Goal: Task Accomplishment & Management: Complete application form

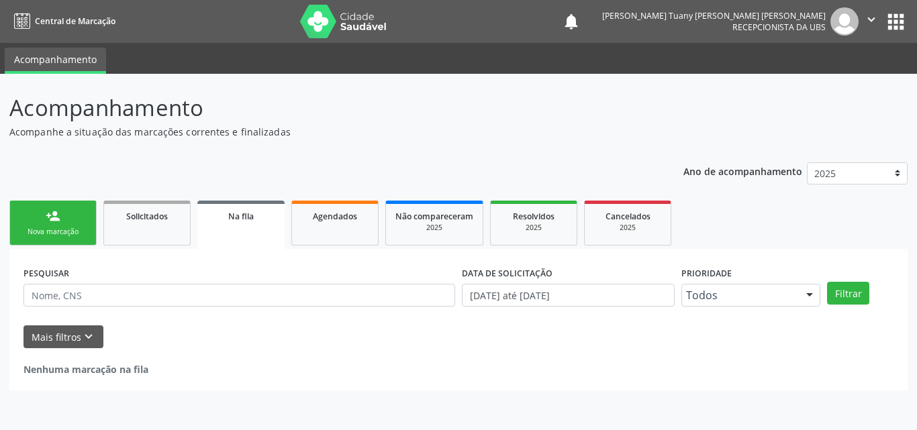
click at [74, 225] on link "person_add Nova marcação" at bounding box center [52, 223] width 87 height 45
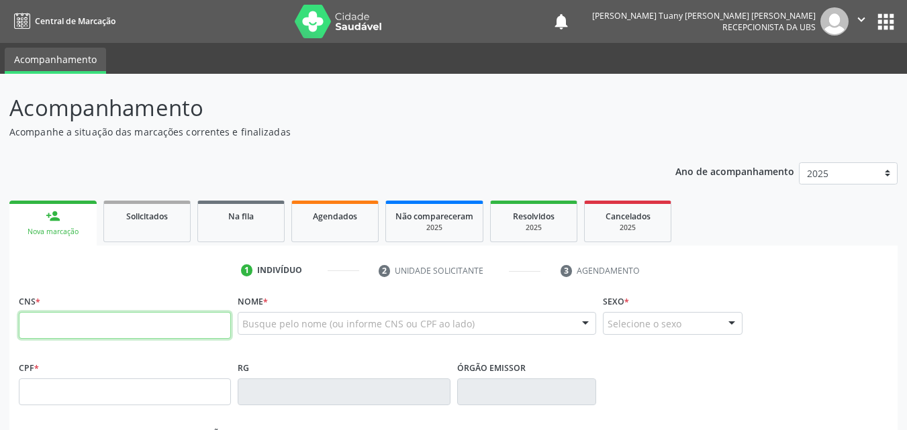
click at [140, 319] on input "text" at bounding box center [125, 325] width 212 height 27
click at [140, 316] on input "text" at bounding box center [125, 325] width 212 height 27
paste input "706 5073 6607 5093"
type input "706 5073 6607 5093"
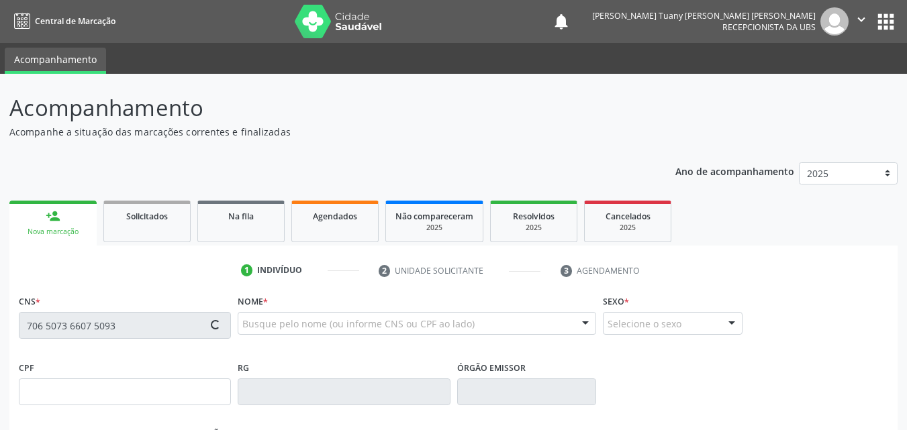
type input "145.427.484-05"
type input "15/04/2002"
type input "Deolinda Giselly Gomes de Souza"
type input "(87) 98165-7855"
type input "186"
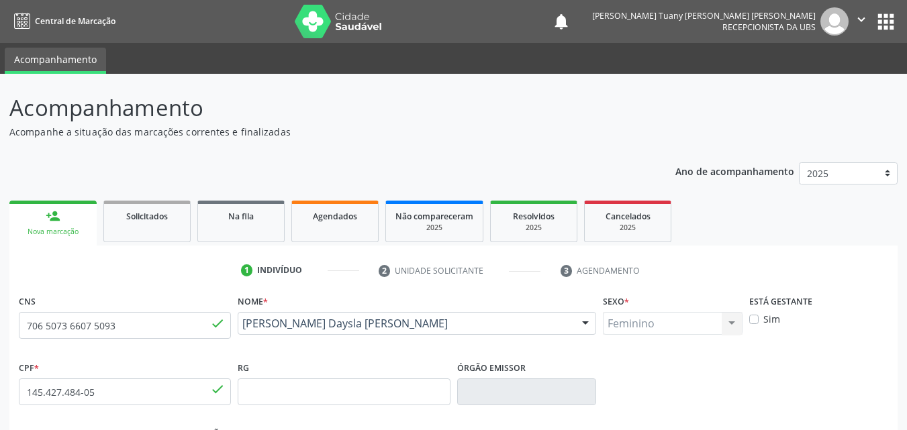
click at [775, 321] on label "Sim" at bounding box center [771, 319] width 17 height 14
click at [759, 321] on input "Sim" at bounding box center [753, 318] width 9 height 12
checkbox input "true"
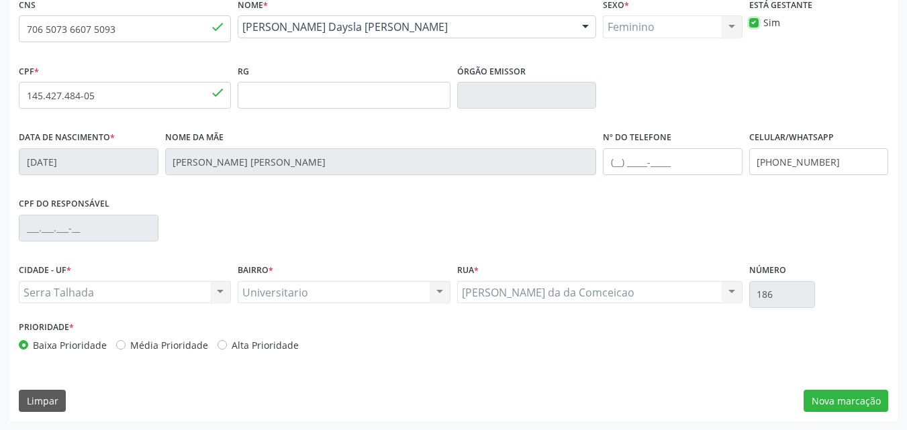
scroll to position [297, 0]
click at [850, 401] on button "Nova marcação" at bounding box center [846, 400] width 85 height 23
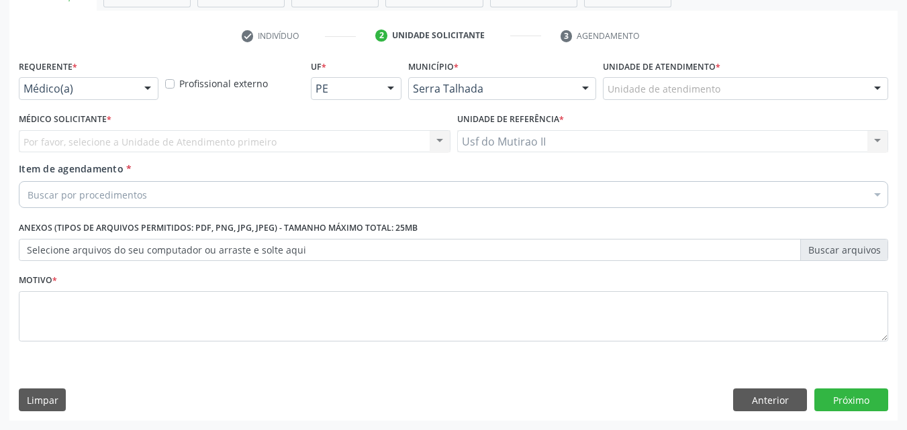
scroll to position [235, 0]
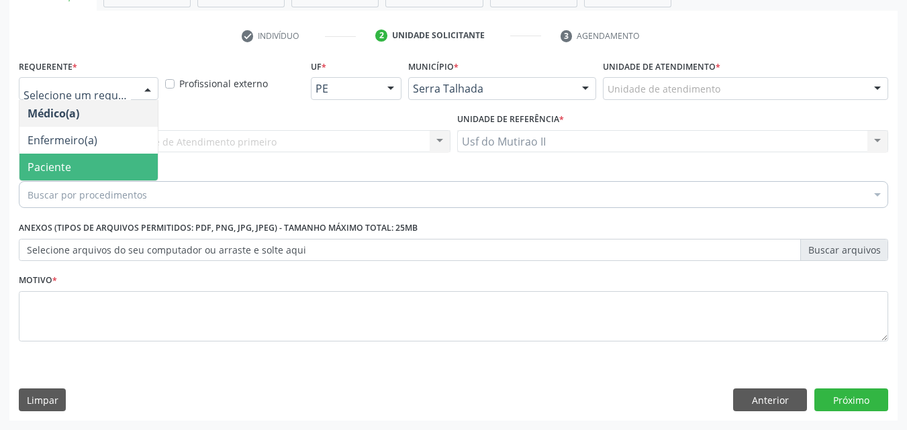
click at [93, 162] on span "Paciente" at bounding box center [88, 167] width 138 height 27
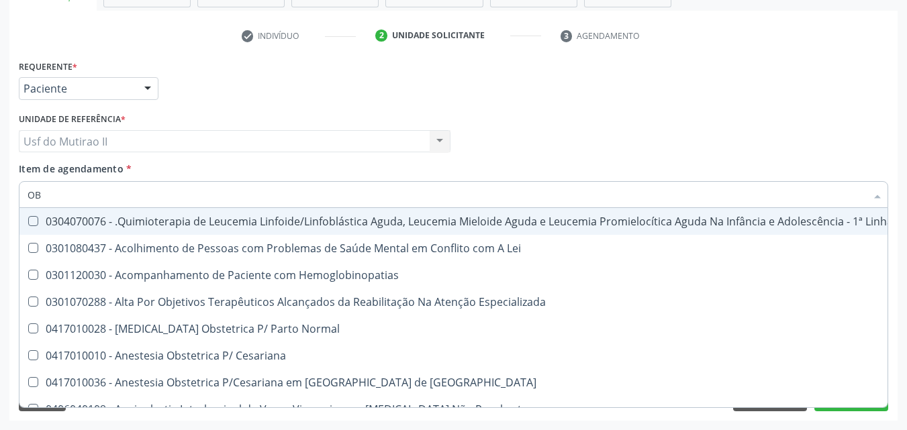
type input "OBS"
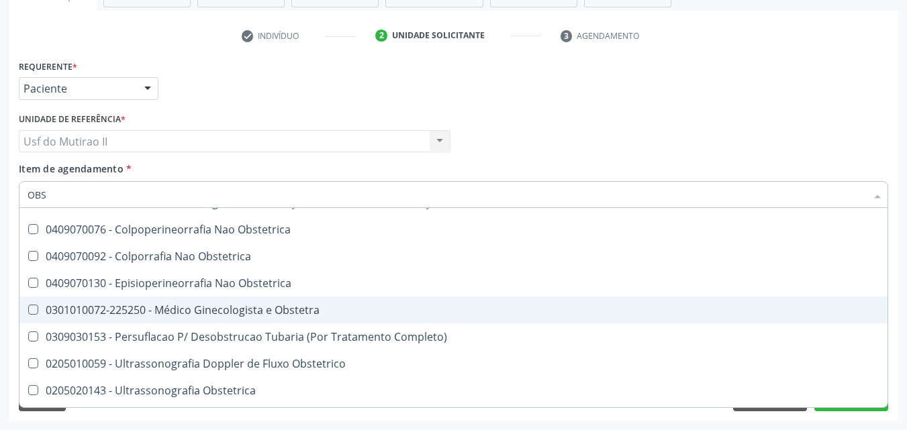
scroll to position [134, 0]
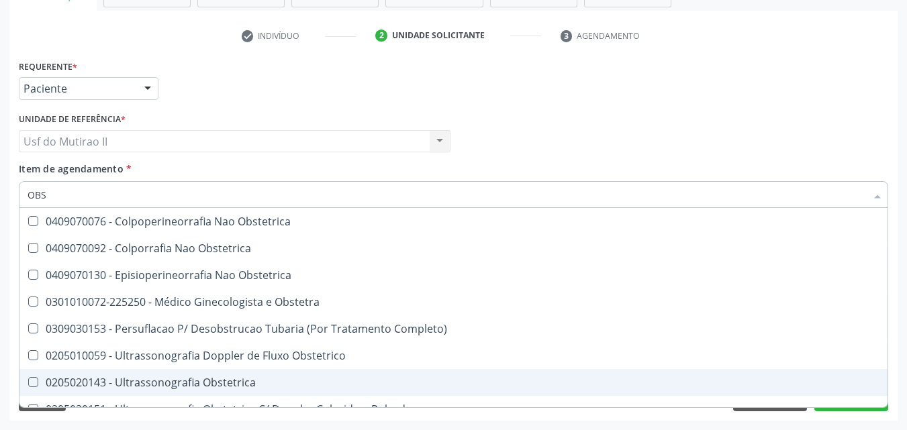
click at [179, 386] on div "0205020143 - Ultrassonografia Obstetrica" at bounding box center [454, 382] width 852 height 11
checkbox Obstetrica "true"
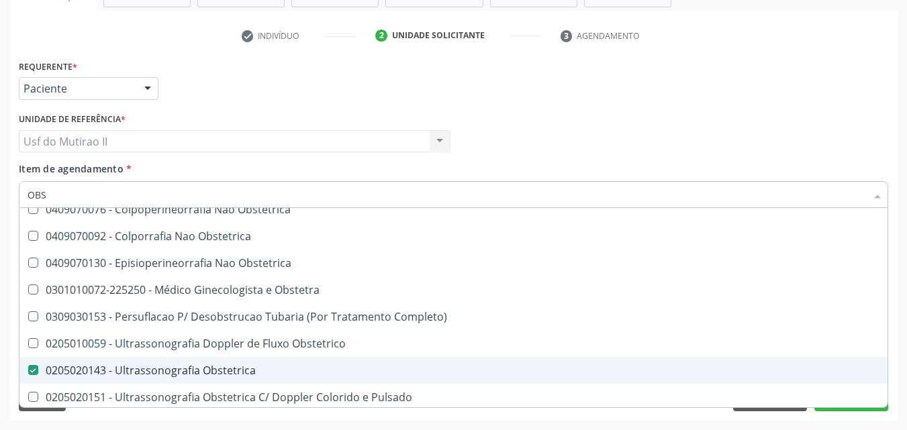
scroll to position [150, 0]
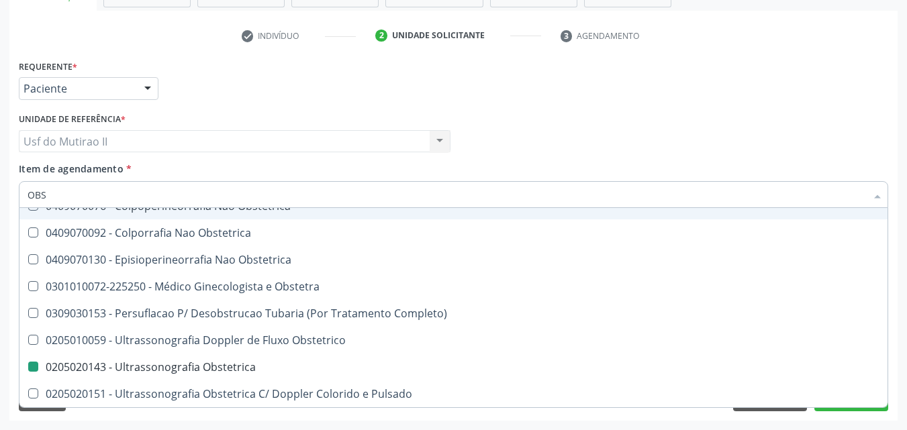
click at [356, 161] on div "Unidade de referência * Usf do Mutirao II Usf do Mutirao II Nenhum resultado en…" at bounding box center [234, 135] width 438 height 52
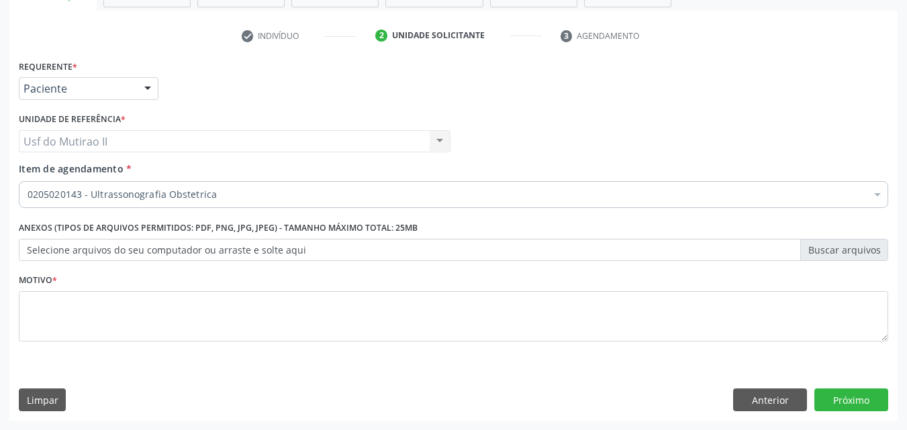
scroll to position [0, 0]
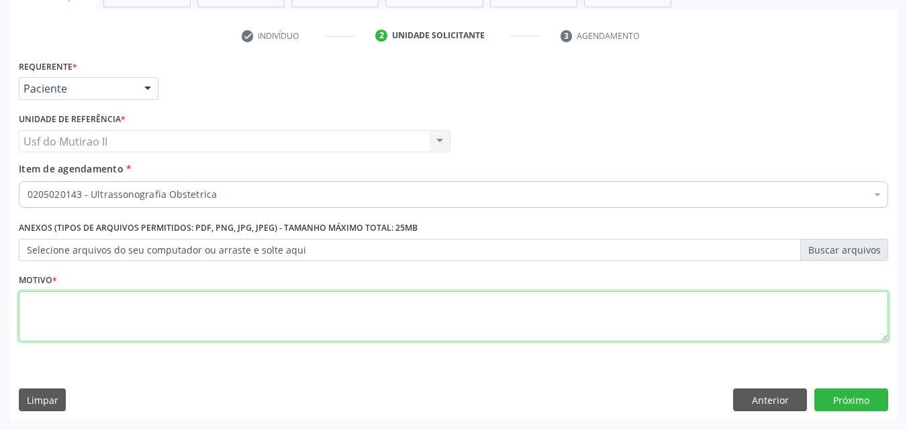
click at [84, 323] on textarea at bounding box center [453, 316] width 869 height 51
type textarea "."
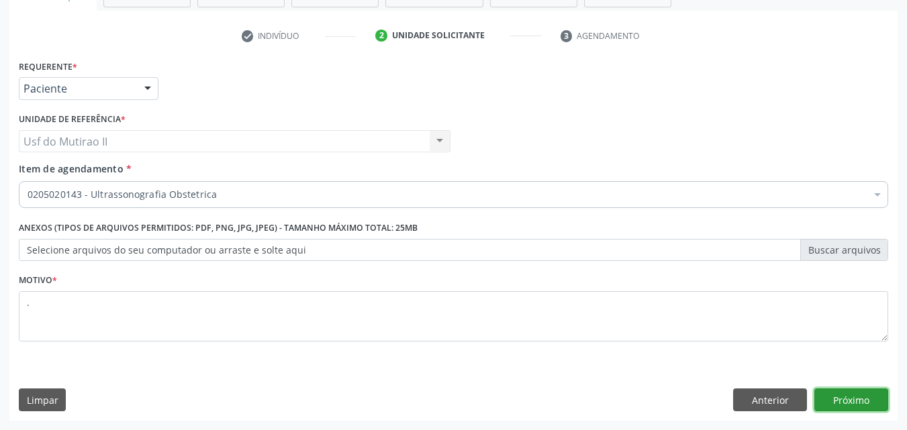
click at [839, 399] on button "Próximo" at bounding box center [851, 400] width 74 height 23
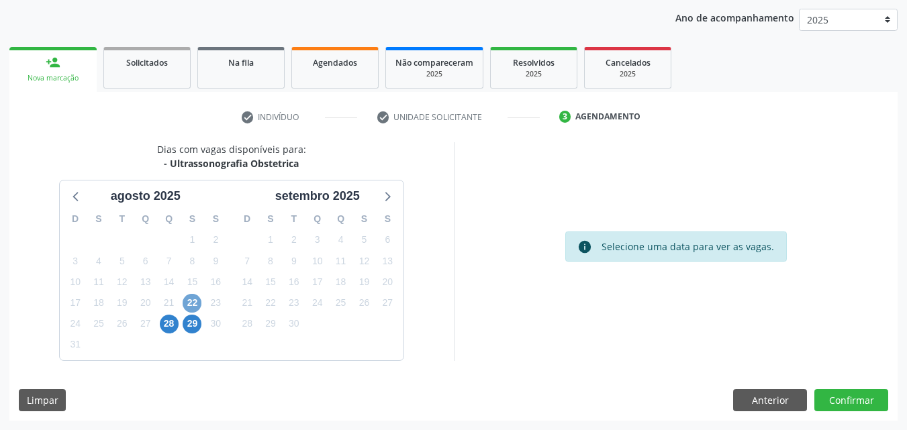
click at [197, 296] on span "22" at bounding box center [192, 303] width 19 height 19
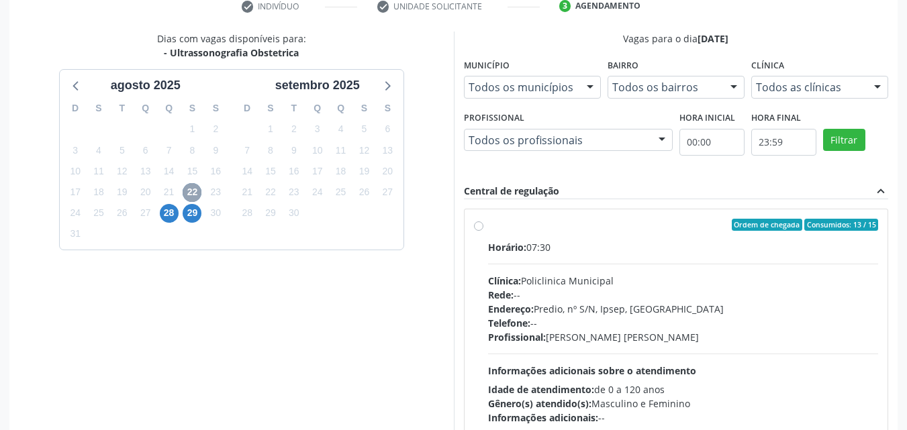
scroll to position [288, 0]
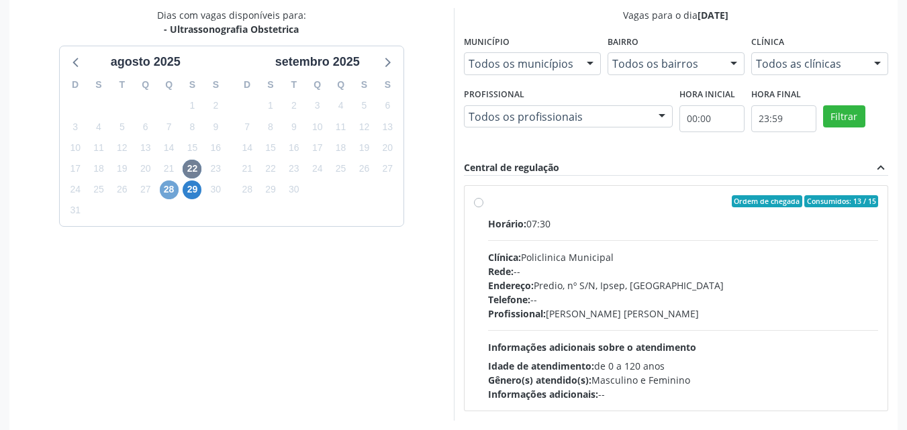
click at [166, 191] on span "28" at bounding box center [169, 190] width 19 height 19
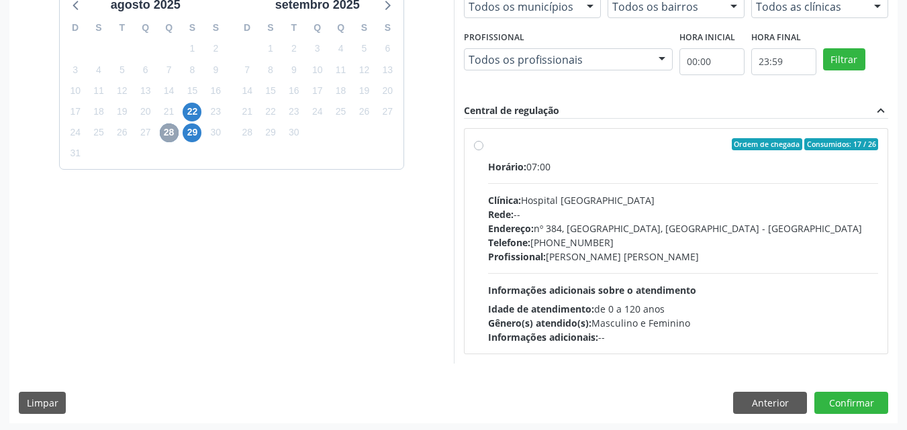
scroll to position [348, 0]
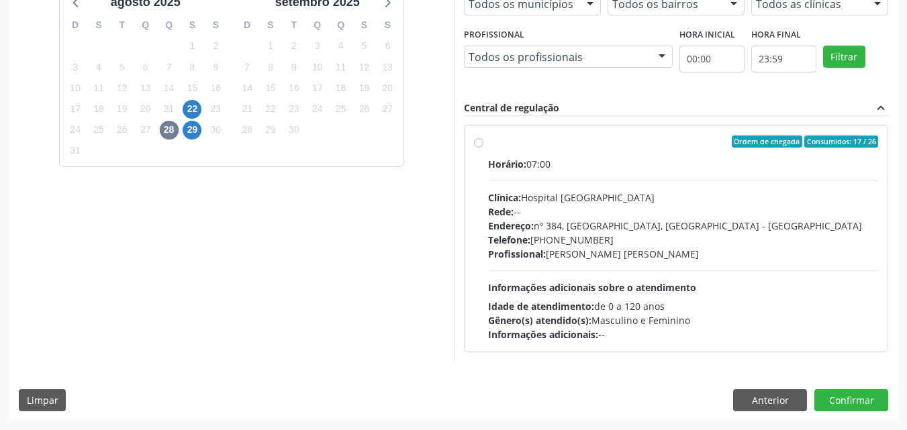
click at [473, 143] on div "Ordem de chegada Consumidos: 17 / 26 Horário: 07:00 Clínica: Hospital Sao Franc…" at bounding box center [677, 238] width 424 height 225
radio input "true"
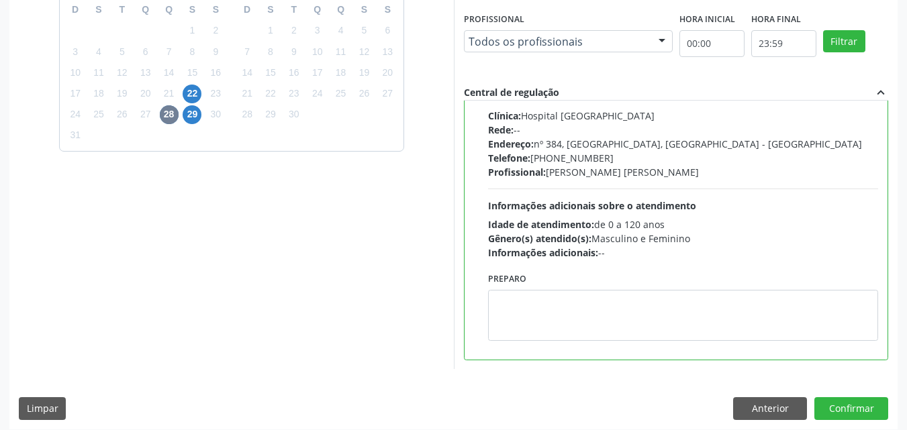
scroll to position [372, 0]
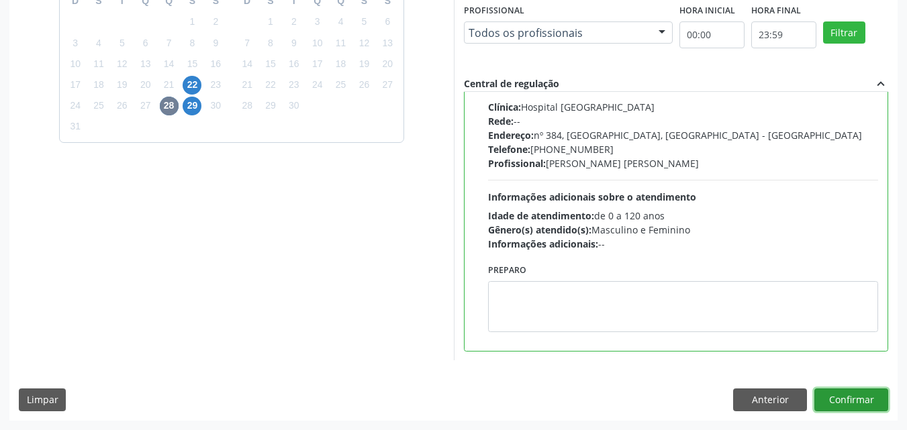
click at [856, 393] on button "Confirmar" at bounding box center [851, 400] width 74 height 23
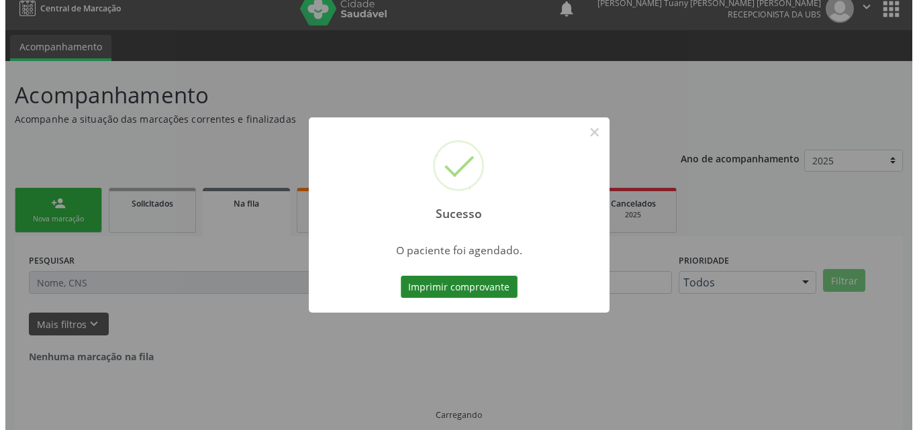
scroll to position [0, 0]
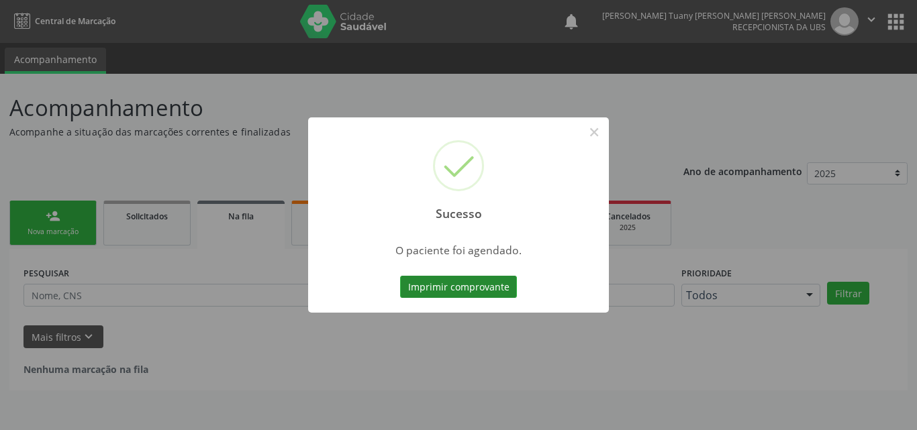
click at [483, 285] on button "Imprimir comprovante" at bounding box center [458, 287] width 117 height 23
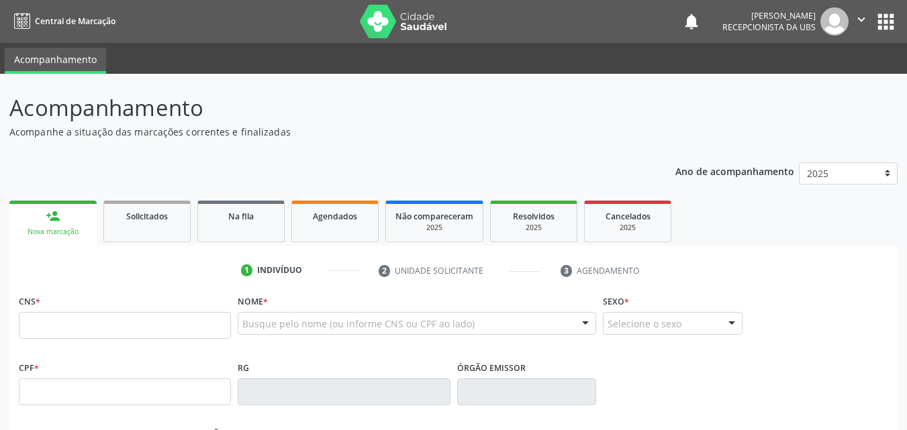
click at [89, 330] on input "text" at bounding box center [125, 325] width 212 height 27
type input "161 2393 6272 0007"
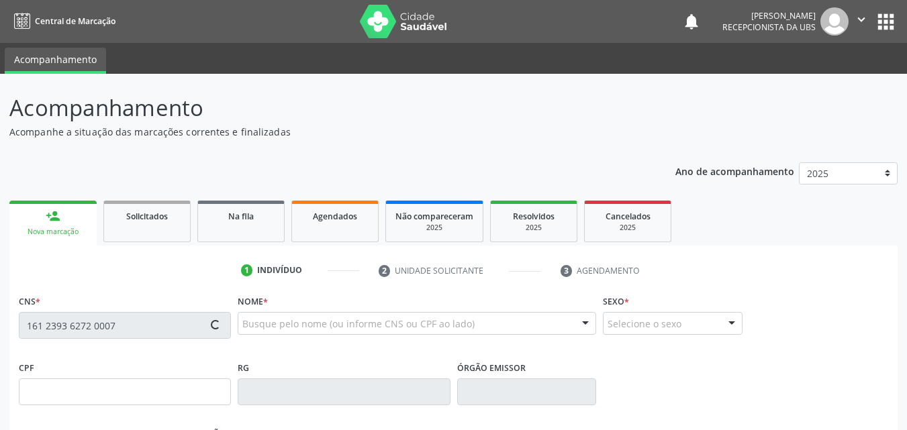
type input "163.390.054-11"
type input "[DATE]"
type input "Rosilene [PERSON_NAME]"
type input "[PHONE_NUMBER]"
type input "085.783.754-08"
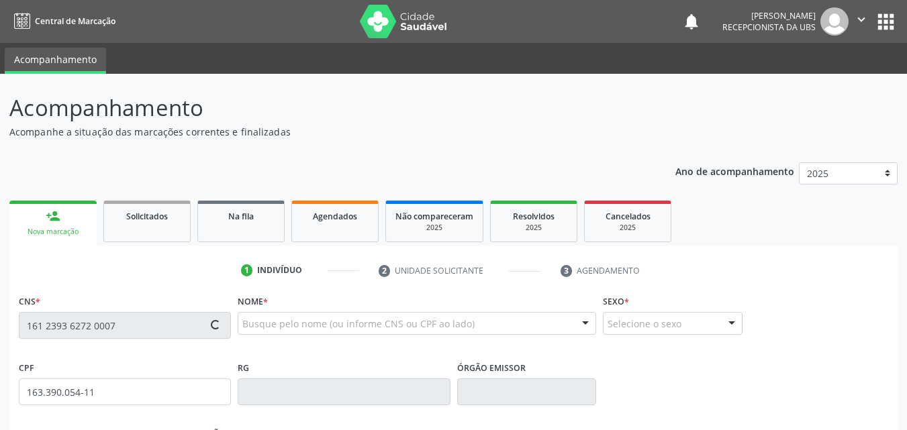
type input "119"
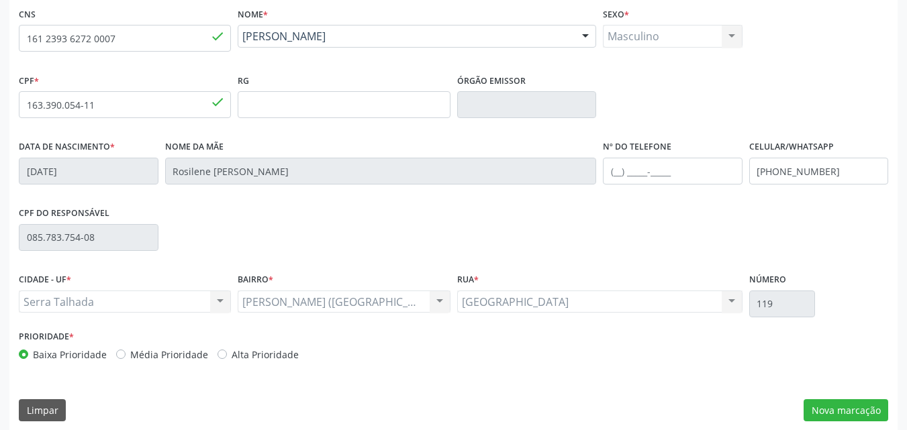
scroll to position [297, 0]
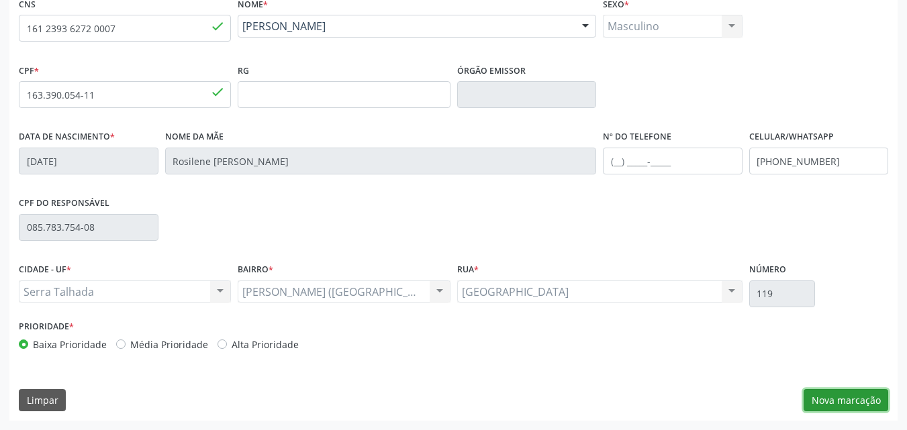
drag, startPoint x: 832, startPoint y: 406, endPoint x: 800, endPoint y: 388, distance: 36.1
click at [831, 405] on button "Nova marcação" at bounding box center [846, 400] width 85 height 23
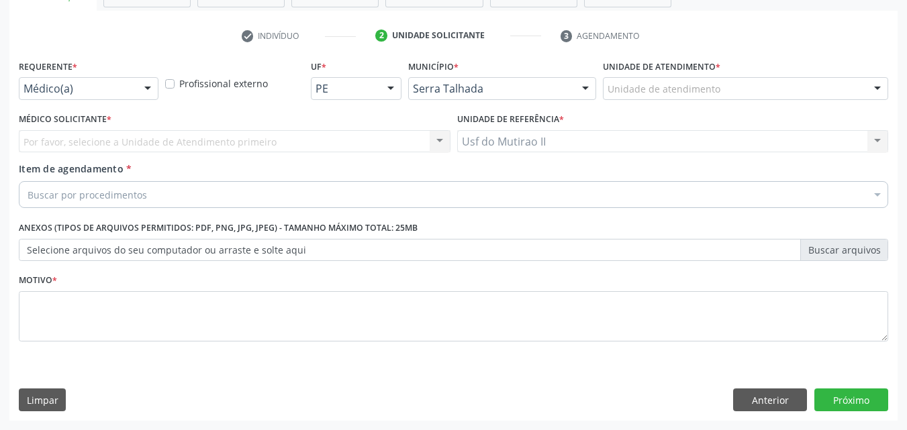
scroll to position [235, 0]
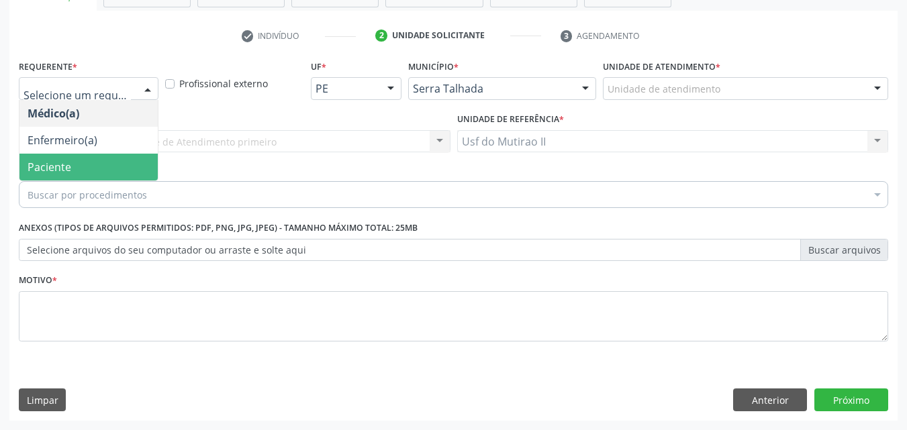
click at [84, 168] on span "Paciente" at bounding box center [88, 167] width 138 height 27
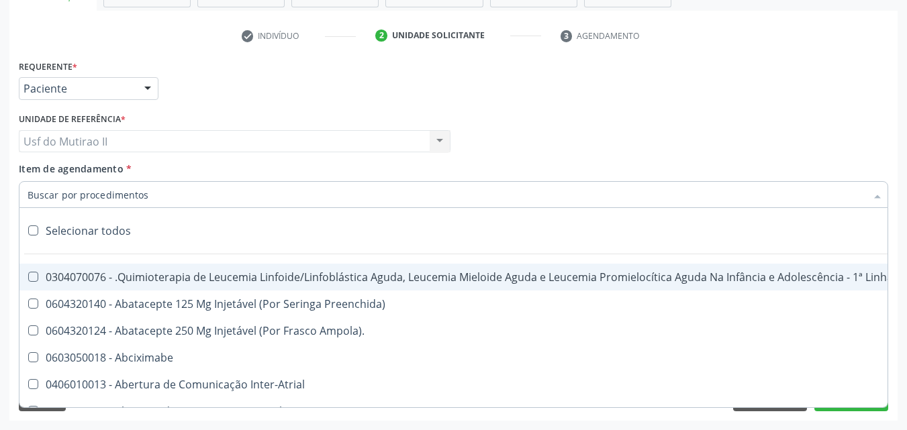
click at [77, 199] on input "Item de agendamento *" at bounding box center [447, 194] width 839 height 27
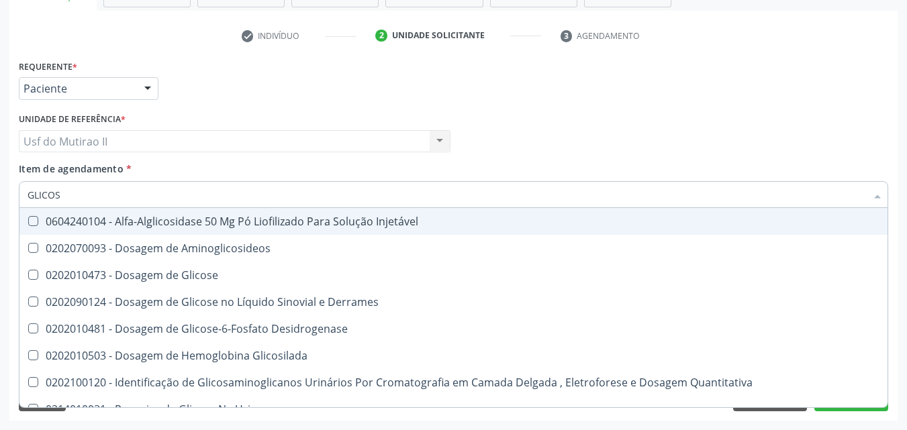
type input "GLICOSE"
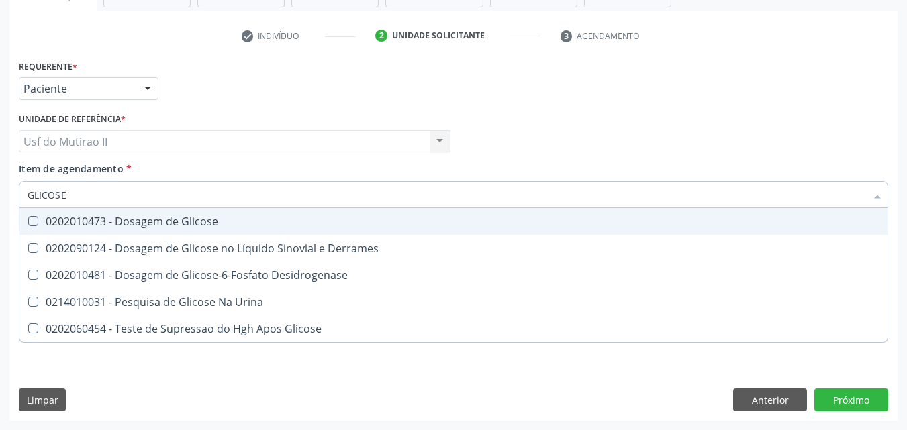
click at [128, 220] on div "0202010473 - Dosagem de Glicose" at bounding box center [454, 221] width 852 height 11
checkbox Glicose "true"
type input "GLICOS"
checkbox Glicose "false"
checkbox Desidrogenase "true"
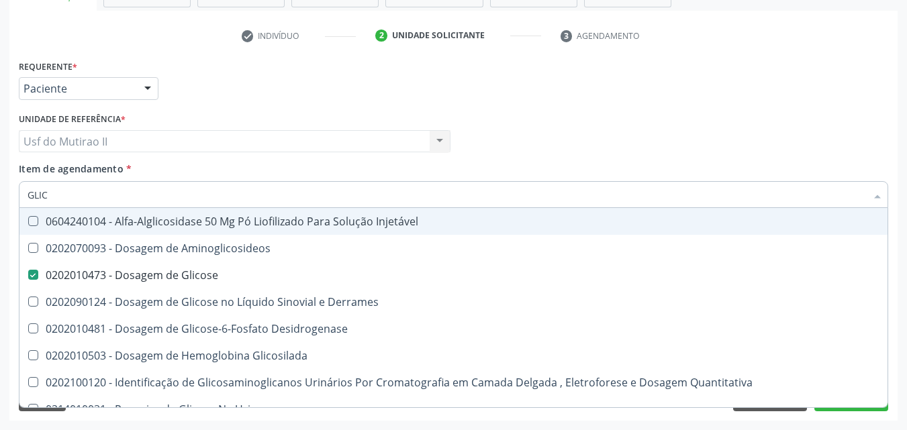
type input "GLI"
checkbox Glicose "false"
checkbox Glicosilada "false"
type input "G"
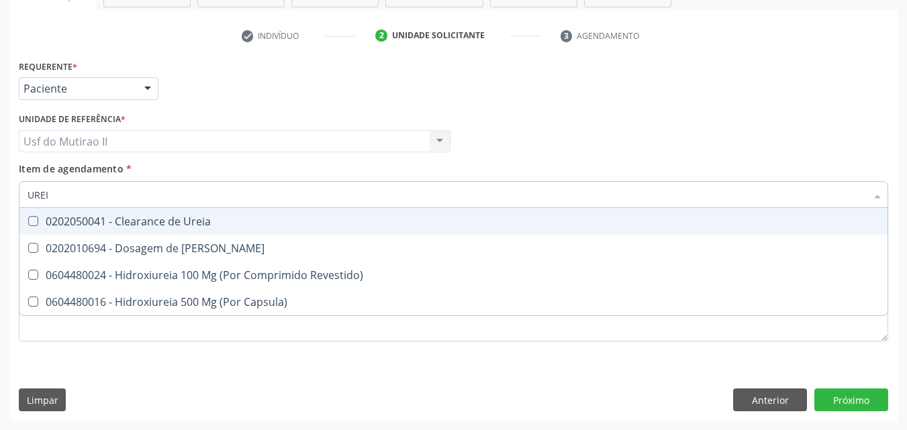
type input "UREIA"
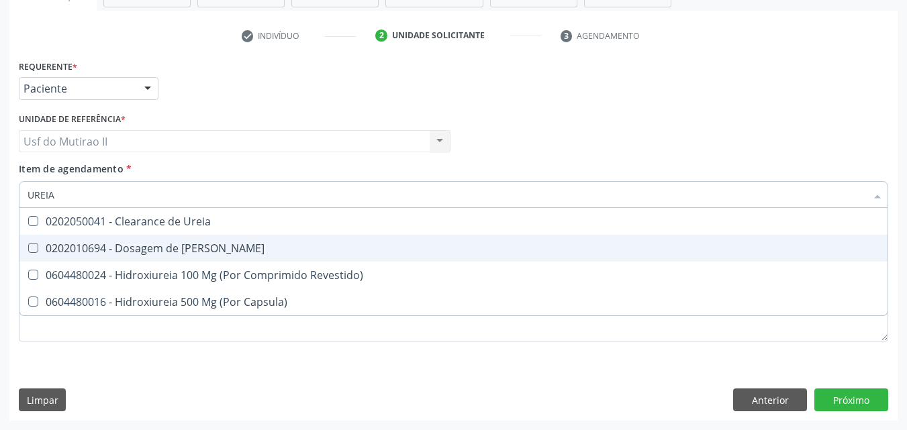
click at [144, 240] on span "0202010694 - Dosagem de [PERSON_NAME]" at bounding box center [453, 248] width 868 height 27
checkbox Ureia "true"
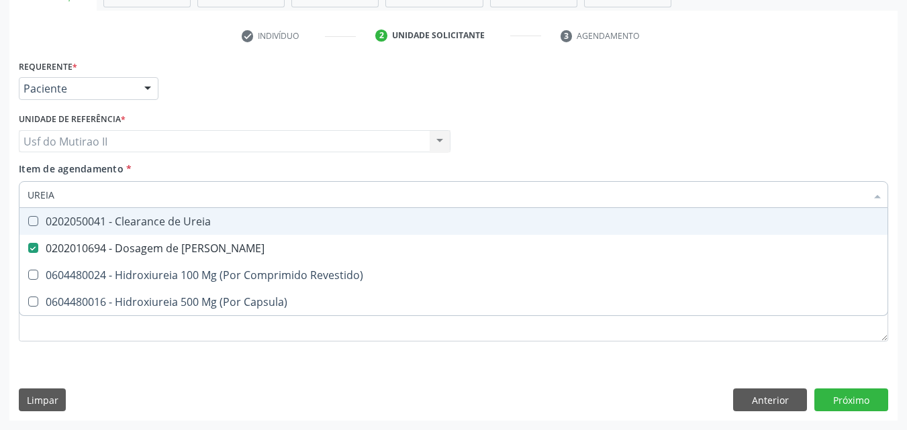
drag, startPoint x: 54, startPoint y: 188, endPoint x: 3, endPoint y: 198, distance: 52.7
click at [3, 198] on div "Acompanhamento Acompanhe a situação das marcações correntes e finalizadas Relat…" at bounding box center [453, 134] width 907 height 591
checkbox Ureia "false"
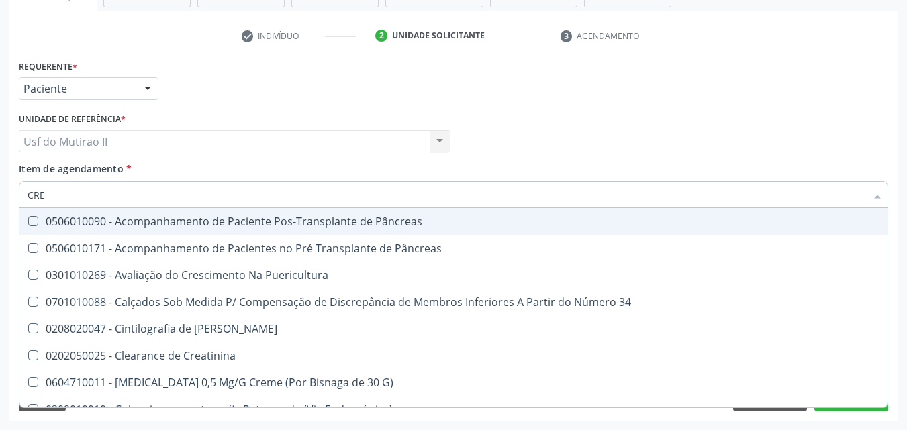
type input "CREA"
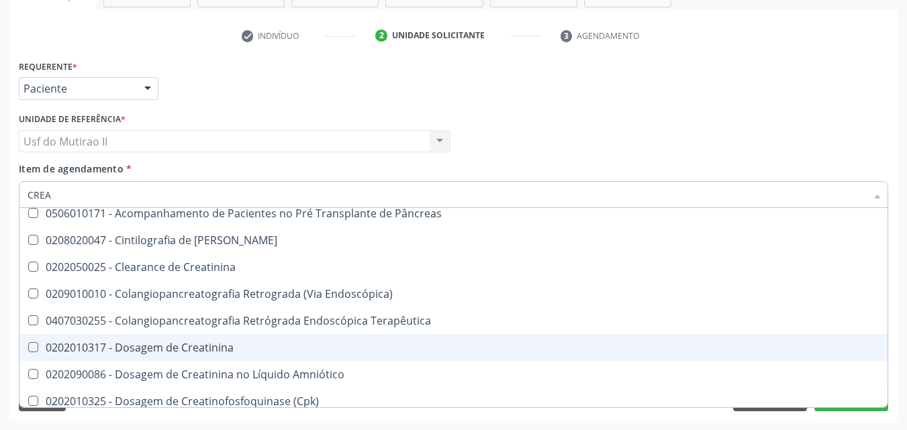
scroll to position [67, 0]
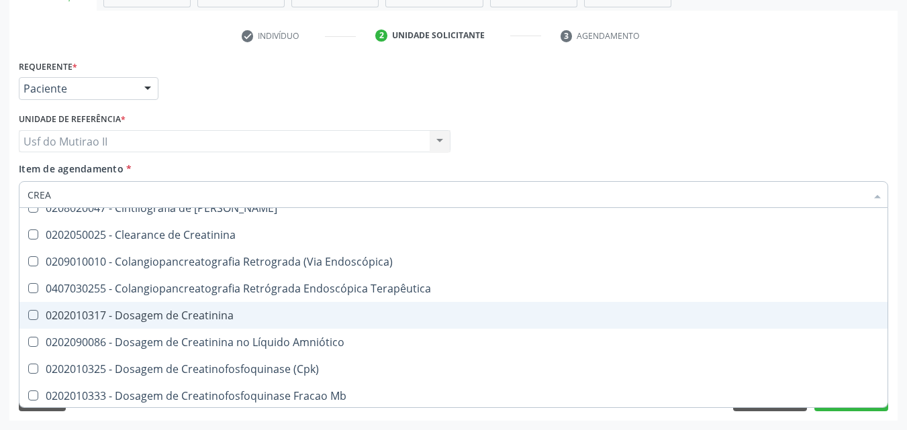
click at [147, 321] on div "0202010317 - Dosagem de Creatinina" at bounding box center [454, 315] width 852 height 11
checkbox Creatinina "true"
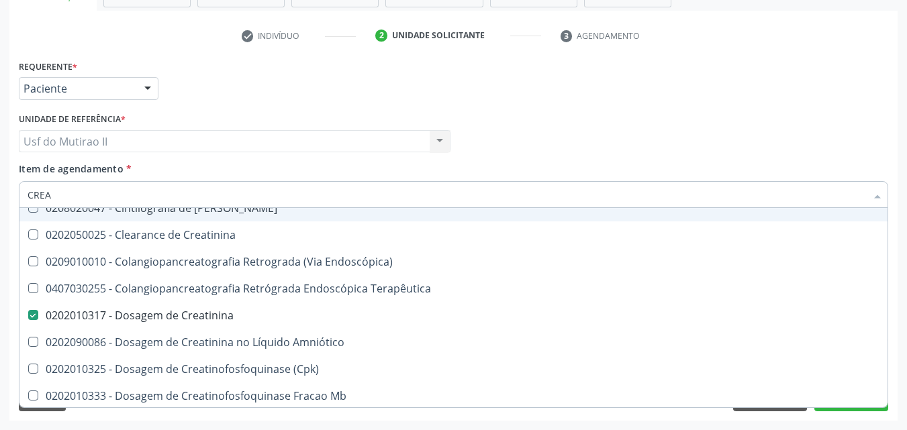
drag, startPoint x: 62, startPoint y: 189, endPoint x: 0, endPoint y: 183, distance: 62.8
click at [0, 183] on div "Acompanhamento Acompanhe a situação das marcações correntes e finalizadas Relat…" at bounding box center [453, 134] width 907 height 591
checkbox Creatinina "false"
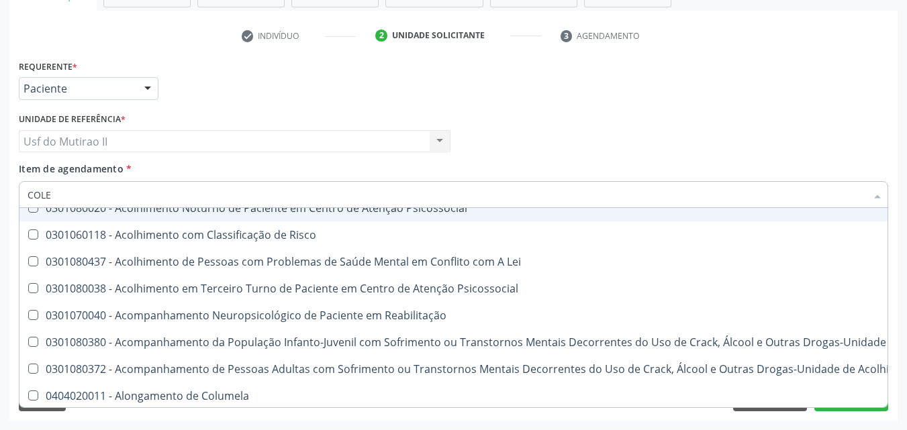
type input "COLES"
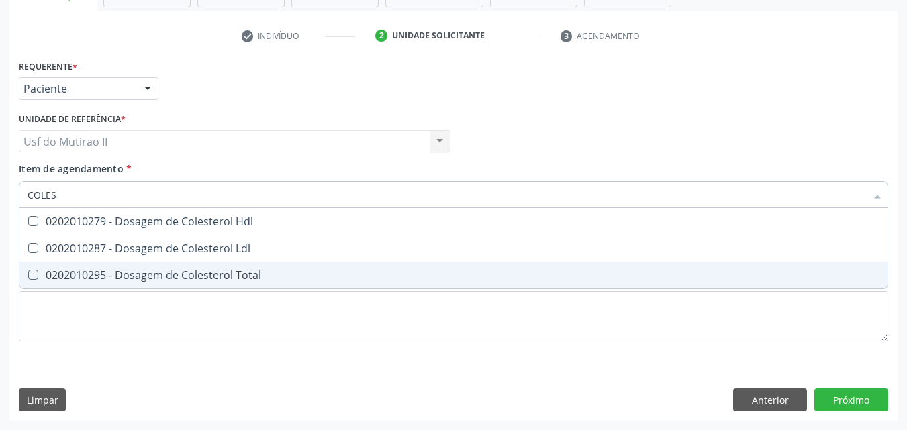
scroll to position [0, 0]
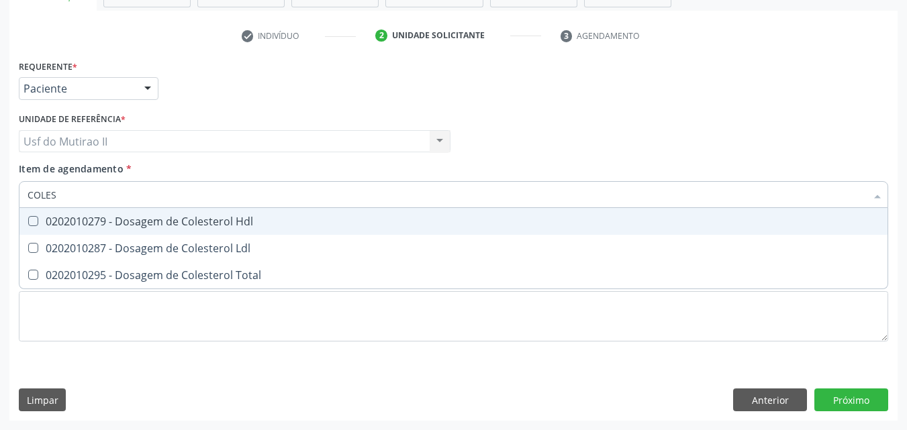
click at [72, 222] on div "0202010279 - Dosagem de Colesterol Hdl" at bounding box center [454, 221] width 852 height 11
checkbox Hdl "true"
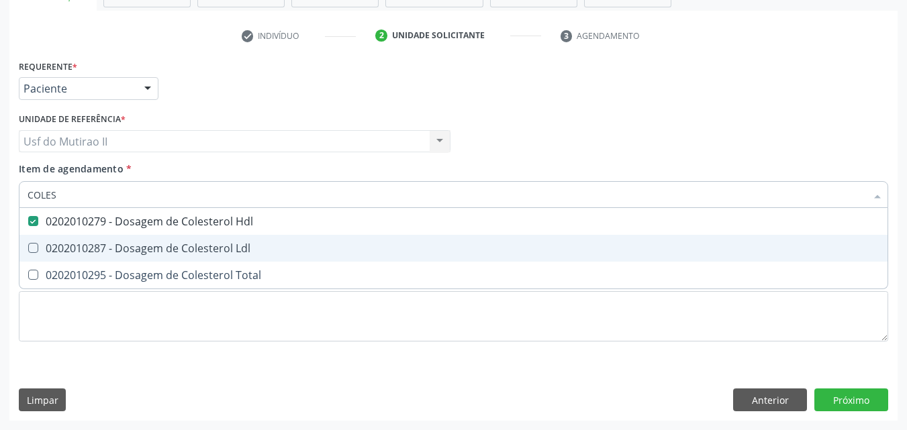
drag, startPoint x: 77, startPoint y: 247, endPoint x: 77, endPoint y: 286, distance: 38.9
click at [77, 248] on div "0202010287 - Dosagem de Colesterol Ldl" at bounding box center [454, 248] width 852 height 11
checkbox Ldl "true"
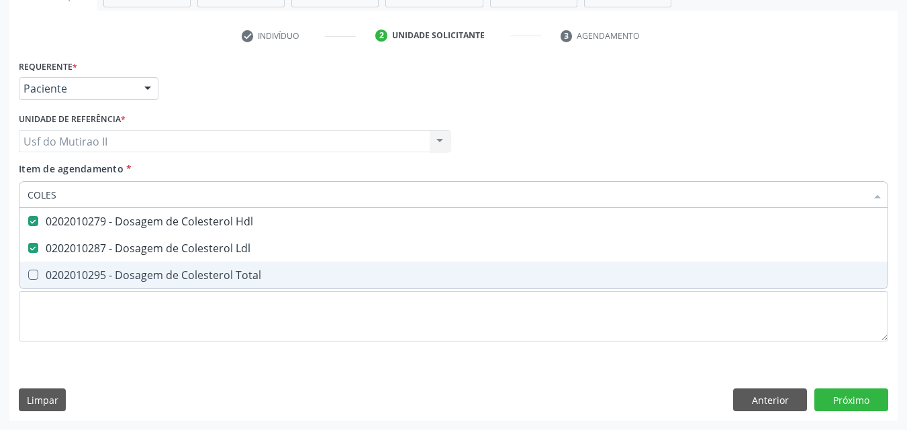
click at [77, 287] on span "0202010295 - Dosagem de Colesterol Total" at bounding box center [453, 275] width 868 height 27
checkbox Total "true"
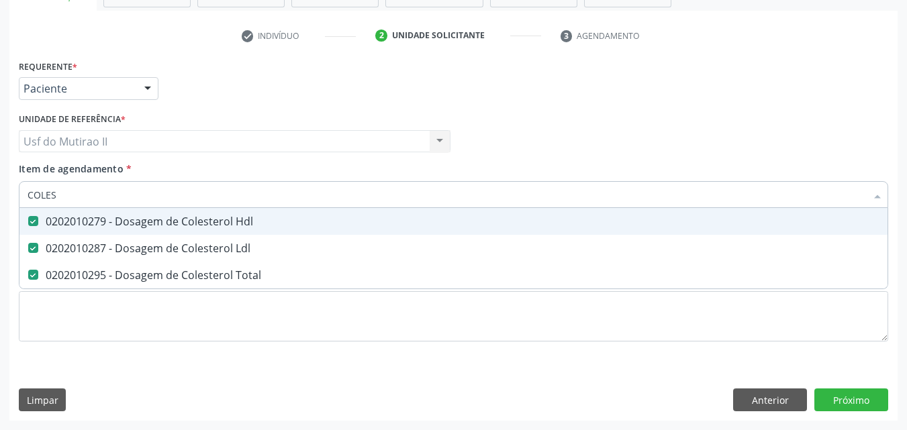
drag, startPoint x: 82, startPoint y: 195, endPoint x: 9, endPoint y: 189, distance: 73.4
click at [9, 189] on div "Acompanhamento Acompanhe a situação das marcações correntes e finalizadas Relat…" at bounding box center [453, 134] width 907 height 591
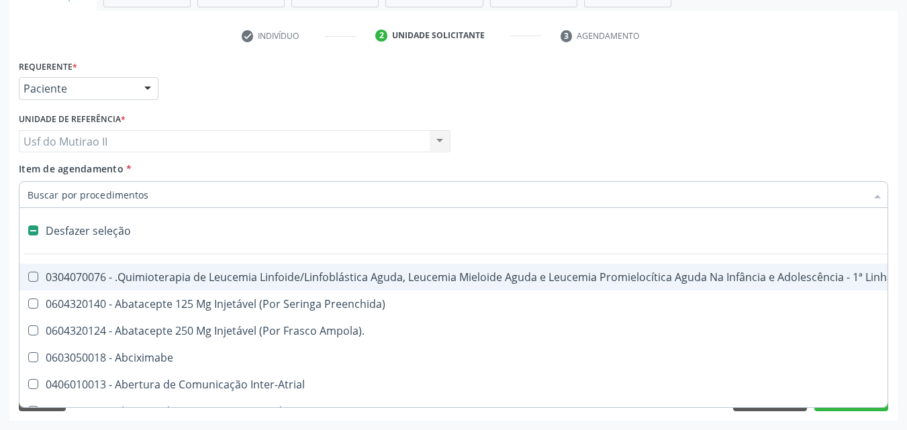
checkbox Manutenção "false"
checkbox Preenchida\) "false"
checkbox Ampola\)\ "false"
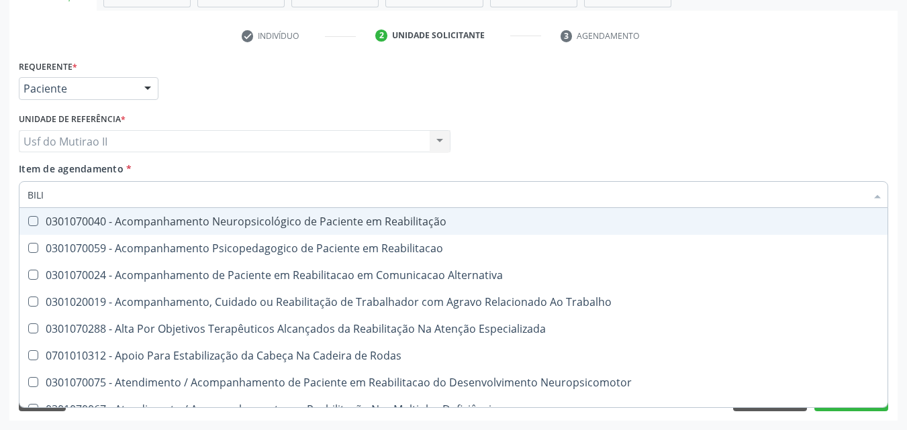
type input "BILIR"
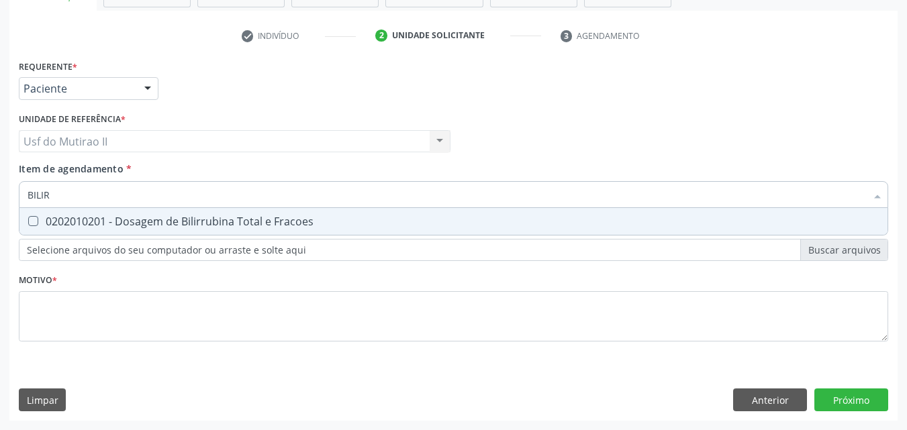
click at [34, 215] on span "0202010201 - Dosagem de Bilirrubina Total e Fracoes" at bounding box center [453, 221] width 868 height 27
checkbox Fracoes "true"
drag, startPoint x: 56, startPoint y: 194, endPoint x: 13, endPoint y: 187, distance: 43.5
click at [13, 187] on div "Requerente * Paciente Médico(a) Enfermeiro(a) Paciente Nenhum resultado encontr…" at bounding box center [453, 238] width 888 height 365
checkbox Fracoes "false"
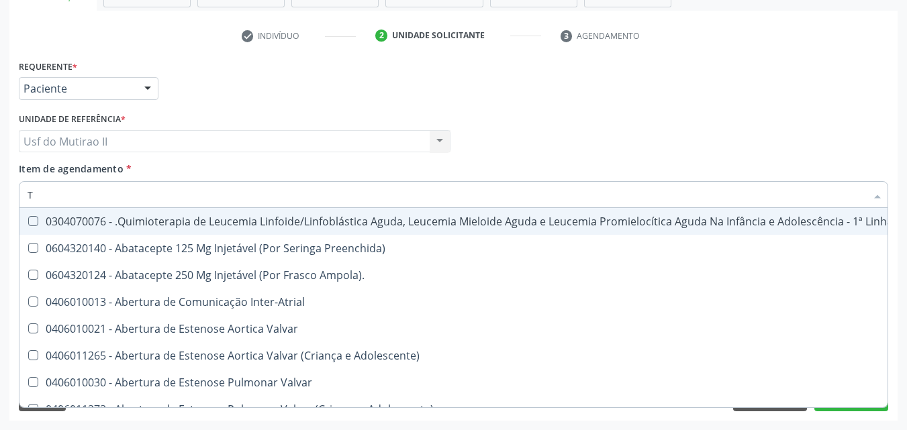
type input "TG"
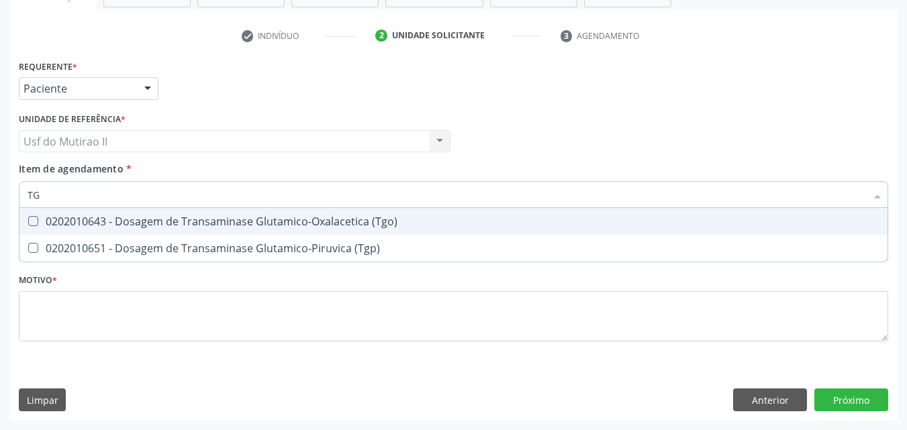
click at [78, 218] on div "0202010643 - Dosagem de Transaminase Glutamico-Oxalacetica (Tgo)" at bounding box center [454, 221] width 852 height 11
checkbox \(Tgo\) "true"
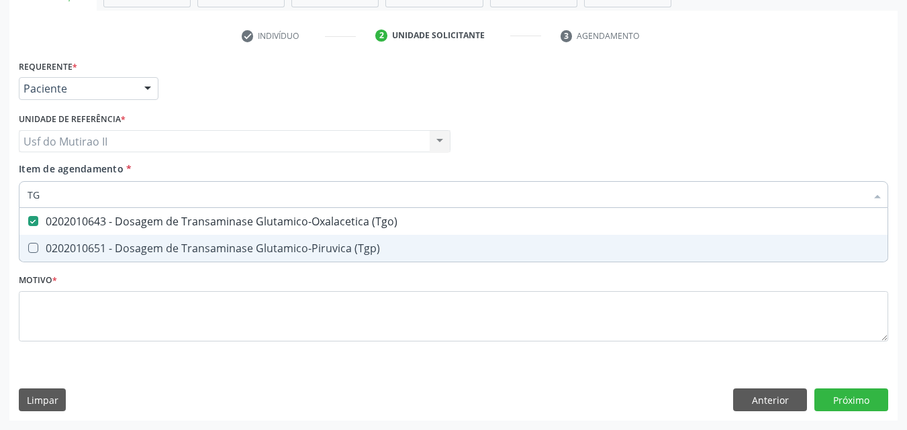
click at [89, 246] on div "0202010651 - Dosagem de Transaminase Glutamico-Piruvica (Tgp)" at bounding box center [454, 248] width 852 height 11
checkbox \(Tgp\) "true"
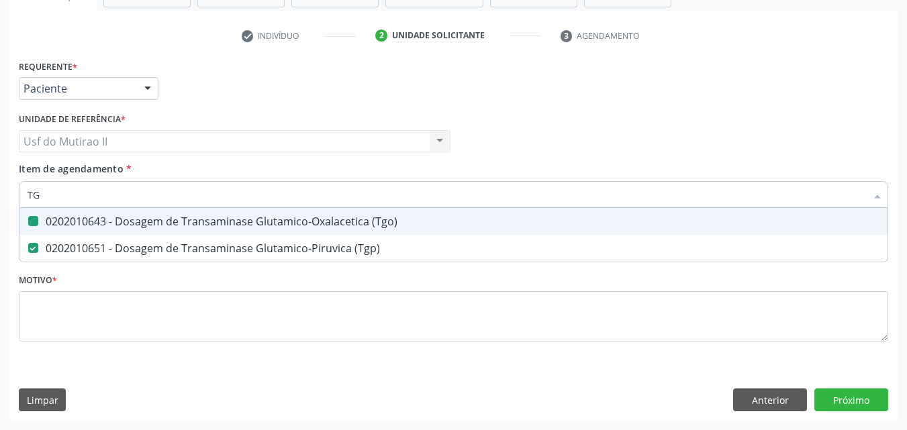
type input "T"
checkbox \(Tgo\) "false"
checkbox \(Tgp\) "false"
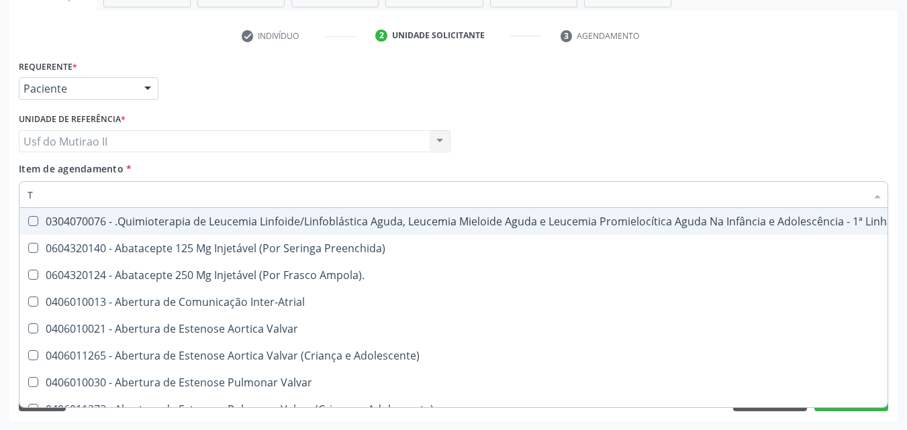
type input "TR"
checkbox Ii\) "true"
checkbox Grupo "true"
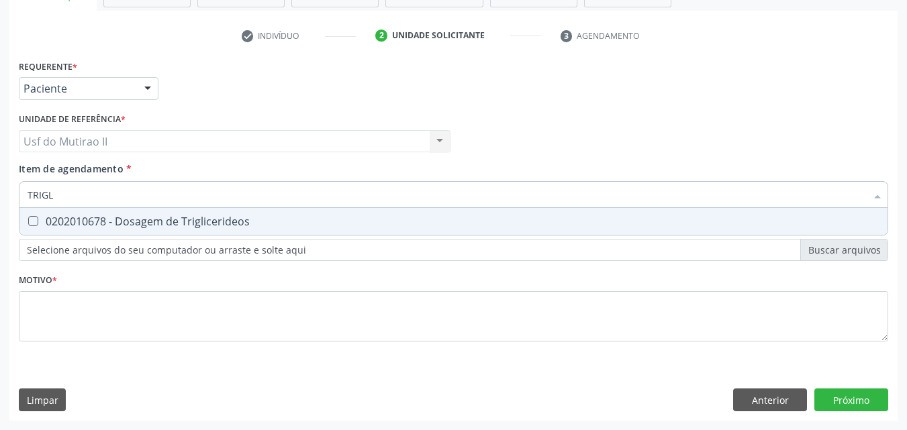
type input "TRIGLI"
click at [89, 223] on div "0202010678 - Dosagem de Triglicerideos" at bounding box center [454, 221] width 852 height 11
checkbox Triglicerideos "true"
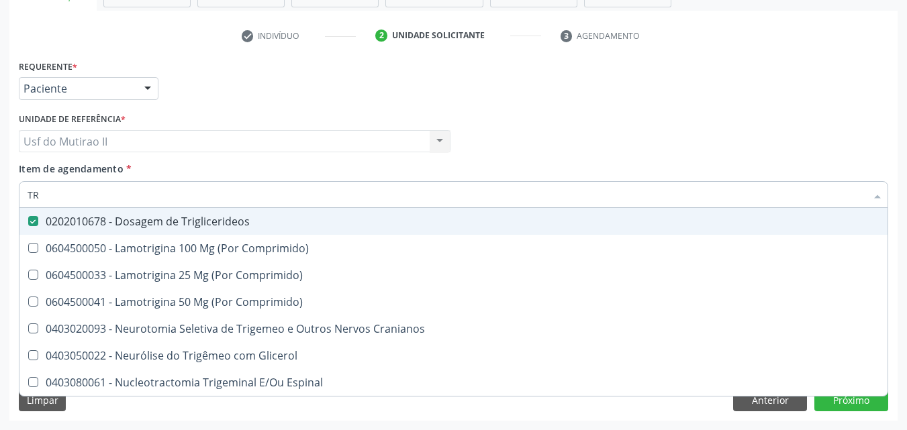
type input "T"
checkbox Triglicerideos "false"
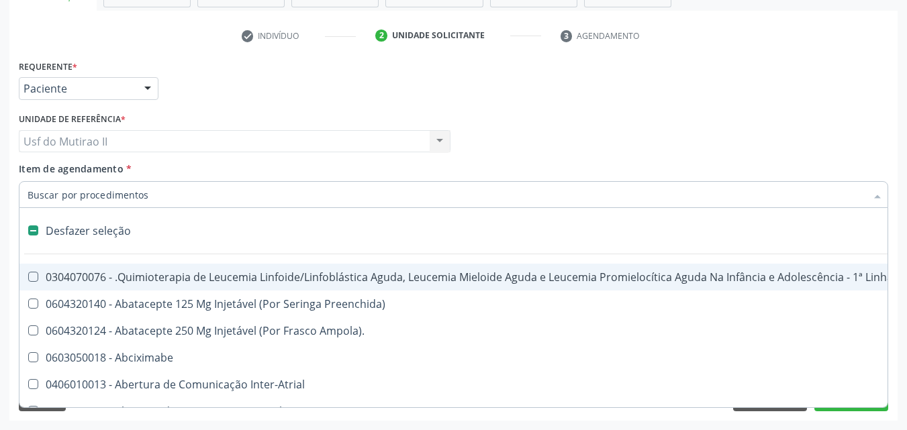
type input "H"
checkbox B "true"
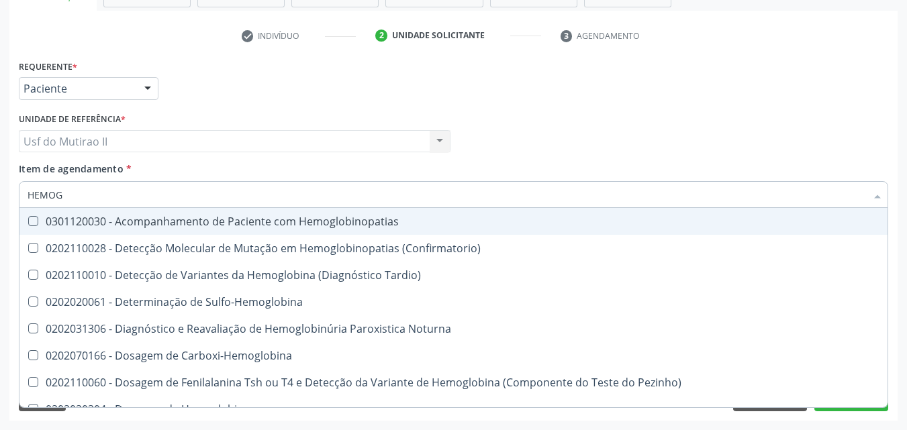
type input "HEMOGR"
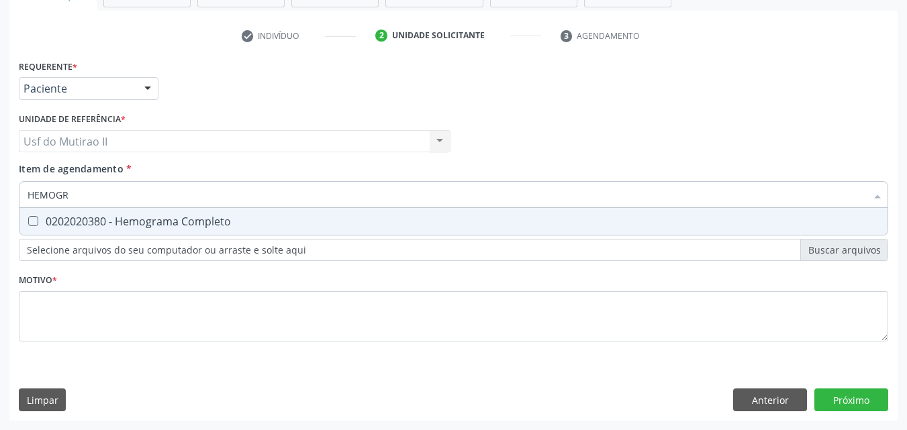
click at [81, 220] on div "0202020380 - Hemograma Completo" at bounding box center [454, 221] width 852 height 11
checkbox Completo "true"
drag, startPoint x: 109, startPoint y: 197, endPoint x: 0, endPoint y: 191, distance: 109.6
click at [0, 191] on div "Acompanhamento Acompanhe a situação das marcações correntes e finalizadas Relat…" at bounding box center [453, 134] width 907 height 591
checkbox Completo "false"
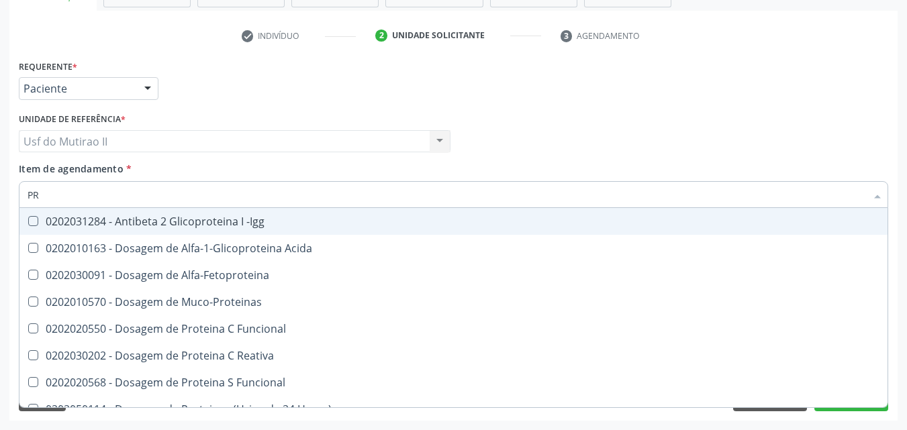
type input "P"
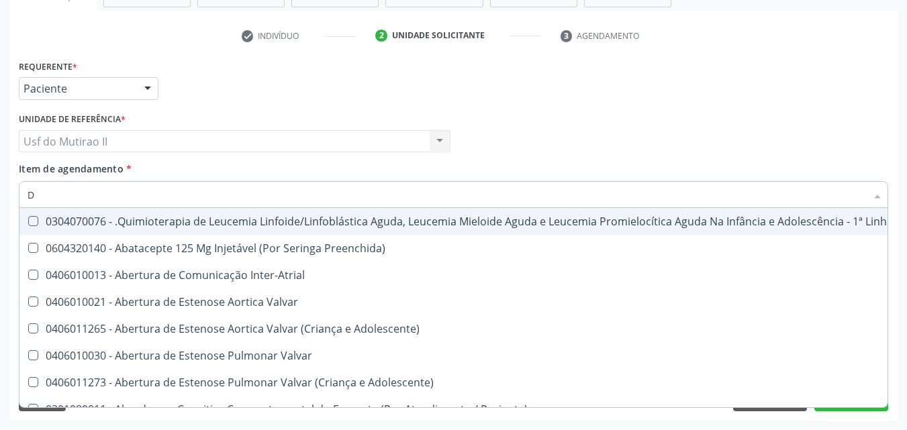
type input "DO"
checkbox Anos "true"
checkbox Puericultura "true"
checkbox Sexual "true"
checkbox Invasivadomiciliar "true"
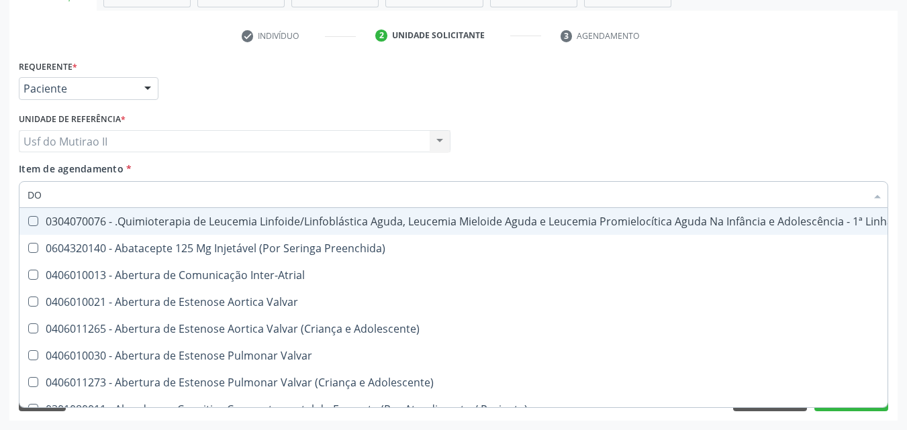
checkbox Comprimido\) "true"
checkbox Esclera "true"
checkbox Hemoterapia "true"
checkbox Substitutiva "true"
checkbox Padrão\) "true"
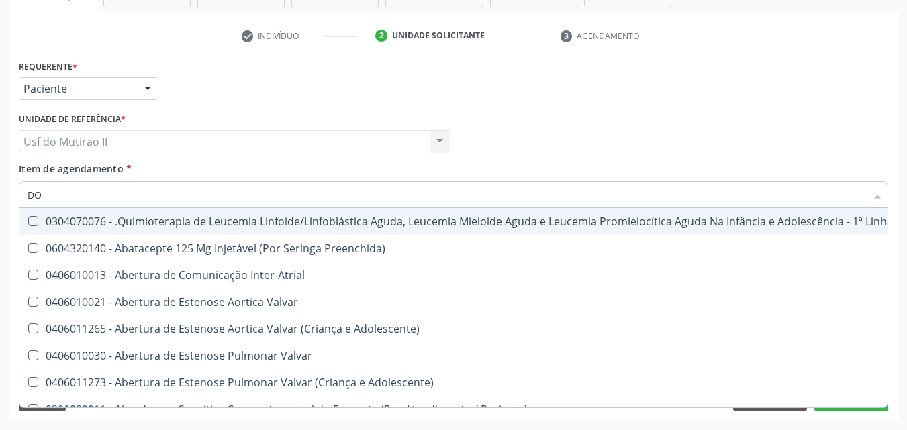
checkbox Infantil "true"
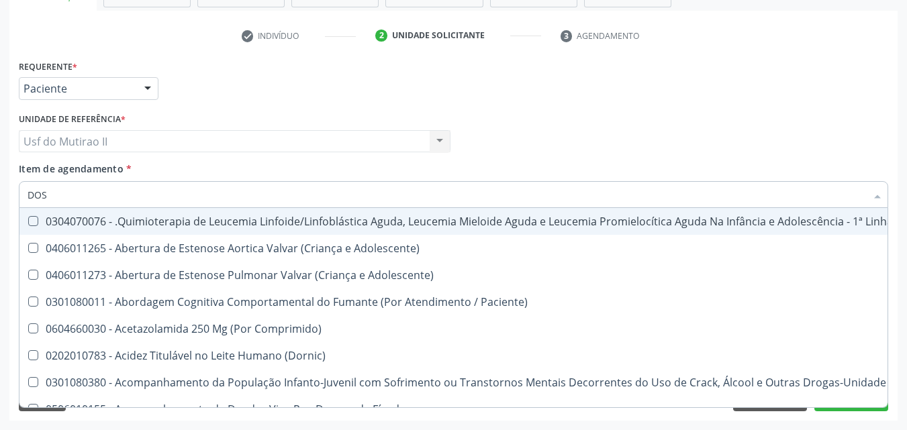
type input "DOSA"
checkbox Adolescente\) "true"
checkbox Emergência "true"
checkbox Saúde "true"
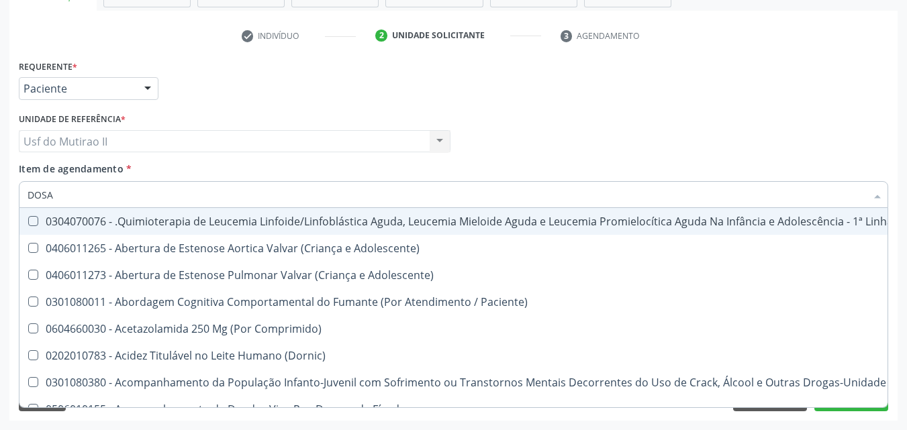
checkbox Níveis "true"
checkbox Ras\ "false"
checkbox Comprimido\) "true"
checkbox Intelectual "false"
checkbox Metabolismo "false"
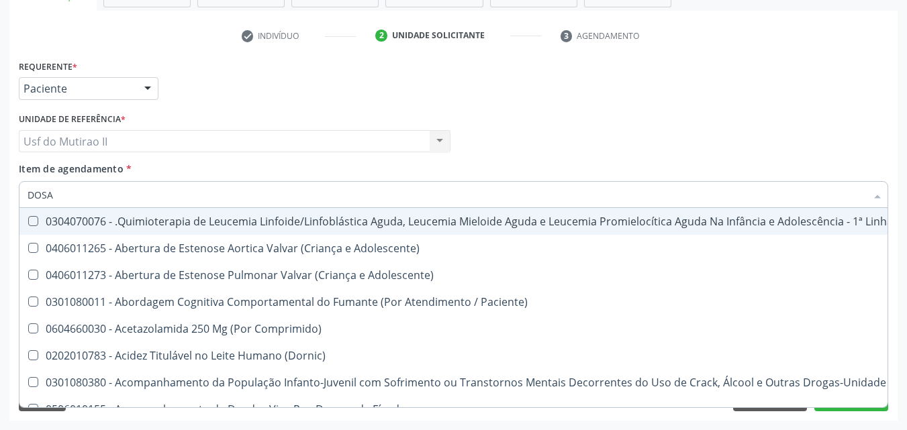
checkbox Cgbp "false"
checkbox Puericultura "false"
checkbox 24H "false"
checkbox Bexiga "true"
checkbox Ejaculadores "true"
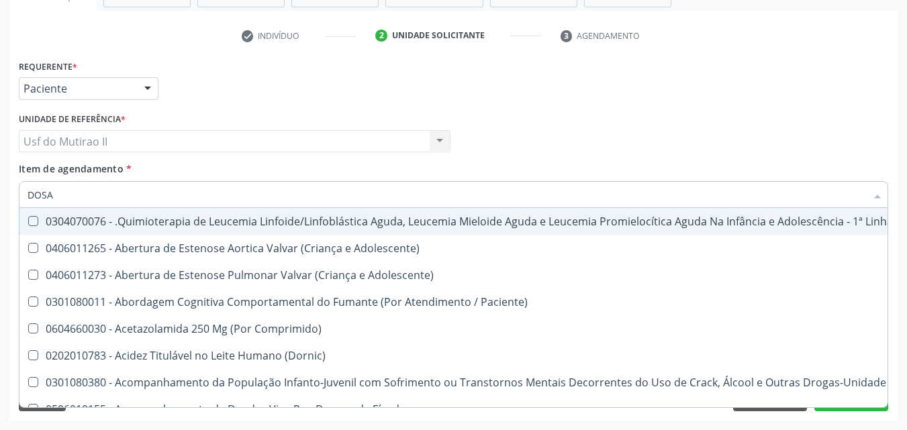
checkbox Utero "true"
checkbox Inteiro "true"
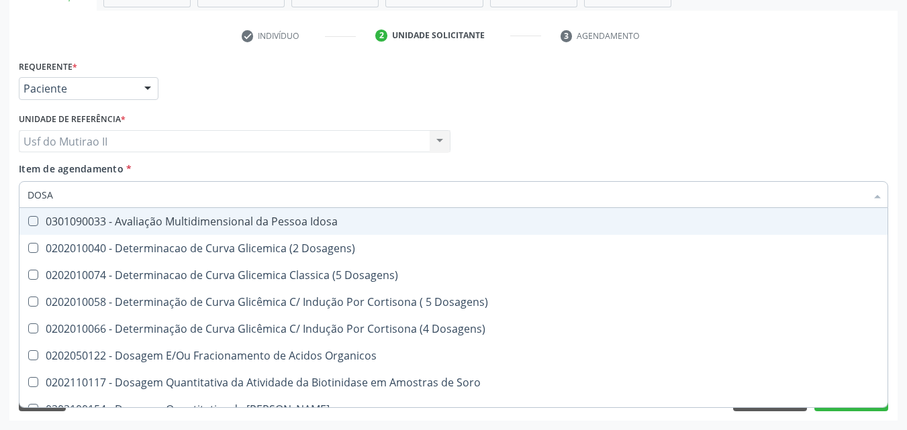
type input "DOSAG"
checkbox Beta-2-Microglobulina "true"
checkbox Fracoes "false"
checkbox Cobre "true"
checkbox Total "false"
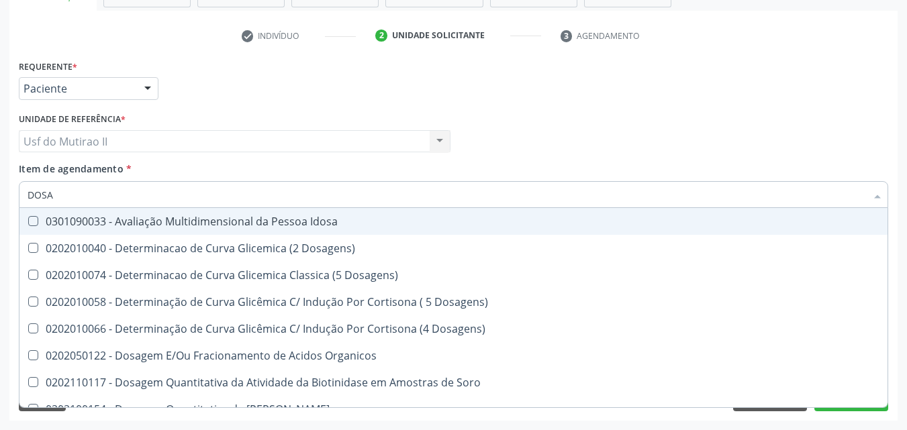
checkbox Cortisol "true"
checkbox Creatinina "false"
checkbox Gastrina "true"
checkbox Glicose "false"
checkbox Livre\) "true"
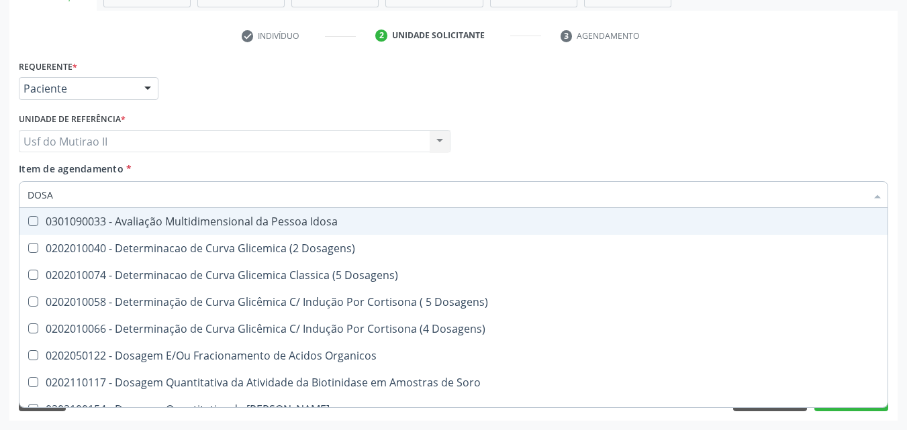
checkbox \(Tgp\) "false"
checkbox Transferrina "true"
checkbox Triglicerideos "false"
checkbox Tardio\) "true"
checkbox Ureia "false"
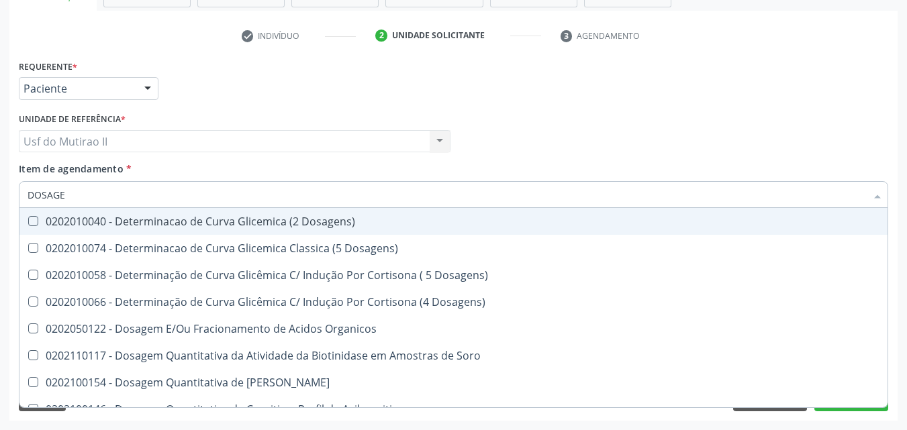
type input "DOSAGEM"
checkbox III "true"
checkbox Fracoes "false"
checkbox Citrato "true"
checkbox Cloreto "true"
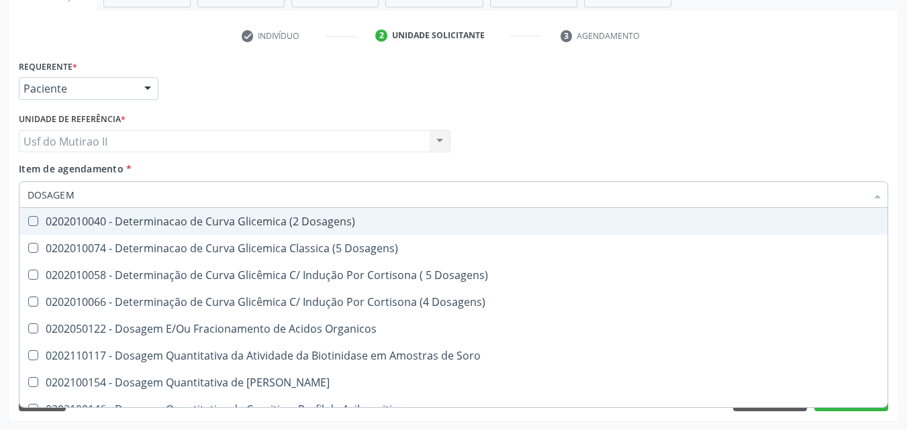
checkbox Suor "true"
checkbox Hdl "false"
checkbox Ldl "false"
checkbox Total "false"
checkbox Colinesterase "true"
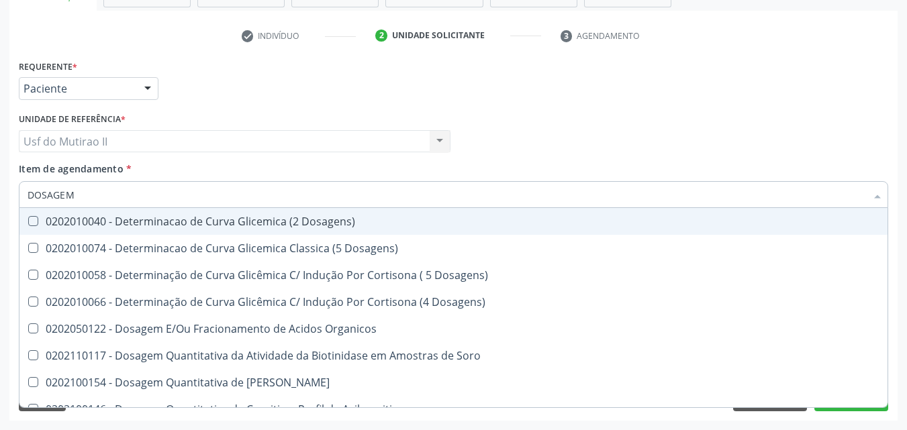
checkbox Creatinina "false"
checkbox Esperma "true"
checkbox Glicose "false"
checkbox Tiocianato "true"
checkbox Tireoglobulina "true"
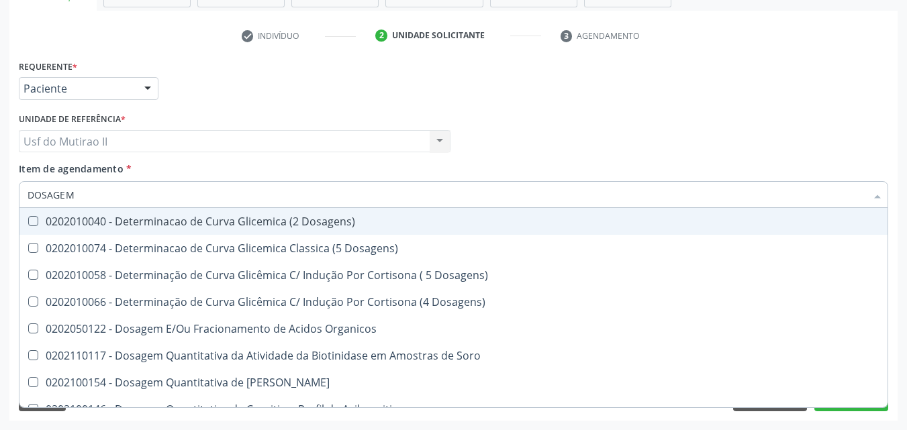
checkbox Livre\) "true"
checkbox \(Tgo\) "false"
checkbox \(Tgp\) "false"
checkbox Triglicerideos "false"
checkbox Pezinho\) "true"
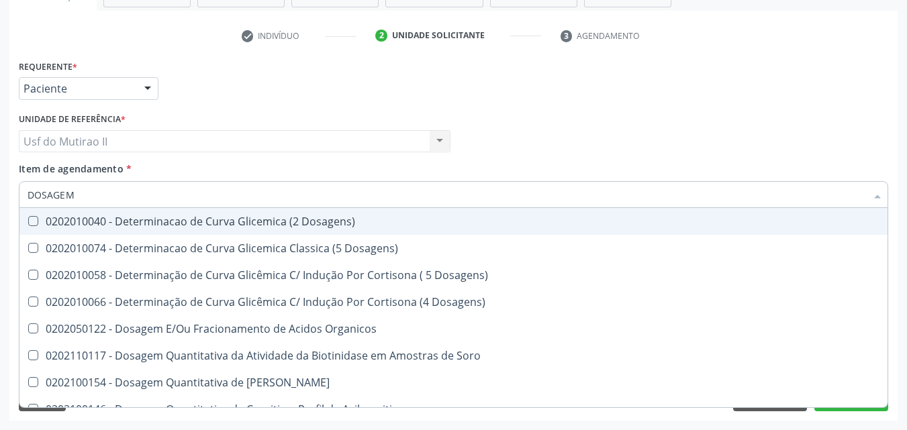
checkbox Ureia "false"
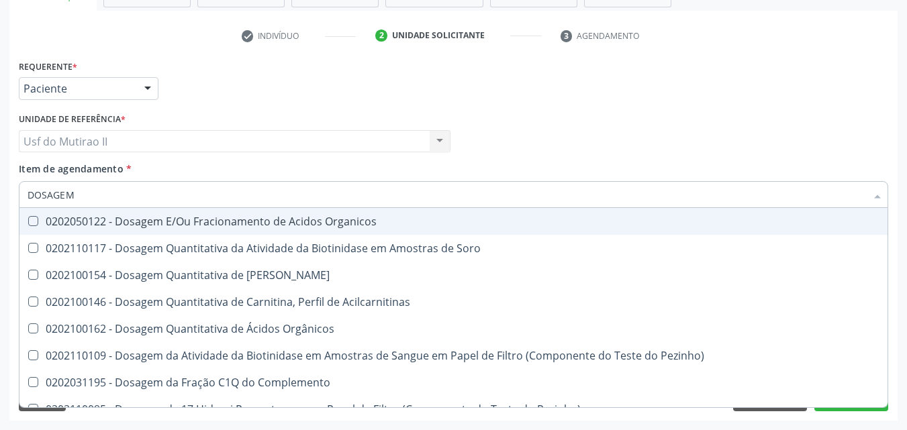
type input "DOSAGEM D"
checkbox \(Psa\) "true"
checkbox Fracoes "false"
checkbox Transplantado\) "true"
checkbox Citrato "true"
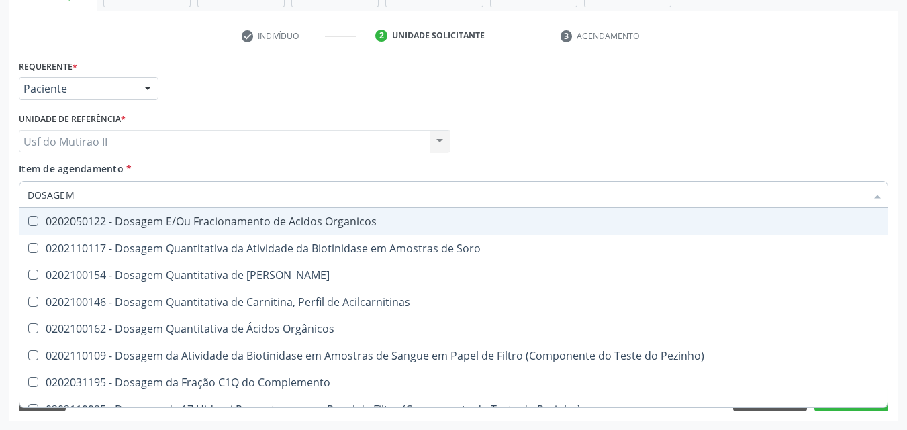
checkbox Cloreto "true"
checkbox Hdl "false"
checkbox Ldl "false"
checkbox Creatinina "false"
checkbox Frutose "true"
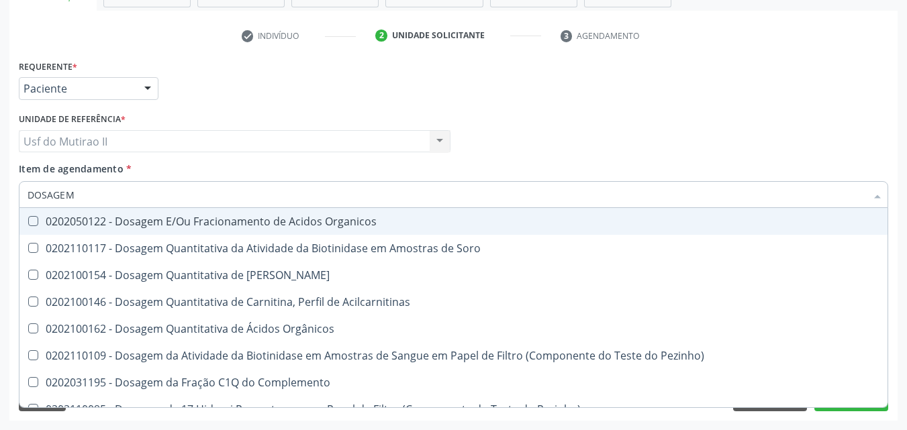
checkbox Glicose "false"
checkbox Livre "true"
checkbox Tiocianato "true"
checkbox \(T4\) "true"
checkbox \(Tgo\) "false"
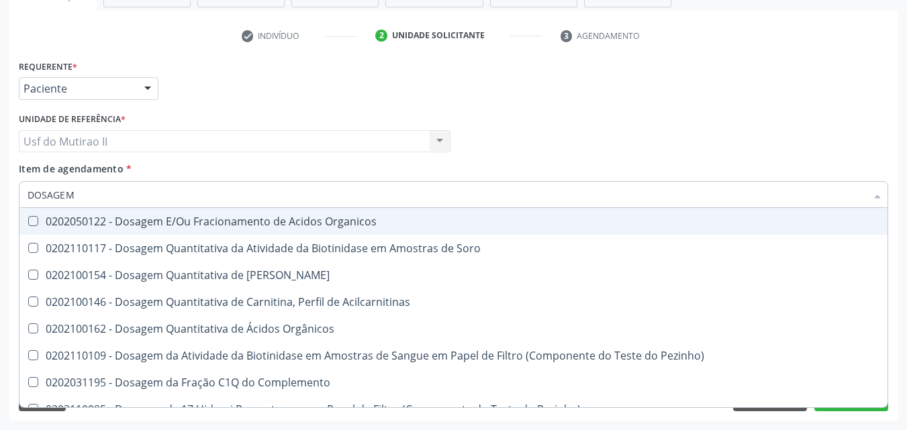
checkbox \(Tgp\) "false"
checkbox Triglicerideos "false"
checkbox \(T3\) "true"
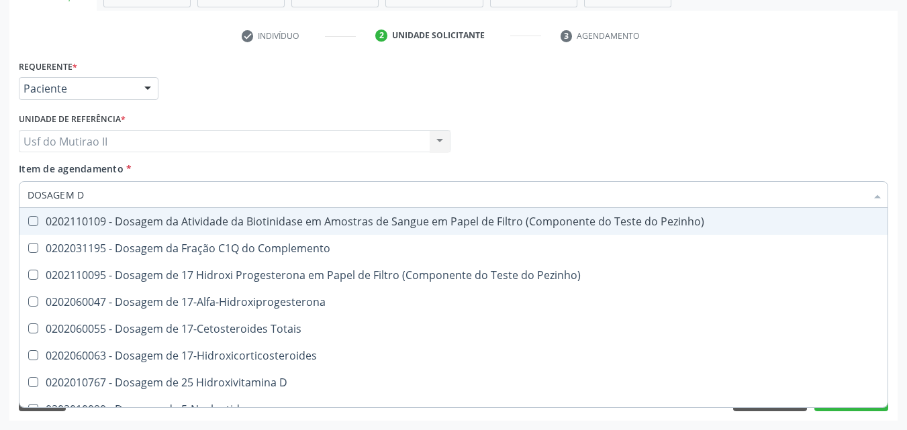
type input "DOSAGEM DE"
checkbox Benzodiazepinicos "true"
checkbox Fracoes "false"
checkbox Suor "true"
checkbox Cobre "true"
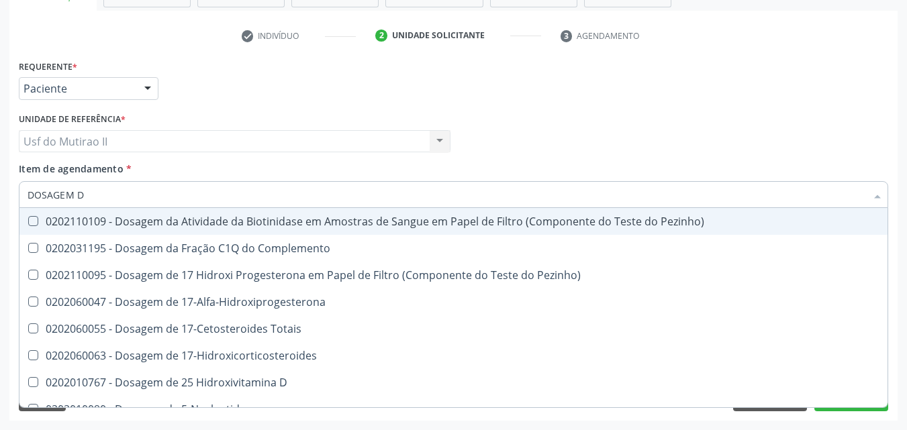
checkbox Ldl "false"
checkbox Total "false"
checkbox C4 "true"
checkbox Creatinina "false"
checkbox Gt\) "true"
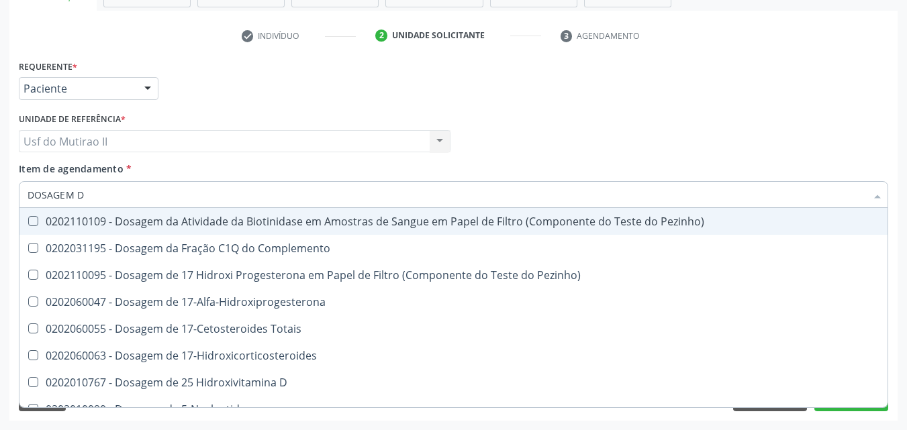
checkbox Glicose "false"
checkbox \(T4\) "true"
checkbox Livre\) "true"
checkbox \(Tgo\) "false"
checkbox Triglicerideos "false"
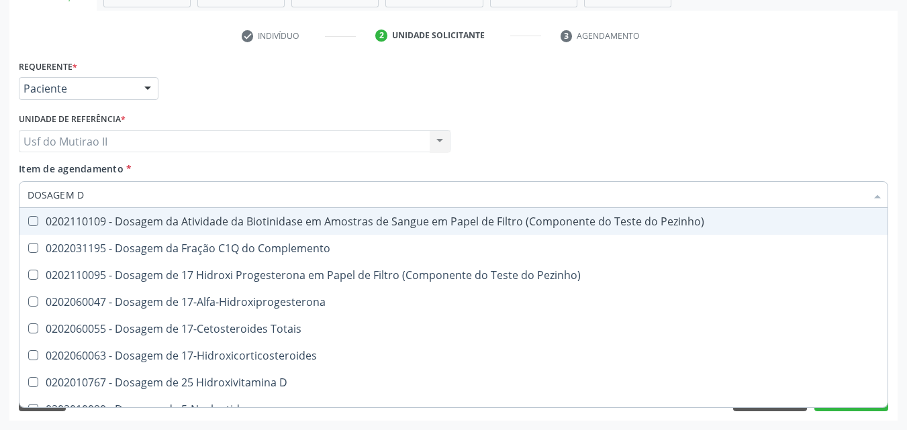
checkbox Troponina "true"
checkbox Ureia "false"
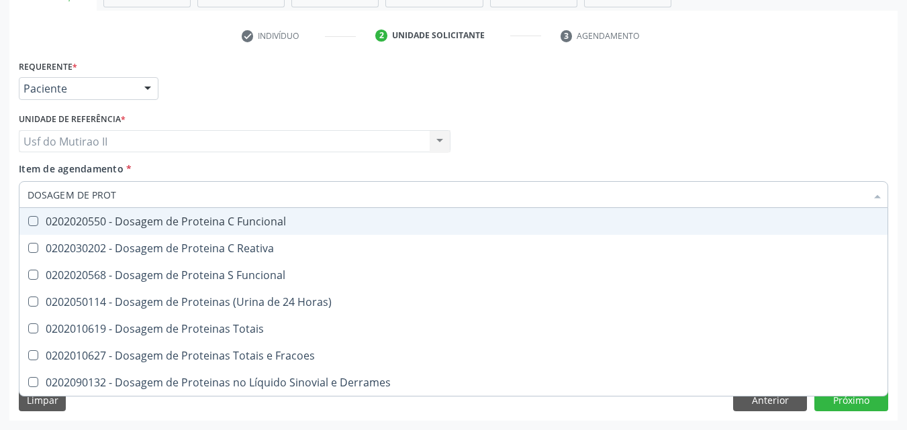
type input "DOSAGEM DE PROTE"
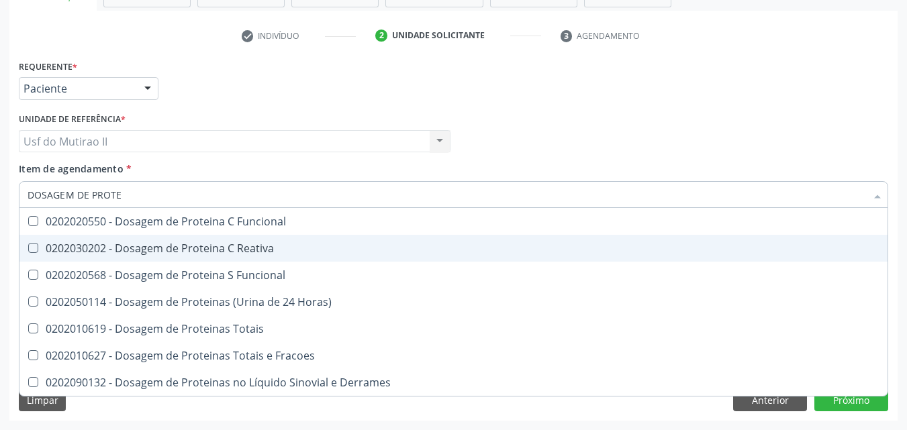
click at [101, 254] on div "0202030202 - Dosagem de Proteina C Reativa" at bounding box center [454, 248] width 852 height 11
checkbox Reativa "true"
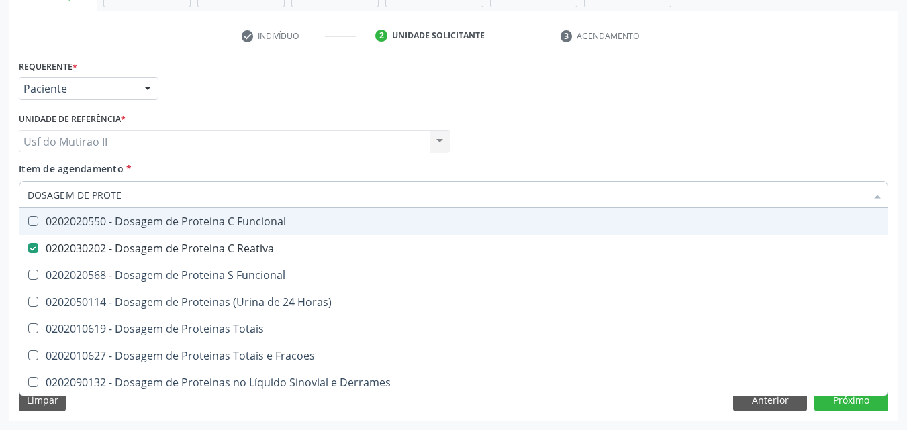
drag, startPoint x: 143, startPoint y: 201, endPoint x: 0, endPoint y: 190, distance: 143.5
click at [0, 190] on div "Acompanhamento Acompanhe a situação das marcações correntes e finalizadas Relat…" at bounding box center [453, 134] width 907 height 591
click at [120, 196] on input "DOSAGEM DE PROTE" at bounding box center [447, 194] width 839 height 27
click at [127, 197] on input "DOSAGEM DE PROTE" at bounding box center [447, 194] width 839 height 27
drag, startPoint x: 117, startPoint y: 196, endPoint x: 30, endPoint y: 191, distance: 86.8
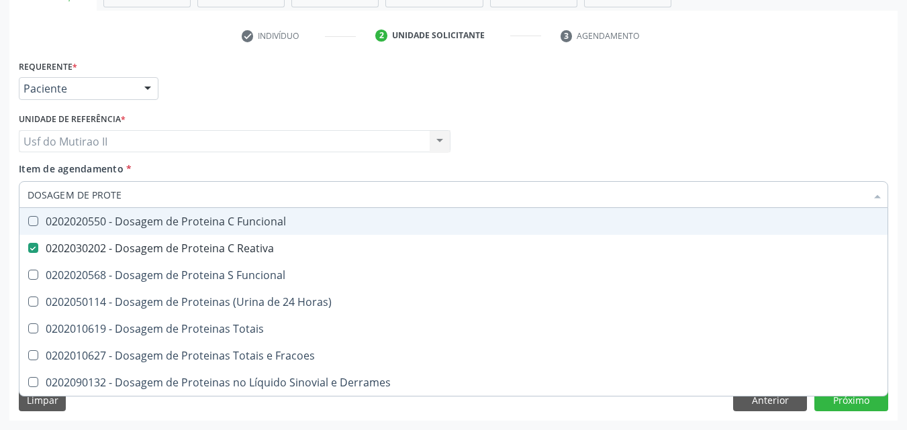
click at [30, 191] on input "DOSAGEM DE PROTE" at bounding box center [447, 194] width 839 height 27
checkbox Reativa "false"
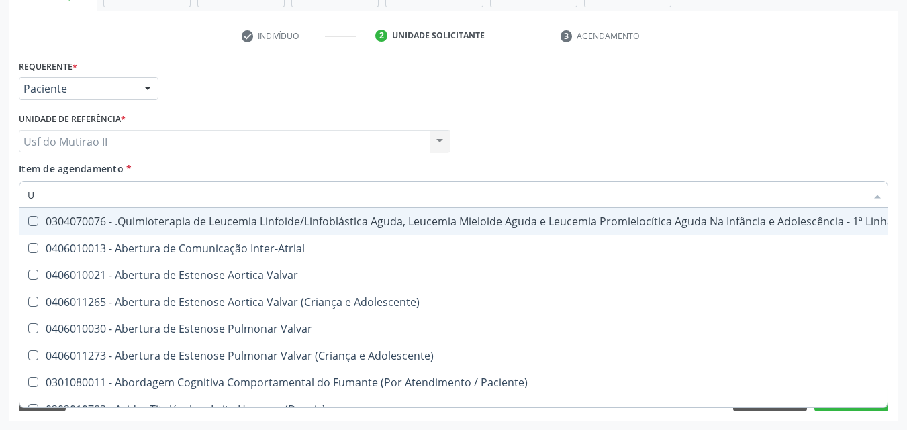
type input "UR"
checkbox Coagulação\ "true"
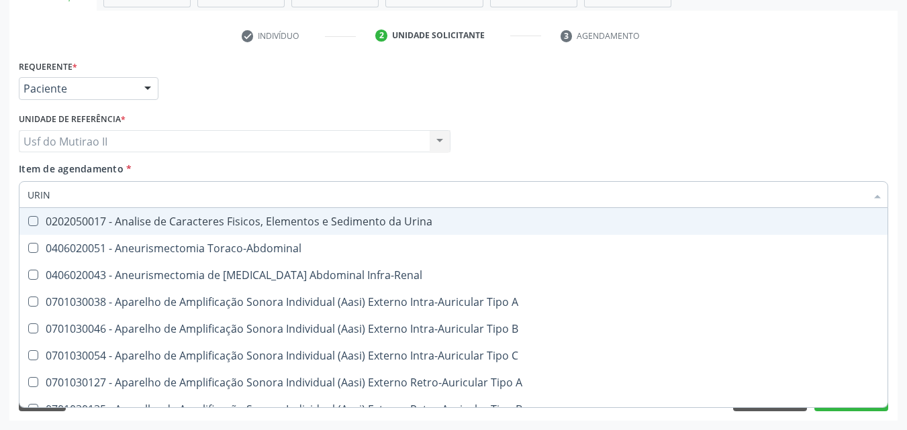
type input "URINA"
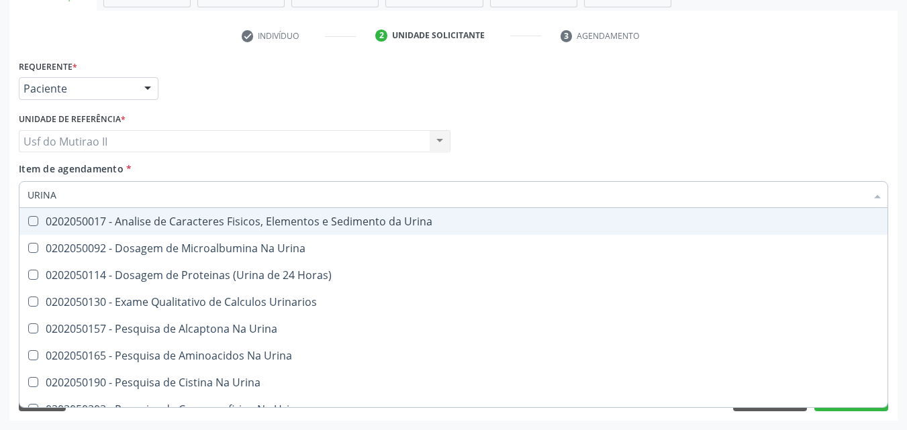
drag, startPoint x: 73, startPoint y: 185, endPoint x: 0, endPoint y: 197, distance: 74.2
click at [0, 197] on div "Acompanhamento Acompanhe a situação das marcações correntes e finalizadas Relat…" at bounding box center [453, 134] width 907 height 591
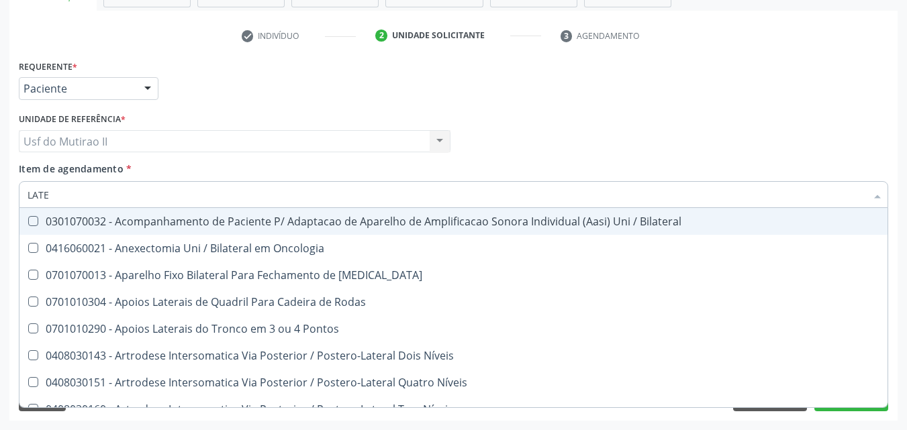
type input "LATEX"
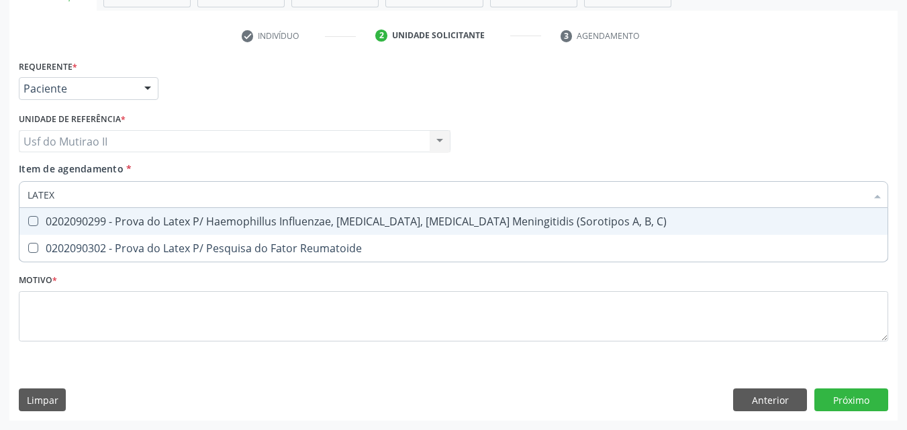
drag, startPoint x: 77, startPoint y: 197, endPoint x: 0, endPoint y: 202, distance: 76.7
click at [0, 202] on div "Acompanhamento Acompanhe a situação das marcações correntes e finalizadas Relat…" at bounding box center [453, 134] width 907 height 591
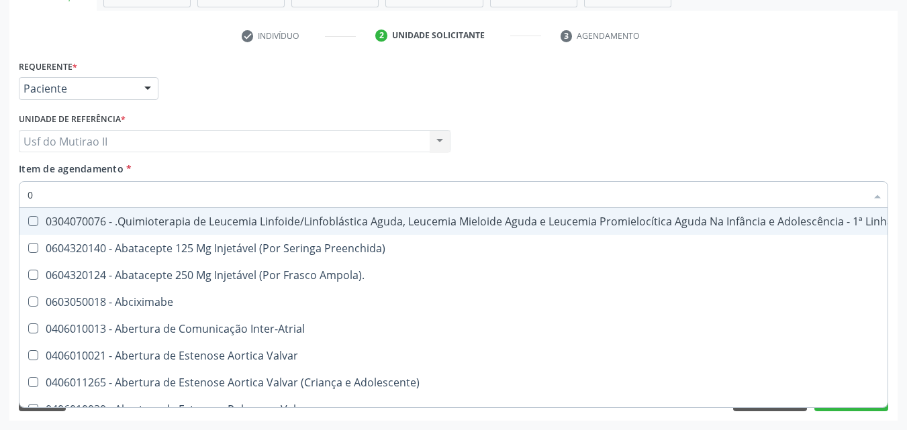
type input "02"
checkbox Capsula\) "true"
checkbox Comprimido\) "true"
checkbox Transferências "true"
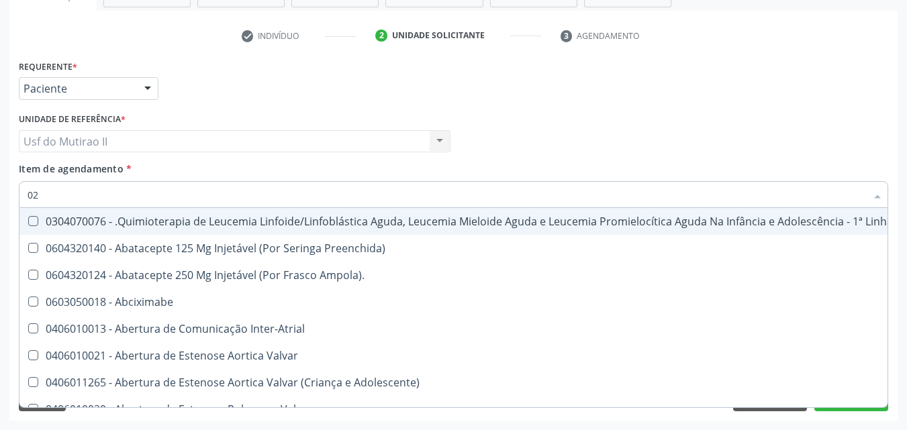
checkbox Meckel "true"
checkbox Bilateral "true"
checkbox Per-Operatoria "true"
checkbox Laboratorial "true"
checkbox Citopatológico "true"
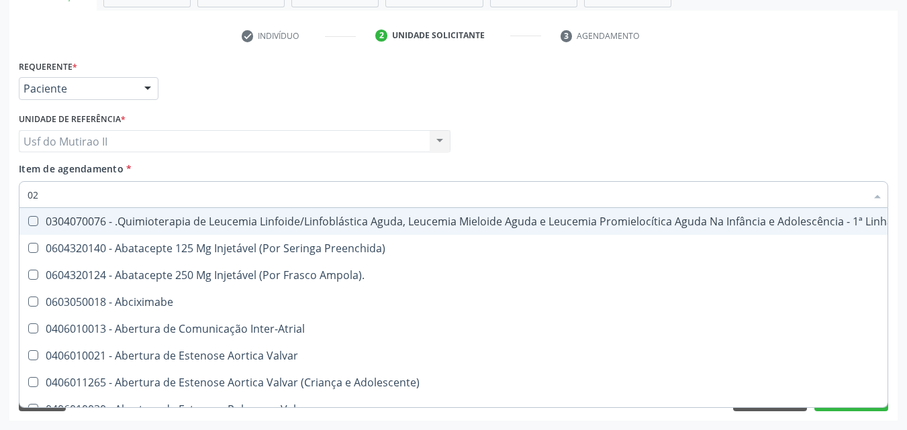
checkbox Transfusao "true"
checkbox Transplante "true"
type input "0202"
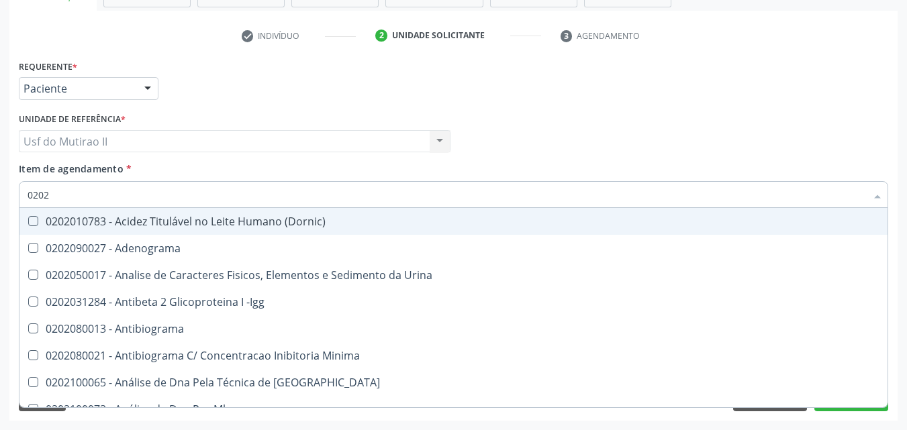
checkbox Fracoes "true"
checkbox Hdl "true"
checkbox Ldl "true"
checkbox Total "true"
checkbox Creatinina "true"
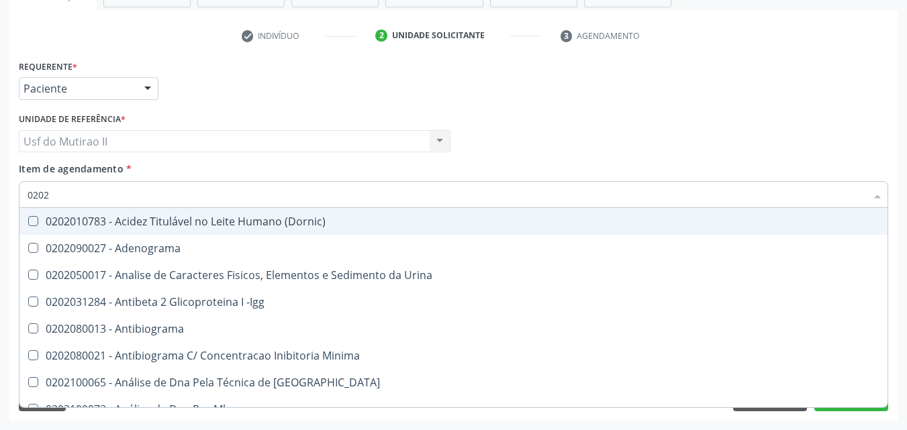
checkbox Glicose "true"
checkbox Reativa "true"
checkbox \(Tgo\) "true"
checkbox \(Tgp\) "true"
checkbox Triglicerideos "true"
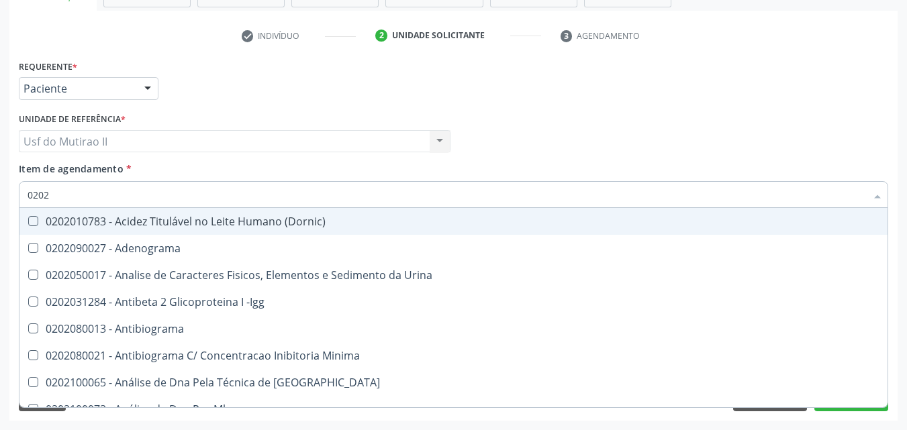
checkbox Ureia "true"
checkbox Completo "true"
checkbox Molecular "false"
checkbox Impactado\) "false"
checkbox Exostoses "false"
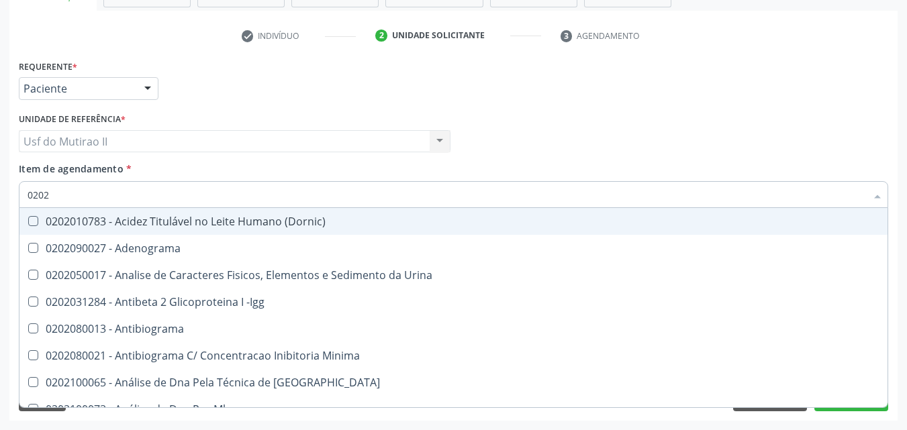
checkbox Bucomaxilofacial "false"
checkbox Bilateral "false"
checkbox Boston "false"
type input "02020"
checkbox Alfa-2-Macroglobulina "true"
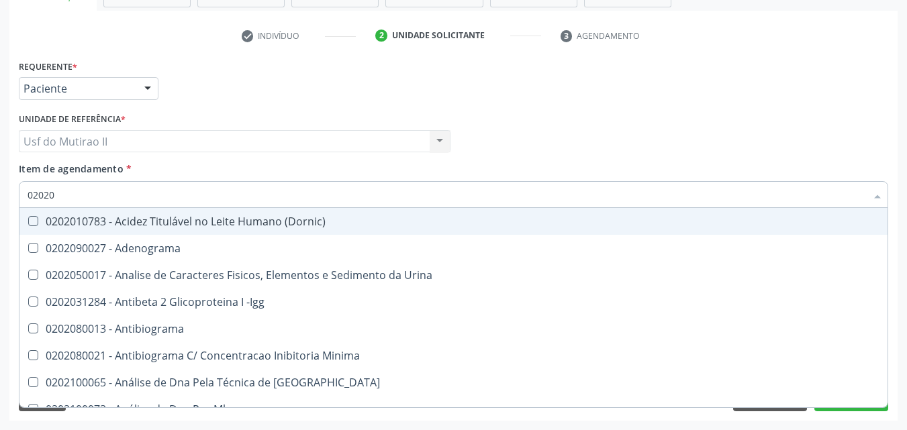
checkbox \(Psa\) "true"
checkbox III "true"
checkbox Barbituratos "true"
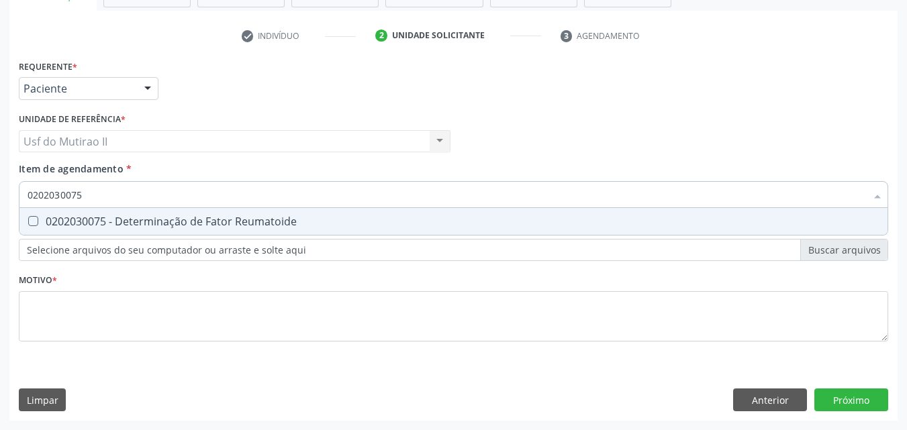
click at [107, 218] on div "0202030075 - Determinação de Fator Reumatoide" at bounding box center [454, 221] width 852 height 11
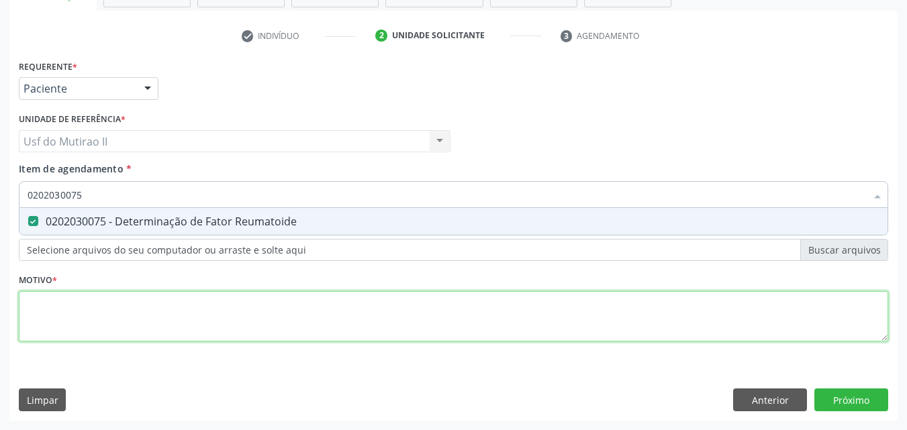
click at [123, 314] on div "Requerente * Paciente Médico(a) Enfermeiro(a) Paciente Nenhum resultado encontr…" at bounding box center [453, 208] width 869 height 304
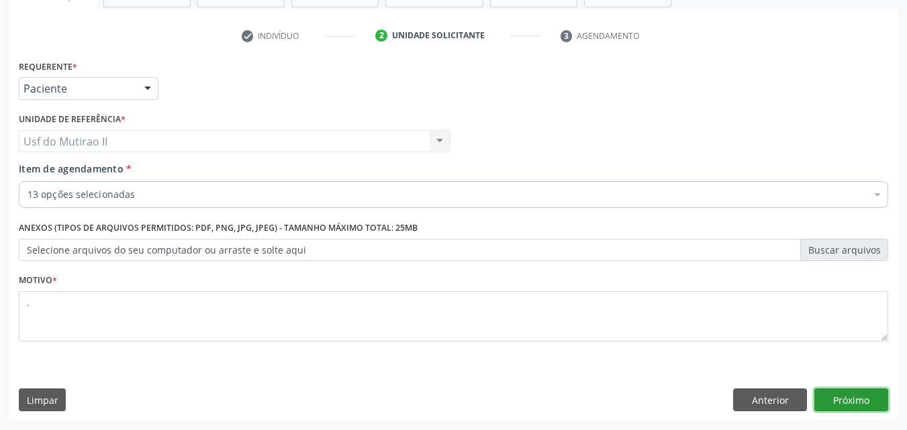
click at [848, 404] on button "Próximo" at bounding box center [851, 400] width 74 height 23
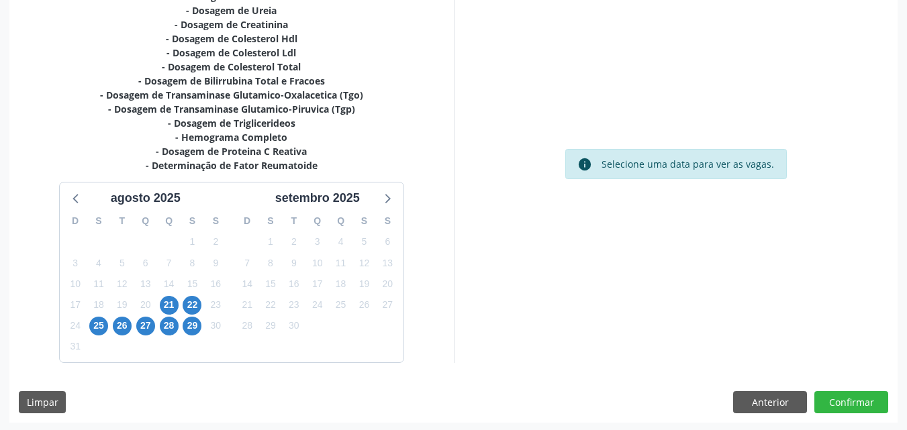
scroll to position [323, 0]
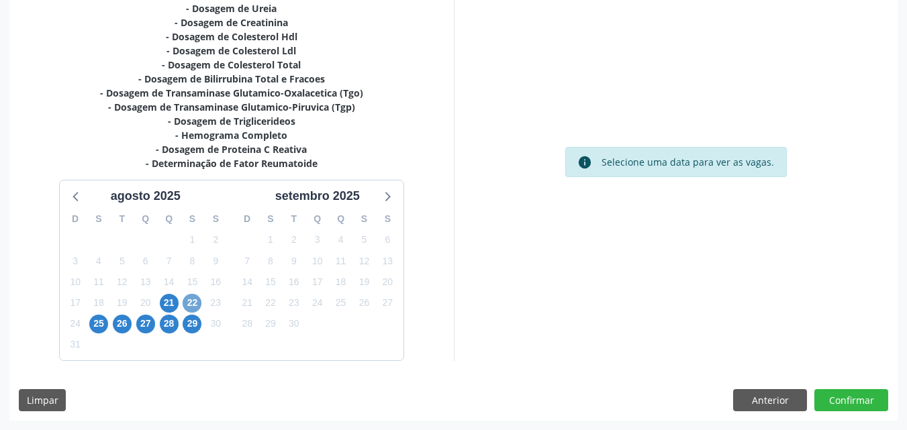
click at [193, 298] on span "22" at bounding box center [192, 303] width 19 height 19
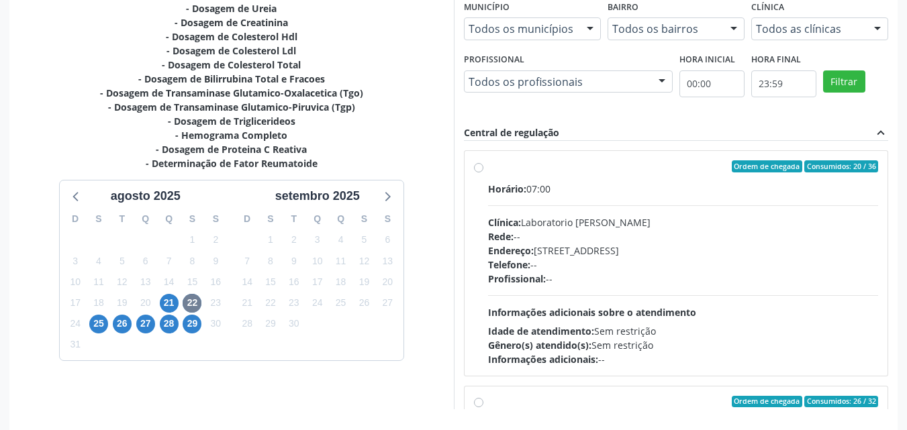
click at [540, 206] on div "Horário: 07:00 Clínica: Laboratorio Jose Paulo Terto Rede: -- Endereço: Casa, n…" at bounding box center [683, 274] width 391 height 185
click at [483, 173] on input "Ordem de chegada Consumidos: 20 / 36 Horário: 07:00 Clínica: Laboratorio Jose P…" at bounding box center [478, 166] width 9 height 12
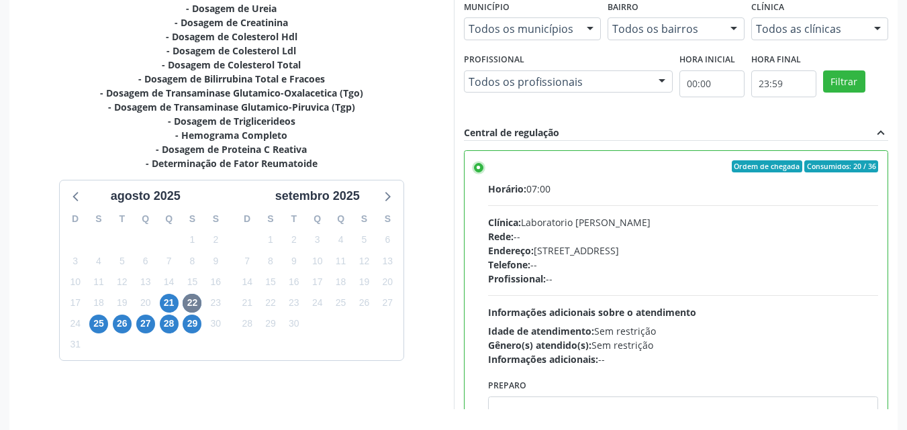
scroll to position [372, 0]
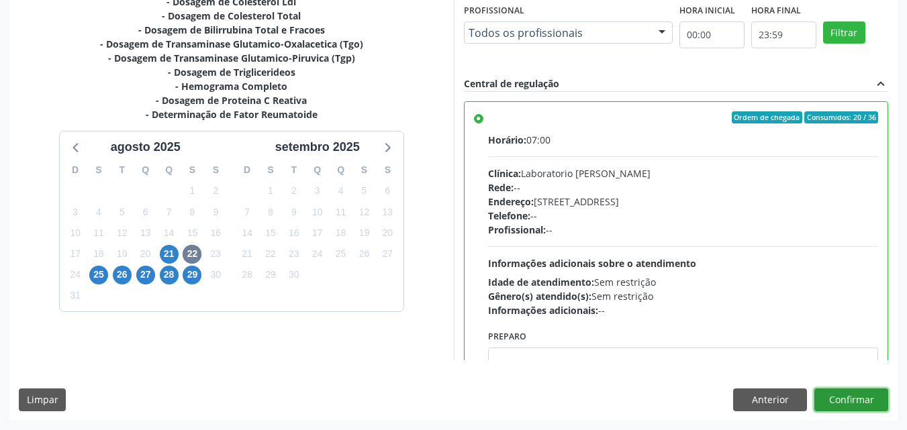
click at [847, 402] on button "Confirmar" at bounding box center [851, 400] width 74 height 23
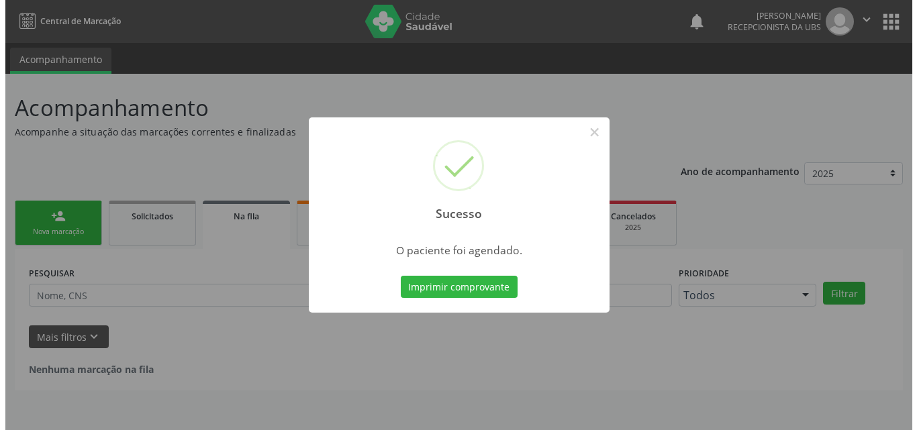
scroll to position [0, 0]
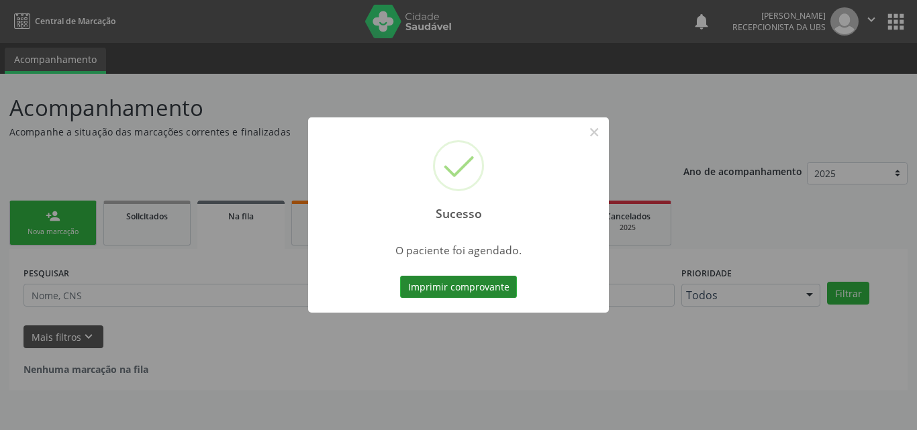
click at [461, 292] on button "Imprimir comprovante" at bounding box center [458, 287] width 117 height 23
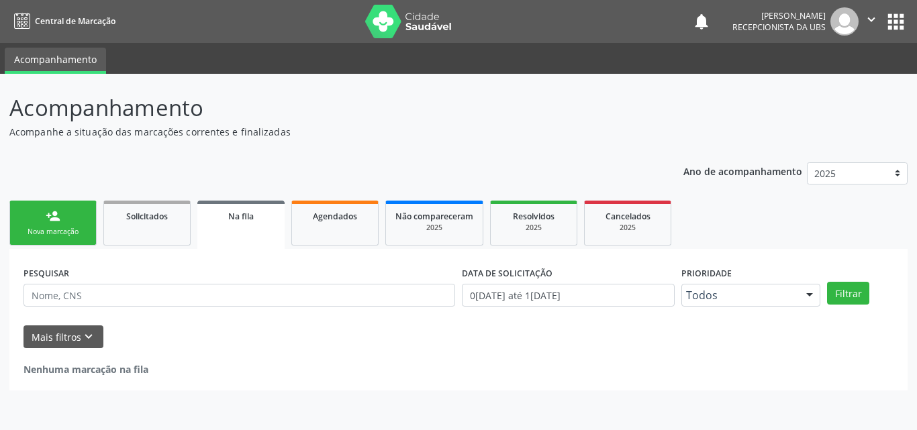
click at [71, 228] on div "Nova marcação" at bounding box center [52, 232] width 67 height 10
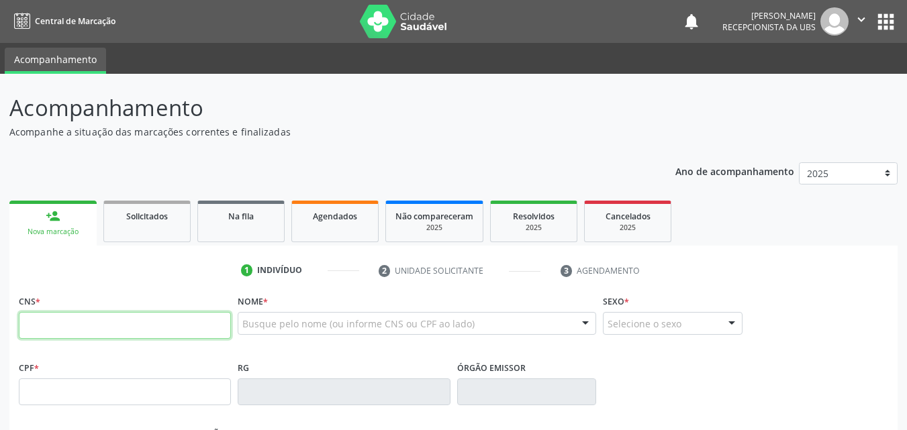
click at [101, 326] on input "text" at bounding box center [125, 325] width 212 height 27
paste input "161 2393 6272 0007"
type input "161 2393 6272 0007"
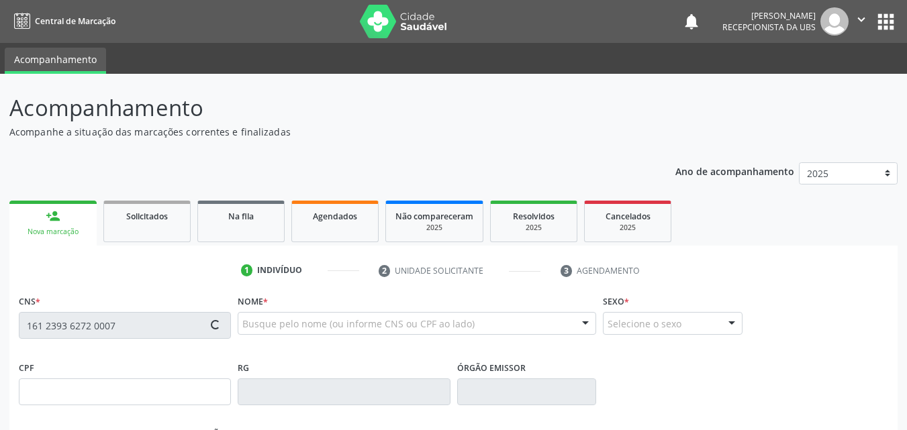
type input "163.390.054-11"
type input "1[DATE]"
type input "Rosilene [PERSON_NAME]"
type input "[PHONE_NUMBER]"
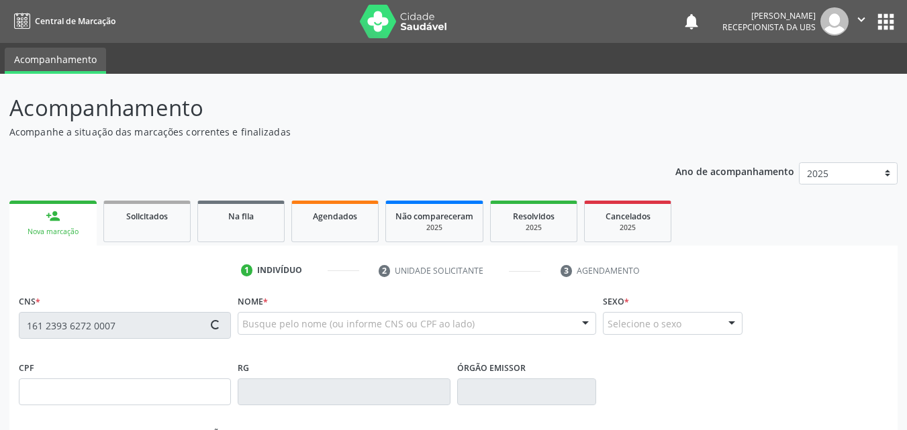
type input "085.783.754-08"
type input "119"
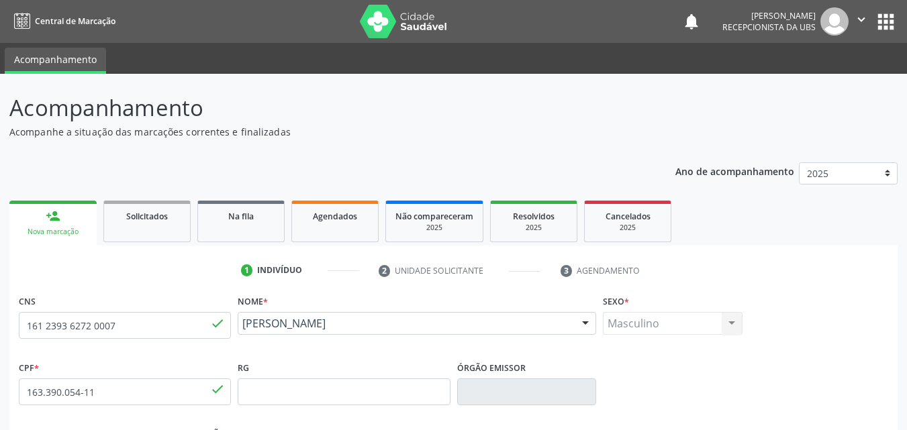
scroll to position [297, 0]
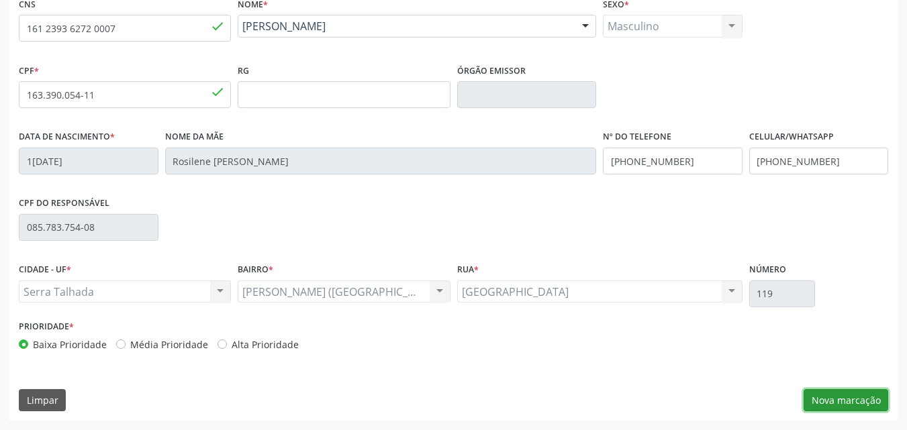
click at [842, 410] on button "Nova marcação" at bounding box center [846, 400] width 85 height 23
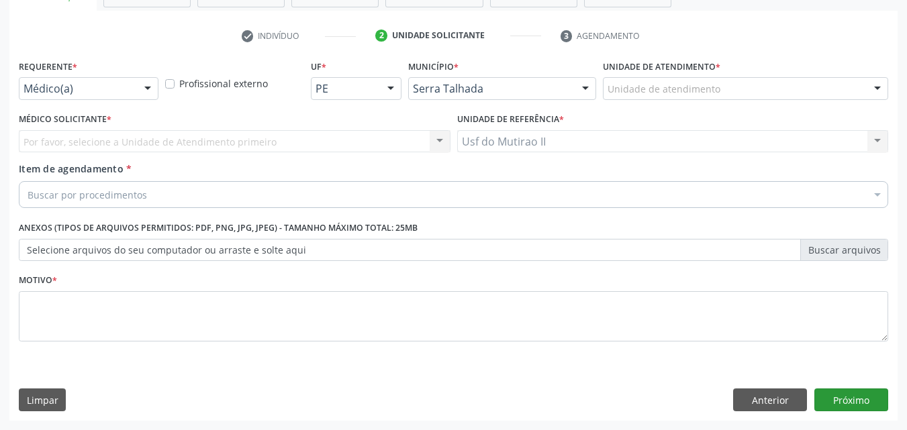
scroll to position [235, 0]
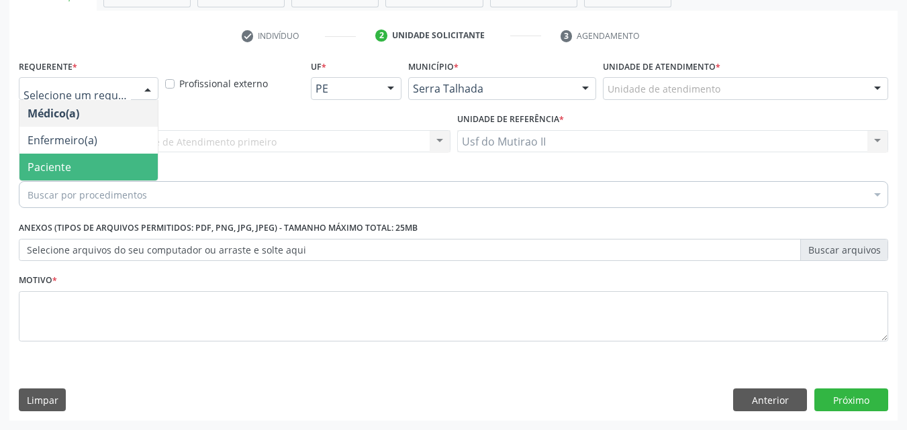
click at [91, 162] on span "Paciente" at bounding box center [88, 167] width 138 height 27
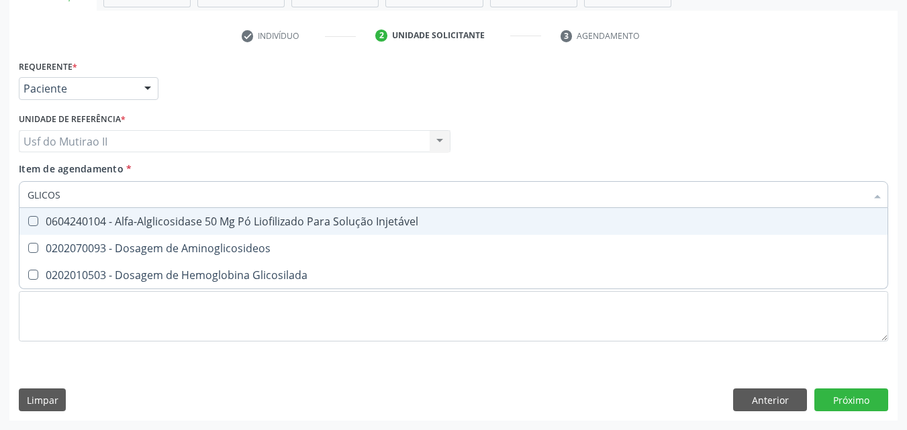
type input "GLICOSI"
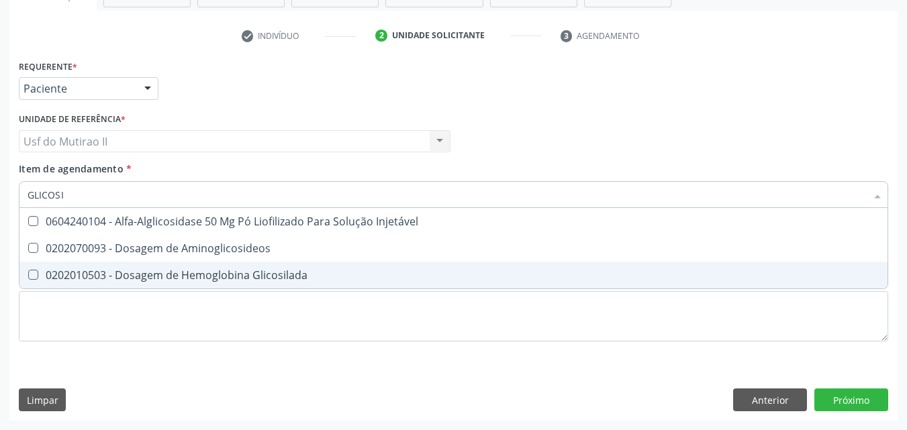
click at [195, 271] on div "0202010503 - Dosagem de Hemoglobina Glicosilada" at bounding box center [454, 275] width 852 height 11
checkbox Glicosilada "true"
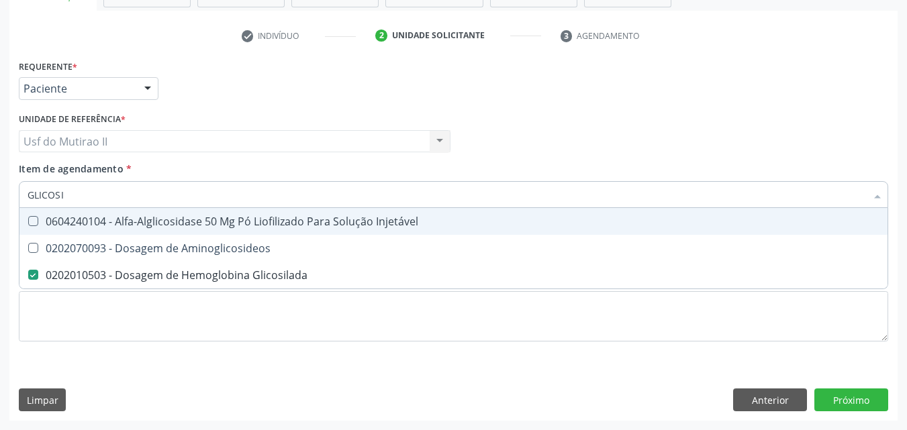
drag, startPoint x: 114, startPoint y: 201, endPoint x: 5, endPoint y: 197, distance: 109.5
click at [5, 197] on div "Acompanhamento Acompanhe a situação das marcações correntes e finalizadas Relat…" at bounding box center [453, 134] width 907 height 591
checkbox Glicosilada "false"
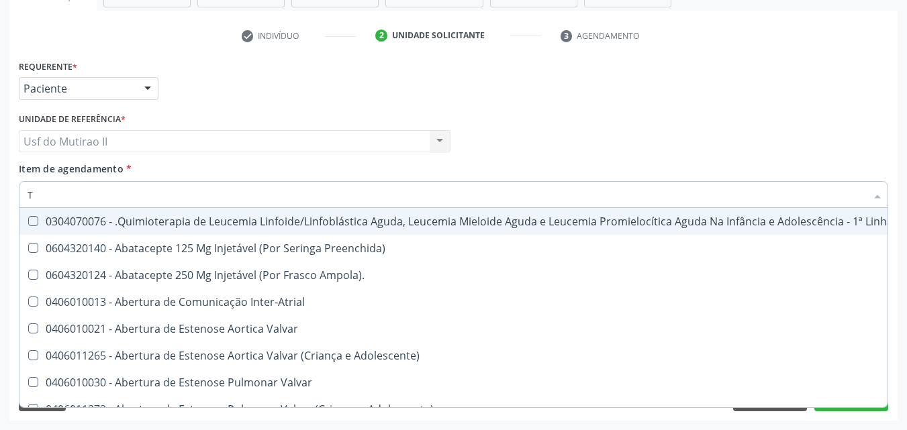
type input "[MEDICAL_DATA]"
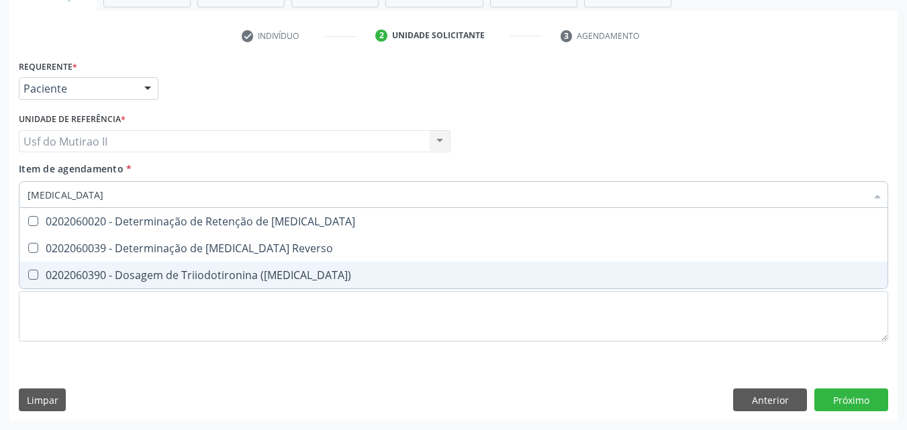
click at [155, 287] on span "0202060390 - Dosagem de Triiodotironina ([MEDICAL_DATA])" at bounding box center [453, 275] width 868 height 27
checkbox \(T3\) "true"
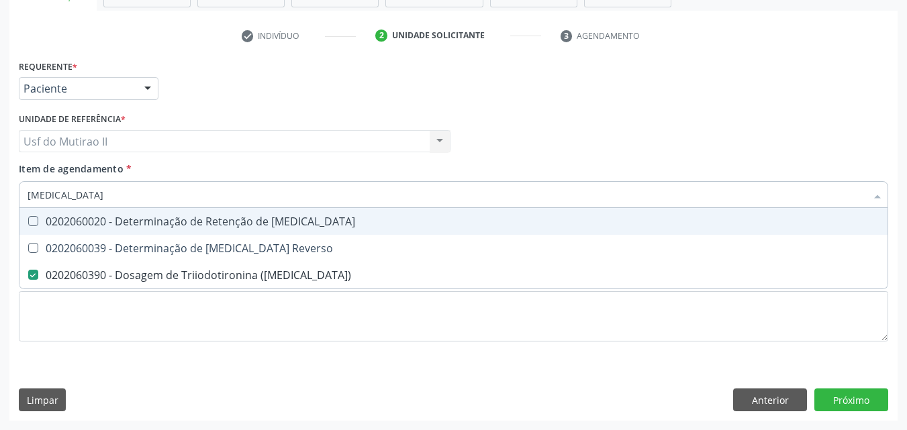
click at [93, 183] on input "[MEDICAL_DATA]" at bounding box center [447, 194] width 839 height 27
type input "T"
checkbox \(T3\) "false"
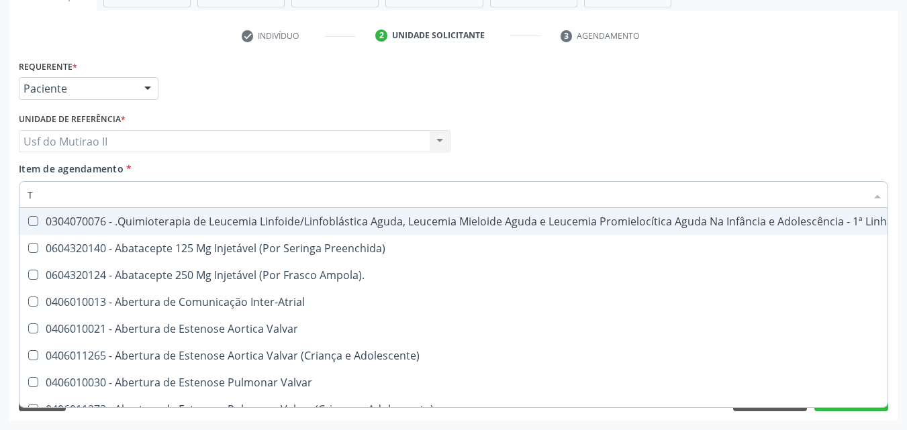
type input "T4"
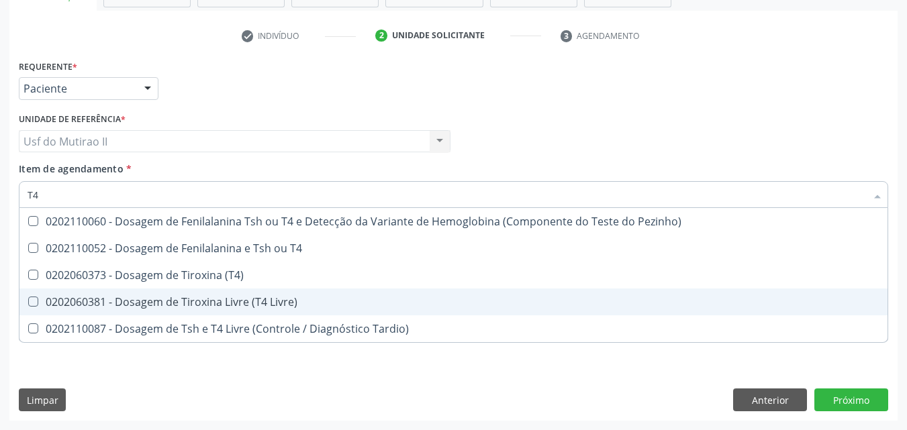
drag, startPoint x: 220, startPoint y: 297, endPoint x: 201, endPoint y: 281, distance: 24.3
click at [220, 297] on div "0202060381 - Dosagem de Tiroxina Livre (T4 Livre)" at bounding box center [454, 302] width 852 height 11
checkbox Livre\) "true"
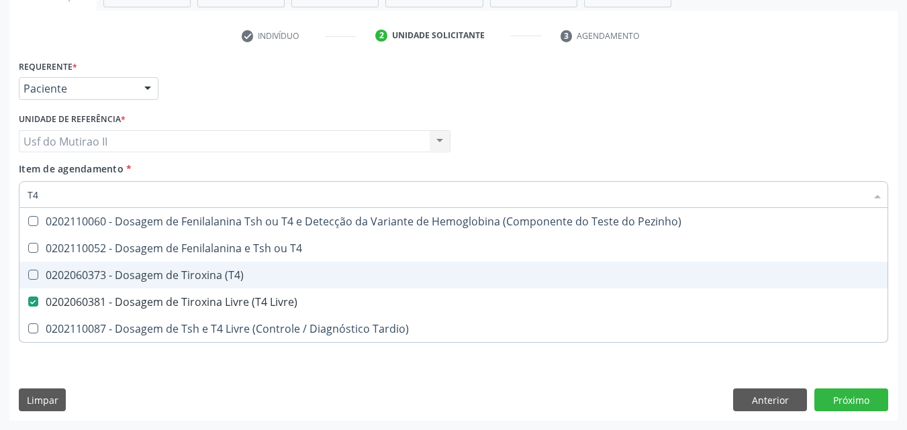
click at [197, 271] on div "0202060373 - Dosagem de Tiroxina (T4)" at bounding box center [454, 275] width 852 height 11
checkbox \(T4\) "true"
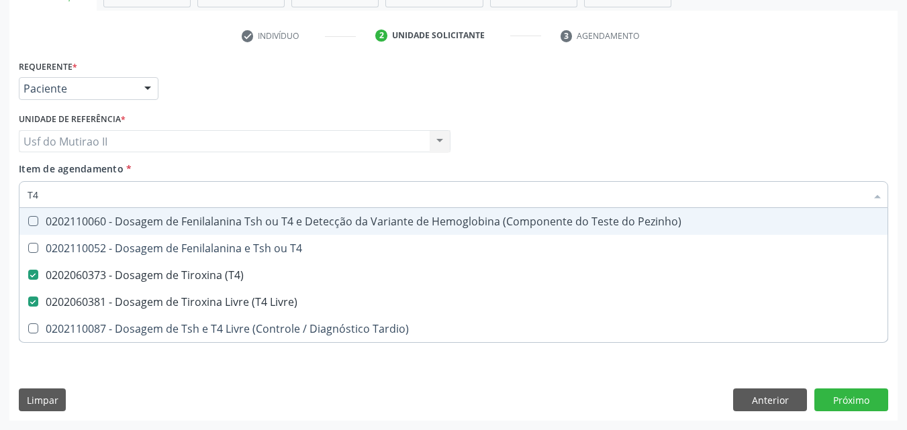
click at [87, 197] on input "T4" at bounding box center [447, 194] width 839 height 27
type input "T"
checkbox \(T4\) "false"
checkbox Livre\) "false"
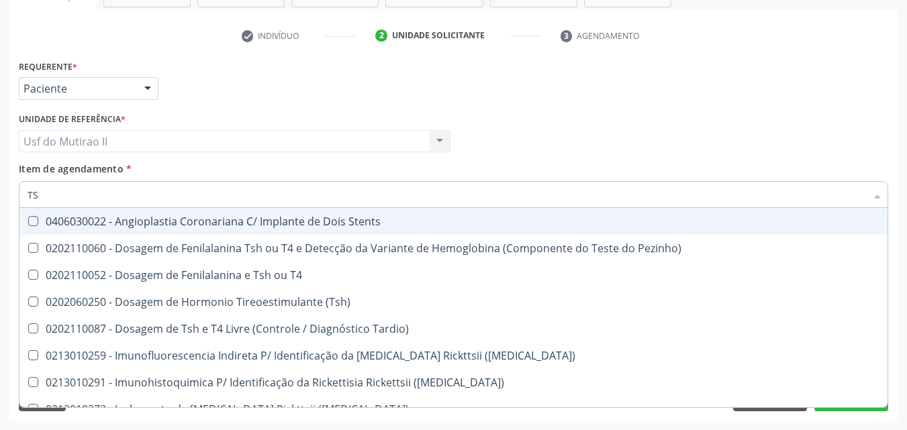
type input "TSH"
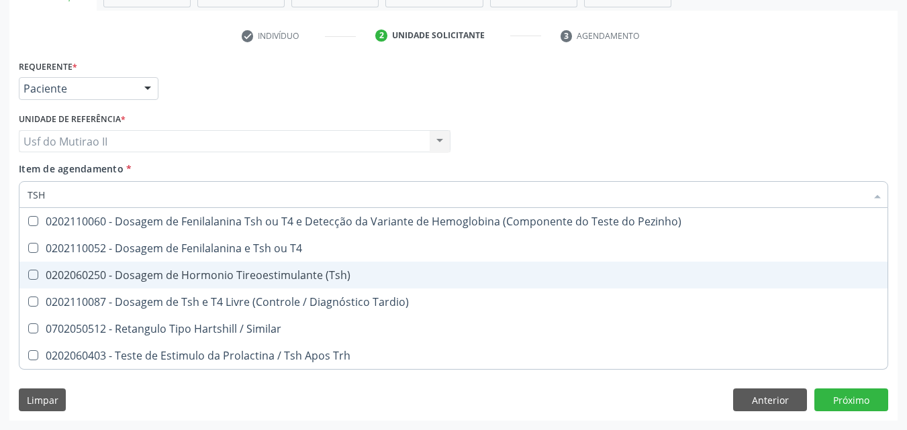
click at [219, 276] on div "0202060250 - Dosagem de Hormonio Tireoestimulante (Tsh)" at bounding box center [454, 275] width 852 height 11
checkbox \(Tsh\) "true"
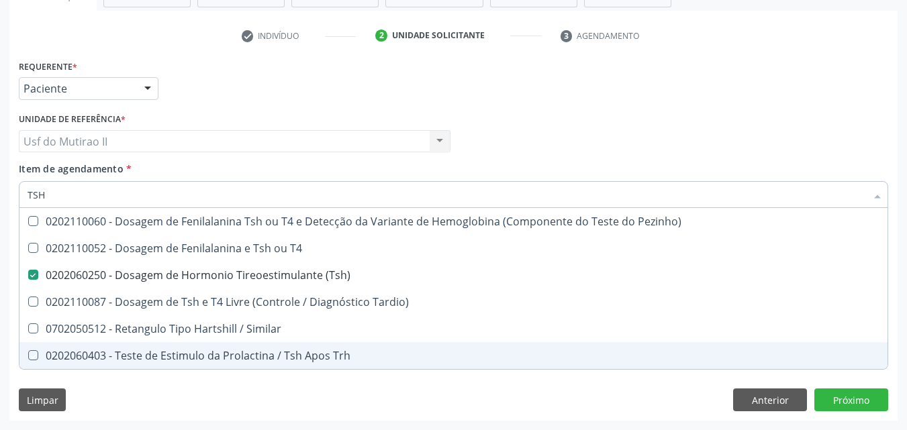
drag, startPoint x: 199, startPoint y: 406, endPoint x: 159, endPoint y: 365, distance: 57.5
click at [198, 406] on div "Requerente * Paciente Médico(a) Enfermeiro(a) Paciente Nenhum resultado encontr…" at bounding box center [453, 238] width 888 height 365
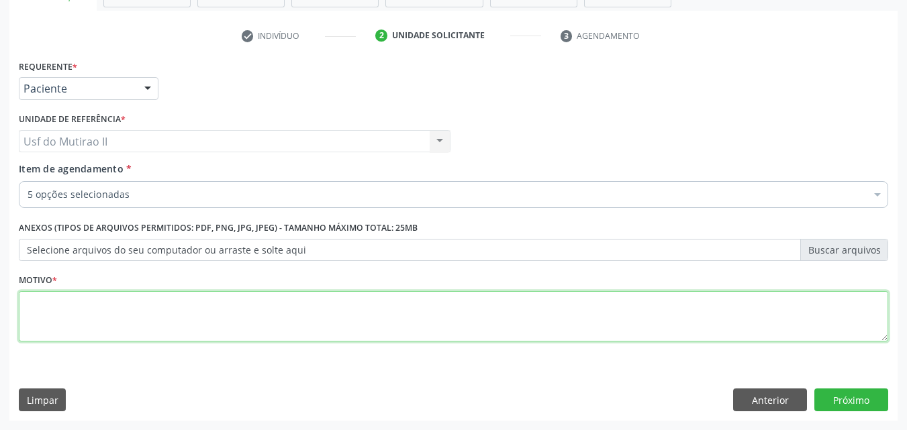
click at [162, 321] on textarea at bounding box center [453, 316] width 869 height 51
type textarea "."
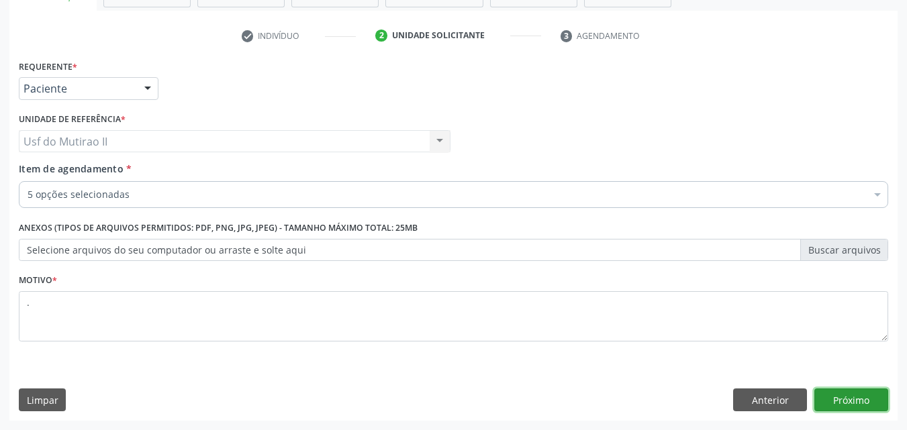
click at [867, 401] on button "Próximo" at bounding box center [851, 400] width 74 height 23
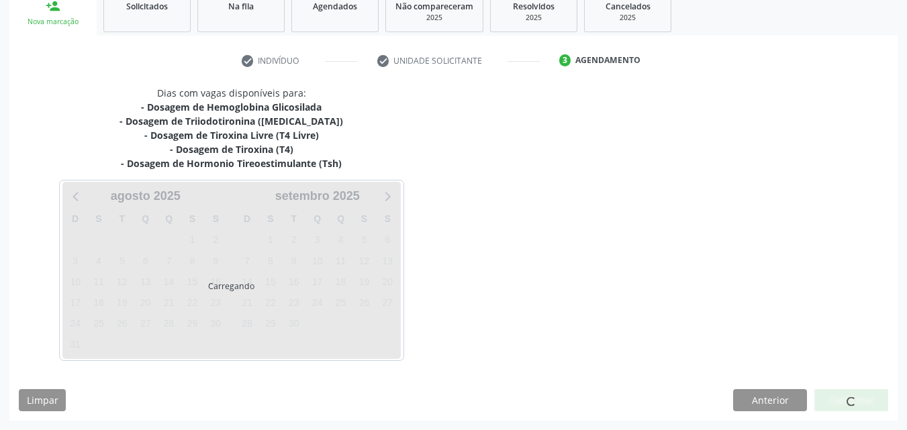
scroll to position [210, 0]
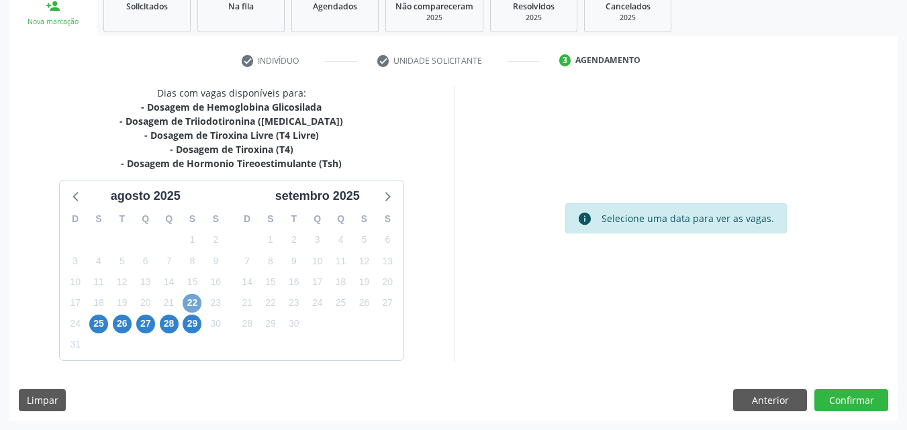
click at [193, 302] on span "22" at bounding box center [192, 303] width 19 height 19
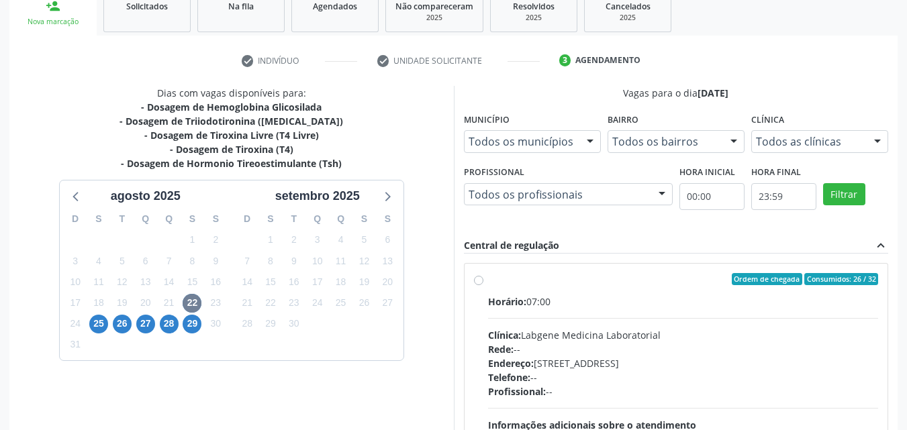
click at [510, 292] on label "Ordem de chegada Consumidos: 26 / 32 Horário: 07:00 Clínica: Labgene Medicina L…" at bounding box center [683, 376] width 391 height 206
click at [483, 285] on input "Ordem de chegada Consumidos: 26 / 32 Horário: 07:00 Clínica: Labgene Medicina L…" at bounding box center [478, 279] width 9 height 12
radio input "true"
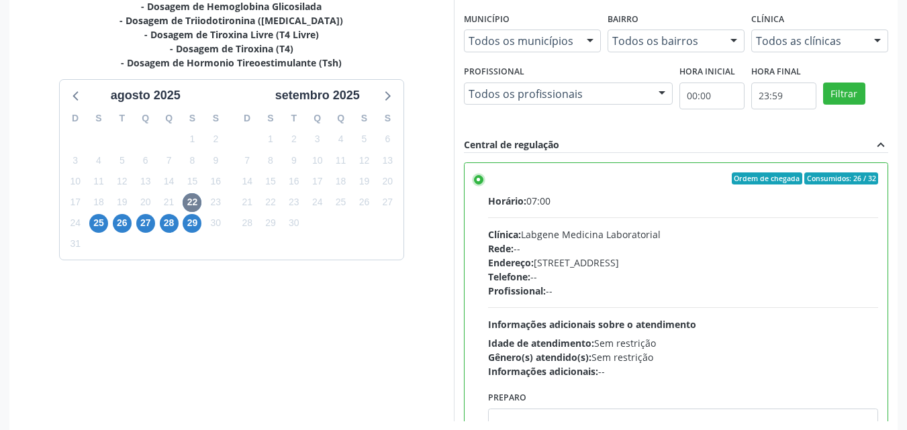
scroll to position [372, 0]
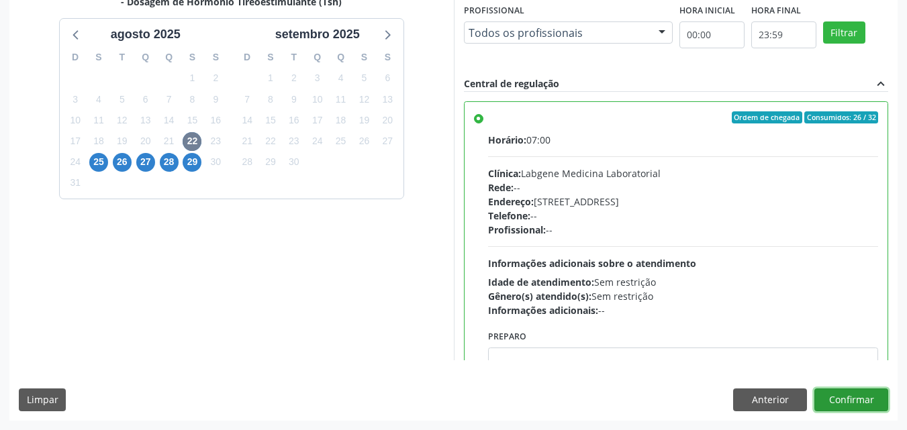
click at [850, 407] on button "Confirmar" at bounding box center [851, 400] width 74 height 23
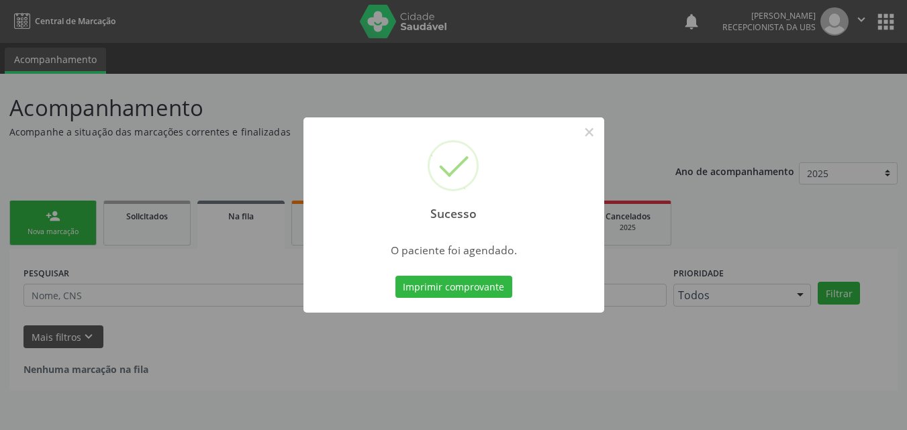
scroll to position [0, 0]
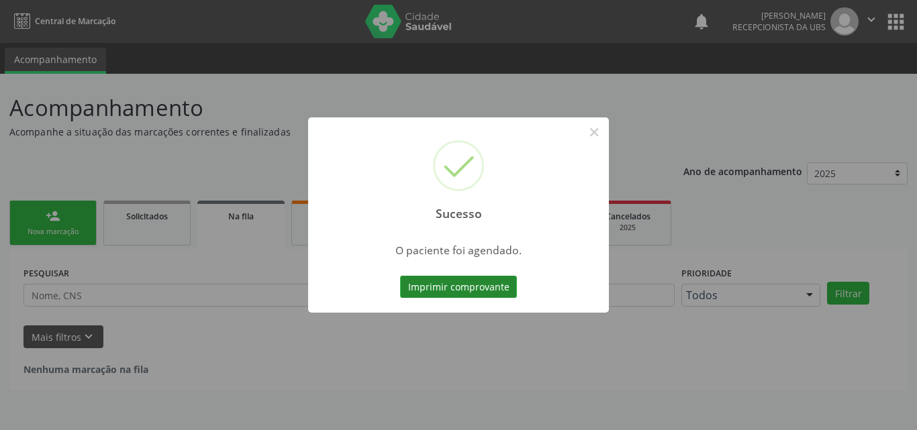
click at [470, 286] on button "Imprimir comprovante" at bounding box center [458, 287] width 117 height 23
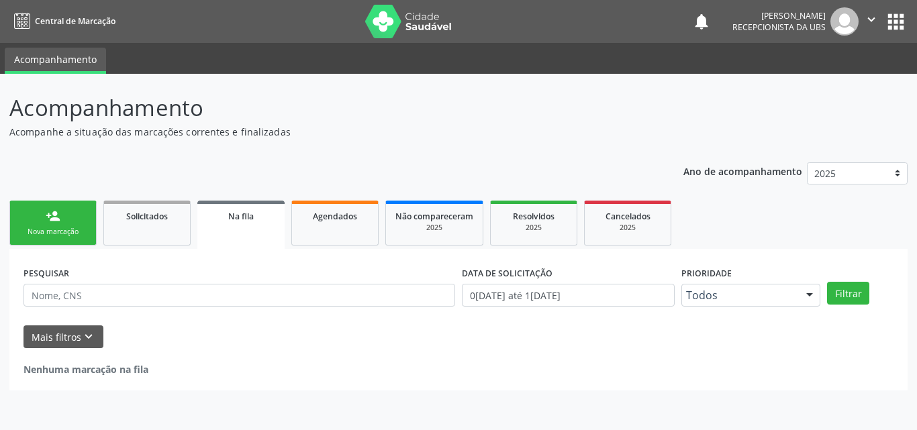
click at [54, 231] on div "Nova marcação" at bounding box center [52, 232] width 67 height 10
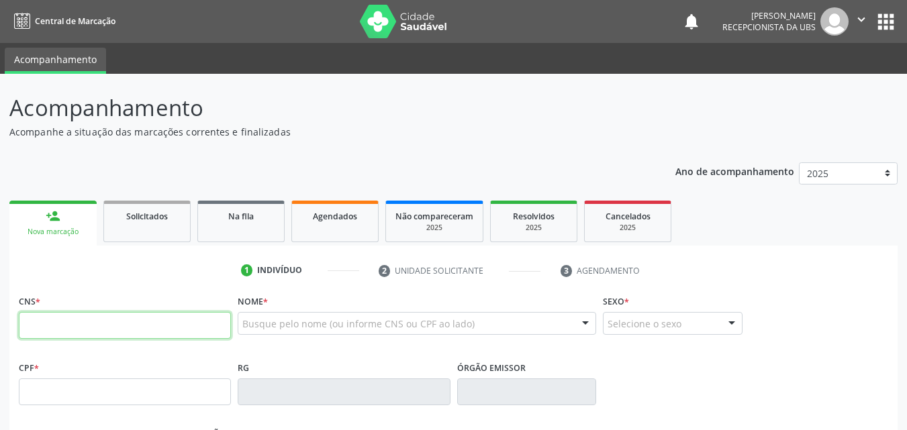
click at [98, 331] on input "text" at bounding box center [125, 325] width 212 height 27
type input "707 4050 4775 4470"
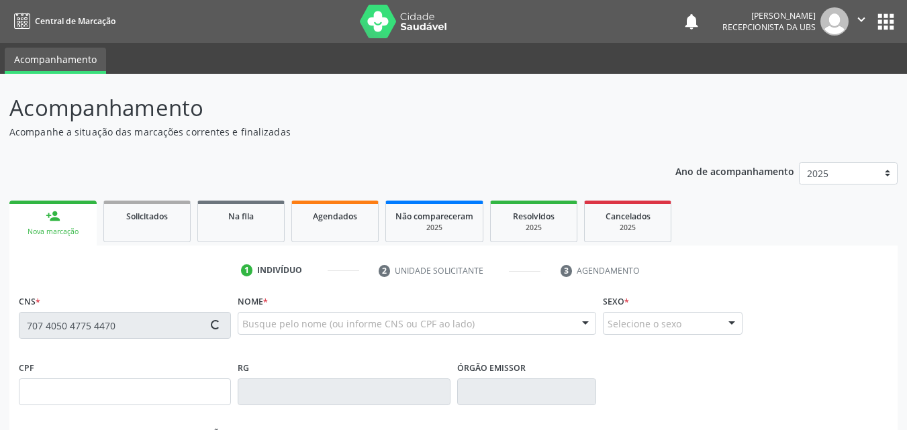
type input "085.783.754-08"
type input "21/01/1984"
type input "Francisca Maria de Lima"
type input "(87) 99646-6955"
type input "119"
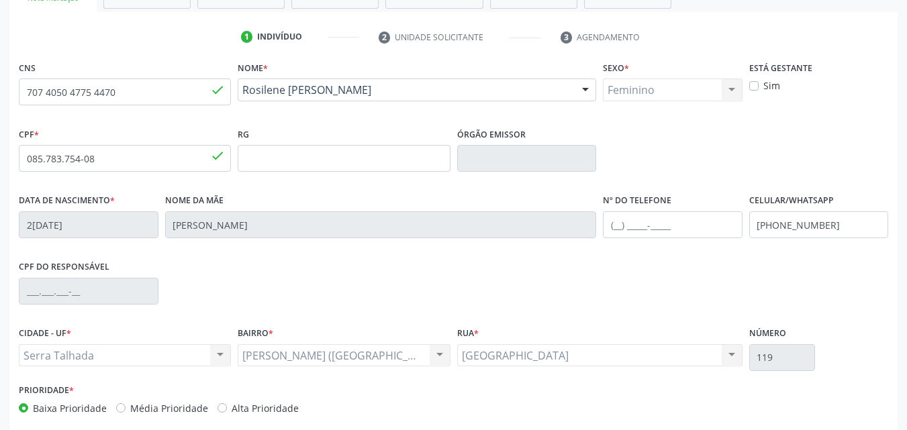
scroll to position [269, 0]
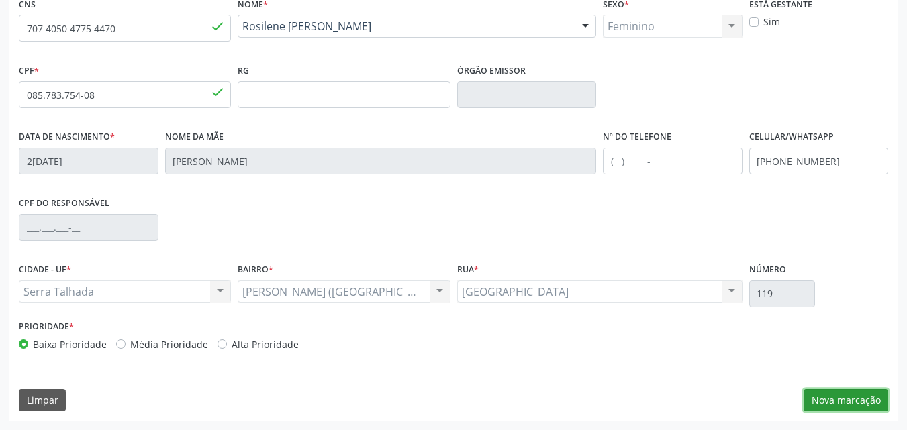
click at [875, 401] on button "Nova marcação" at bounding box center [846, 400] width 85 height 23
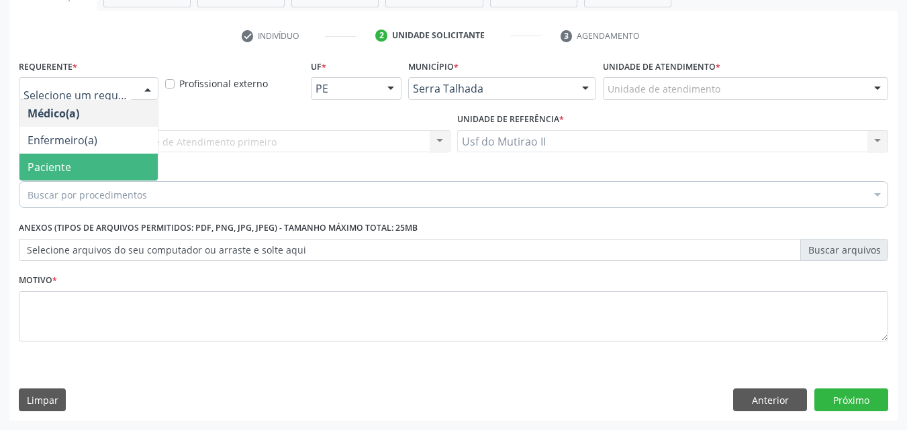
click at [52, 167] on span "Paciente" at bounding box center [50, 167] width 44 height 15
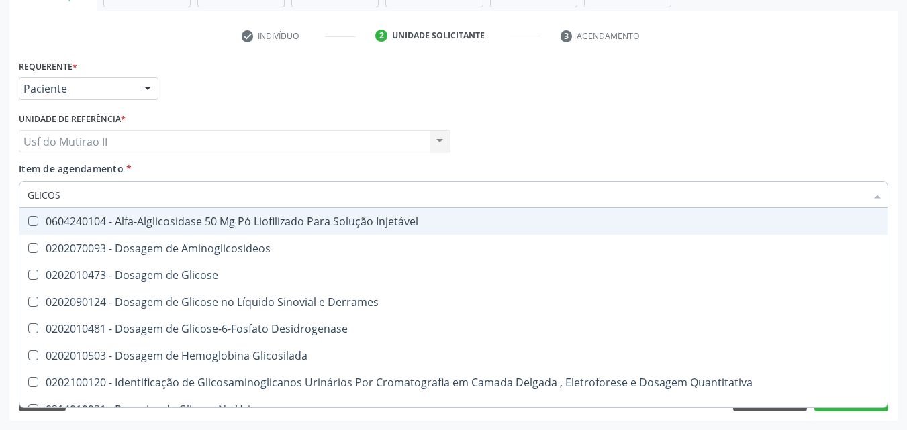
type input "GLICOSE"
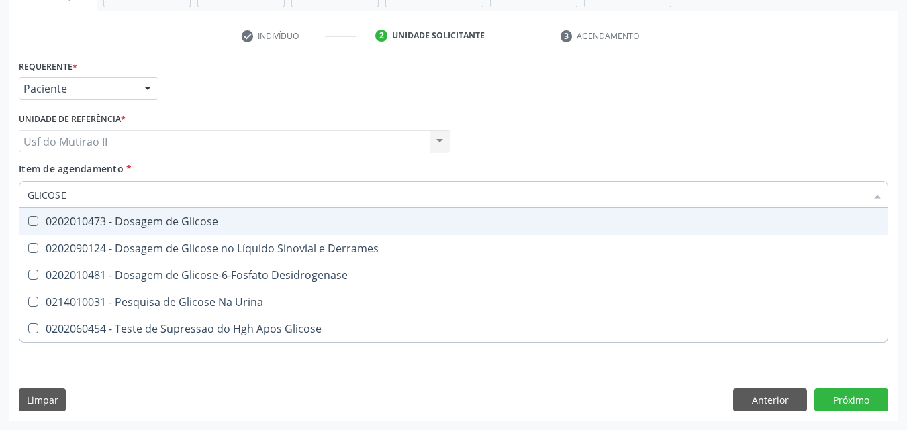
click at [120, 216] on div "0202010473 - Dosagem de Glicose" at bounding box center [454, 221] width 852 height 11
checkbox Glicose "true"
type input "GLICOS"
checkbox Glicose "false"
checkbox Desidrogenase "true"
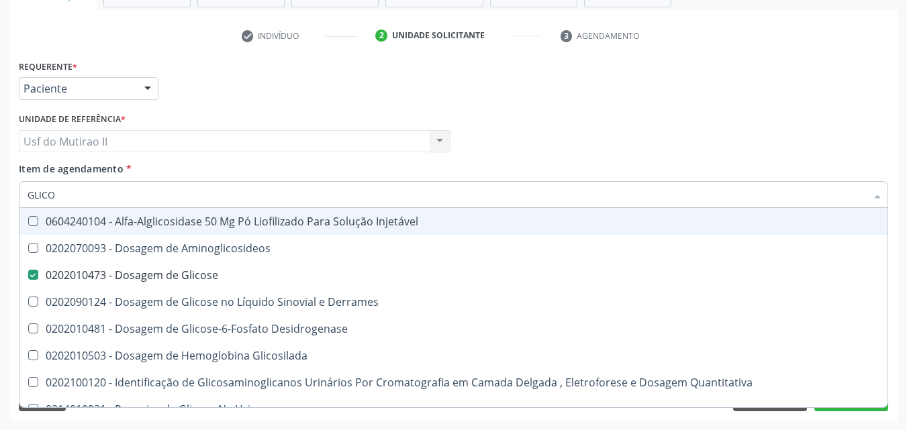
type input "GLIC"
checkbox Glicose "false"
checkbox Glicosilada "false"
type input "G"
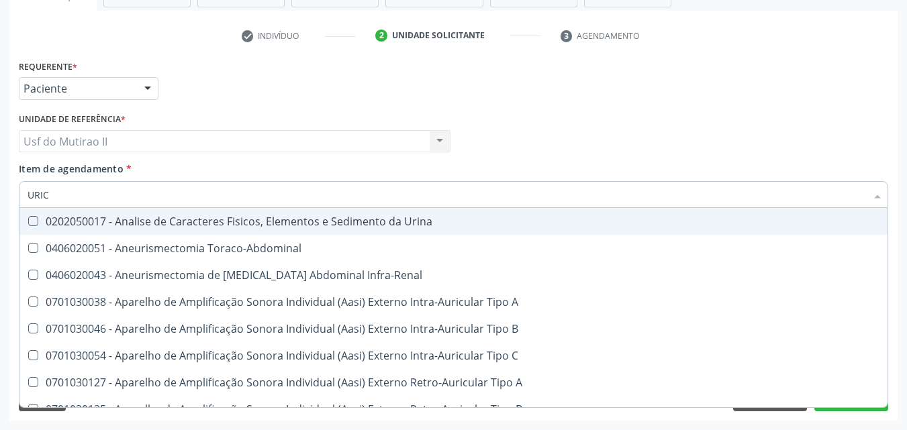
type input "URICO"
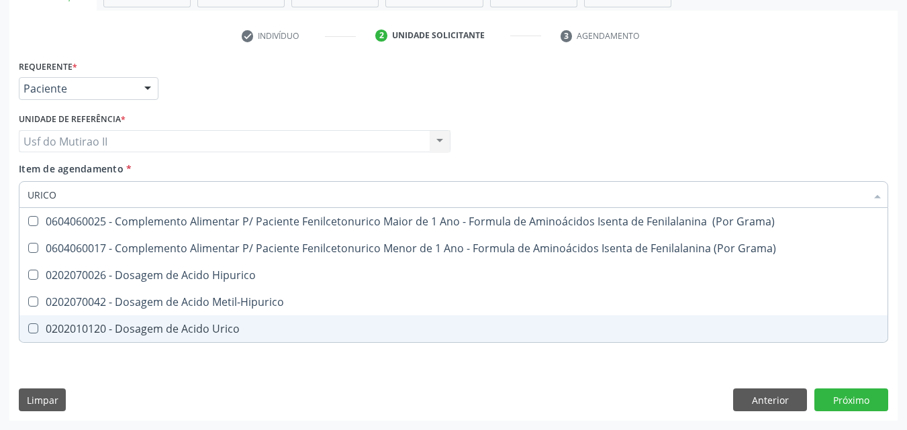
click at [206, 331] on div "0202010120 - Dosagem de Acido Urico" at bounding box center [454, 329] width 852 height 11
checkbox Urico "true"
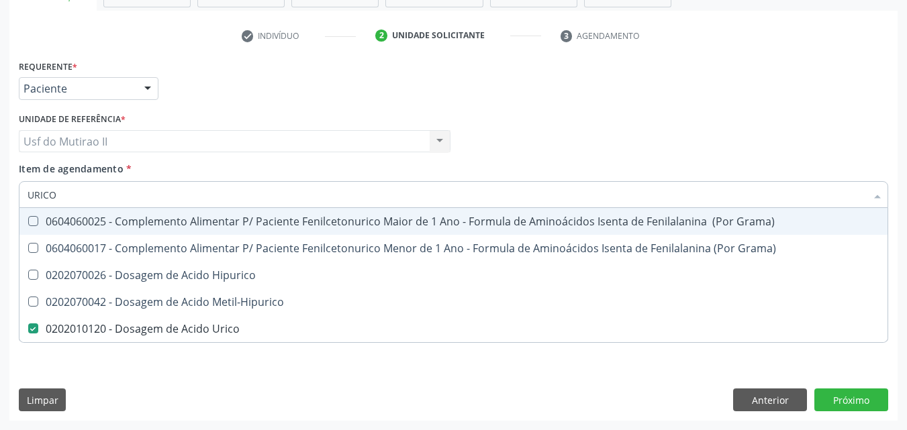
drag, startPoint x: 96, startPoint y: 197, endPoint x: 6, endPoint y: 169, distance: 94.3
click at [0, 178] on div "Acompanhamento Acompanhe a situação das marcações correntes e finalizadas Relat…" at bounding box center [453, 134] width 907 height 591
checkbox Urico "false"
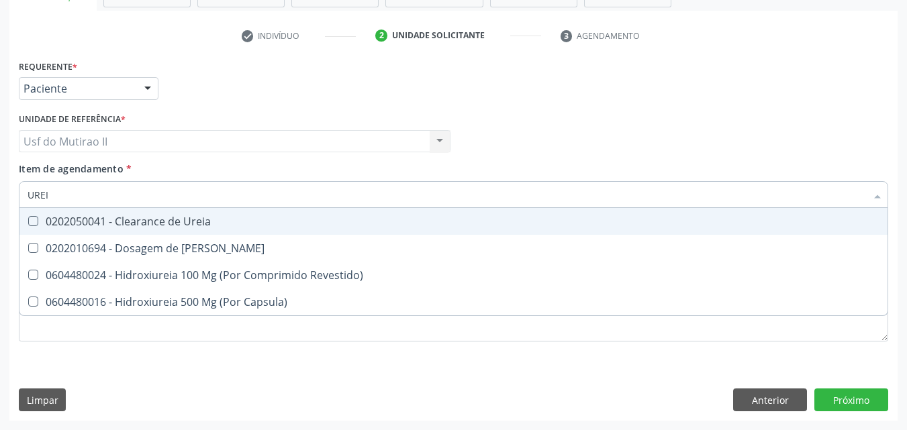
type input "UREIA"
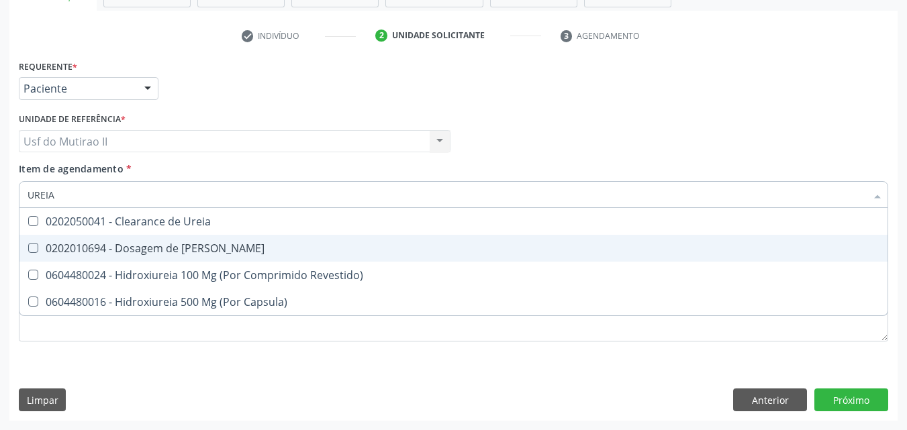
click at [146, 252] on div "0202010694 - Dosagem de [PERSON_NAME]" at bounding box center [454, 248] width 852 height 11
checkbox Ureia "true"
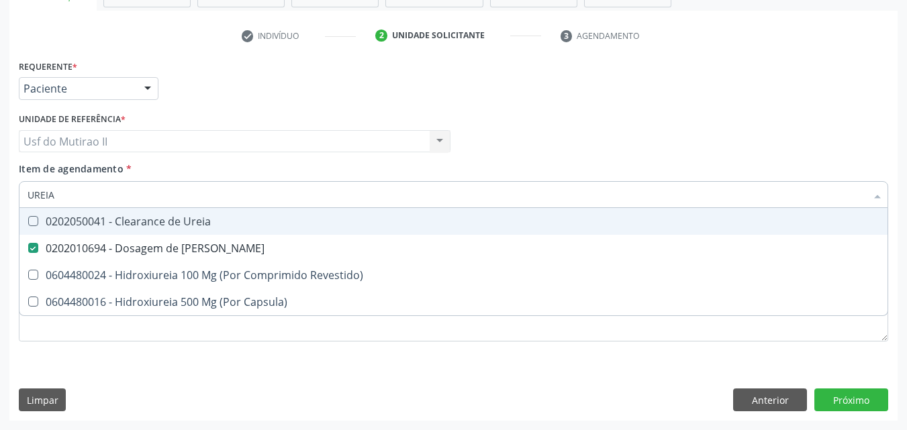
drag, startPoint x: 86, startPoint y: 187, endPoint x: 0, endPoint y: 193, distance: 86.2
click at [1, 196] on div "Acompanhamento Acompanhe a situação das marcações correntes e finalizadas Relat…" at bounding box center [453, 134] width 907 height 591
checkbox Ureia "false"
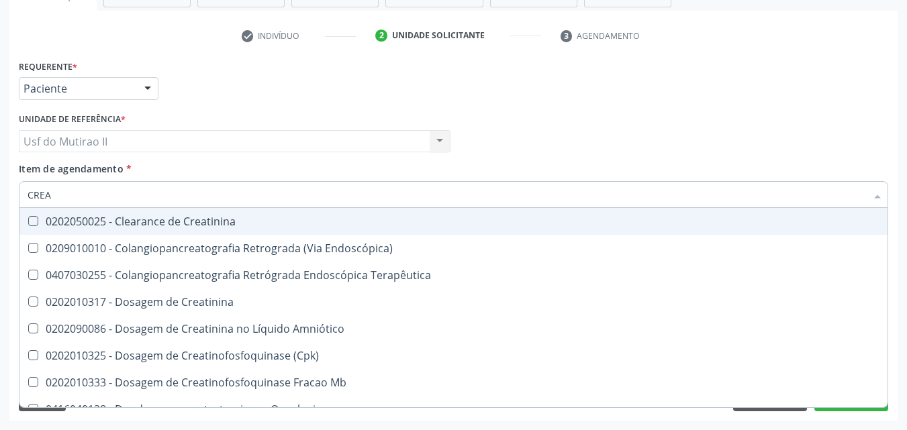
type input "CREAT"
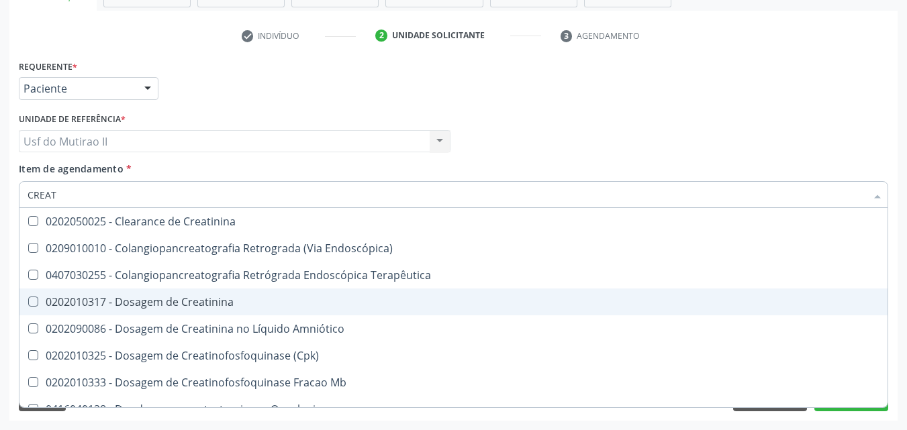
click at [142, 304] on div "0202010317 - Dosagem de Creatinina" at bounding box center [454, 302] width 852 height 11
checkbox Creatinina "true"
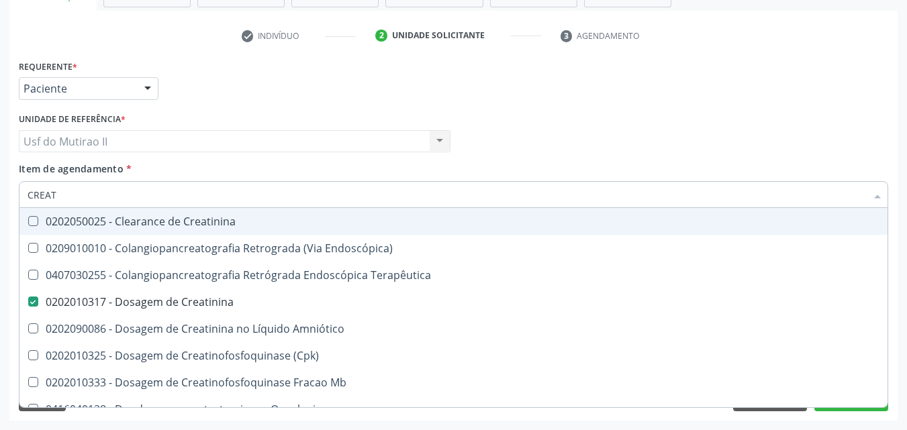
drag, startPoint x: 70, startPoint y: 207, endPoint x: 0, endPoint y: 179, distance: 75.3
click at [2, 181] on div "Acompanhamento Acompanhe a situação das marcações correntes e finalizadas Relat…" at bounding box center [453, 134] width 907 height 591
checkbox Creatinina "false"
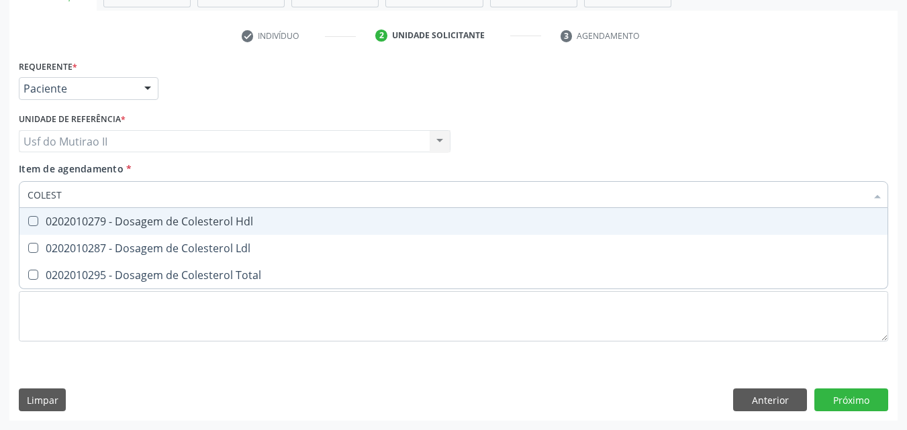
type input "COLESTE"
drag, startPoint x: 308, startPoint y: 222, endPoint x: 291, endPoint y: 226, distance: 17.8
click at [304, 223] on div "0202010279 - Dosagem de Colesterol Hdl" at bounding box center [454, 221] width 852 height 11
checkbox Hdl "true"
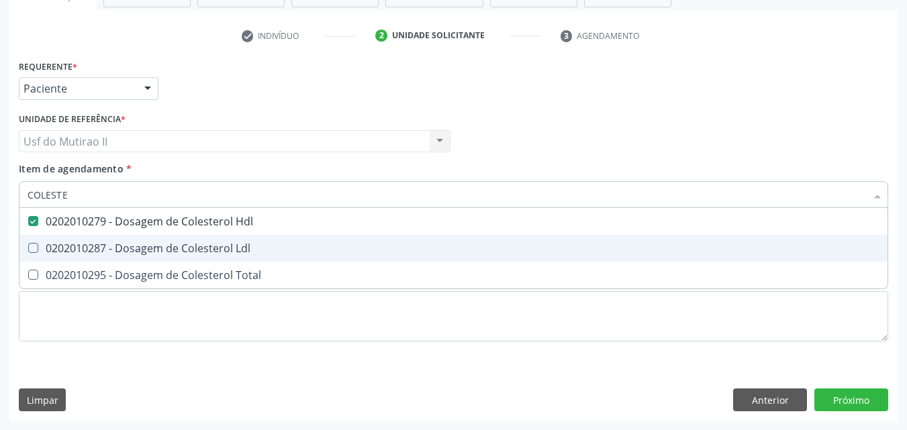
drag, startPoint x: 261, startPoint y: 236, endPoint x: 258, endPoint y: 262, distance: 25.6
click at [261, 237] on span "0202010287 - Dosagem de Colesterol Ldl" at bounding box center [453, 248] width 868 height 27
checkbox Ldl "true"
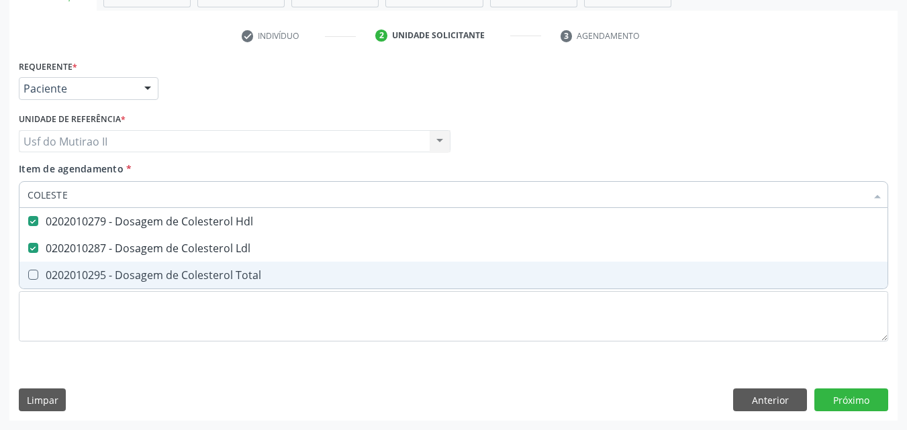
click at [264, 271] on div "0202010295 - Dosagem de Colesterol Total" at bounding box center [454, 275] width 852 height 11
checkbox Total "true"
type input "C"
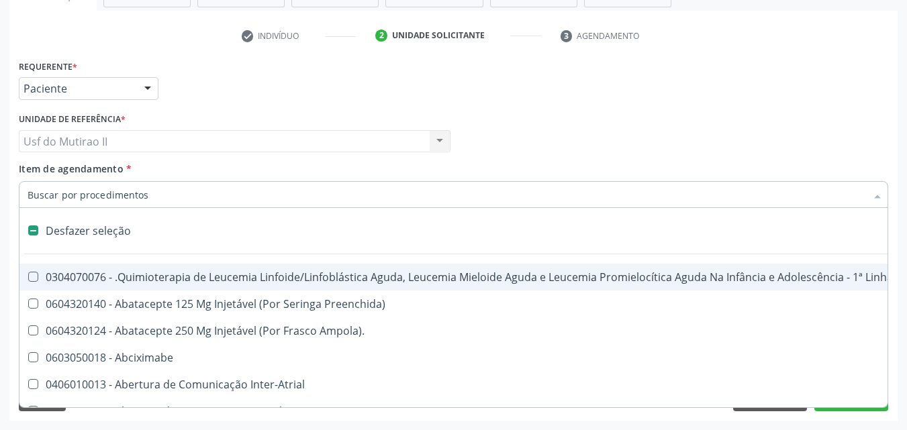
checkbox Manutenção "false"
checkbox Preenchida\) "false"
checkbox Ampola\)\ "false"
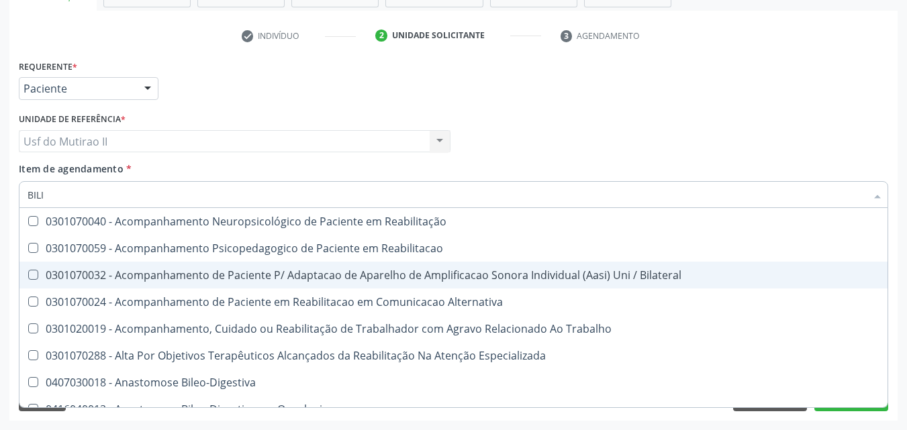
type input "BILIR"
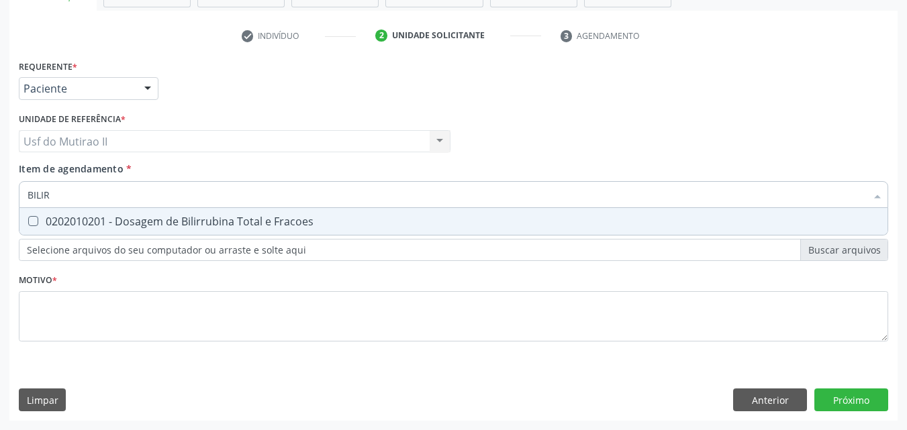
click at [273, 216] on div "0202010201 - Dosagem de Bilirrubina Total e Fracoes" at bounding box center [454, 221] width 852 height 11
checkbox Fracoes "true"
type input "BILI"
checkbox Fracoes "false"
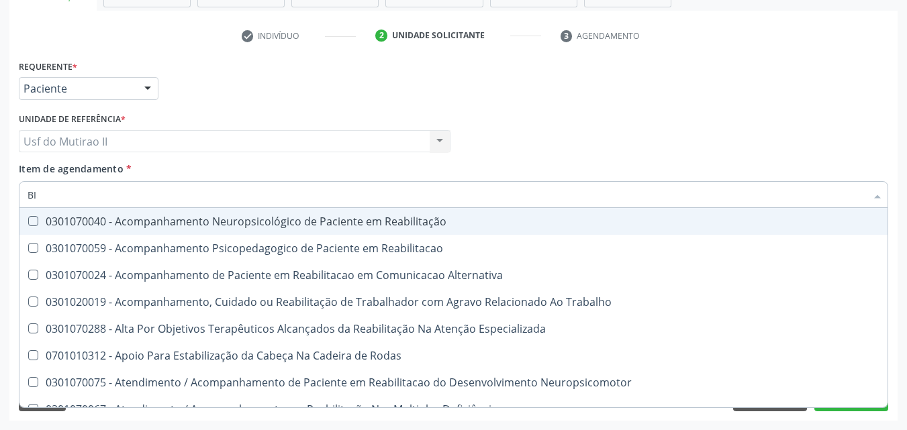
type input "B"
checkbox Fracoes "false"
checkbox Completo\) "false"
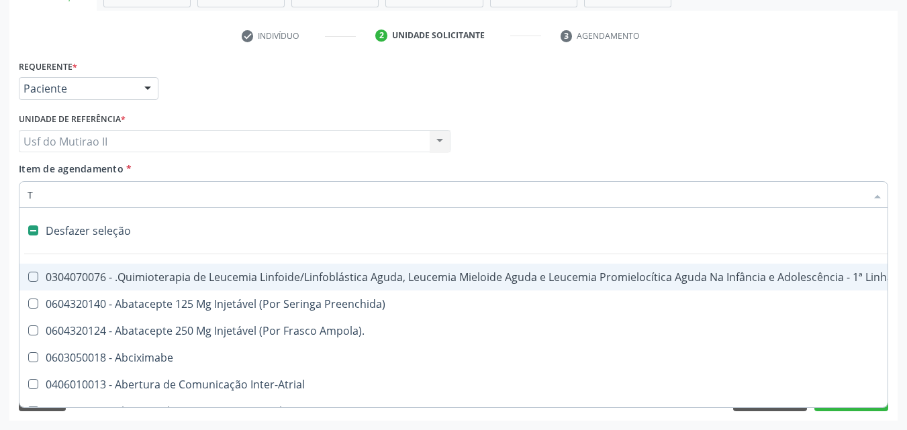
type input "TG"
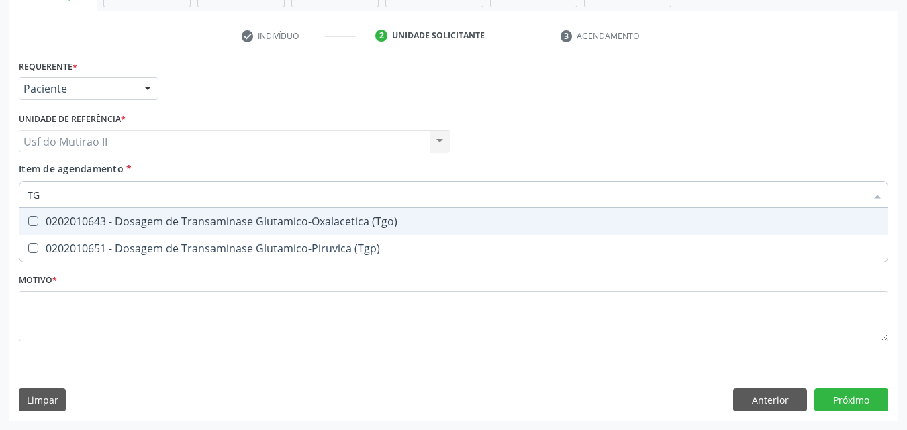
click at [274, 216] on div "0202010643 - Dosagem de Transaminase Glutamico-Oxalacetica (Tgo)" at bounding box center [454, 221] width 852 height 11
checkbox \(Tgo\) "true"
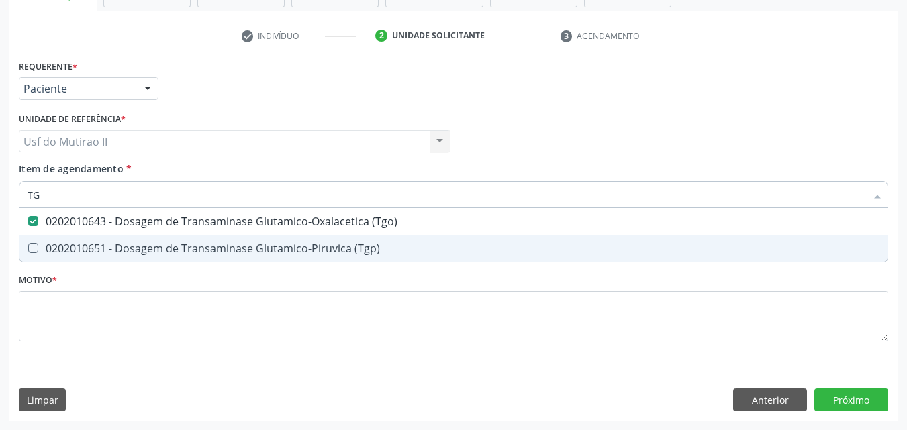
click at [291, 244] on div "0202010651 - Dosagem de Transaminase Glutamico-Piruvica (Tgp)" at bounding box center [454, 248] width 852 height 11
checkbox \(Tgp\) "true"
type input "T"
checkbox \(Tgo\) "false"
checkbox \(Tgp\) "false"
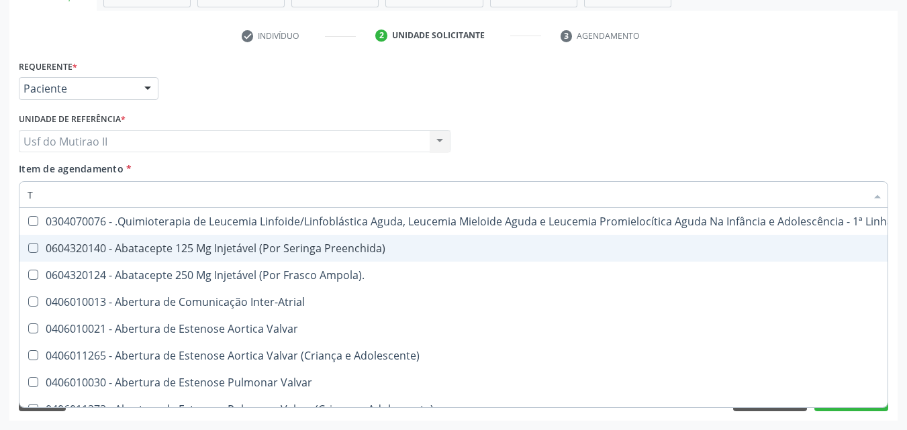
type input "TR"
checkbox Ii\) "true"
checkbox Grupo "true"
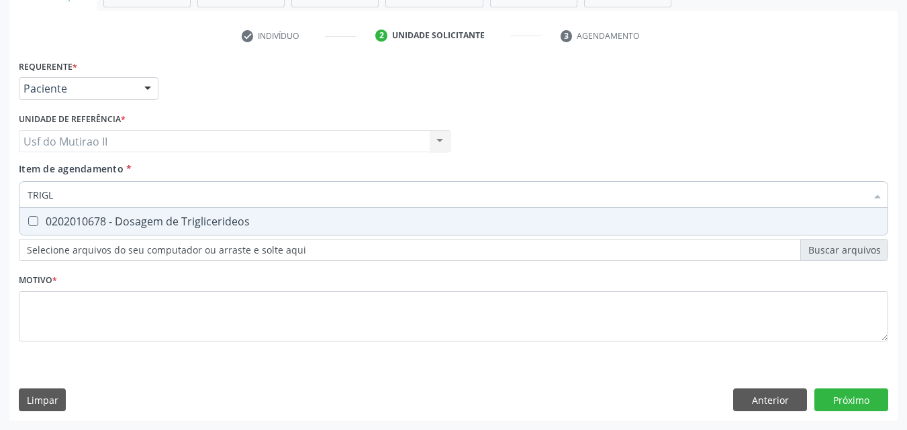
type input "TRIGLI"
click at [301, 209] on span "0202010678 - Dosagem de Triglicerideos" at bounding box center [453, 221] width 868 height 27
checkbox Triglicerideos "true"
click at [163, 191] on input "TRIGLI" at bounding box center [447, 194] width 839 height 27
type input "T"
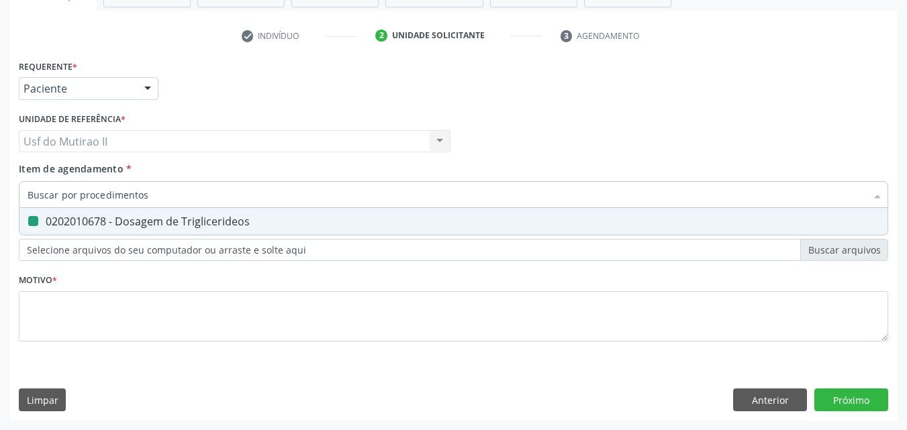
checkbox Triglicerideos "false"
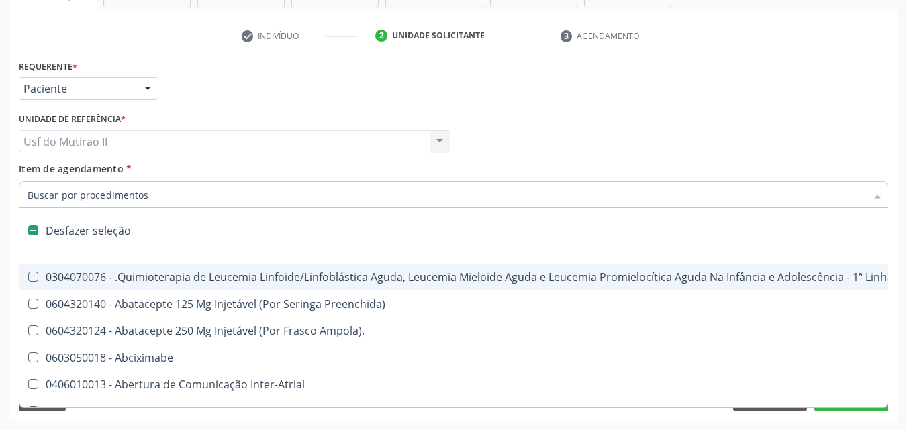
type input "H"
checkbox B "true"
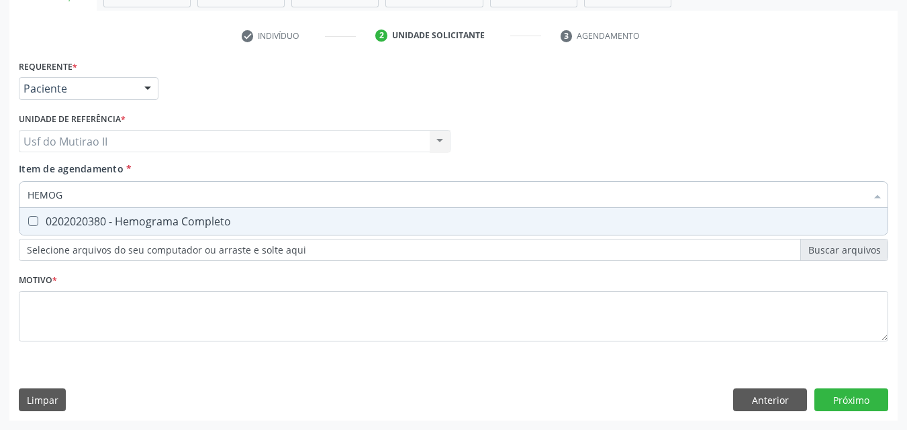
type input "HEMOGR"
click at [191, 218] on div "0202020380 - Hemograma Completo" at bounding box center [454, 221] width 852 height 11
checkbox Completo "true"
drag, startPoint x: 173, startPoint y: 193, endPoint x: 21, endPoint y: 165, distance: 153.6
click at [21, 165] on span "Item de agendamento * HEMOGR Desfazer seleção 0202020380 - Hemograma Completo N…" at bounding box center [453, 183] width 869 height 42
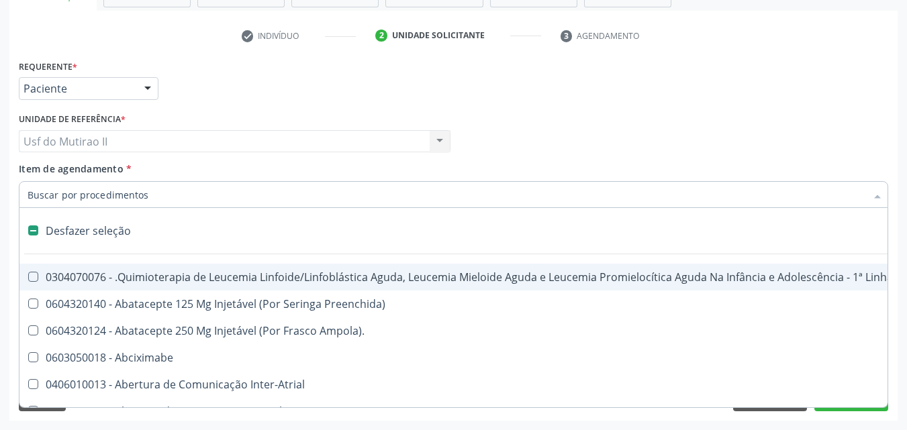
checkbox Manutenção "false"
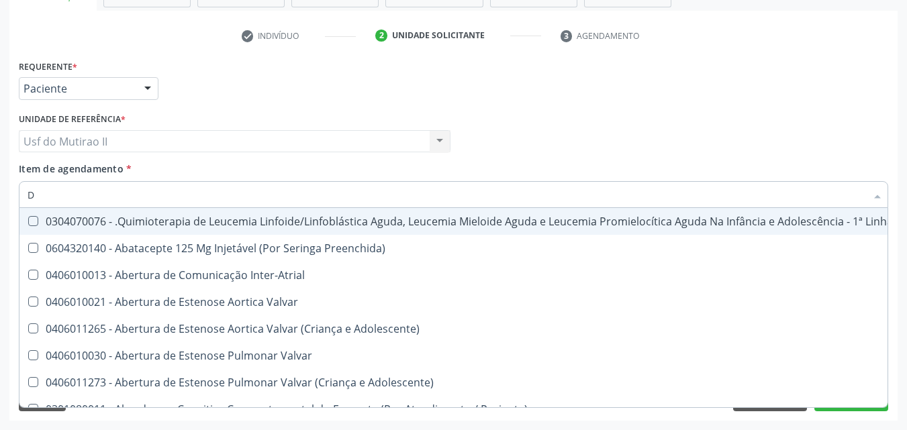
type input "DO"
checkbox Geo-Helmintíases "true"
checkbox Anos "true"
checkbox Puericultura "true"
checkbox Sexual "true"
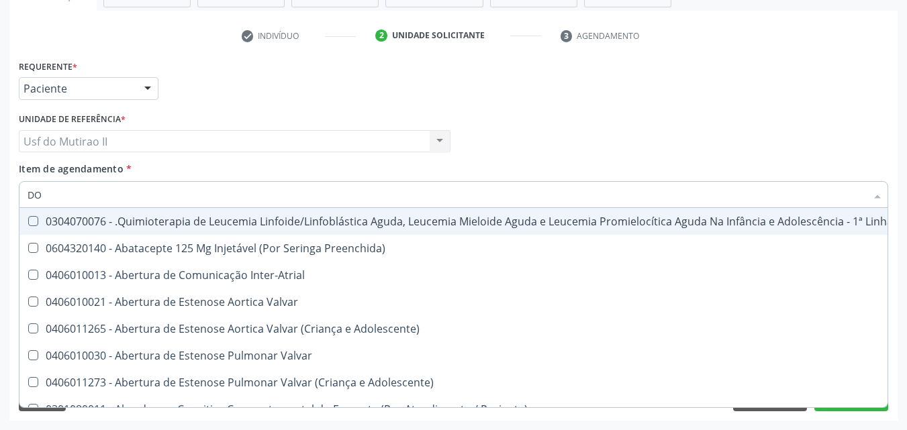
checkbox Invasivadomiciliar "true"
checkbox Comprimido\) "true"
checkbox Esclera "true"
checkbox Hemoterapia "true"
checkbox Substitutiva "true"
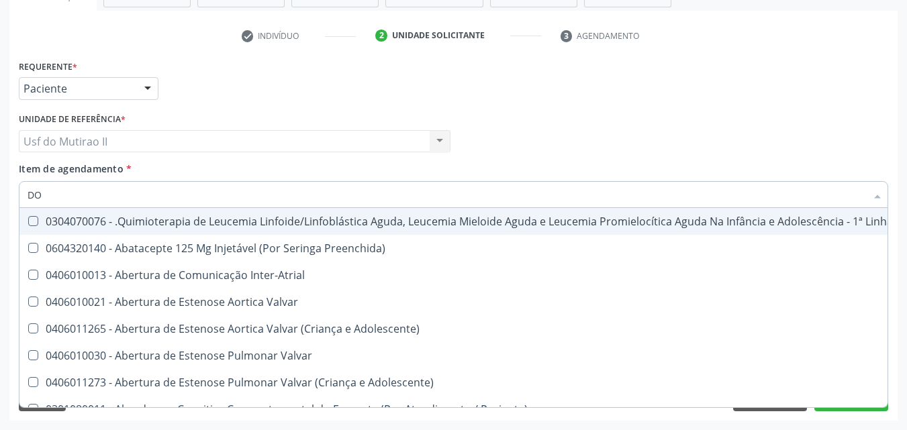
checkbox Padrão\) "true"
checkbox Infantil "true"
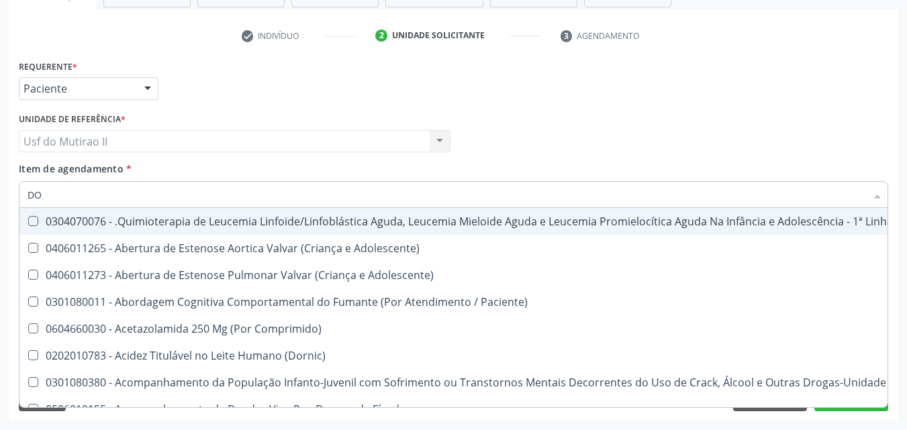
type input "DOS"
checkbox Quadril "true"
checkbox Ras\ "true"
checkbox Intelectual "true"
checkbox Metabolismo "true"
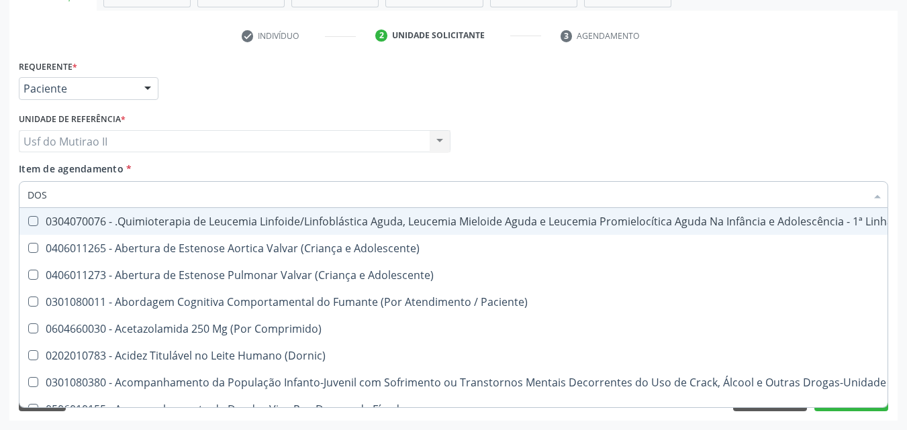
checkbox Cgbp "true"
checkbox Puericultura "true"
checkbox 24H "true"
checkbox Cicladora\) "true"
checkbox Cerebral "true"
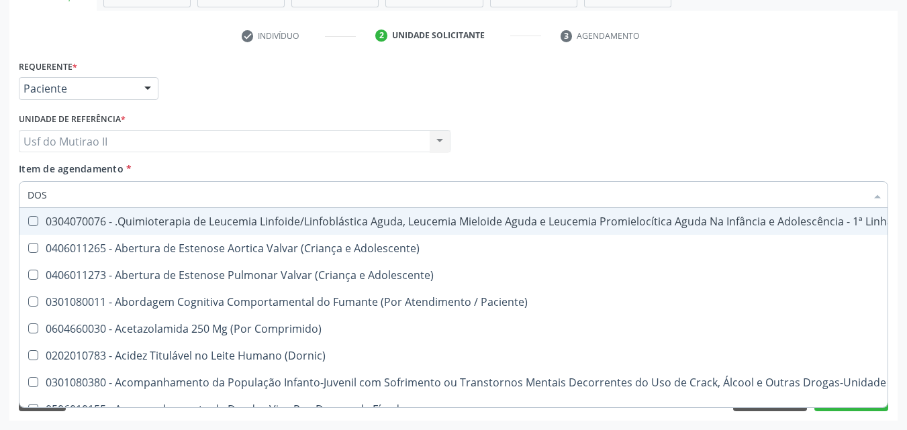
checkbox Unidades "true"
checkbox Coclear "true"
checkbox Urico "false"
type input "DOSA"
checkbox Pós-Operatório "true"
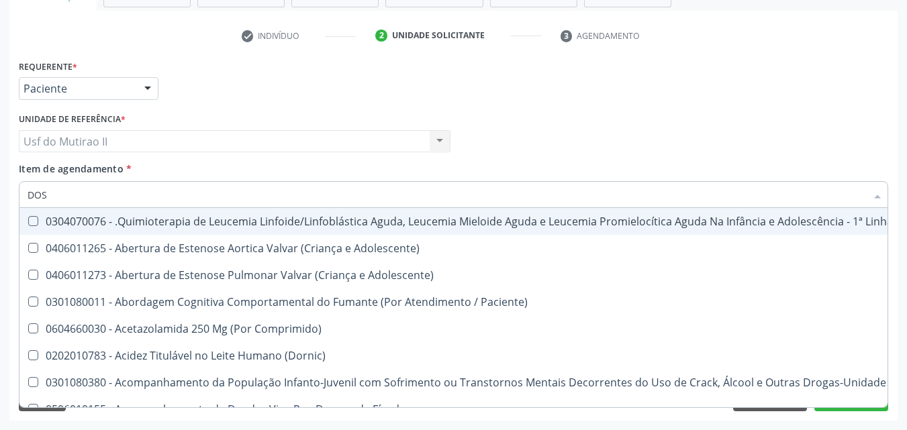
checkbox Adolescente\) "true"
checkbox Emergência "true"
checkbox Saúde "true"
checkbox Níveis "true"
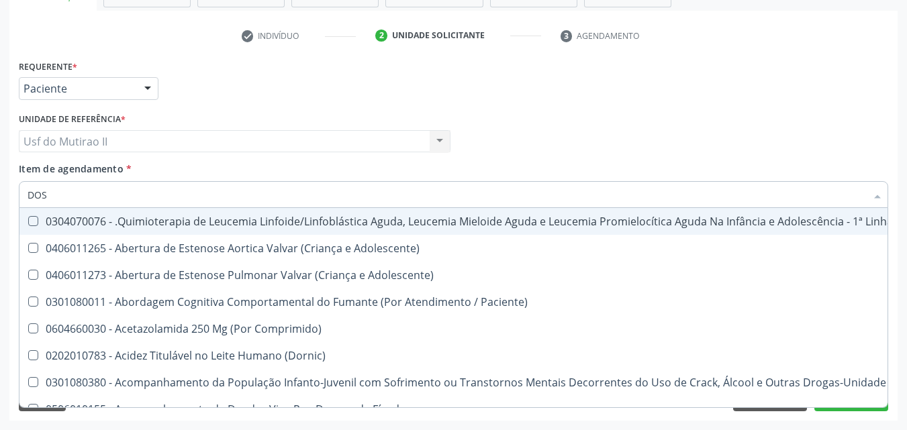
checkbox Quadril "false"
checkbox Ras\ "false"
checkbox Comprimido\) "true"
checkbox Intelectual "false"
checkbox Metabolismo "false"
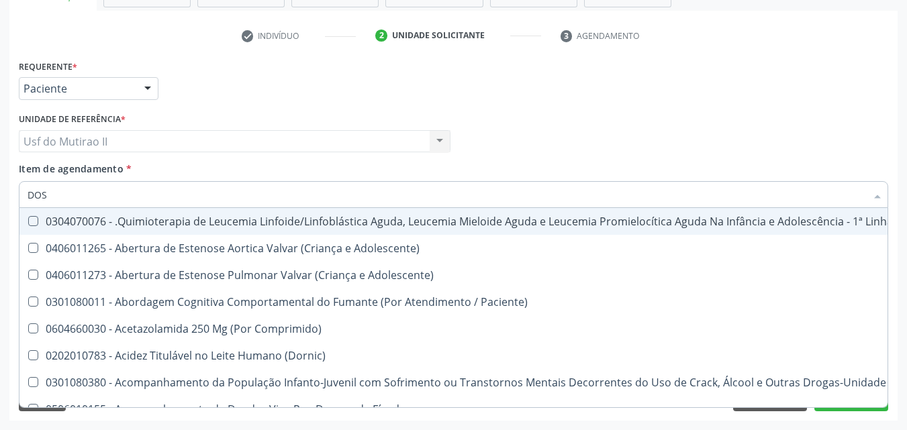
checkbox Cgbp "false"
checkbox Puericultura "false"
checkbox 24H "false"
checkbox Bexiga "true"
checkbox Ejaculadores "true"
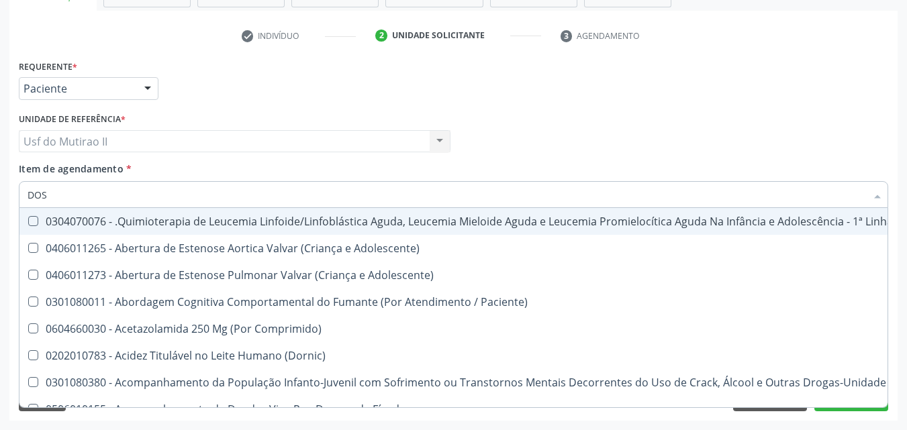
checkbox Utero "true"
checkbox Inteiro "true"
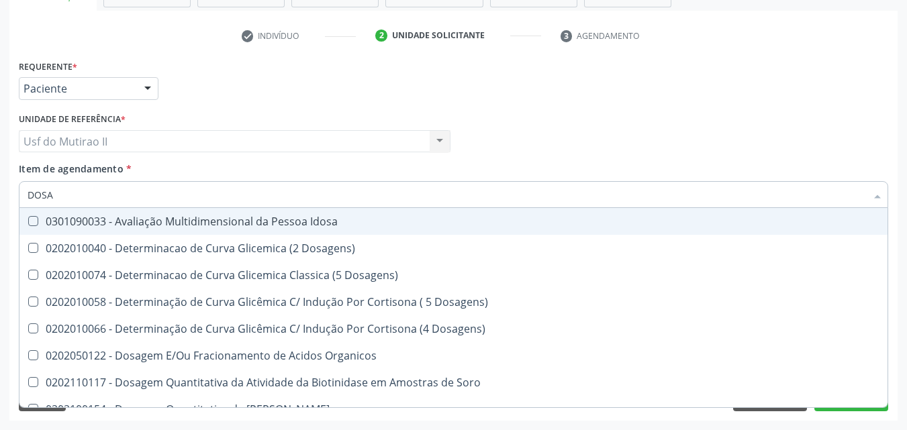
type input "DOSAG"
checkbox Metil-Hipurico "true"
checkbox Urico "false"
checkbox Beta-2-Microglobulina "true"
checkbox Fracoes "false"
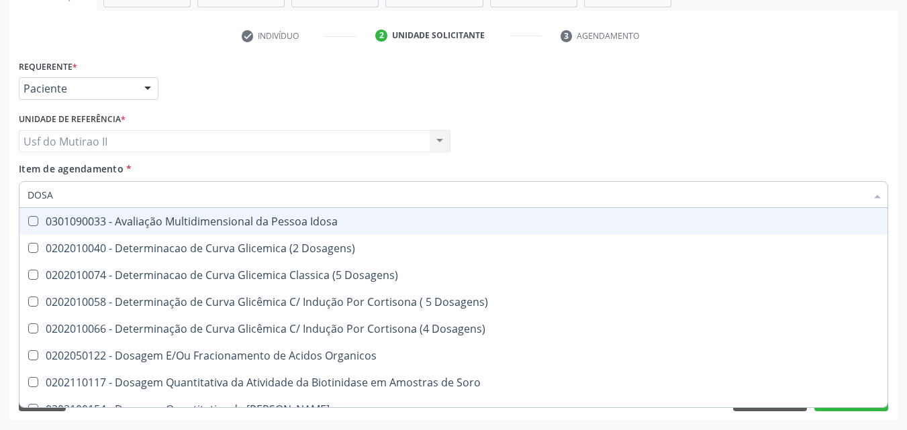
checkbox Cobre "true"
checkbox Total "false"
checkbox Cortisol "true"
checkbox Creatinina "false"
checkbox Gastrina "true"
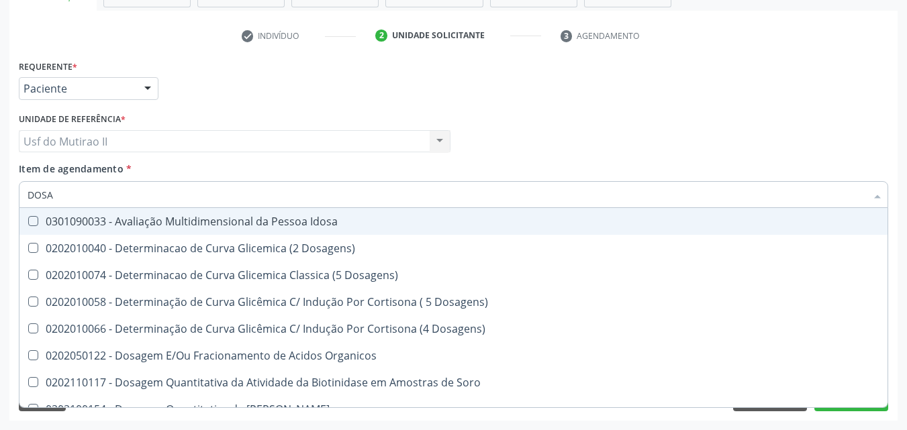
checkbox Glicose "false"
checkbox Livre\) "true"
checkbox \(Tgp\) "false"
checkbox Transferrina "true"
checkbox Triglicerideos "false"
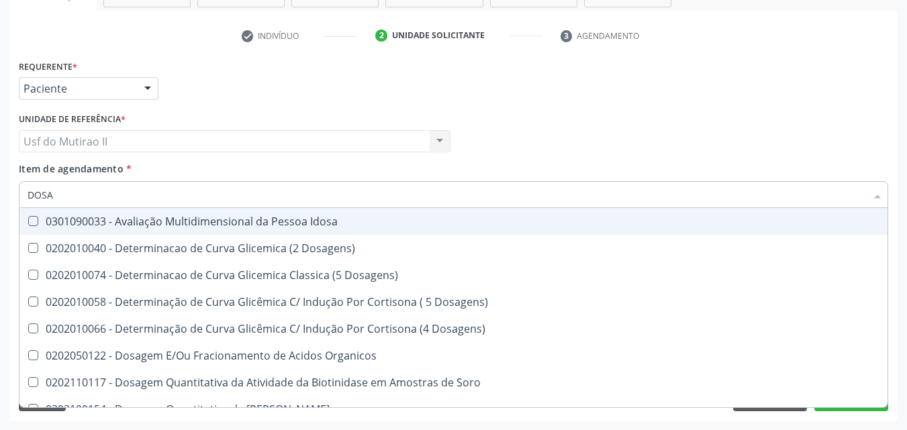
checkbox Tardio\) "true"
checkbox Ureia "false"
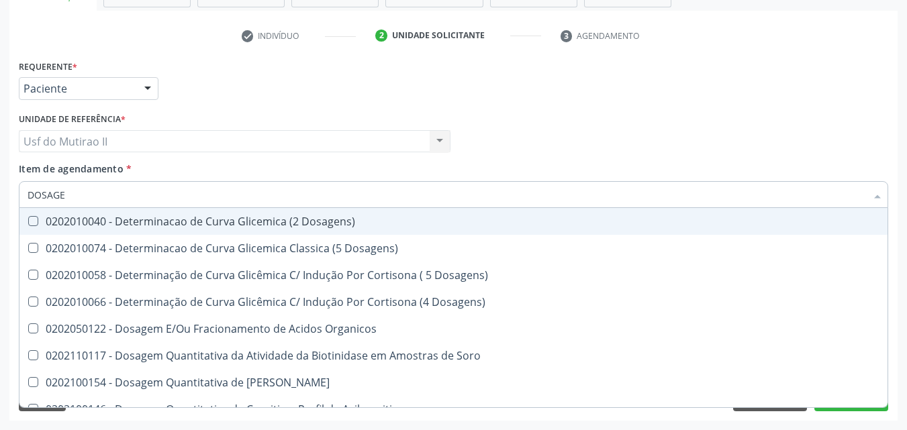
type input "DOSAGEM"
checkbox Delta-Aminolevulinico "true"
checkbox Urico "false"
checkbox III "true"
checkbox Fracoes "false"
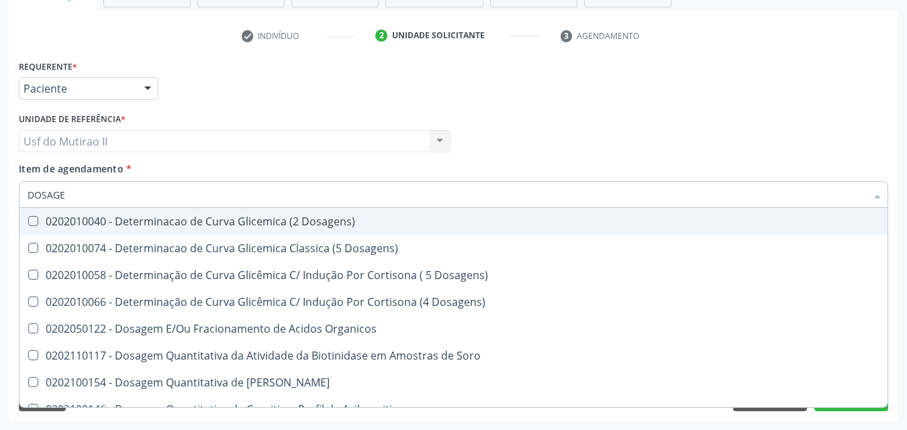
checkbox Citrato "true"
checkbox Cloreto "true"
checkbox Suor "true"
checkbox Hdl "false"
checkbox Ldl "false"
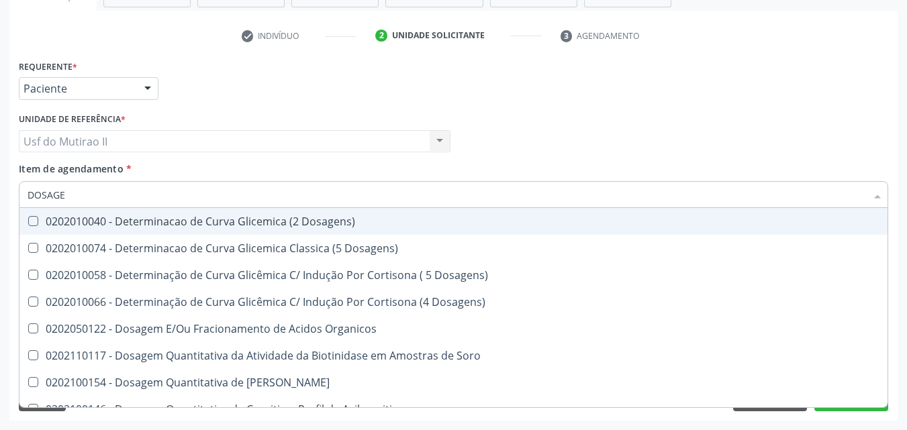
checkbox Total "false"
checkbox Colinesterase "true"
checkbox Creatinina "false"
checkbox Esperma "true"
checkbox Glicose "false"
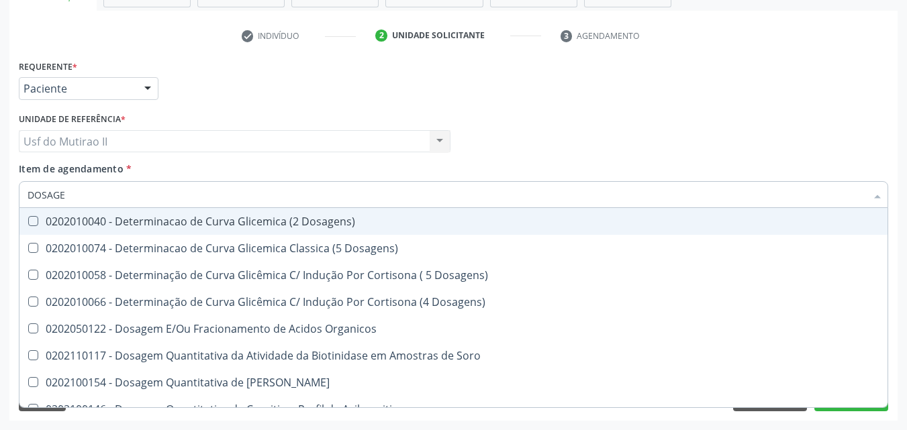
checkbox Tiocianato "true"
checkbox Tireoglobulina "true"
checkbox Livre\) "true"
checkbox \(Tgo\) "false"
checkbox \(Tgp\) "false"
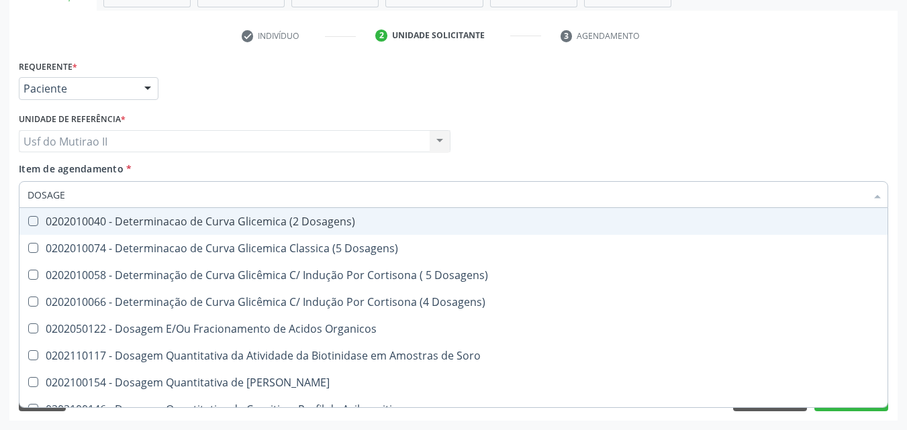
checkbox Triglicerideos "false"
checkbox Pezinho\) "true"
checkbox Ureia "false"
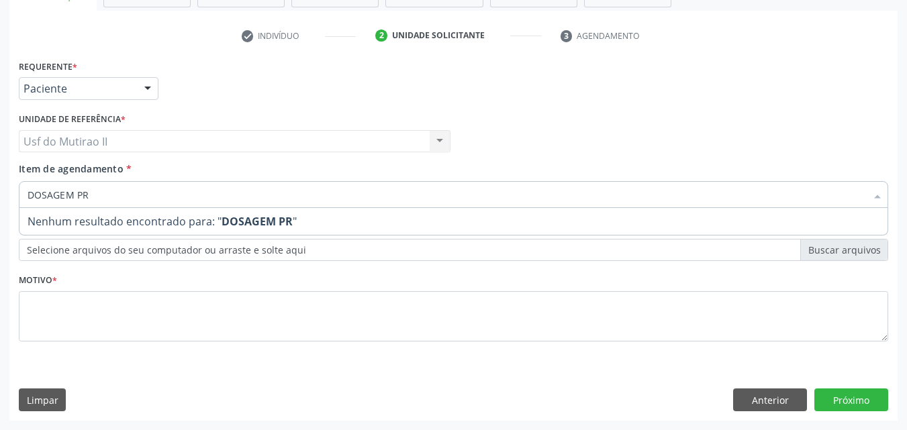
click at [118, 187] on input "DOSAGEM PR" at bounding box center [447, 194] width 839 height 27
click at [120, 193] on input "DOSAGEM PR" at bounding box center [447, 194] width 839 height 27
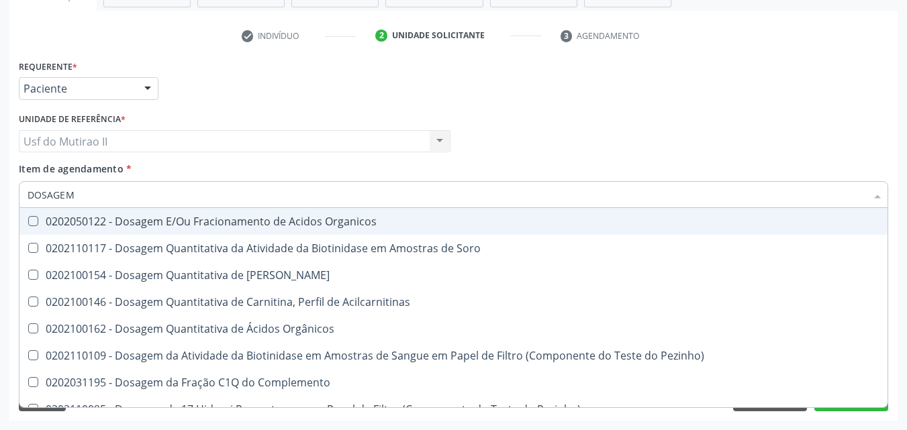
type input "DOSAGE"
checkbox Urico "false"
checkbox \(Acth\) "true"
checkbox Fracoes "false"
checkbox Calcitonina "true"
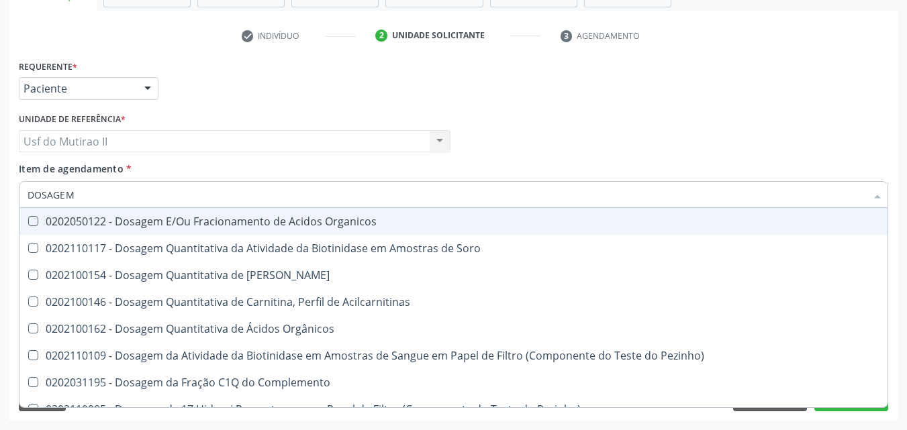
checkbox Hdl "false"
checkbox Ldl "false"
checkbox Total "false"
checkbox C3 "true"
checkbox C4 "true"
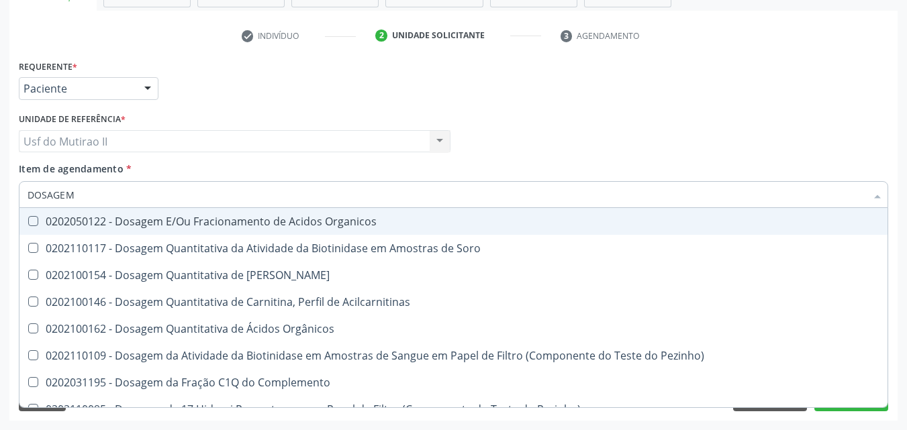
checkbox Cortisol "true"
checkbox Creatinina "false"
checkbox Crioaglutinina "true"
checkbox Glicose "false"
checkbox Hcg\) "true"
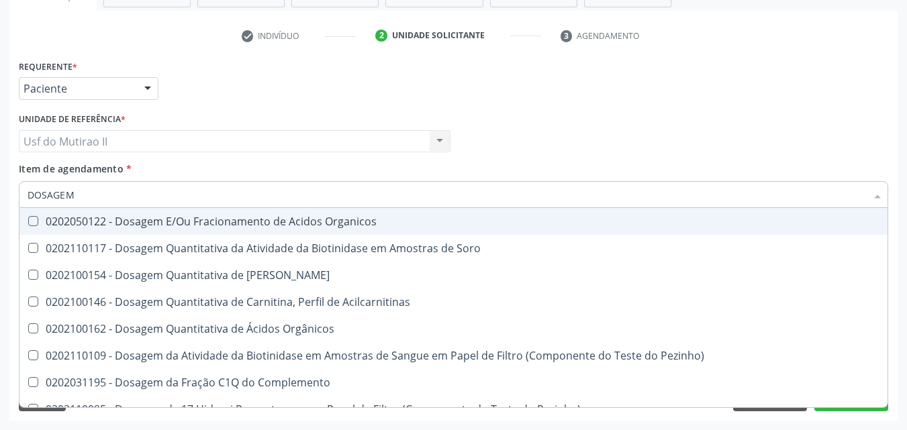
checkbox \(Tgo\) "false"
checkbox \(Tgp\) "false"
checkbox Triglicerideos "false"
checkbox \(T3\) "true"
checkbox Pezinho\) "true"
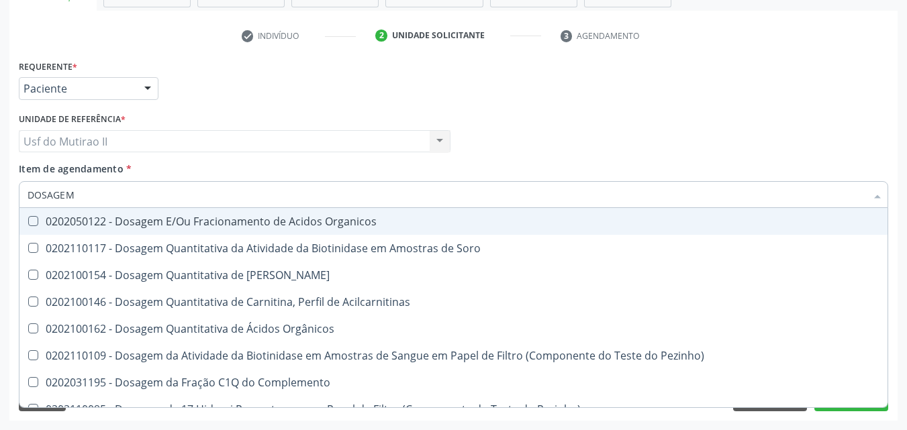
checkbox Troponina "true"
checkbox Ureia "false"
checkbox Quantitativa "true"
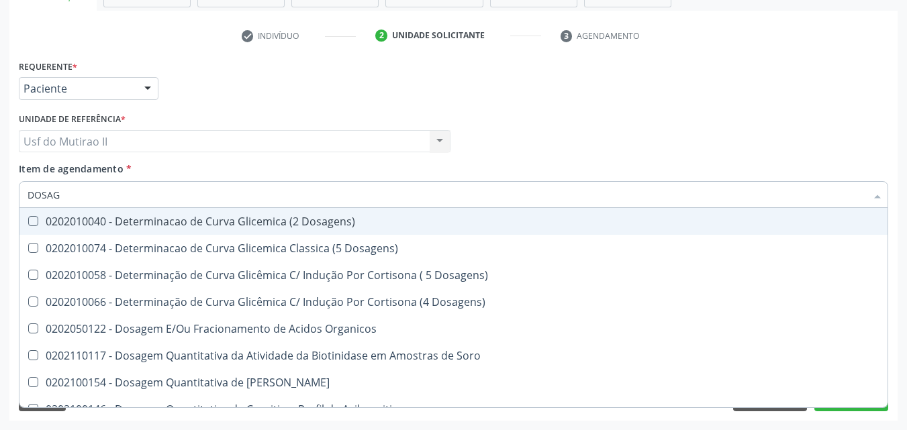
type input "DOSA"
checkbox Urico "false"
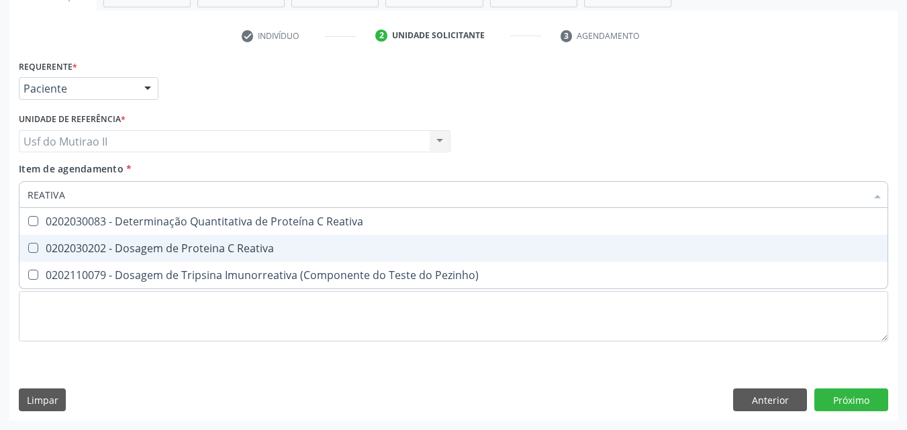
click at [158, 248] on div "0202030202 - Dosagem de Proteina C Reativa" at bounding box center [454, 248] width 852 height 11
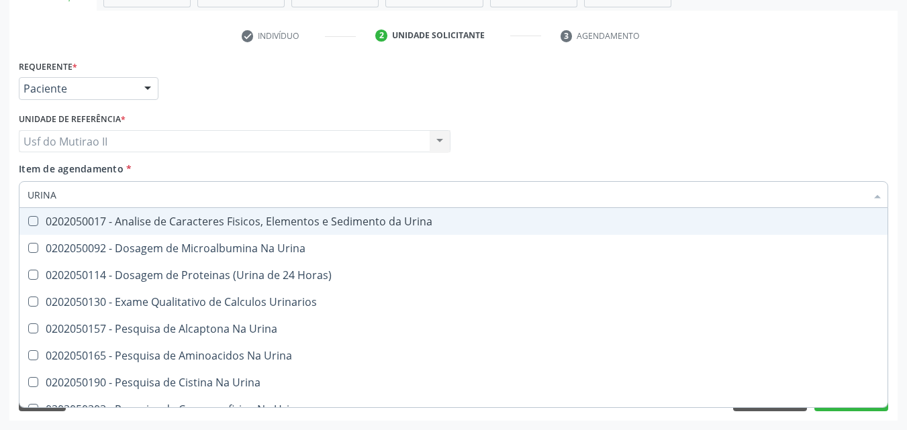
click at [156, 218] on div "0202050017 - Analise de Caracteres Fisicos, Elementos e Sedimento da Urina" at bounding box center [454, 221] width 852 height 11
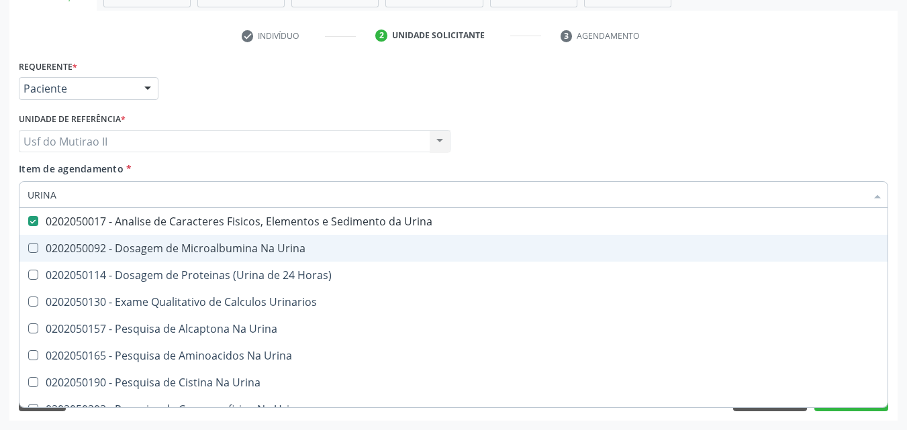
click at [124, 203] on input "URINA" at bounding box center [447, 194] width 839 height 27
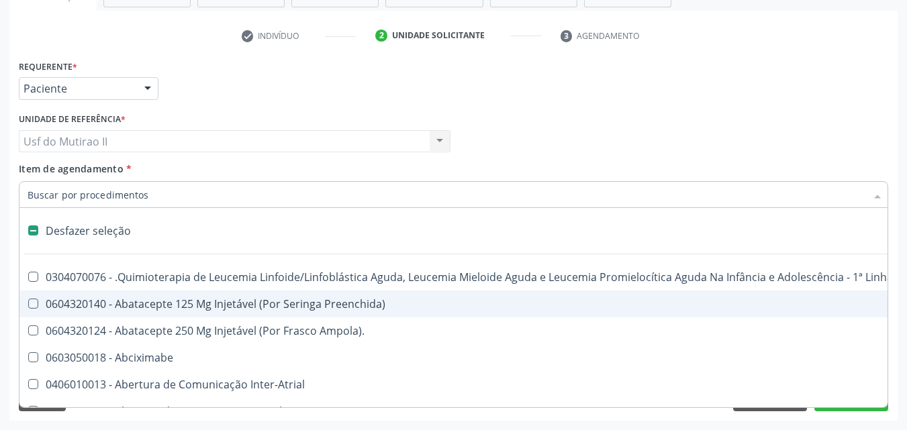
click at [392, 112] on div "Unidade de referência * Usf do Mutirao II Usf do Mutirao II Nenhum resultado en…" at bounding box center [235, 130] width 432 height 43
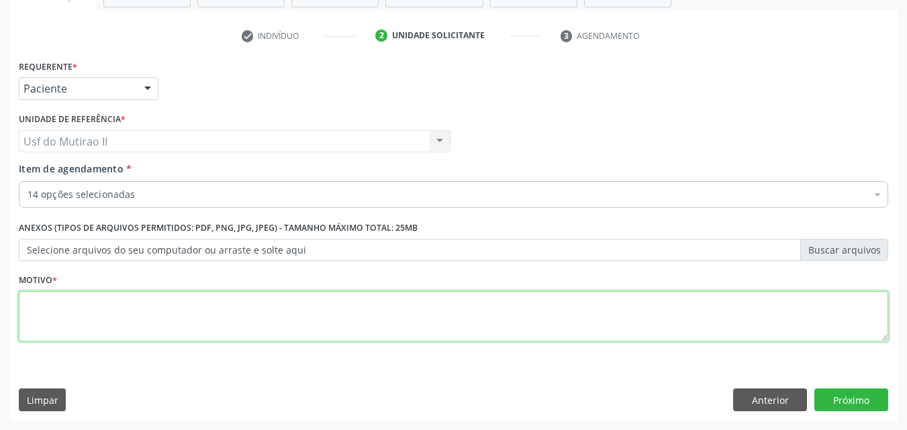
click at [145, 323] on textarea at bounding box center [453, 316] width 869 height 51
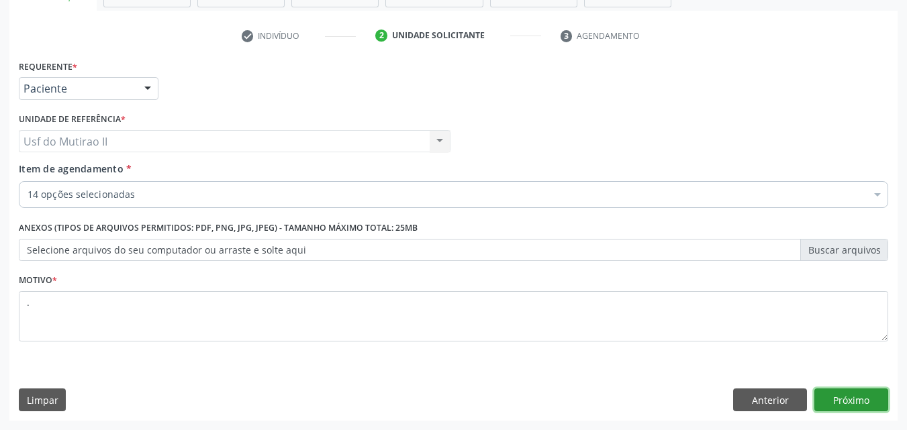
click at [841, 398] on button "Próximo" at bounding box center [851, 400] width 74 height 23
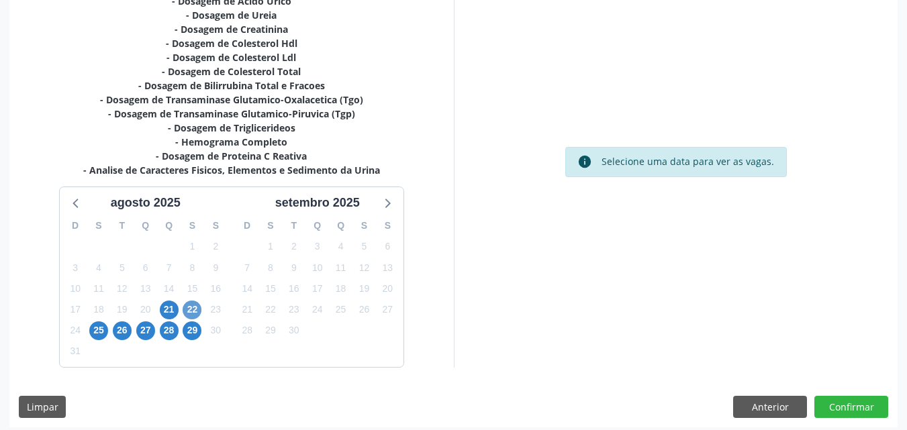
scroll to position [337, 0]
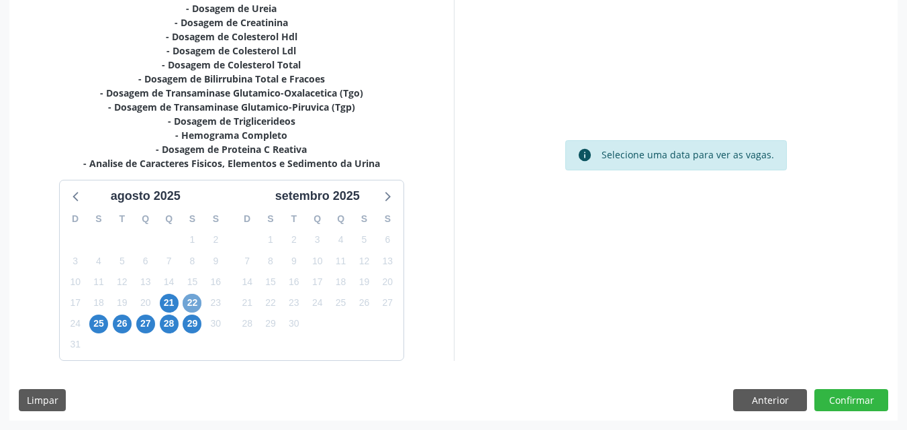
click at [191, 304] on span "22" at bounding box center [192, 303] width 19 height 19
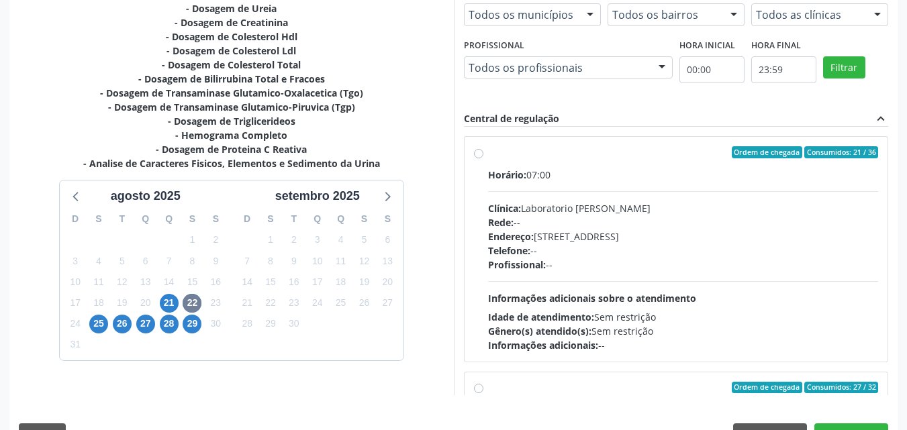
click at [476, 196] on div "Ordem de chegada Consumidos: 21 / 36 Horário: 07:00 Clínica: Laboratorio Jose P…" at bounding box center [676, 249] width 405 height 206
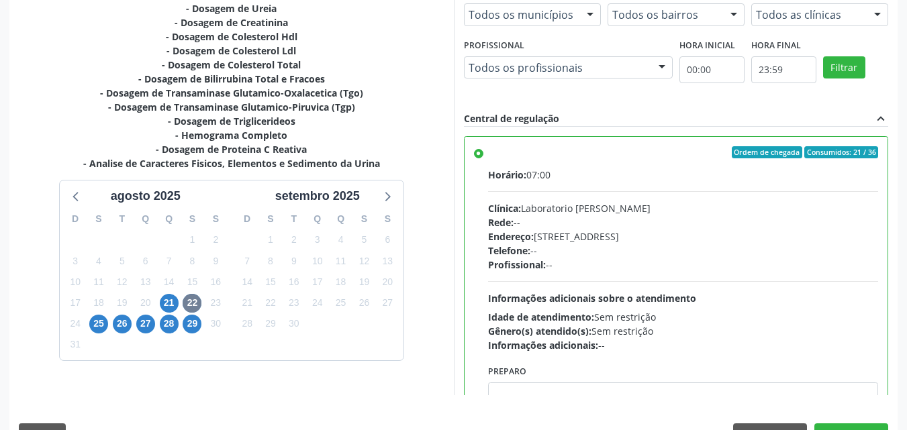
scroll to position [372, 0]
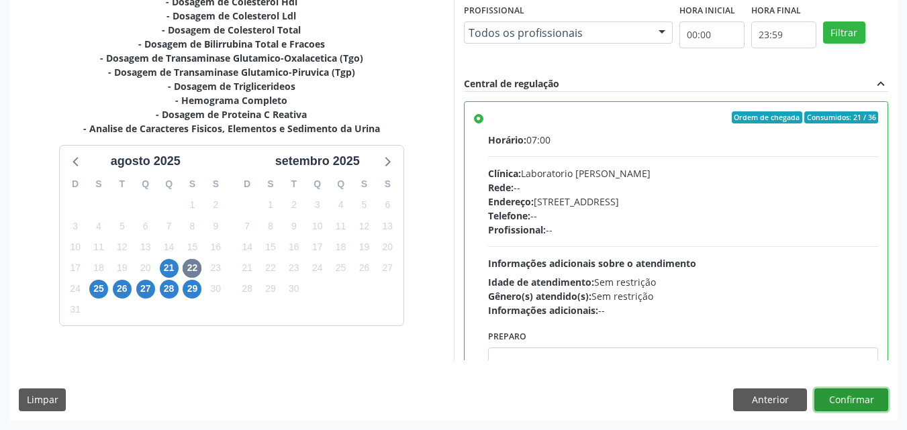
click at [823, 402] on button "Confirmar" at bounding box center [851, 400] width 74 height 23
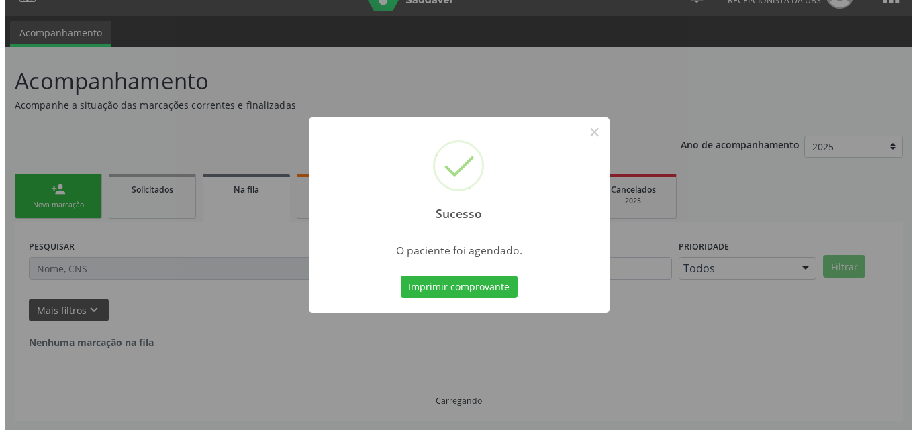
scroll to position [0, 0]
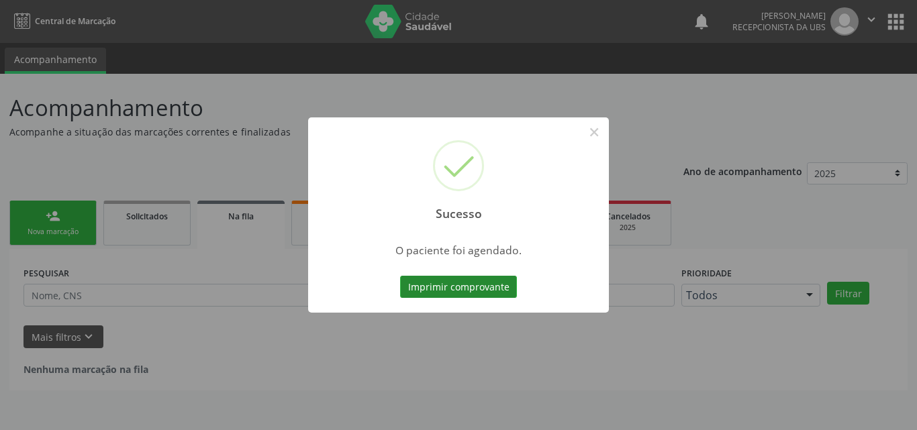
click at [483, 291] on button "Imprimir comprovante" at bounding box center [458, 287] width 117 height 23
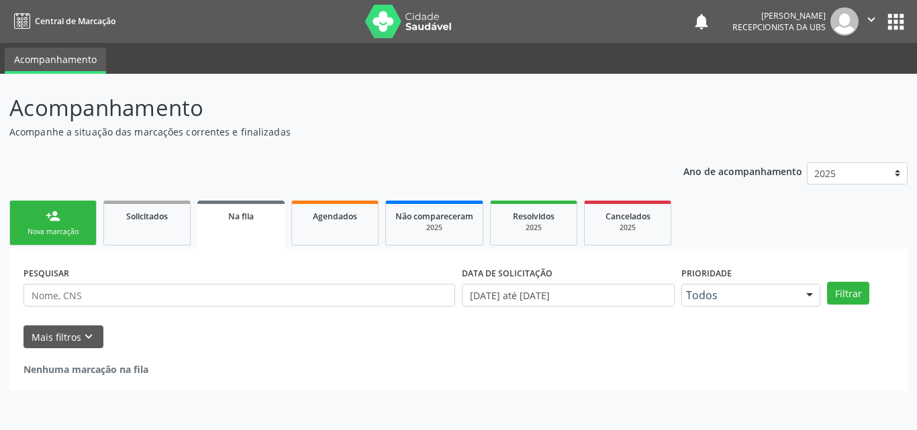
click at [44, 223] on link "person_add Nova marcação" at bounding box center [52, 223] width 87 height 45
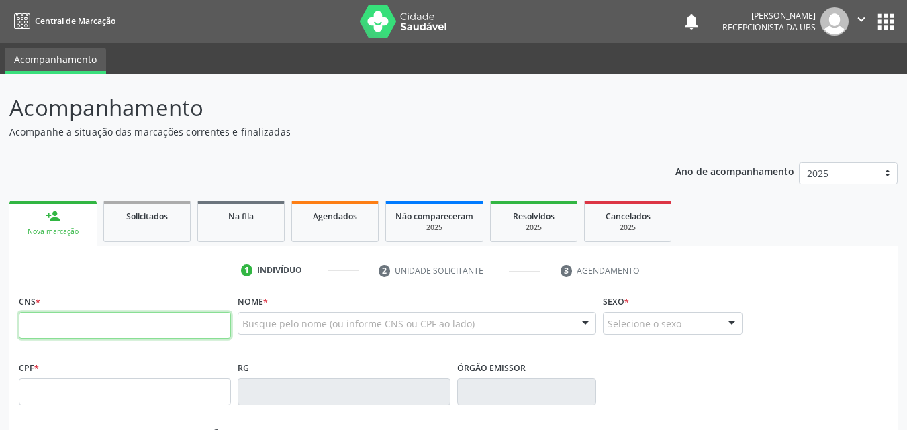
click at [54, 336] on input "text" at bounding box center [125, 325] width 212 height 27
paste input "707 4050 4775 4470"
type input "707 4050 4775 4470"
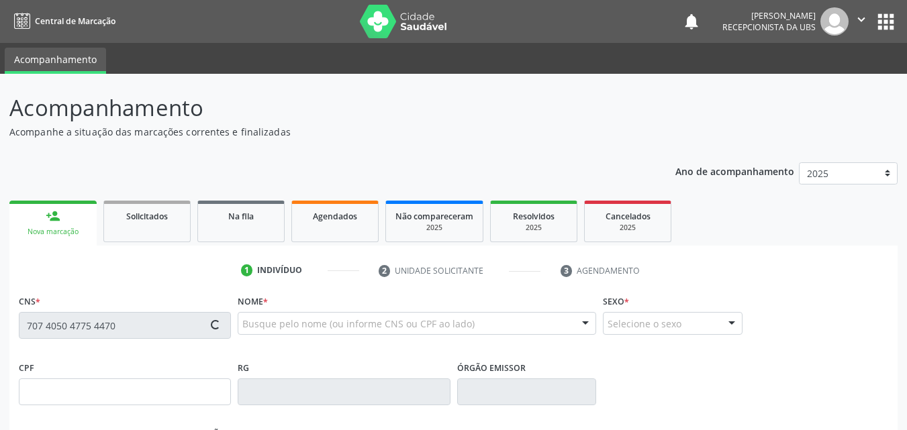
type input "085.783.754-08"
type input "2[DATE]"
type input "[PERSON_NAME]"
type input "[PHONE_NUMBER]"
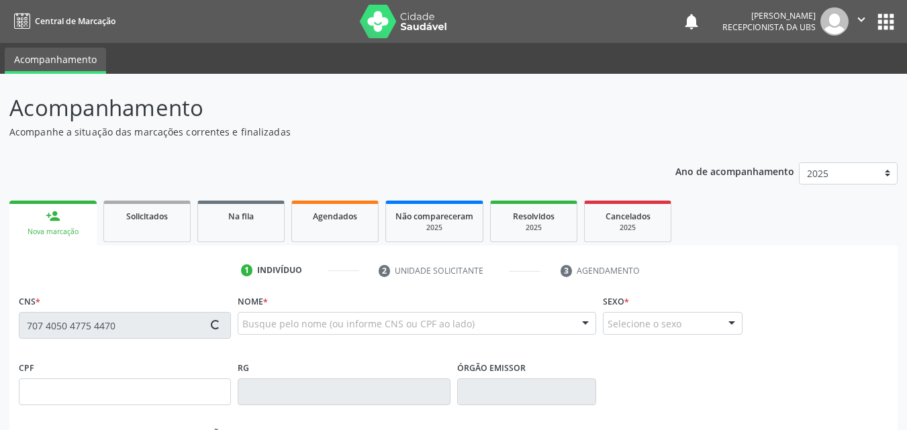
type input "119"
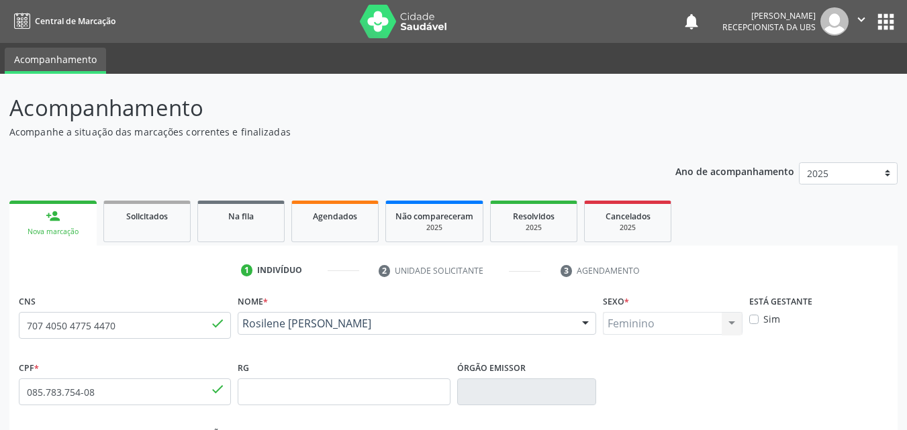
scroll to position [67, 0]
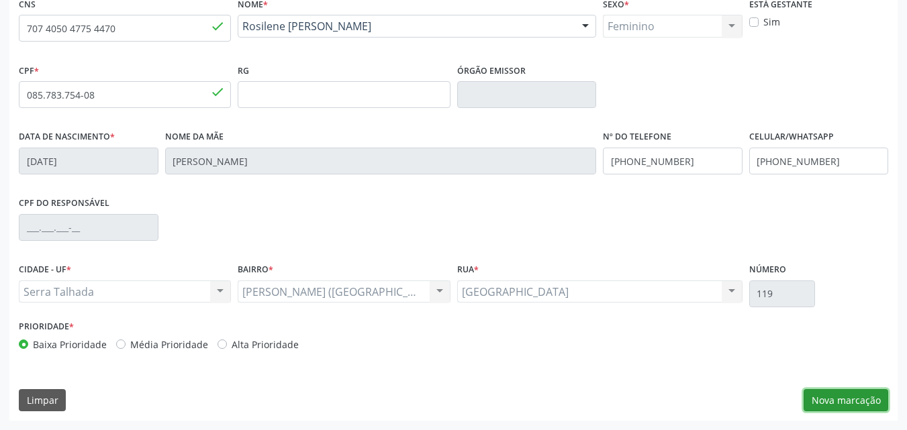
click at [846, 397] on button "Nova marcação" at bounding box center [846, 400] width 85 height 23
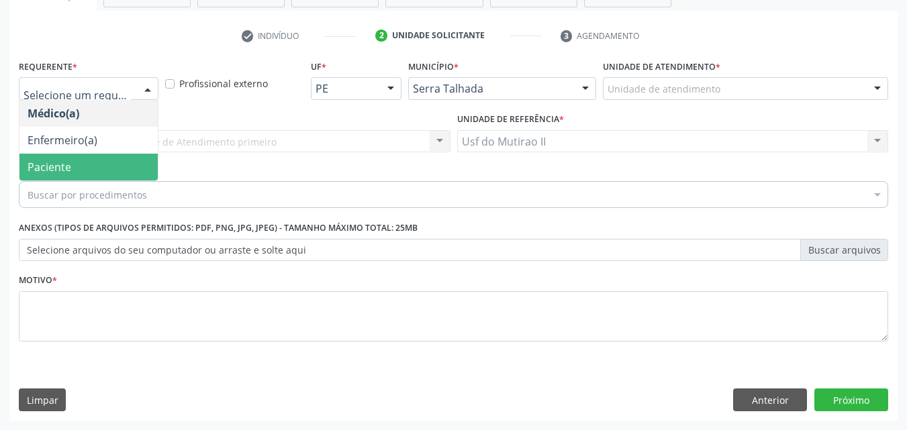
click at [65, 162] on span "Paciente" at bounding box center [50, 167] width 44 height 15
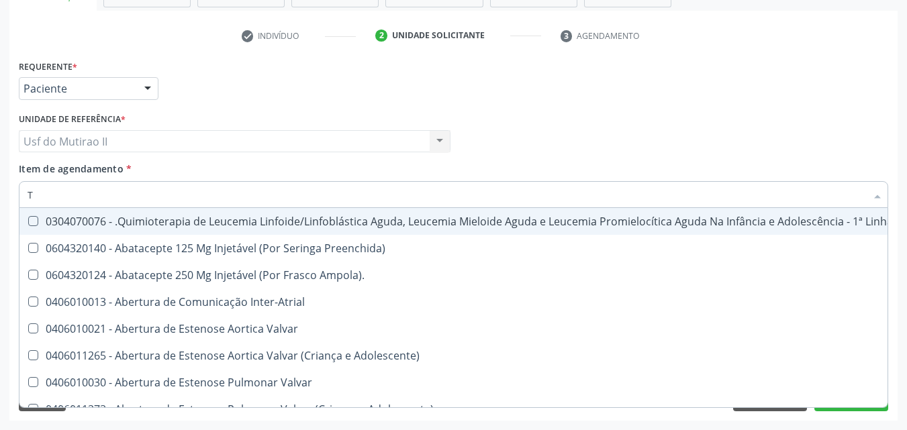
type input "[MEDICAL_DATA]"
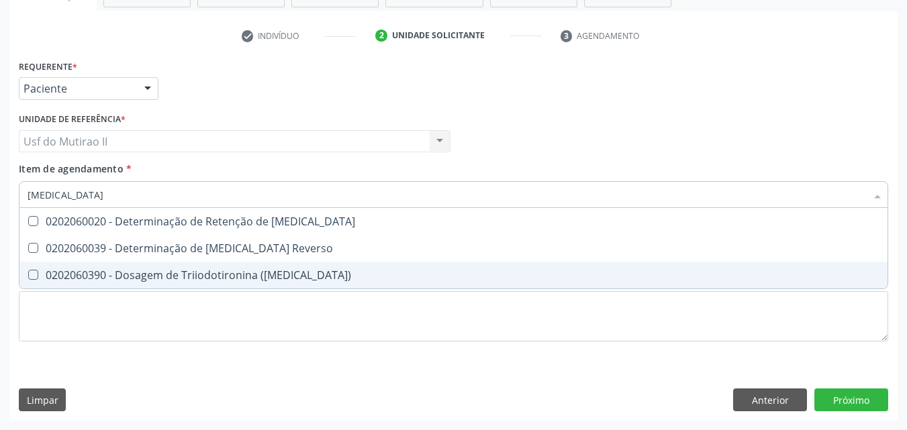
drag, startPoint x: 148, startPoint y: 269, endPoint x: 111, endPoint y: 233, distance: 50.8
click at [146, 270] on div "0202060390 - Dosagem de Triiodotironina ([MEDICAL_DATA])" at bounding box center [454, 275] width 852 height 11
checkbox \(T3\) "true"
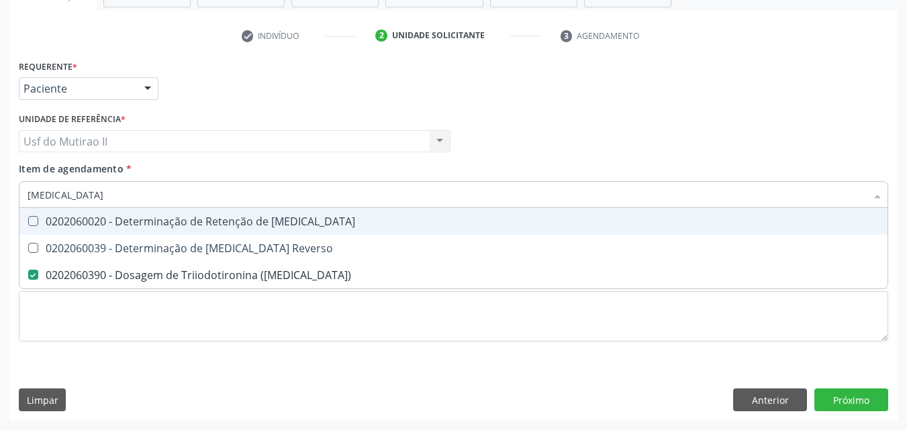
click at [86, 201] on input "[MEDICAL_DATA]" at bounding box center [447, 194] width 839 height 27
type input "T"
checkbox \(T3\) "false"
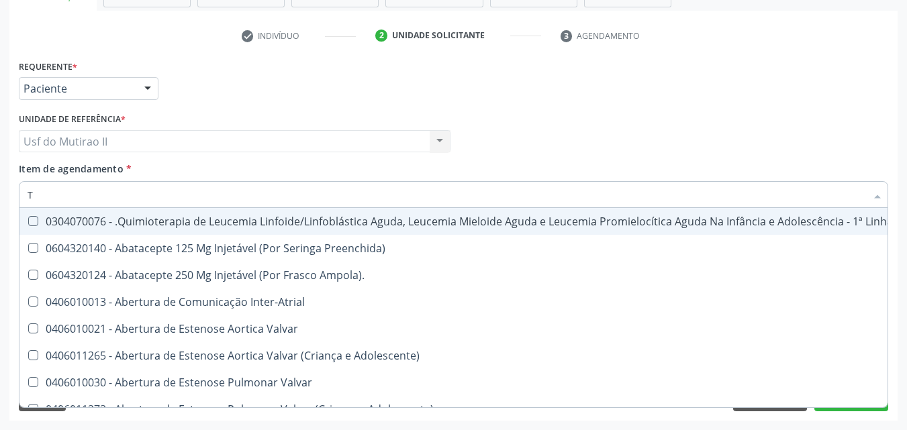
type input "T4"
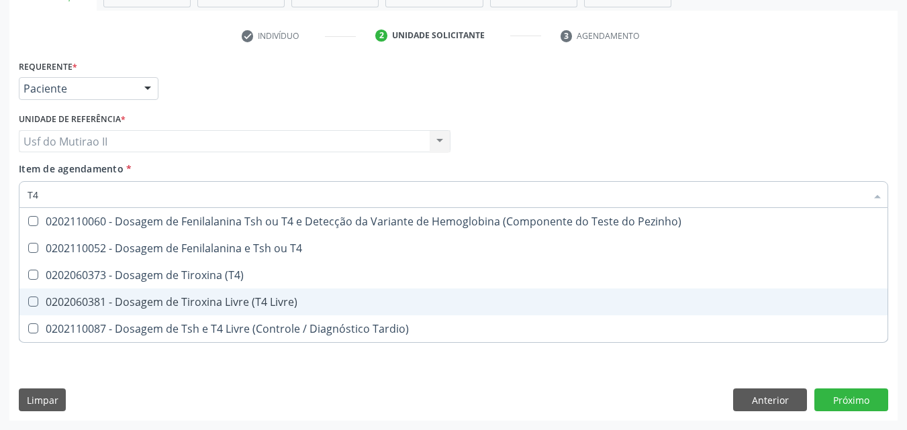
click at [197, 293] on span "0202060381 - Dosagem de Tiroxina Livre (T4 Livre)" at bounding box center [453, 302] width 868 height 27
checkbox Livre\) "true"
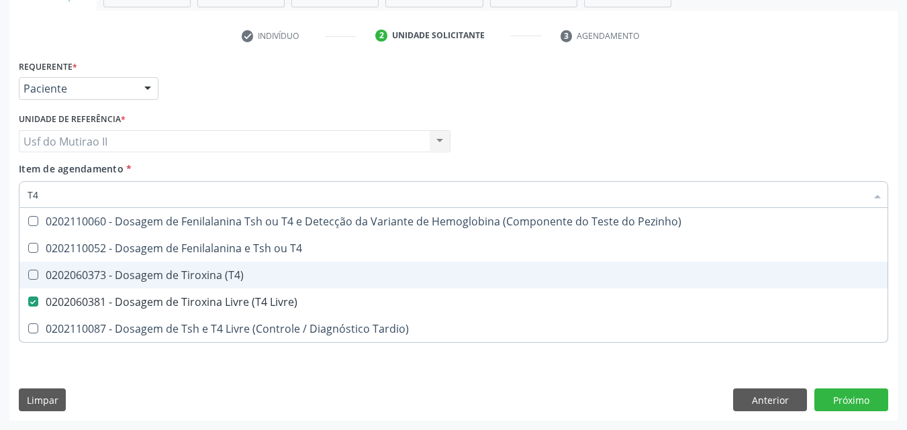
click at [156, 274] on div "0202060373 - Dosagem de Tiroxina (T4)" at bounding box center [454, 275] width 852 height 11
checkbox \(T4\) "true"
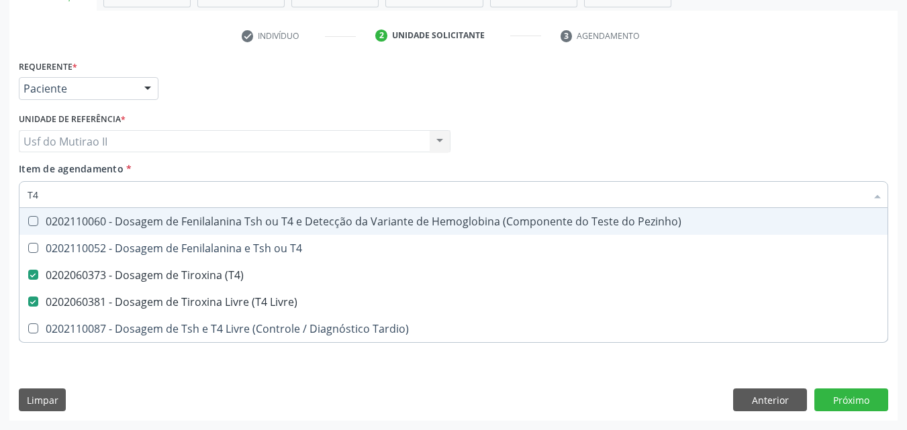
click at [107, 196] on input "T4" at bounding box center [447, 194] width 839 height 27
type input "T"
checkbox \(T4\) "false"
checkbox Livre\) "false"
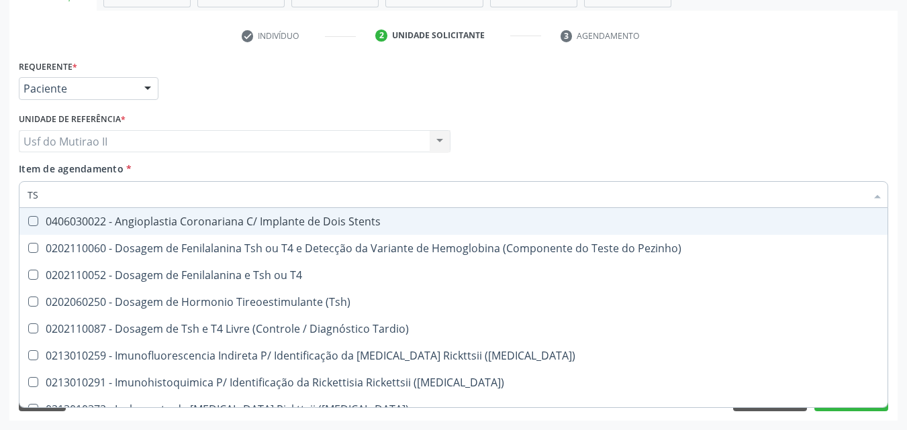
type input "TSH"
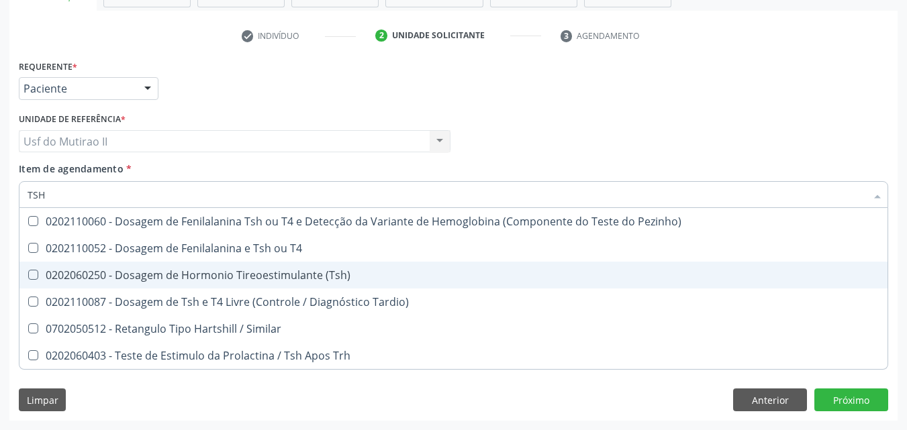
click at [220, 275] on div "0202060250 - Dosagem de Hormonio Tireoestimulante (Tsh)" at bounding box center [454, 275] width 852 height 11
checkbox \(Tsh\) "true"
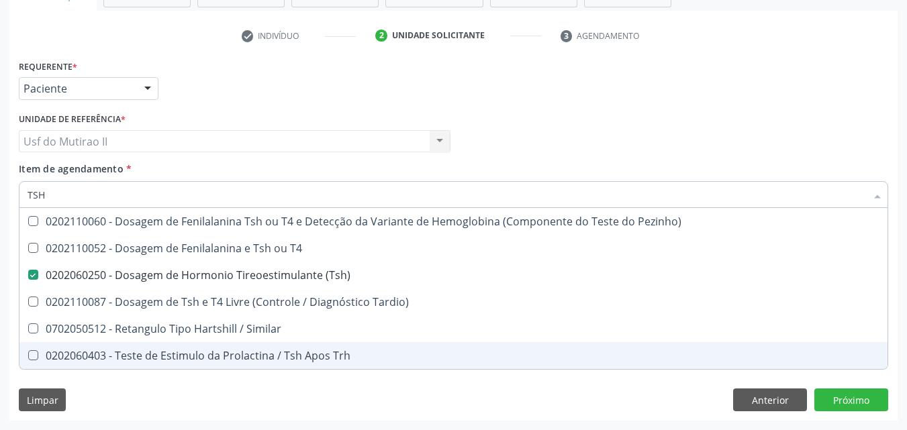
drag, startPoint x: 219, startPoint y: 397, endPoint x: 189, endPoint y: 367, distance: 42.7
click at [219, 397] on div "Requerente * Paciente Médico(a) Enfermeiro(a) Paciente Nenhum resultado encontr…" at bounding box center [453, 238] width 888 height 365
checkbox T4 "true"
checkbox Tardio\) "true"
checkbox Similar "true"
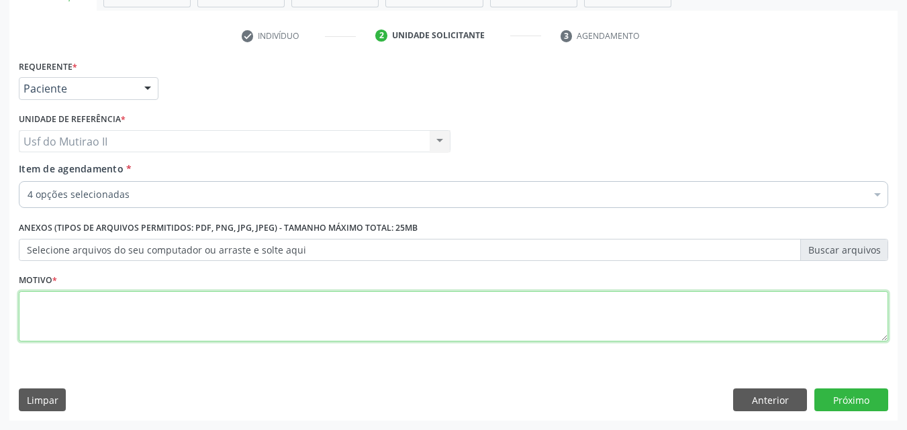
click at [252, 323] on textarea at bounding box center [453, 316] width 869 height 51
type textarea "."
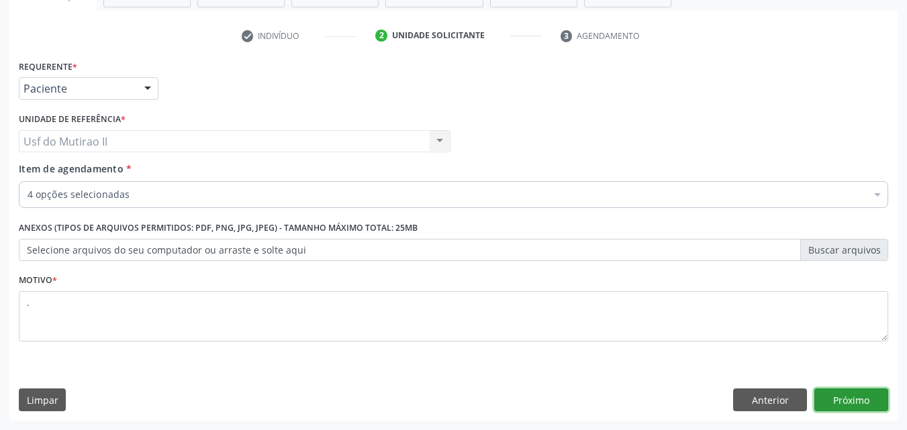
click at [840, 395] on button "Próximo" at bounding box center [851, 400] width 74 height 23
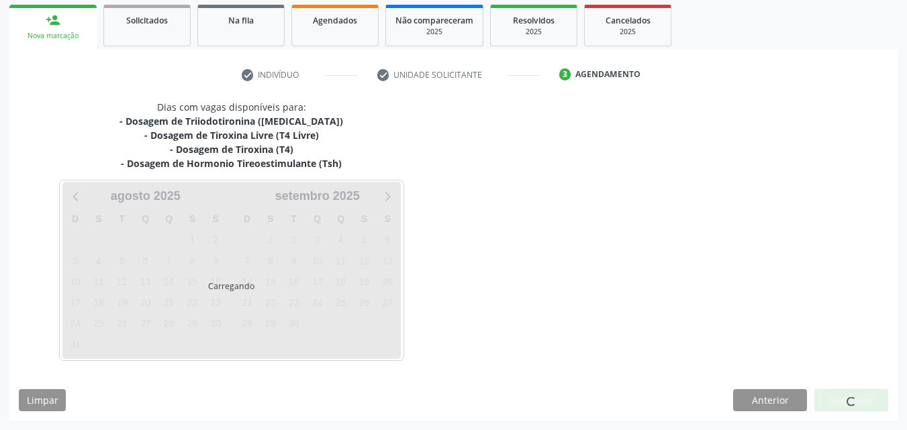
scroll to position [196, 0]
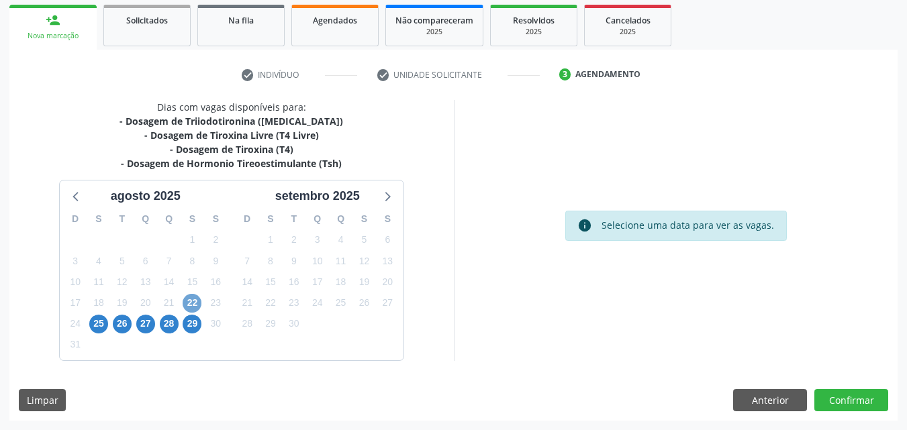
click at [193, 303] on span "22" at bounding box center [192, 303] width 19 height 19
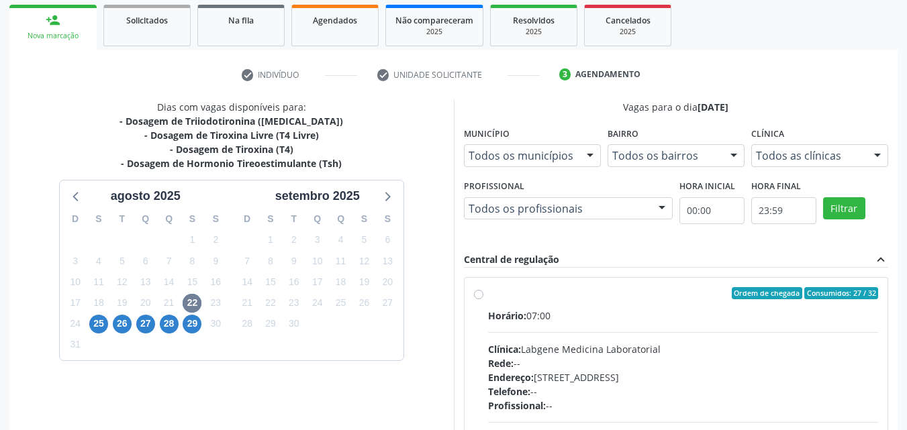
click at [538, 330] on div "Horário: 07:00 Clínica: Labgene Medicina Laboratorial Rede: -- Endereço: nº 531…" at bounding box center [683, 401] width 391 height 185
click at [483, 299] on input "Ordem de chegada Consumidos: 27 / 32 Horário: 07:00 Clínica: Labgene Medicina L…" at bounding box center [478, 293] width 9 height 12
radio input "true"
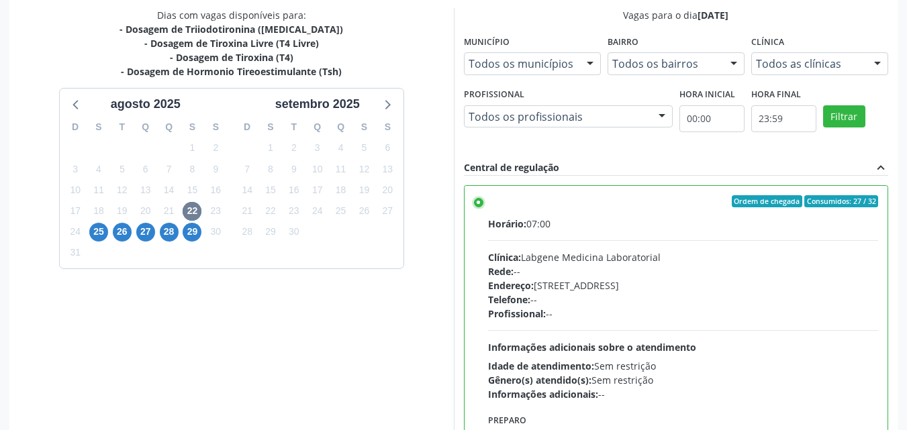
scroll to position [372, 0]
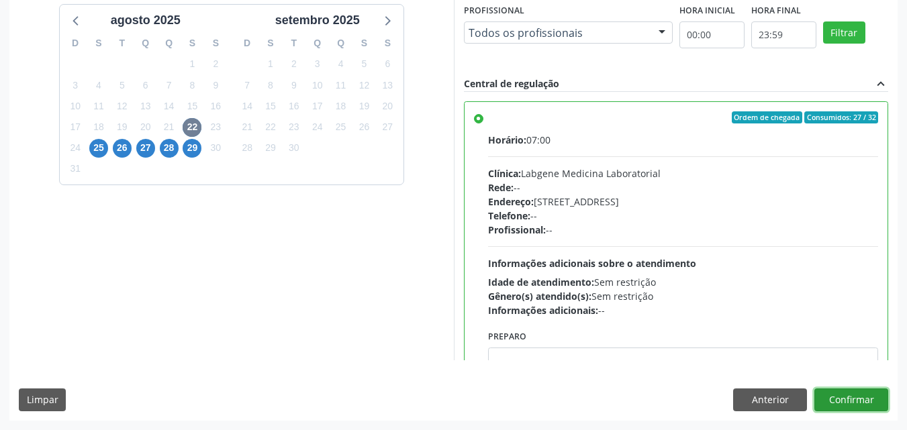
click at [859, 399] on button "Confirmar" at bounding box center [851, 400] width 74 height 23
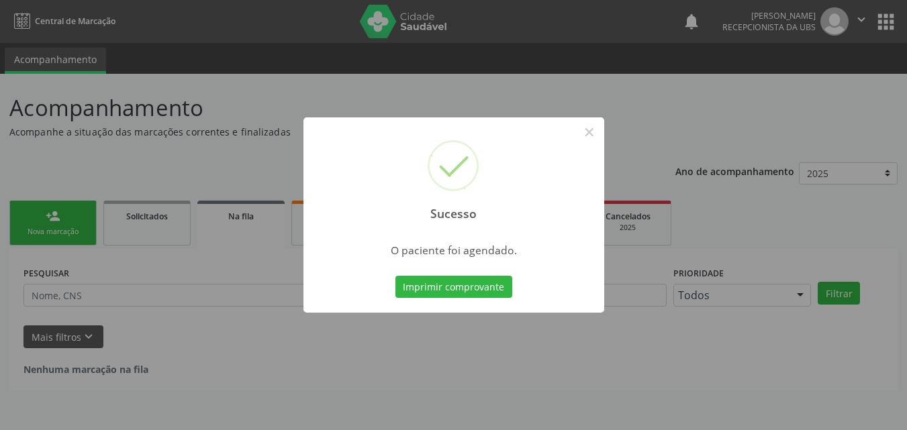
scroll to position [0, 0]
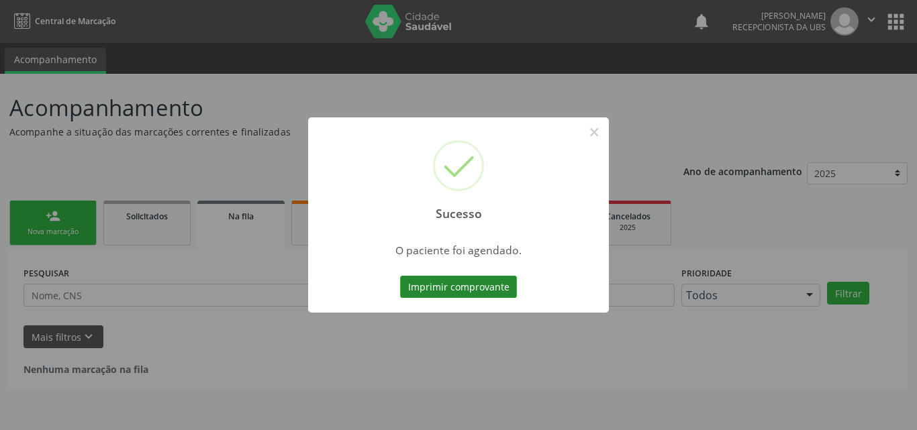
click at [496, 286] on button "Imprimir comprovante" at bounding box center [458, 287] width 117 height 23
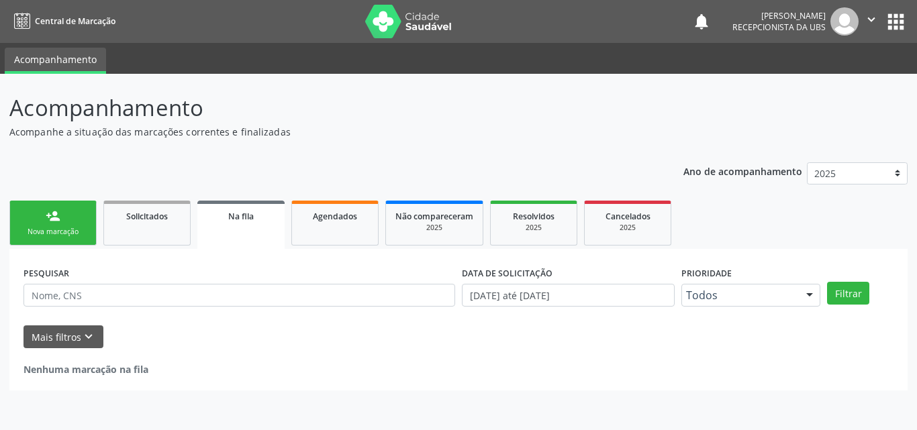
click at [68, 226] on link "person_add Nova marcação" at bounding box center [52, 223] width 87 height 45
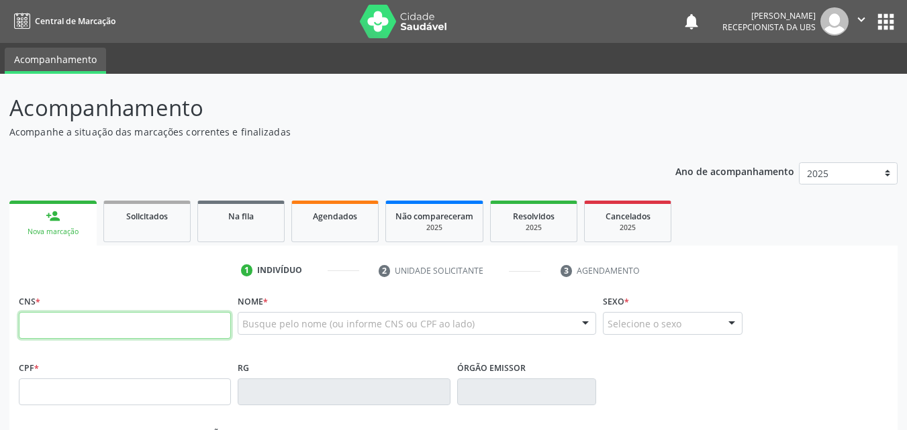
click at [62, 315] on input "text" at bounding box center [125, 325] width 212 height 27
type input "709 0068 5965 6911"
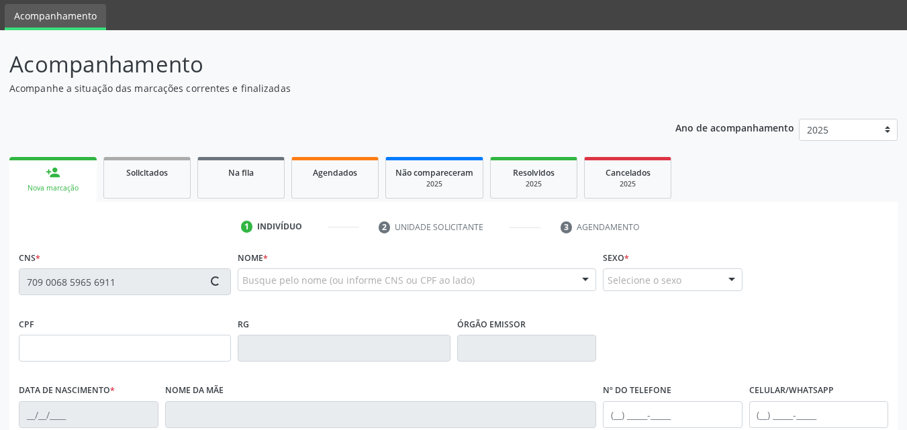
scroll to position [67, 0]
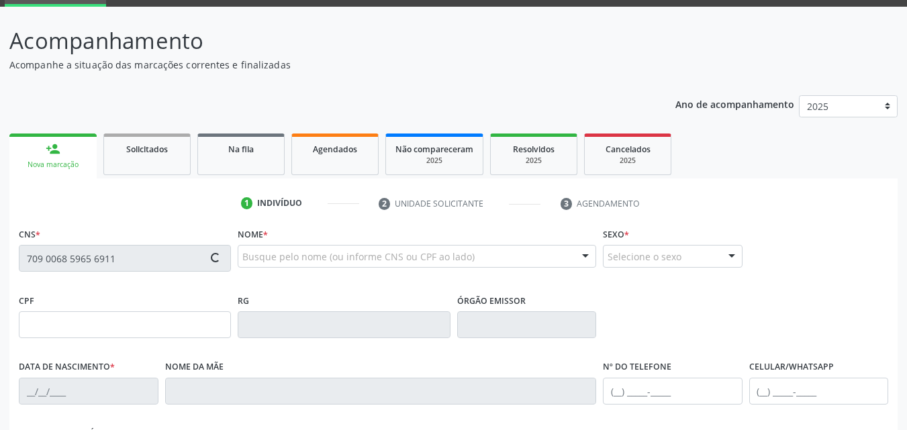
type input "680.166.624-04"
type input "[DATE]"
type input "[PERSON_NAME]"
type input "[PHONE_NUMBER]"
type input "87"
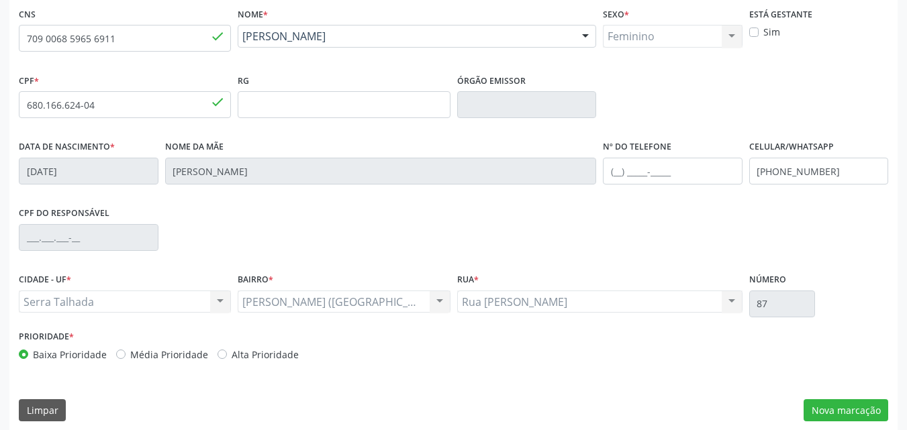
scroll to position [297, 0]
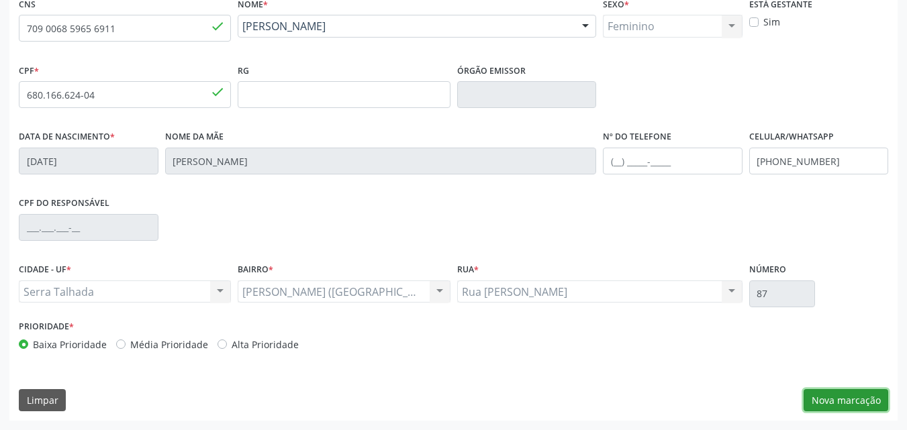
click at [838, 402] on button "Nova marcação" at bounding box center [846, 400] width 85 height 23
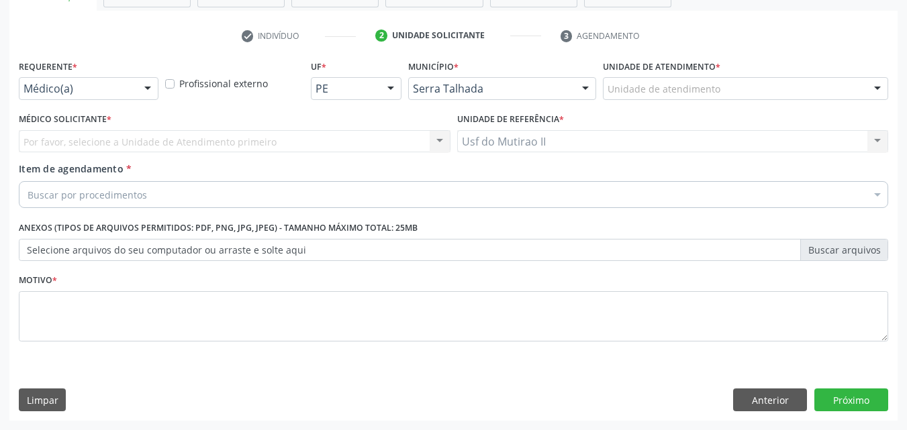
scroll to position [235, 0]
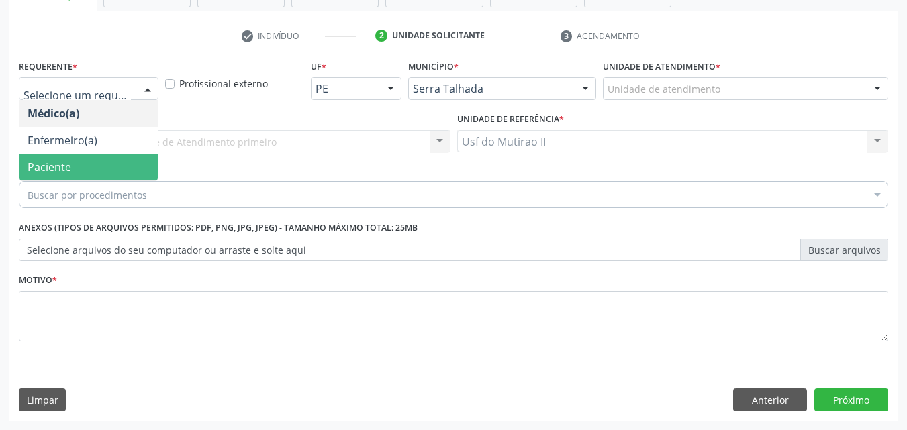
click at [62, 160] on span "Paciente" at bounding box center [50, 167] width 44 height 15
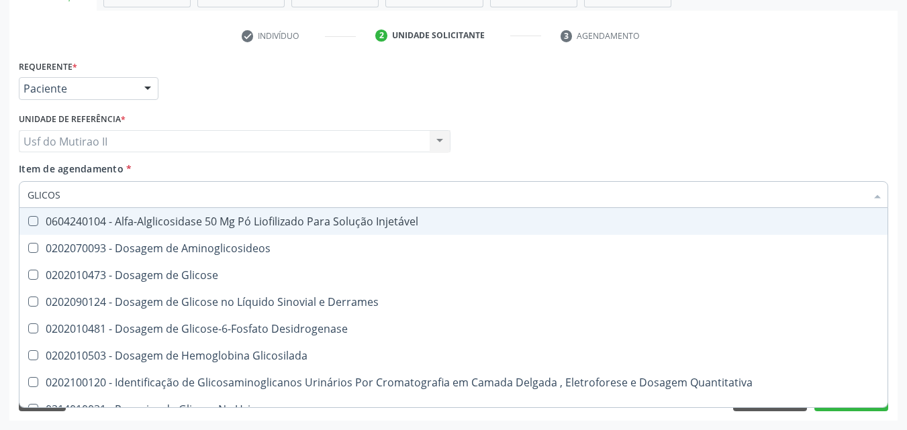
type input "GLICOSE"
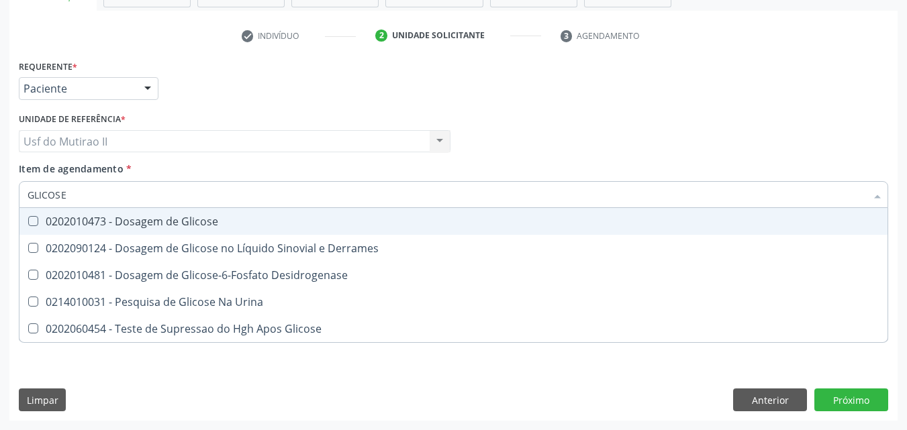
click at [93, 216] on div "0202010473 - Dosagem de Glicose" at bounding box center [454, 221] width 852 height 11
checkbox Glicose "true"
drag, startPoint x: 84, startPoint y: 183, endPoint x: 0, endPoint y: 201, distance: 85.9
click at [0, 201] on div "Acompanhamento Acompanhe a situação das marcações correntes e finalizadas Relat…" at bounding box center [453, 134] width 907 height 591
checkbox Glicose "false"
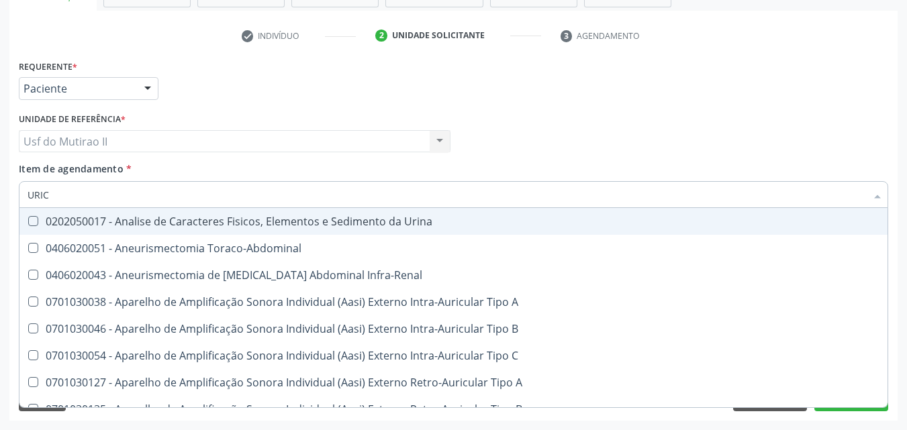
type input "URICO"
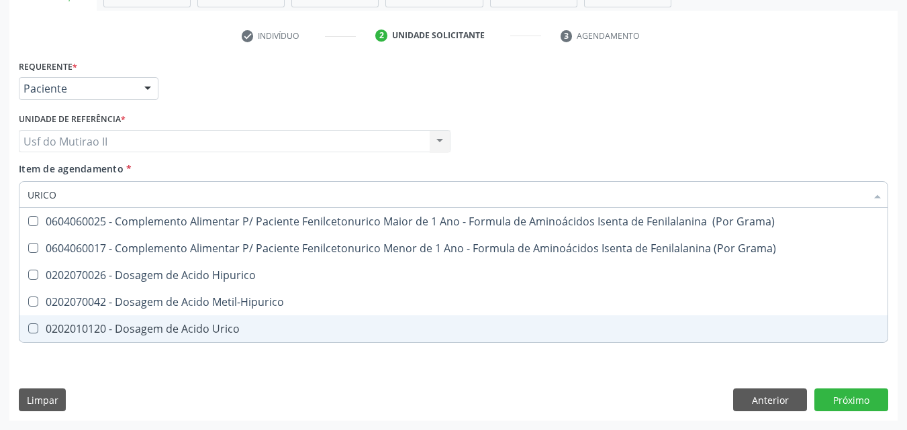
click at [167, 319] on span "0202010120 - Dosagem de Acido Urico" at bounding box center [453, 329] width 868 height 27
checkbox Urico "true"
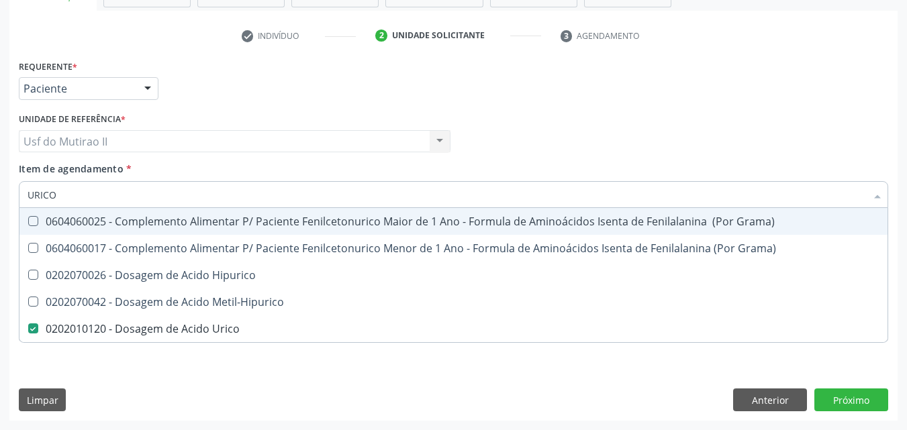
drag, startPoint x: 54, startPoint y: 196, endPoint x: 4, endPoint y: 187, distance: 50.6
click at [4, 187] on div "Acompanhamento Acompanhe a situação das marcações correntes e finalizadas Relat…" at bounding box center [453, 134] width 907 height 591
type input "C"
checkbox Urico "false"
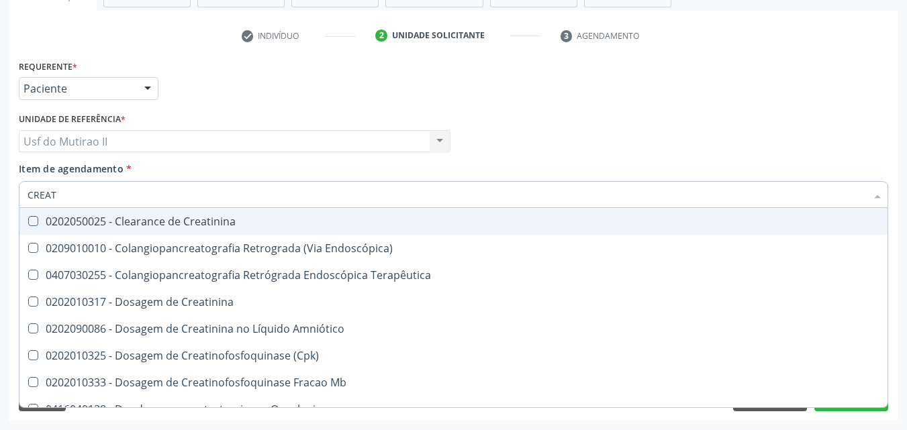
type input "CREATI"
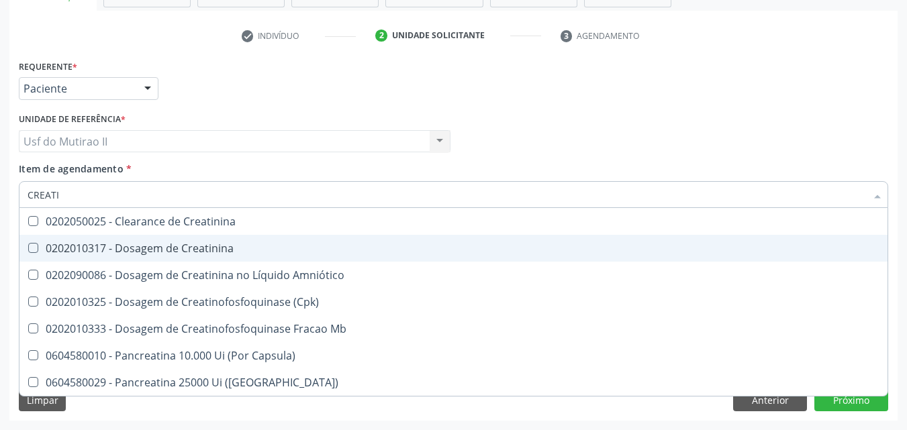
click at [158, 246] on div "0202010317 - Dosagem de Creatinina" at bounding box center [454, 248] width 852 height 11
checkbox Creatinina "true"
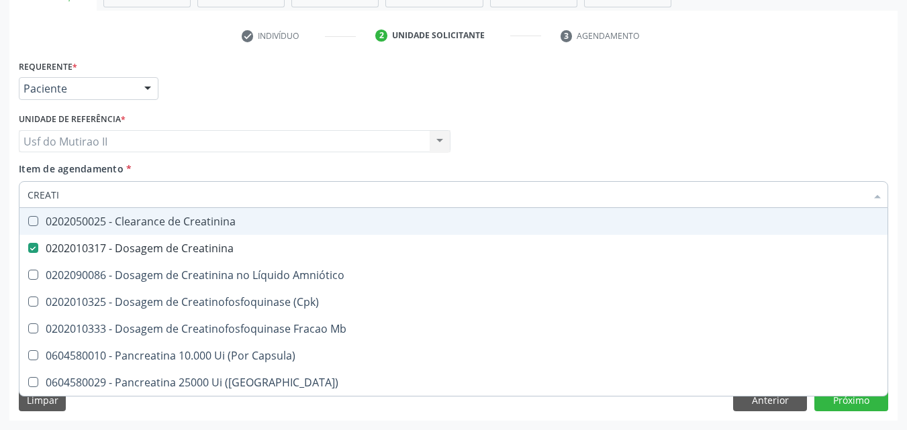
drag, startPoint x: 92, startPoint y: 201, endPoint x: 6, endPoint y: 203, distance: 85.9
click at [6, 203] on div "Acompanhamento Acompanhe a situação das marcações correntes e finalizadas Relat…" at bounding box center [453, 134] width 907 height 591
checkbox Creatinina "false"
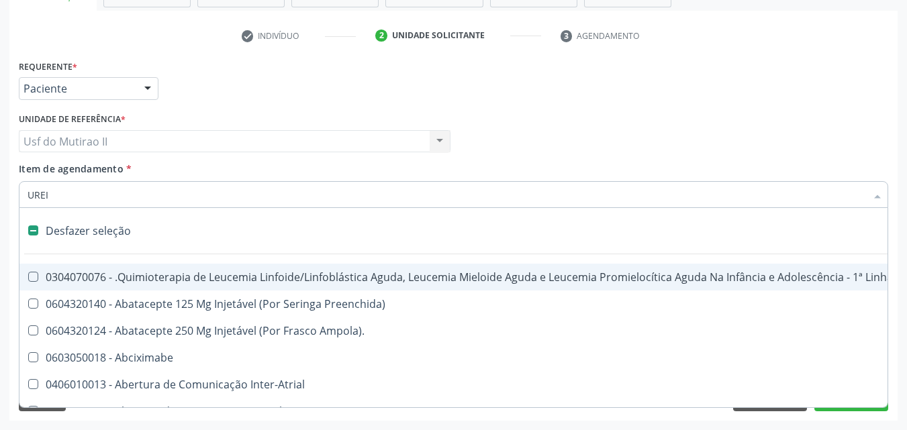
type input "UREIA"
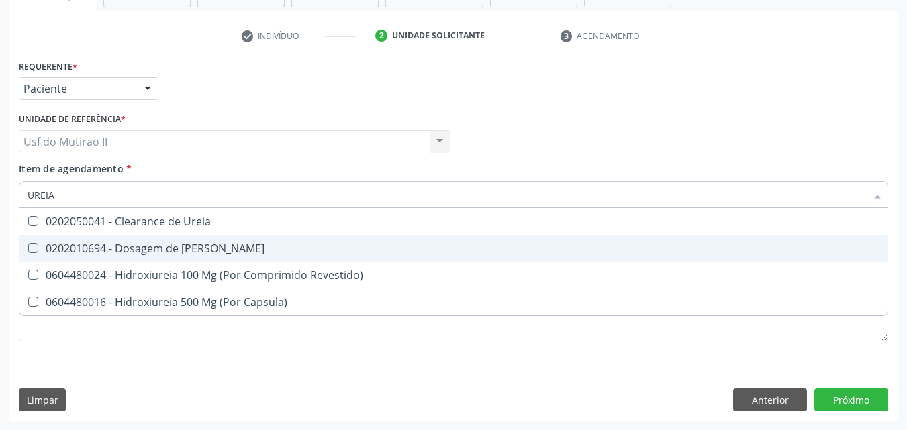
click at [158, 243] on div "0202010694 - Dosagem de [PERSON_NAME]" at bounding box center [454, 248] width 852 height 11
checkbox Ureia "true"
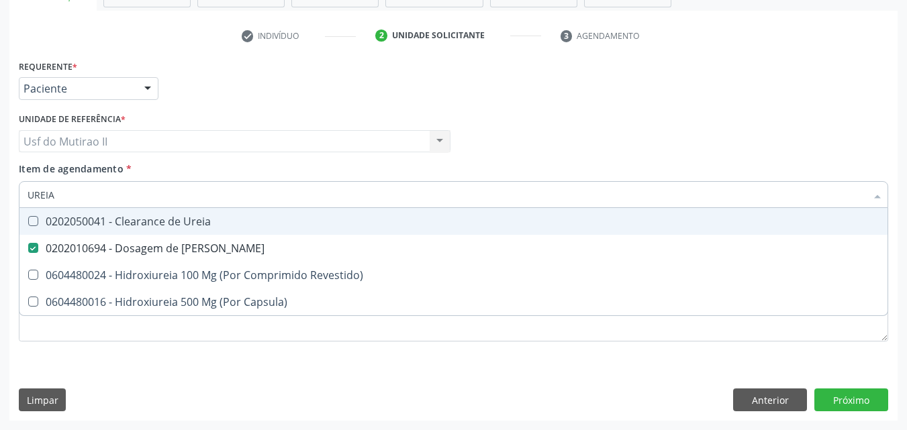
drag, startPoint x: 71, startPoint y: 192, endPoint x: 0, endPoint y: 193, distance: 71.2
click at [0, 193] on div "Acompanhamento Acompanhe a situação das marcações correntes e finalizadas Relat…" at bounding box center [453, 134] width 907 height 591
type input "C"
checkbox Ureia "false"
type input "COLESTE"
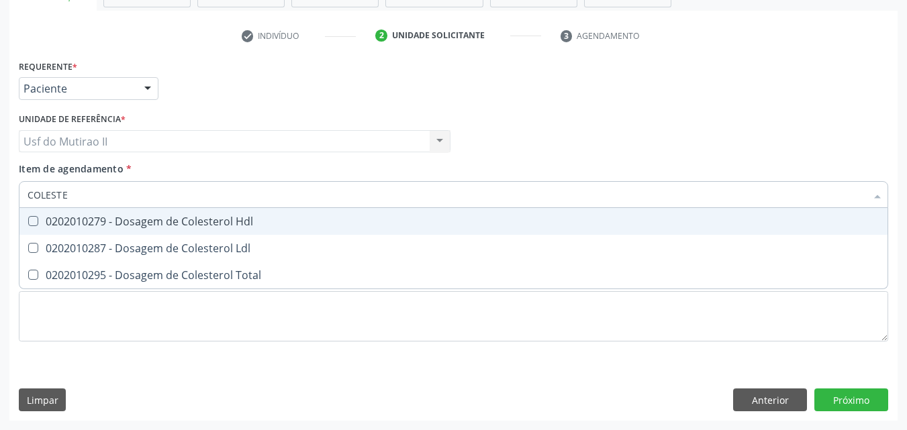
click at [58, 217] on div "0202010279 - Dosagem de Colesterol Hdl" at bounding box center [454, 221] width 852 height 11
checkbox Hdl "true"
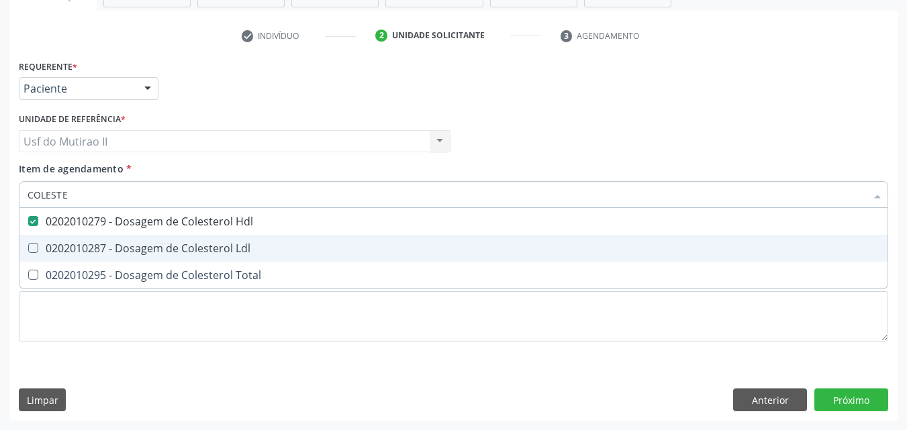
drag, startPoint x: 50, startPoint y: 241, endPoint x: 69, endPoint y: 287, distance: 49.4
click at [51, 244] on div "0202010287 - Dosagem de Colesterol Ldl" at bounding box center [454, 248] width 852 height 11
checkbox Ldl "true"
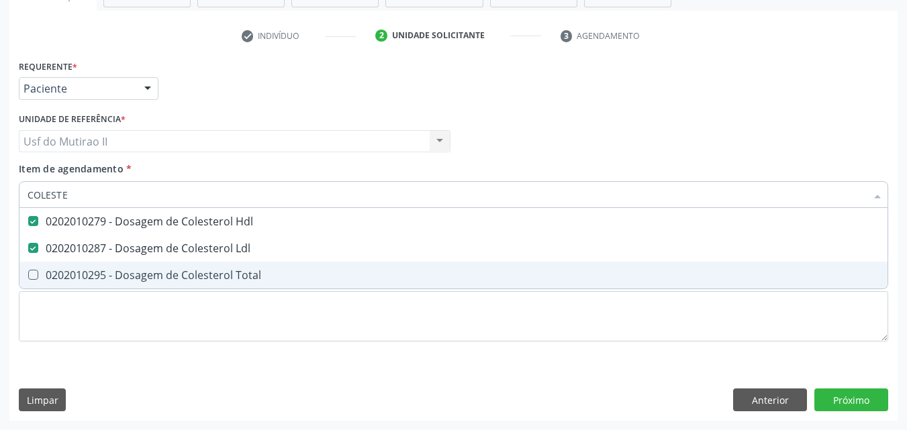
click at [66, 270] on div "0202010295 - Dosagem de Colesterol Total" at bounding box center [454, 275] width 852 height 11
checkbox Total "true"
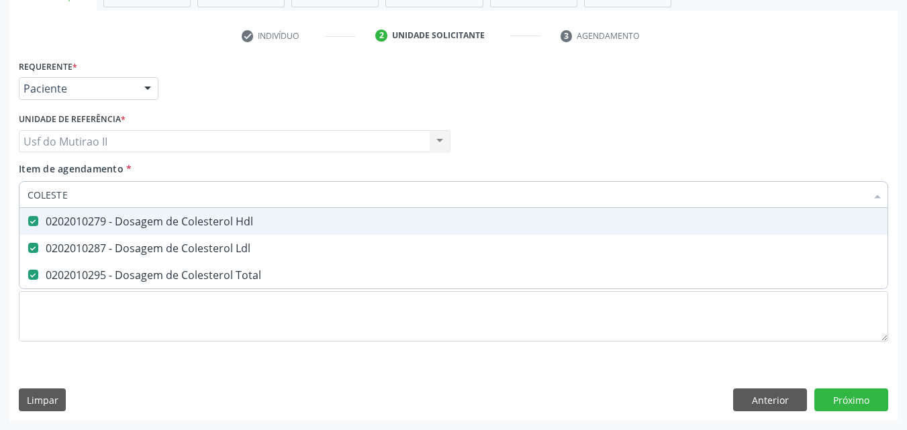
drag, startPoint x: 79, startPoint y: 195, endPoint x: 0, endPoint y: 207, distance: 79.6
click at [0, 207] on div "Acompanhamento Acompanhe a situação das marcações correntes e finalizadas Relat…" at bounding box center [453, 134] width 907 height 591
type input "BIL"
checkbox Hdl "false"
checkbox Ldl "false"
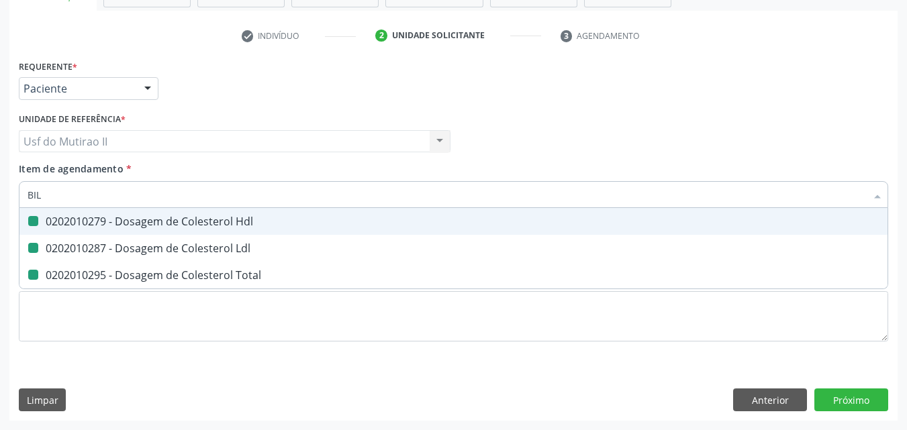
checkbox Total "false"
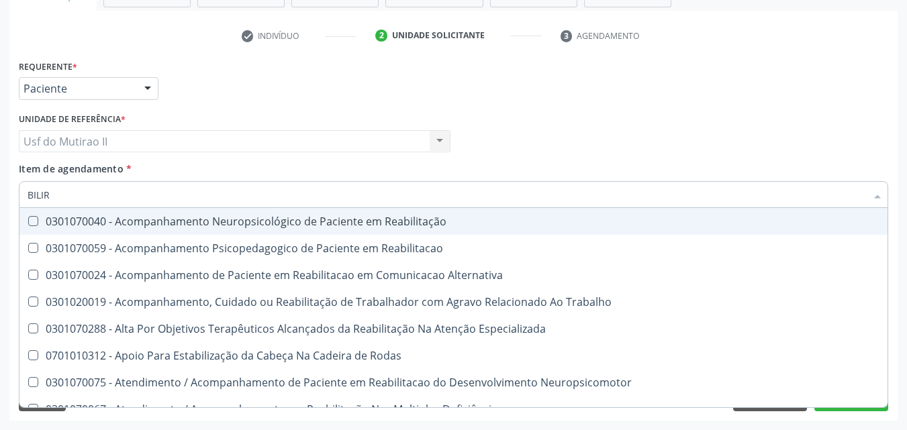
type input "BILIRR"
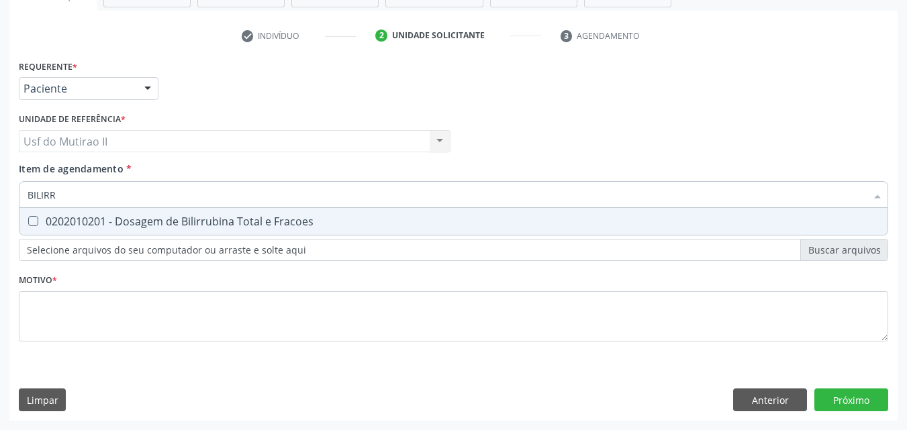
click at [71, 218] on div "0202010201 - Dosagem de Bilirrubina Total e Fracoes" at bounding box center [454, 221] width 852 height 11
checkbox Fracoes "true"
drag, startPoint x: 64, startPoint y: 199, endPoint x: 22, endPoint y: 198, distance: 41.6
click at [22, 198] on div "BILIRR" at bounding box center [453, 194] width 869 height 27
type input "T"
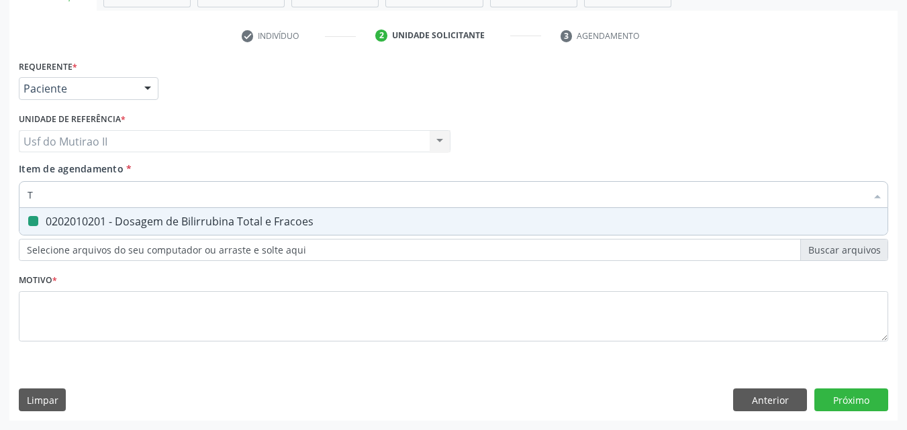
checkbox Fracoes "false"
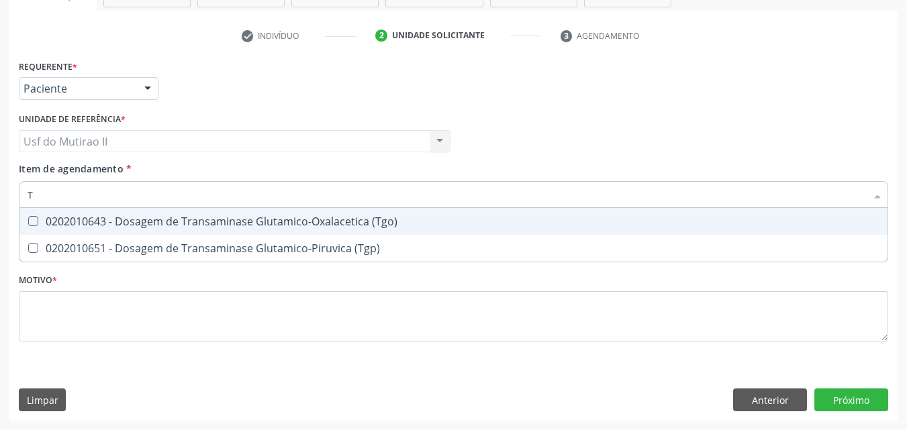
type input "TG"
click at [58, 223] on div "0202010643 - Dosagem de Transaminase Glutamico-Oxalacetica (Tgo)" at bounding box center [454, 221] width 852 height 11
checkbox \(Tgo\) "true"
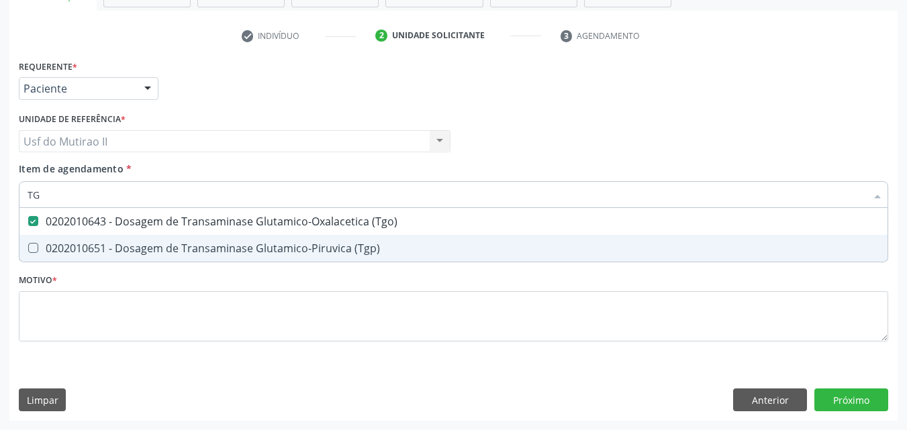
click at [61, 250] on div "0202010651 - Dosagem de Transaminase Glutamico-Piruvica (Tgp)" at bounding box center [454, 248] width 852 height 11
checkbox \(Tgp\) "true"
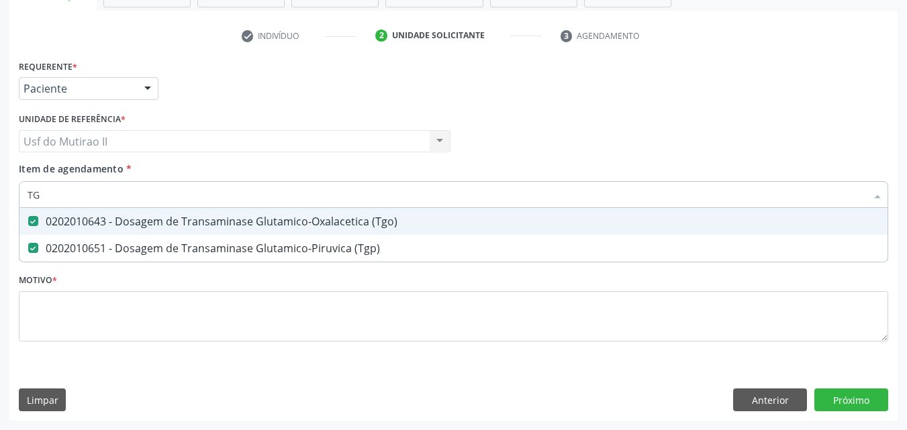
drag, startPoint x: 52, startPoint y: 201, endPoint x: 11, endPoint y: 201, distance: 41.6
click at [11, 201] on div "Requerente * Paciente Médico(a) Enfermeiro(a) Paciente Nenhum resultado encontr…" at bounding box center [453, 238] width 888 height 365
checkbox \(Tgo\) "false"
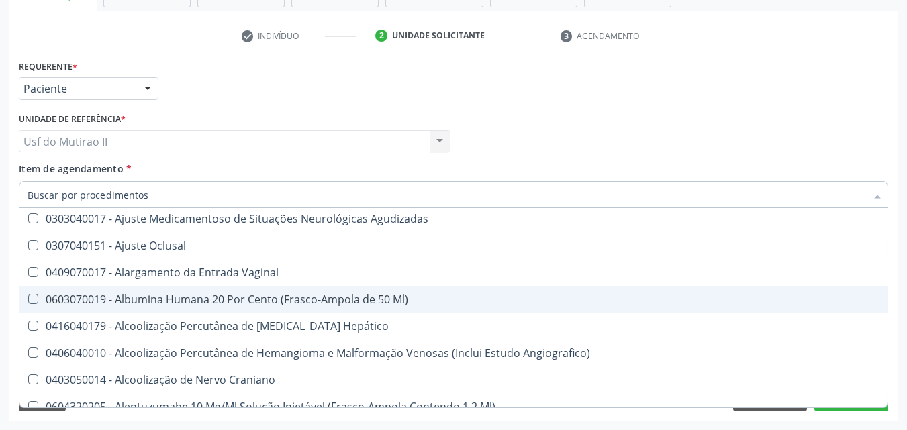
scroll to position [3088, 0]
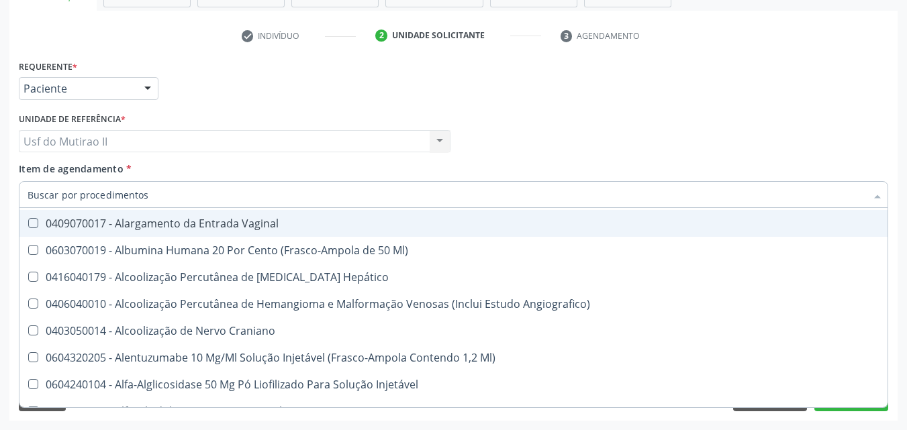
click at [264, 176] on div "Item de agendamento * Desfazer seleção 0304070076 - .Quimioterapia de Leucemia …" at bounding box center [453, 183] width 869 height 42
checkbox Preenchida\) "true"
checkbox Ampola\)\ "true"
checkbox Abciximabe "true"
checkbox Inter-Atrial "true"
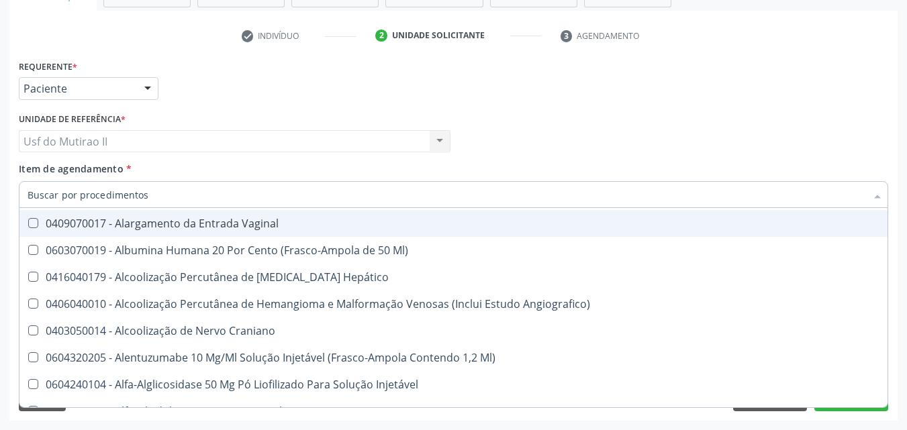
checkbox Valvar "true"
checkbox Adolescente\) "true"
checkbox Valvar "true"
checkbox Adolescente\) "true"
checkbox Paciente\) "true"
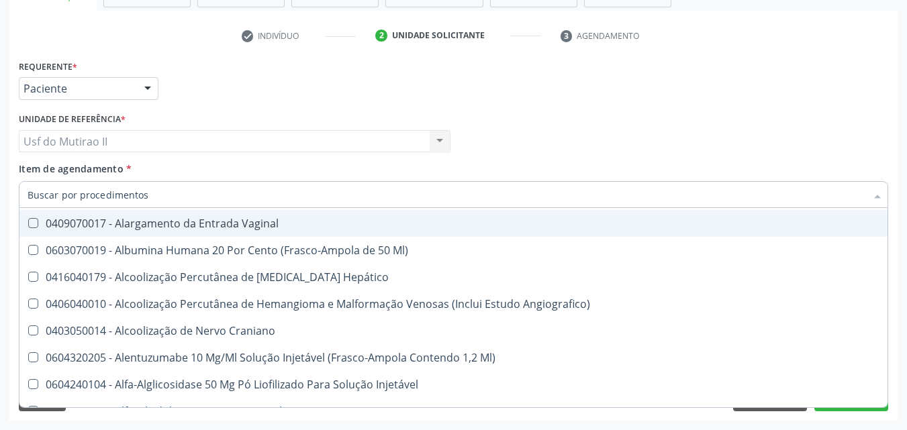
checkbox Dente\) "true"
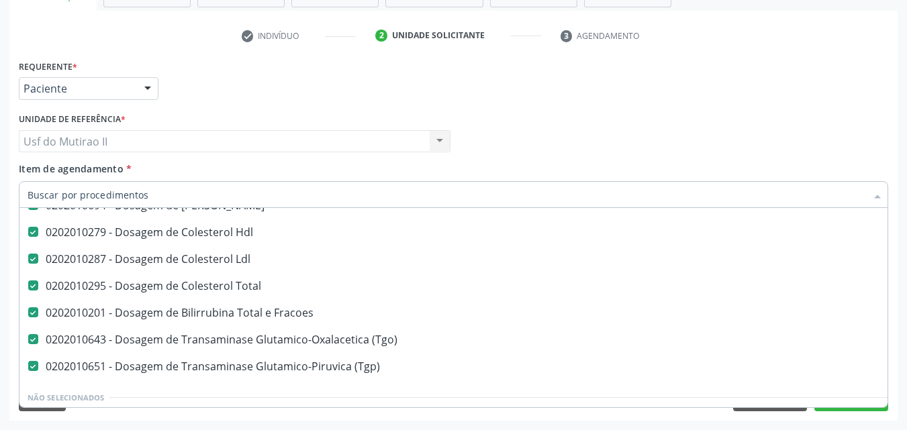
scroll to position [269, 0]
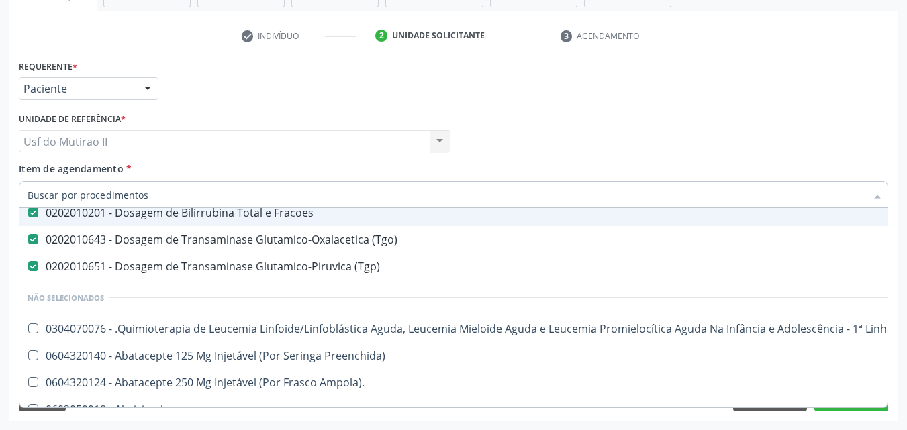
click at [132, 193] on input "Item de agendamento *" at bounding box center [447, 194] width 839 height 27
type input "T"
checkbox \(Tgo\) "false"
checkbox \(Tgp\) "false"
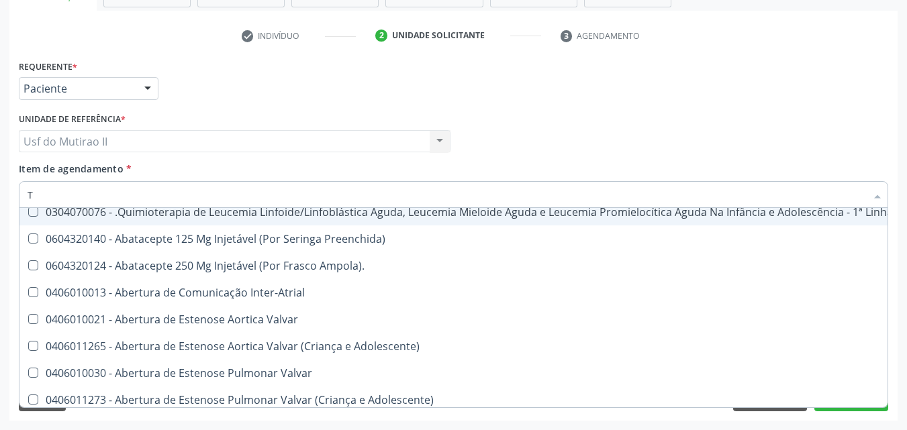
type input "TR"
checkbox Total "false"
checkbox Fracoes "false"
checkbox \(Tgo\) "false"
checkbox \(Tgp\) "false"
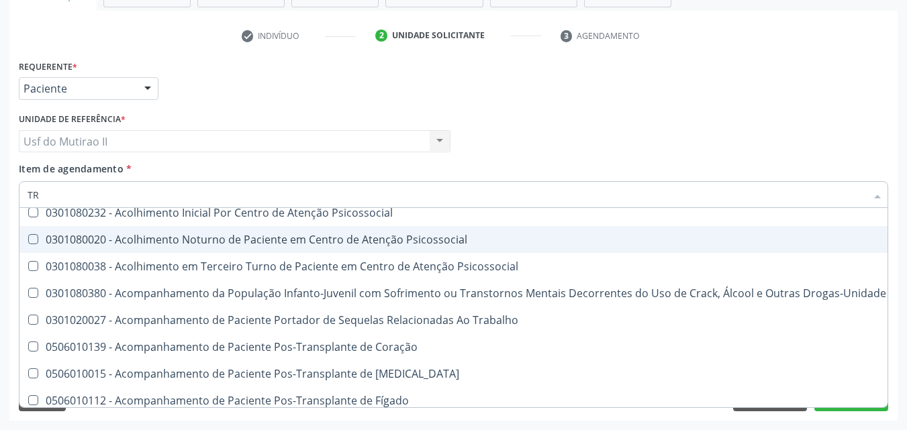
type input "TRI"
checkbox \(Tgo\) "false"
checkbox \(Tgp\) "false"
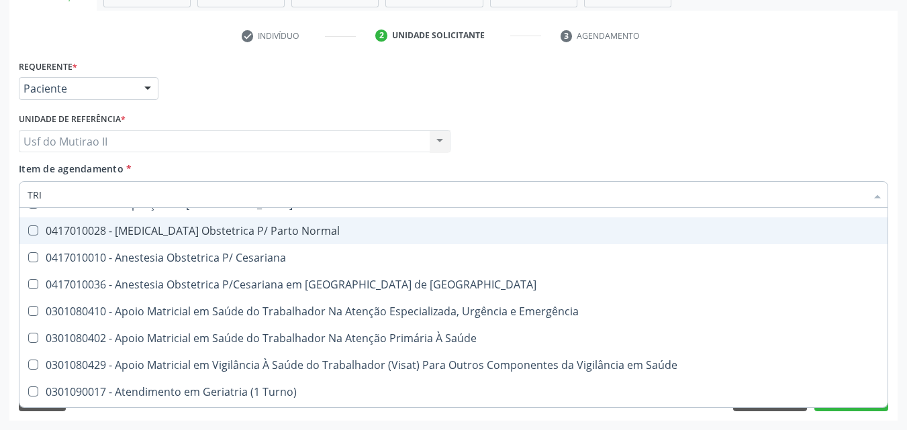
scroll to position [232, 0]
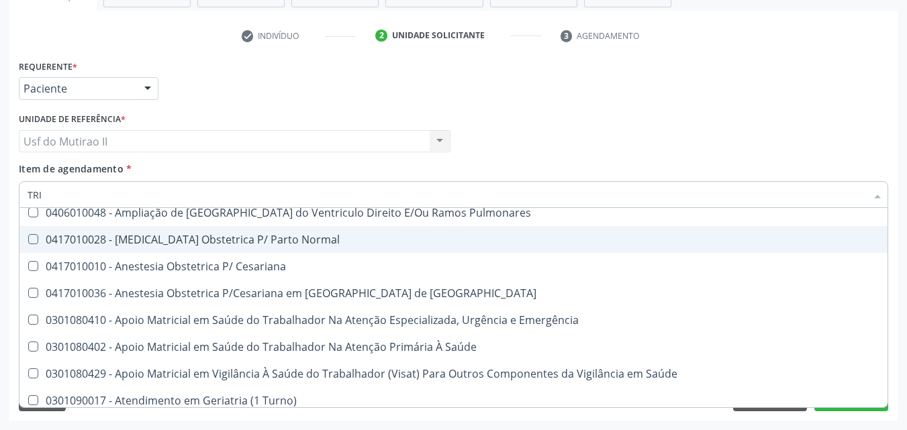
type input "TRIG"
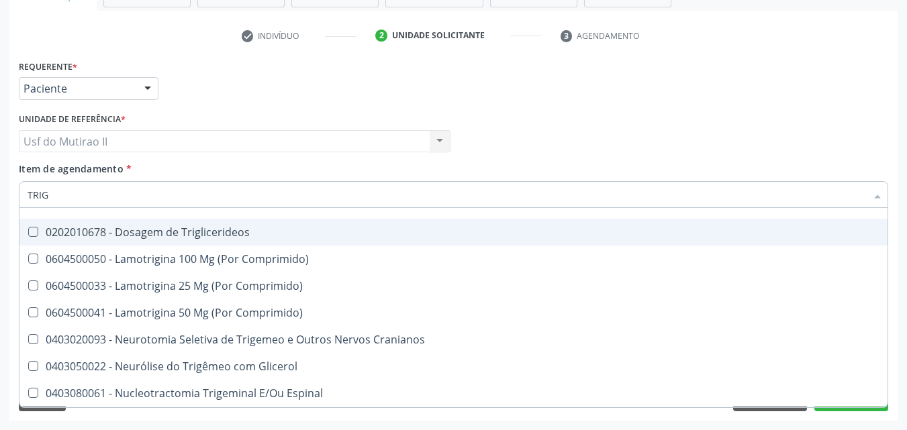
click at [273, 237] on div "0202010678 - Dosagem de Triglicerideos" at bounding box center [454, 232] width 852 height 11
checkbox Triglicerideos "true"
type input "TRI"
checkbox Triglicerideos "false"
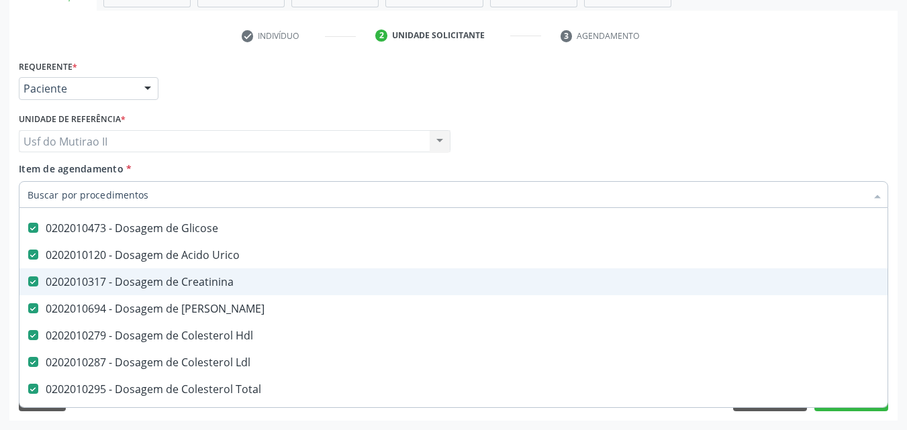
scroll to position [67, 0]
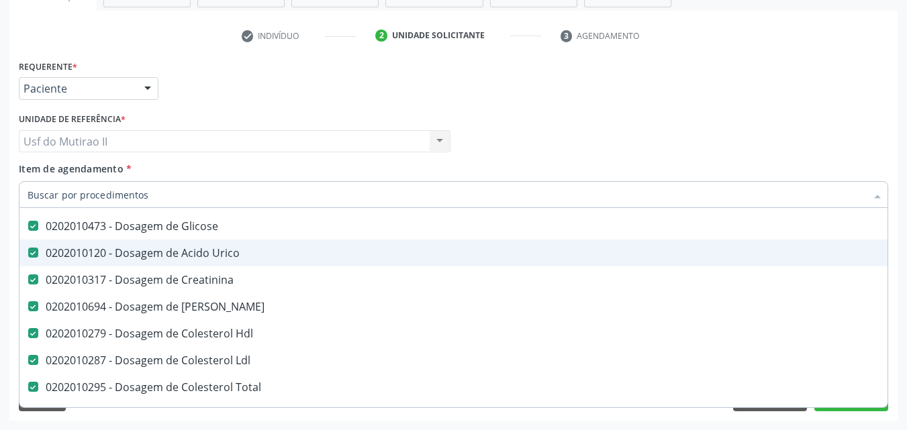
click at [817, 130] on div "Médico Solicitante Por favor, selecione a Unidade de Atendimento primeiro Nenhu…" at bounding box center [453, 135] width 876 height 52
checkbox Manutenção "true"
checkbox Preenchida\) "true"
checkbox Urina "false"
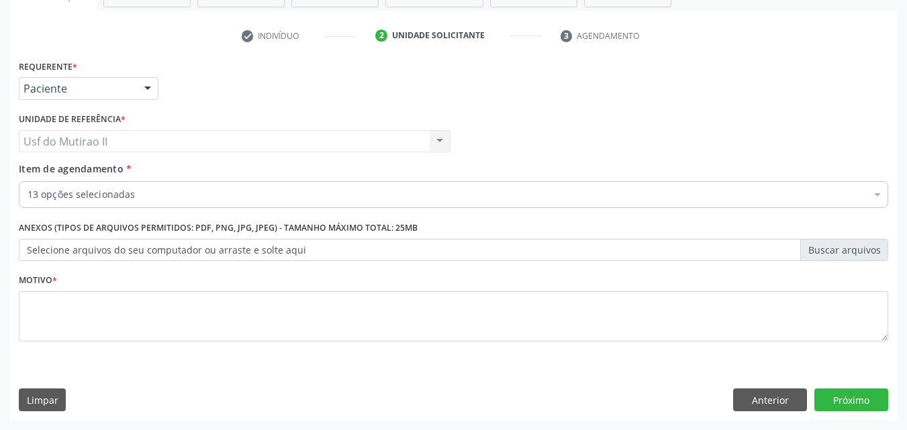
scroll to position [0, 0]
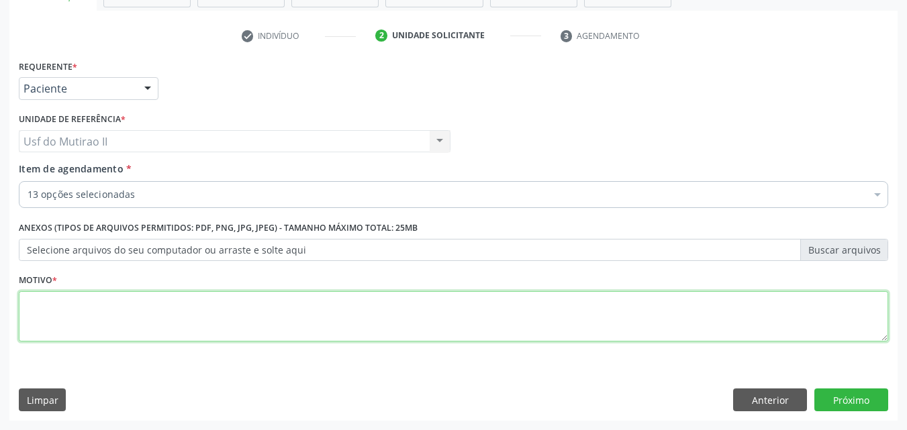
click at [254, 335] on textarea at bounding box center [453, 316] width 869 height 51
type textarea "."
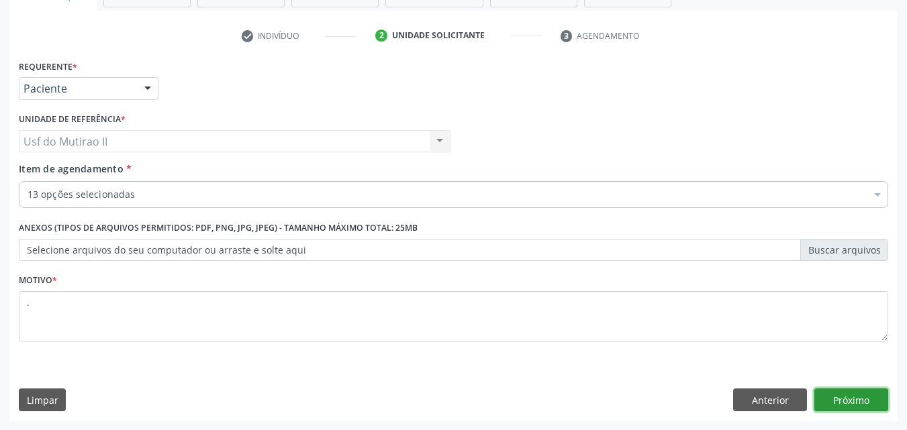
click at [864, 397] on button "Próximo" at bounding box center [851, 400] width 74 height 23
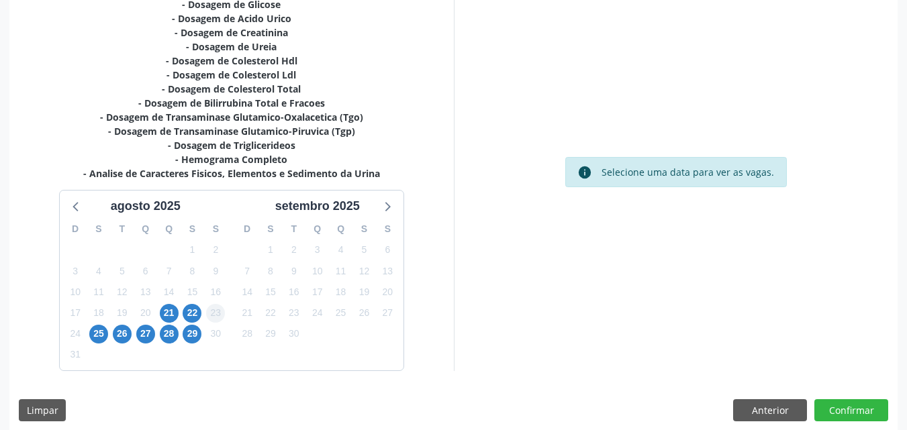
scroll to position [323, 0]
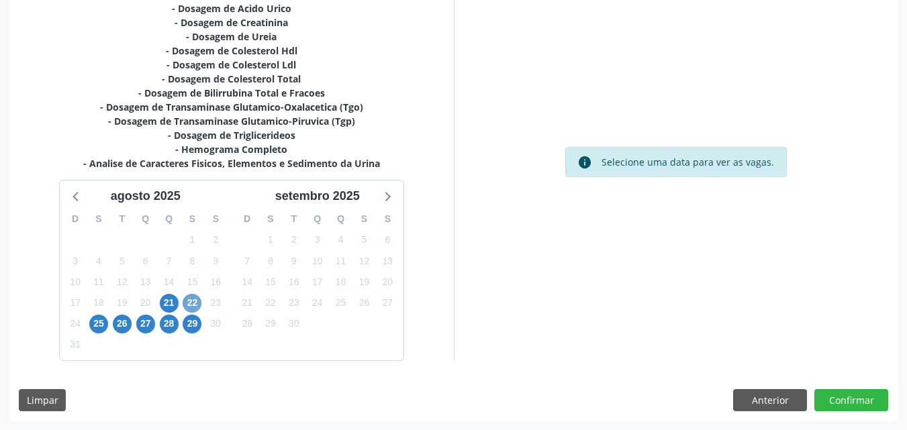
click at [197, 300] on span "22" at bounding box center [192, 303] width 19 height 19
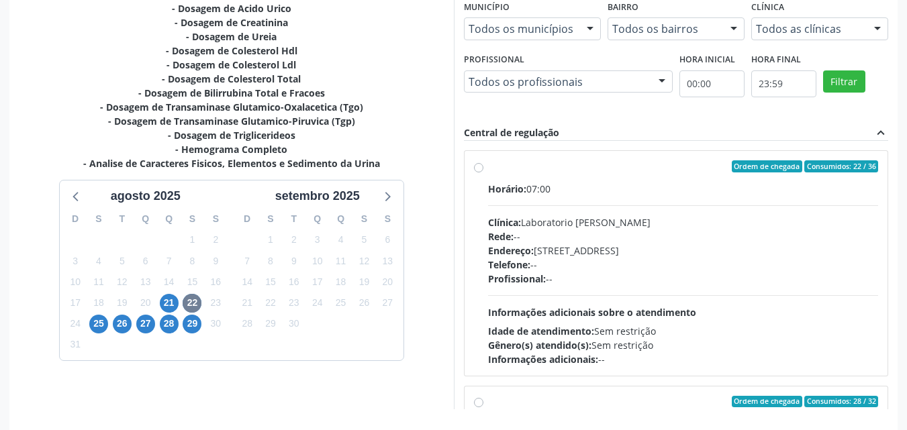
click at [489, 183] on span "Horário:" at bounding box center [507, 189] width 38 height 13
click at [483, 173] on input "Ordem de chegada Consumidos: 22 / 36 Horário: 07:00 Clínica: Laboratorio Jose P…" at bounding box center [478, 166] width 9 height 12
radio input "true"
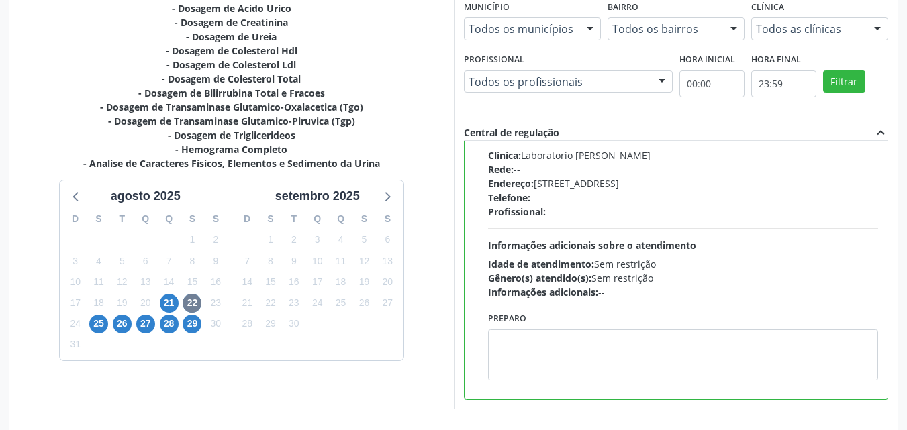
scroll to position [372, 0]
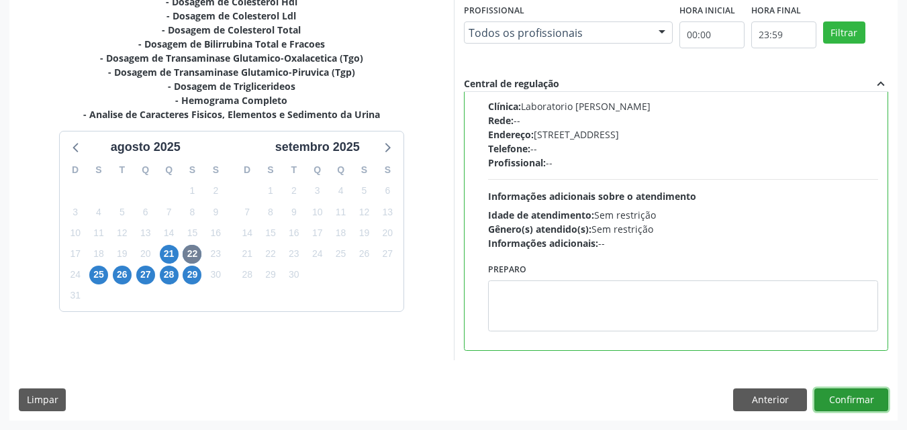
click at [853, 396] on button "Confirmar" at bounding box center [851, 400] width 74 height 23
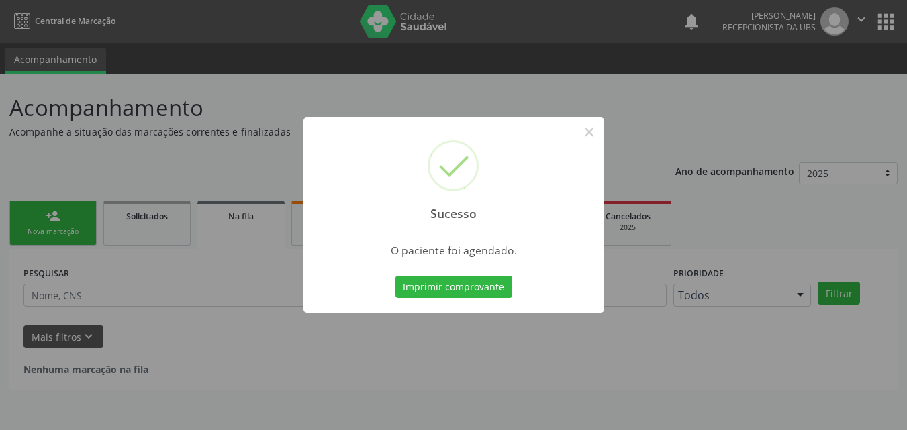
scroll to position [0, 0]
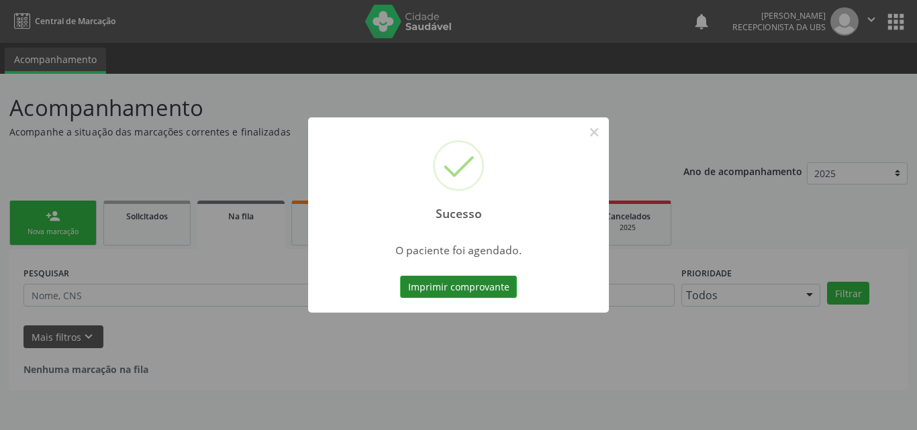
click at [461, 294] on button "Imprimir comprovante" at bounding box center [458, 287] width 117 height 23
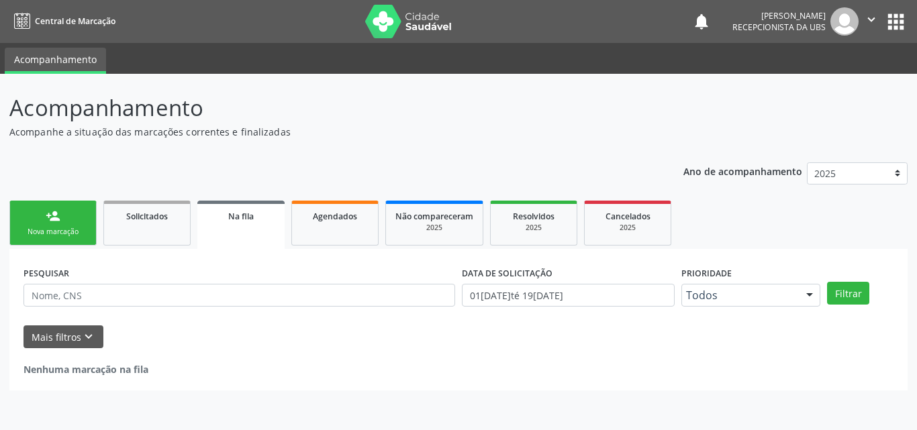
click at [46, 226] on link "person_add Nova marcação" at bounding box center [52, 223] width 87 height 45
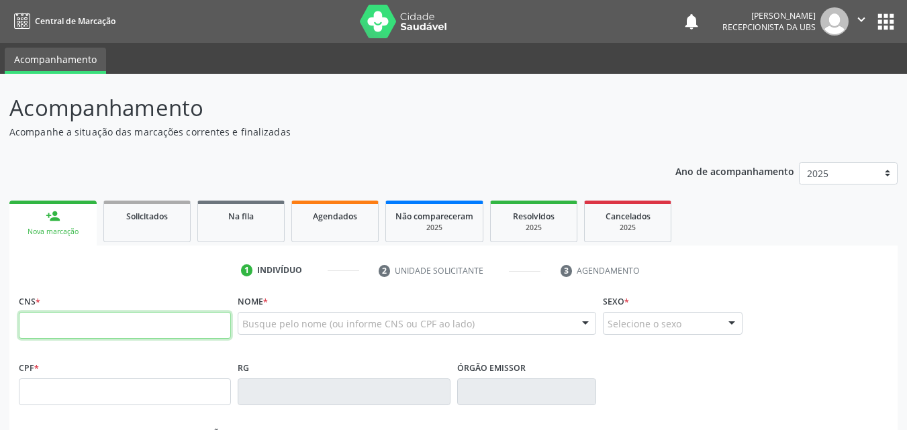
click at [63, 320] on input "text" at bounding box center [125, 325] width 212 height 27
paste input "709 0068 5965 6911"
type input "709 0068 5965 6911"
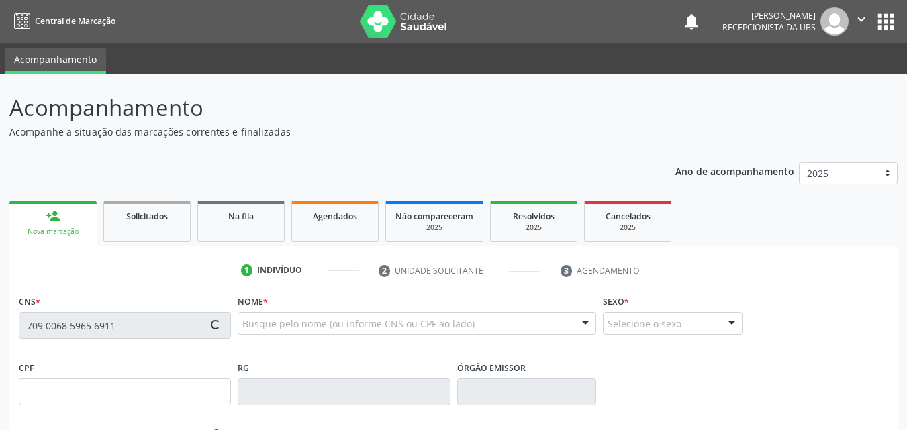
type input "680.166.624-04"
type input "29/07/1964"
type input "Rita Viana da Silva"
type input "(87) 99618-5816"
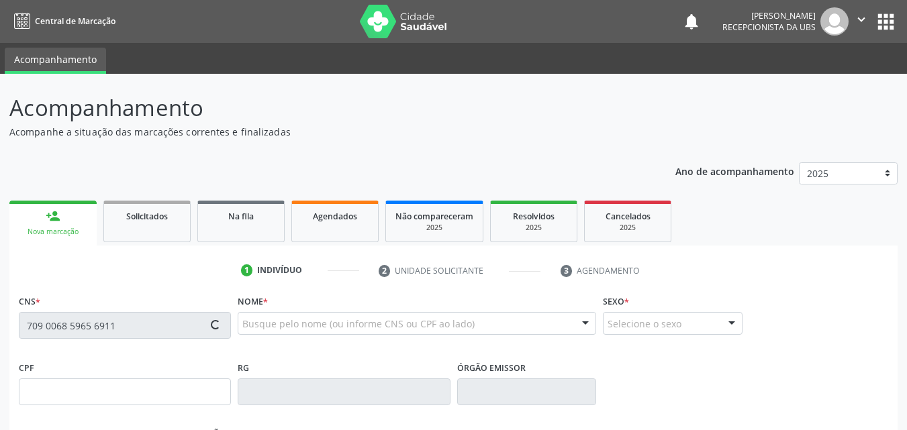
type input "87"
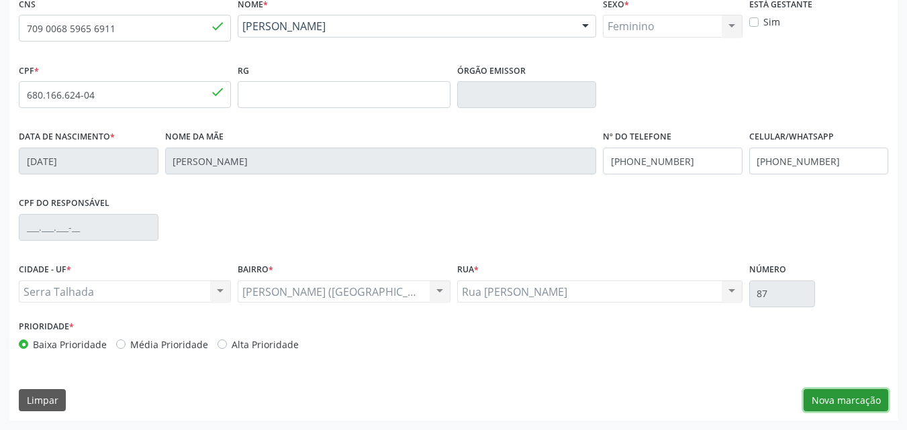
click at [828, 391] on button "Nova marcação" at bounding box center [846, 400] width 85 height 23
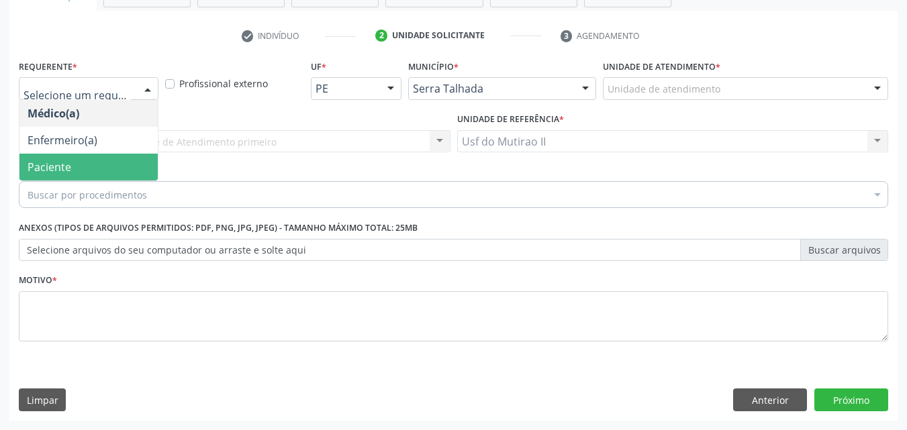
click at [96, 166] on span "Paciente" at bounding box center [88, 167] width 138 height 27
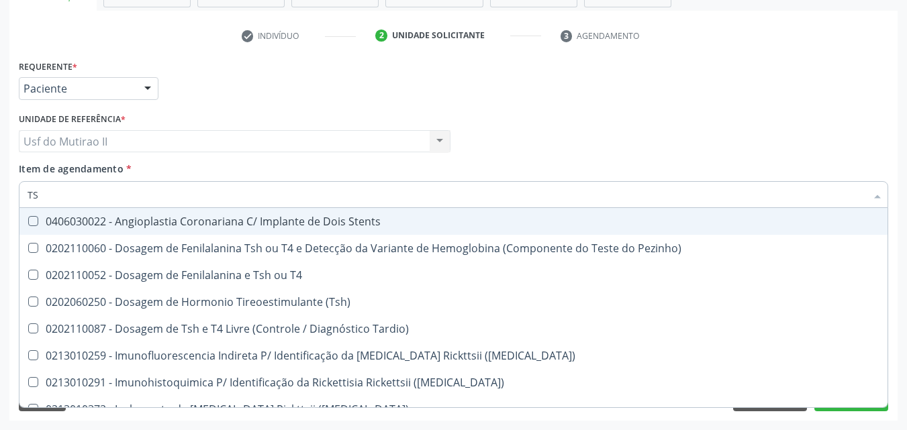
type input "TSH"
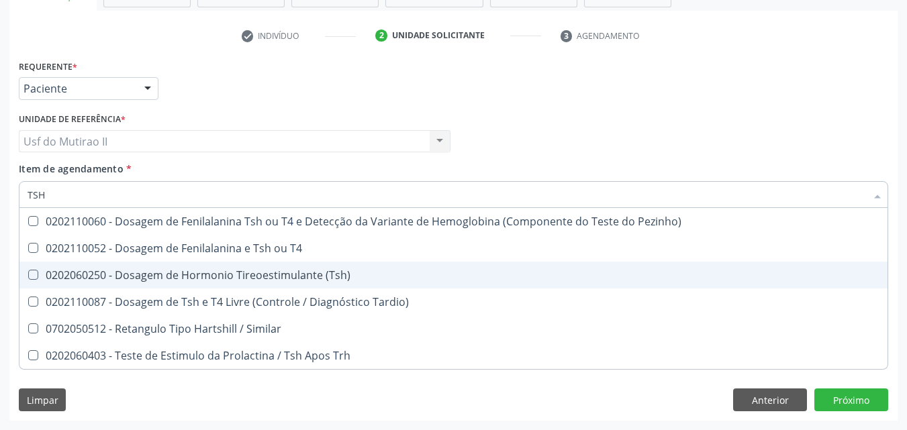
drag, startPoint x: 222, startPoint y: 279, endPoint x: 83, endPoint y: 221, distance: 150.8
click at [220, 279] on div "0202060250 - Dosagem de Hormonio Tireoestimulante (Tsh)" at bounding box center [454, 275] width 852 height 11
checkbox \(Tsh\) "true"
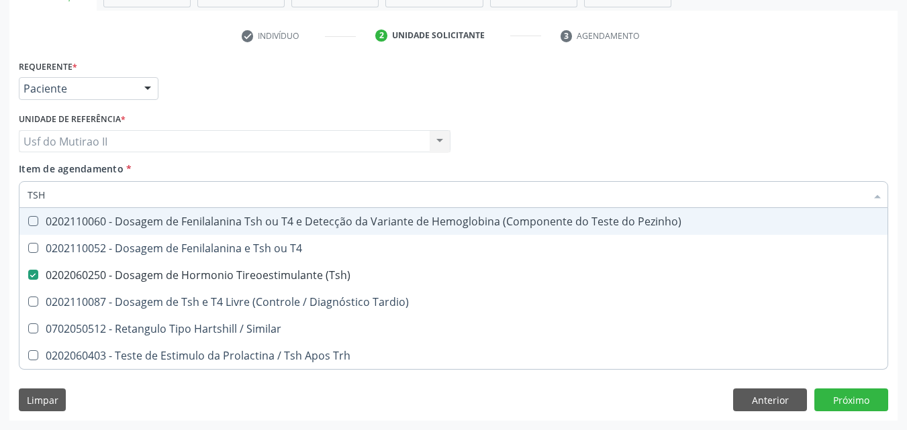
click at [78, 194] on input "TSH" at bounding box center [447, 194] width 839 height 27
type input "TS"
checkbox \(Tsh\) "false"
checkbox Tardio\) "true"
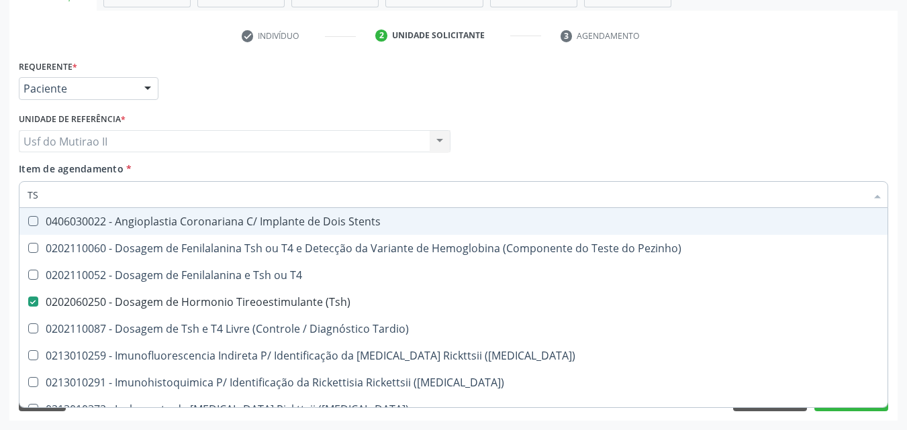
type input "T"
checkbox \(Tsh\) "false"
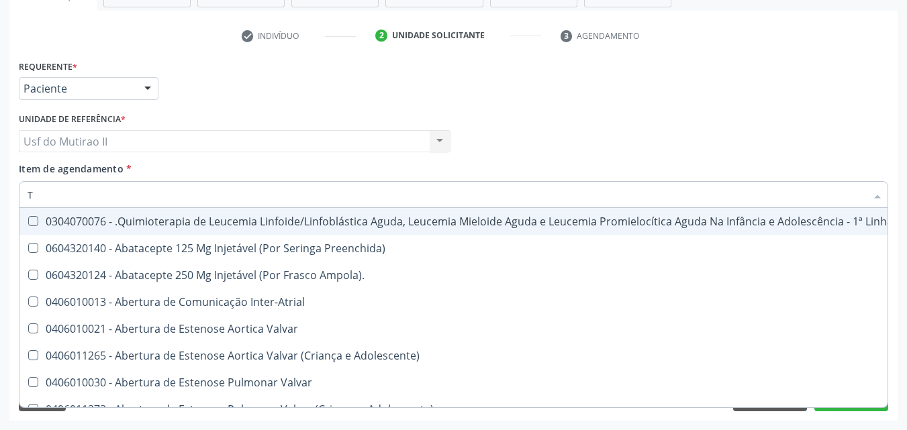
type input "T4"
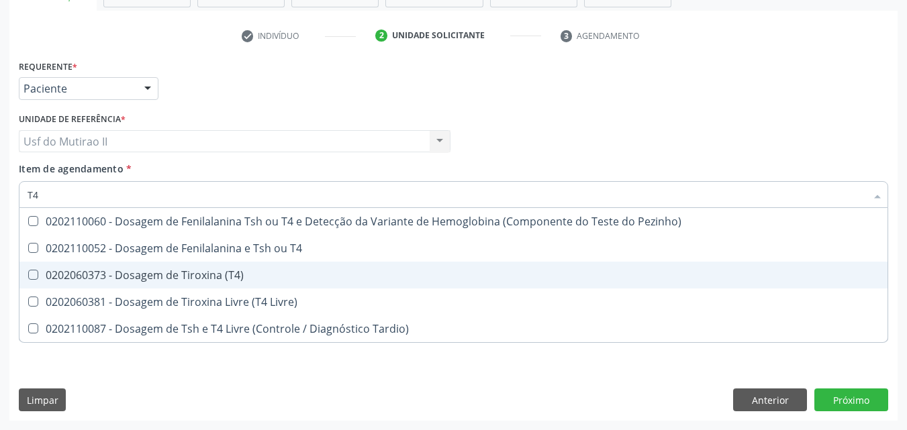
click at [183, 279] on div "0202060373 - Dosagem de Tiroxina (T4)" at bounding box center [454, 275] width 852 height 11
checkbox \(T4\) "true"
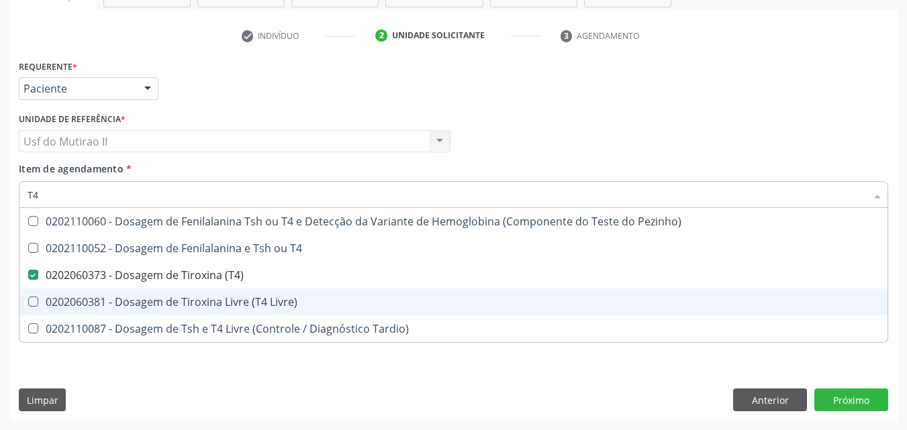
click at [189, 303] on div "0202060381 - Dosagem de Tiroxina Livre (T4 Livre)" at bounding box center [454, 302] width 852 height 11
checkbox Livre\) "true"
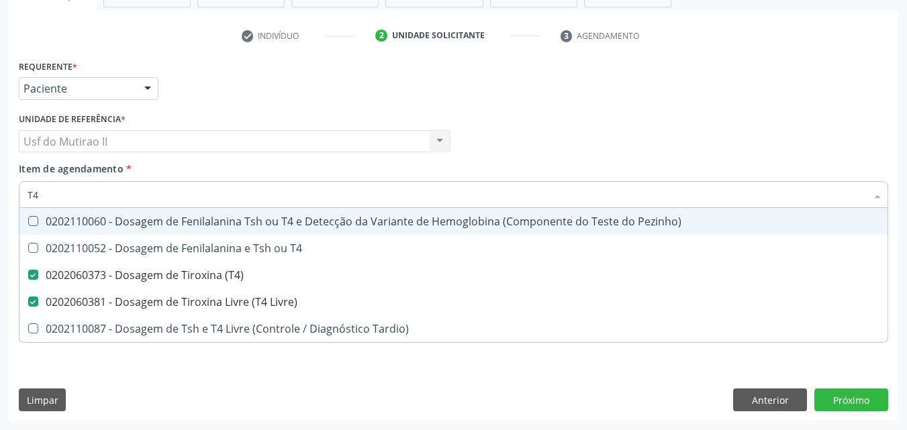
click at [121, 199] on input "T4" at bounding box center [447, 194] width 839 height 27
type input "T"
checkbox \(T4\) "false"
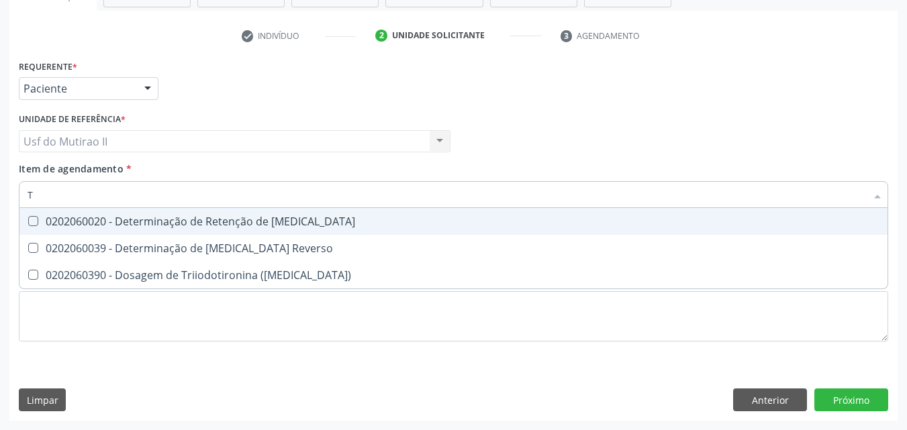
type input "T3"
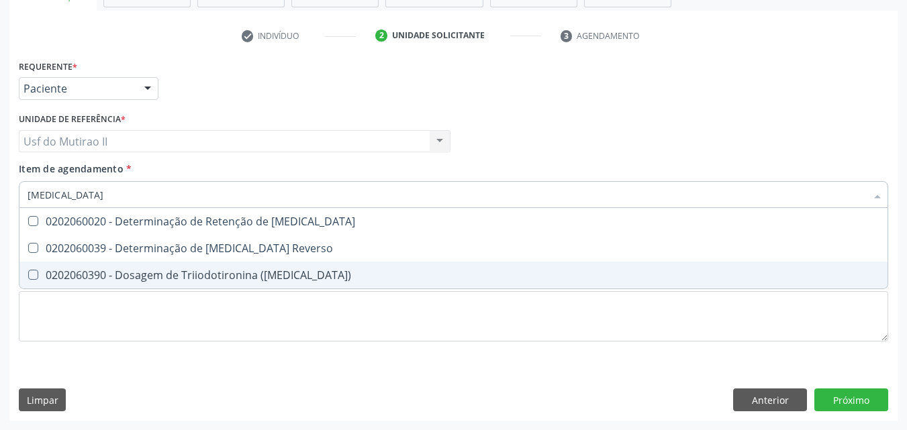
click at [151, 272] on div "0202060390 - Dosagem de Triiodotironina ([MEDICAL_DATA])" at bounding box center [454, 275] width 852 height 11
checkbox \(T3\) "true"
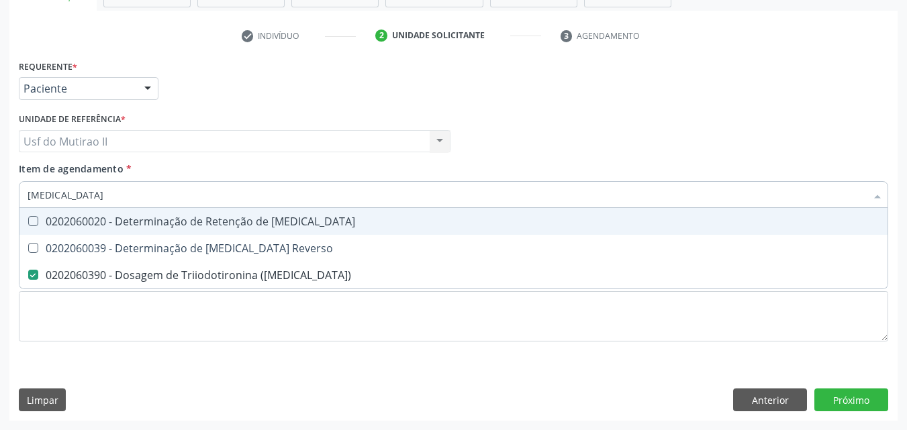
click at [117, 199] on input "T3" at bounding box center [447, 194] width 839 height 27
type input "T"
checkbox \(T3\) "false"
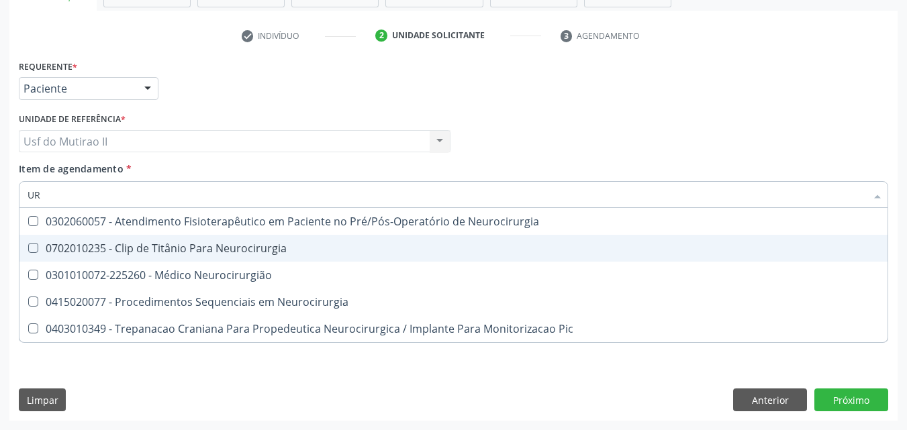
type input "U"
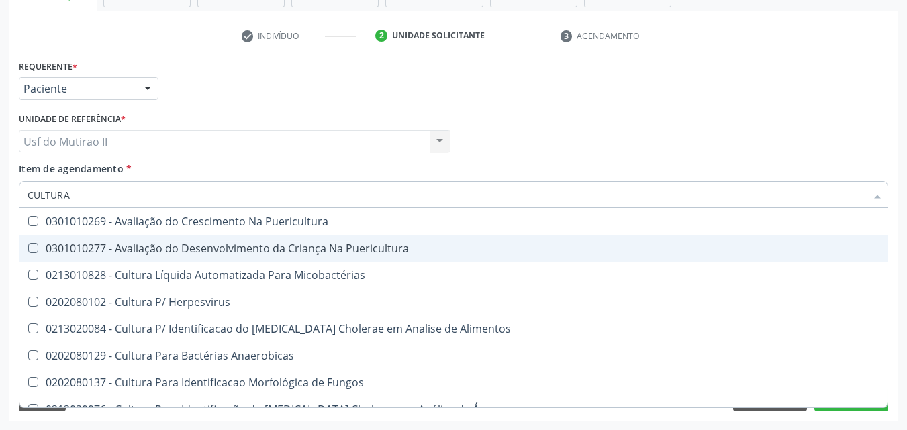
type input "CULTURA"
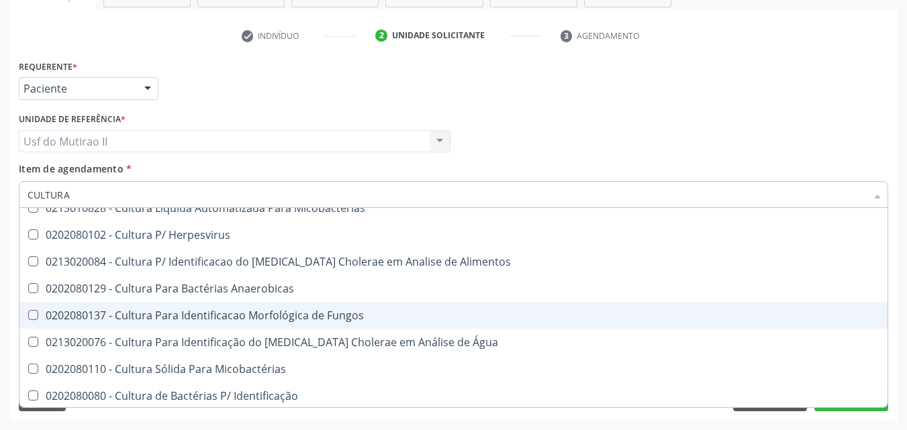
scroll to position [134, 0]
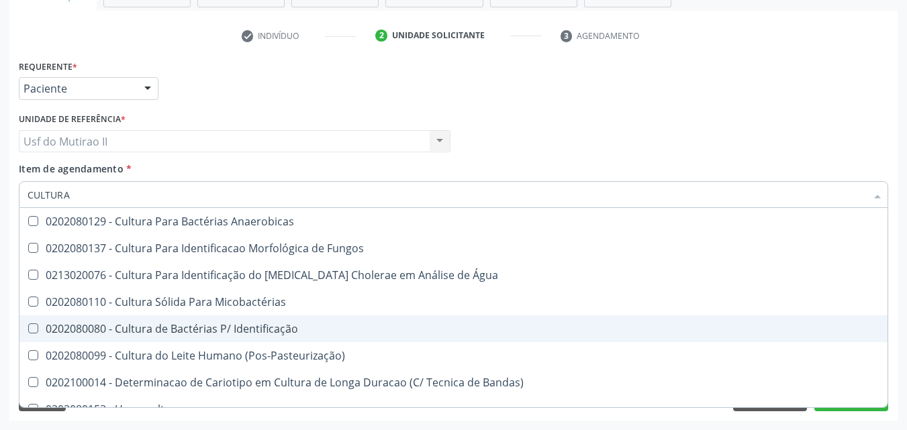
click at [164, 331] on div "0202080080 - Cultura de Bactérias P/ Identificação" at bounding box center [454, 329] width 852 height 11
checkbox Identificação "true"
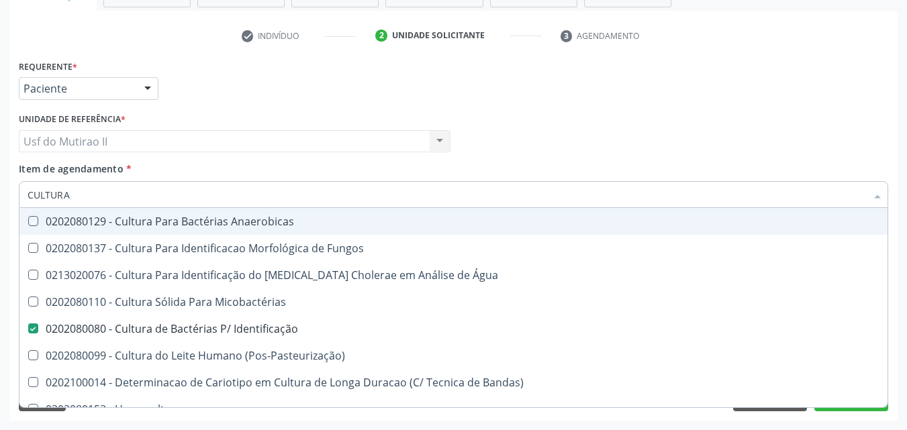
click at [626, 159] on div "Médico Solicitante Por favor, selecione a Unidade de Atendimento primeiro Nenhu…" at bounding box center [453, 135] width 876 height 52
checkbox Puericultura "true"
checkbox Micobactérias "true"
checkbox Herpesvirus "true"
checkbox Alimentos "true"
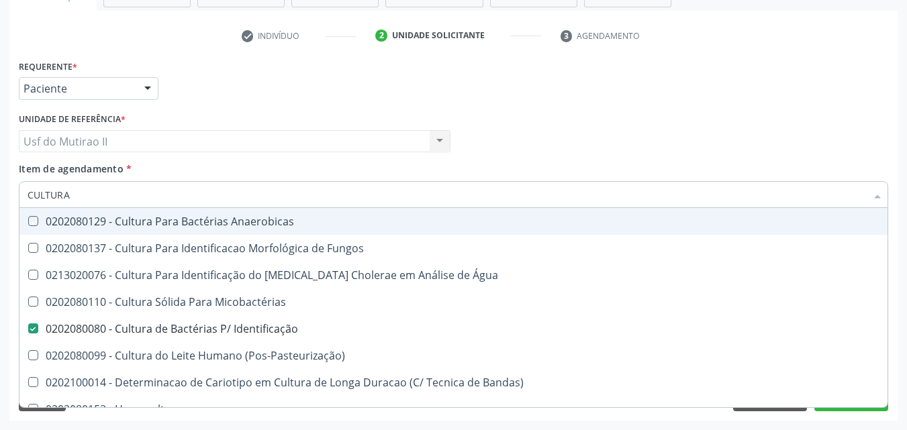
checkbox Anaerobicas "true"
checkbox Identificação "false"
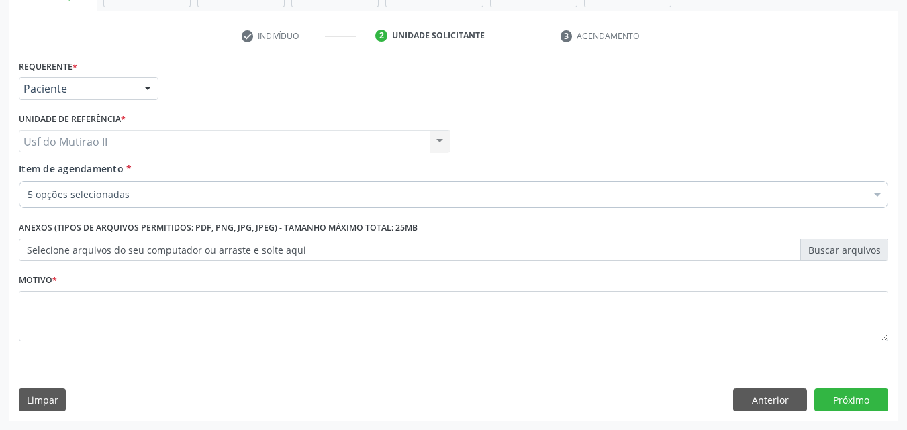
scroll to position [0, 0]
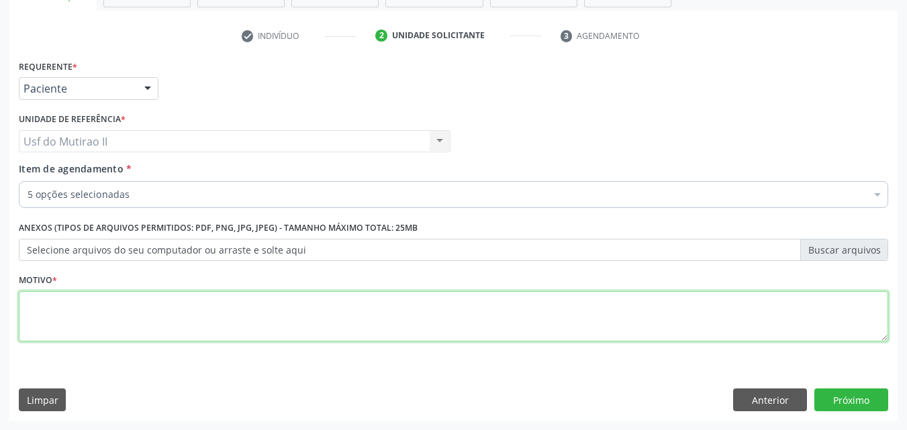
click at [460, 318] on textarea at bounding box center [453, 316] width 869 height 51
type textarea "."
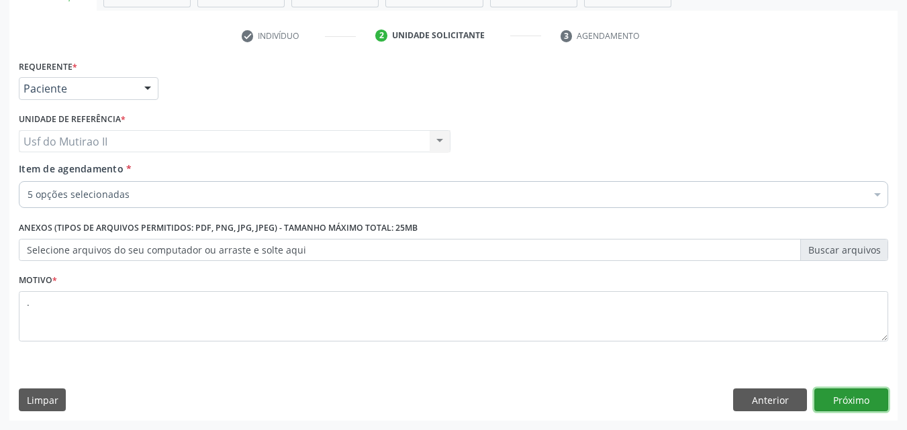
click at [841, 398] on button "Próximo" at bounding box center [851, 400] width 74 height 23
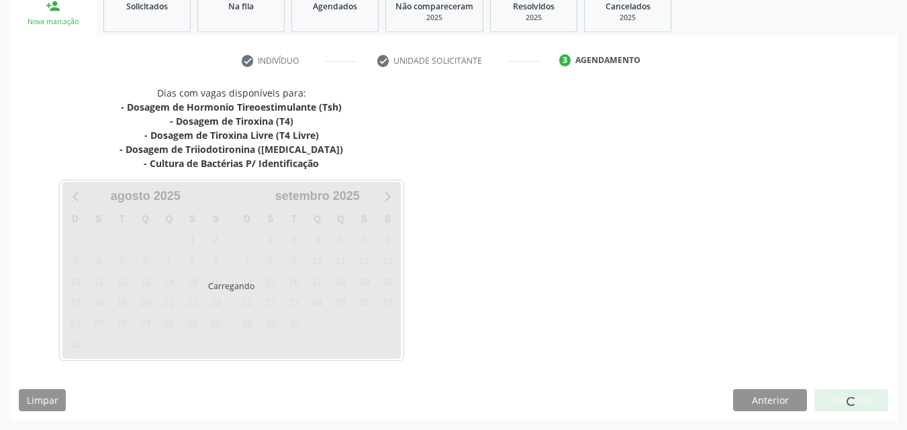
scroll to position [210, 0]
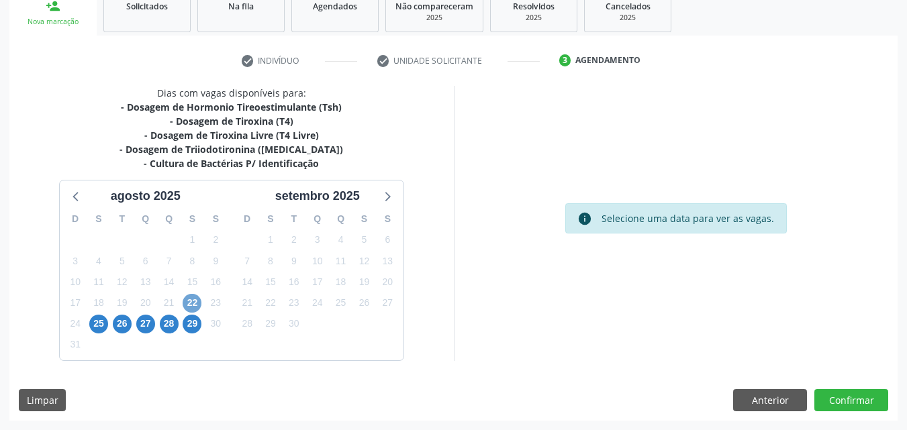
click at [191, 305] on span "22" at bounding box center [192, 303] width 19 height 19
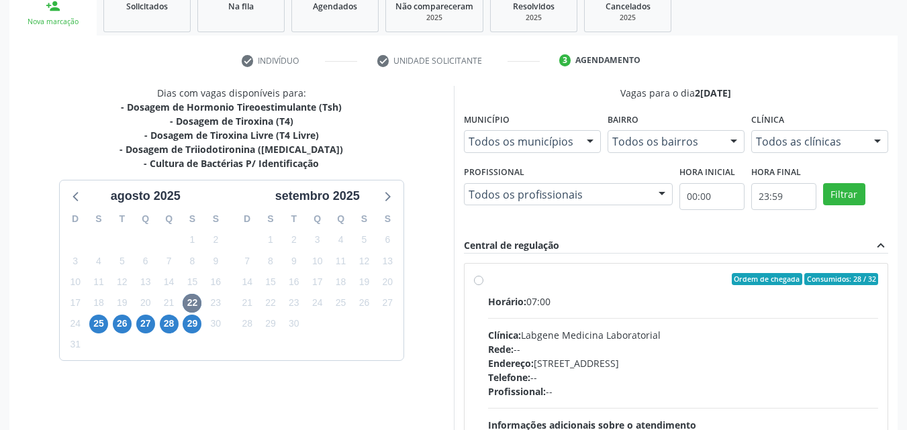
click at [540, 301] on div "Horário: 07:00" at bounding box center [683, 302] width 391 height 14
click at [483, 285] on input "Ordem de chegada Consumidos: 28 / 32 Horário: 07:00 Clínica: Labgene Medicina L…" at bounding box center [478, 279] width 9 height 12
radio input "true"
drag, startPoint x: 906, startPoint y: 254, endPoint x: 908, endPoint y: 301, distance: 47.1
click at [906, 220] on html "Central de Marcação notifications Natália Tuany Alves da Silva Recepcionista da…" at bounding box center [453, 5] width 907 height 430
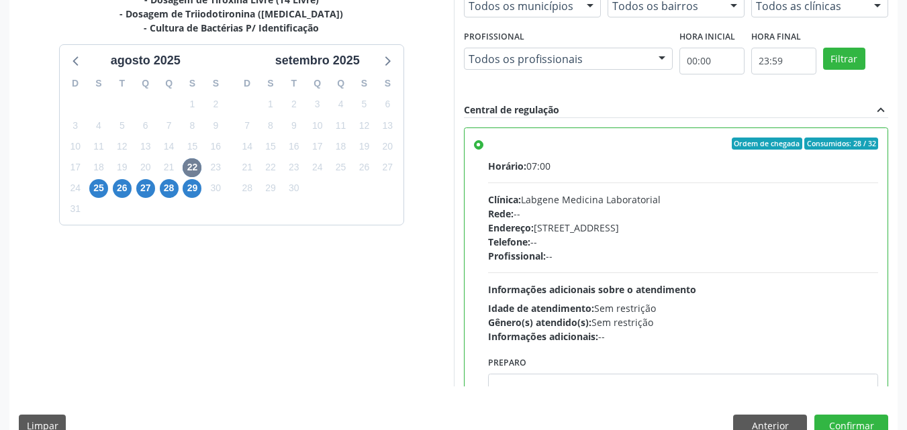
scroll to position [372, 0]
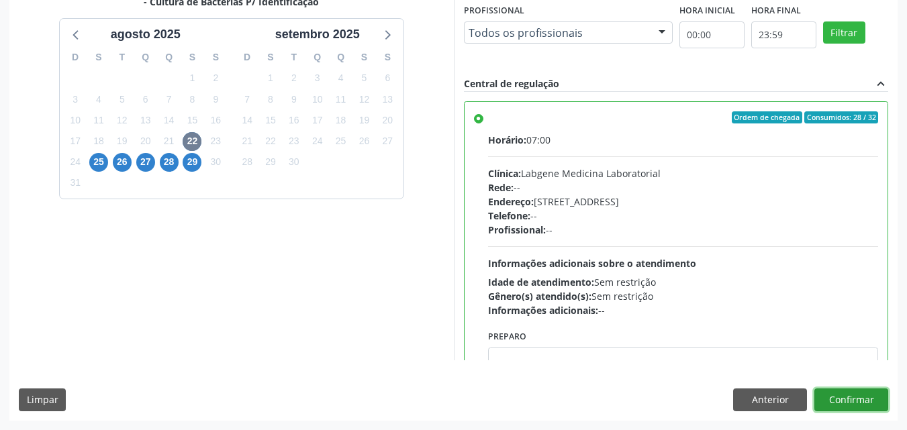
click at [855, 397] on button "Confirmar" at bounding box center [851, 400] width 74 height 23
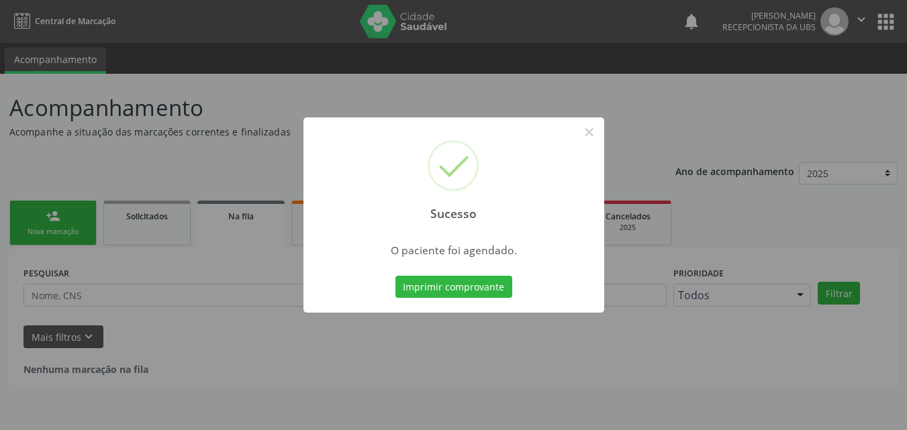
scroll to position [0, 0]
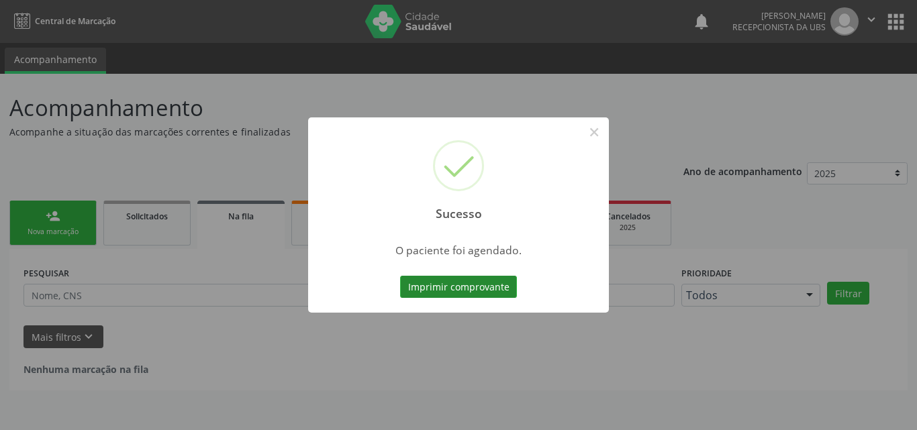
click at [451, 283] on button "Imprimir comprovante" at bounding box center [458, 287] width 117 height 23
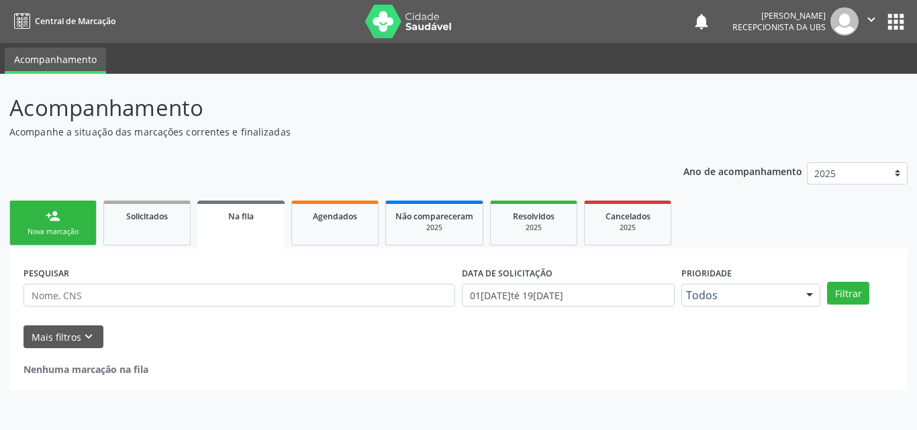
click at [46, 234] on div "Nova marcação" at bounding box center [52, 232] width 67 height 10
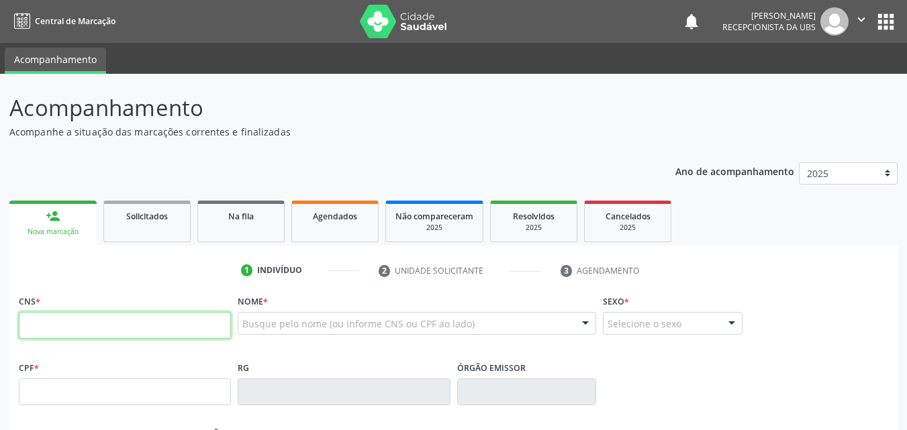
click at [81, 318] on input "text" at bounding box center [125, 325] width 212 height 27
type input "706 0008 9735 1049"
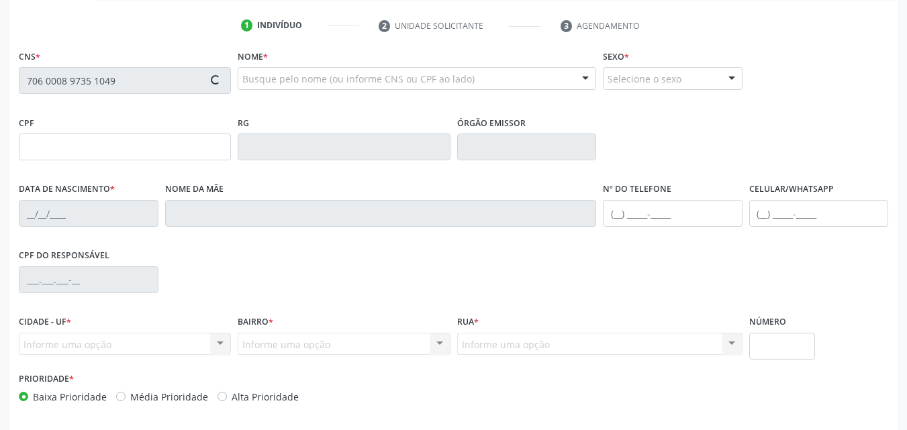
scroll to position [269, 0]
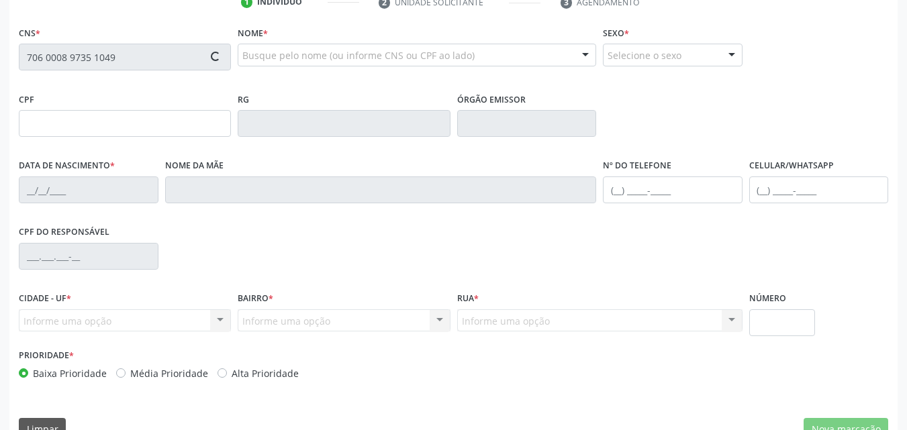
type input "668.864.734-68"
type input "23/05/1969"
type input "Geni Maria da Conceiçao"
type input "(87) 9999-2332"
type input "21"
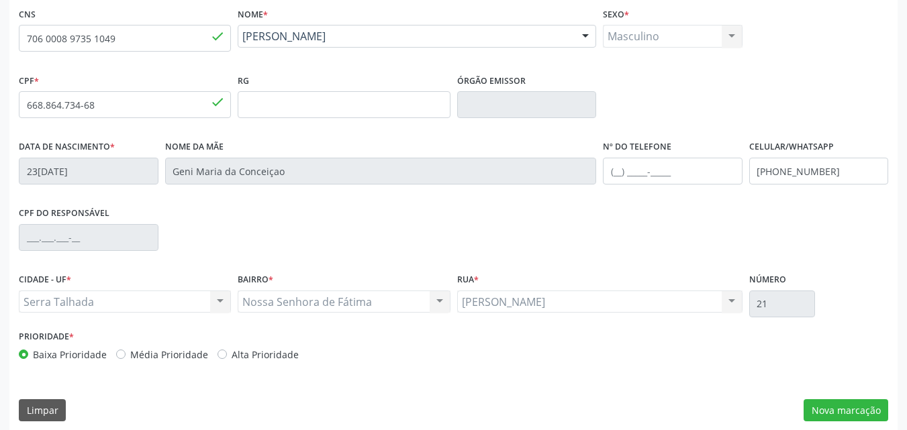
scroll to position [297, 0]
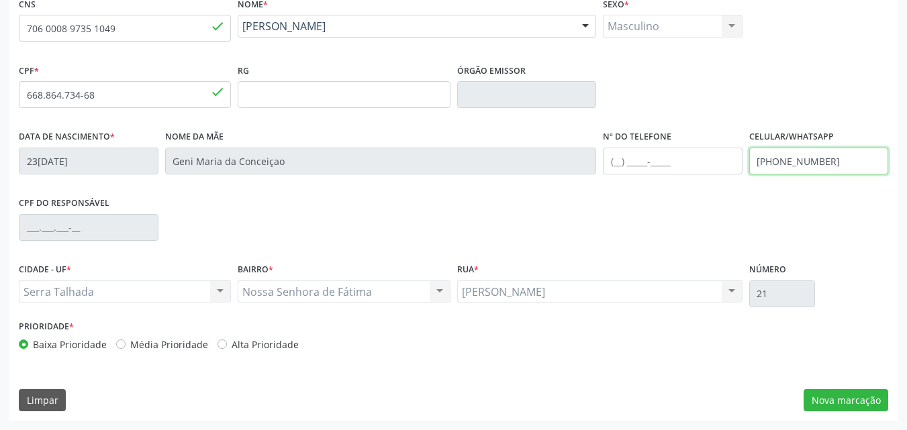
drag, startPoint x: 826, startPoint y: 158, endPoint x: 716, endPoint y: 174, distance: 111.2
click at [716, 174] on div "Data de nascimento * 23/05/1969 Nome da mãe Geni Maria da Conceiçao Nº do Telef…" at bounding box center [453, 160] width 876 height 66
type input "("
type input "(87) 99160-8820"
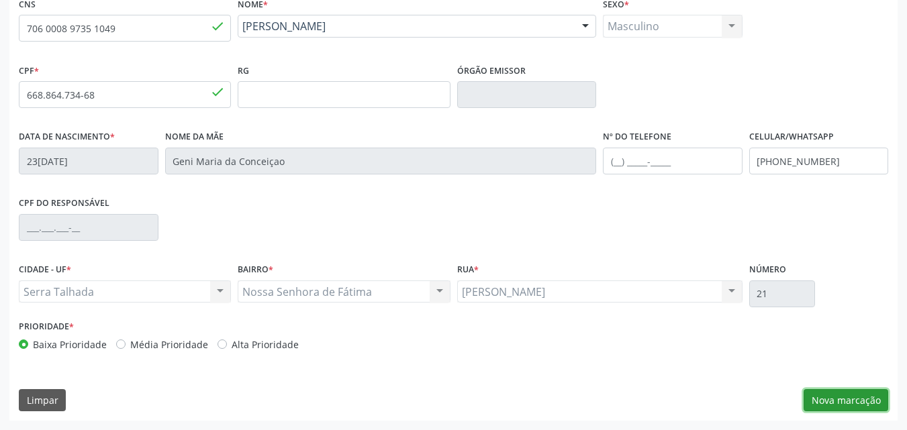
click at [828, 406] on button "Nova marcação" at bounding box center [846, 400] width 85 height 23
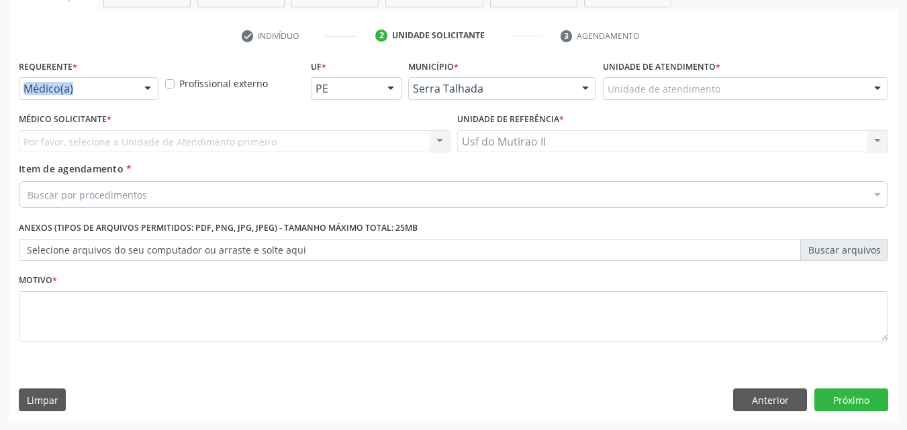
drag, startPoint x: 94, startPoint y: 77, endPoint x: 100, endPoint y: 95, distance: 18.5
click at [100, 95] on div "Requerente * Médico(a) Médico(a) Enfermeiro(a) Paciente Nenhum resultado encont…" at bounding box center [89, 77] width 140 height 43
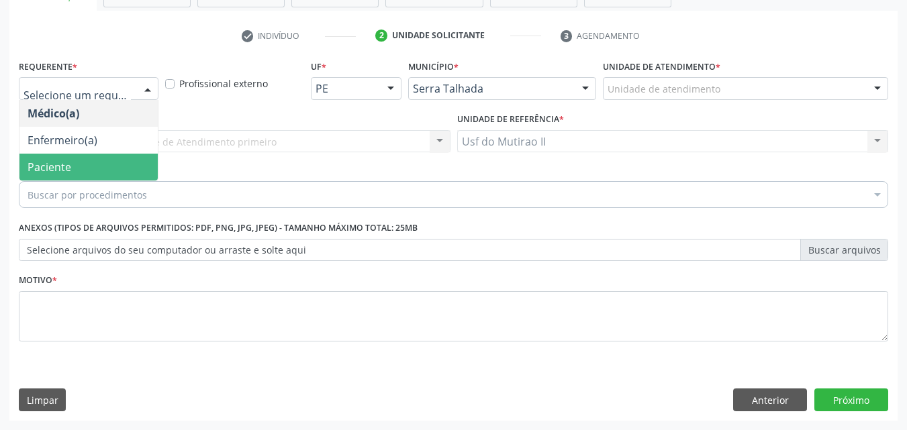
drag, startPoint x: 71, startPoint y: 164, endPoint x: 63, endPoint y: 161, distance: 8.7
click at [70, 164] on span "Paciente" at bounding box center [88, 167] width 138 height 27
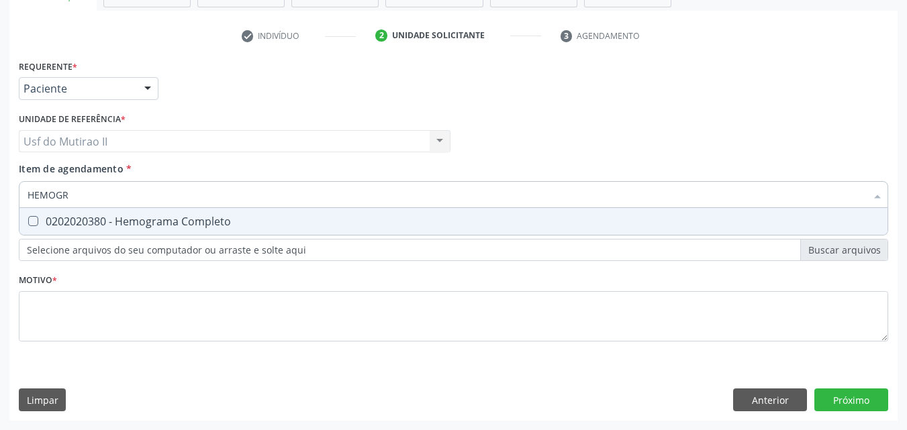
type input "HEMOGRA"
click at [86, 218] on div "0202020380 - Hemograma Completo" at bounding box center [454, 221] width 852 height 11
checkbox Completo "true"
drag, startPoint x: 86, startPoint y: 197, endPoint x: 0, endPoint y: 190, distance: 86.3
click at [0, 190] on div "Acompanhamento Acompanhe a situação das marcações correntes e finalizadas Relat…" at bounding box center [453, 134] width 907 height 591
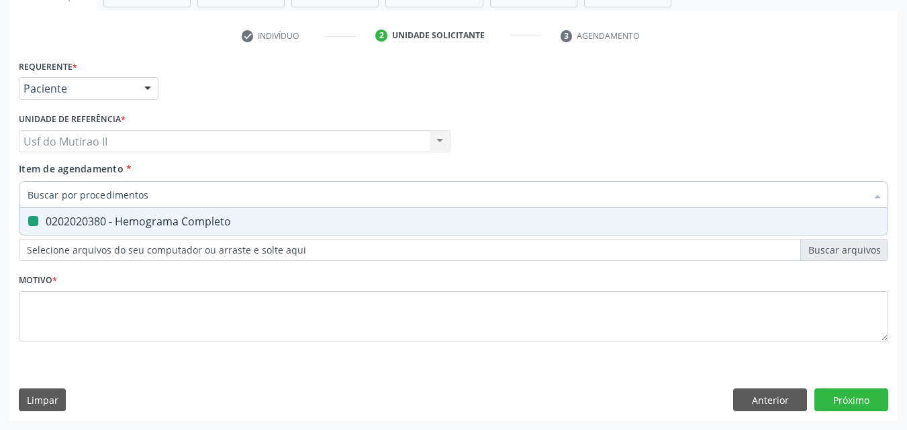
checkbox Completo "false"
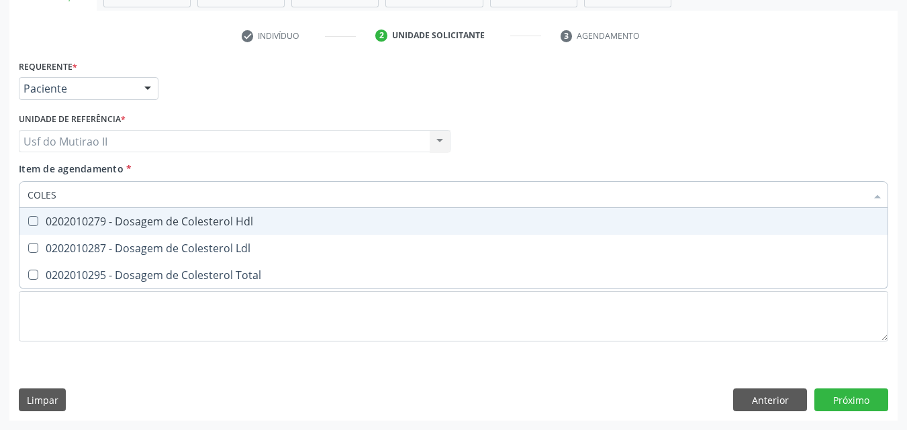
type input "COLEST"
click at [60, 222] on div "0202010279 - Dosagem de Colesterol Hdl" at bounding box center [454, 221] width 852 height 11
checkbox Hdl "true"
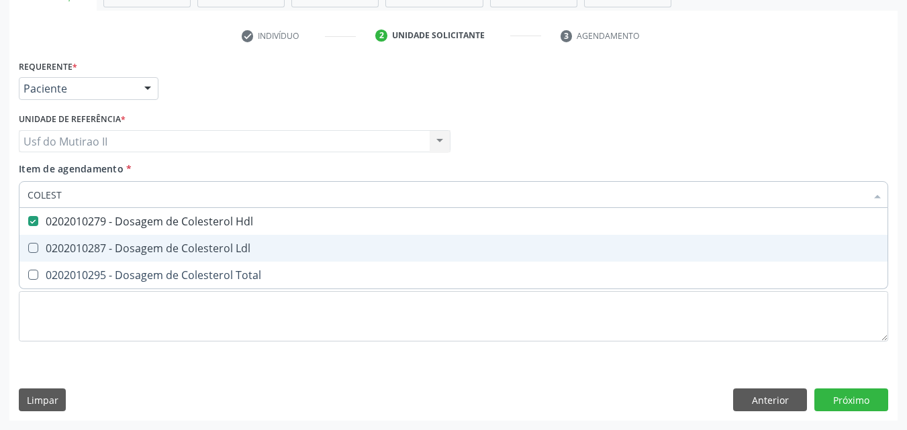
click at [60, 245] on div "0202010287 - Dosagem de Colesterol Ldl" at bounding box center [454, 248] width 852 height 11
checkbox Ldl "true"
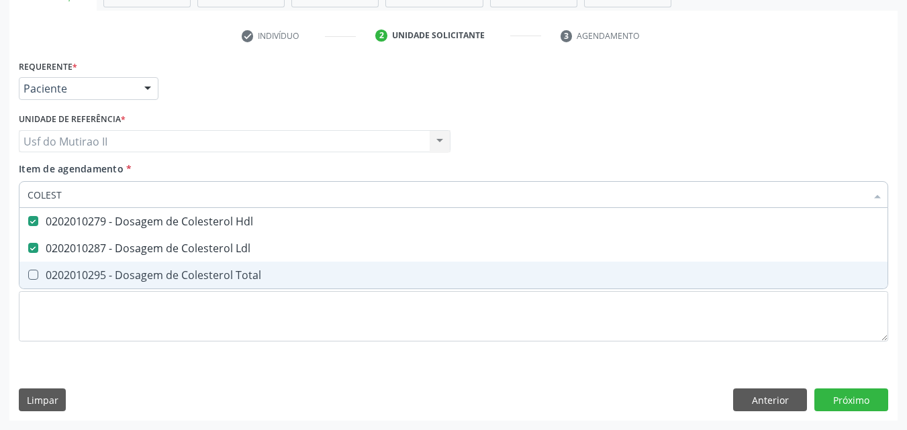
click at [64, 274] on div "0202010295 - Dosagem de Colesterol Total" at bounding box center [454, 275] width 852 height 11
checkbox Total "true"
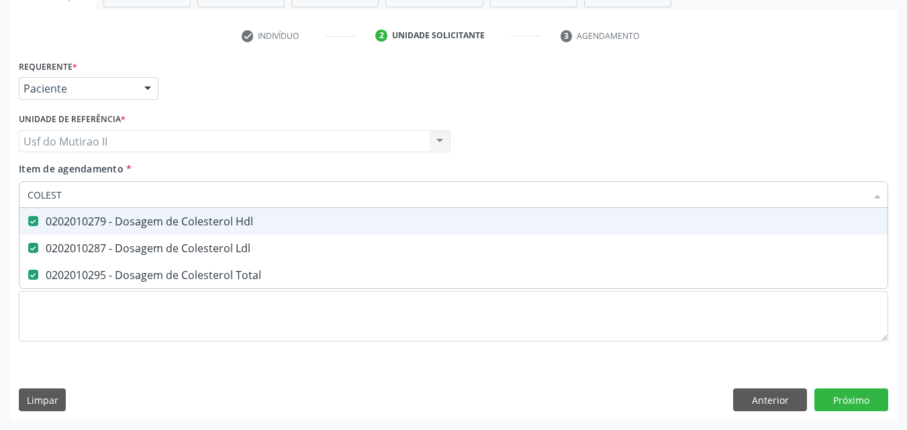
drag, startPoint x: 74, startPoint y: 193, endPoint x: 0, endPoint y: 207, distance: 75.1
click at [0, 207] on div "Acompanhamento Acompanhe a situação das marcações correntes e finalizadas Relat…" at bounding box center [453, 134] width 907 height 591
checkbox Hdl "false"
checkbox Ldl "false"
checkbox Total "false"
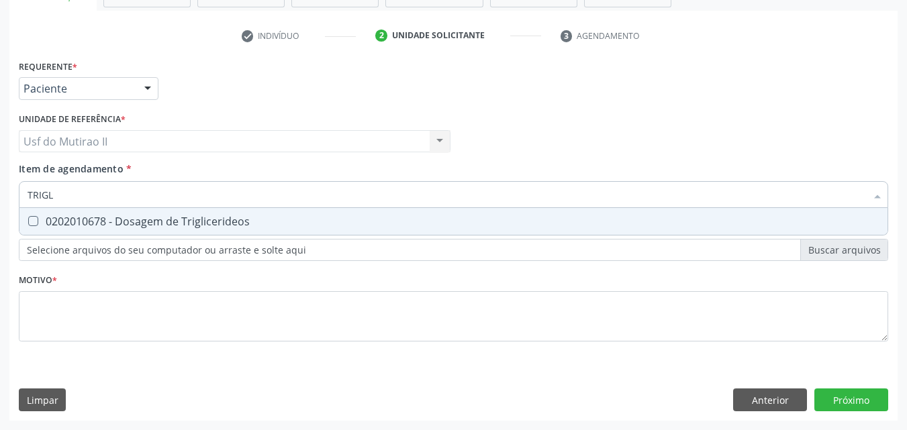
type input "TRIGLI"
click at [56, 216] on div "0202010678 - Dosagem de Triglicerideos" at bounding box center [454, 221] width 852 height 11
checkbox Triglicerideos "true"
drag, startPoint x: 68, startPoint y: 194, endPoint x: 0, endPoint y: 193, distance: 67.8
click at [0, 193] on div "Acompanhamento Acompanhe a situação das marcações correntes e finalizadas Relat…" at bounding box center [453, 134] width 907 height 591
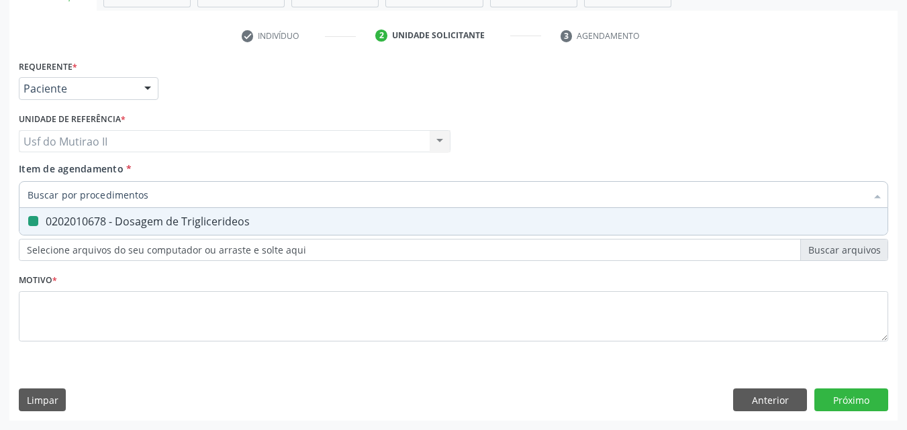
checkbox Triglicerideos "false"
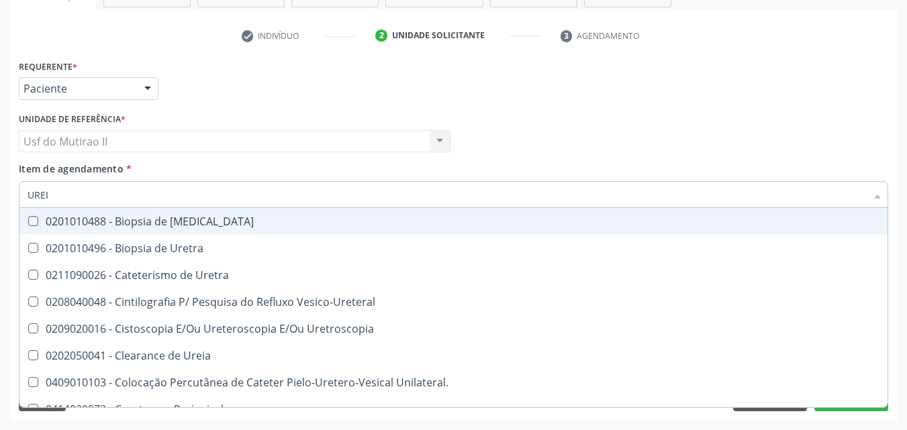
type input "UREIA"
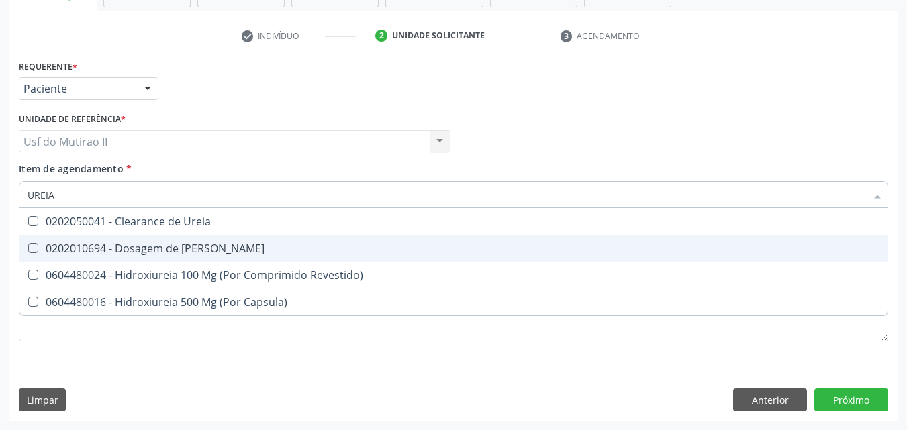
click at [89, 245] on div "0202010694 - Dosagem de [PERSON_NAME]" at bounding box center [454, 248] width 852 height 11
checkbox Ureia "true"
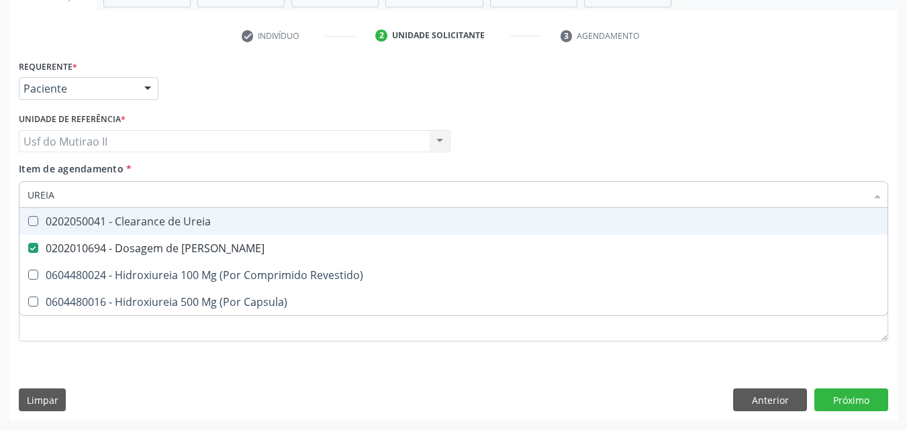
drag, startPoint x: 71, startPoint y: 198, endPoint x: 17, endPoint y: 199, distance: 53.7
click at [17, 199] on div "Item de agendamento * UREIA Desfazer seleção 0202050041 - Clearance de Ureia 02…" at bounding box center [453, 188] width 876 height 52
type input "C"
checkbox Ureia "false"
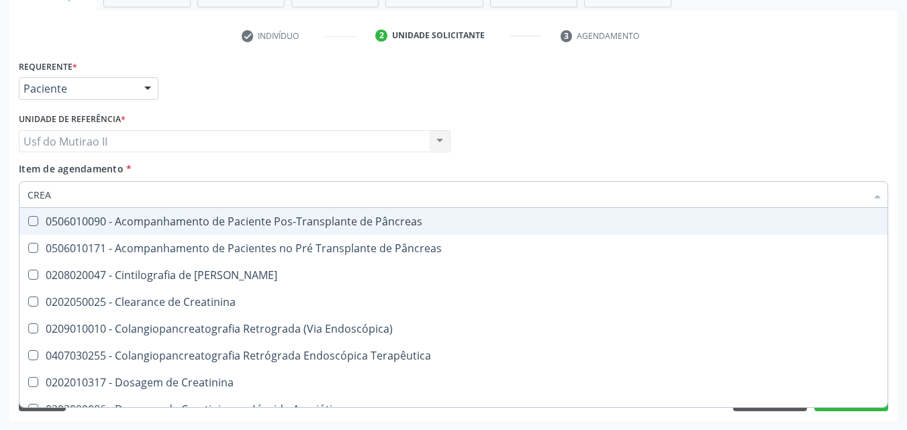
type input "CREAT"
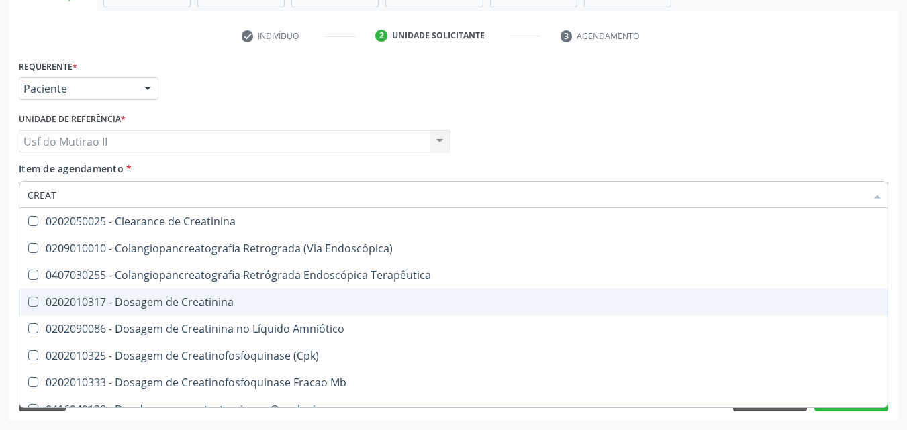
drag, startPoint x: 88, startPoint y: 303, endPoint x: 83, endPoint y: 297, distance: 7.7
click at [87, 301] on div "0202010317 - Dosagem de Creatinina" at bounding box center [454, 302] width 852 height 11
checkbox Creatinina "true"
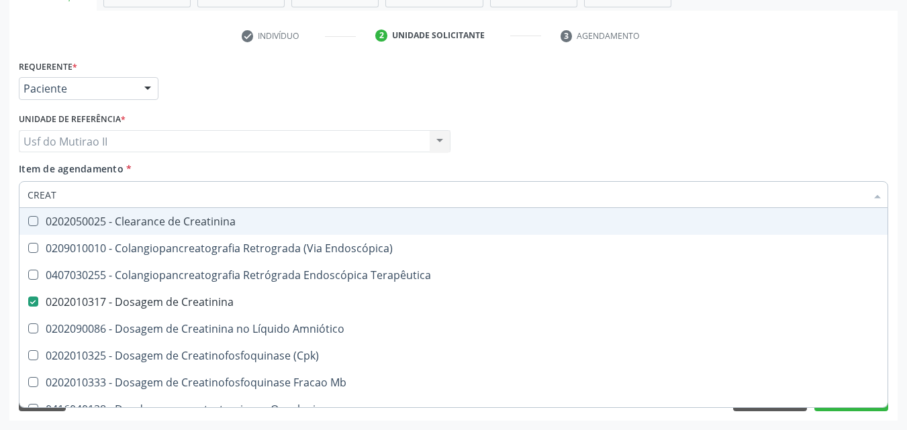
drag, startPoint x: 89, startPoint y: 199, endPoint x: 0, endPoint y: 205, distance: 89.5
click at [0, 205] on div "Acompanhamento Acompanhe a situação das marcações correntes e finalizadas Relat…" at bounding box center [453, 134] width 907 height 591
checkbox Creatinina "false"
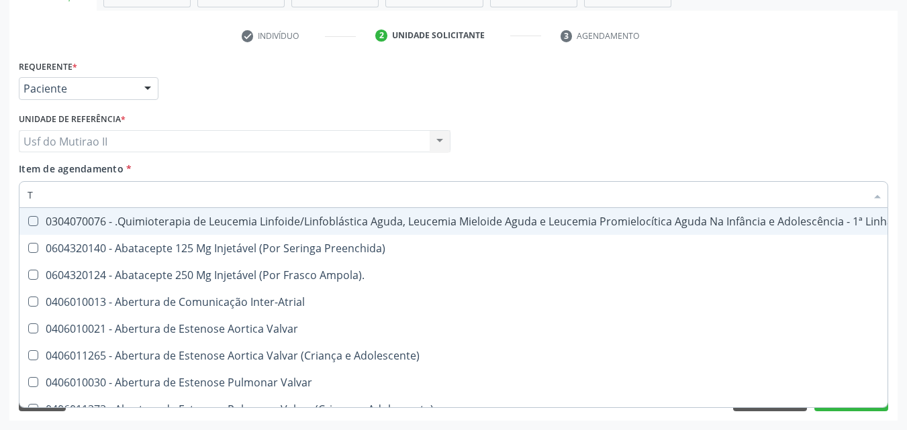
type input "TG"
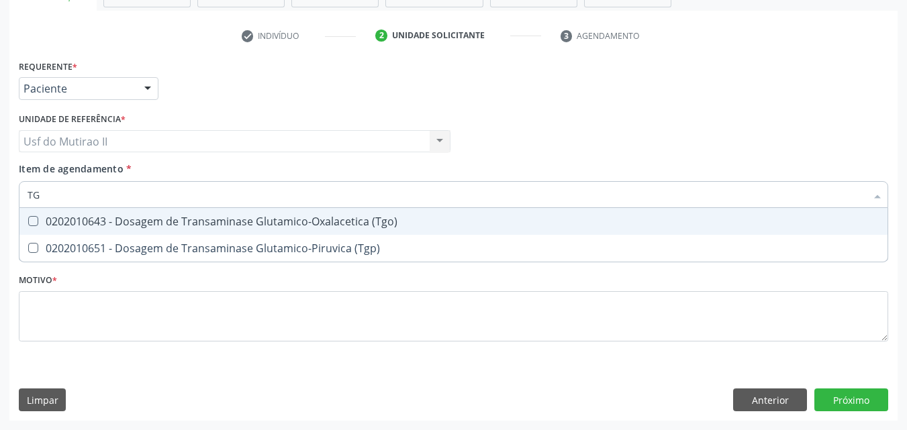
click at [96, 223] on div "0202010643 - Dosagem de Transaminase Glutamico-Oxalacetica (Tgo)" at bounding box center [454, 221] width 852 height 11
checkbox \(Tgo\) "true"
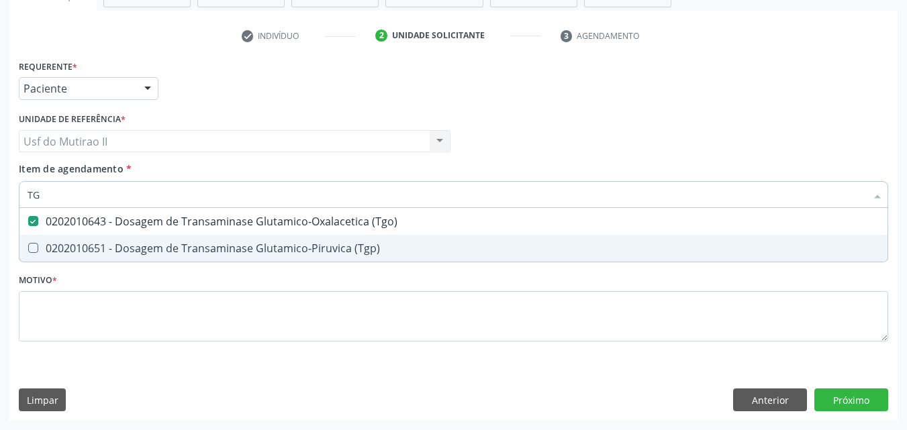
click at [97, 236] on span "0202010651 - Dosagem de Transaminase Glutamico-Piruvica (Tgp)" at bounding box center [453, 248] width 868 height 27
checkbox \(Tgp\) "true"
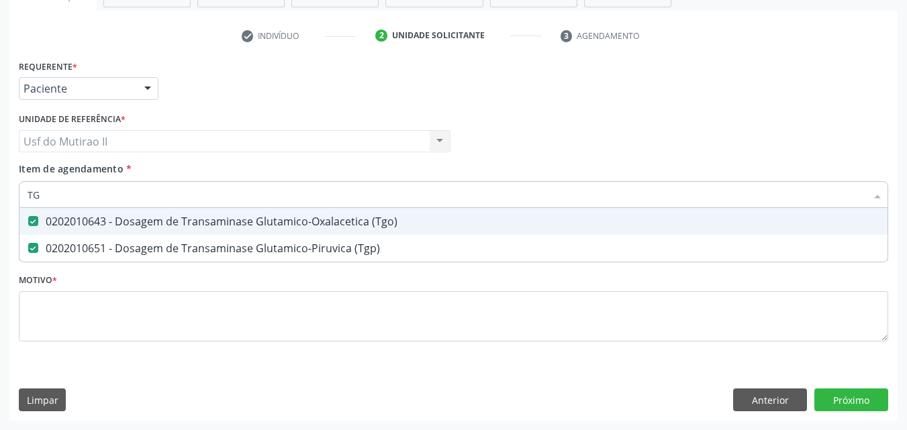
click at [66, 200] on input "TG" at bounding box center [447, 194] width 839 height 27
type input "T"
checkbox \(Tgo\) "false"
checkbox \(Tgp\) "false"
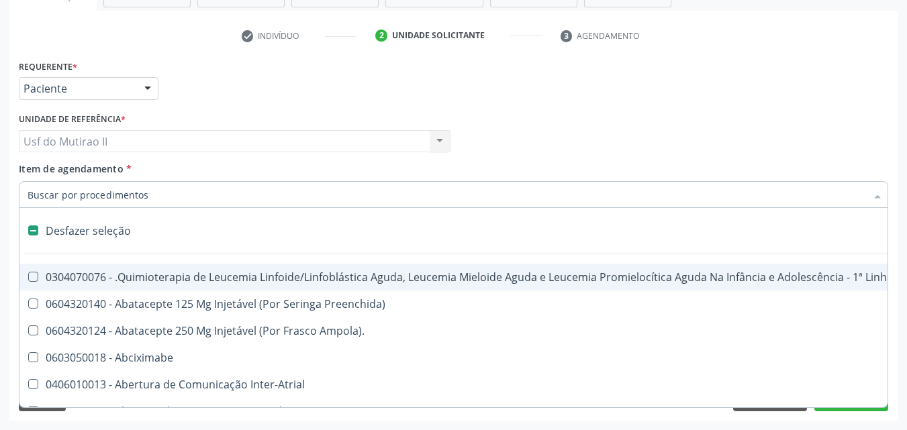
type input "G"
checkbox Linha "true"
checkbox Infusão "true"
checkbox Urostomizados "true"
checkbox Revestido\) "true"
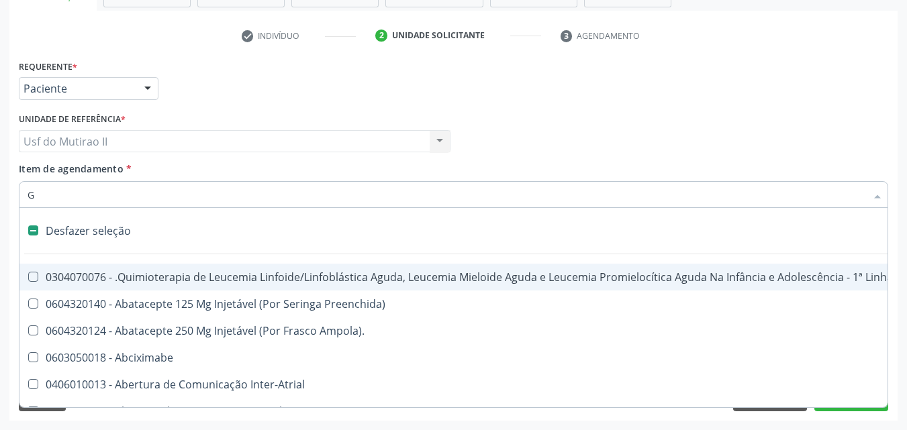
checkbox Ml\) "true"
checkbox Capsula\) "true"
type input "GL"
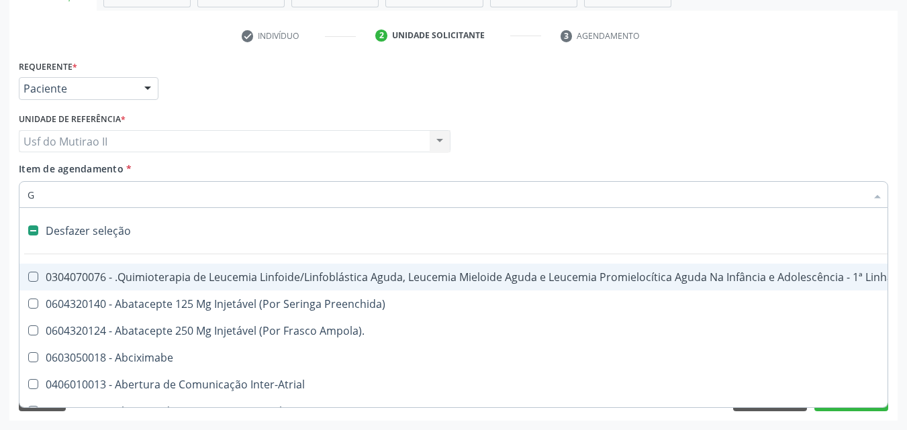
checkbox Terapeutica\) "true"
checkbox Nutricional "true"
checkbox Bloco "true"
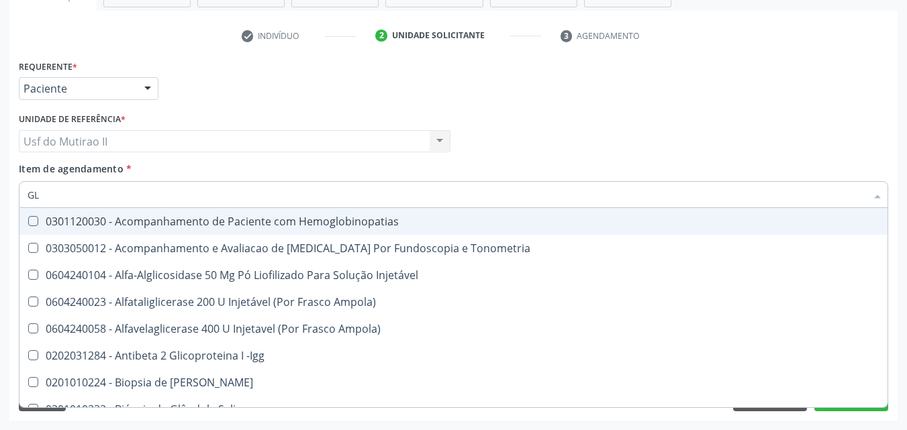
type input "GLI"
checkbox Glomerular "true"
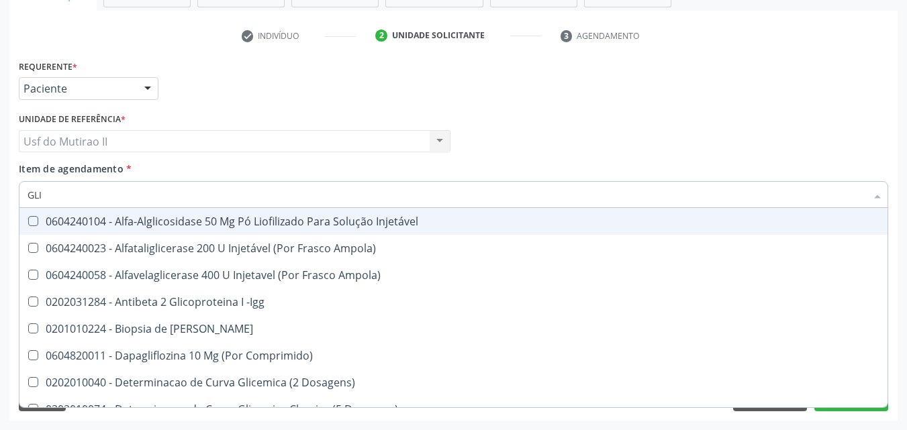
type input "GLIC"
checkbox Derrames "true"
checkbox Triglicerideos "false"
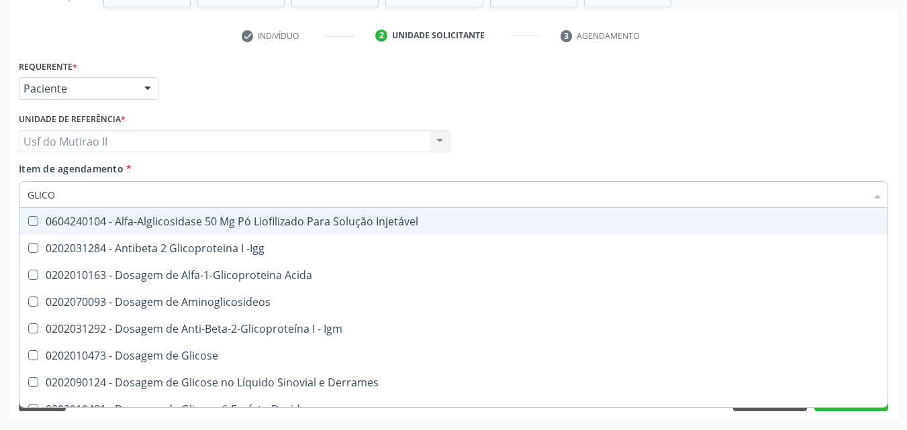
type input "GLICOS"
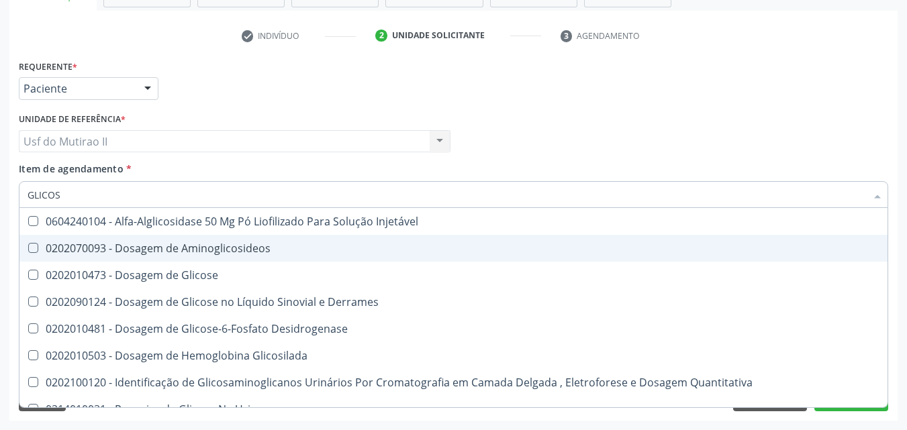
drag, startPoint x: 93, startPoint y: 258, endPoint x: 97, endPoint y: 268, distance: 10.8
click at [97, 268] on ul "Desfazer seleção 0604240104 - Alfa-Alglicosidase 50 Mg Pó Liofilizado Para Solu…" at bounding box center [453, 329] width 868 height 242
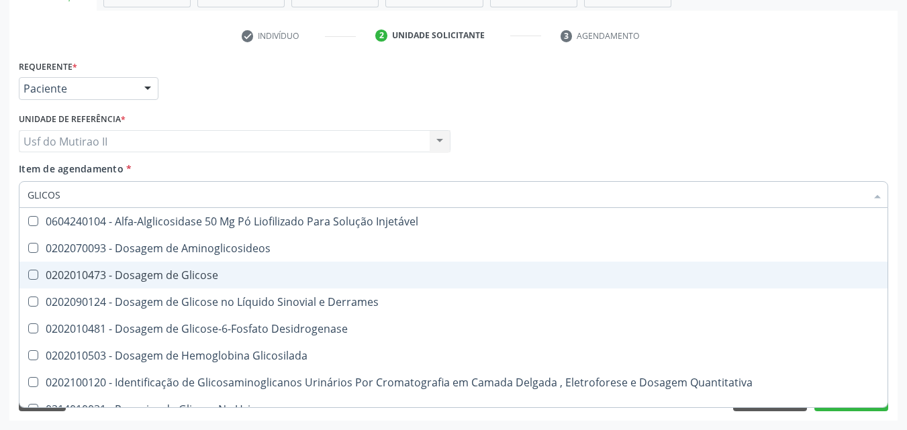
click at [97, 270] on div "0202010473 - Dosagem de Glicose" at bounding box center [454, 275] width 852 height 11
checkbox Glicose "true"
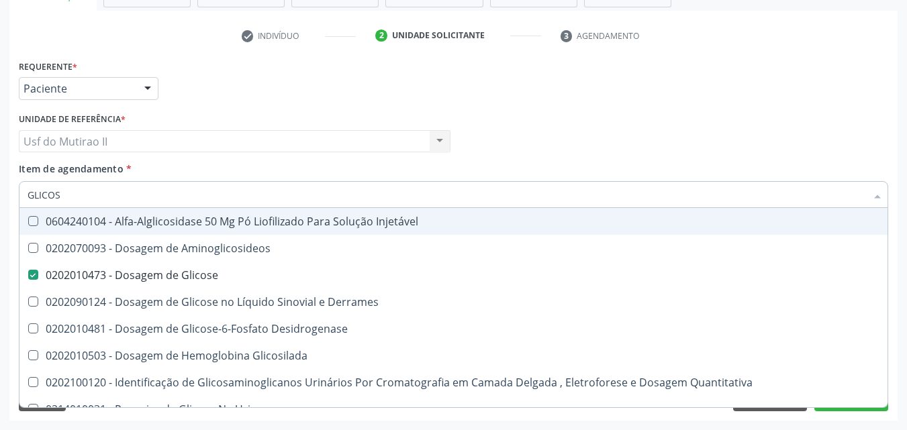
drag, startPoint x: 62, startPoint y: 193, endPoint x: 1, endPoint y: 188, distance: 61.3
click at [1, 188] on div "Acompanhamento Acompanhe a situação das marcações correntes e finalizadas Relat…" at bounding box center [453, 134] width 907 height 591
checkbox Glicose "false"
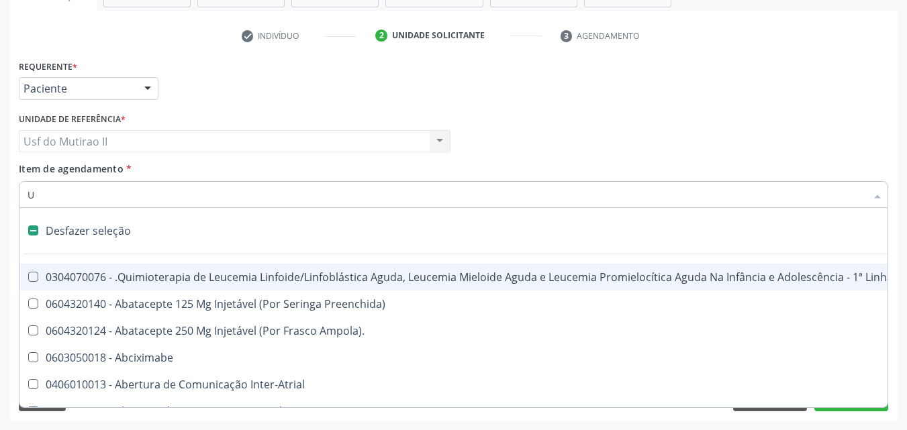
type input "UR"
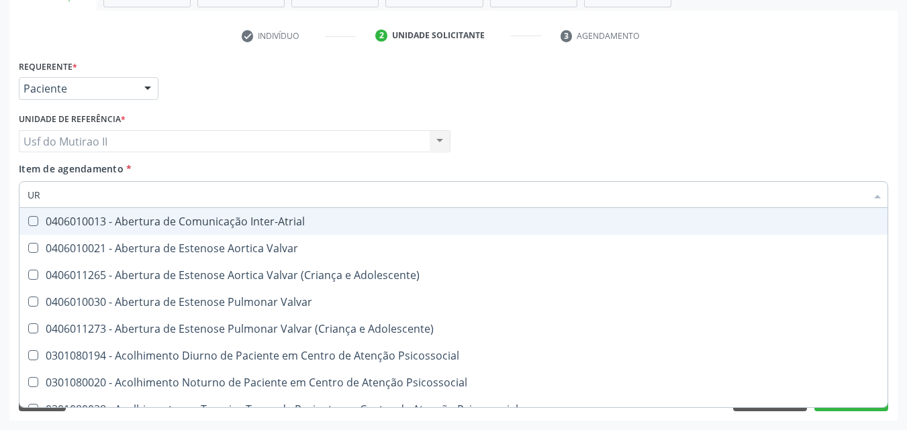
checkbox Ureia "true"
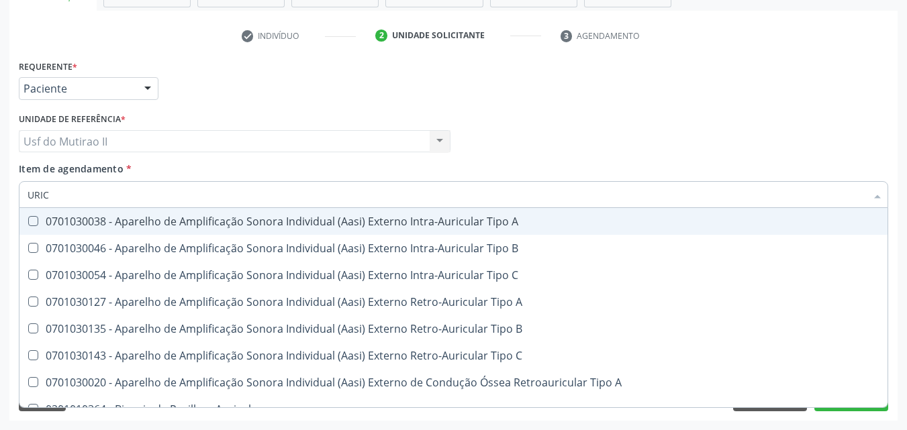
type input "URICO"
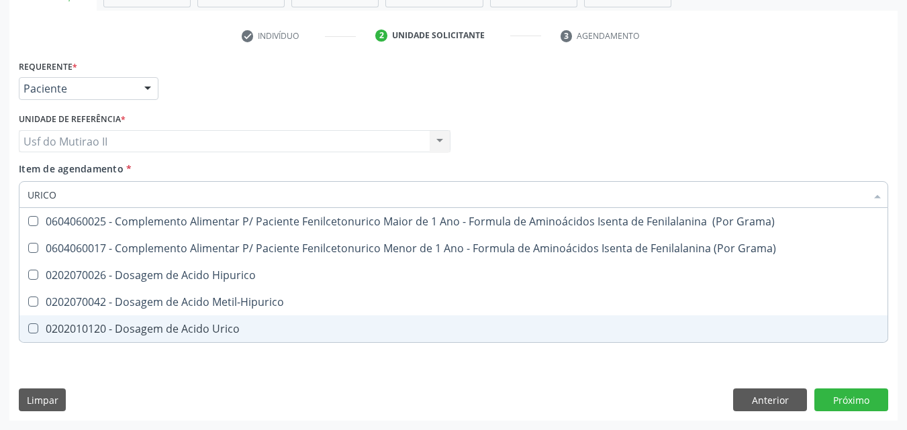
click at [136, 320] on span "0202010120 - Dosagem de Acido Urico" at bounding box center [453, 329] width 868 height 27
checkbox Urico "true"
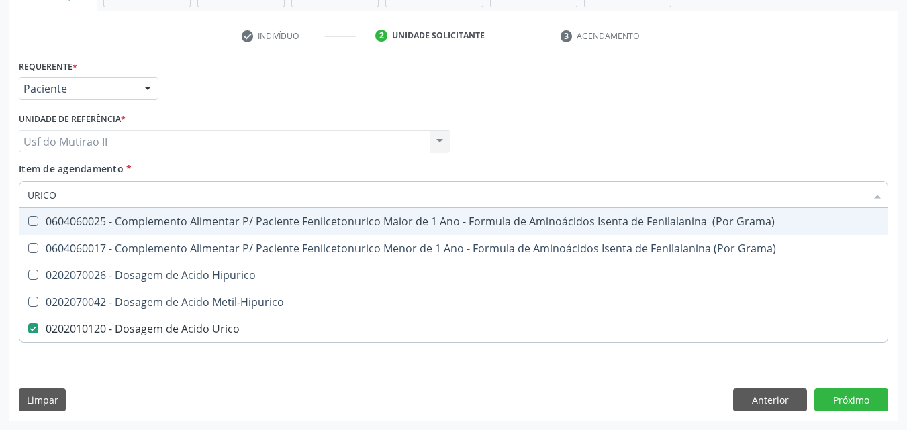
click at [172, 162] on div "Item de agendamento * URICO Desfazer seleção 0604060025 - Complemento Alimentar…" at bounding box center [453, 183] width 869 height 42
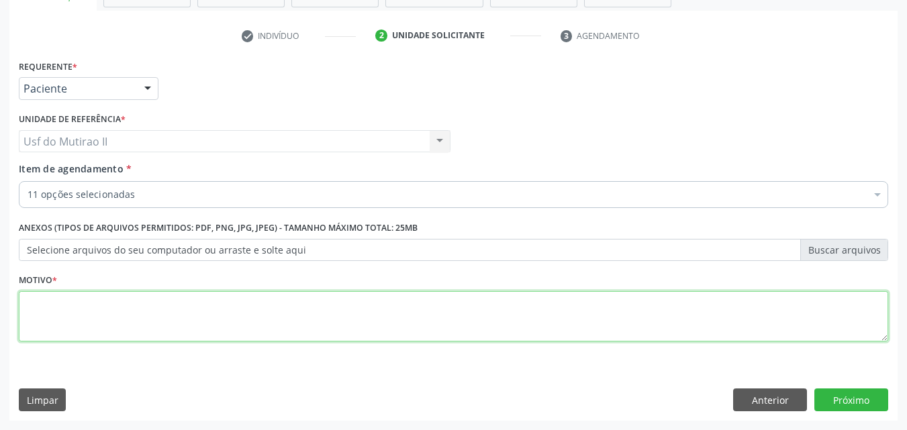
click at [95, 331] on textarea at bounding box center [453, 316] width 869 height 51
type textarea "."
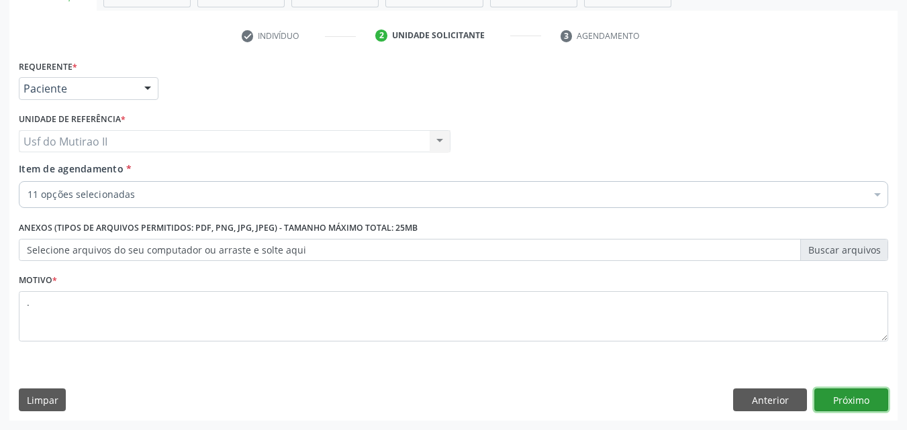
click at [879, 395] on button "Próximo" at bounding box center [851, 400] width 74 height 23
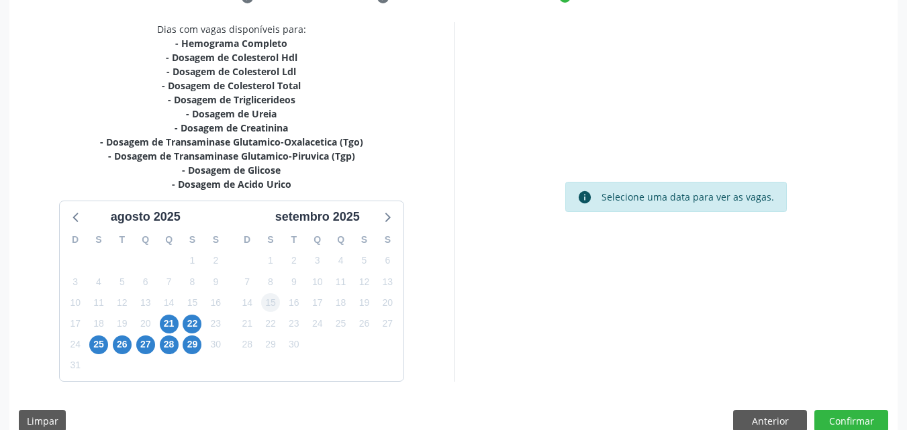
scroll to position [295, 0]
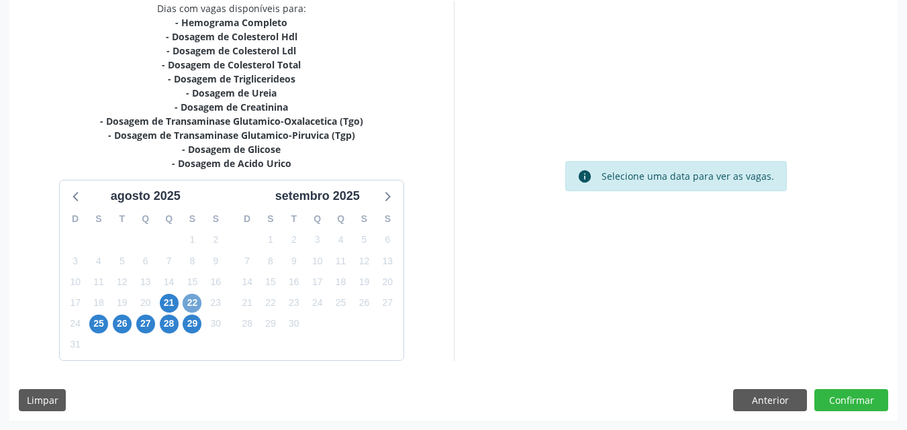
click at [194, 297] on span "22" at bounding box center [192, 303] width 19 height 19
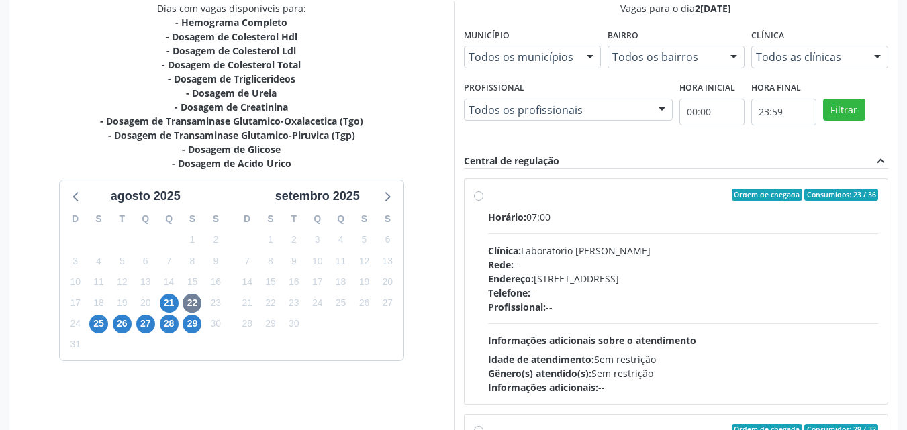
click at [531, 216] on div "Horário: 07:00" at bounding box center [683, 217] width 391 height 14
click at [483, 201] on input "Ordem de chegada Consumidos: 23 / 36 Horário: 07:00 Clínica: Laboratorio Jose P…" at bounding box center [478, 195] width 9 height 12
radio input "true"
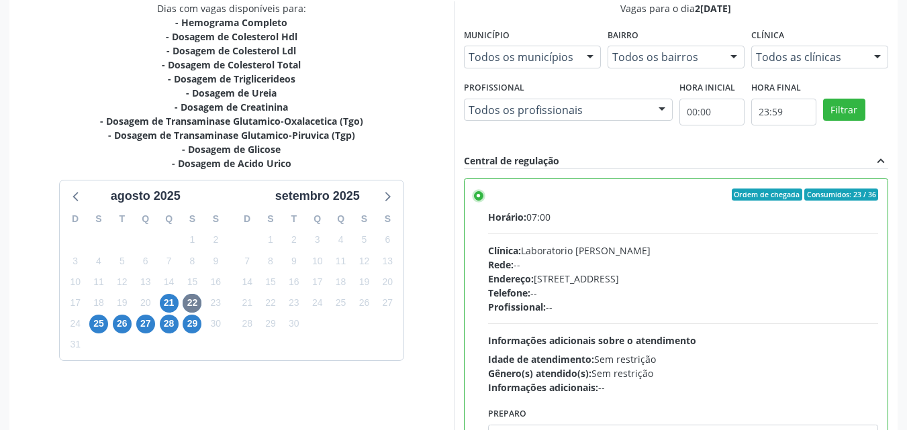
scroll to position [372, 0]
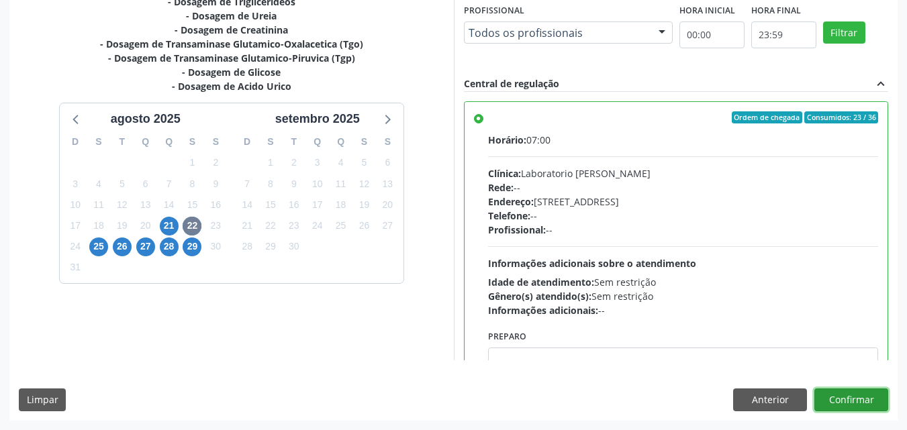
click at [828, 393] on button "Confirmar" at bounding box center [851, 400] width 74 height 23
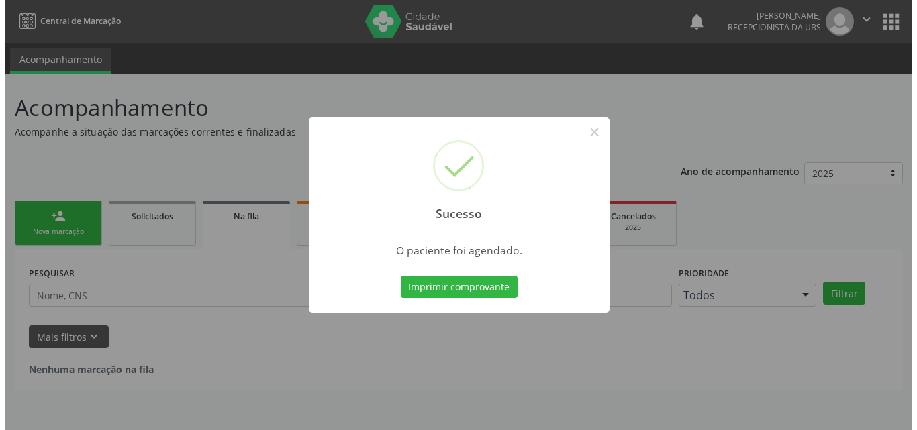
scroll to position [0, 0]
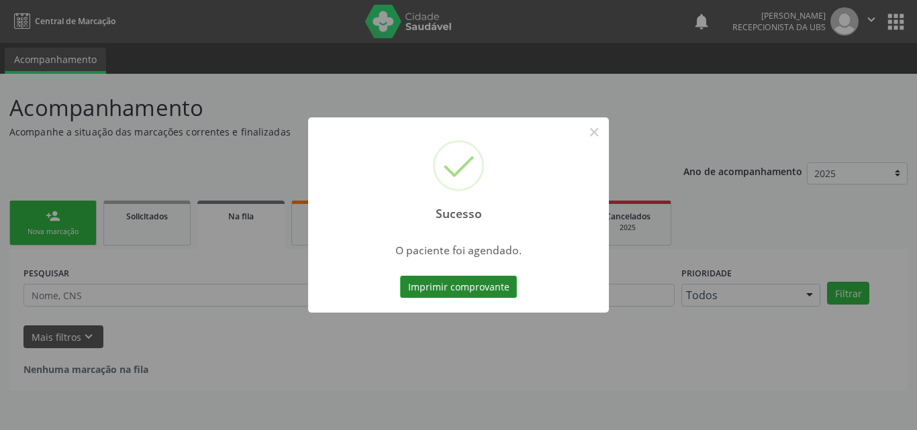
click at [485, 289] on button "Imprimir comprovante" at bounding box center [458, 287] width 117 height 23
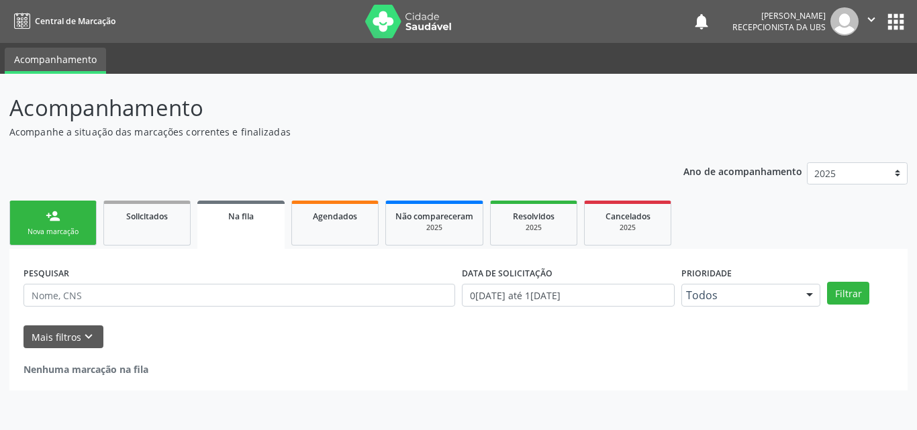
click at [26, 232] on div "Nova marcação" at bounding box center [52, 232] width 67 height 10
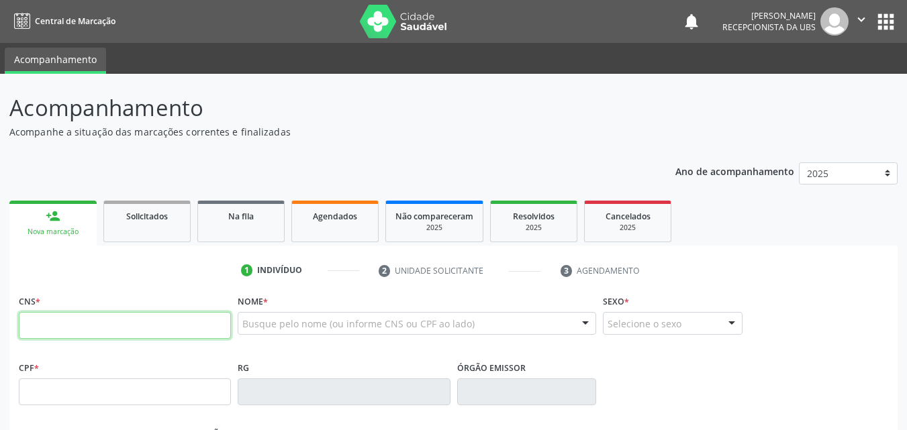
click at [34, 332] on input "text" at bounding box center [125, 325] width 212 height 27
type input "700 2064 0169 1827"
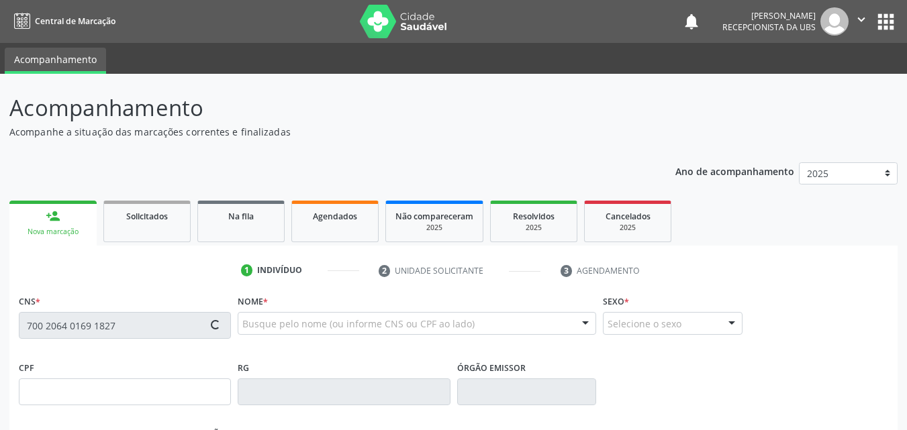
type input "084.778.424-00"
type input "1[DATE]"
type input "Benedita [PERSON_NAME]"
type input "[PHONE_NUMBER]"
type input "385"
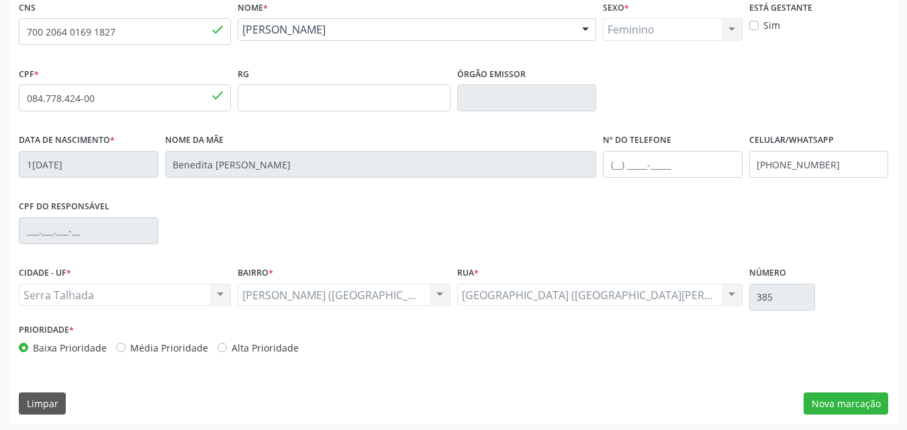
scroll to position [297, 0]
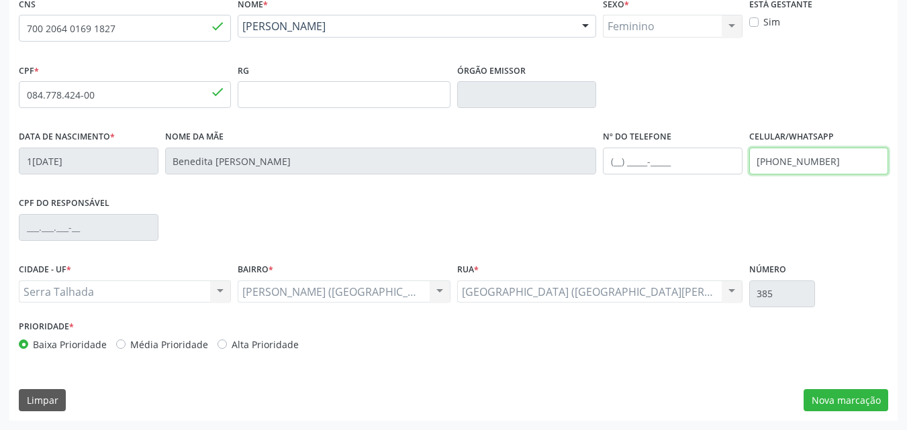
drag, startPoint x: 851, startPoint y: 164, endPoint x: 714, endPoint y: 164, distance: 136.3
click at [714, 164] on div "Data de nascimento * 1[DATE] Nome da mãe [PERSON_NAME] Nº do Telefone Celular/W…" at bounding box center [453, 160] width 876 height 66
type input "[PHONE_NUMBER]"
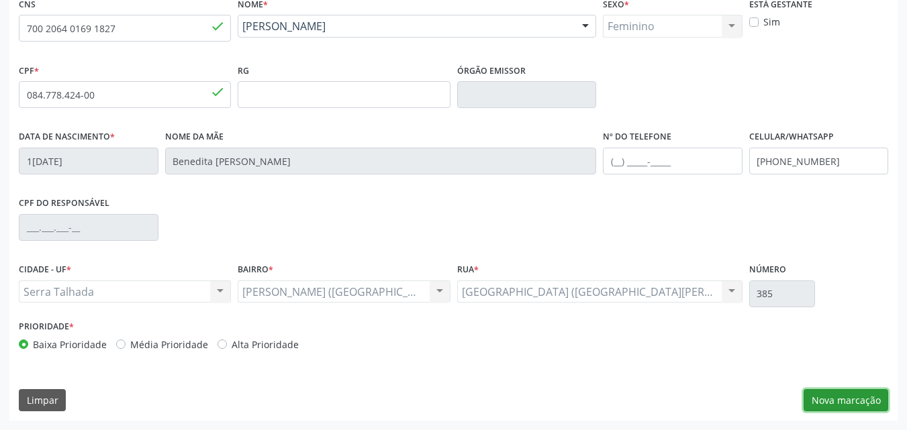
click at [841, 395] on button "Nova marcação" at bounding box center [846, 400] width 85 height 23
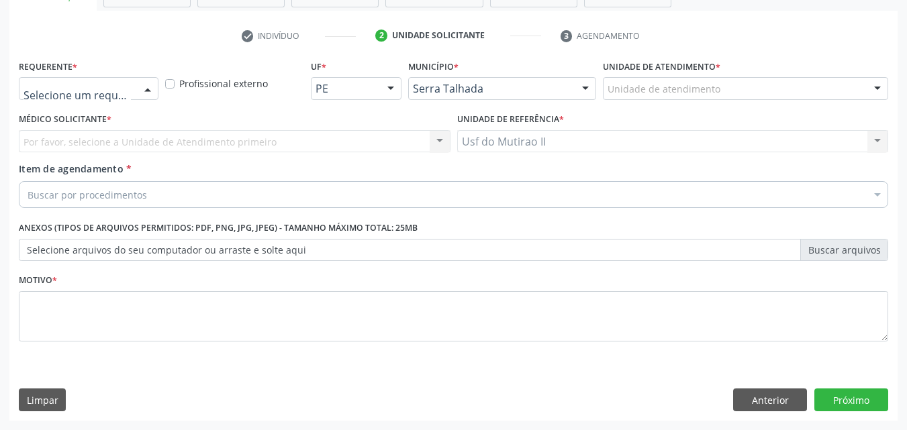
drag, startPoint x: 146, startPoint y: 101, endPoint x: 135, endPoint y: 87, distance: 17.7
click at [135, 87] on div "Médico(a) Enfermeiro(a) Paciente Nenhum resultado encontrado para: " " Não há n…" at bounding box center [89, 88] width 140 height 23
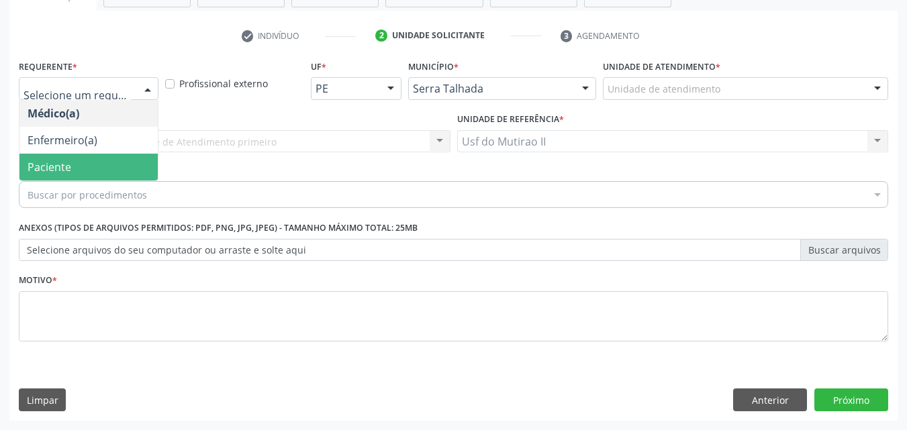
click at [111, 167] on span "Paciente" at bounding box center [88, 167] width 138 height 27
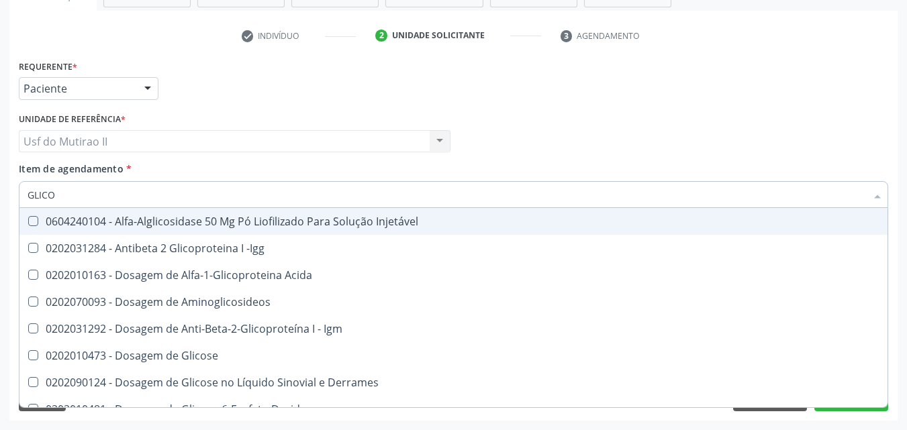
type input "GLICOS"
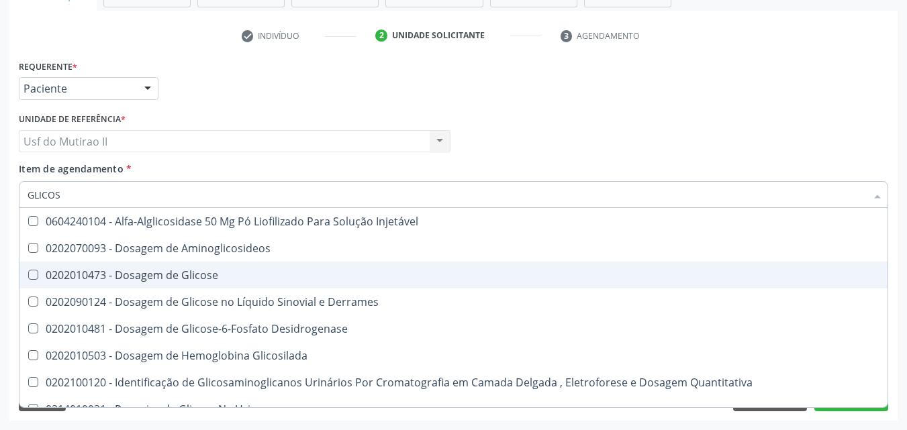
click at [186, 270] on div "0202010473 - Dosagem de Glicose" at bounding box center [454, 275] width 852 height 11
checkbox Glicose "true"
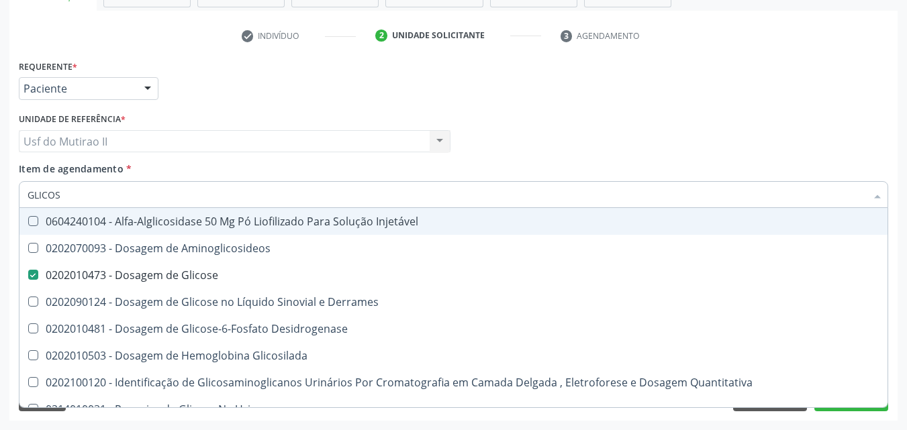
drag, startPoint x: 74, startPoint y: 198, endPoint x: 10, endPoint y: 189, distance: 64.5
click at [10, 189] on div "Requerente * Paciente Médico(a) Enfermeiro(a) Paciente Nenhum resultado encontr…" at bounding box center [453, 238] width 888 height 365
checkbox Glicose "false"
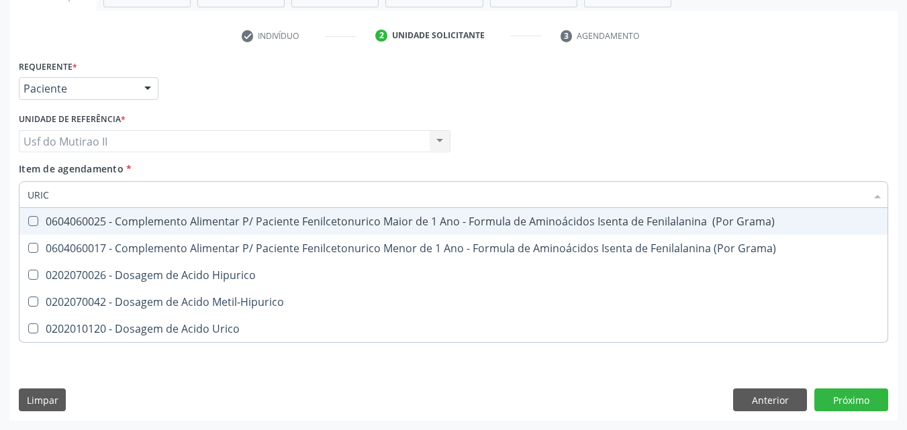
type input "URICO"
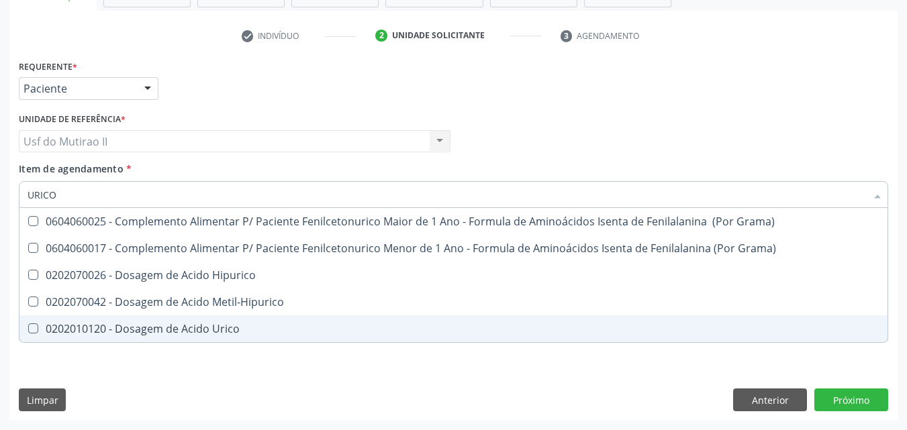
click at [133, 331] on div "0202010120 - Dosagem de Acido Urico" at bounding box center [454, 329] width 852 height 11
checkbox Urico "true"
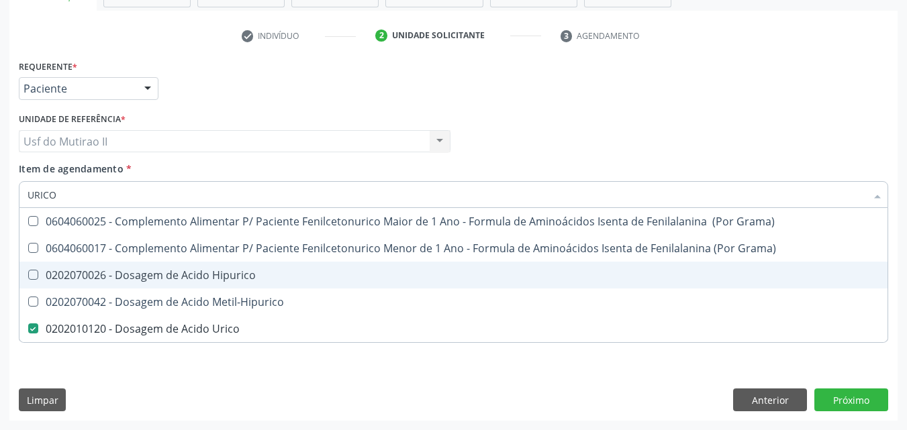
drag, startPoint x: 66, startPoint y: 189, endPoint x: 7, endPoint y: 175, distance: 60.6
click at [0, 196] on div "Acompanhamento Acompanhe a situação das marcações correntes e finalizadas Relat…" at bounding box center [453, 134] width 907 height 591
checkbox Urico "false"
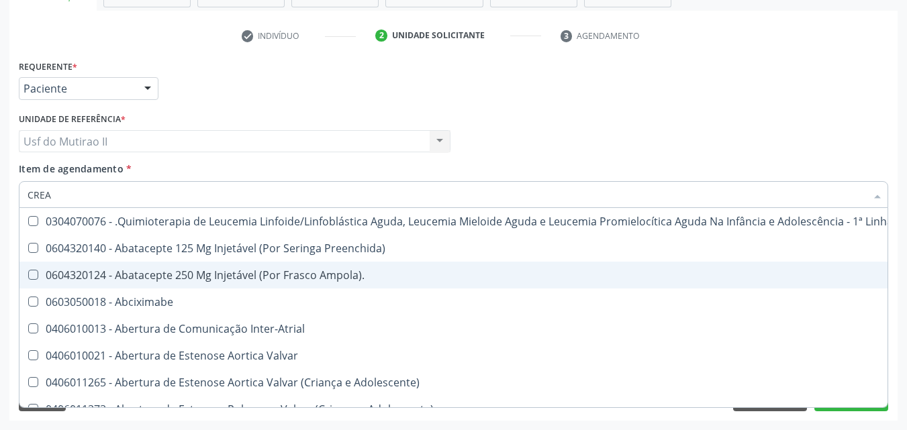
type input "CREAT"
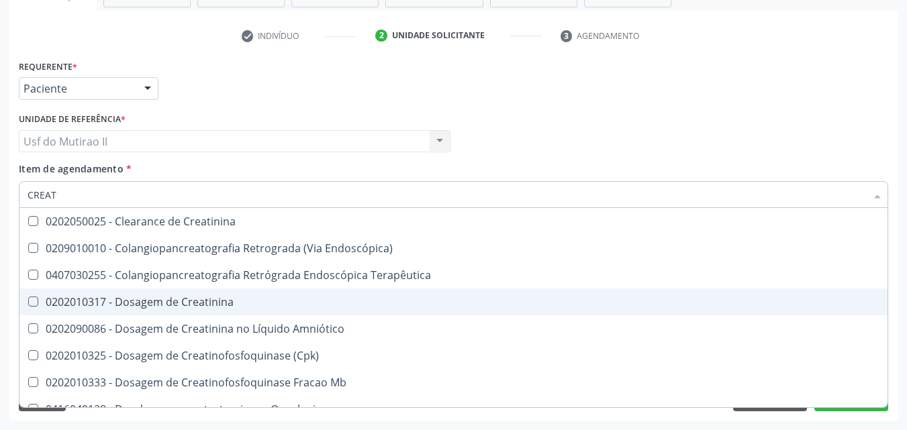
click at [147, 297] on div "0202010317 - Dosagem de Creatinina" at bounding box center [454, 302] width 852 height 11
checkbox Creatinina "true"
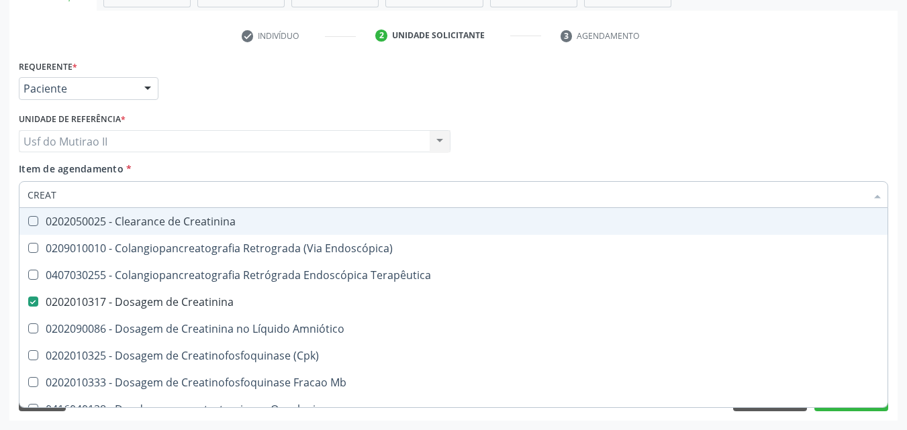
drag, startPoint x: 61, startPoint y: 187, endPoint x: 0, endPoint y: 183, distance: 61.2
click at [0, 184] on div "Acompanhamento Acompanhe a situação das marcações correntes e finalizadas Relat…" at bounding box center [453, 134] width 907 height 591
checkbox Creatinina "false"
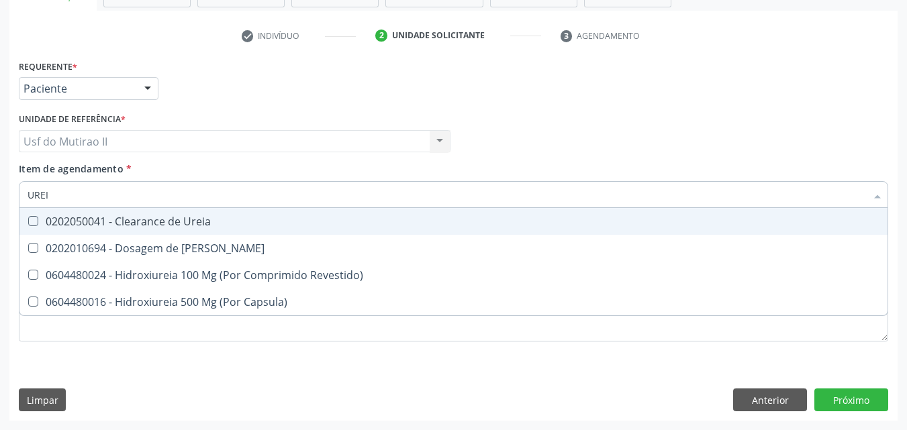
type input "UREIA"
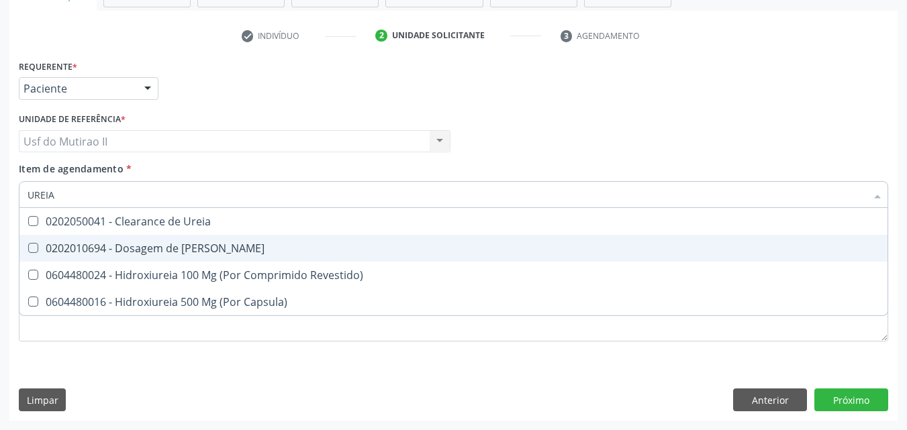
click at [109, 238] on span "0202010694 - Dosagem de [PERSON_NAME]" at bounding box center [453, 248] width 868 height 27
checkbox Ureia "true"
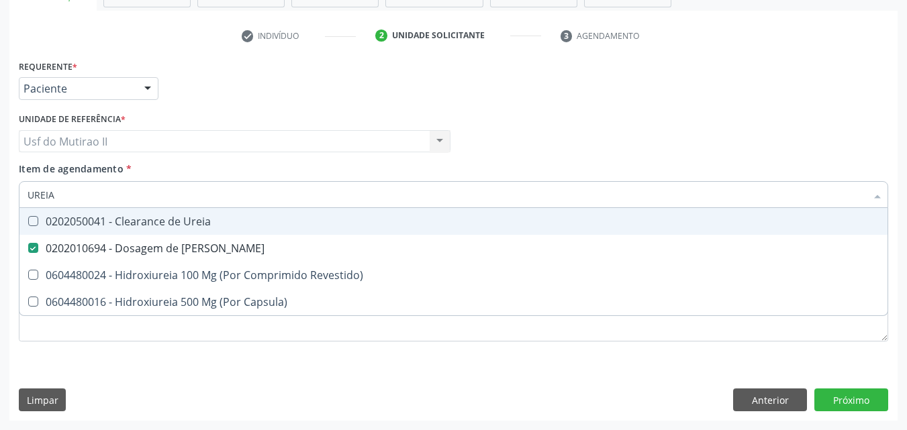
drag, startPoint x: 68, startPoint y: 193, endPoint x: 7, endPoint y: 175, distance: 63.5
click at [7, 175] on div "Acompanhamento Acompanhe a situação das marcações correntes e finalizadas Relat…" at bounding box center [453, 134] width 907 height 591
type input "C"
checkbox Ureia "false"
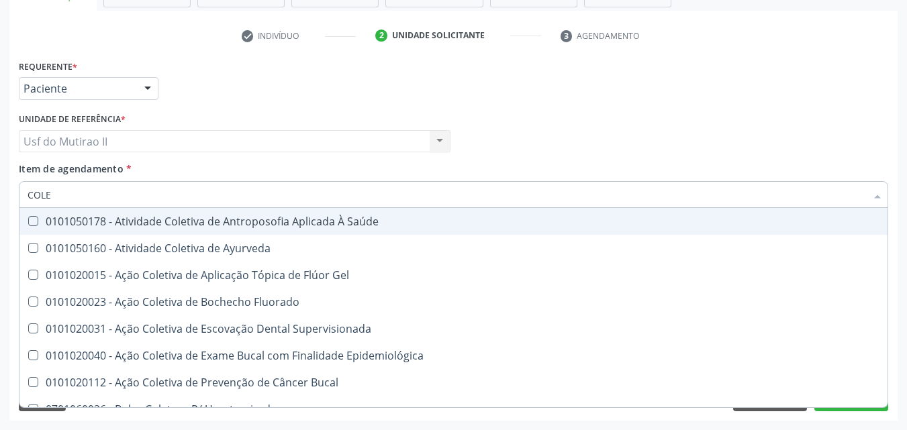
type input "COLES"
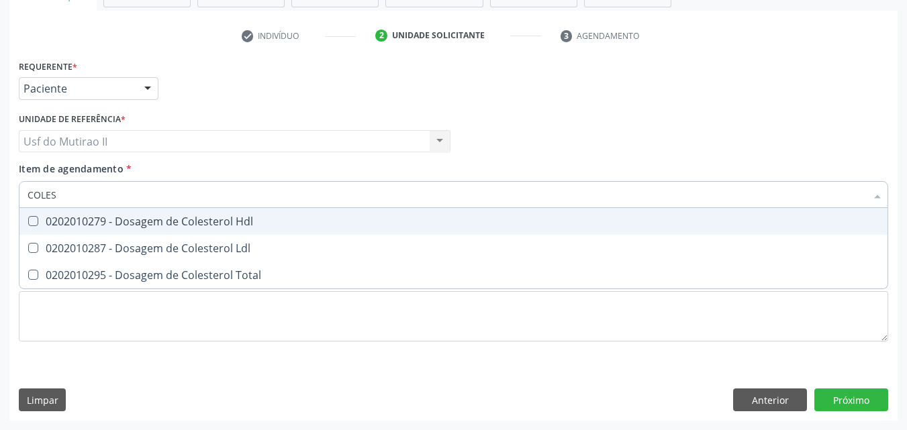
click at [55, 216] on div "0202010279 - Dosagem de Colesterol Hdl" at bounding box center [454, 221] width 852 height 11
checkbox Hdl "true"
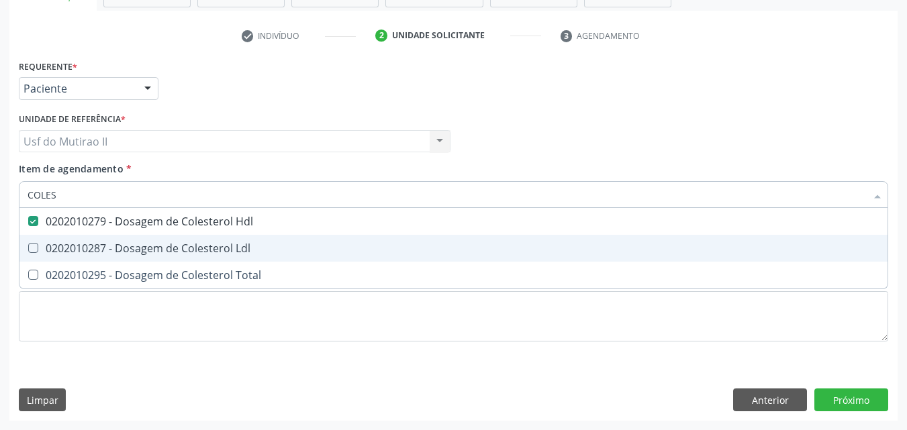
click at [68, 246] on div "0202010287 - Dosagem de Colesterol Ldl" at bounding box center [454, 248] width 852 height 11
checkbox Ldl "true"
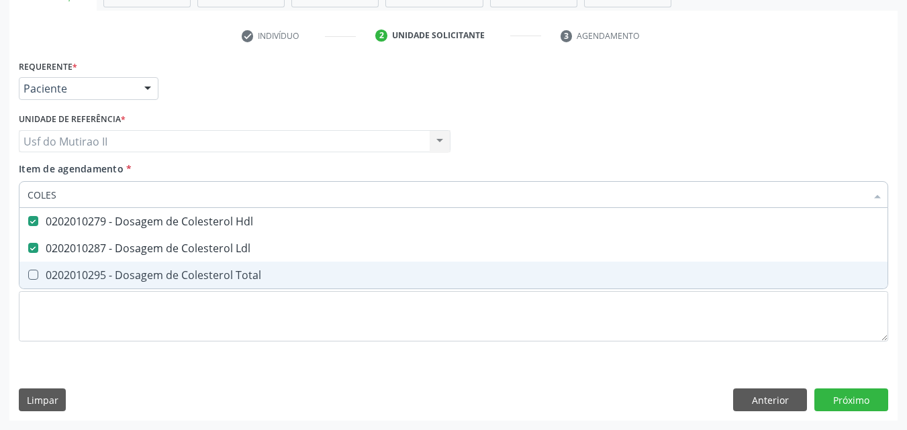
drag, startPoint x: 62, startPoint y: 271, endPoint x: 47, endPoint y: 255, distance: 21.8
click at [62, 271] on div "0202010295 - Dosagem de Colesterol Total" at bounding box center [454, 275] width 852 height 11
checkbox Total "true"
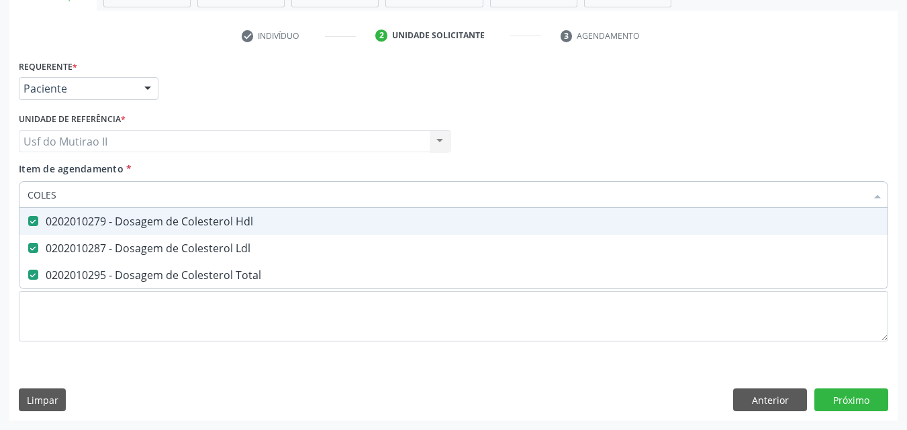
drag, startPoint x: 82, startPoint y: 199, endPoint x: 0, endPoint y: 195, distance: 82.0
click at [0, 195] on div "Acompanhamento Acompanhe a situação das marcações correntes e finalizadas Relat…" at bounding box center [453, 134] width 907 height 591
checkbox Hdl "false"
checkbox Ldl "false"
checkbox Total "false"
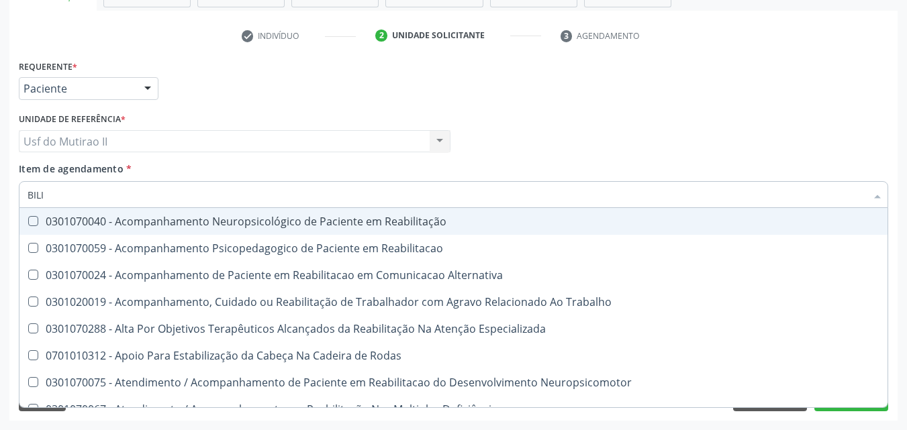
drag, startPoint x: 75, startPoint y: 196, endPoint x: 0, endPoint y: 196, distance: 74.5
click at [0, 196] on div "Acompanhamento Acompanhe a situação das marcações correntes e finalizadas Relat…" at bounding box center [453, 134] width 907 height 591
click at [56, 191] on input "BILI" at bounding box center [447, 194] width 839 height 27
type input "BILIR"
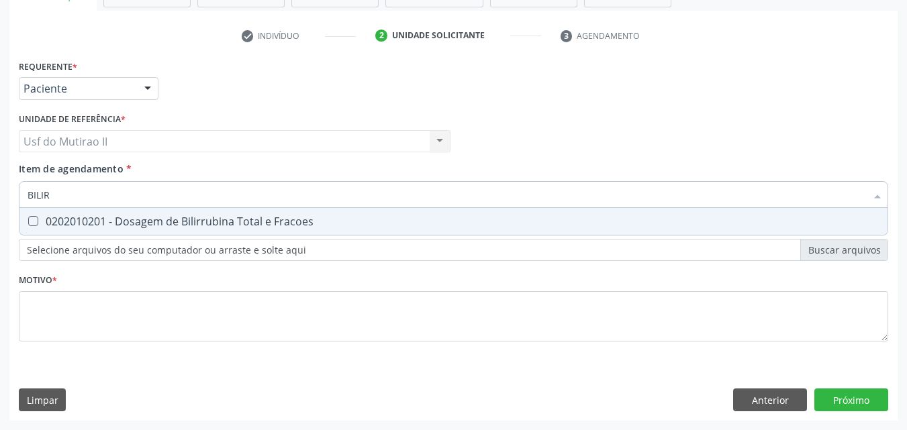
click at [74, 214] on span "0202010201 - Dosagem de Bilirrubina Total e Fracoes" at bounding box center [453, 221] width 868 height 27
checkbox Fracoes "true"
drag, startPoint x: 57, startPoint y: 188, endPoint x: 9, endPoint y: 200, distance: 49.2
click at [12, 200] on div "Requerente * Paciente Médico(a) Enfermeiro(a) Paciente Nenhum resultado encontr…" at bounding box center [453, 238] width 888 height 365
checkbox Fracoes "false"
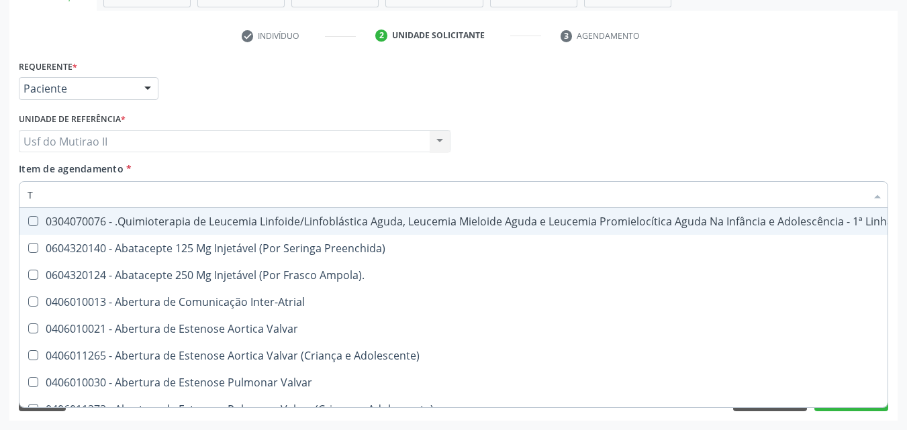
type input "TG"
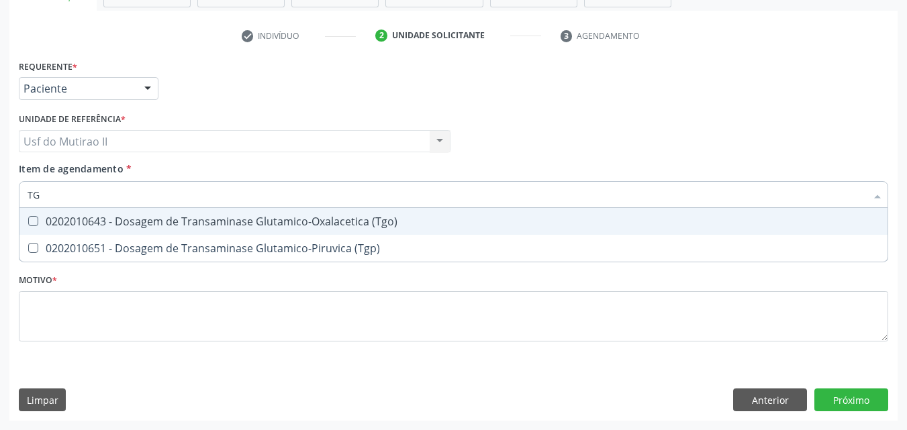
click at [38, 216] on span "0202010643 - Dosagem de Transaminase Glutamico-Oxalacetica (Tgo)" at bounding box center [453, 221] width 868 height 27
checkbox \(Tgo\) "true"
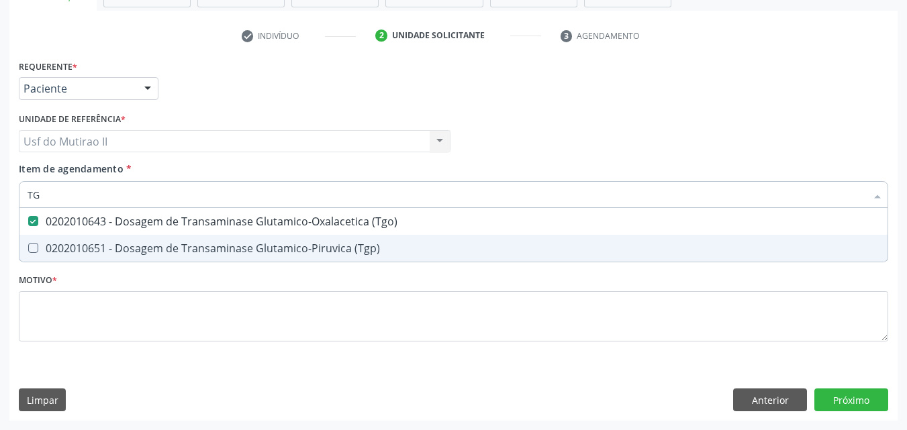
click at [48, 244] on div "0202010651 - Dosagem de Transaminase Glutamico-Piruvica (Tgp)" at bounding box center [454, 248] width 852 height 11
checkbox \(Tgp\) "true"
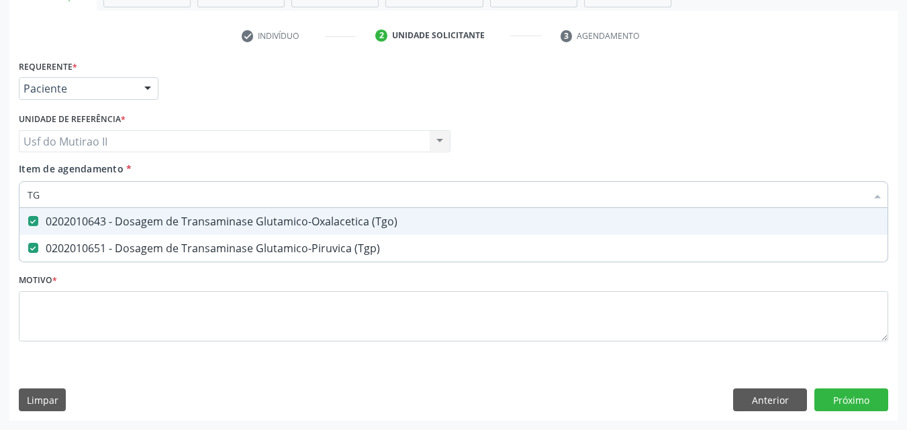
click at [63, 197] on input "TG" at bounding box center [447, 194] width 839 height 27
type input "T"
checkbox \(Tgo\) "false"
checkbox \(Tgp\) "false"
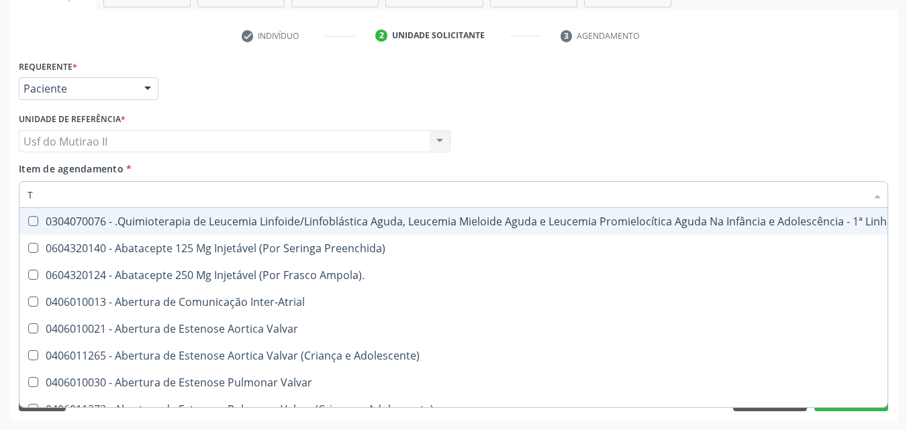
type input "TR"
checkbox Ii\) "true"
checkbox Grupo "true"
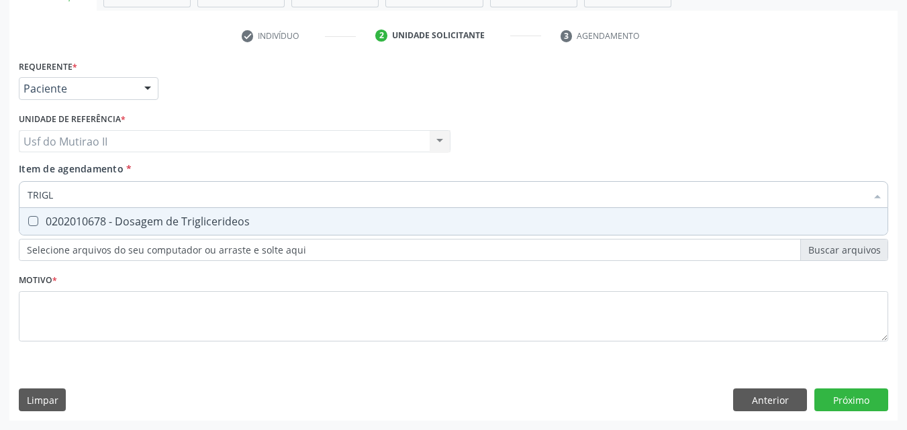
type input "TRIGLI"
click at [68, 216] on div "0202010678 - Dosagem de Triglicerideos" at bounding box center [454, 221] width 852 height 11
checkbox Triglicerideos "true"
drag, startPoint x: 72, startPoint y: 199, endPoint x: 8, endPoint y: 197, distance: 63.8
click at [8, 197] on div "Acompanhamento Acompanhe a situação das marcações correntes e finalizadas Relat…" at bounding box center [453, 134] width 907 height 591
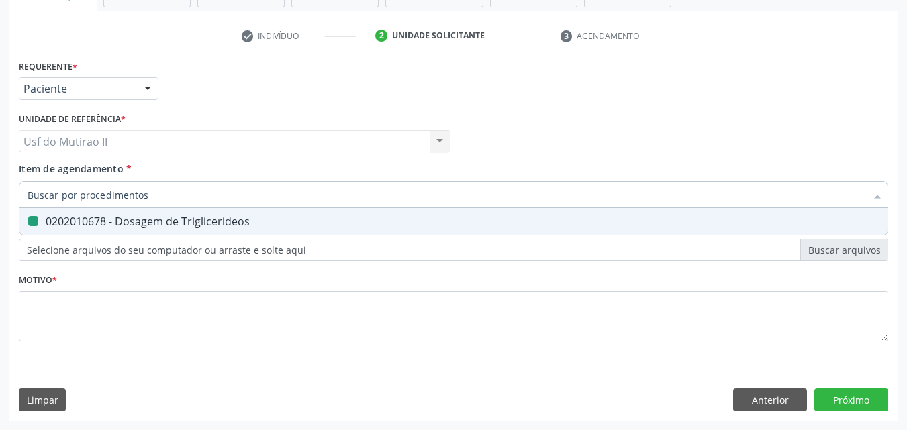
checkbox Triglicerideos "false"
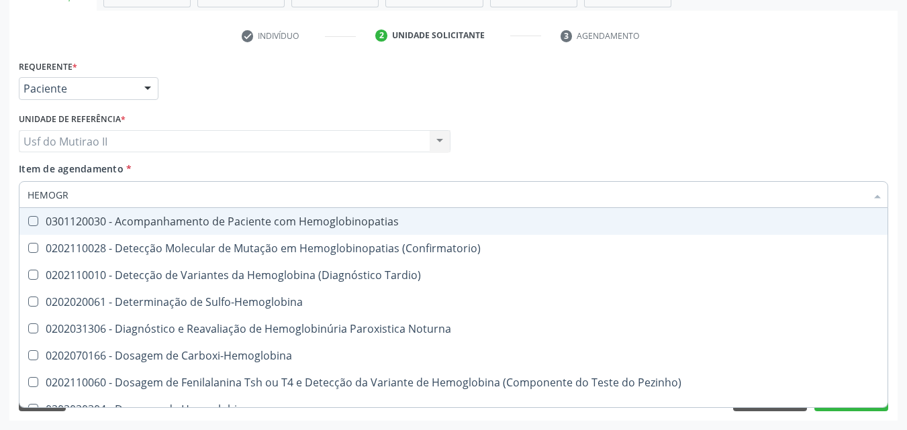
type input "HEMOGRA"
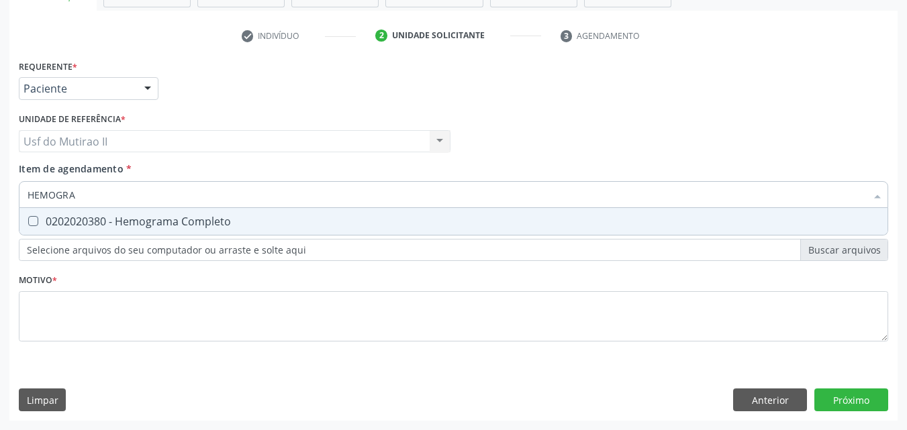
click at [69, 226] on div "0202020380 - Hemograma Completo" at bounding box center [454, 221] width 852 height 11
checkbox Completo "true"
type input "H"
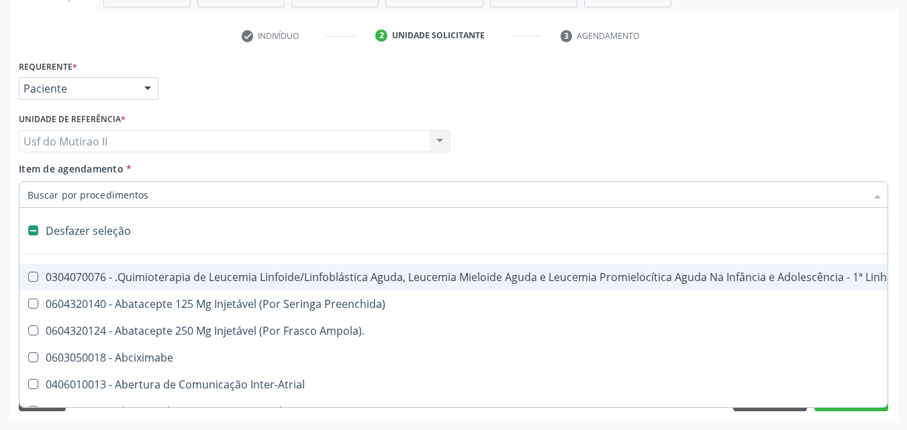
checkbox Manutenção "false"
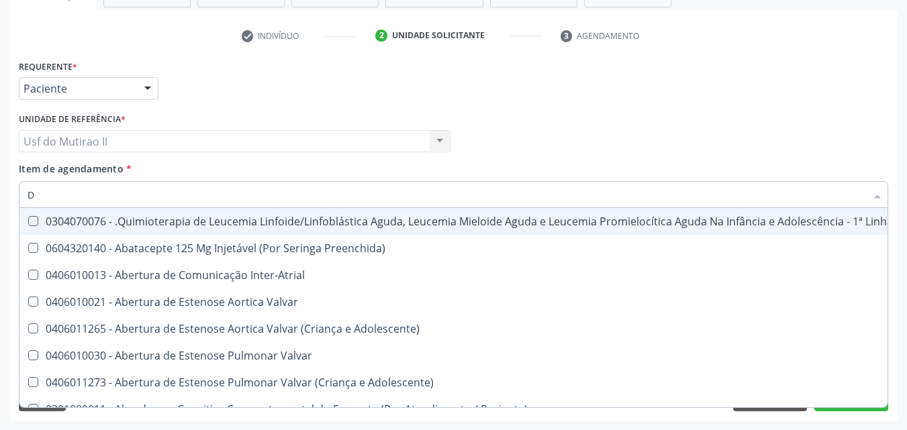
type input "DO"
checkbox Geo-Helmintíases "true"
checkbox Anos "true"
checkbox Puericultura "true"
checkbox Sexual "true"
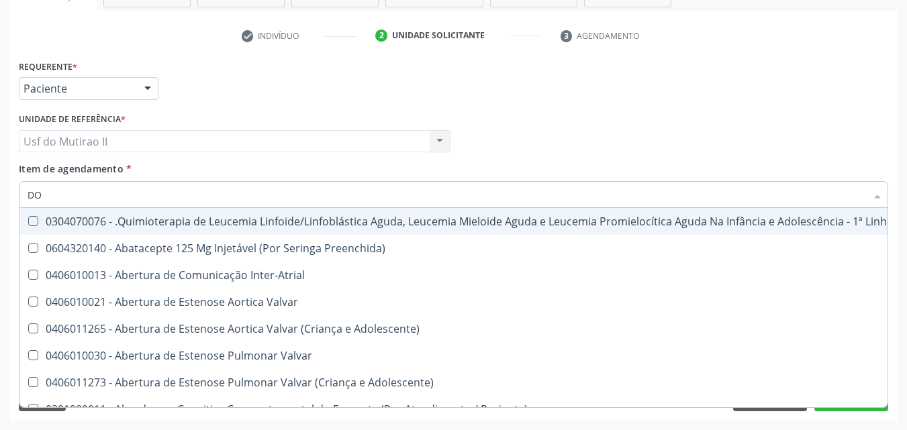
checkbox Invasivadomiciliar "true"
checkbox Comprimido\) "true"
checkbox Esclera "true"
checkbox Hemoterapia "true"
checkbox Substitutiva "true"
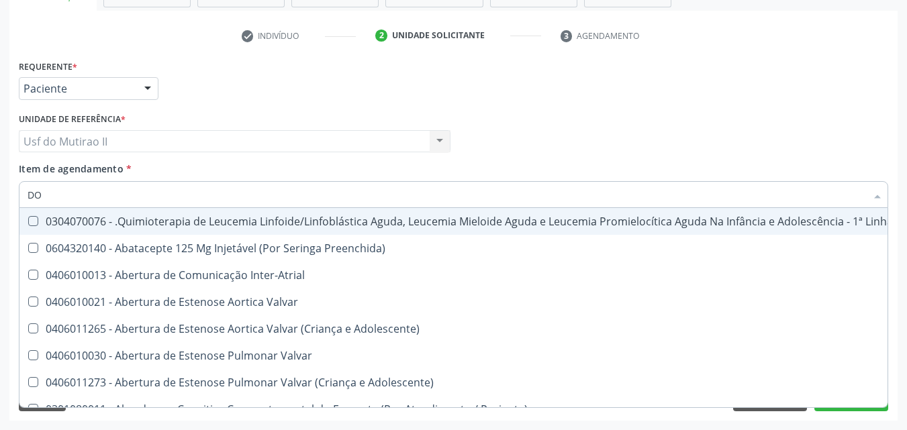
checkbox Padrão\) "true"
checkbox Infantil "true"
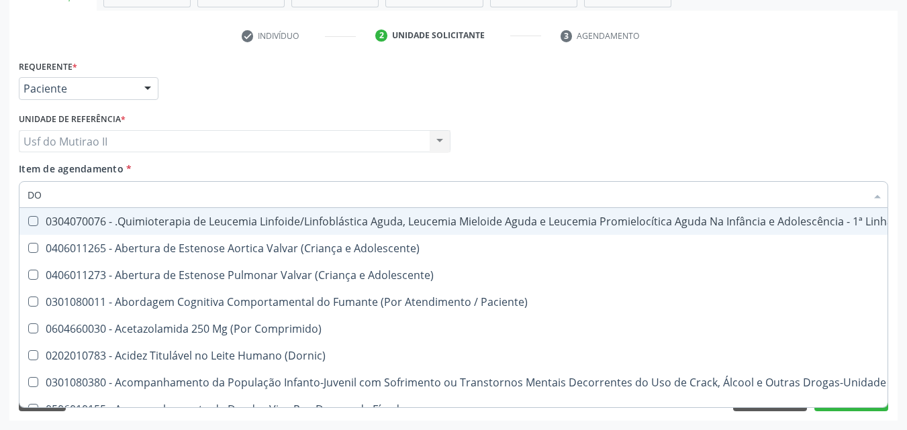
type input "DOS"
checkbox Quadril "true"
checkbox Ras\ "true"
checkbox Intelectual "true"
checkbox Metabolismo "true"
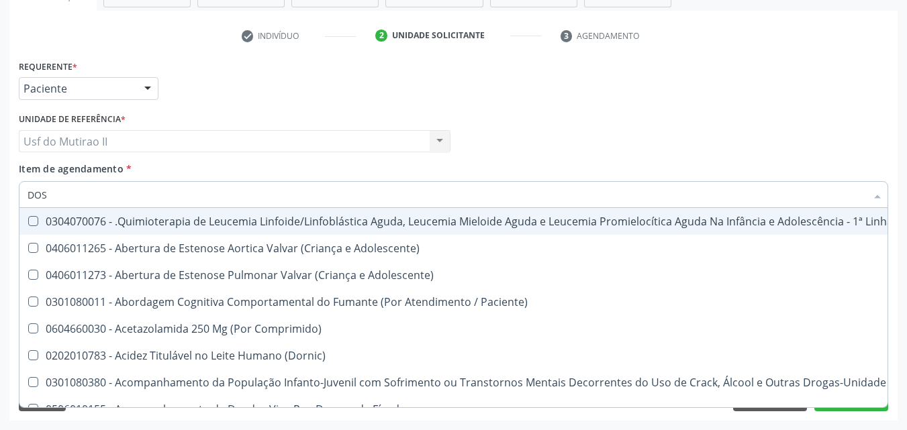
checkbox Cgbp "true"
checkbox Puericultura "true"
checkbox 24H "true"
checkbox Cicladora\) "true"
checkbox Cerebral "true"
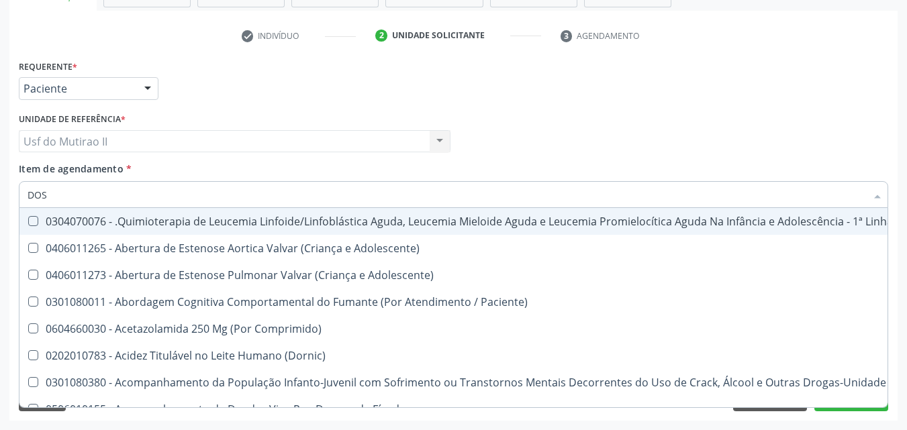
checkbox Unidades "true"
checkbox Coclear "true"
checkbox Urico "false"
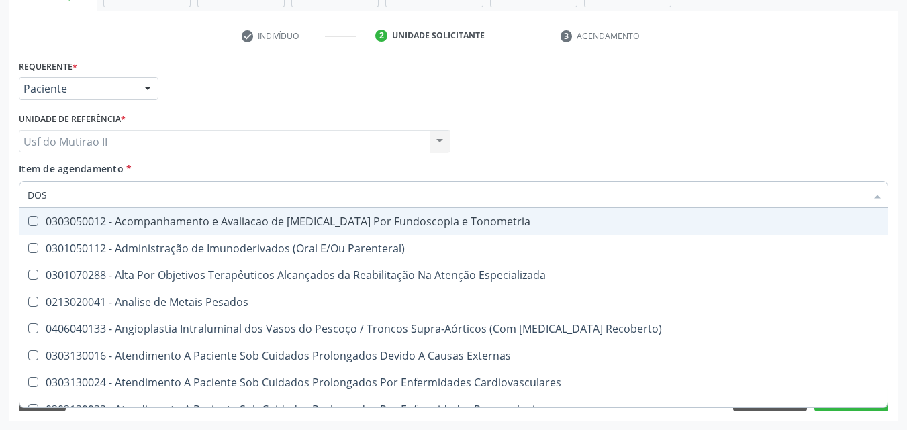
type input "DOSA"
checkbox Infusão "true"
checkbox Dosagens\) "true"
checkbox Pezinho\) "true"
checkbox 17-Alfa-Hidroxiprogesterona "true"
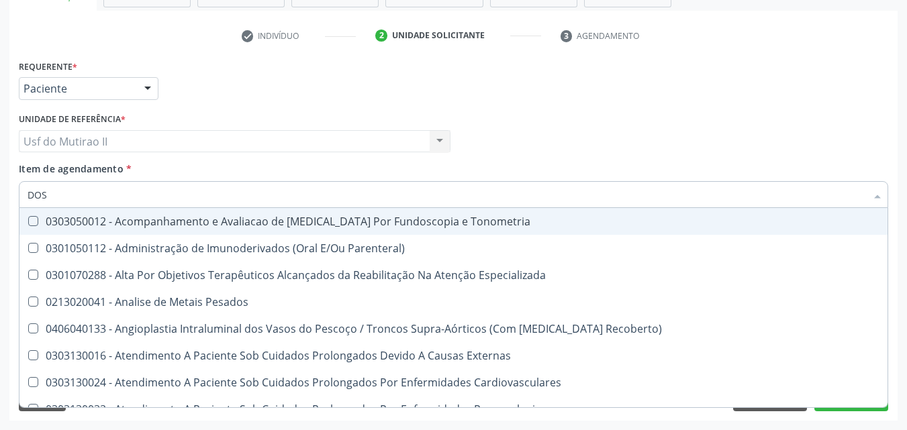
checkbox Totais "true"
checkbox \(Serotonina\) "true"
checkbox Urico "false"
checkbox Fracoes "false"
checkbox Citrato "true"
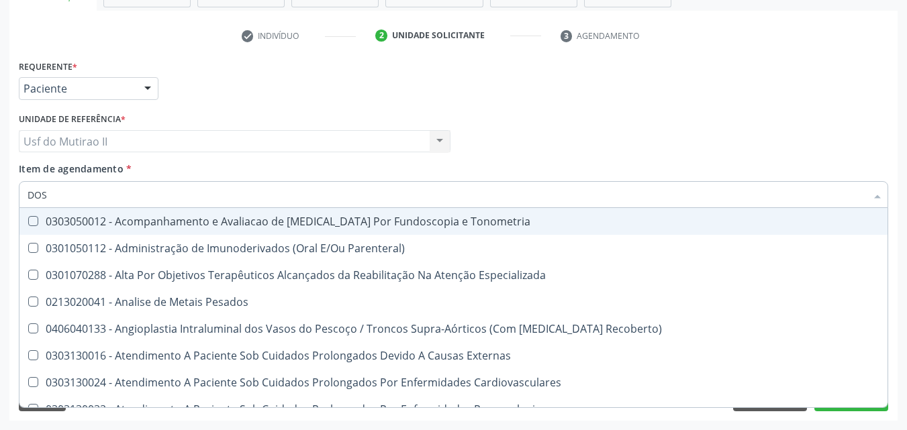
checkbox Hdl "false"
checkbox Ldl "false"
checkbox Total "false"
checkbox Creatinina "false"
checkbox Glicose "false"
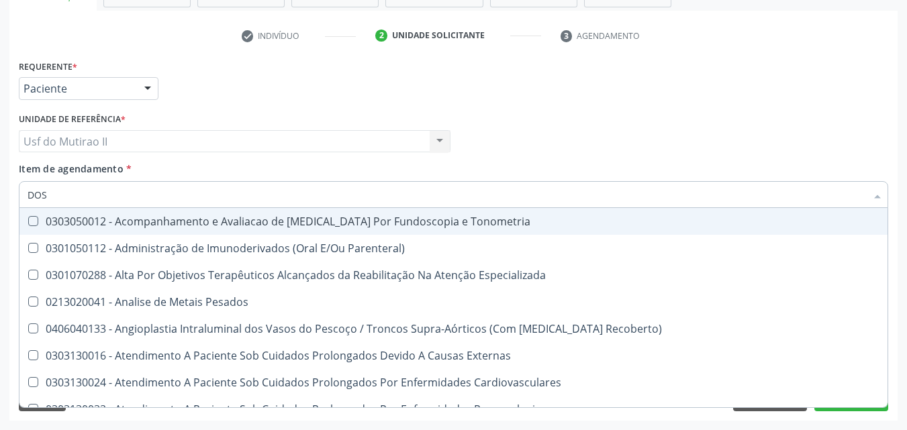
checkbox Fetal "true"
checkbox Glicosilada "true"
checkbox Hidroxiprolina "true"
checkbox \(Igg\) "true"
type input "DOSAG"
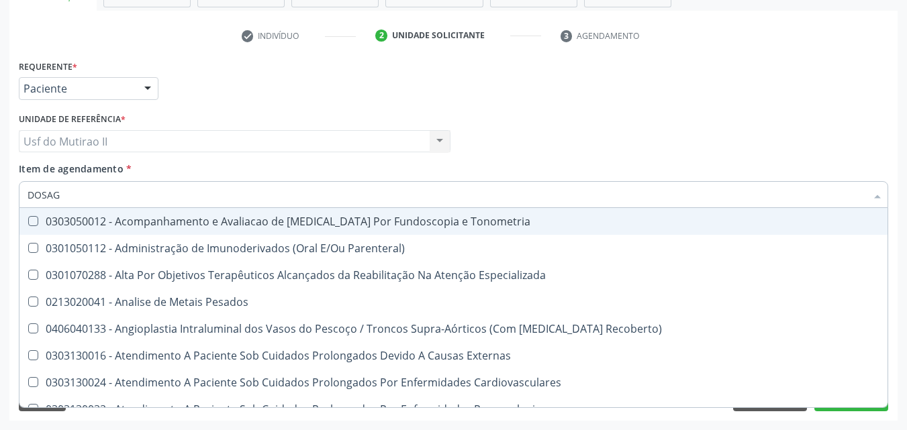
checkbox Boca "true"
checkbox Infusão "false"
checkbox Dosagens\) "true"
checkbox Dosagens\) "false"
checkbox Complemento "true"
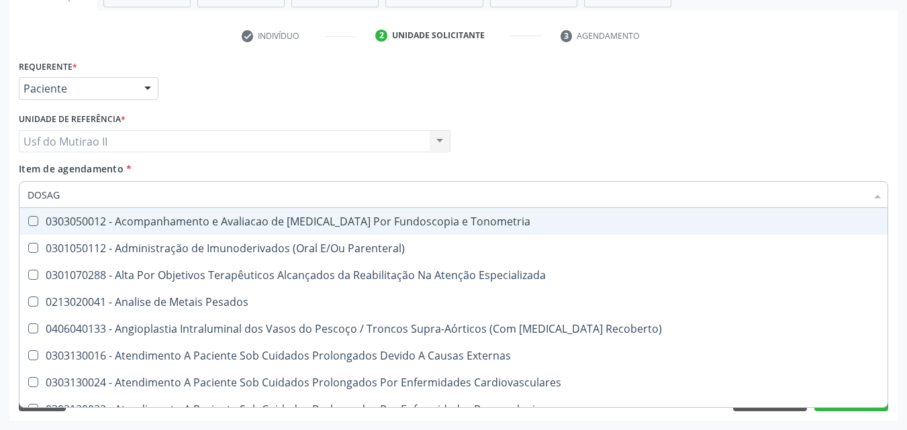
checkbox Totais "false"
checkbox Acetona "true"
checkbox \(Serotonina\) "false"
checkbox Transplantado\) "true"
checkbox Citrato "false"
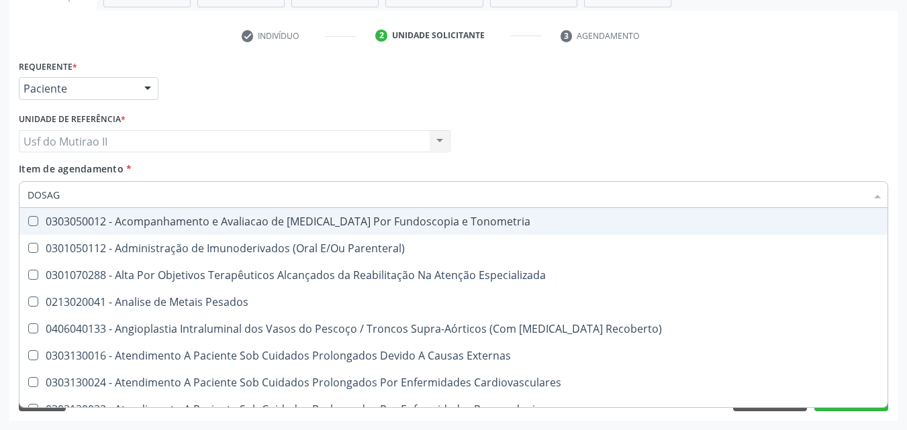
checkbox 37Oc "true"
checkbox Glicosilada "false"
checkbox Hemossiderina "true"
checkbox Hidroxiprolina "false"
checkbox \(Iga\) "true"
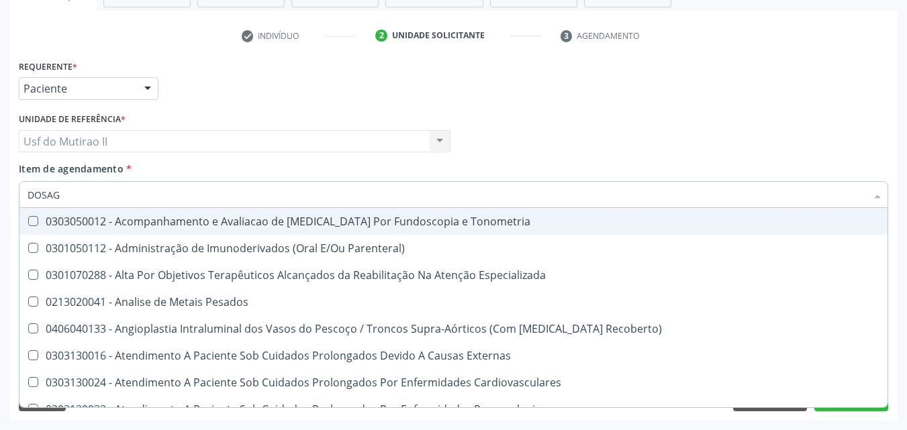
checkbox \(Igg\) "false"
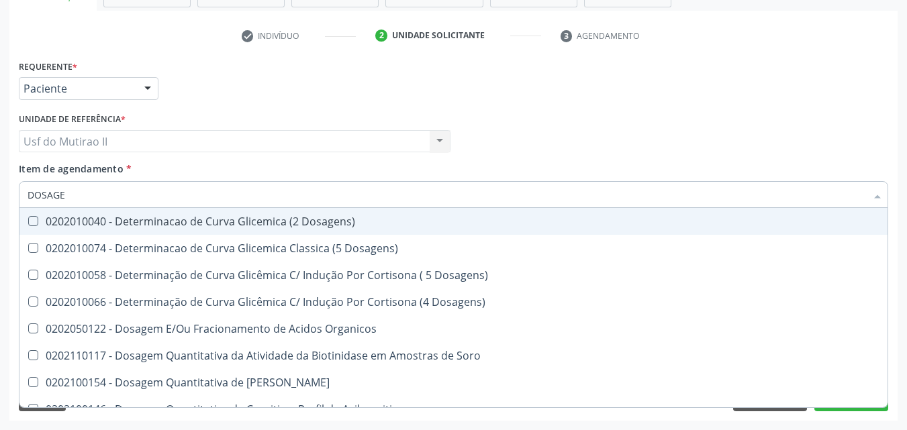
type input "DOSAGEM"
checkbox Delta-Aminolevulinico "true"
checkbox Urico "false"
checkbox III "true"
checkbox Fracoes "false"
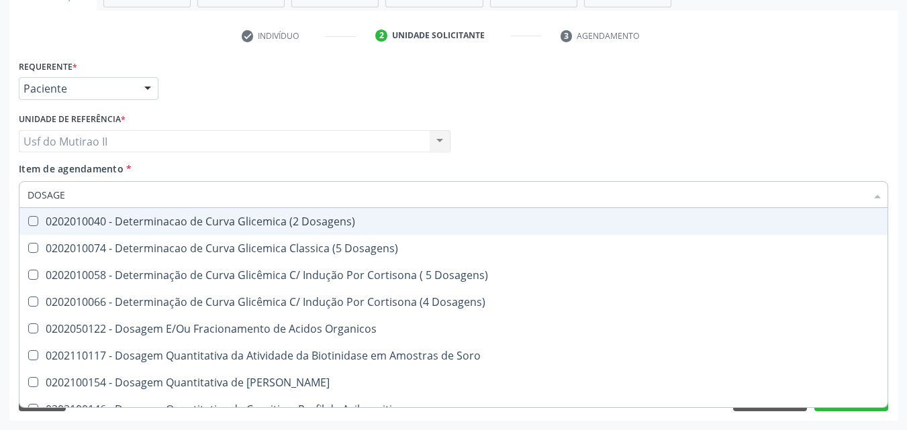
checkbox Citrato "true"
checkbox Cloreto "true"
checkbox Suor "true"
checkbox Hdl "false"
checkbox Ldl "false"
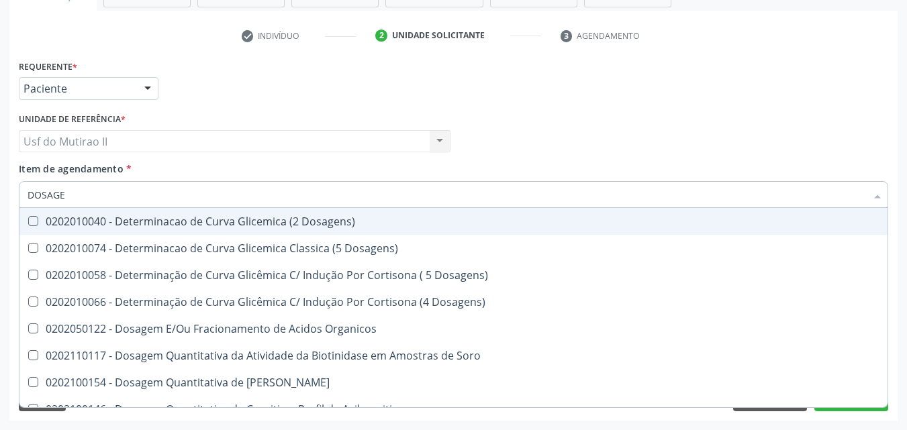
checkbox Total "false"
checkbox Colinesterase "true"
checkbox Creatinina "false"
checkbox Esperma "true"
checkbox Glicose "false"
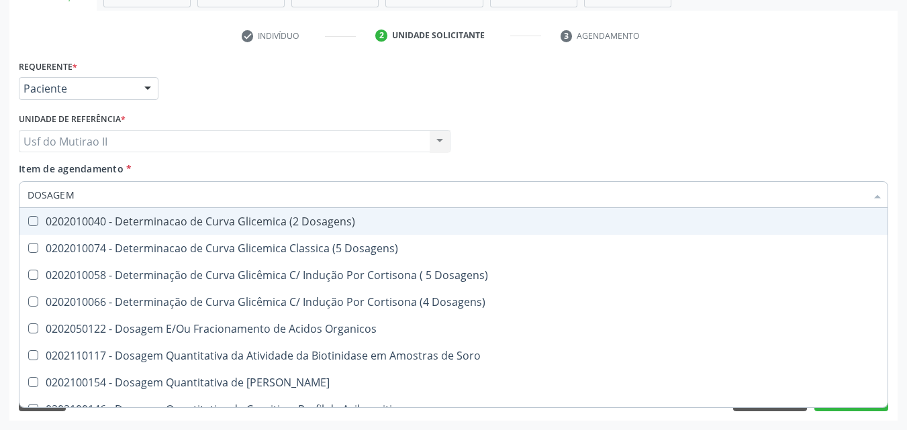
checkbox Tiocianato "true"
checkbox Tireoglobulina "true"
checkbox Livre\) "true"
checkbox \(Tgo\) "false"
checkbox \(Tgp\) "false"
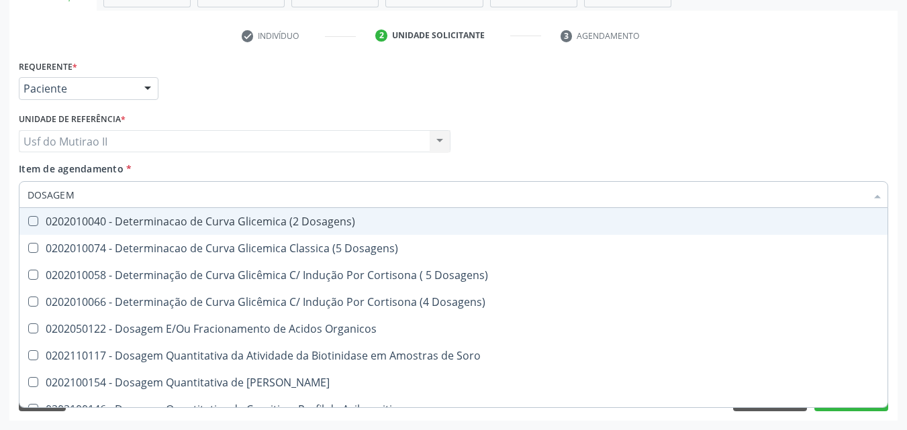
checkbox Triglicerideos "false"
checkbox Pezinho\) "true"
checkbox Ureia "false"
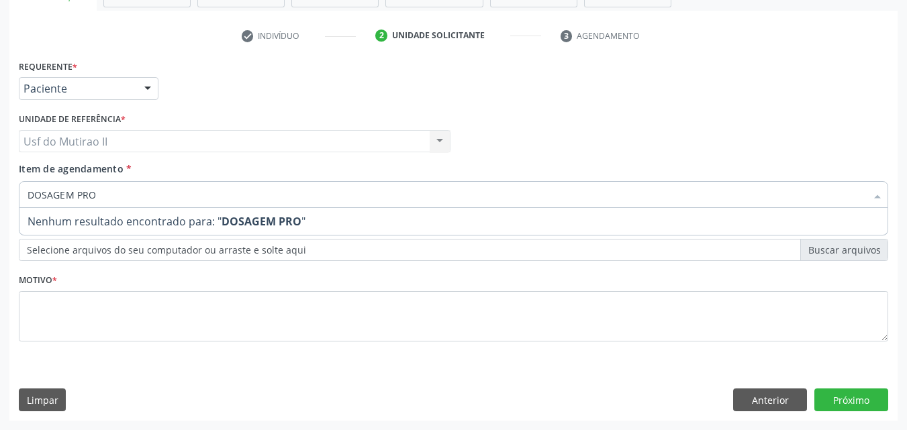
drag, startPoint x: 74, startPoint y: 189, endPoint x: 83, endPoint y: 199, distance: 14.3
click at [74, 189] on input "DOSAGEM PRO" at bounding box center [447, 194] width 839 height 27
type input "DOSAGEM DE PRO"
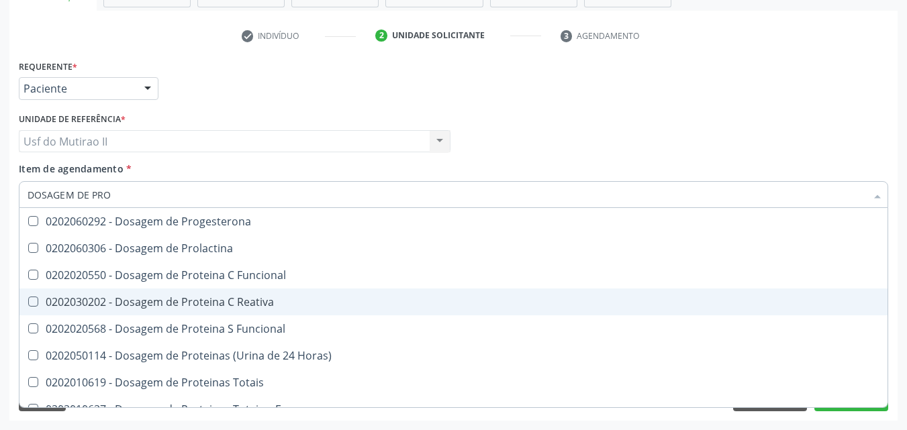
click at [184, 297] on div "0202030202 - Dosagem de Proteina C Reativa" at bounding box center [454, 302] width 852 height 11
checkbox Reativa "true"
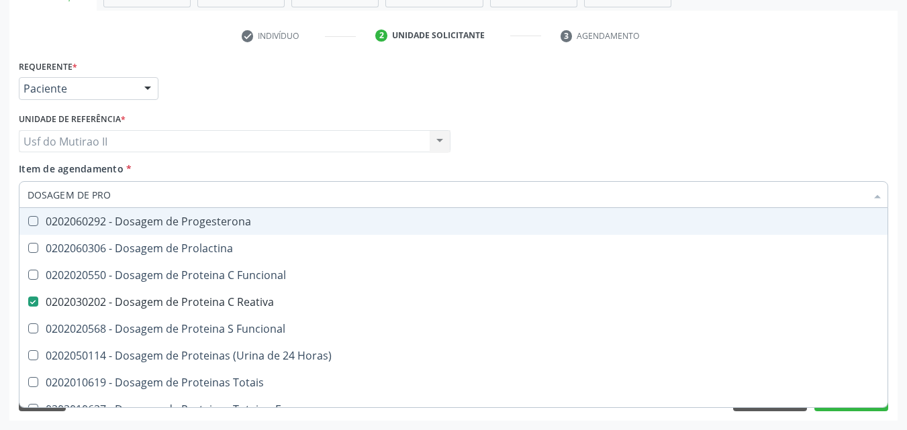
drag, startPoint x: 146, startPoint y: 199, endPoint x: 3, endPoint y: 188, distance: 144.1
click at [3, 188] on div "Acompanhamento Acompanhe a situação das marcações correntes e finalizadas Relat…" at bounding box center [453, 134] width 907 height 591
checkbox Reativa "false"
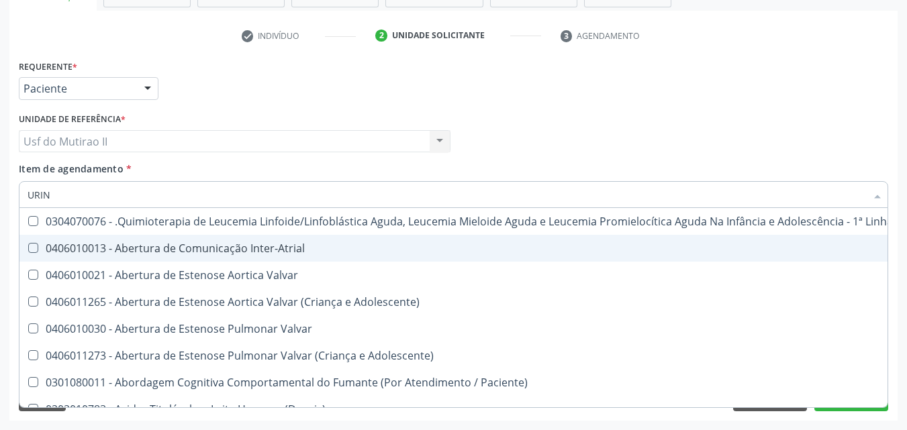
type input "URINA"
checkbox Aparentado "false"
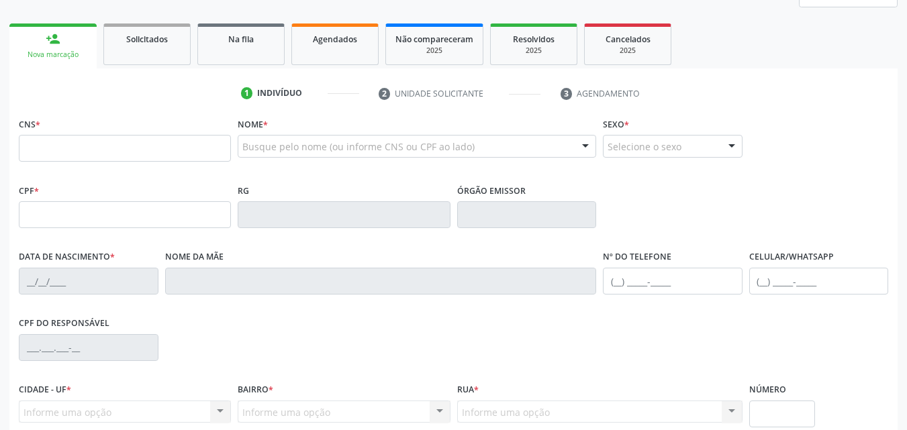
scroll to position [163, 0]
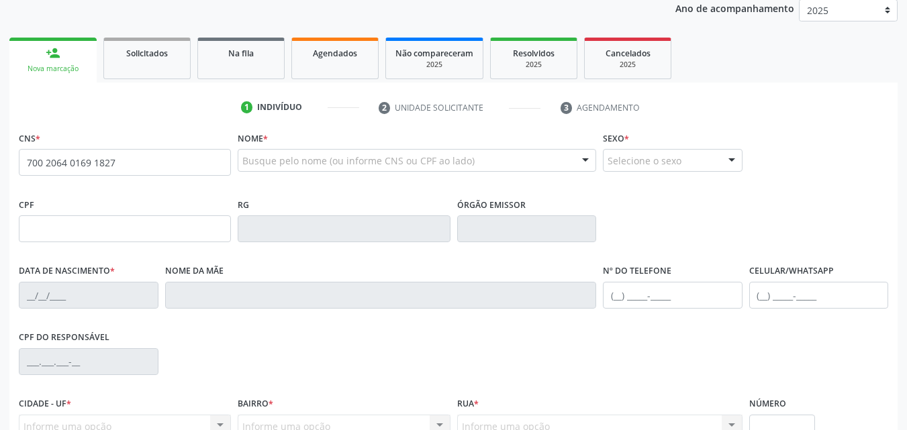
type input "700 2064 0169 1827"
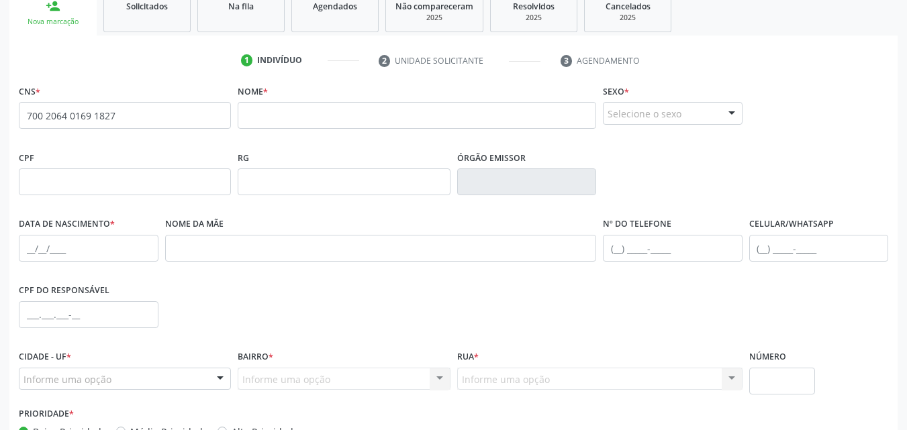
scroll to position [230, 0]
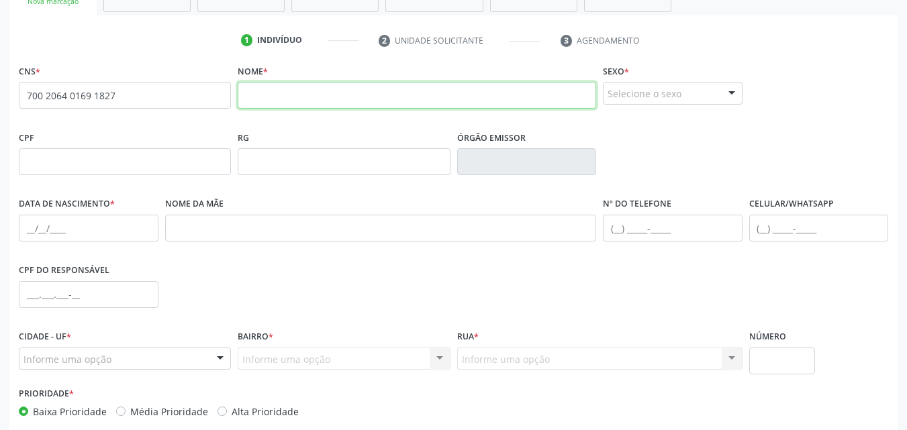
click at [310, 104] on input "text" at bounding box center [417, 95] width 359 height 27
click at [279, 101] on input "text" at bounding box center [417, 95] width 359 height 27
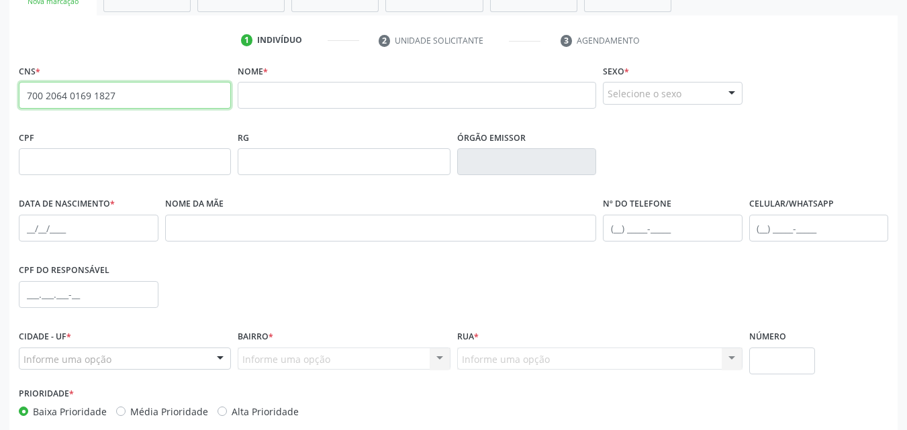
drag, startPoint x: 125, startPoint y: 88, endPoint x: 0, endPoint y: 103, distance: 125.7
click at [0, 103] on div "Acompanhamento Acompanhe a situação das marcações correntes e finalizadas Relat…" at bounding box center [453, 171] width 907 height 654
drag, startPoint x: 120, startPoint y: 114, endPoint x: 113, endPoint y: 106, distance: 10.5
click at [114, 109] on fieldset "CNS * 700 2064 0169 1827 none" at bounding box center [125, 89] width 212 height 57
drag, startPoint x: 122, startPoint y: 99, endPoint x: 11, endPoint y: 104, distance: 110.9
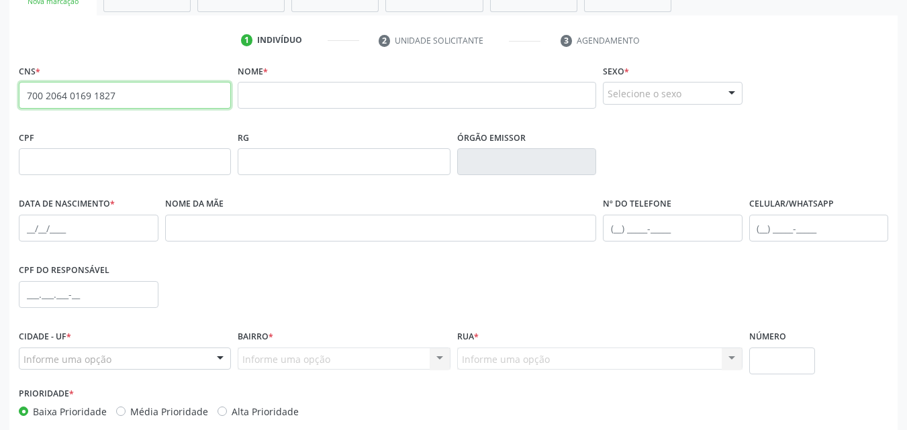
click at [11, 104] on div "CNS * 700 2064 0169 1827 none Nome * Sexo * Selecione o sexo Masculino Feminino…" at bounding box center [453, 274] width 888 height 427
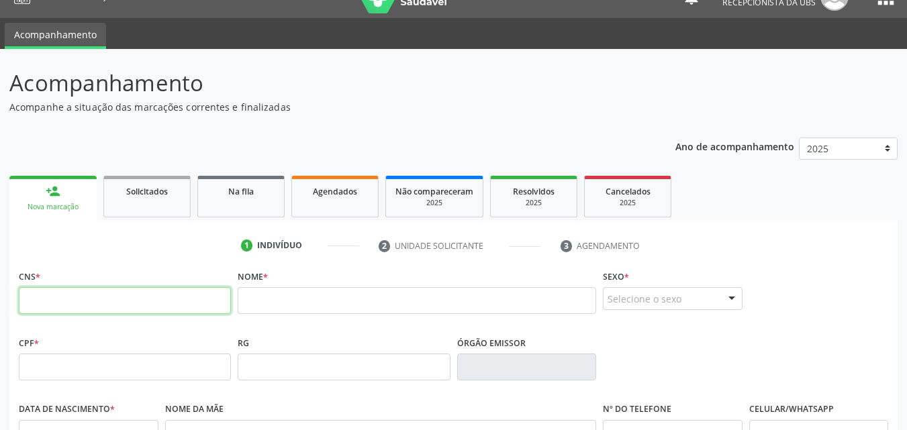
scroll to position [0, 0]
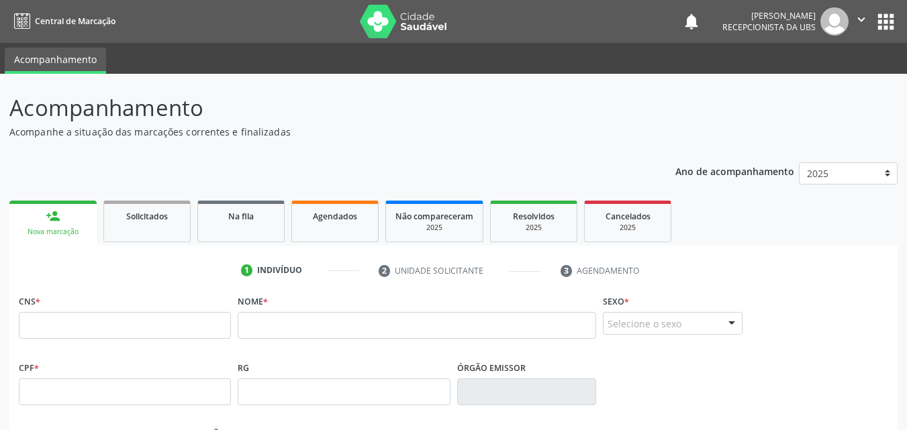
click at [73, 228] on div "Nova marcação" at bounding box center [53, 232] width 68 height 10
click at [81, 323] on input "text" at bounding box center [125, 325] width 212 height 27
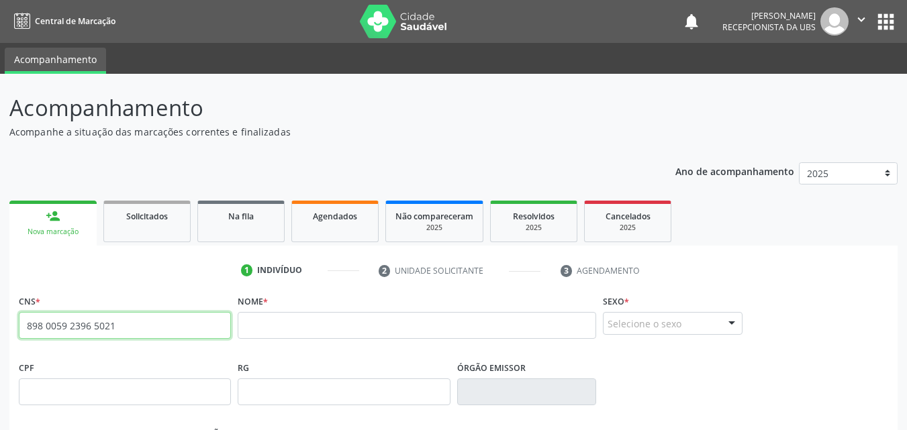
type input "898 0059 2396 5021"
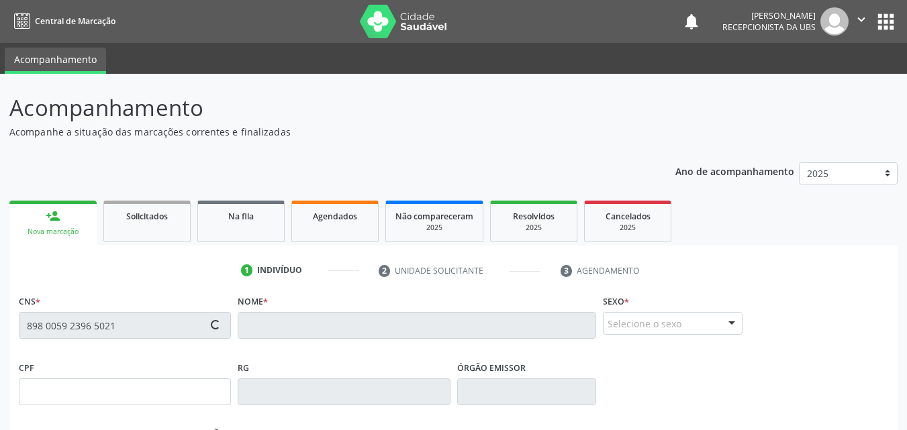
type input "162.792.094-31"
type input "06/02/2019"
type input "Maria Regeline Silva dos Santos"
type input "(87) 99970-4718"
type input "090.556.294-13"
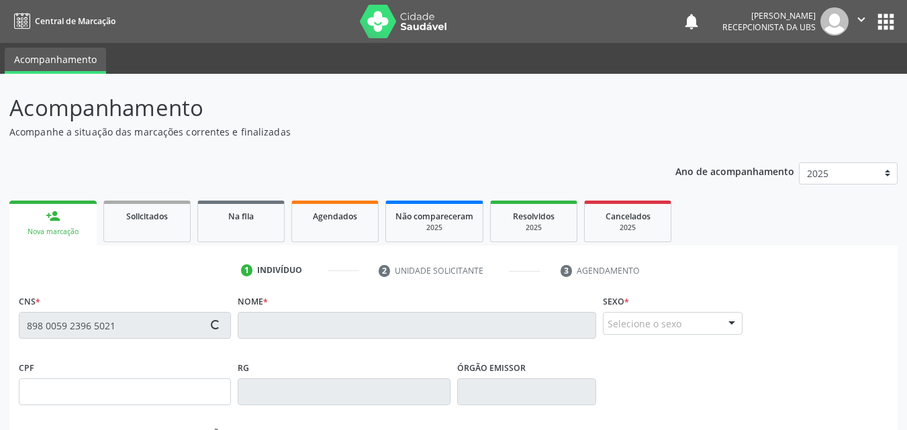
type input "385"
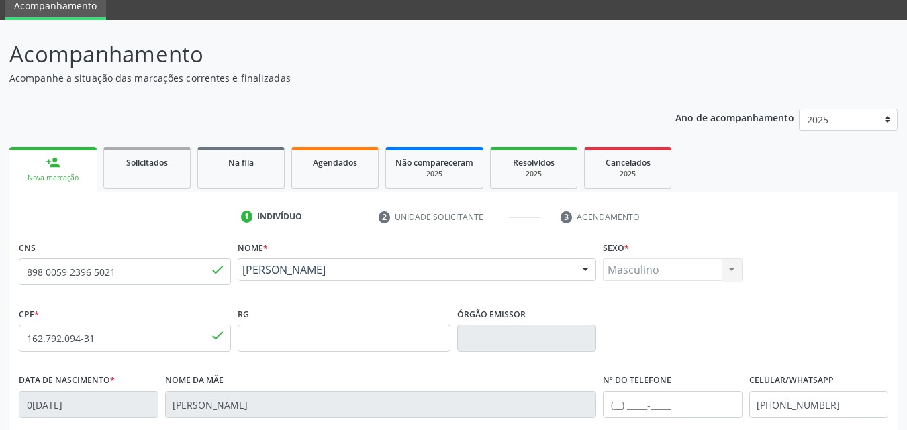
scroll to position [269, 0]
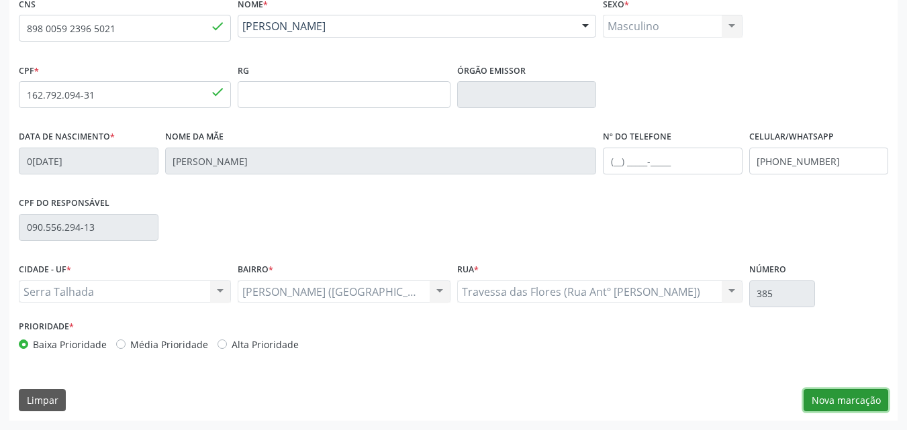
click at [827, 395] on button "Nova marcação" at bounding box center [846, 400] width 85 height 23
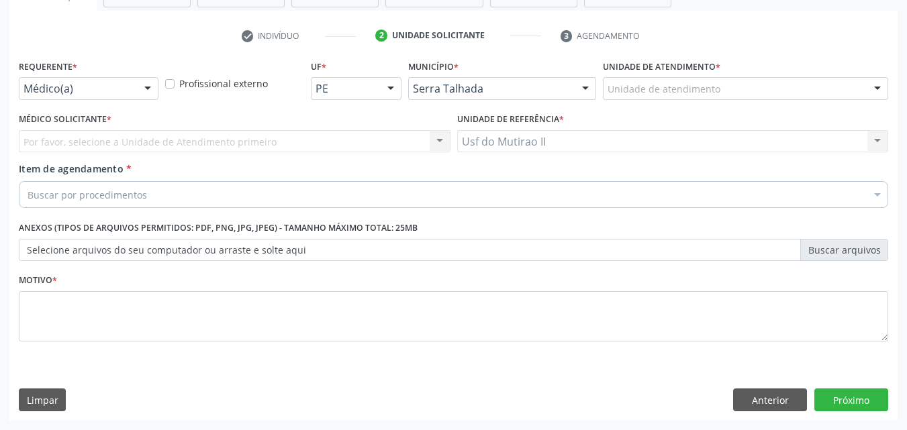
click at [146, 84] on div at bounding box center [148, 89] width 20 height 23
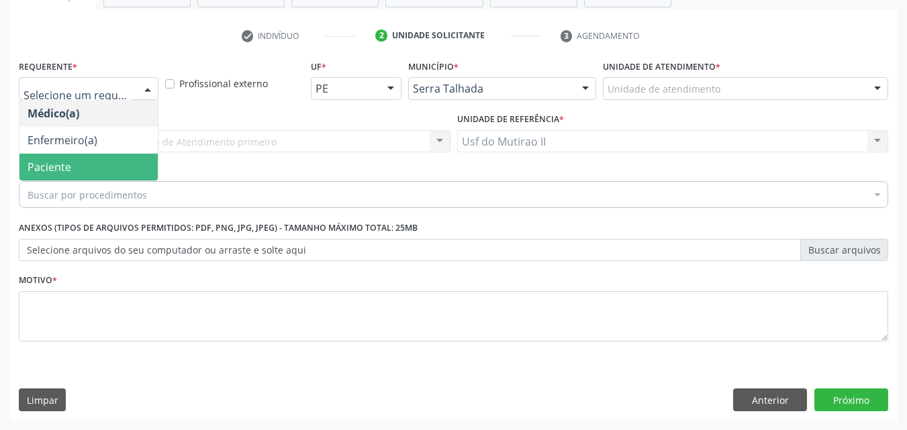
click at [127, 154] on span "Paciente" at bounding box center [88, 167] width 138 height 27
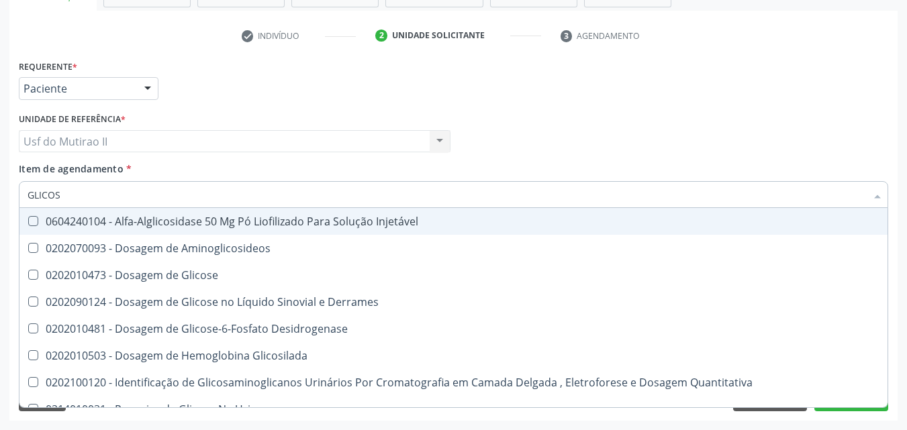
type input "GLICOSE"
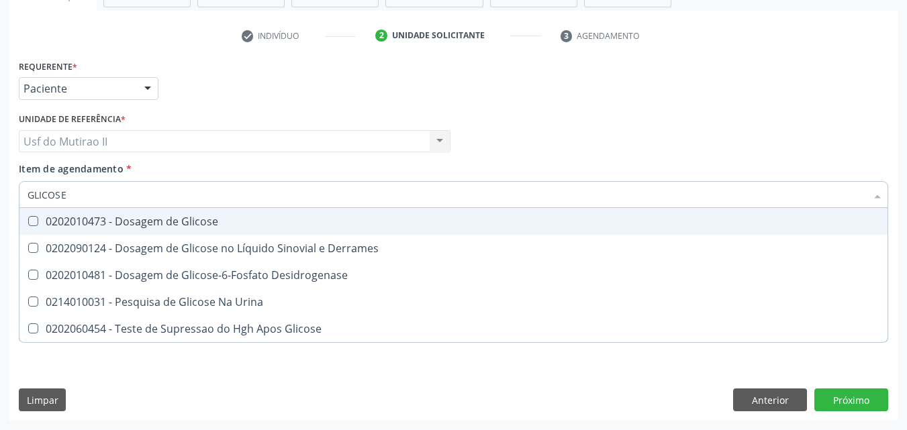
click at [135, 230] on span "0202010473 - Dosagem de Glicose" at bounding box center [453, 221] width 868 height 27
checkbox Glicose "true"
drag, startPoint x: 99, startPoint y: 200, endPoint x: 26, endPoint y: 205, distance: 73.3
click at [26, 205] on div "GLICOSE" at bounding box center [453, 194] width 869 height 27
checkbox Glicose "false"
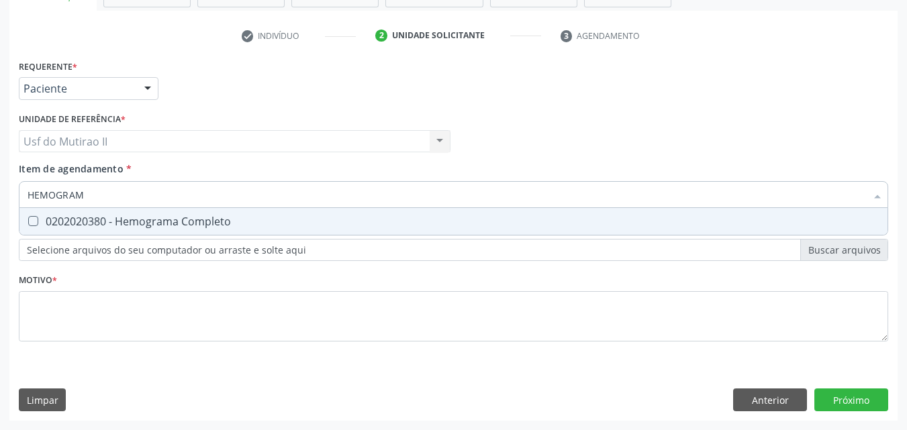
type input "HEMOGRAMA"
click at [66, 212] on span "0202020380 - Hemograma Completo" at bounding box center [453, 221] width 868 height 27
checkbox Completo "true"
drag, startPoint x: 117, startPoint y: 189, endPoint x: 0, endPoint y: 214, distance: 120.1
click at [0, 214] on div "Acompanhamento Acompanhe a situação das marcações correntes e finalizadas Relat…" at bounding box center [453, 134] width 907 height 591
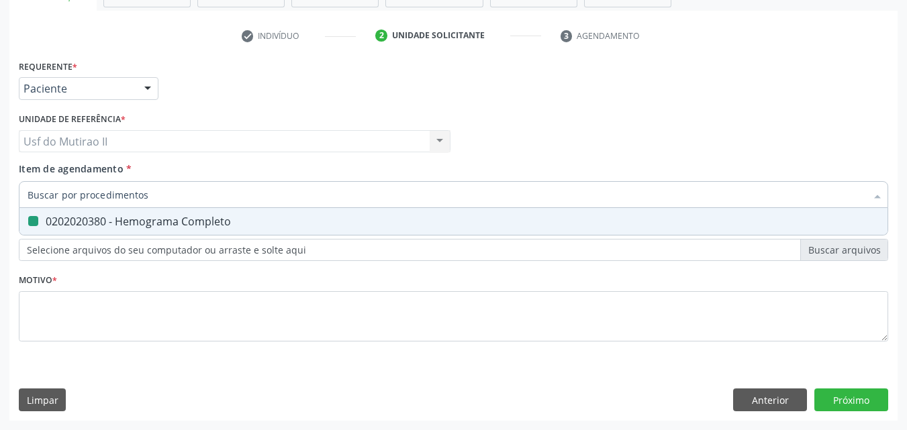
checkbox Completo "false"
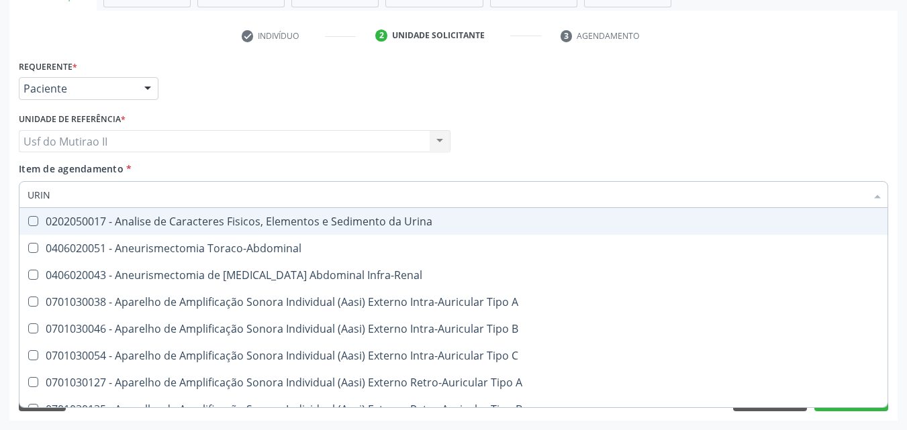
type input "URINA"
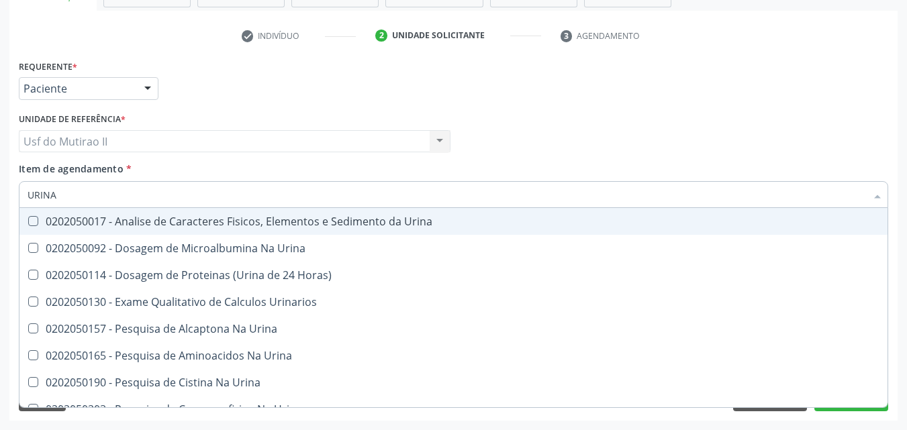
click at [68, 224] on div "0202050017 - Analise de Caracteres Fisicos, Elementos e Sedimento da Urina" at bounding box center [454, 221] width 852 height 11
checkbox Urina "true"
drag, startPoint x: 75, startPoint y: 197, endPoint x: 0, endPoint y: 201, distance: 74.7
click at [0, 201] on div "Acompanhamento Acompanhe a situação das marcações correntes e finalizadas Relat…" at bounding box center [453, 134] width 907 height 591
checkbox Urina "false"
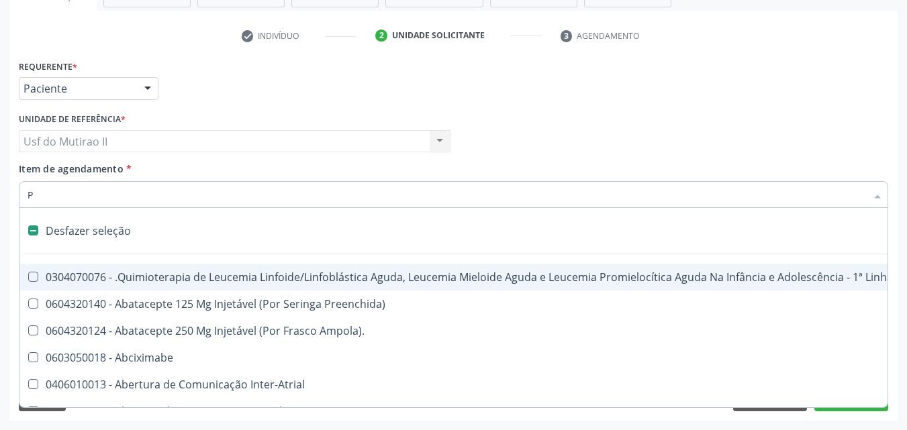
type input "PE"
checkbox Urina "false"
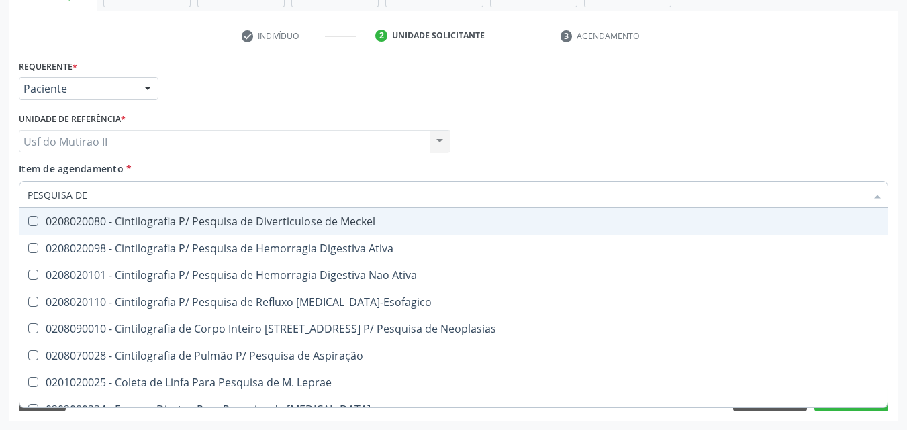
type input "PESQUISA DE O"
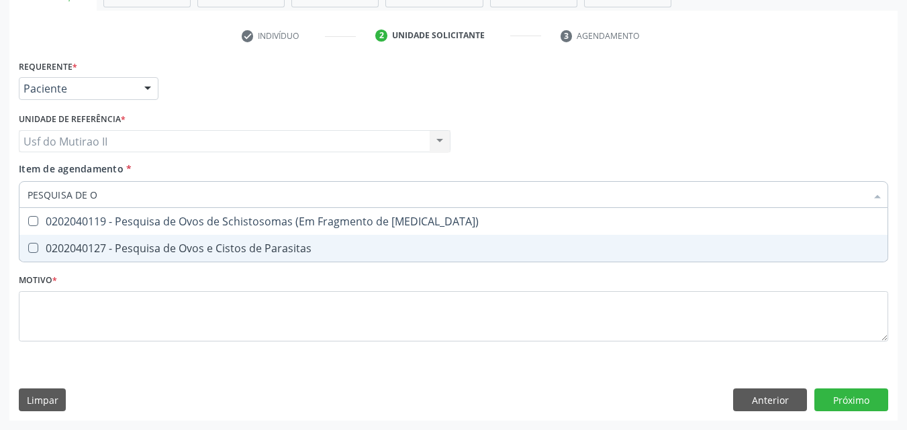
click at [130, 244] on div "0202040127 - Pesquisa de Ovos e Cistos de Parasitas" at bounding box center [454, 248] width 852 height 11
checkbox Parasitas "true"
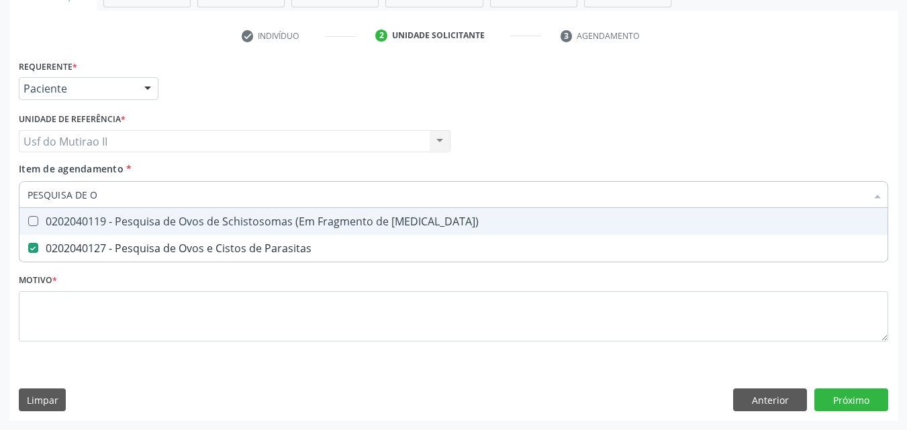
drag, startPoint x: 115, startPoint y: 188, endPoint x: 0, endPoint y: 209, distance: 117.5
click at [0, 209] on div "Acompanhamento Acompanhe a situação das marcações correntes e finalizadas Relat…" at bounding box center [453, 134] width 907 height 591
checkbox Parasitas "false"
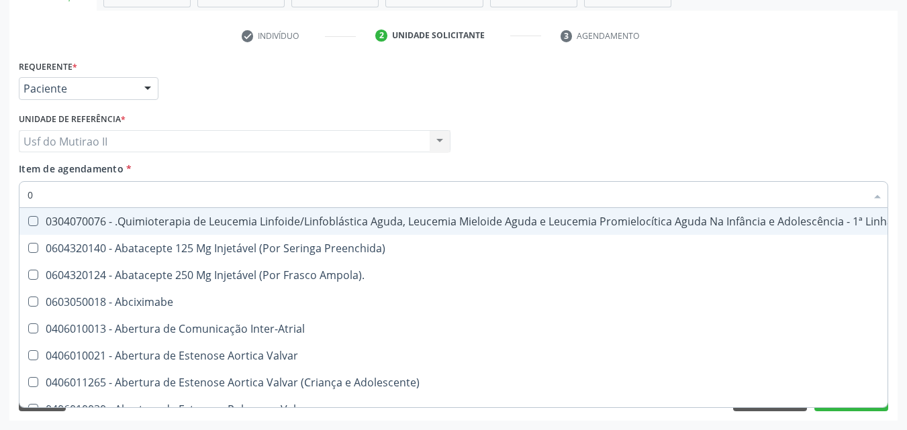
type input "02"
checkbox Coração "true"
checkbox Urina "false"
checkbox Bilateral "true"
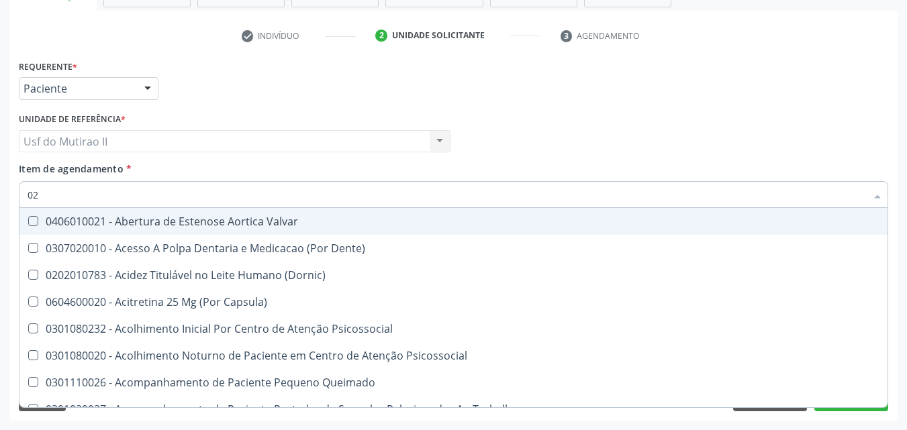
type input "020"
checkbox Terapeutica "true"
checkbox Urina "false"
checkbox \(Qualitativo\) "true"
checkbox Glicose "false"
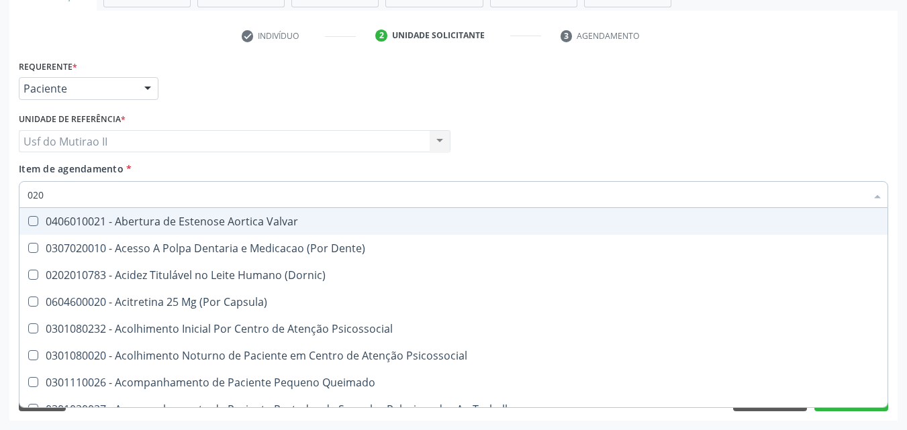
checkbox \(T3\) "true"
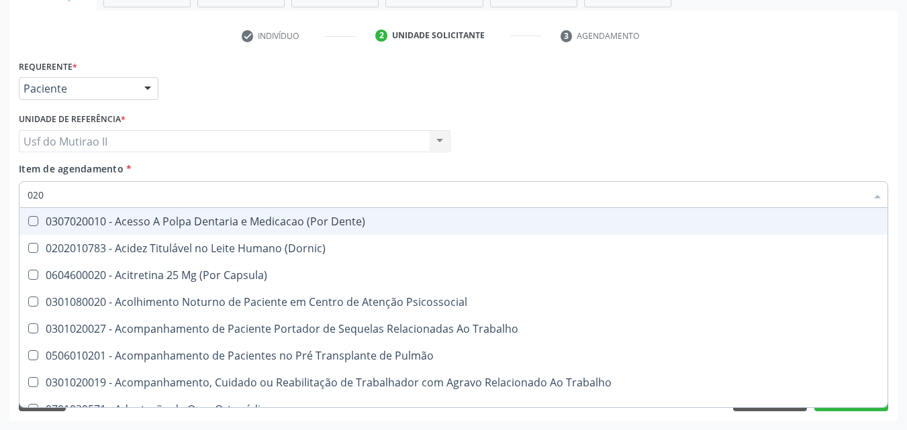
type input "0202"
checkbox Capsula\) "true"
checkbox Urina "false"
checkbox Laser "true"
checkbox Biologica "true"
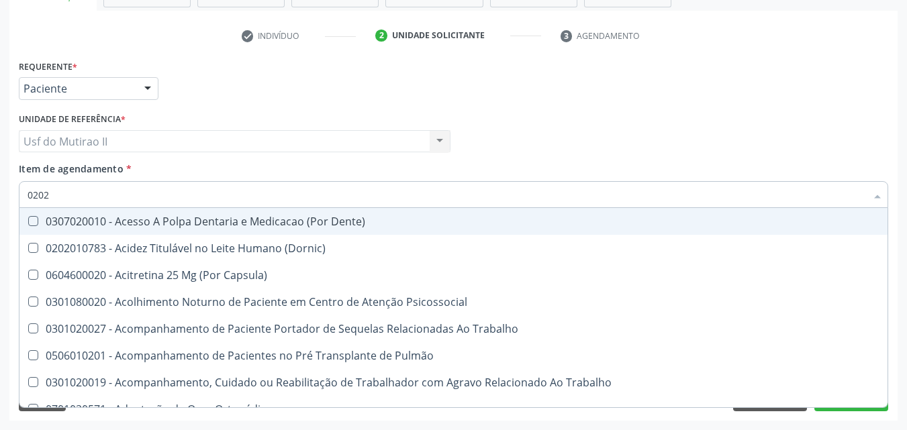
checkbox 17-Hidroxicorticosteroides "true"
checkbox Glicose "false"
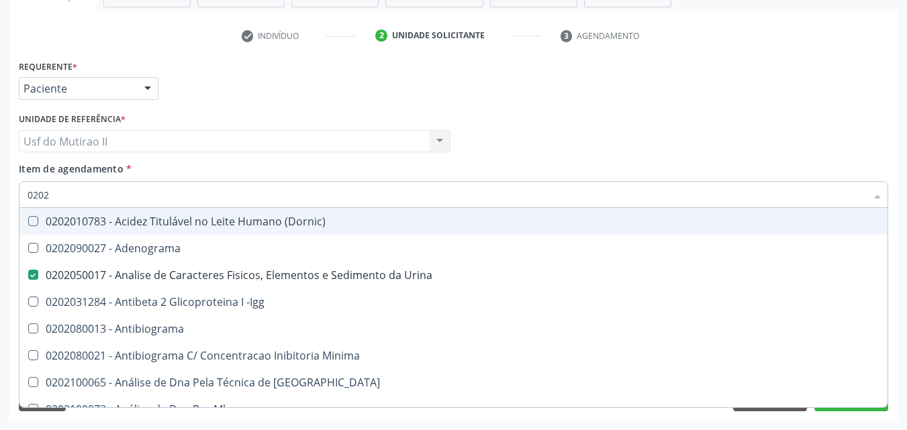
type input "02020"
checkbox Xi "true"
checkbox Glicose "false"
checkbox Zinco "true"
checkbox Completo "false"
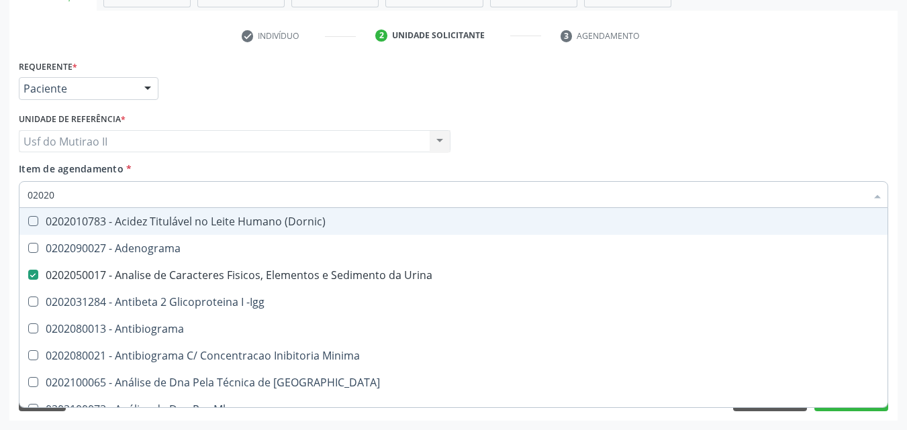
checkbox \(Anti-Hdv\) "true"
checkbox Parasitas "false"
type input "020203"
checkbox Urina "false"
checkbox Aminoacidos "true"
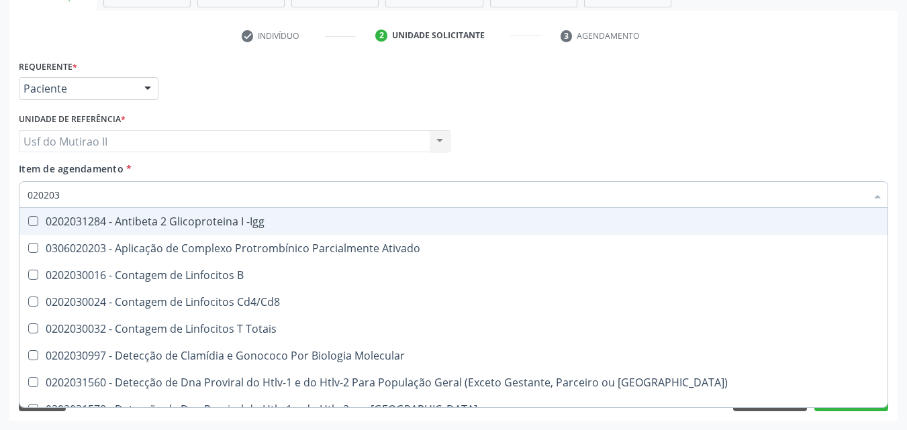
type input "0202030"
checkbox Completo "false"
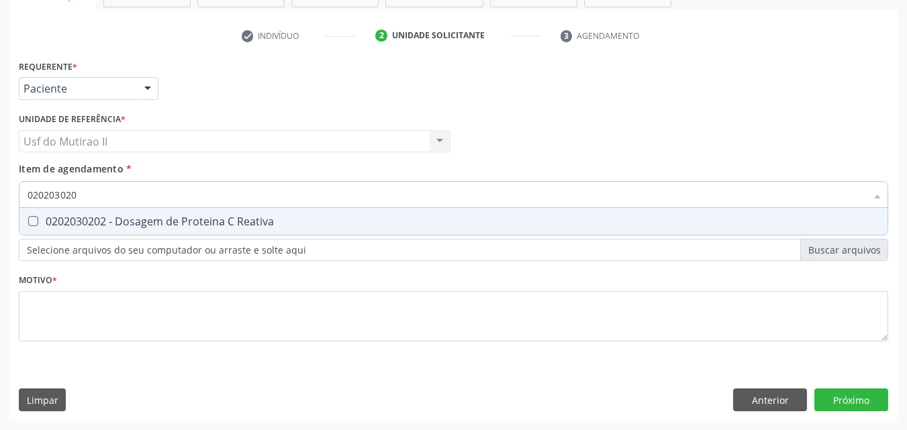
type input "0202030202"
click at [96, 217] on div "0202030202 - Dosagem de Proteina C Reativa" at bounding box center [454, 221] width 852 height 11
checkbox Reativa "true"
click at [361, 95] on div "Requerente * Paciente Médico(a) Enfermeiro(a) Paciente Nenhum resultado encontr…" at bounding box center [453, 82] width 876 height 52
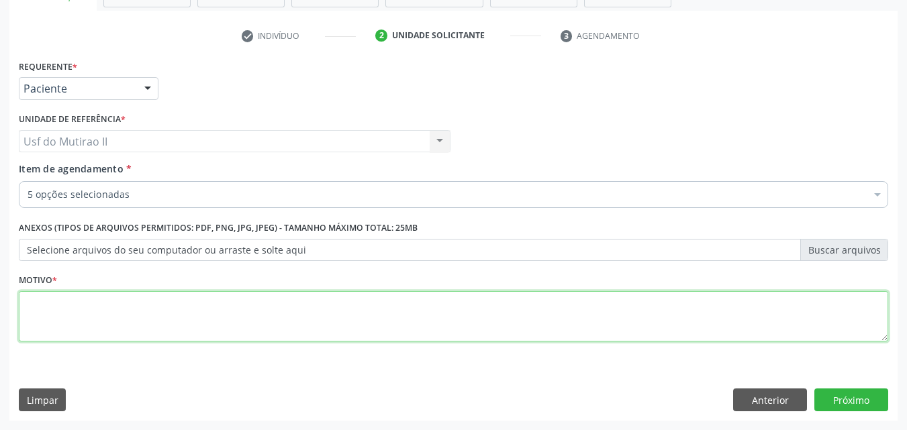
click at [317, 323] on textarea at bounding box center [453, 316] width 869 height 51
type textarea "."
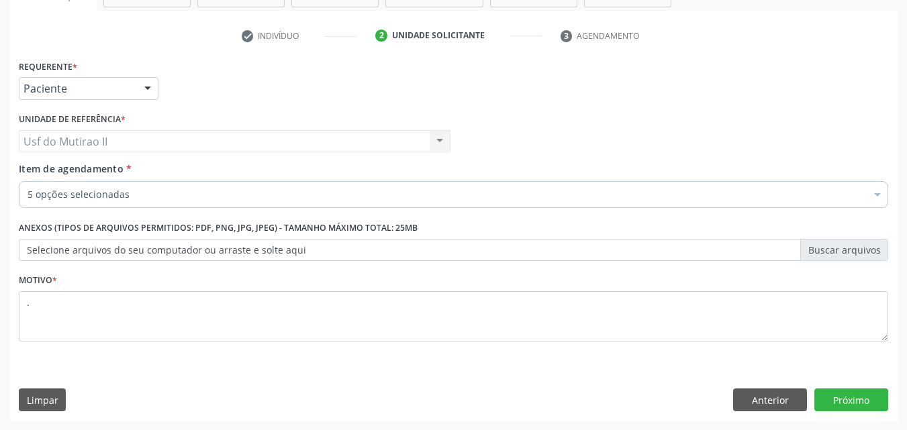
click at [634, 389] on div "Limpar Anterior Próximo" at bounding box center [453, 400] width 869 height 23
click at [857, 397] on button "Próximo" at bounding box center [851, 400] width 74 height 23
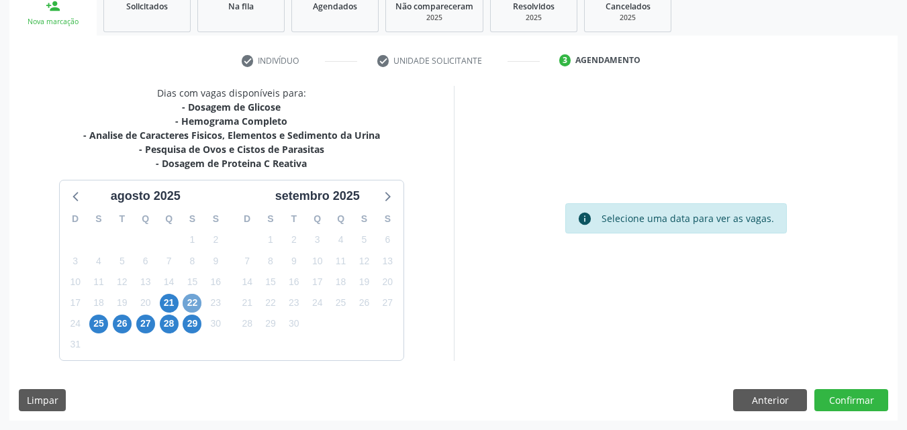
click at [193, 305] on span "22" at bounding box center [192, 303] width 19 height 19
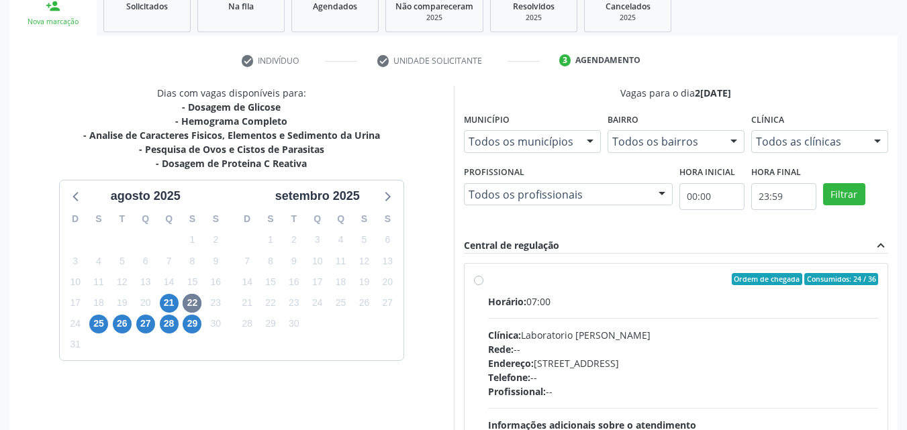
click at [510, 271] on div "Ordem de chegada Consumidos: 24 / 36 Horário: 07:00 Clínica: Laboratorio Jose P…" at bounding box center [677, 376] width 424 height 225
radio input "true"
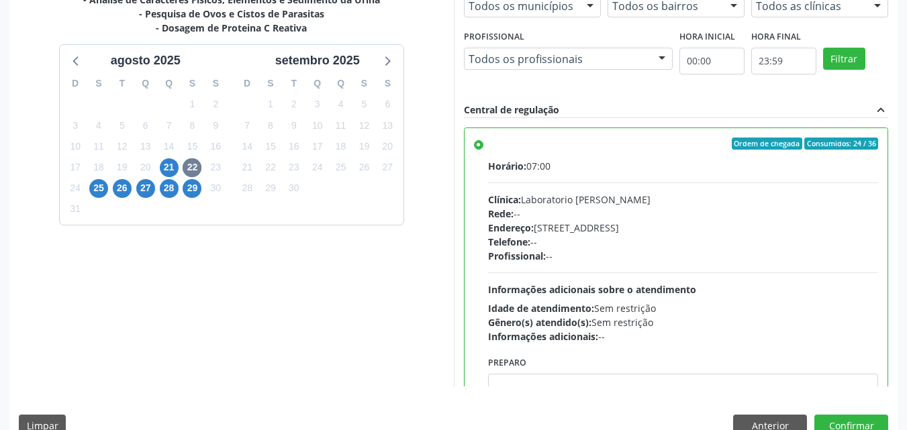
scroll to position [369, 0]
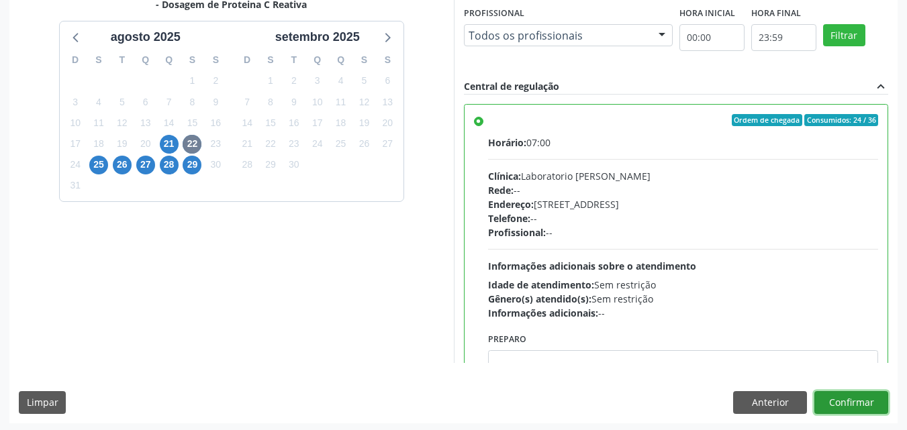
click at [826, 401] on button "Confirmar" at bounding box center [851, 402] width 74 height 23
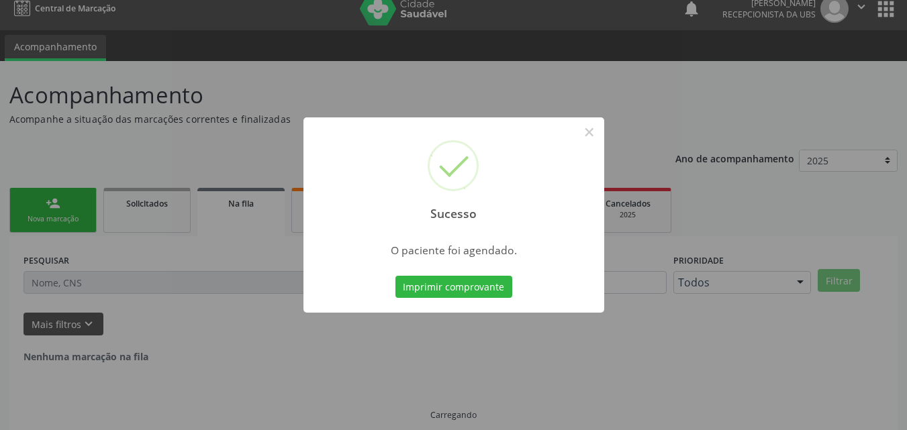
scroll to position [0, 0]
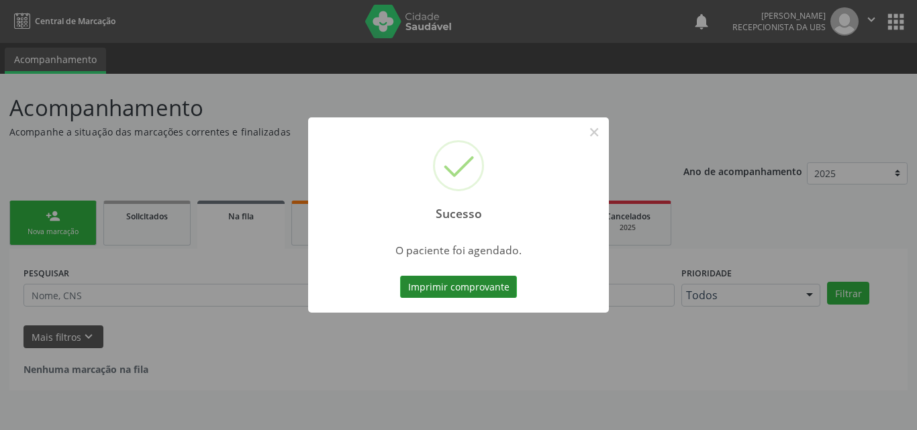
click at [497, 290] on button "Imprimir comprovante" at bounding box center [458, 287] width 117 height 23
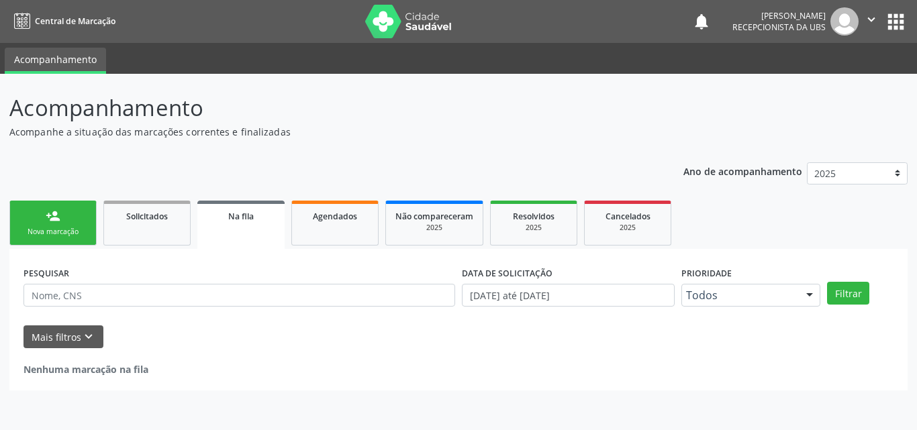
click at [67, 224] on link "person_add Nova marcação" at bounding box center [52, 223] width 87 height 45
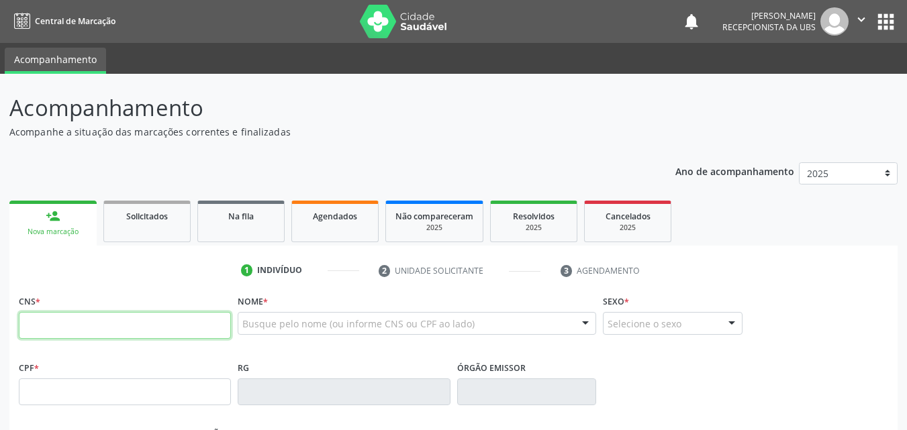
click at [77, 324] on input "text" at bounding box center [125, 325] width 212 height 27
type input "704 6066 9124 6092"
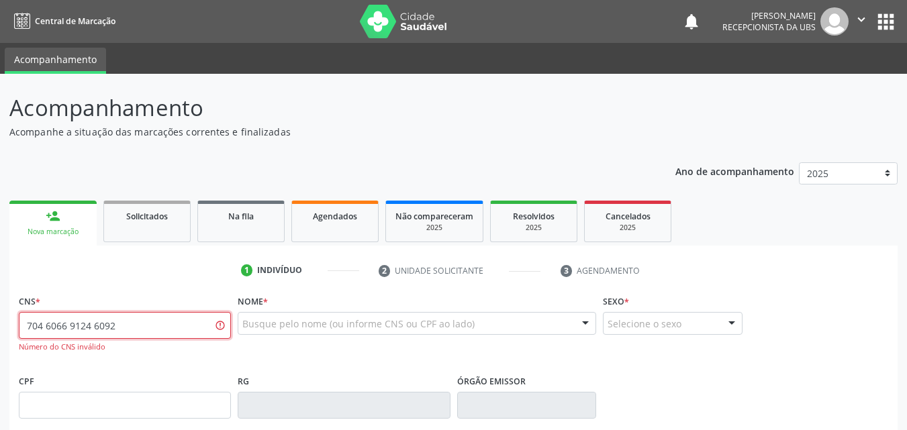
drag, startPoint x: 145, startPoint y: 326, endPoint x: 15, endPoint y: 350, distance: 132.5
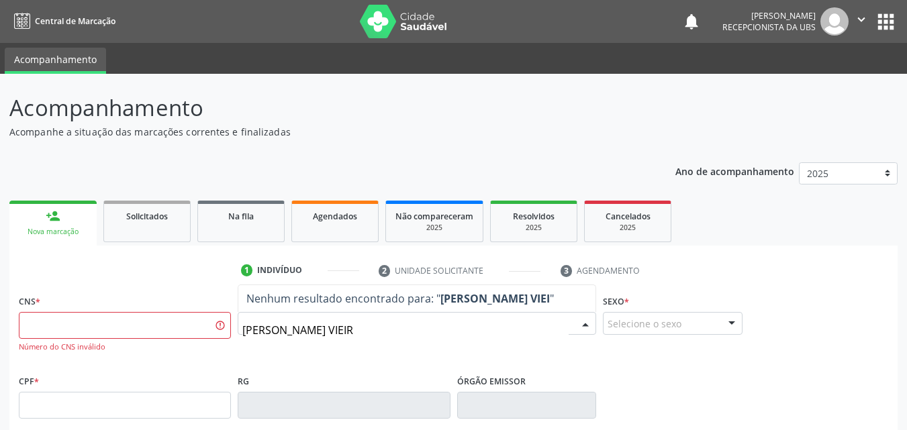
type input "IVANILDA VIEIRA"
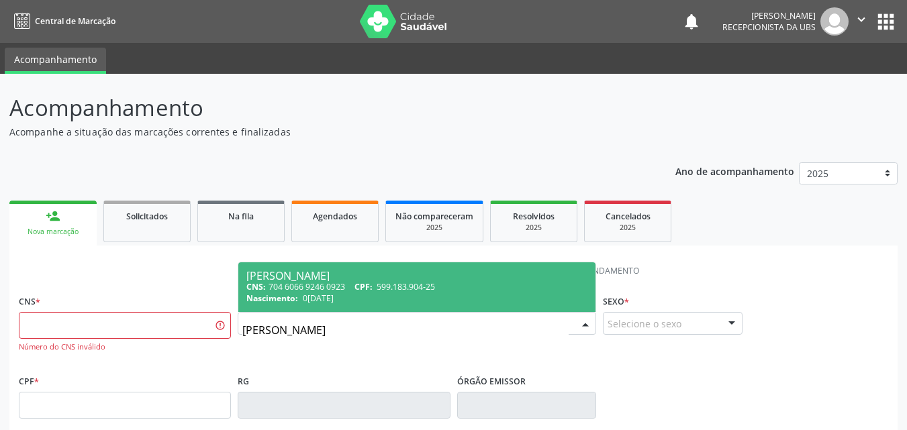
click at [288, 298] on span "Nascimento:" at bounding box center [272, 298] width 52 height 11
type input "704 6066 9246 0923"
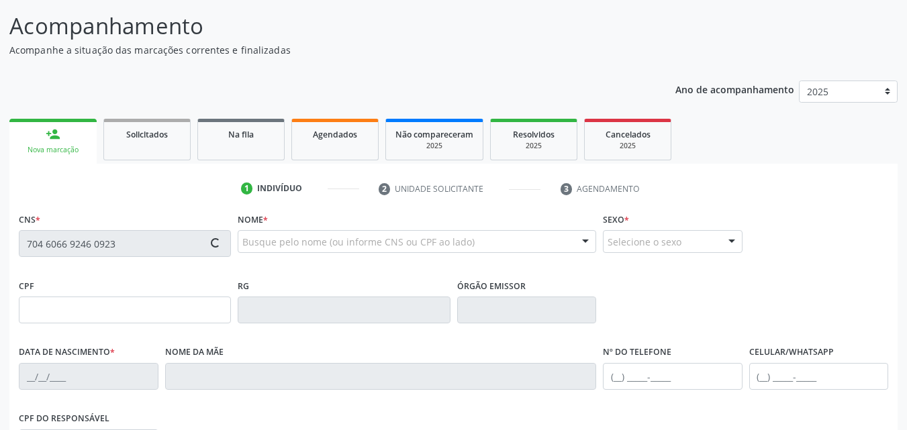
scroll to position [134, 0]
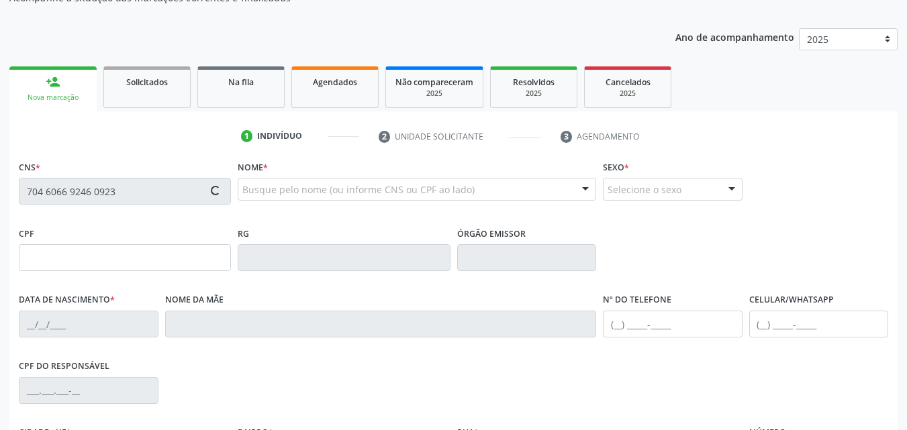
type input "599.183.904-25"
type input "[DATE]"
type input "[PERSON_NAME]"
type input "[PHONE_NUMBER]"
type input "710"
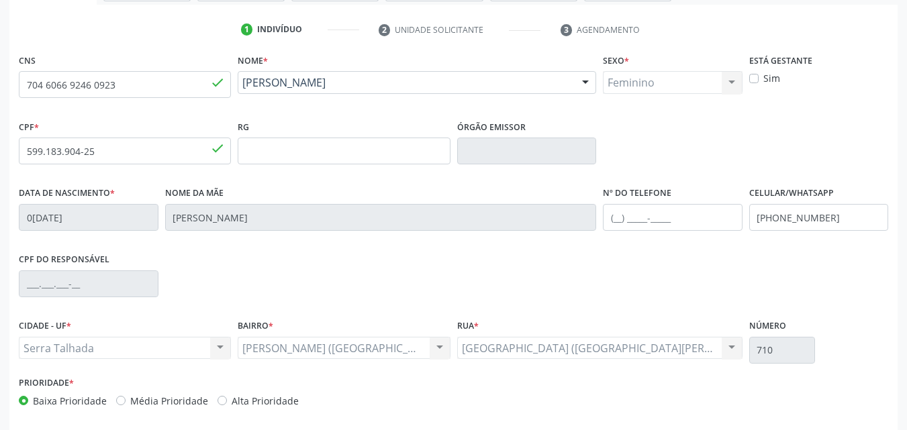
scroll to position [297, 0]
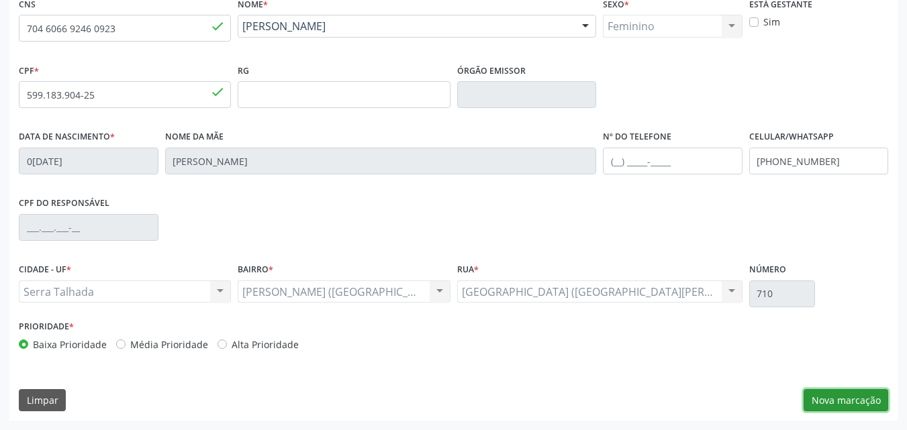
click at [841, 393] on button "Nova marcação" at bounding box center [846, 400] width 85 height 23
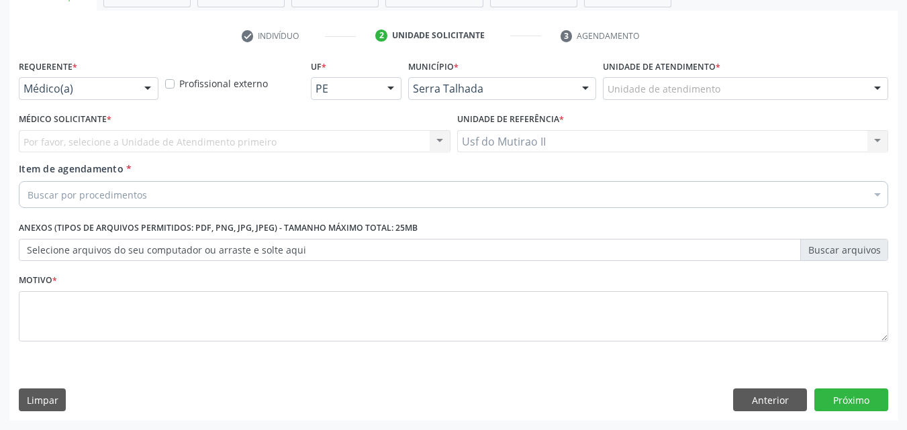
scroll to position [235, 0]
click at [44, 96] on div "Médico(a)" at bounding box center [89, 88] width 140 height 23
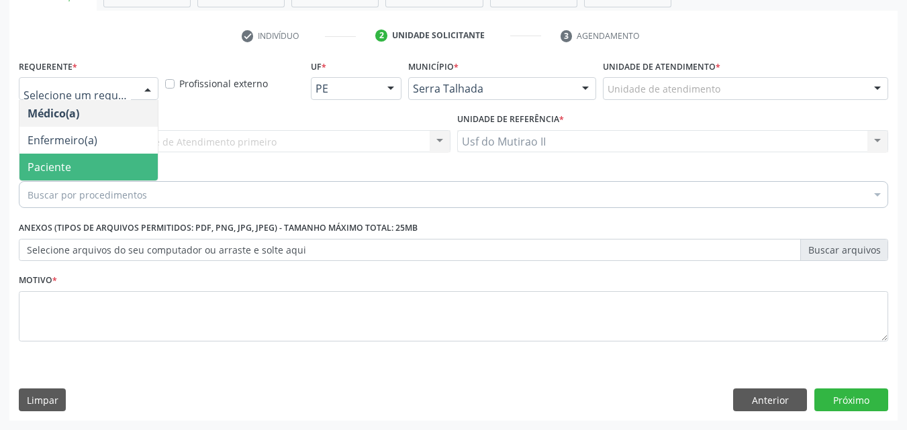
click at [73, 158] on span "Paciente" at bounding box center [88, 167] width 138 height 27
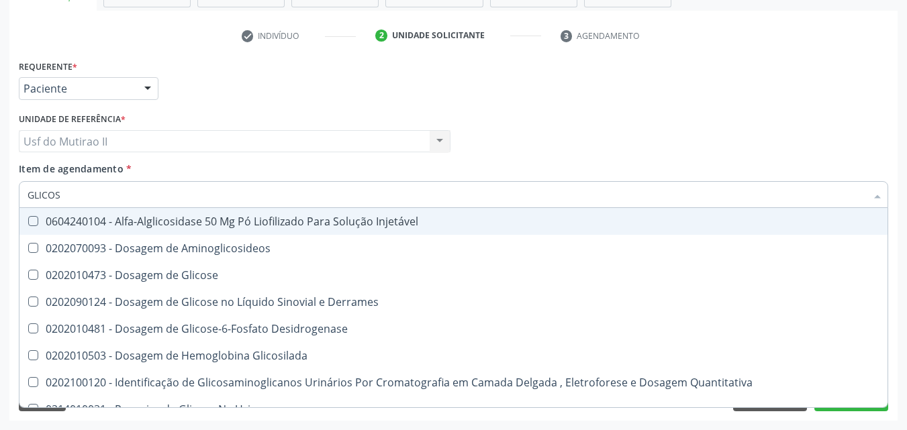
type input "GLICOSE"
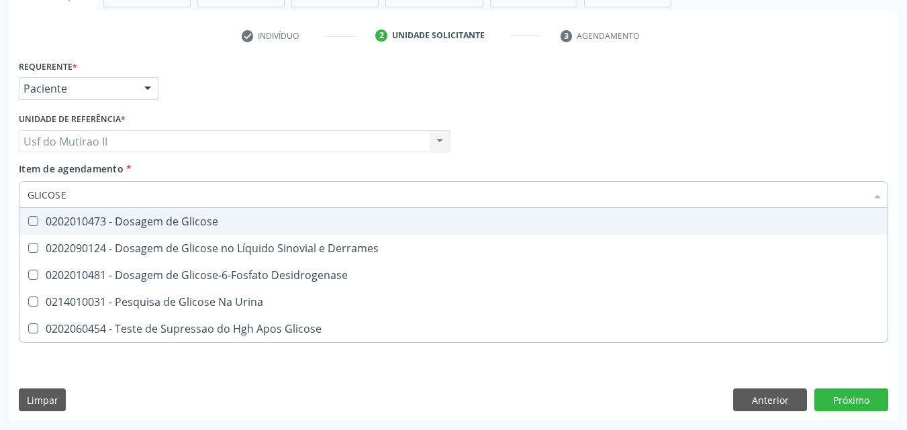
drag, startPoint x: 66, startPoint y: 194, endPoint x: 22, endPoint y: 191, distance: 44.4
click at [22, 191] on div "GLICOSE" at bounding box center [453, 194] width 869 height 27
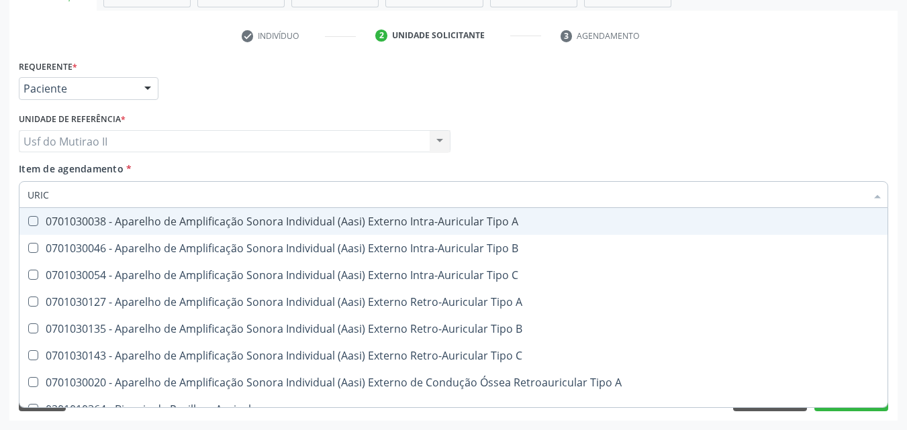
type input "URICO"
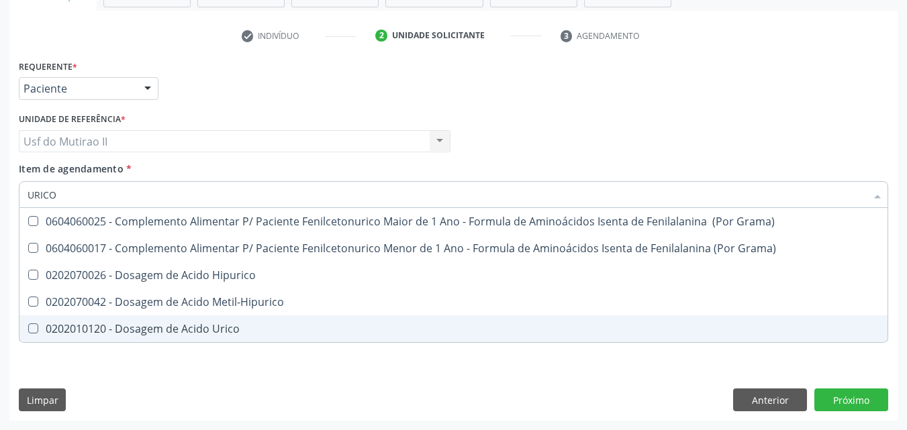
click at [133, 332] on div "0202010120 - Dosagem de Acido Urico" at bounding box center [454, 329] width 852 height 11
checkbox Urico "true"
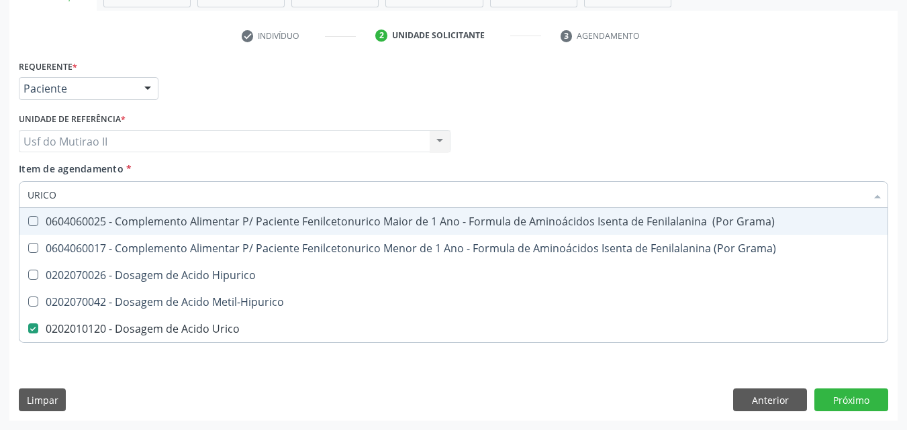
drag, startPoint x: 87, startPoint y: 198, endPoint x: 0, endPoint y: 185, distance: 88.2
click at [0, 185] on div "Acompanhamento Acompanhe a situação das marcações correntes e finalizadas Relat…" at bounding box center [453, 134] width 907 height 591
checkbox Urico "false"
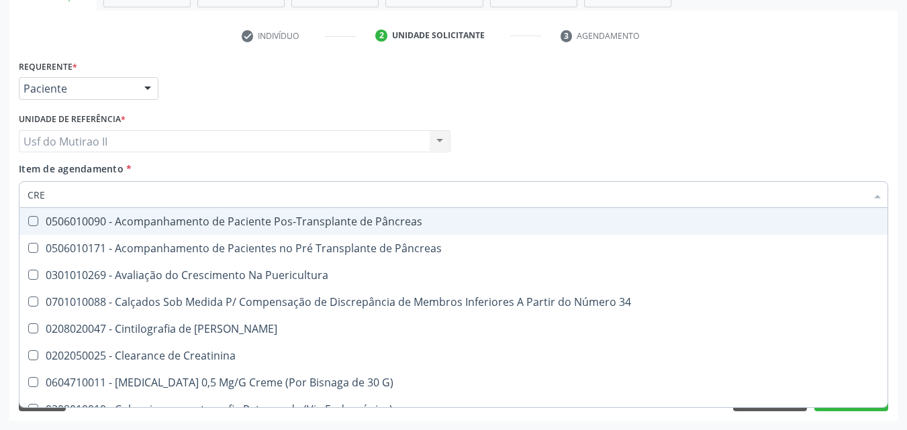
type input "CREA"
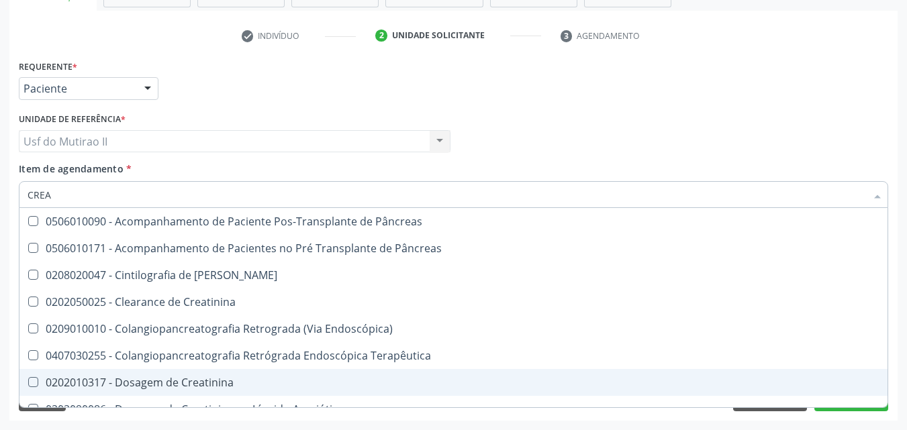
click at [162, 371] on span "0202010317 - Dosagem de Creatinina" at bounding box center [453, 382] width 868 height 27
checkbox Creatinina "true"
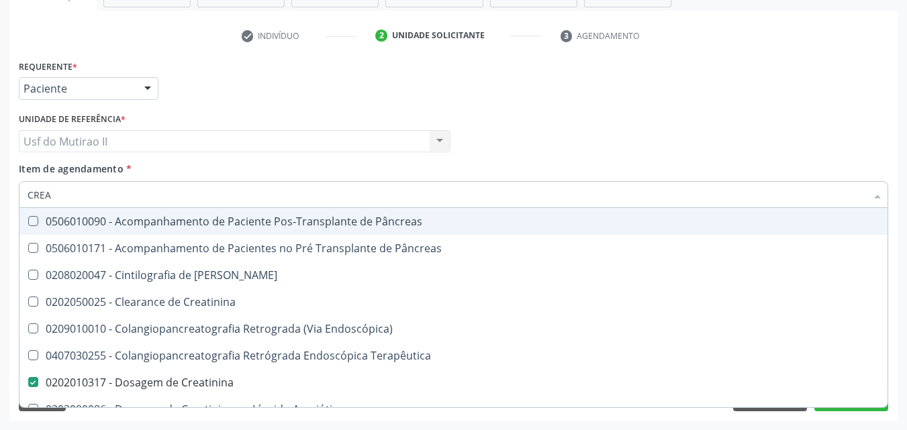
drag, startPoint x: 59, startPoint y: 198, endPoint x: 0, endPoint y: 189, distance: 59.8
click at [1, 186] on div "Acompanhamento Acompanhe a situação das marcações correntes e finalizadas Relat…" at bounding box center [453, 134] width 907 height 591
checkbox Creatinina "false"
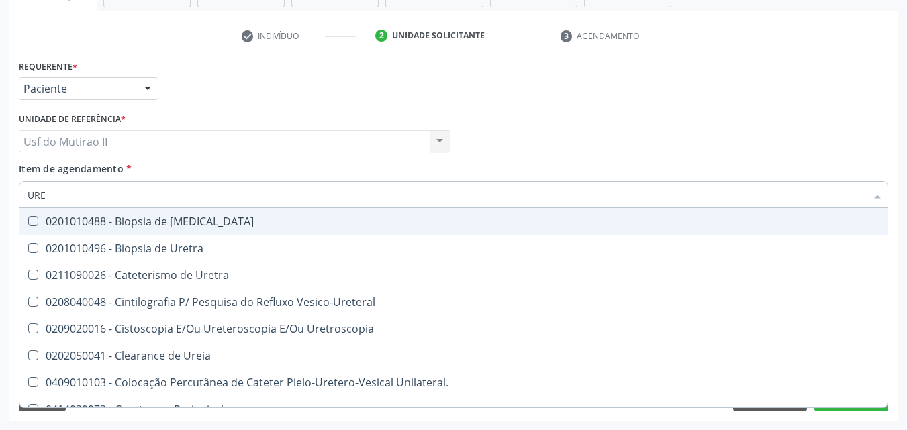
type input "UREI"
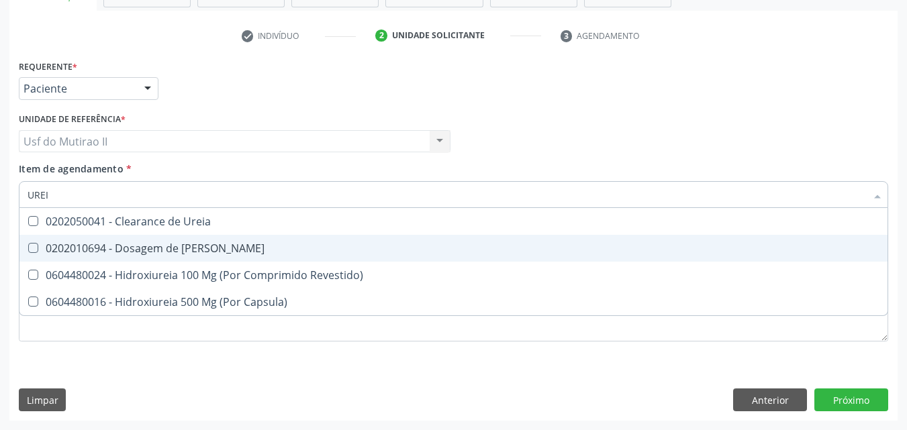
click at [169, 250] on div "0202010694 - Dosagem de [PERSON_NAME]" at bounding box center [454, 248] width 852 height 11
checkbox Ureia "true"
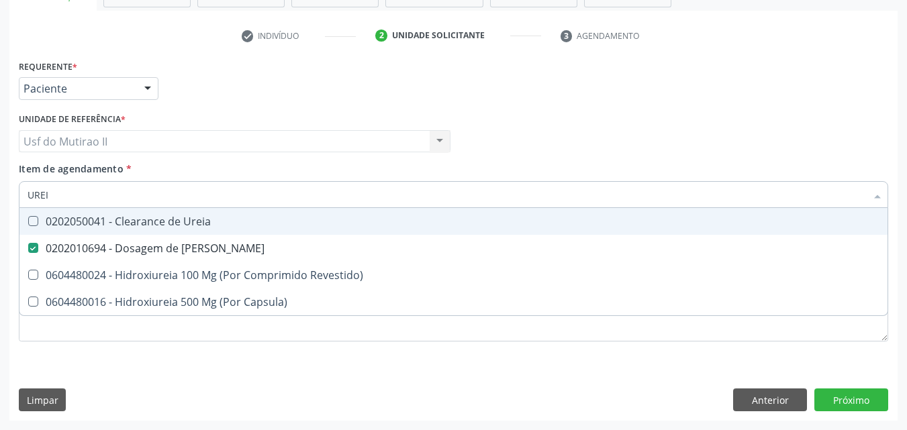
drag, startPoint x: 32, startPoint y: 190, endPoint x: 0, endPoint y: 193, distance: 32.3
click at [1, 195] on div "Acompanhamento Acompanhe a situação das marcações correntes e finalizadas Relat…" at bounding box center [453, 134] width 907 height 591
checkbox Ureia "false"
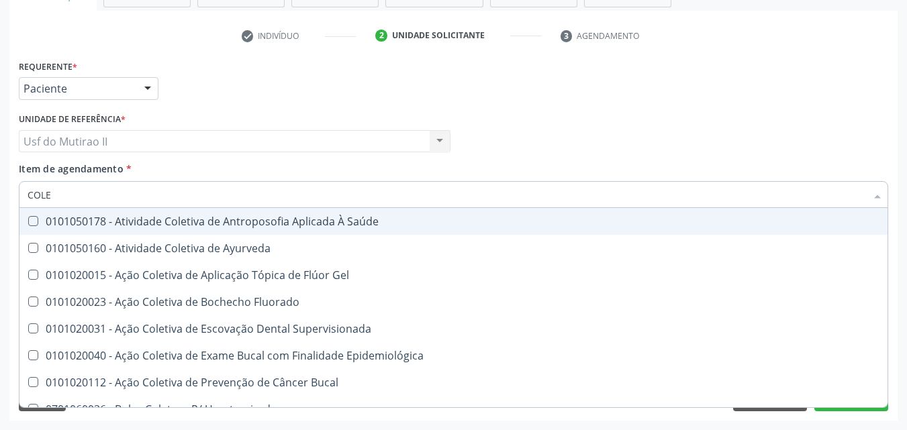
type input "COLES"
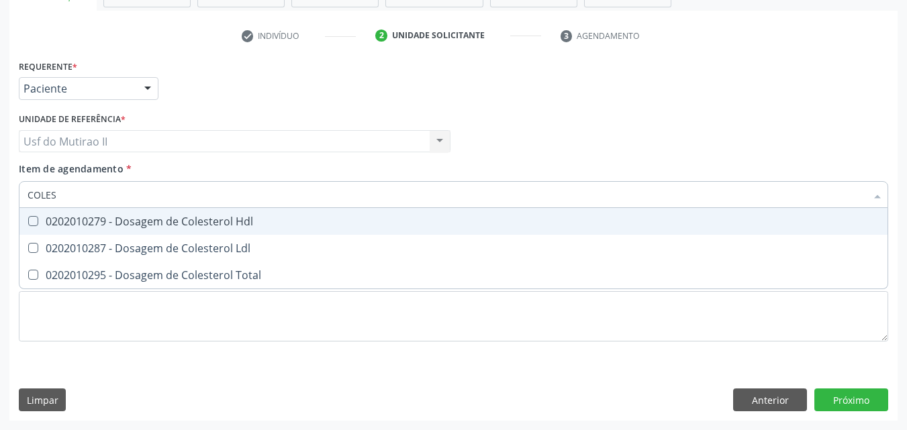
click at [43, 223] on div "0202010279 - Dosagem de Colesterol Hdl" at bounding box center [454, 221] width 852 height 11
checkbox Hdl "true"
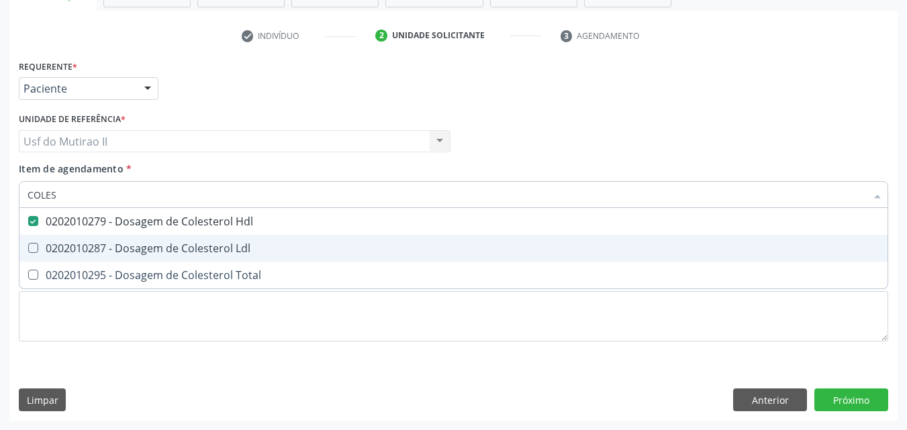
drag, startPoint x: 44, startPoint y: 244, endPoint x: 48, endPoint y: 277, distance: 32.5
click at [44, 245] on div "0202010287 - Dosagem de Colesterol Ldl" at bounding box center [454, 248] width 852 height 11
checkbox Ldl "true"
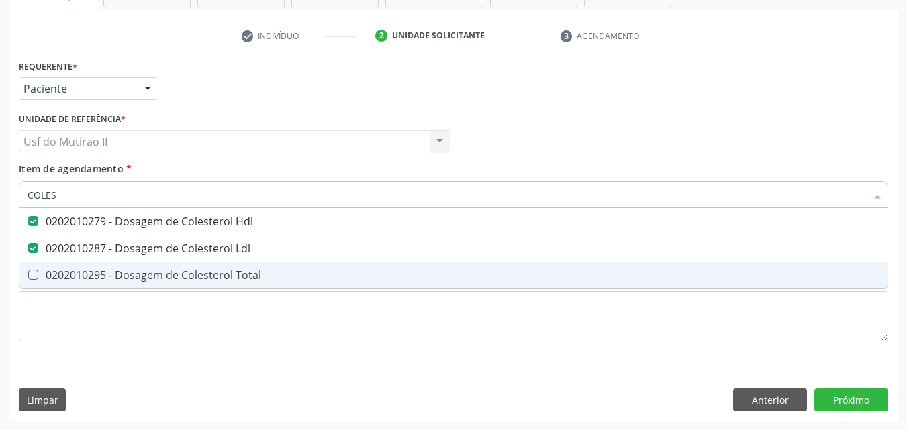
click at [50, 284] on span "0202010295 - Dosagem de Colesterol Total" at bounding box center [453, 275] width 868 height 27
checkbox Total "true"
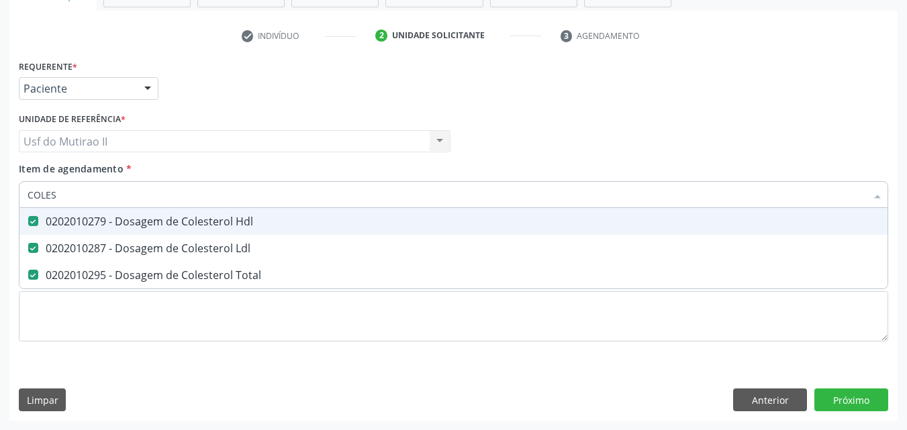
drag, startPoint x: 92, startPoint y: 195, endPoint x: 0, endPoint y: 190, distance: 92.1
click at [0, 193] on div "Acompanhamento Acompanhe a situação das marcações correntes e finalizadas Relat…" at bounding box center [453, 134] width 907 height 591
checkbox Hdl "false"
checkbox Ldl "false"
checkbox Total "false"
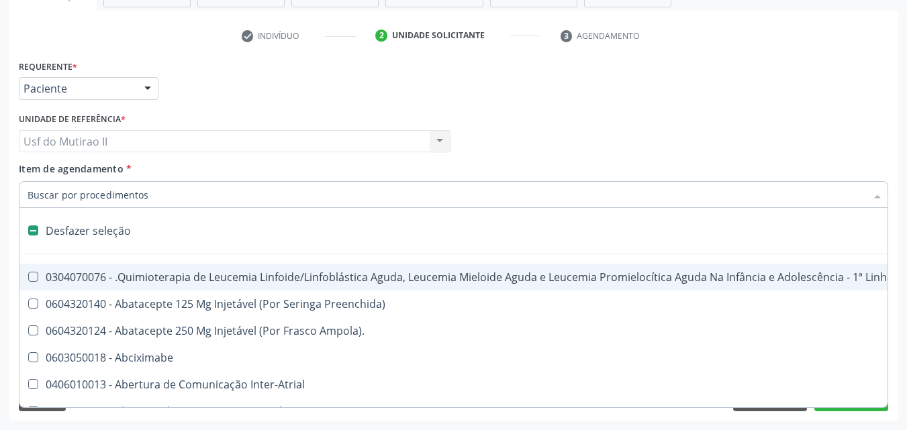
type input "B"
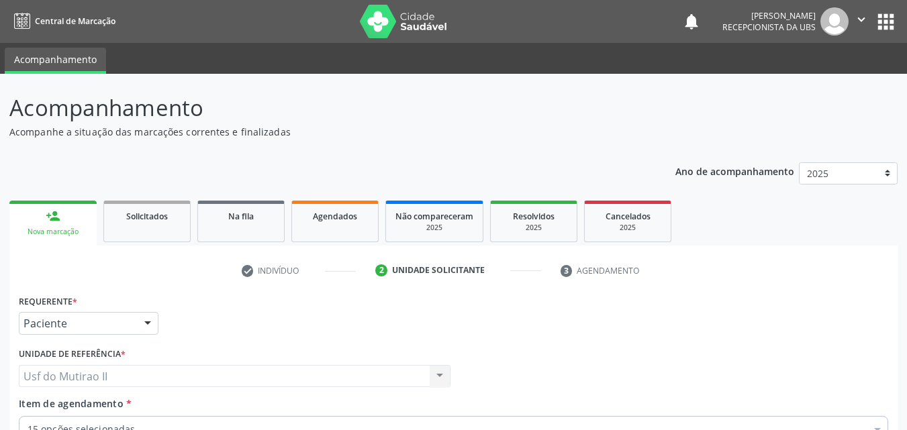
scroll to position [235, 0]
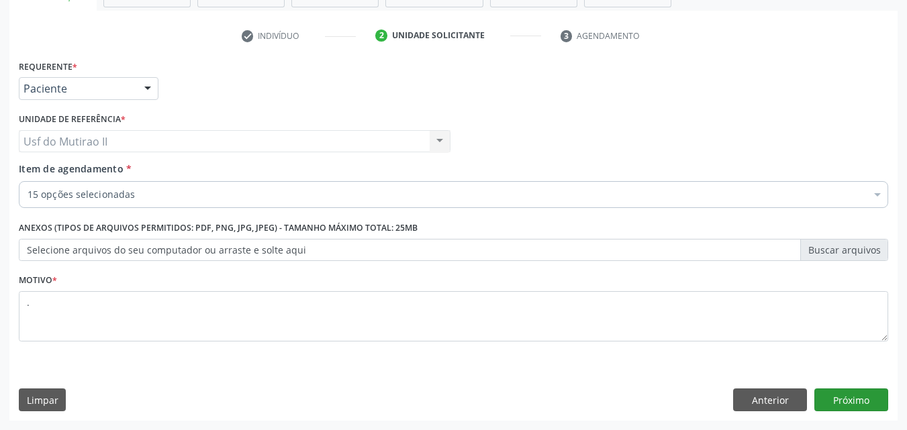
type textarea "."
click at [865, 397] on button "Próximo" at bounding box center [851, 400] width 74 height 23
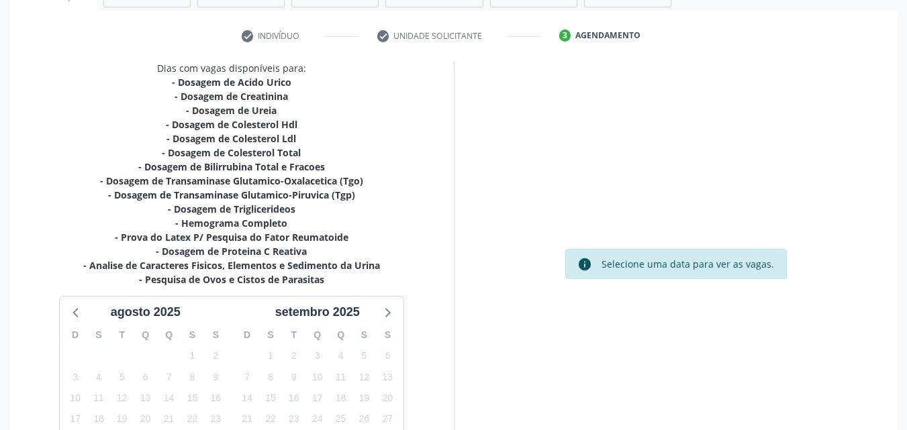
scroll to position [351, 0]
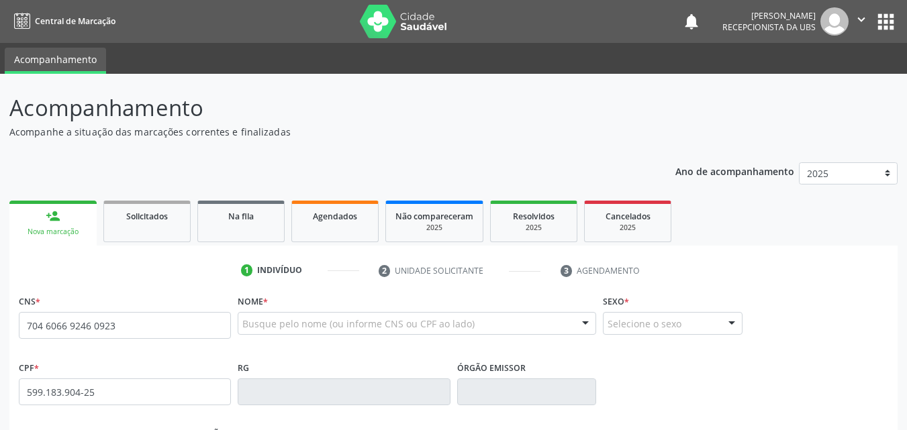
drag, startPoint x: 181, startPoint y: 328, endPoint x: 0, endPoint y: 320, distance: 180.8
click at [0, 320] on div "Acompanhamento Acompanhe a situação das marcações correntes e finalizadas Relat…" at bounding box center [453, 401] width 907 height 654
click at [175, 326] on input "704 6066 9246 0923" at bounding box center [125, 325] width 212 height 27
type input "704 6066 9246 092"
type input "7"
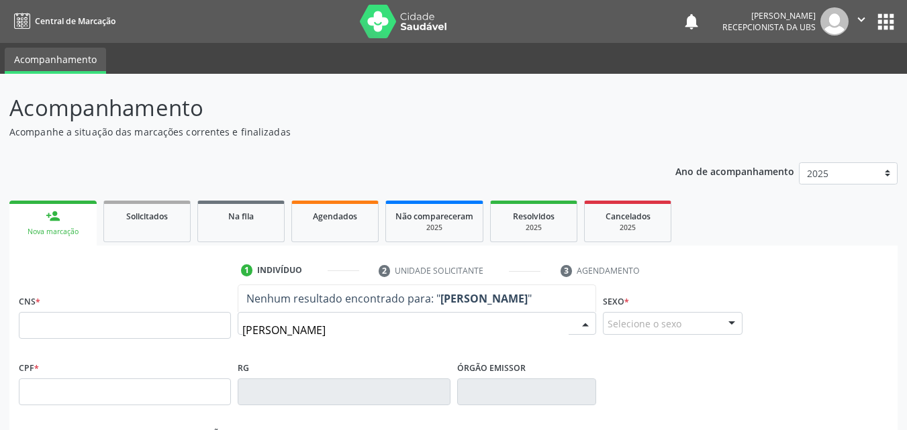
type input "[PERSON_NAME]"
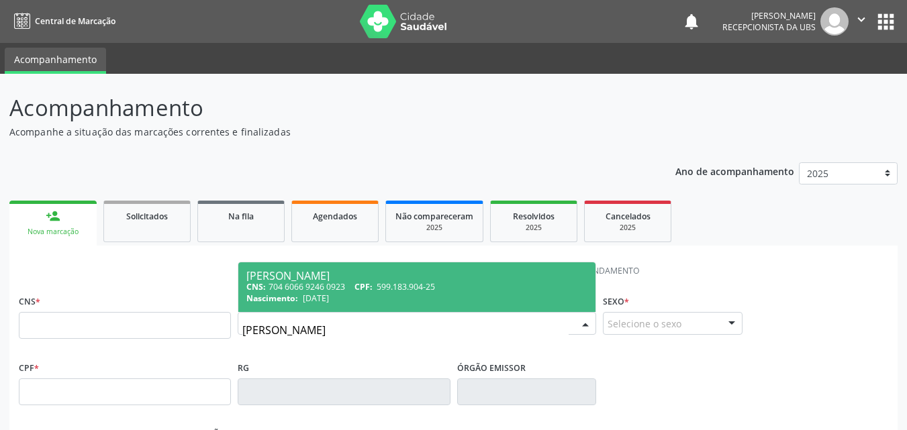
click at [342, 279] on div "[PERSON_NAME]" at bounding box center [416, 276] width 341 height 11
type input "704 6066 9246 0923"
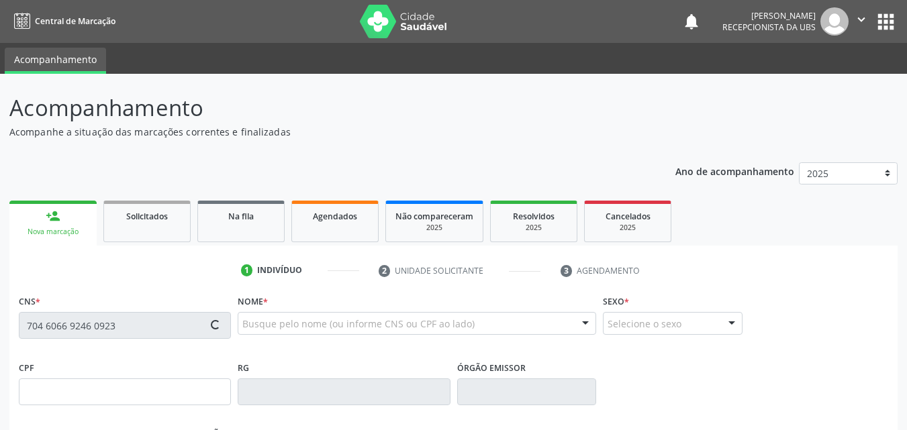
type input "599.183.904-25"
type input "[DATE]"
type input "[PERSON_NAME]"
type input "[PHONE_NUMBER]"
type input "710"
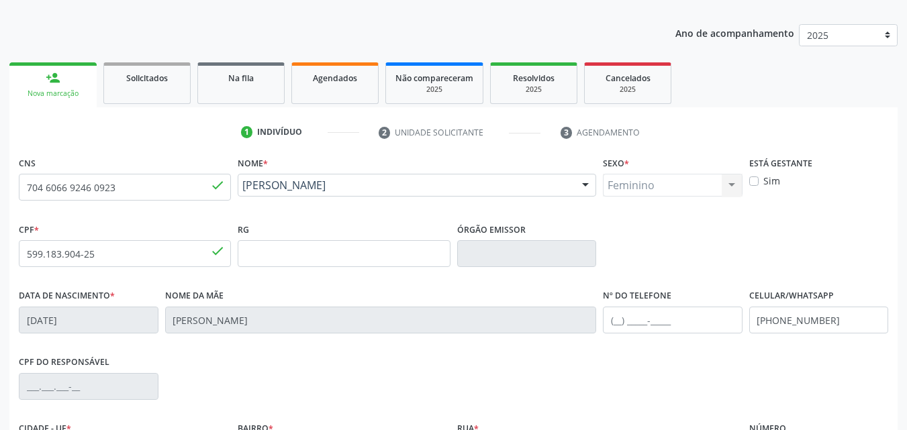
scroll to position [297, 0]
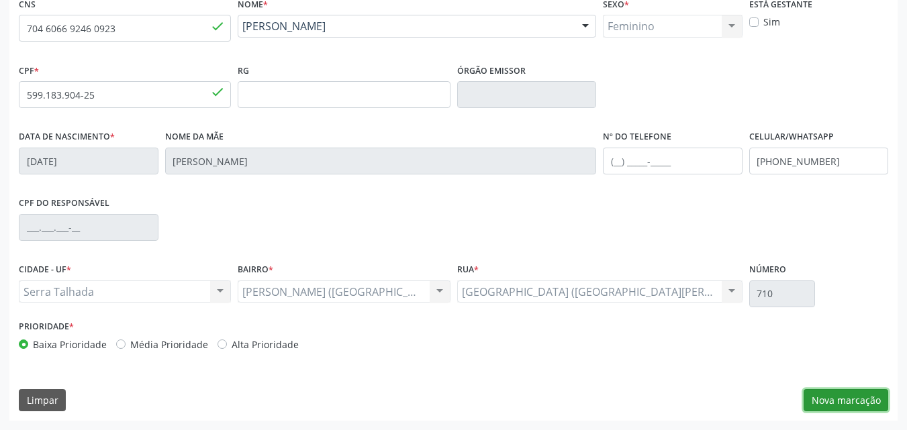
click at [844, 393] on button "Nova marcação" at bounding box center [846, 400] width 85 height 23
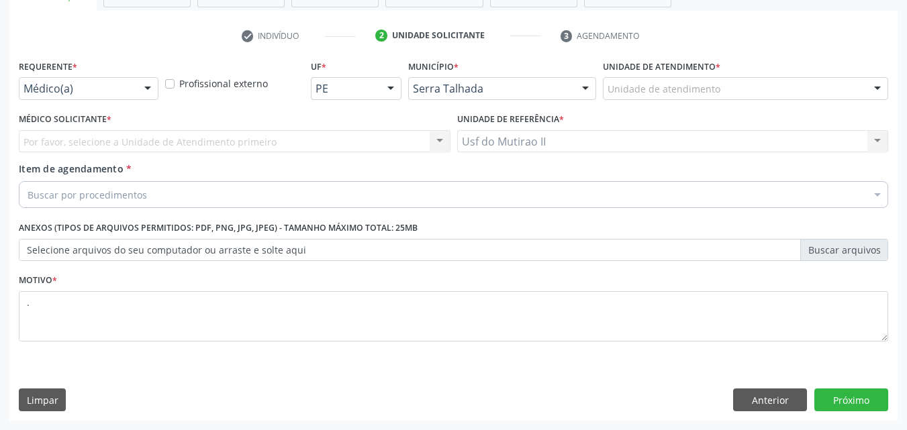
scroll to position [235, 0]
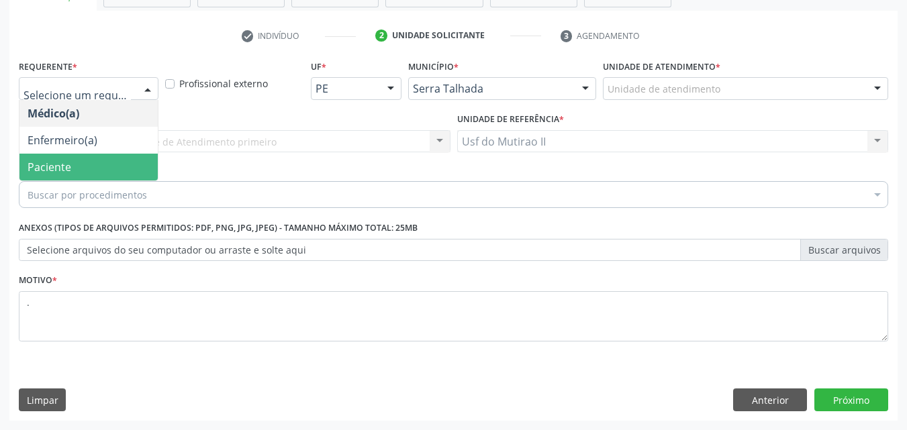
click at [77, 156] on span "Paciente" at bounding box center [88, 167] width 138 height 27
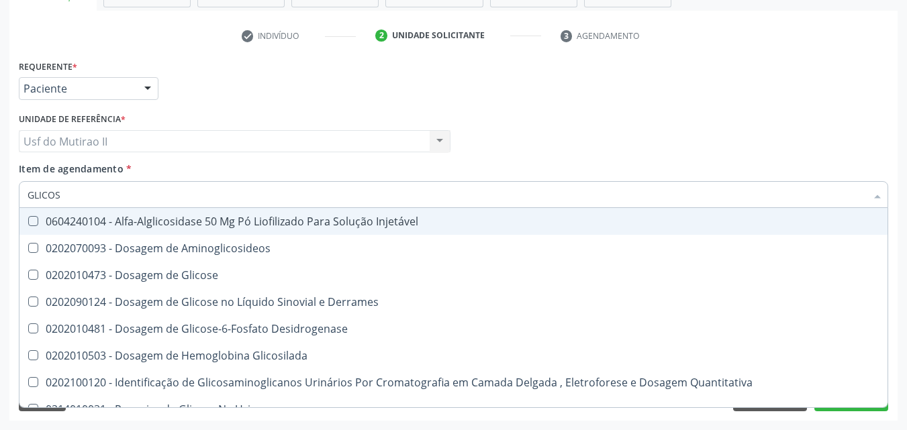
type input "GLICOSE"
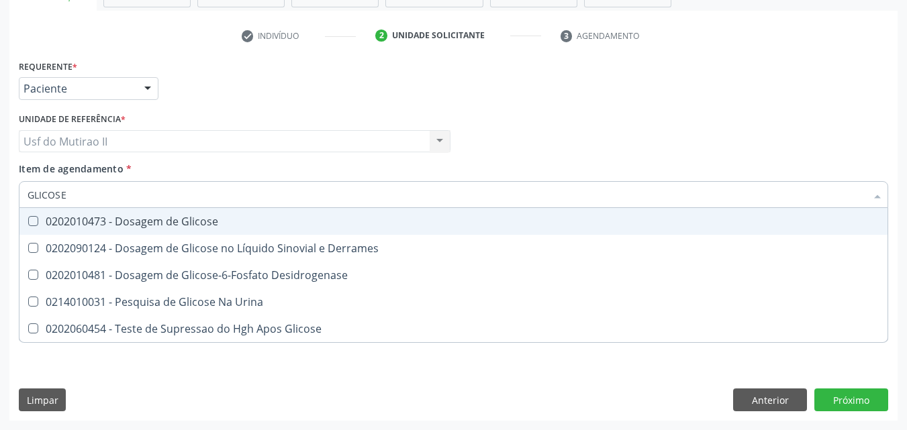
click at [107, 224] on div "0202010473 - Dosagem de Glicose" at bounding box center [454, 221] width 852 height 11
checkbox Glicose "true"
drag, startPoint x: 76, startPoint y: 203, endPoint x: 9, endPoint y: 199, distance: 66.6
click at [9, 199] on div "Requerente * Paciente Médico(a) Enfermeiro(a) Paciente Nenhum resultado encontr…" at bounding box center [453, 238] width 888 height 365
checkbox Glicose "false"
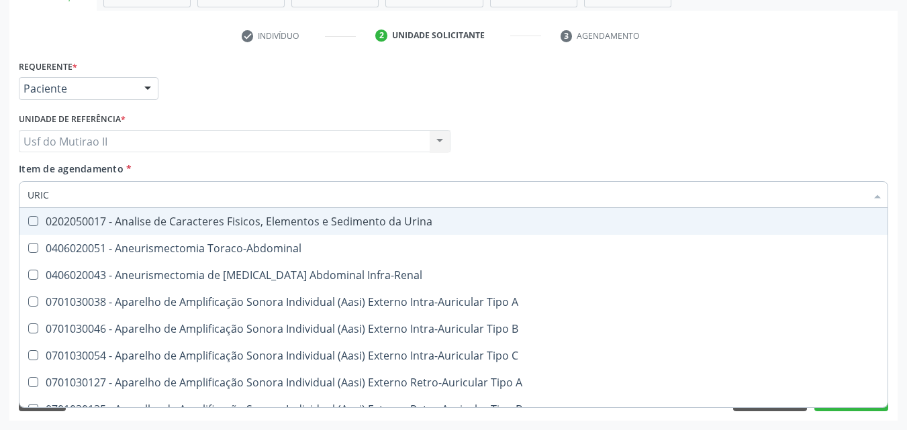
type input "URICO"
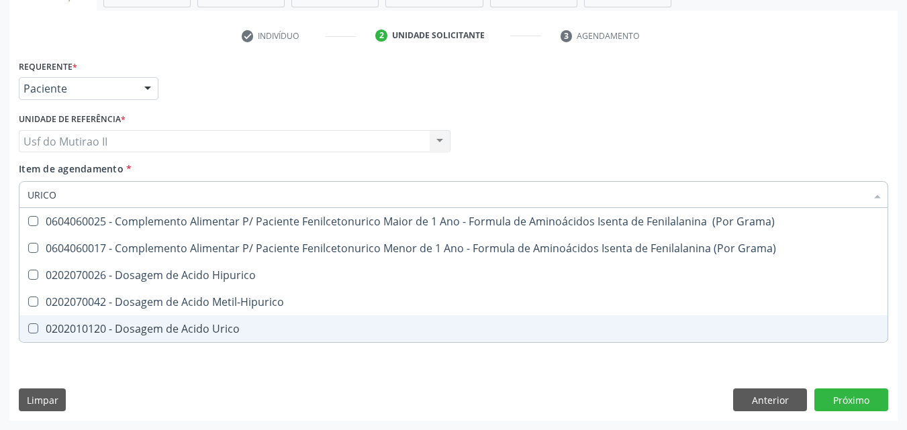
click at [152, 324] on div "0202010120 - Dosagem de Acido Urico" at bounding box center [454, 329] width 852 height 11
checkbox Urico "true"
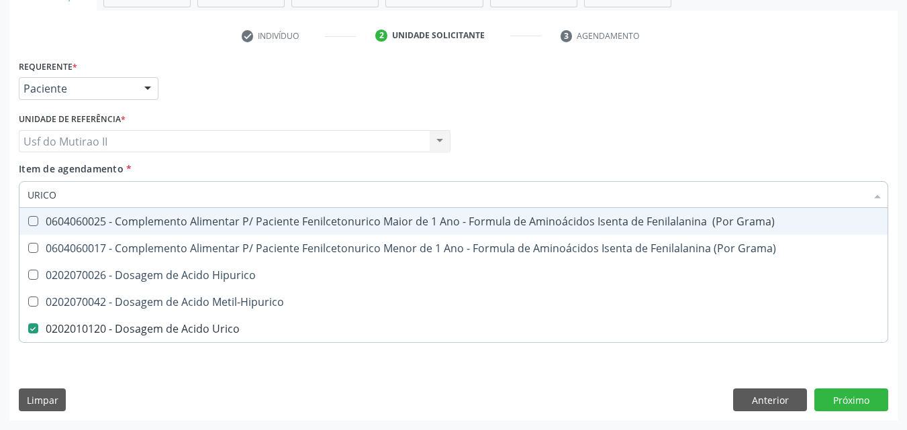
drag, startPoint x: 103, startPoint y: 200, endPoint x: 0, endPoint y: 209, distance: 103.2
click at [0, 209] on div "Acompanhamento Acompanhe a situação das marcações correntes e finalizadas Relat…" at bounding box center [453, 134] width 907 height 591
type input "C"
checkbox Urico "false"
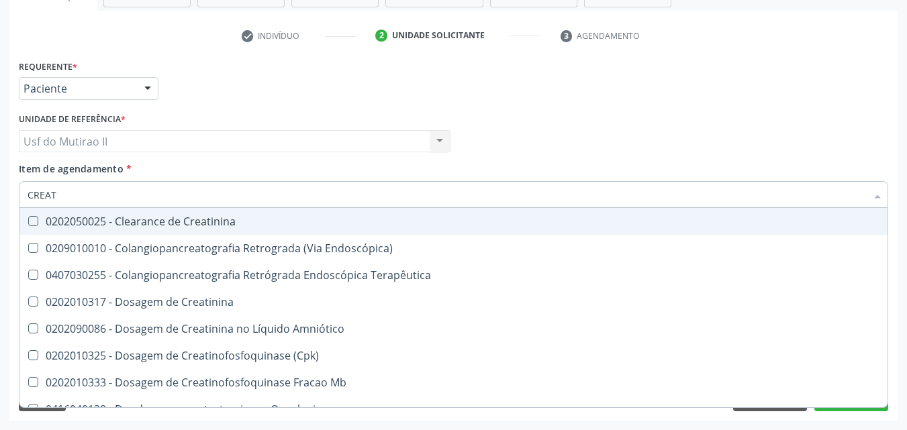
type input "CREATI"
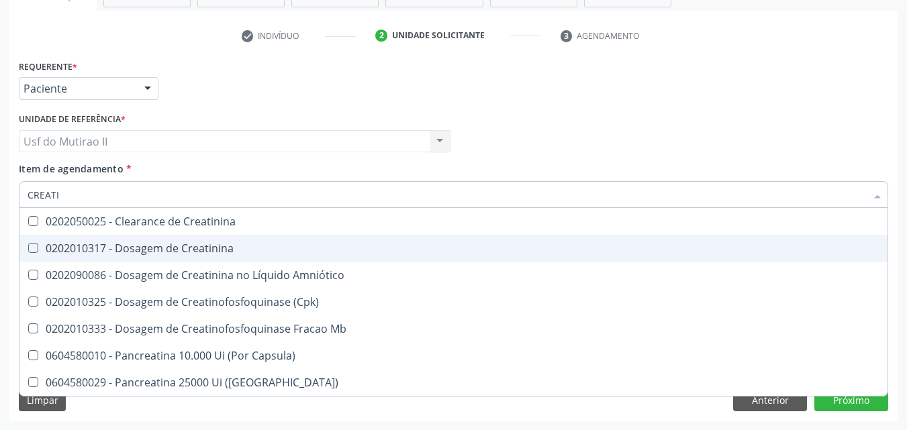
click at [60, 250] on div "0202010317 - Dosagem de Creatinina" at bounding box center [454, 248] width 852 height 11
checkbox Creatinina "true"
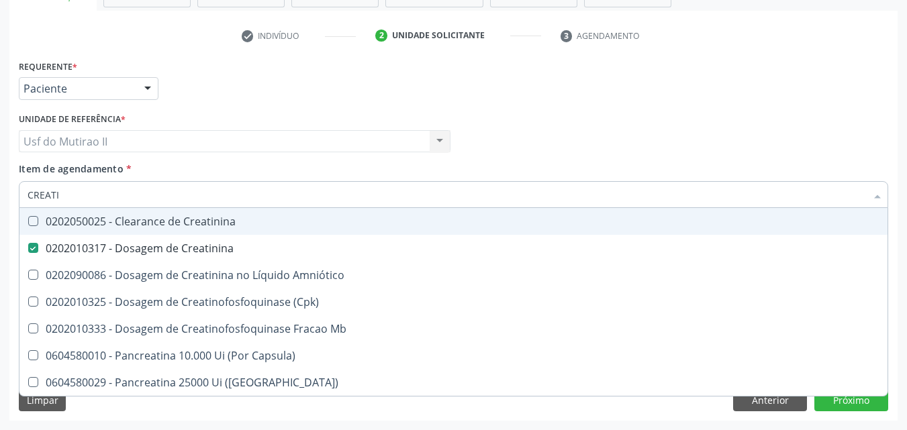
drag, startPoint x: 68, startPoint y: 197, endPoint x: 0, endPoint y: 202, distance: 68.6
click at [0, 202] on div "Acompanhamento Acompanhe a situação das marcações correntes e finalizadas Relat…" at bounding box center [453, 134] width 907 height 591
checkbox Creatinina "false"
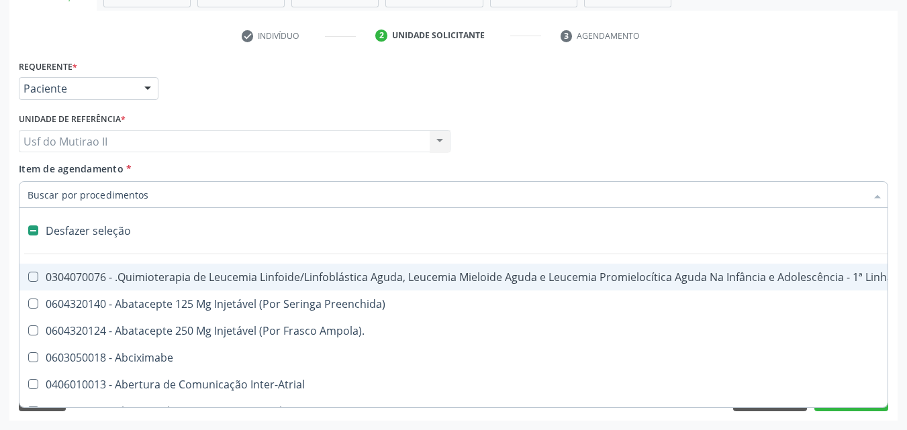
type input "U"
checkbox Cistorrafia "true"
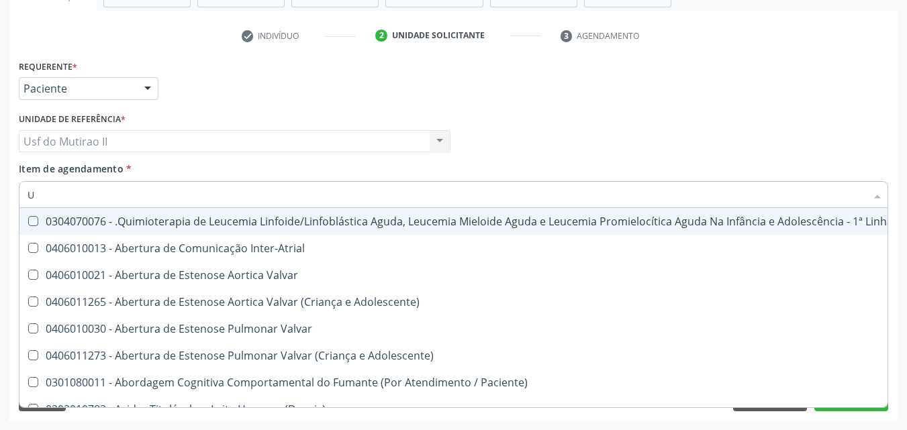
type input "UR"
checkbox B "true"
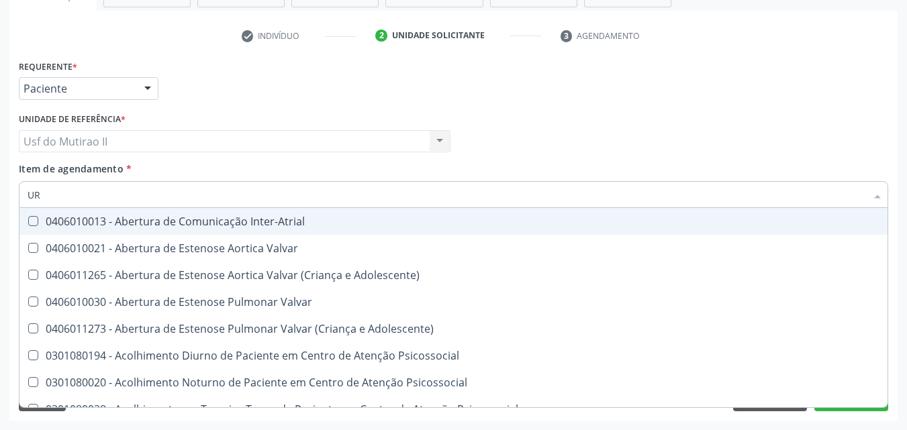
type input "URI"
checkbox B "true"
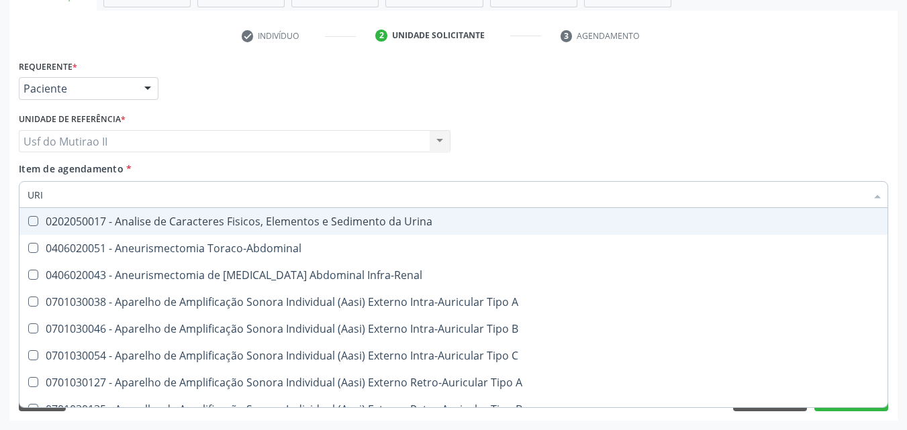
type input "URIN"
checkbox Urico "false"
type input "URINA"
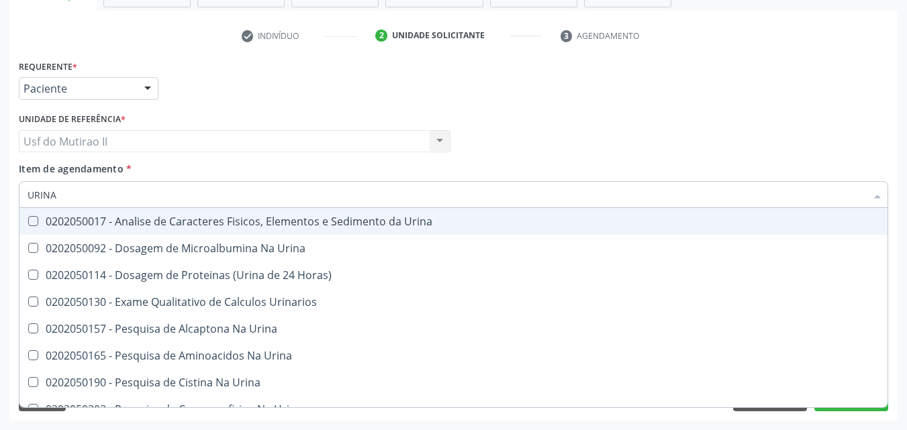
click at [202, 220] on div "0202050017 - Analise de Caracteres Fisicos, Elementos e Sedimento da Urina" at bounding box center [454, 221] width 852 height 11
checkbox Urina "true"
drag, startPoint x: 301, startPoint y: 187, endPoint x: 48, endPoint y: 203, distance: 253.7
click at [48, 203] on input "URINA" at bounding box center [447, 194] width 839 height 27
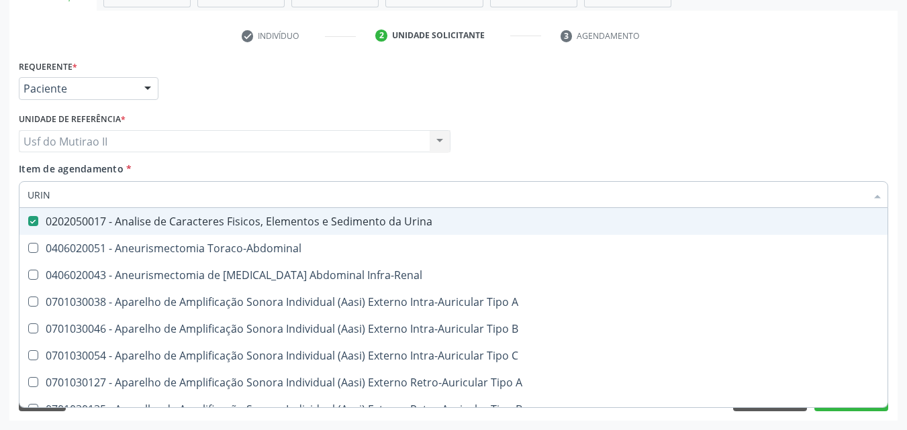
type input "URI"
checkbox Urico "true"
type input "U"
checkbox Urina "false"
checkbox Cônica "false"
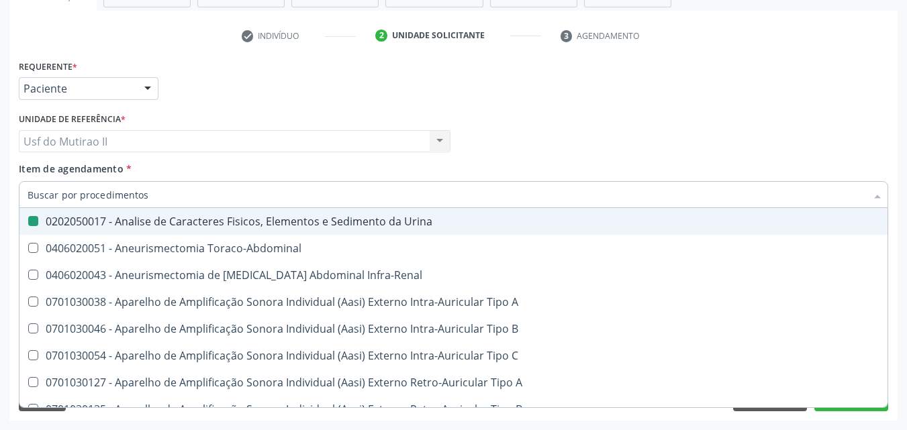
checkbox Urico "false"
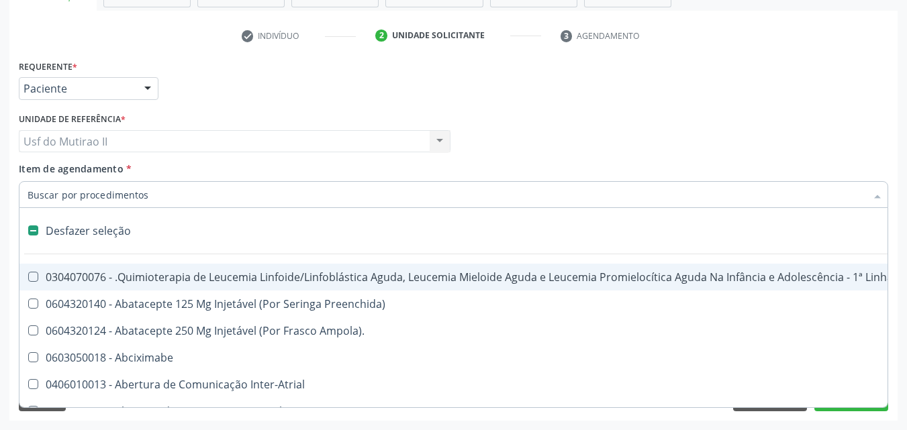
type input "U"
checkbox Ml\) "true"
checkbox Urina "false"
checkbox Cistorrafia "true"
type input "UR"
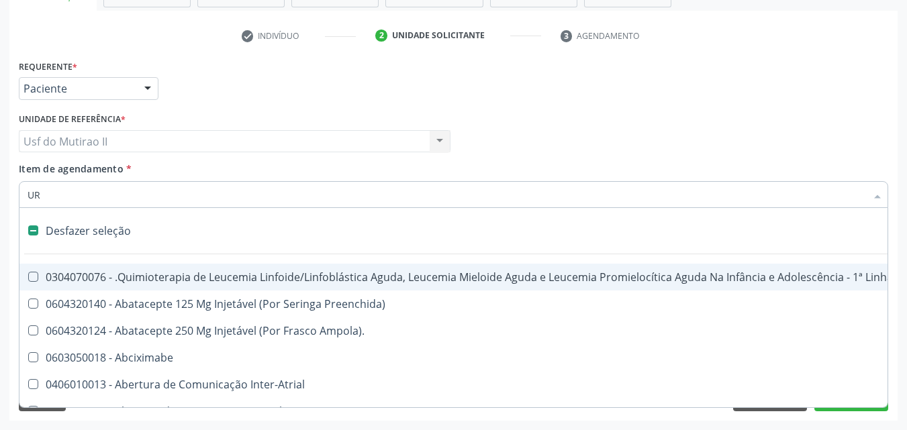
checkbox Capsula\) "true"
checkbox Ml\) "false"
checkbox Esquerdo "true"
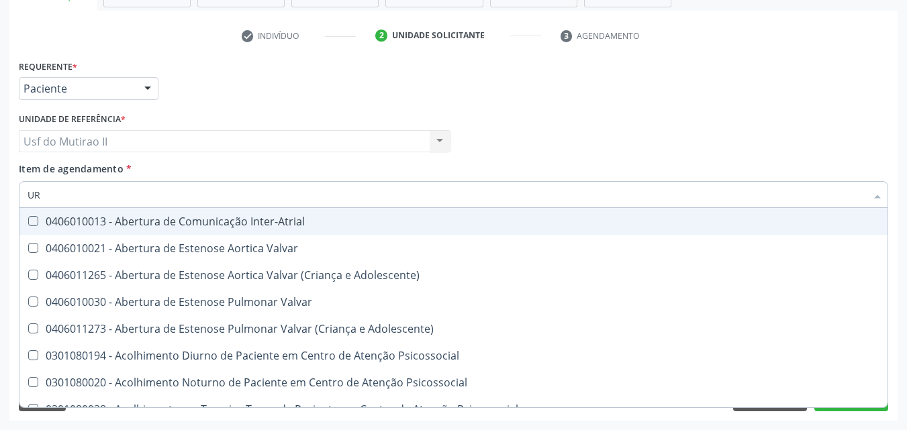
type input "URE"
checkbox Urina "false"
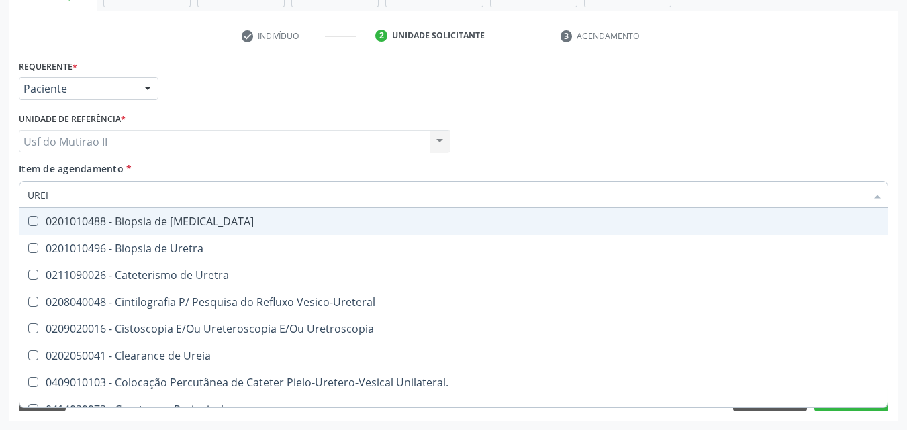
type input "UREIA"
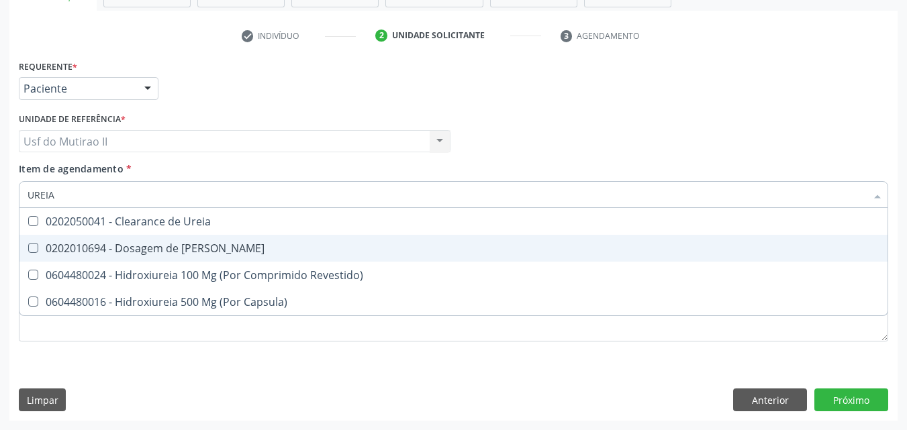
click at [88, 246] on div "0202010694 - Dosagem de Ureia" at bounding box center [454, 248] width 852 height 11
checkbox Ureia "true"
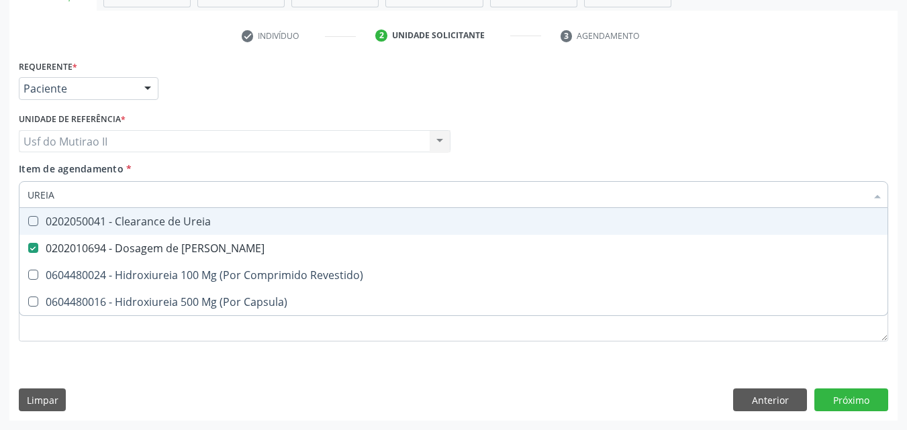
drag, startPoint x: 66, startPoint y: 191, endPoint x: 0, endPoint y: 193, distance: 65.8
click at [0, 193] on div "Acompanhamento Acompanhe a situação das marcações correntes e finalizadas Relat…" at bounding box center [453, 134] width 907 height 591
type input "C"
checkbox Ureia "false"
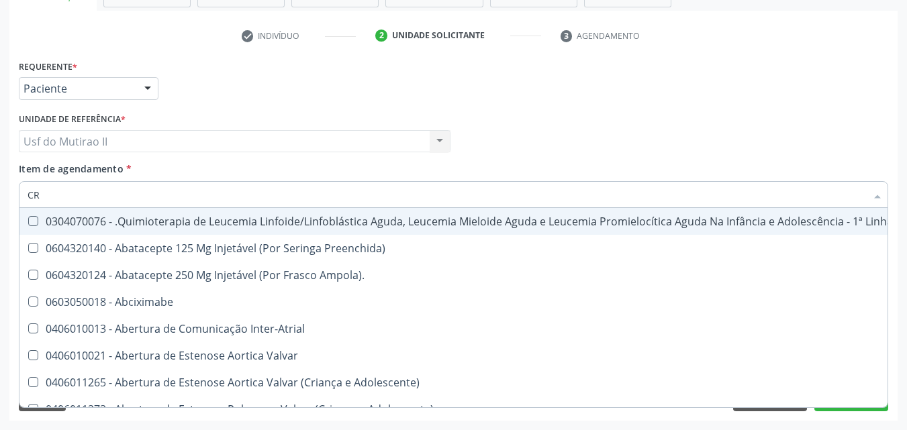
type input "CRE"
checkbox Comprimido\) "true"
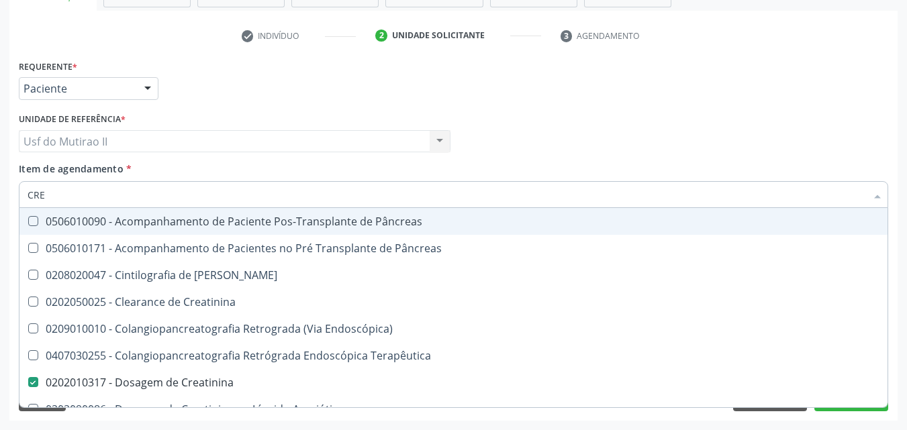
type input "CREA"
checkbox Creatinina "true"
checkbox Oncologia "false"
type input "CREAT"
checkbox Creatinina "true"
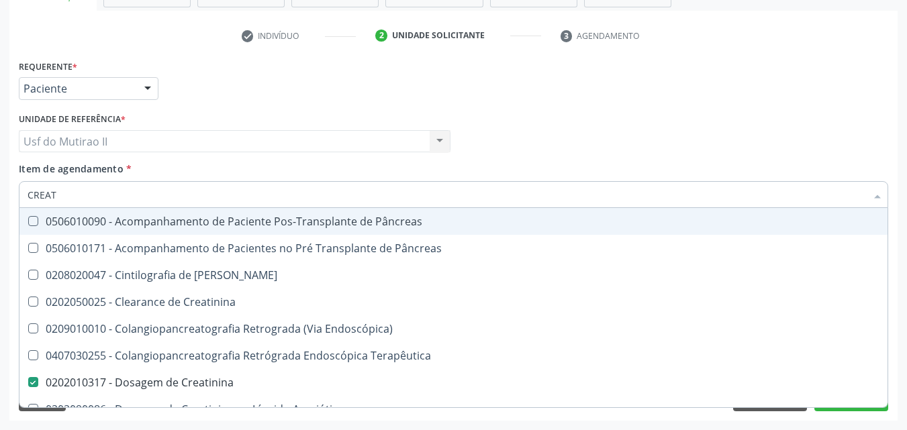
checkbox Creatinina "false"
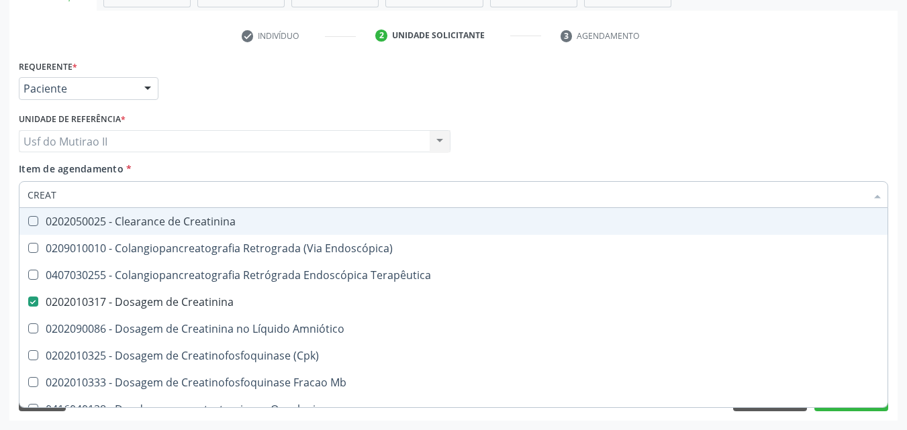
type input "CREAT"
click at [467, 170] on div "Item de agendamento * CREAT Desfazer seleção 0202050025 - Clearance de Creatini…" at bounding box center [453, 183] width 869 height 42
checkbox Endoscópica\) "true"
checkbox Terapêutica "true"
checkbox Amniótico "true"
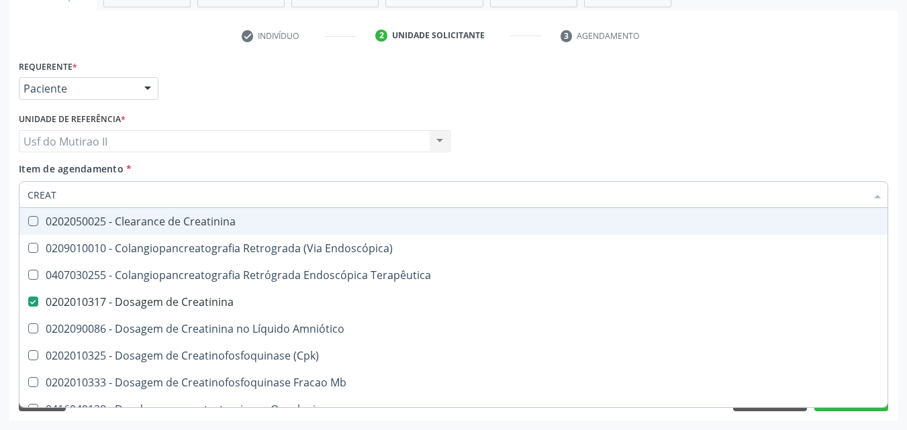
checkbox \(Cpk\) "true"
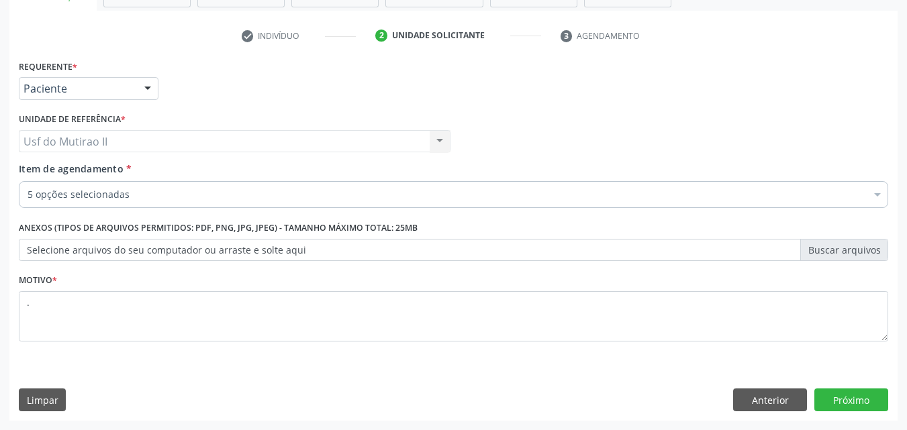
click at [352, 205] on div "5 opções selecionadas" at bounding box center [453, 194] width 869 height 27
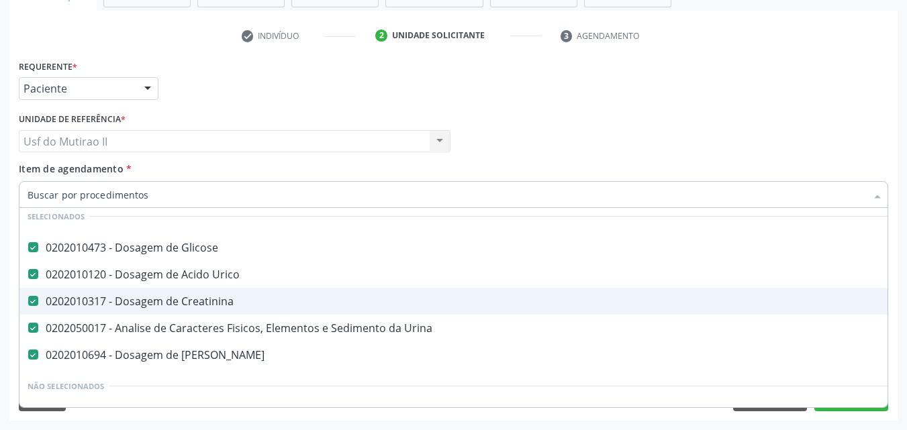
scroll to position [67, 0]
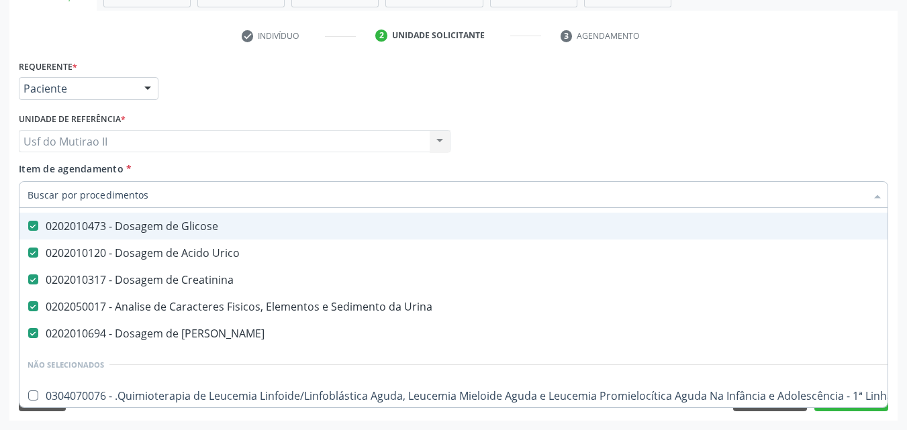
click at [153, 199] on input "Item de agendamento *" at bounding box center [447, 194] width 839 height 27
click at [404, 157] on div "Unidade de referência * Usf do Mutirao II Usf do Mutirao II Nenhum resultado en…" at bounding box center [234, 135] width 438 height 52
click at [142, 195] on input "Item de agendamento *" at bounding box center [447, 194] width 839 height 27
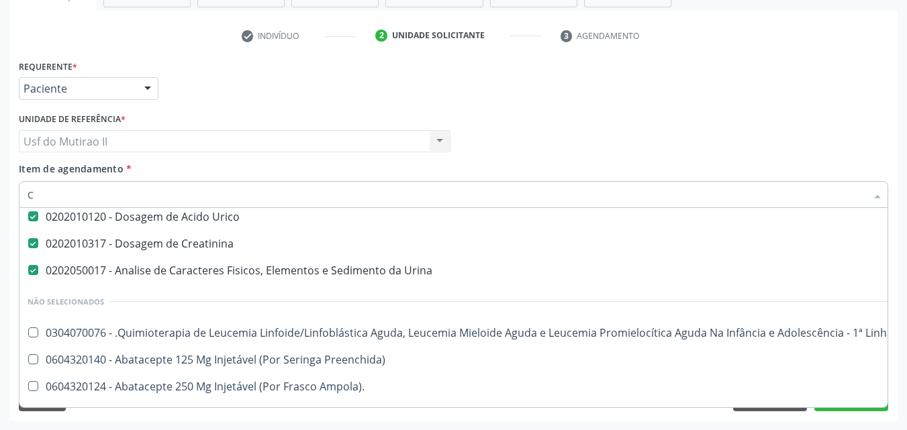
scroll to position [31, 0]
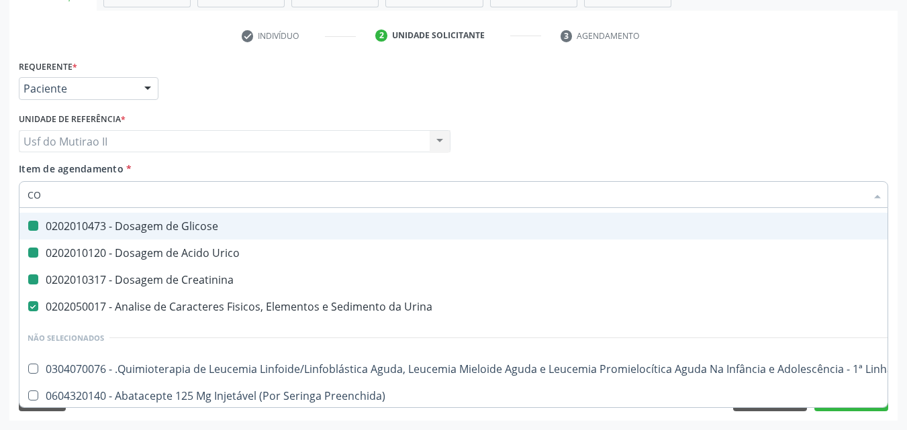
type input "COL"
checkbox Glicose "false"
checkbox Urico "false"
checkbox Creatinina "false"
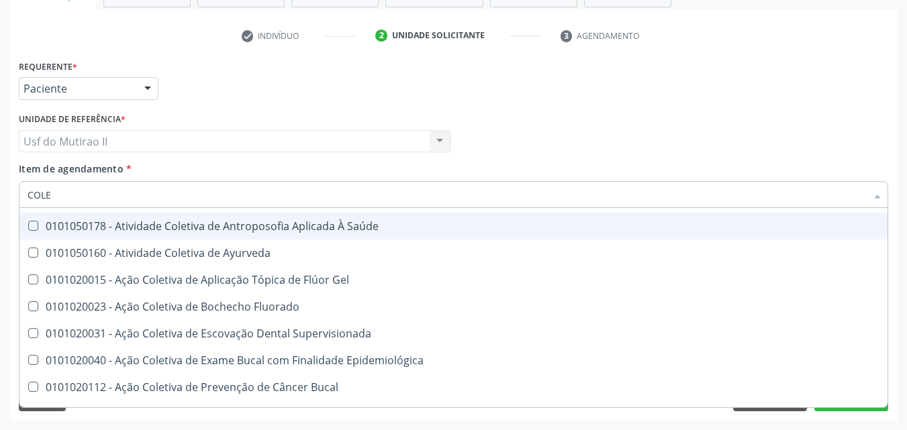
type input "COLES"
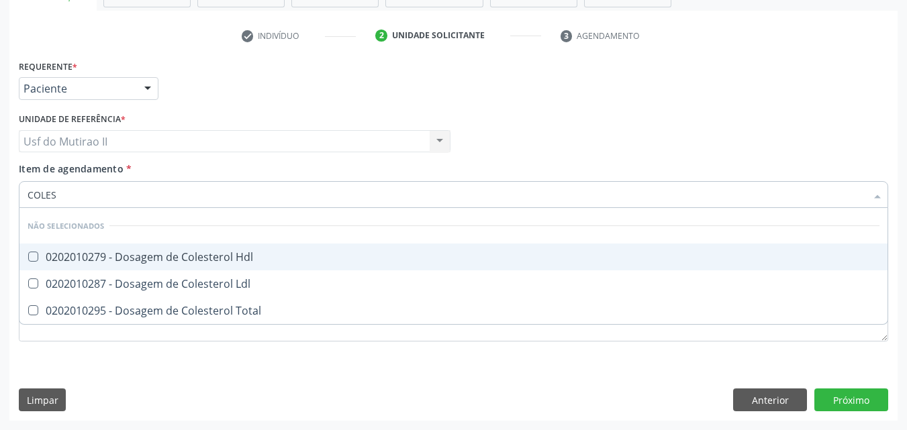
click at [136, 248] on span "0202010279 - Dosagem de Colesterol Hdl" at bounding box center [453, 257] width 868 height 27
checkbox Hdl "true"
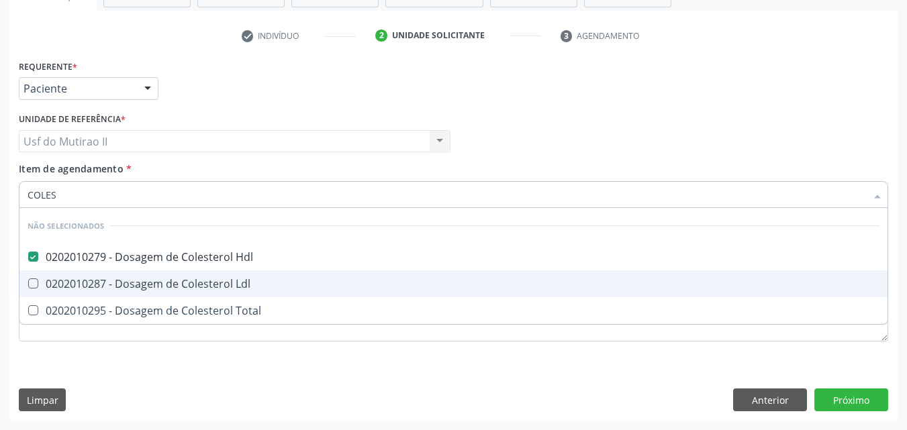
drag, startPoint x: 127, startPoint y: 271, endPoint x: 119, endPoint y: 304, distance: 33.9
click at [127, 273] on span "0202010287 - Dosagem de Colesterol Ldl" at bounding box center [453, 284] width 868 height 27
checkbox Ldl "true"
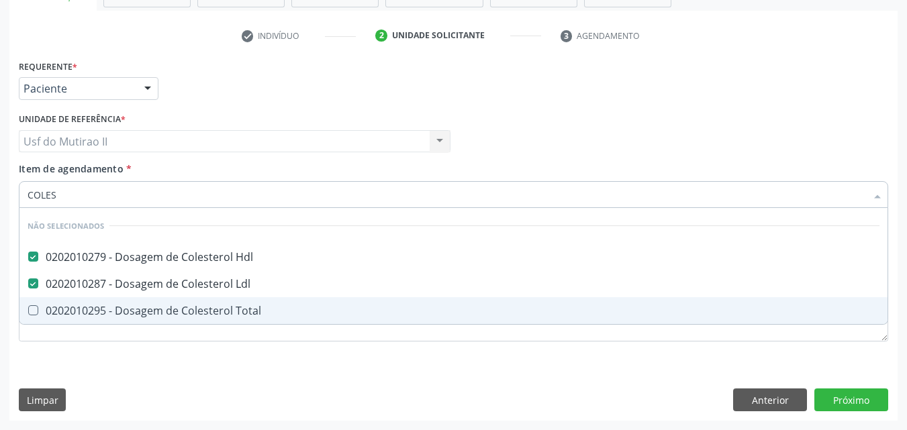
click at [119, 305] on div "0202010295 - Dosagem de Colesterol Total" at bounding box center [454, 310] width 852 height 11
checkbox Total "true"
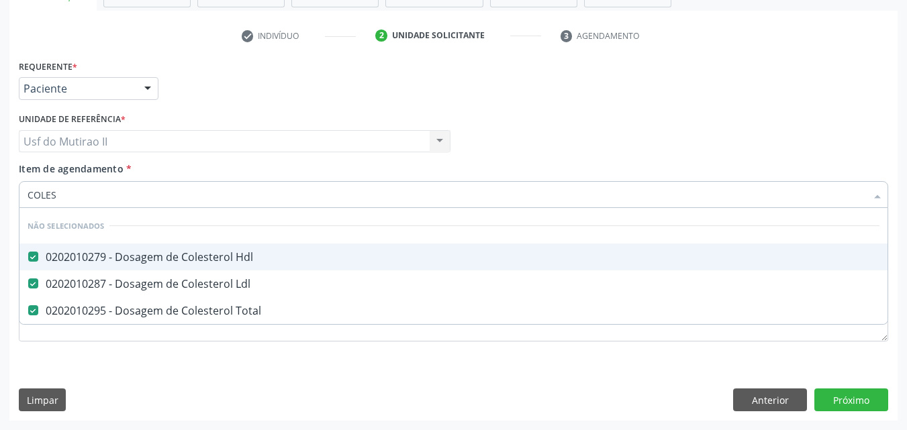
drag, startPoint x: 87, startPoint y: 195, endPoint x: 25, endPoint y: 205, distance: 62.6
click at [25, 205] on div "COLES" at bounding box center [453, 194] width 869 height 27
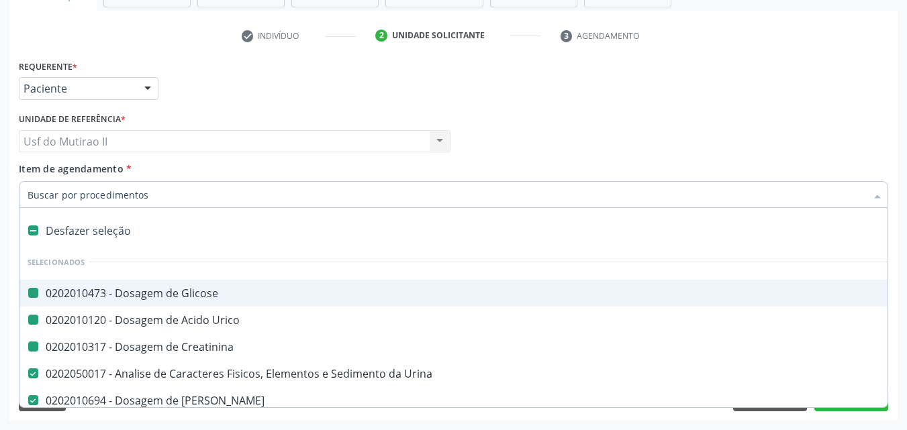
type input "B"
checkbox Glicose "false"
checkbox Urico "false"
checkbox Creatinina "false"
checkbox Urina "false"
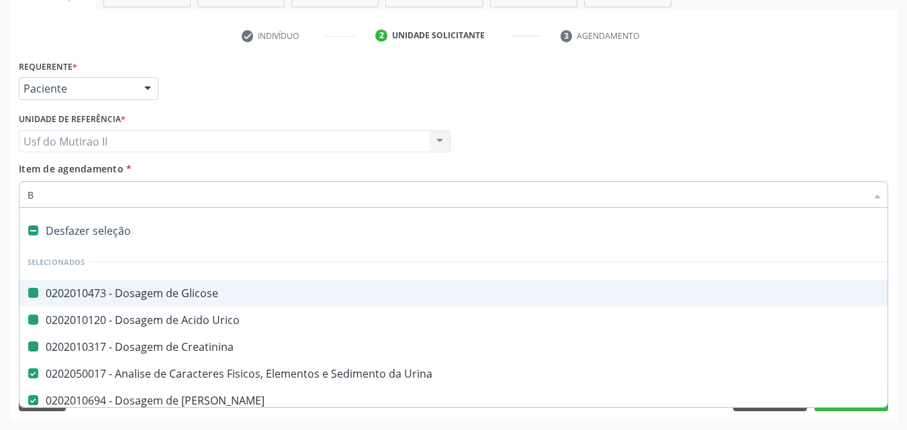
checkbox Ureia "false"
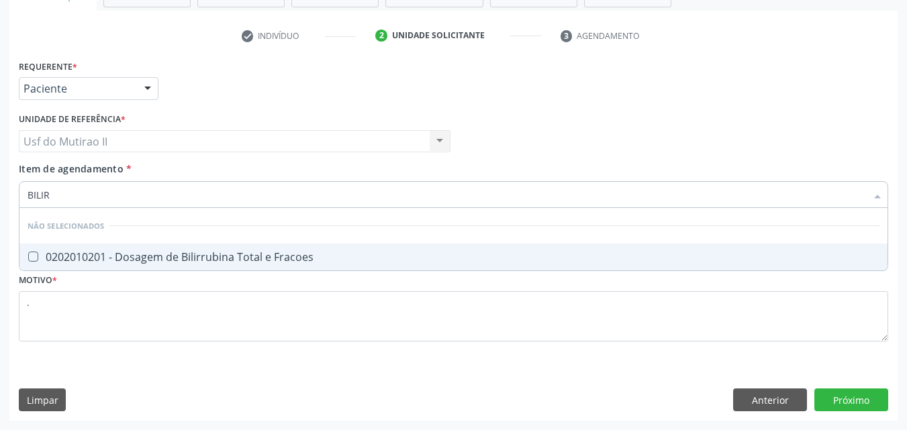
type input "BILIRR"
click at [64, 263] on div "0202010201 - Dosagem de Bilirrubina Total e Fracoes" at bounding box center [454, 257] width 852 height 11
checkbox Fracoes "true"
drag, startPoint x: 58, startPoint y: 201, endPoint x: 3, endPoint y: 195, distance: 54.7
click at [3, 195] on div "Acompanhamento Acompanhe a situação das marcações correntes e finalizadas Relat…" at bounding box center [453, 134] width 907 height 591
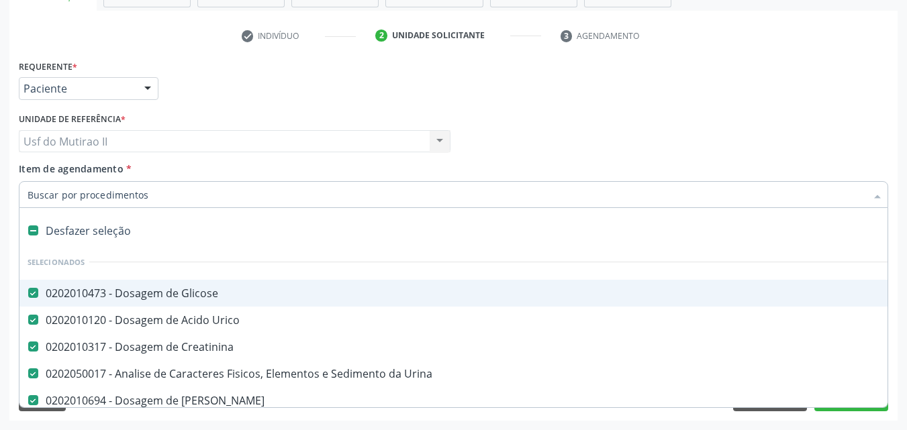
type input "T"
checkbox Urina "false"
checkbox Ureia "false"
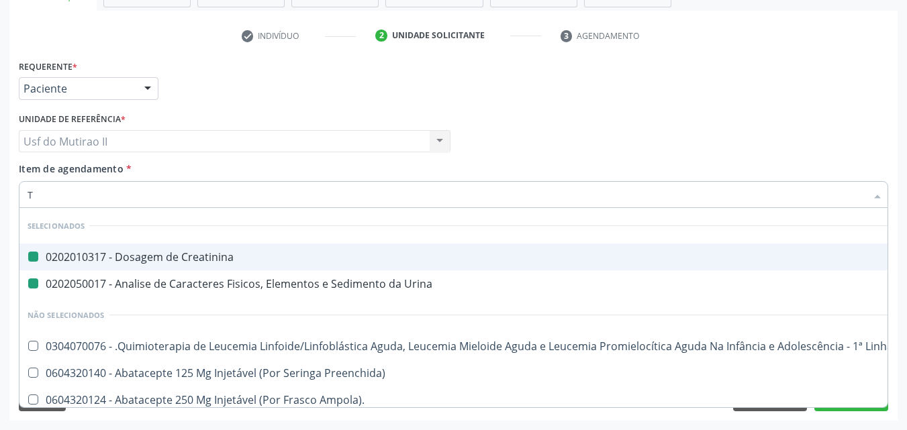
type input "TG"
checkbox Creatinina "false"
checkbox Urina "false"
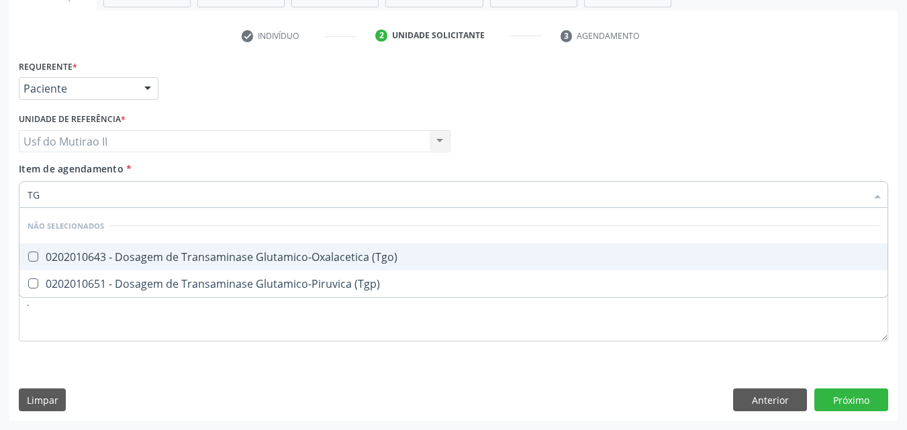
click at [41, 258] on div "0202010643 - Dosagem de Transaminase Glutamico-Oxalacetica (Tgo)" at bounding box center [454, 257] width 852 height 11
checkbox \(Tgo\) "true"
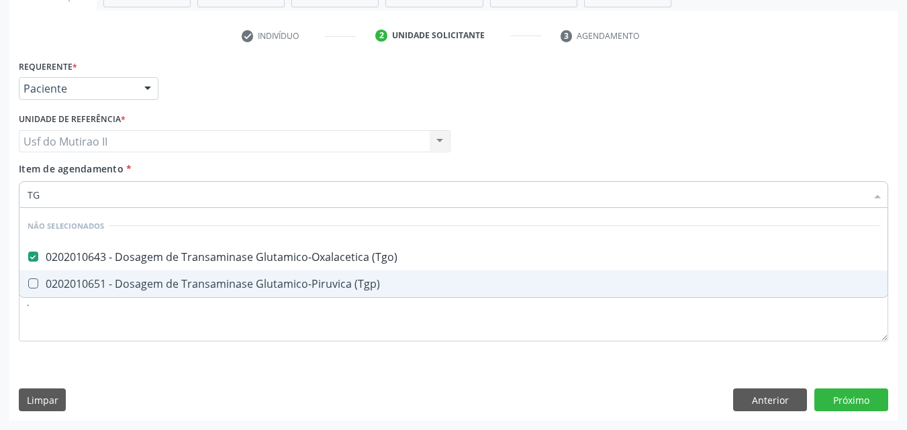
click at [45, 275] on span "0202010651 - Dosagem de Transaminase Glutamico-Piruvica (Tgp)" at bounding box center [453, 284] width 868 height 27
checkbox \(Tgp\) "true"
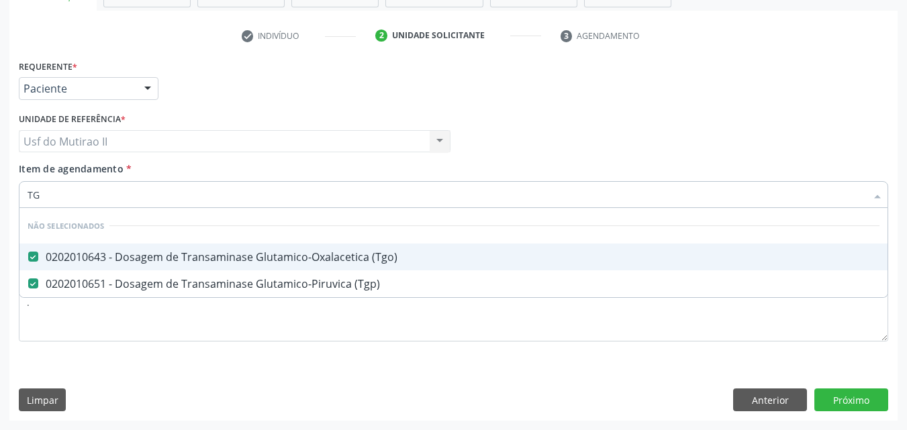
click at [78, 199] on input "TG" at bounding box center [447, 194] width 839 height 27
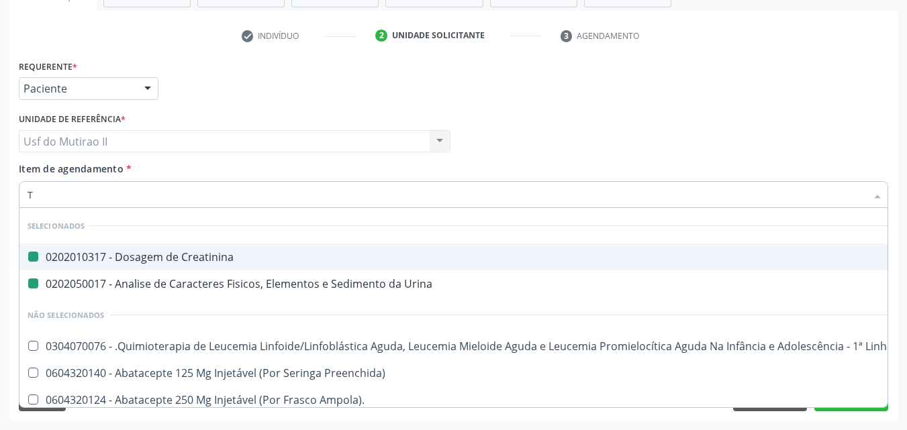
type input "TR"
checkbox Creatinina "false"
checkbox Urina "false"
checkbox Mental "true"
checkbox I\) "true"
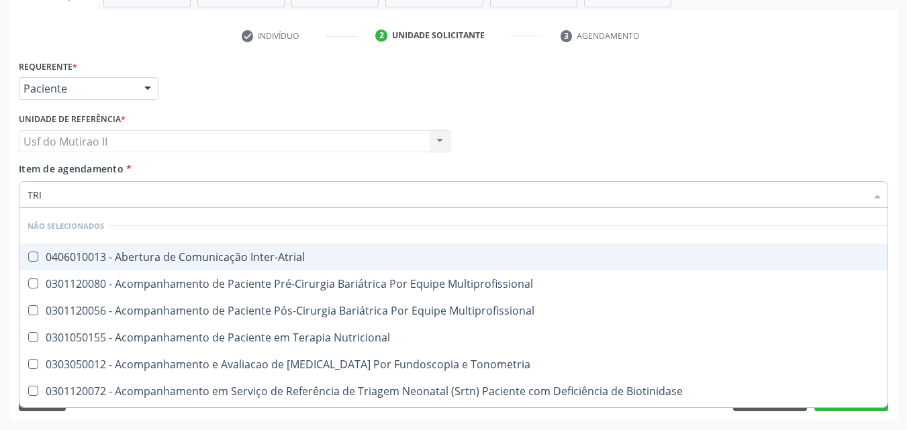
type input "TRIG"
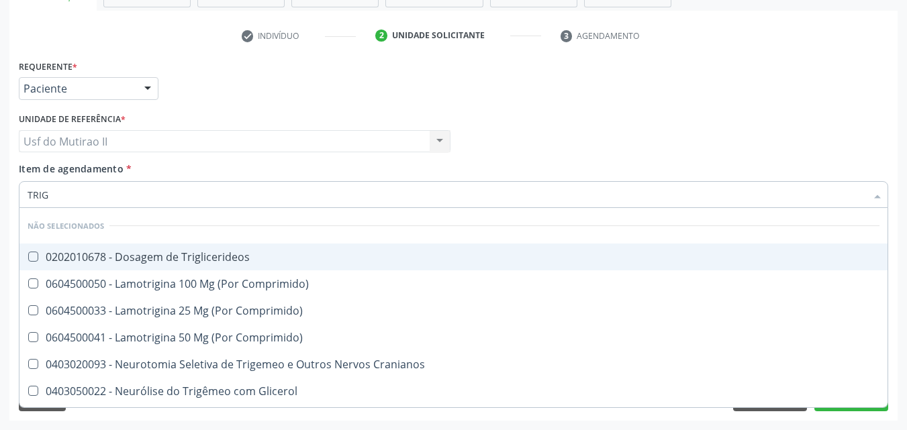
click at [122, 252] on div "0202010678 - Dosagem de Triglicerideos" at bounding box center [454, 257] width 852 height 11
checkbox Triglicerideos "true"
drag, startPoint x: 56, startPoint y: 202, endPoint x: 11, endPoint y: 187, distance: 47.6
click at [11, 187] on div "Requerente * Paciente Médico(a) Enfermeiro(a) Paciente Nenhum resultado encontr…" at bounding box center [453, 238] width 888 height 365
checkbox Comprimido\) "true"
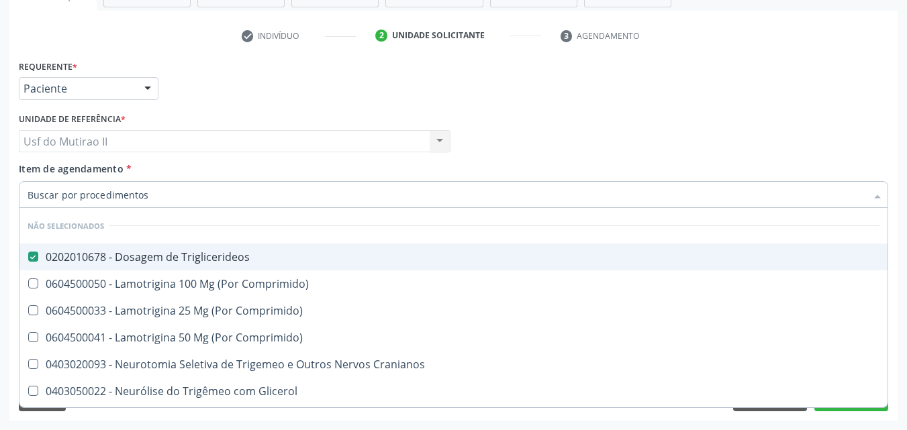
checkbox Comprimido\) "true"
checkbox Cranianos "true"
checkbox Comprimido\) "true"
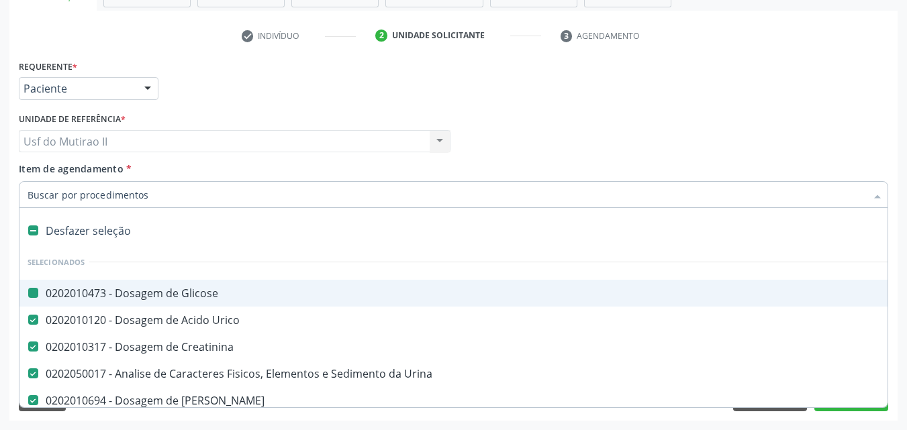
type input "H"
checkbox Glicose "false"
checkbox Urico "false"
checkbox Urina "false"
checkbox Ureia "false"
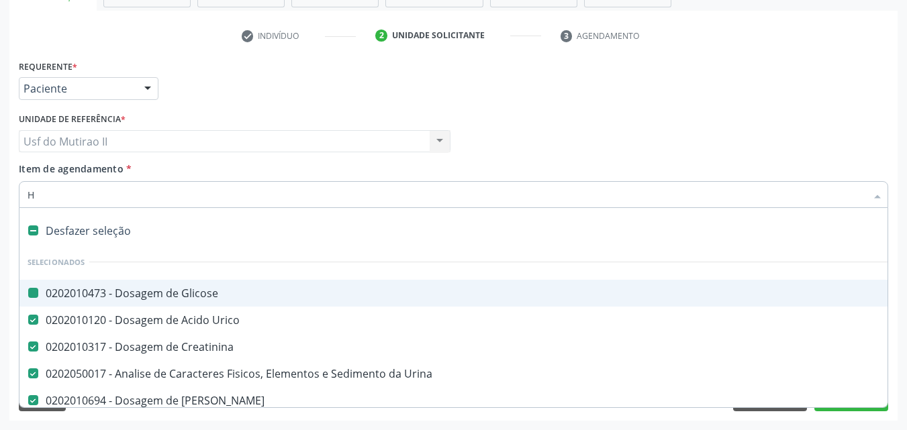
checkbox Creatinina "false"
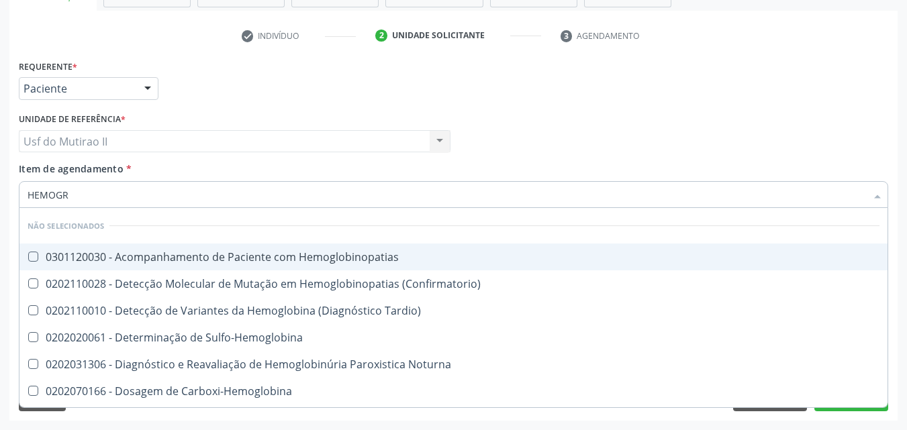
type input "HEMOGRA"
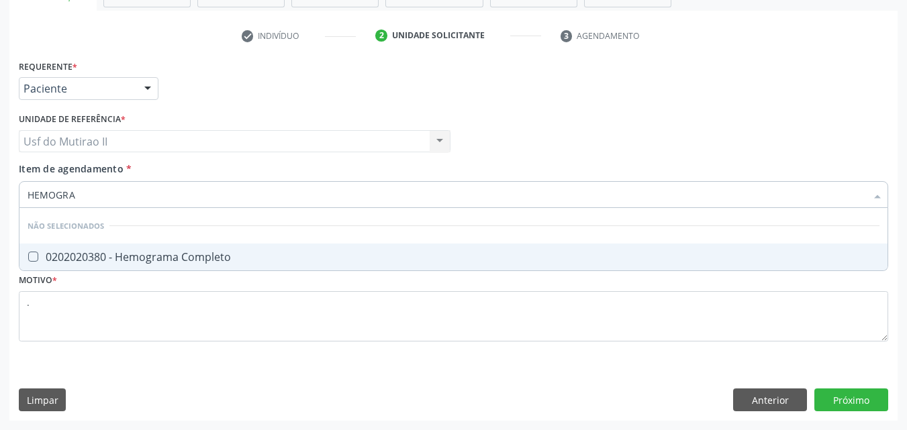
click at [75, 252] on div "0202020380 - Hemograma Completo" at bounding box center [454, 257] width 852 height 11
checkbox Completo "true"
drag, startPoint x: 81, startPoint y: 199, endPoint x: 8, endPoint y: 183, distance: 74.9
click at [8, 183] on div "Acompanhamento Acompanhe a situação das marcações correntes e finalizadas Relat…" at bounding box center [453, 134] width 907 height 591
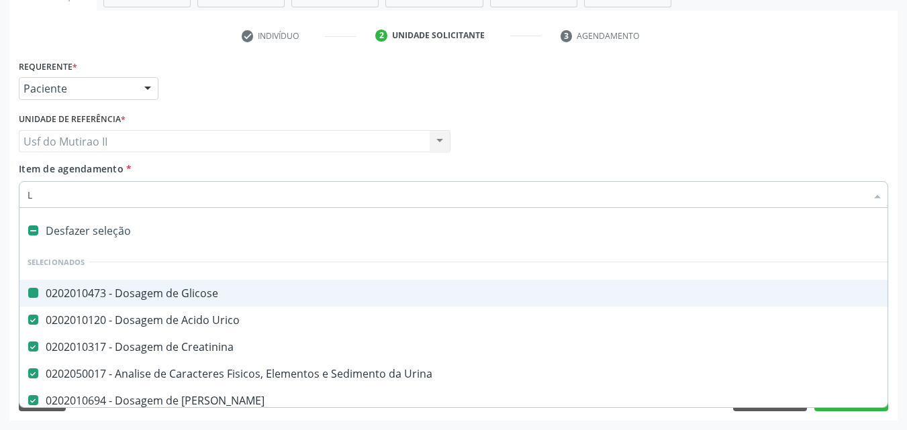
type input "LA"
checkbox Glicose "false"
checkbox Urico "false"
checkbox Urina "false"
checkbox Ureia "false"
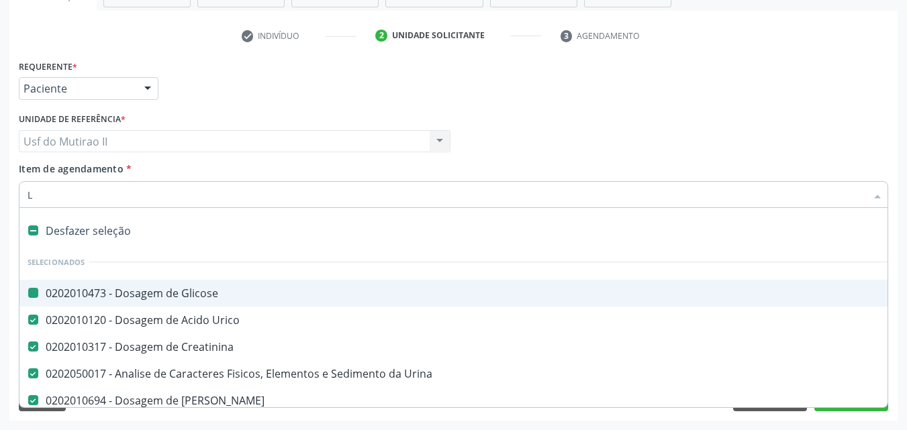
checkbox Ossea\) "true"
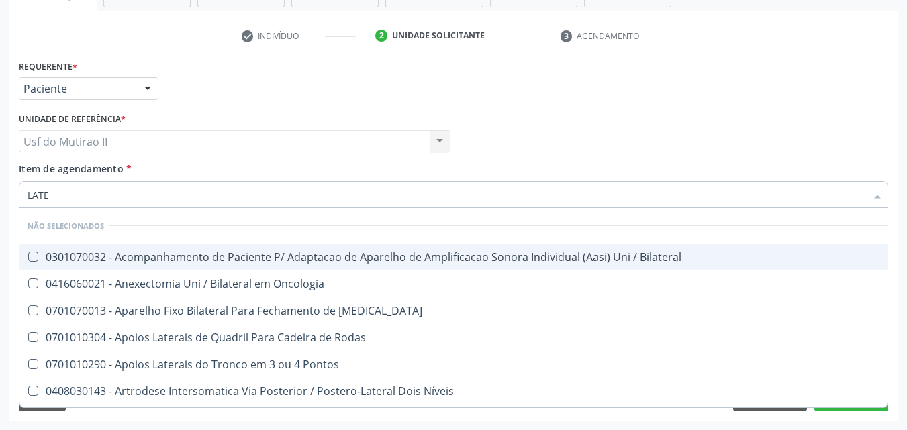
type input "LATEX"
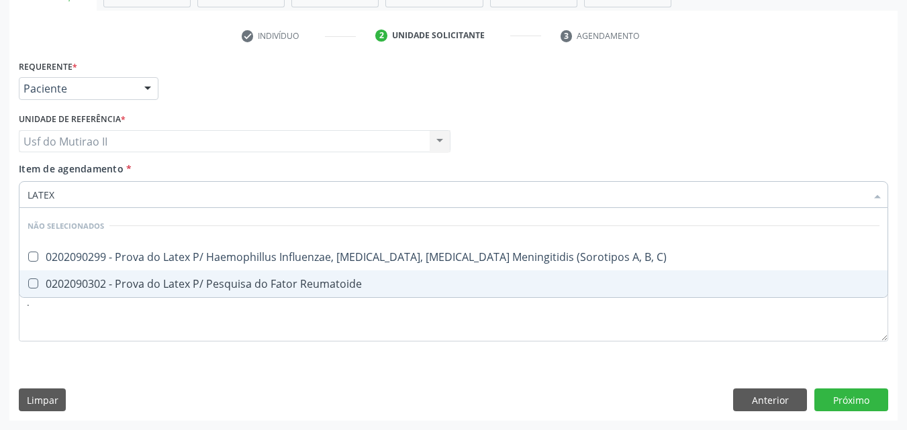
click at [142, 274] on span "0202090302 - Prova do Latex P/ Pesquisa do Fator Reumatoide" at bounding box center [453, 284] width 868 height 27
checkbox Reumatoide "true"
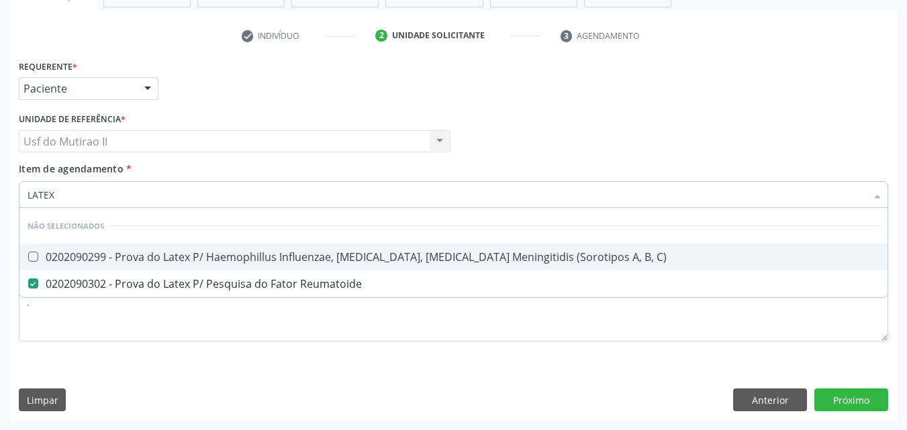
drag, startPoint x: 81, startPoint y: 195, endPoint x: 3, endPoint y: 203, distance: 78.2
click at [4, 203] on div "Acompanhamento Acompanhe a situação das marcações correntes e finalizadas Relat…" at bounding box center [453, 134] width 907 height 591
checkbox C\) "true"
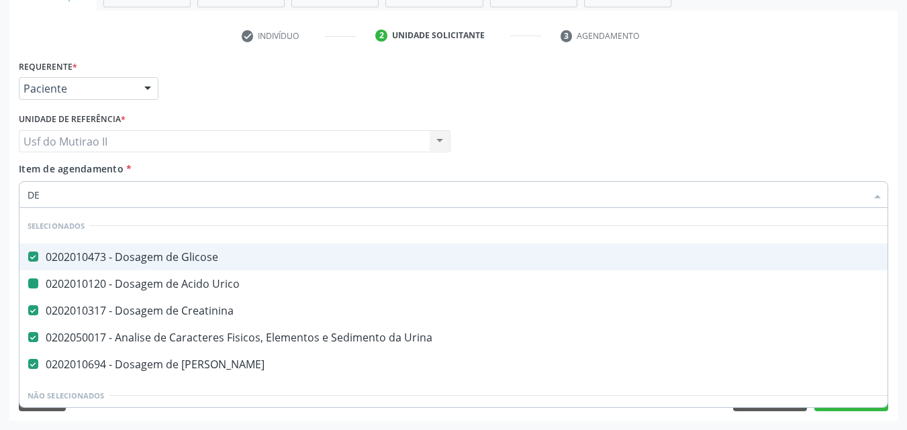
type input "DET"
checkbox Glicose "false"
checkbox Urico "false"
checkbox Creatinina "false"
checkbox Urina "false"
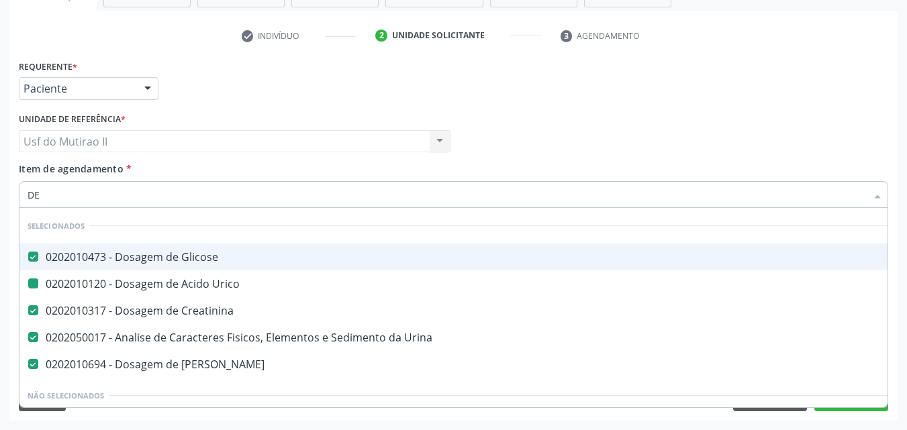
checkbox Ureia "false"
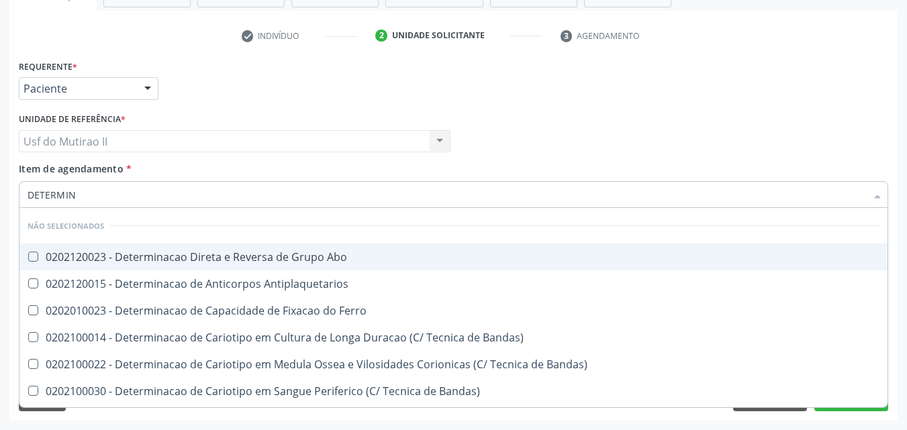
type input "DETERMINA"
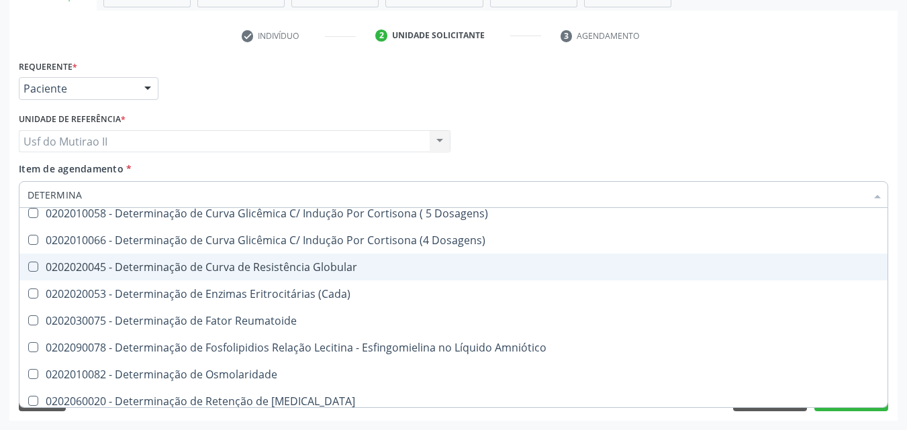
scroll to position [604, 0]
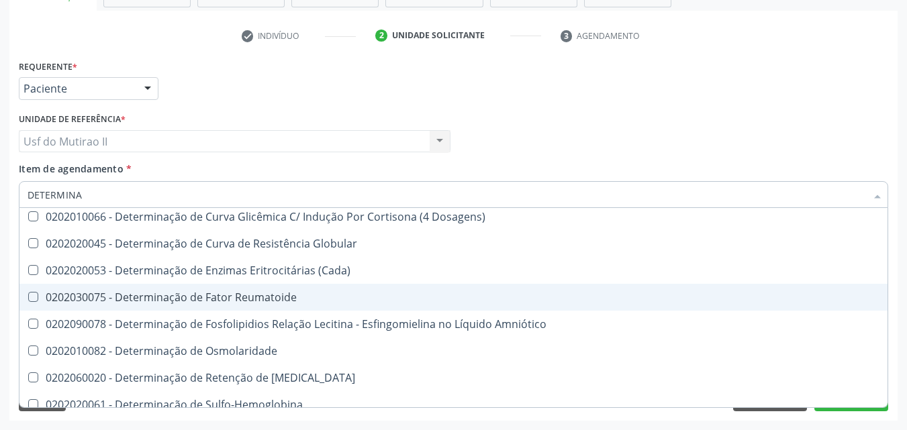
click at [182, 297] on div "0202030075 - Determinação de Fator Reumatoide" at bounding box center [454, 297] width 852 height 11
checkbox Reumatoide "true"
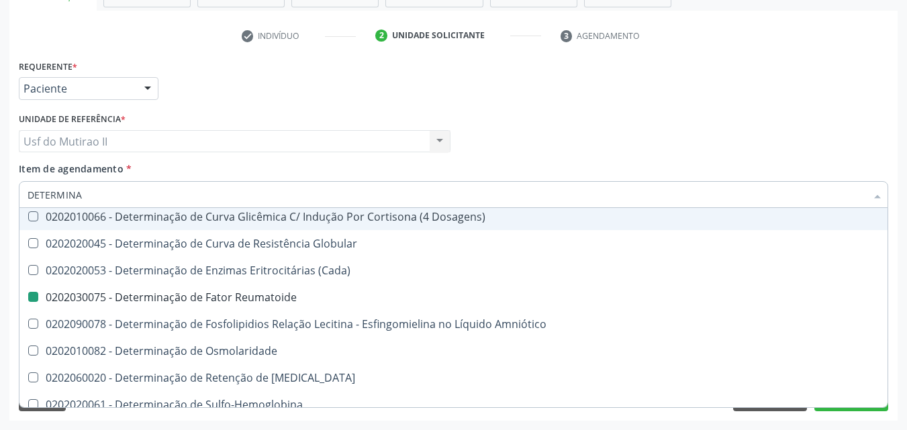
click at [263, 160] on div "Unidade de referência * Usf do Mutirao II Usf do Mutirao II Nenhum resultado en…" at bounding box center [234, 135] width 438 height 52
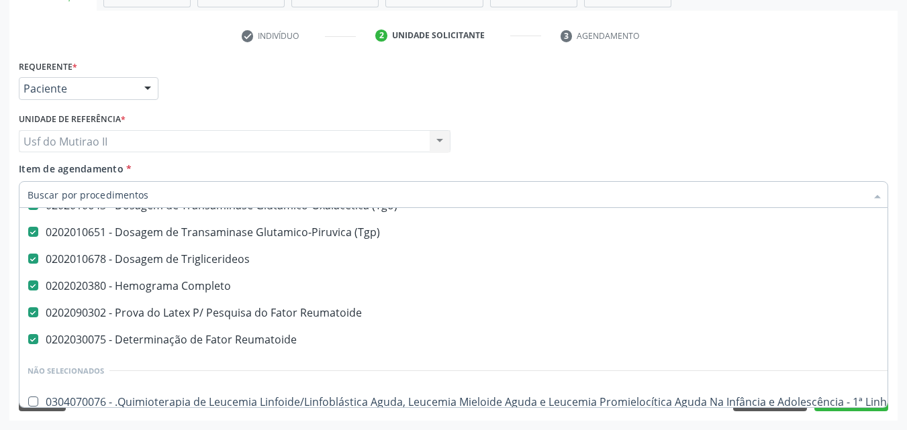
scroll to position [336, 0]
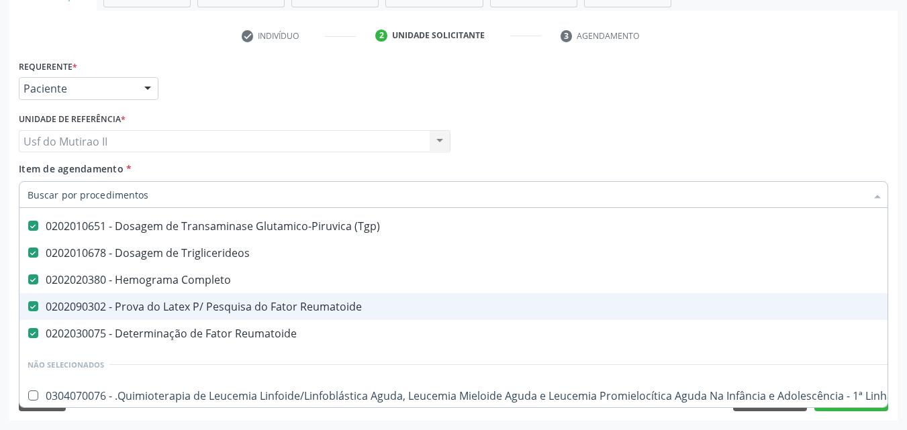
click at [122, 303] on div "0202090302 - Prova do Latex P/ Pesquisa do Fator Reumatoide" at bounding box center [550, 306] width 1045 height 11
checkbox Reumatoide "false"
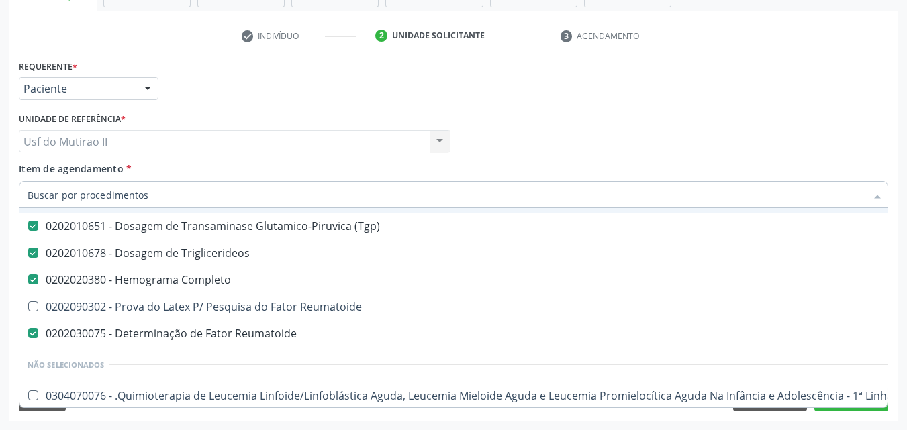
click at [111, 191] on input "Item de agendamento *" at bounding box center [447, 194] width 839 height 27
type input "U"
checkbox Ldl "false"
checkbox \(Tgo\) "false"
checkbox \(Tgp\) "false"
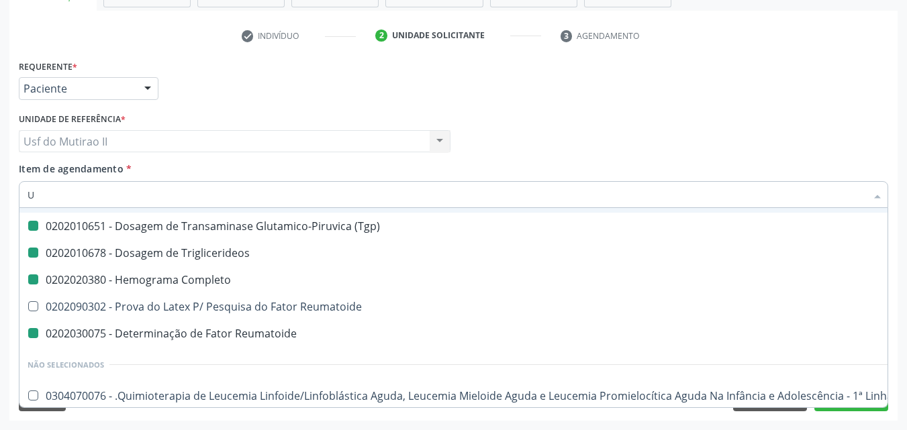
checkbox Triglicerideos "false"
checkbox Completo "false"
checkbox Reumatoide "false"
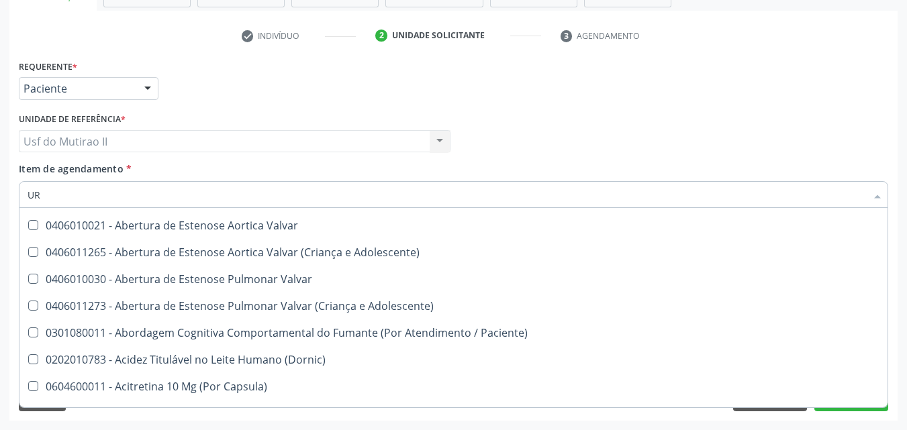
type input "URI"
checkbox \(Tgo\) "false"
checkbox Reumatoide "false"
checkbox \(Tgp\) "false"
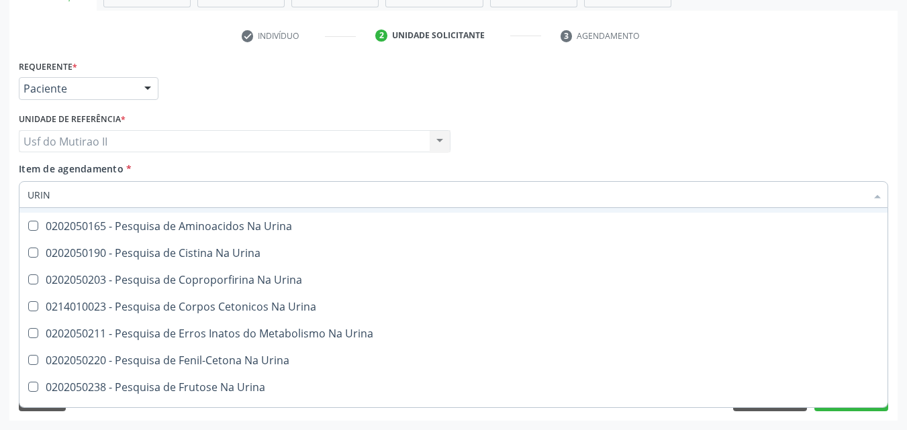
type input "URINA"
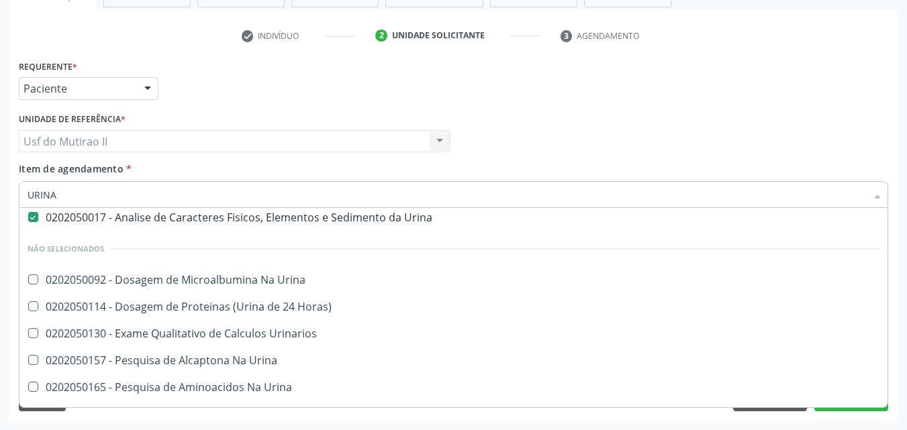
scroll to position [0, 0]
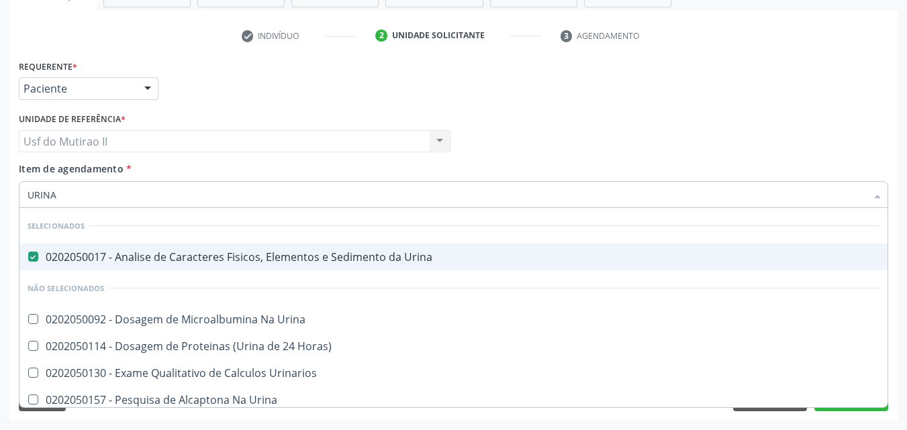
drag, startPoint x: 85, startPoint y: 192, endPoint x: 18, endPoint y: 197, distance: 66.7
click at [18, 197] on div "Item de agendamento * URINA Desfazer seleção Selecionados 0202050017 - Analise …" at bounding box center [453, 188] width 876 height 52
checkbox Urinarios "true"
checkbox Urina "true"
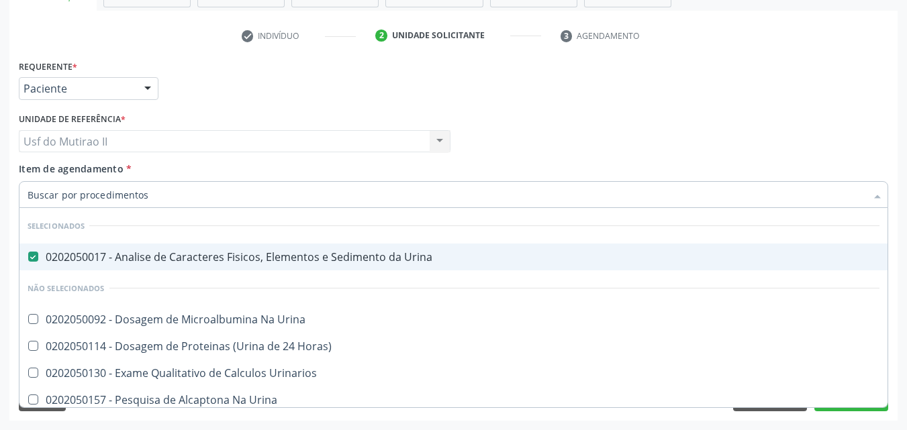
checkbox Urina "true"
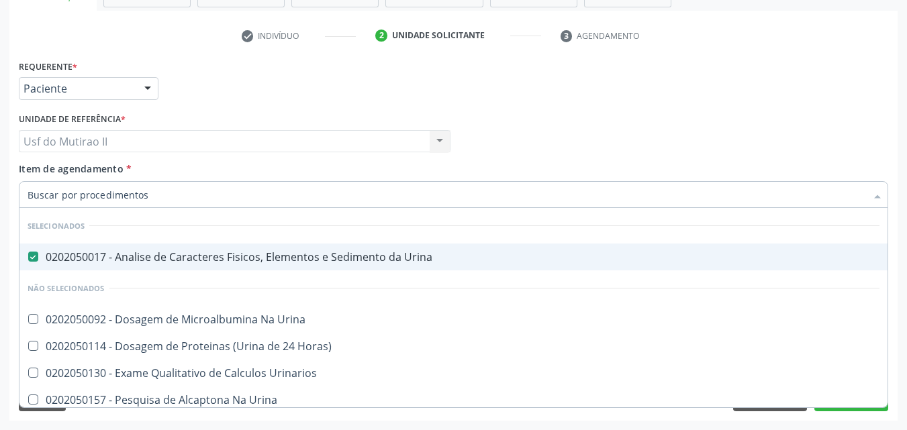
checkbox Urina "true"
checkbox Horas\) "true"
checkbox Urina "true"
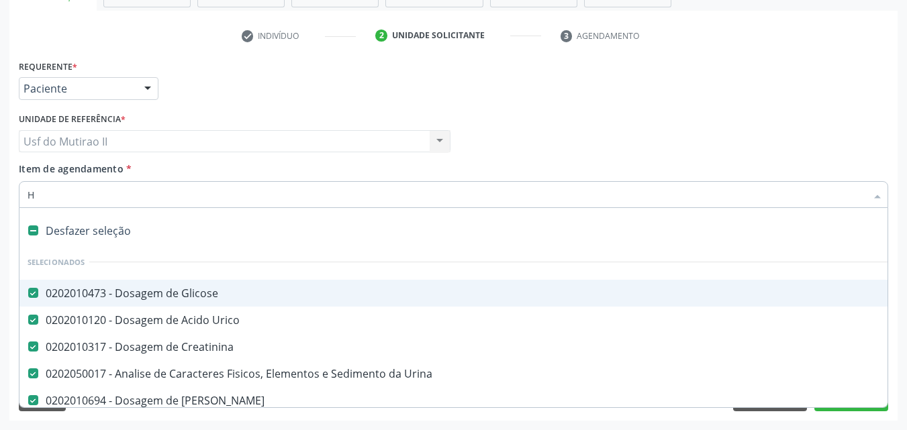
type input "HE"
checkbox Ureia "false"
checkbox Ldl "false"
checkbox Total "false"
checkbox \(Tgo\) "false"
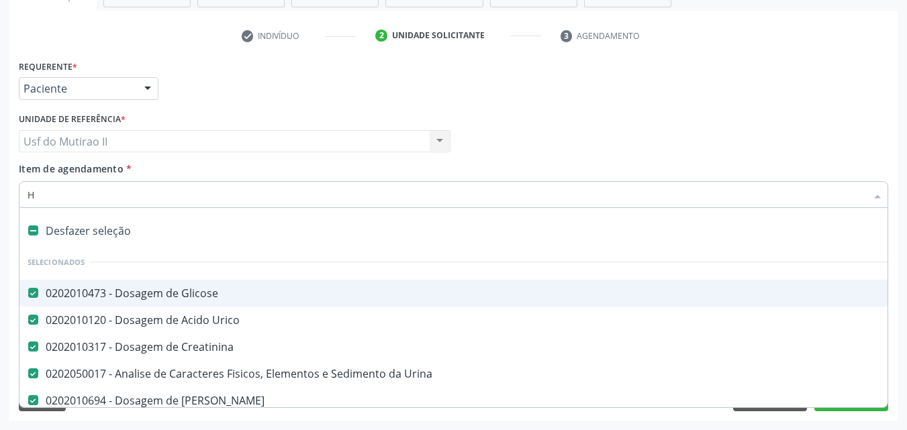
checkbox \(Tgp\) "false"
checkbox Triglicerideos "false"
checkbox Completo "false"
checkbox Reumatoide "false"
checkbox Hdl "false"
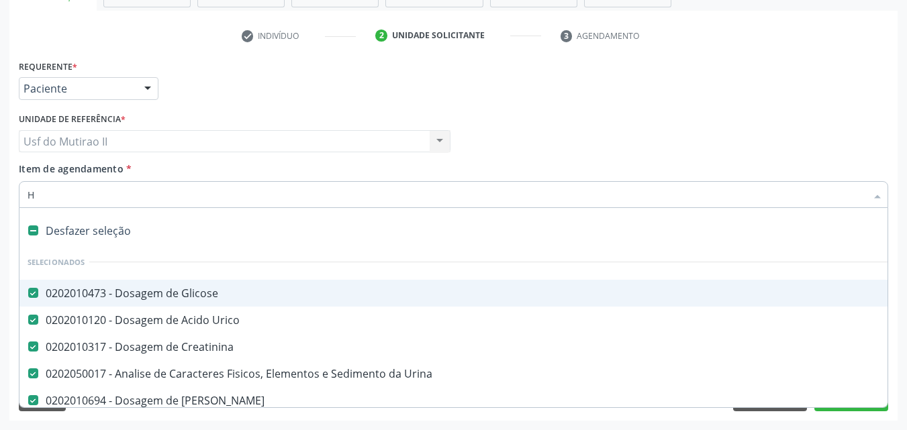
checkbox Urina "false"
checkbox Fracoes "false"
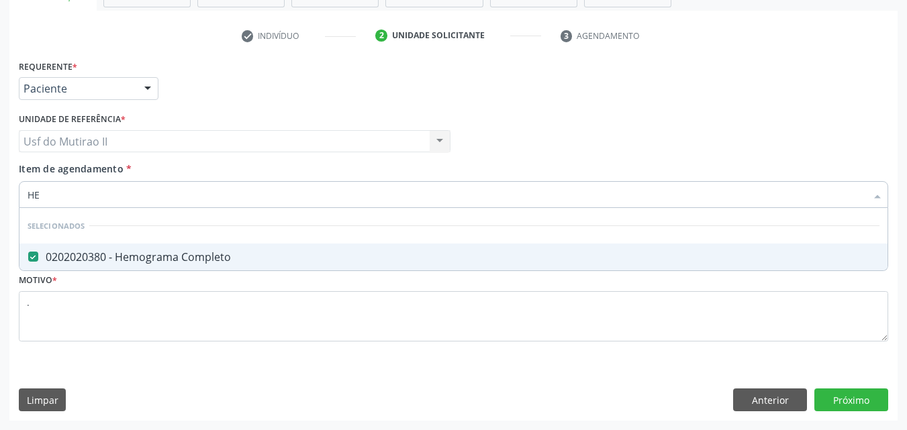
type input "H"
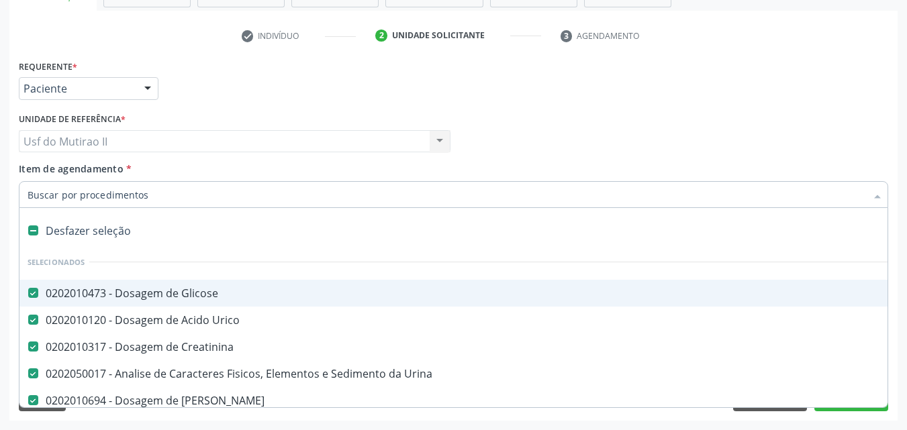
type input "P"
checkbox Creatinina "false"
checkbox Ureia "false"
checkbox Hdl "false"
checkbox Ldl "false"
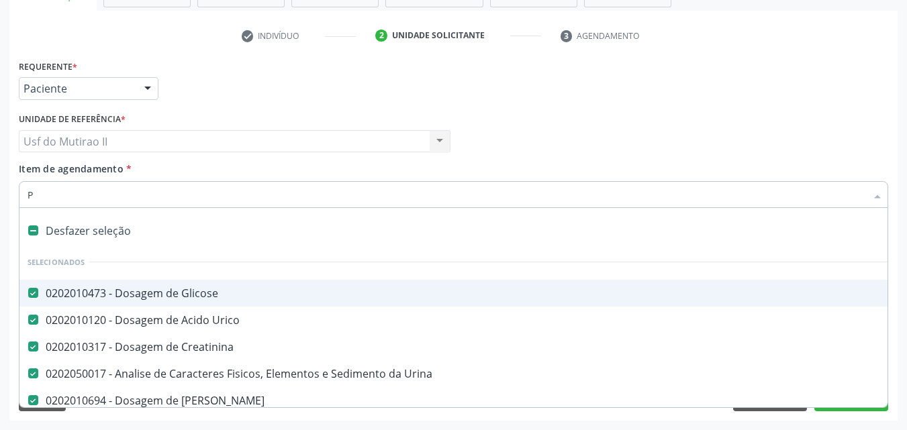
checkbox Total "false"
checkbox Fracoes "false"
checkbox \(Tgo\) "false"
checkbox \(Tgp\) "false"
checkbox Triglicerideos "false"
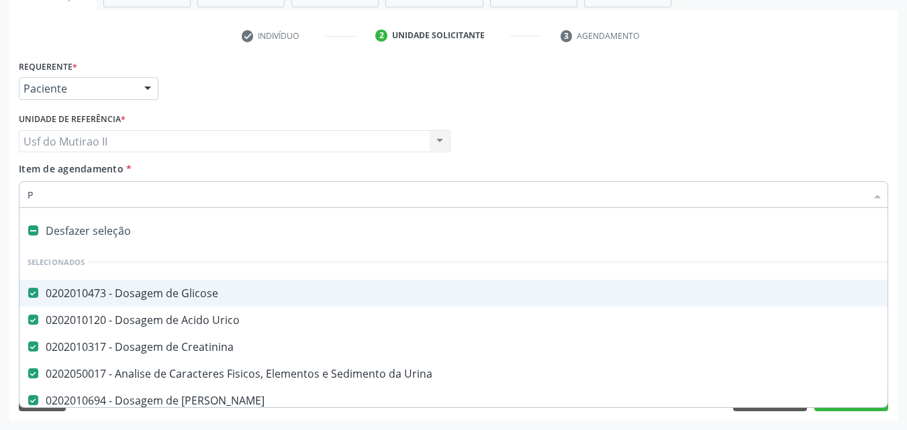
checkbox Completo "false"
checkbox Reumatoide "false"
type input "PE"
checkbox Glicose "false"
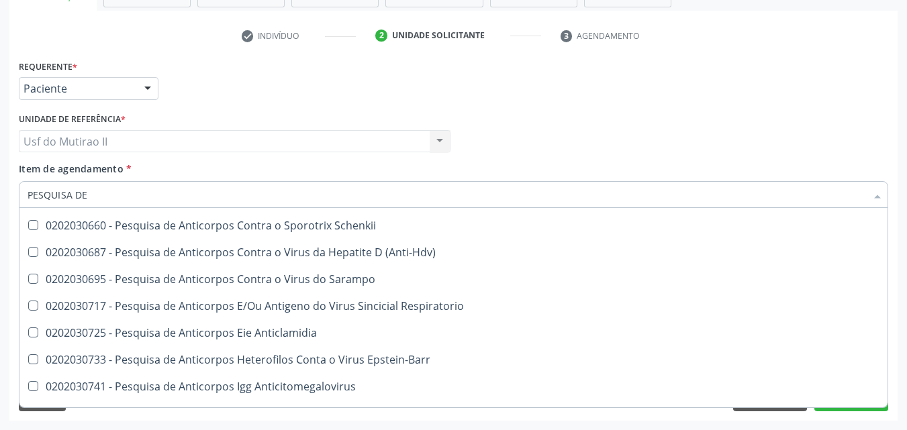
scroll to position [1410, 0]
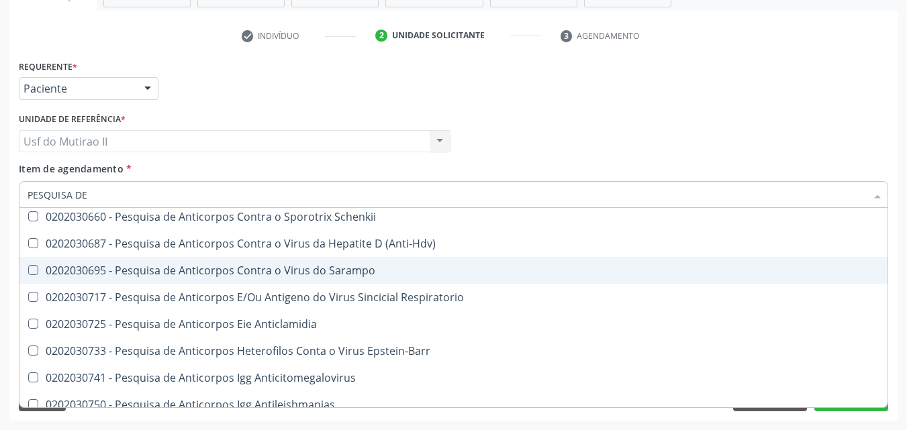
type input "PESQUISA DE O"
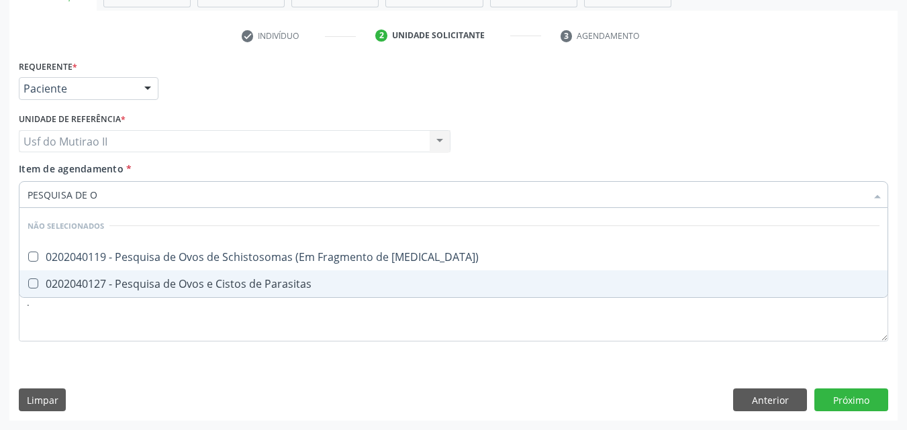
scroll to position [0, 0]
click at [169, 275] on span "0202040127 - Pesquisa de Ovos e Cistos de Parasitas" at bounding box center [453, 284] width 868 height 27
checkbox Parasitas "true"
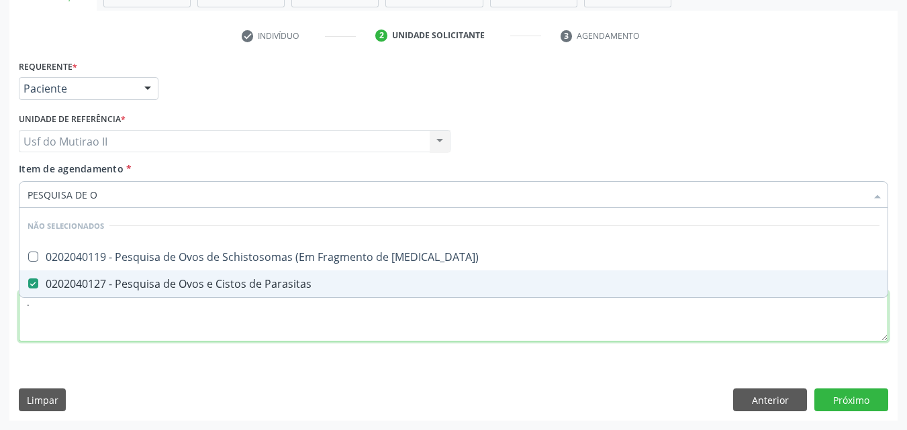
click at [236, 321] on div "Requerente * Paciente Médico(a) Enfermeiro(a) Paciente Nenhum resultado encontr…" at bounding box center [453, 208] width 869 height 304
checkbox Mucosa\) "true"
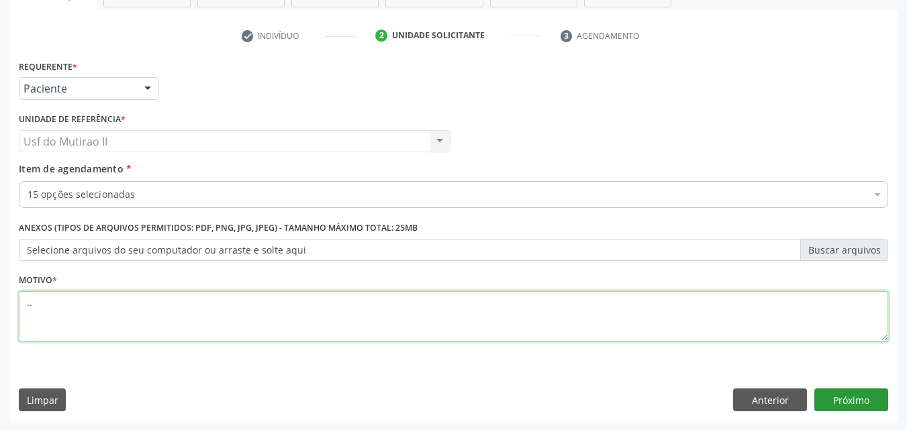
type textarea ".."
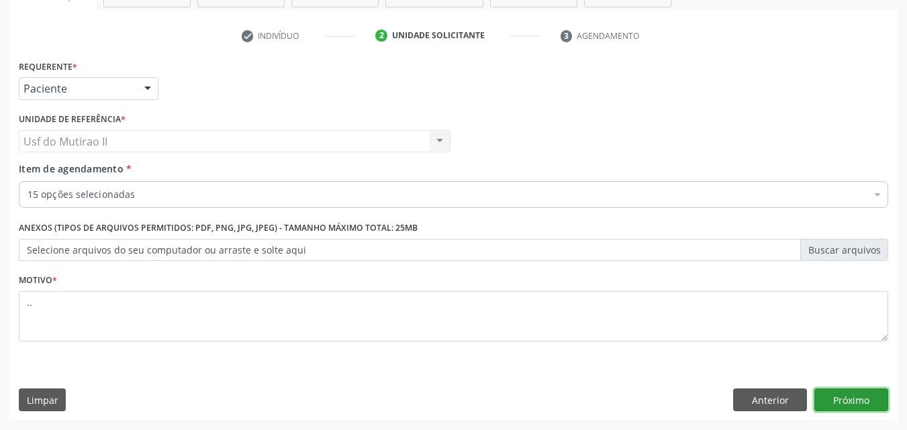
click at [855, 399] on button "Próximo" at bounding box center [851, 400] width 74 height 23
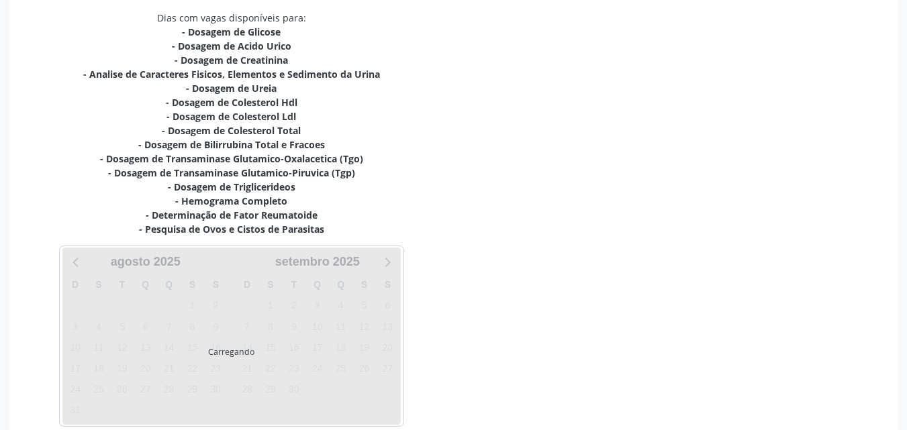
scroll to position [351, 0]
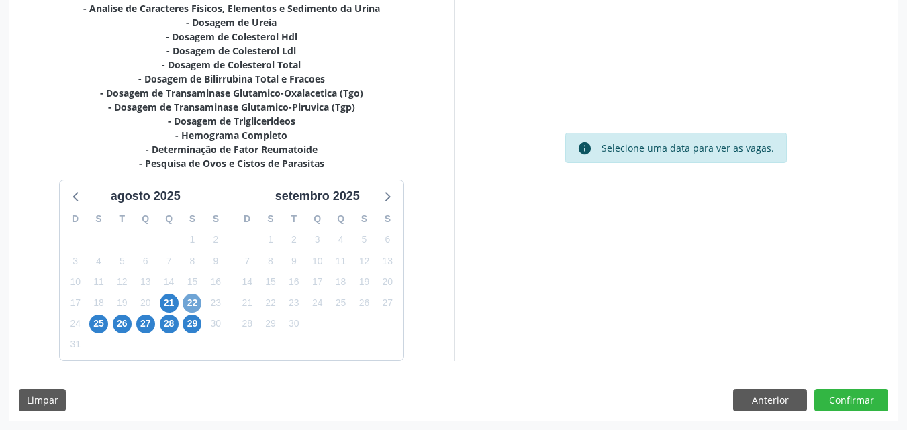
click at [198, 303] on span "22" at bounding box center [192, 303] width 19 height 19
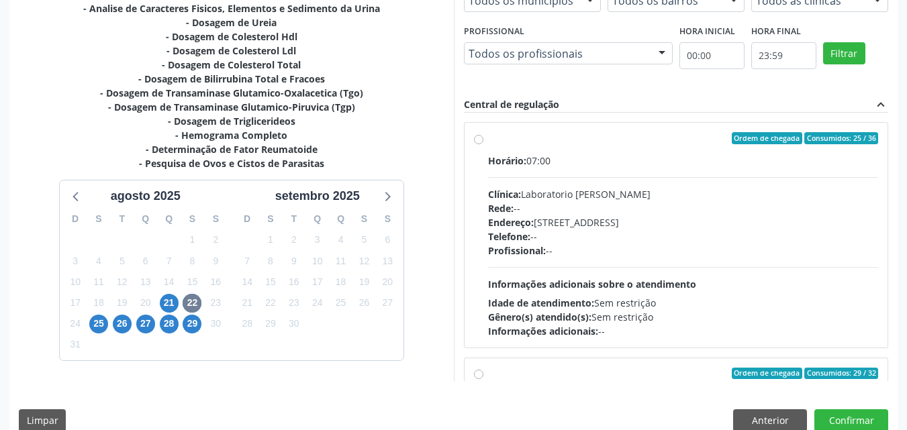
click at [463, 131] on div "Vagas para o dia 22/08/2025 Município Todos os municípios Todos os municípios S…" at bounding box center [676, 163] width 444 height 436
click at [474, 151] on div "Ordem de chegada Consumidos: 25 / 36 Horário: 07:00 Clínica: Laboratorio Jose P…" at bounding box center [676, 235] width 405 height 206
radio input "true"
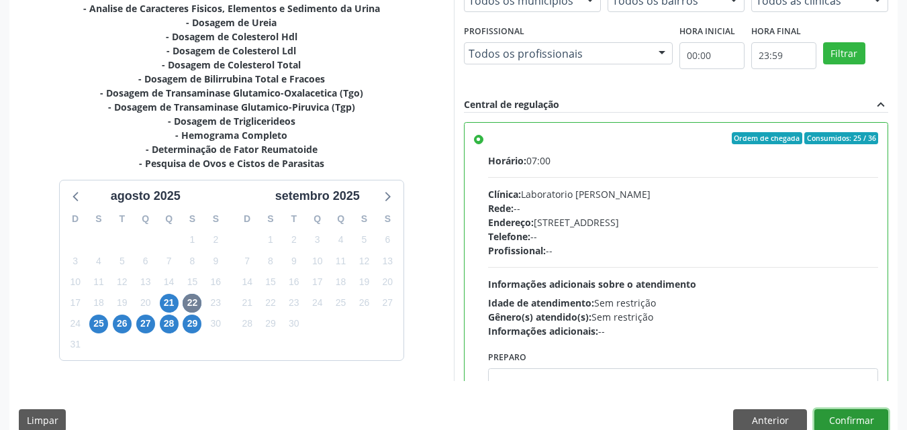
click at [846, 421] on button "Confirmar" at bounding box center [851, 421] width 74 height 23
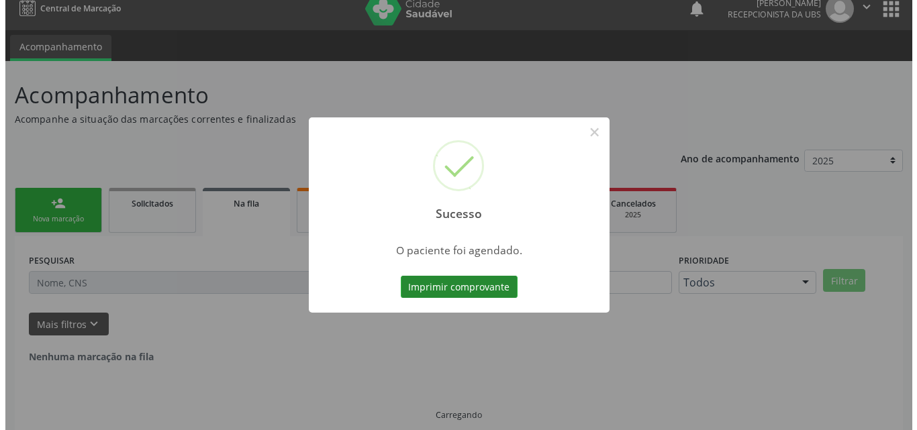
scroll to position [0, 0]
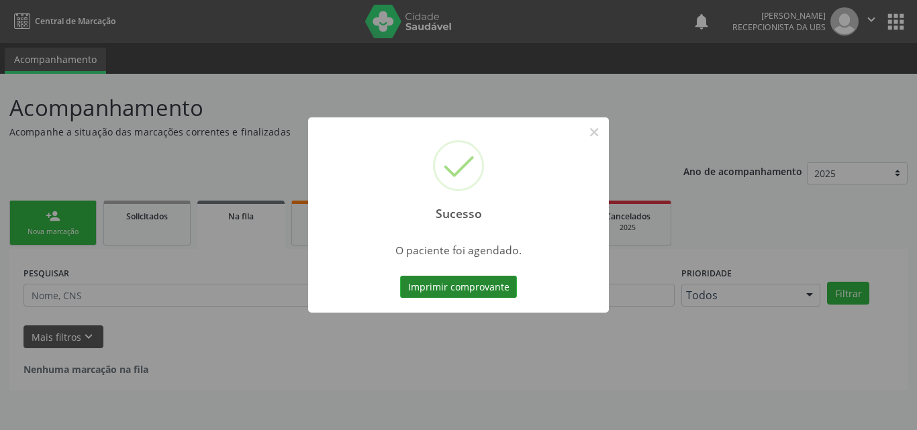
click at [430, 281] on button "Imprimir comprovante" at bounding box center [458, 287] width 117 height 23
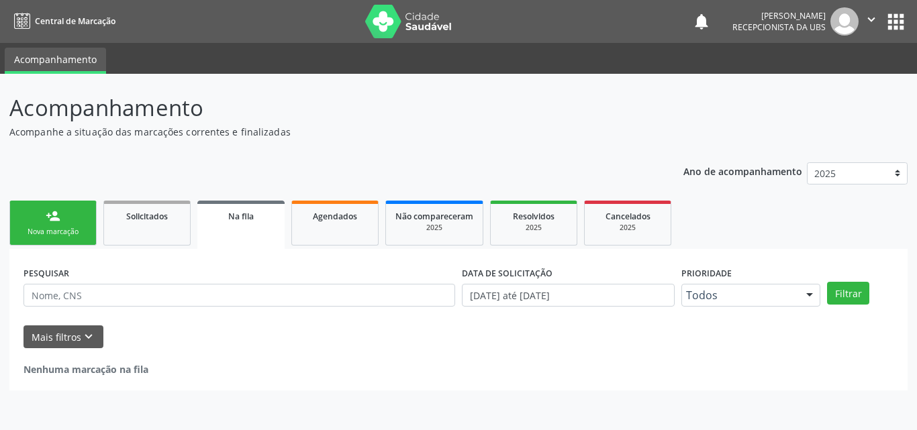
click at [37, 232] on div "Nova marcação" at bounding box center [52, 232] width 67 height 10
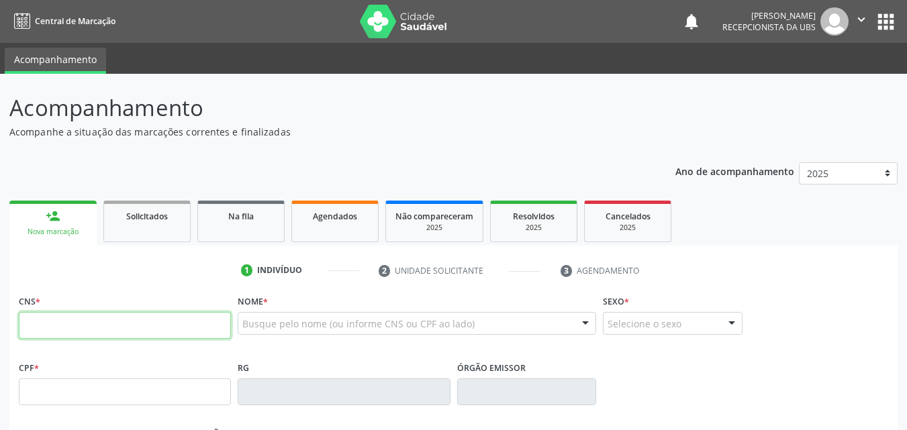
click at [93, 323] on input "text" at bounding box center [125, 325] width 212 height 27
paste input "704 6066 9246 0923"
type input "704 6066 9246 0923"
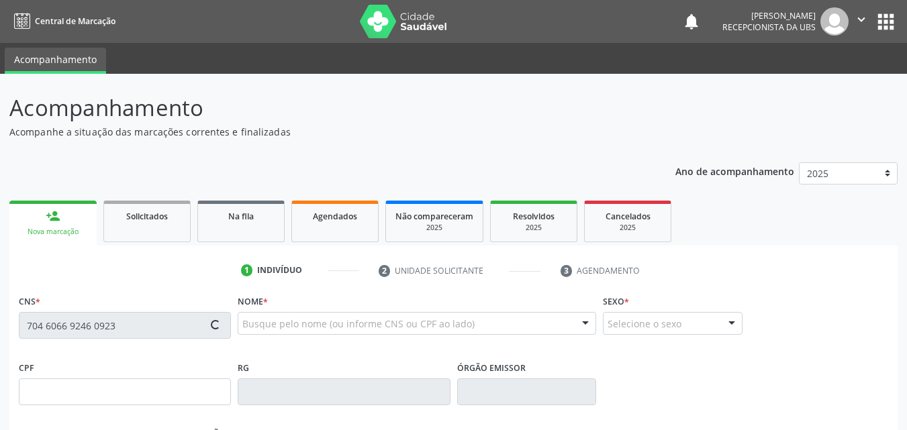
type input "599.183.904-25"
type input "[DATE]"
type input "[PERSON_NAME]"
type input "[PHONE_NUMBER]"
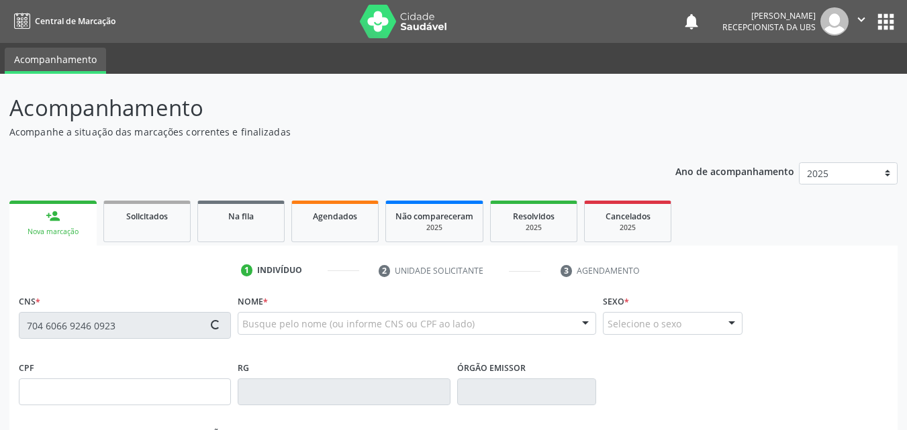
type input "710"
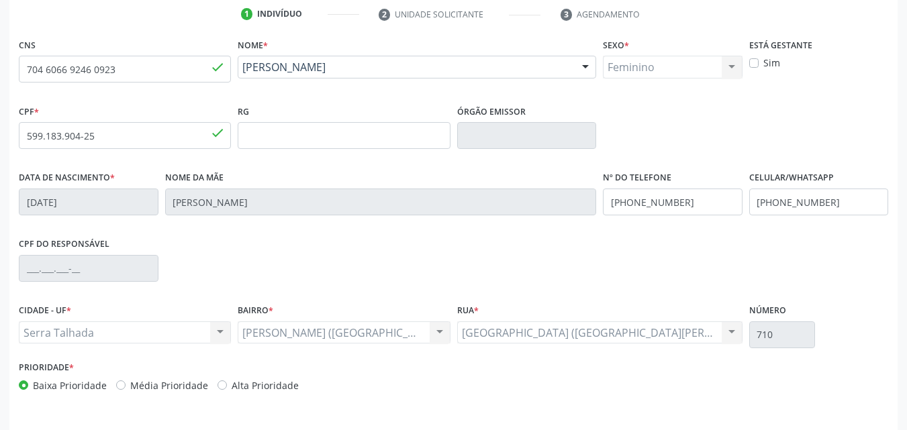
scroll to position [297, 0]
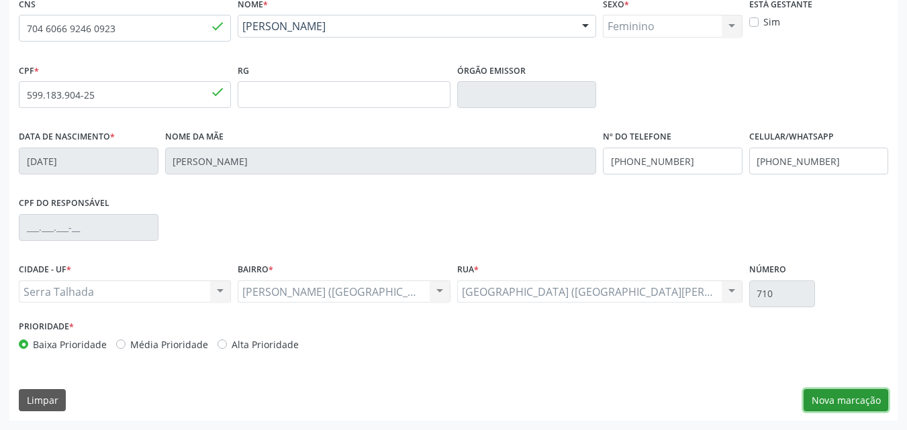
drag, startPoint x: 818, startPoint y: 399, endPoint x: 718, endPoint y: 365, distance: 105.5
click at [817, 399] on button "Nova marcação" at bounding box center [846, 400] width 85 height 23
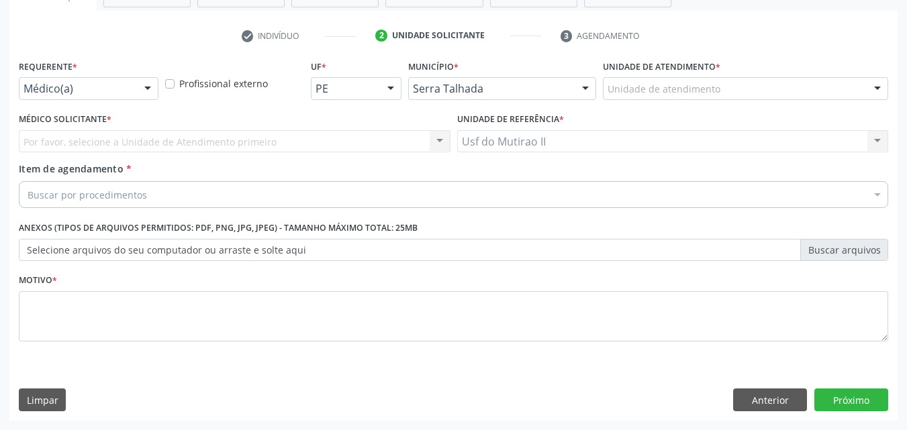
scroll to position [235, 0]
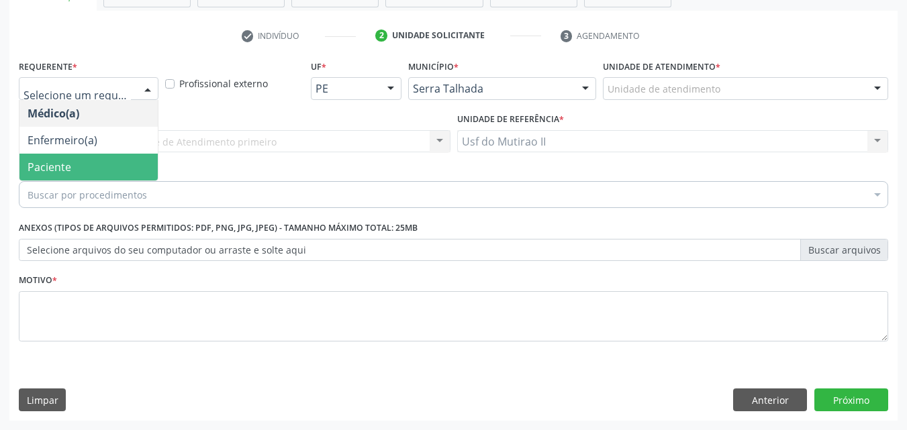
click at [85, 156] on span "Paciente" at bounding box center [88, 167] width 138 height 27
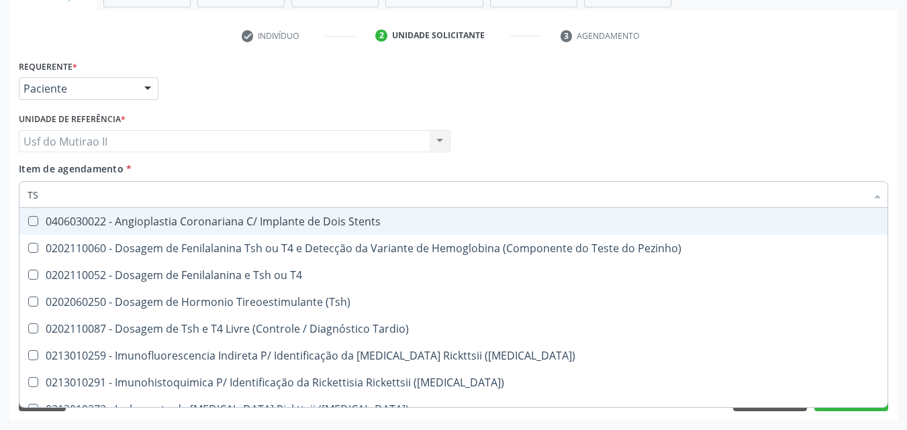
type input "TSH"
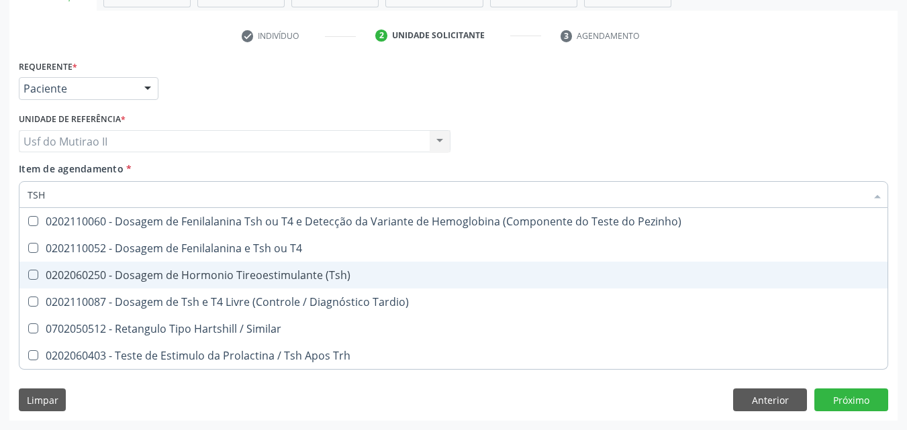
click at [273, 275] on div "0202060250 - Dosagem de Hormonio Tireoestimulante (Tsh)" at bounding box center [454, 275] width 852 height 11
checkbox \(Tsh\) "true"
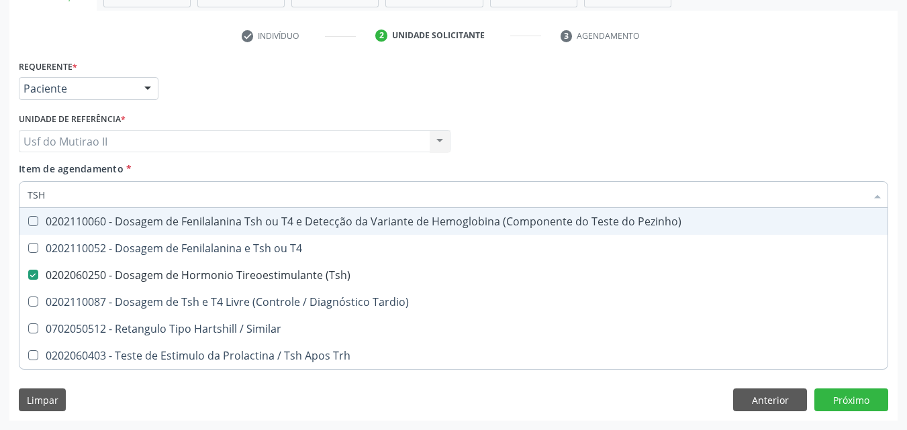
click at [96, 189] on input "TSH" at bounding box center [447, 194] width 839 height 27
type input "TS"
checkbox \(Tsh\) "false"
checkbox Tardio\) "true"
type input "T"
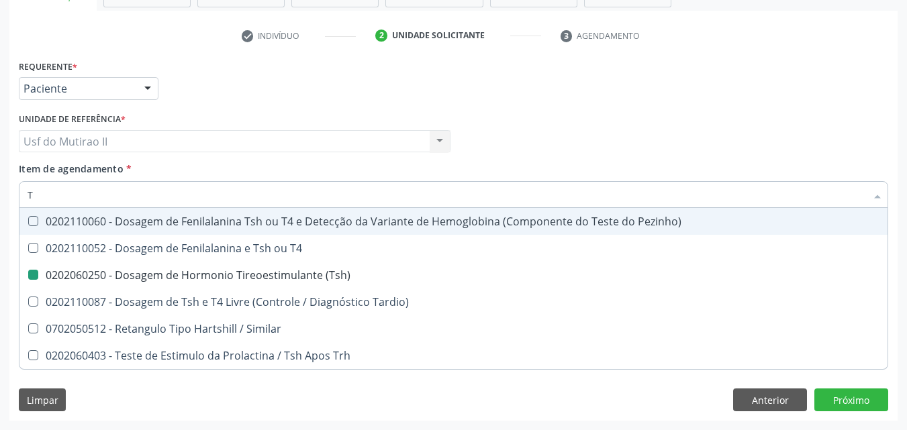
checkbox Tardio\) "false"
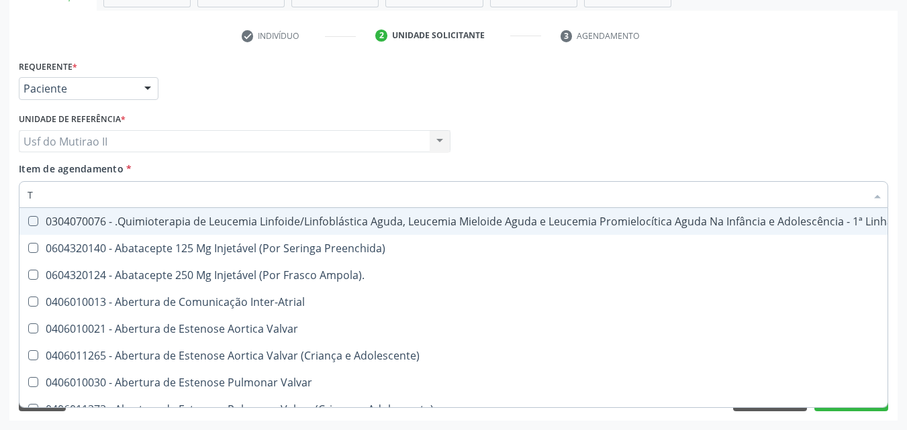
type input "T4"
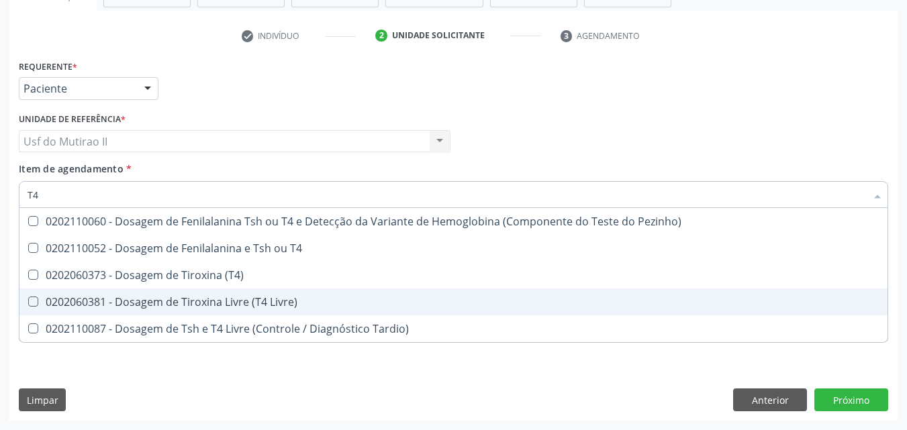
click at [185, 293] on span "0202060381 - Dosagem de Tiroxina Livre (T4 Livre)" at bounding box center [453, 302] width 868 height 27
checkbox Livre\) "true"
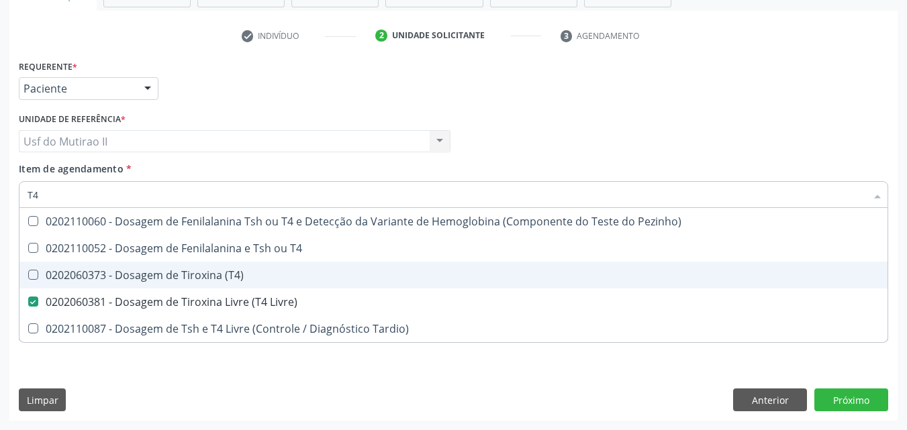
click at [172, 273] on div "0202060373 - Dosagem de Tiroxina (T4)" at bounding box center [454, 275] width 852 height 11
checkbox \(T4\) "true"
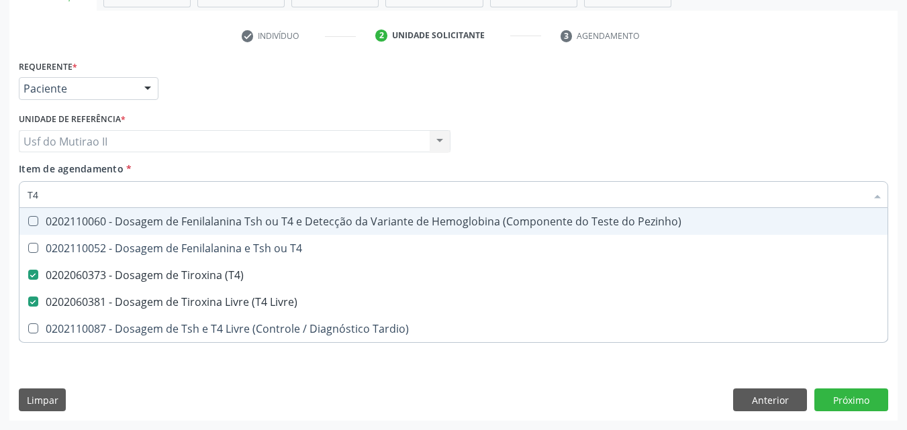
click at [66, 191] on input "T4" at bounding box center [447, 194] width 839 height 27
type input "T"
checkbox \(T4\) "false"
checkbox Livre\) "false"
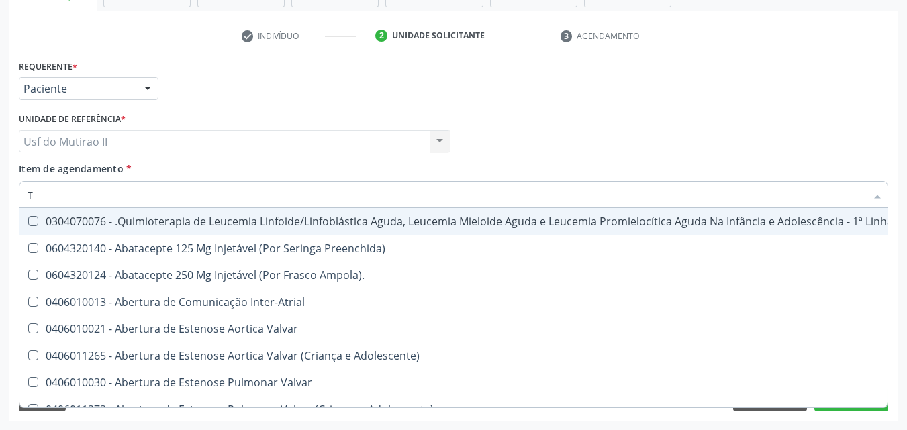
type input "[MEDICAL_DATA]"
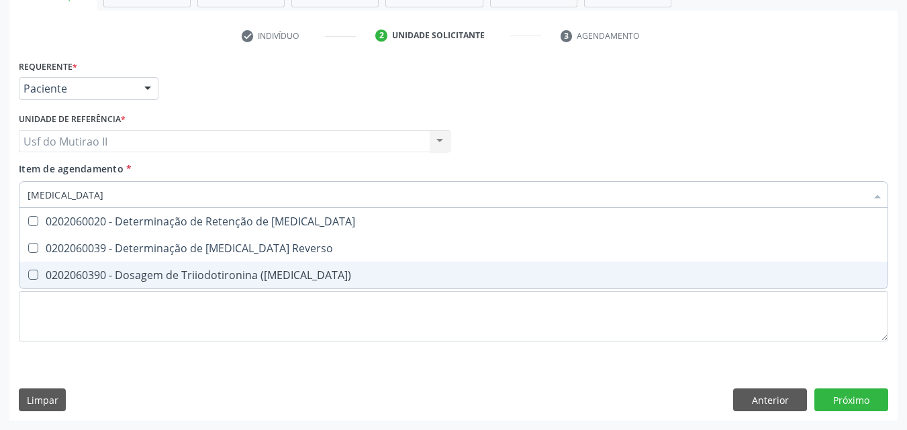
click at [203, 275] on div "0202060390 - Dosagem de Triiodotironina ([MEDICAL_DATA])" at bounding box center [454, 275] width 852 height 11
checkbox \(T3\) "true"
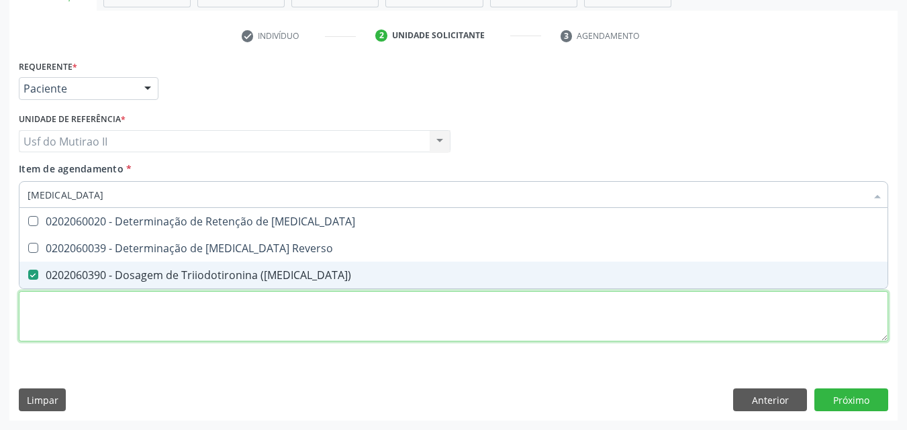
click at [200, 313] on div "Requerente * Paciente Médico(a) Enfermeiro(a) Paciente Nenhum resultado encontr…" at bounding box center [453, 208] width 869 height 304
checkbox Reverso "true"
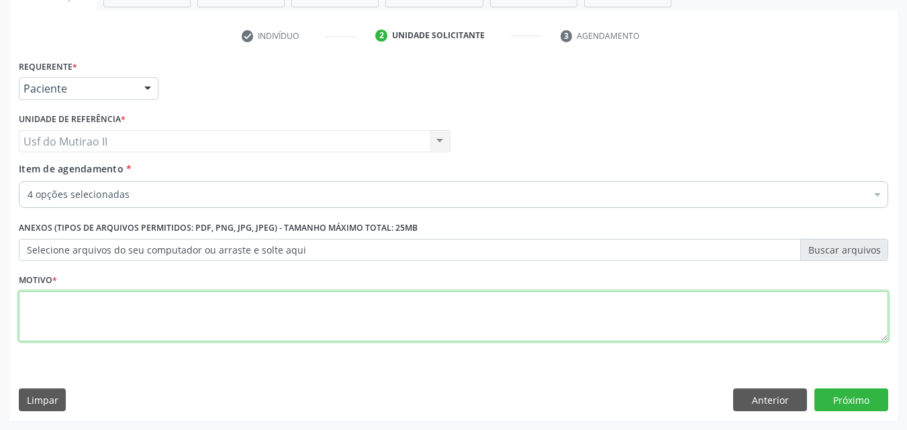
type textarea ","
type textarea "."
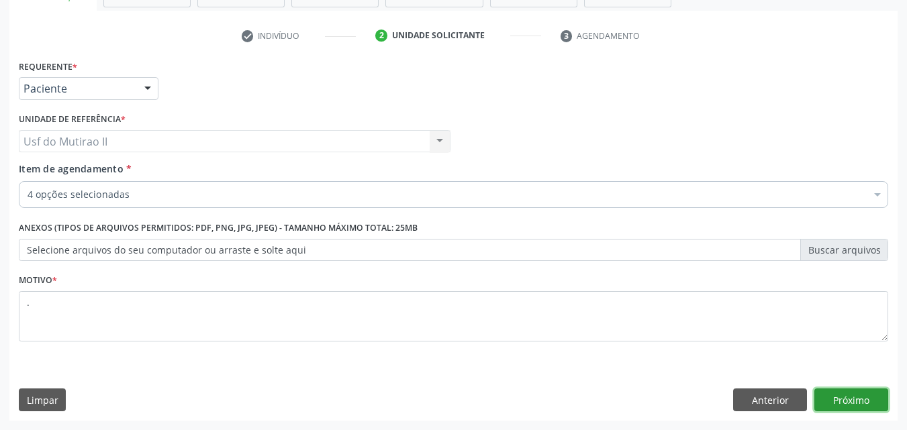
click at [871, 404] on button "Próximo" at bounding box center [851, 400] width 74 height 23
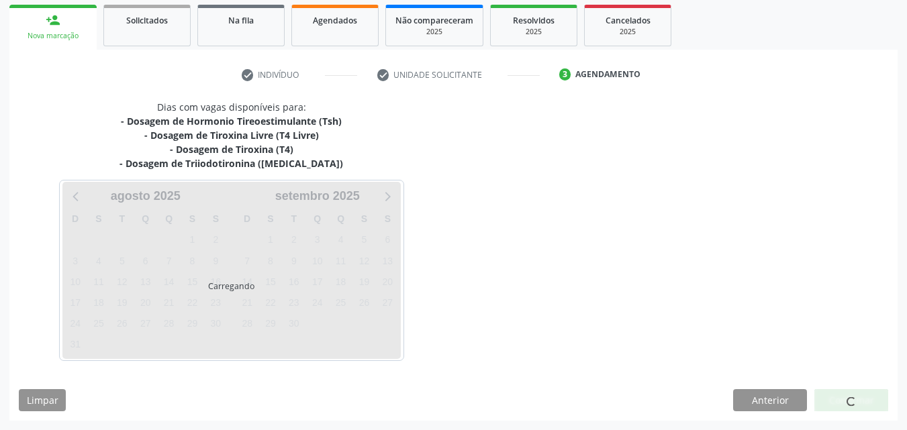
scroll to position [196, 0]
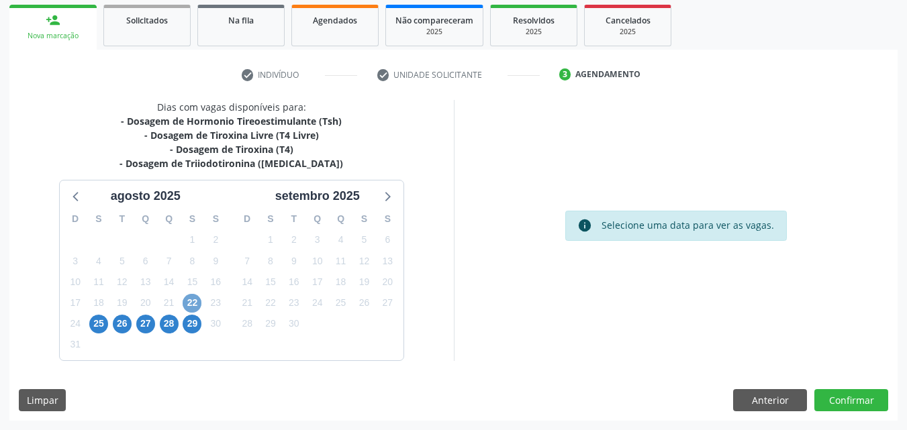
click at [197, 301] on span "22" at bounding box center [192, 303] width 19 height 19
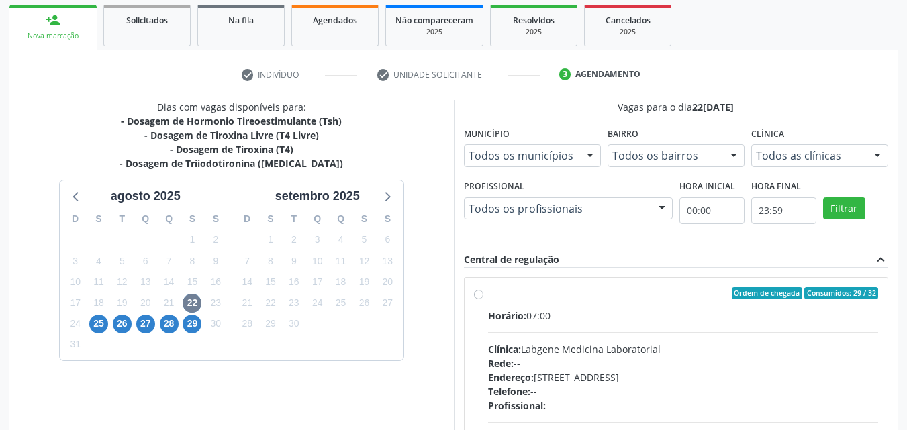
click at [532, 303] on label "Ordem de chegada Consumidos: 29 / 32 Horário: 07:00 Clínica: Labgene Medicina L…" at bounding box center [683, 390] width 391 height 206
click at [483, 299] on input "Ordem de chegada Consumidos: 29 / 32 Horário: 07:00 Clínica: Labgene Medicina L…" at bounding box center [478, 293] width 9 height 12
radio input "true"
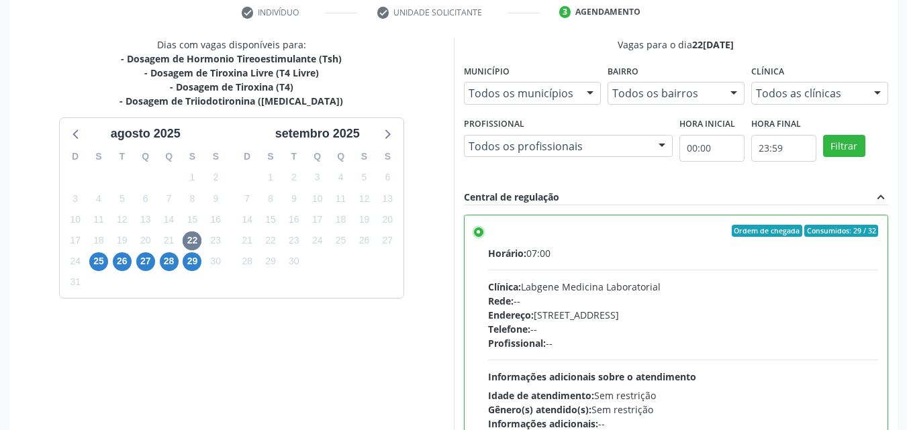
scroll to position [372, 0]
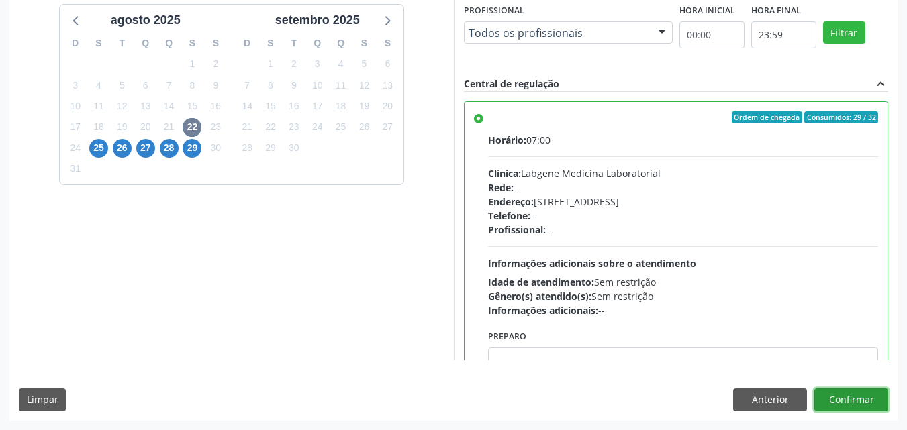
click at [843, 396] on button "Confirmar" at bounding box center [851, 400] width 74 height 23
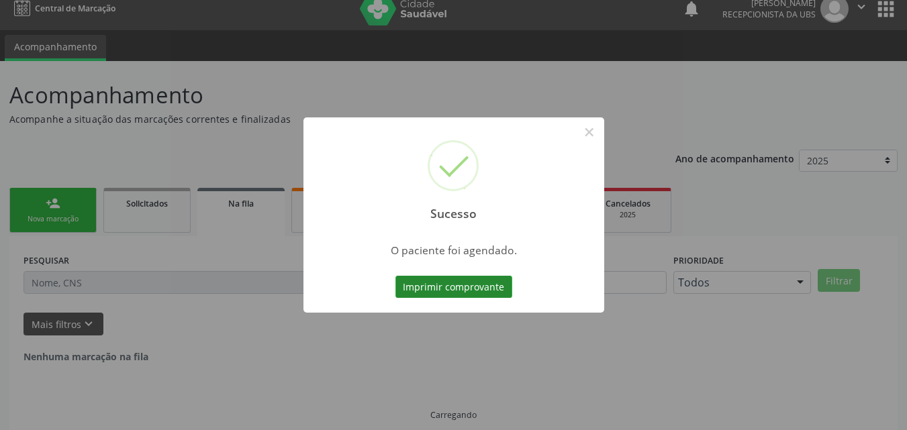
scroll to position [0, 0]
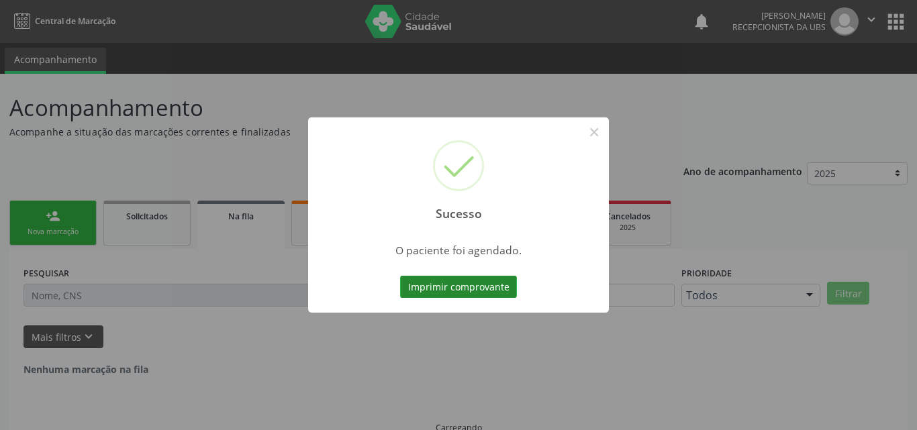
click at [467, 294] on button "Imprimir comprovante" at bounding box center [458, 287] width 117 height 23
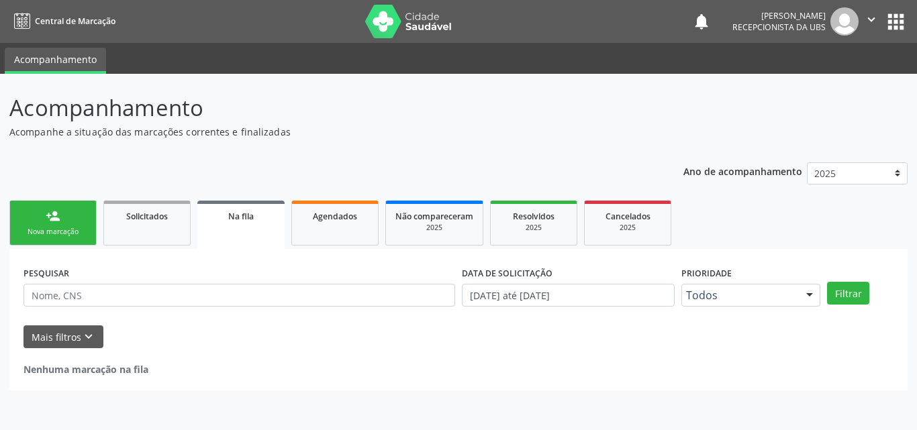
click at [50, 232] on div "Nova marcação" at bounding box center [52, 232] width 67 height 10
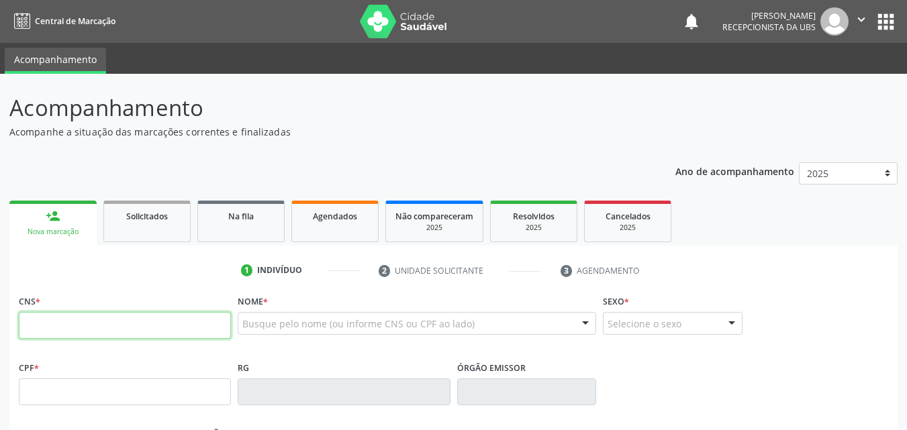
click at [65, 330] on input "text" at bounding box center [125, 325] width 212 height 27
type input "898 0063 1634 1999"
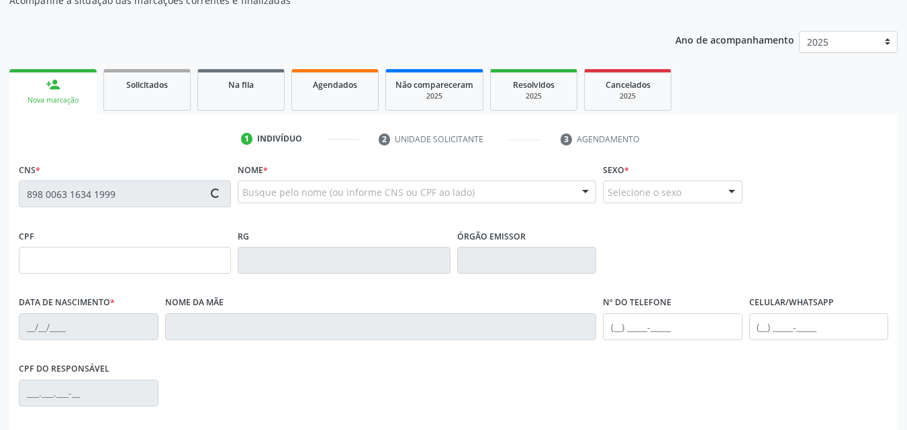
scroll to position [134, 0]
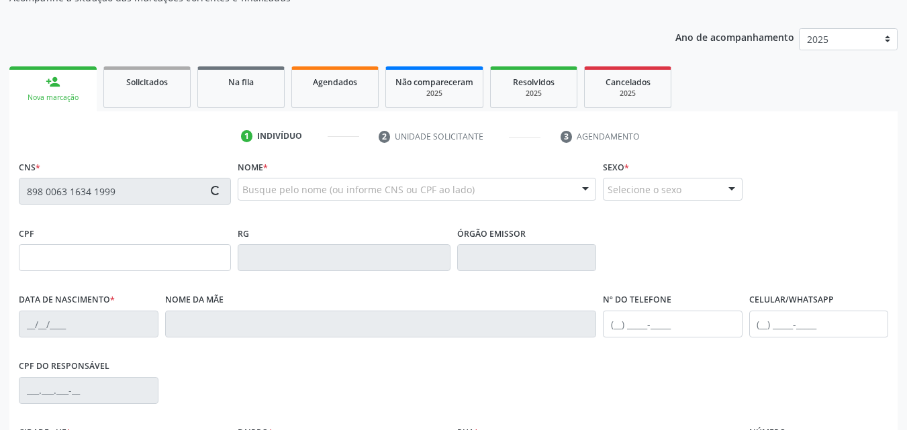
type input "126.797.733-73"
type input "15/01/2023"
type input "Larissa Nayara da Silva Leite"
type input "(87) 98181-5380"
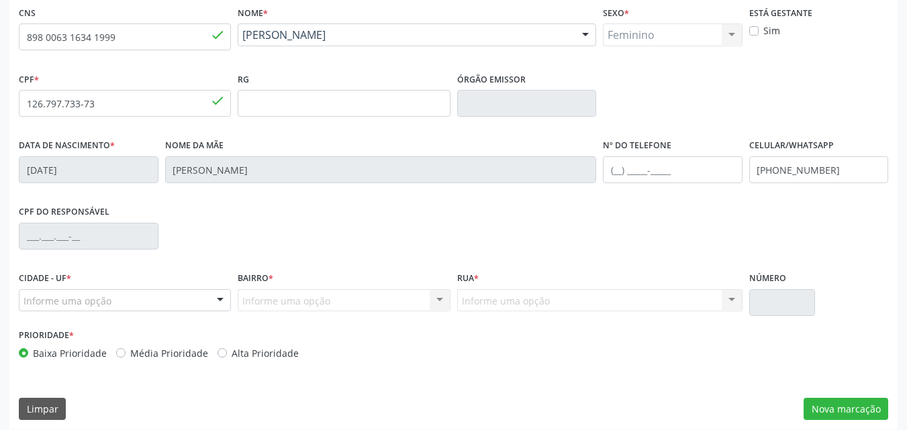
scroll to position [297, 0]
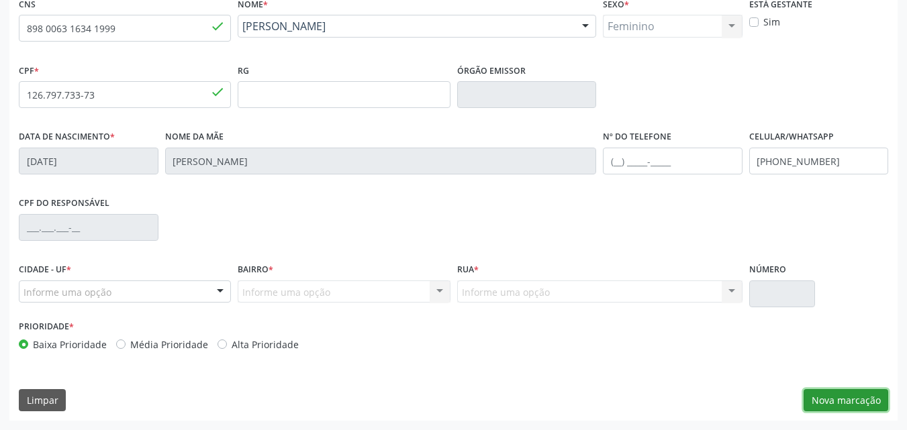
drag, startPoint x: 859, startPoint y: 406, endPoint x: 831, endPoint y: 395, distance: 29.3
click at [857, 404] on button "Nova marcação" at bounding box center [846, 400] width 85 height 23
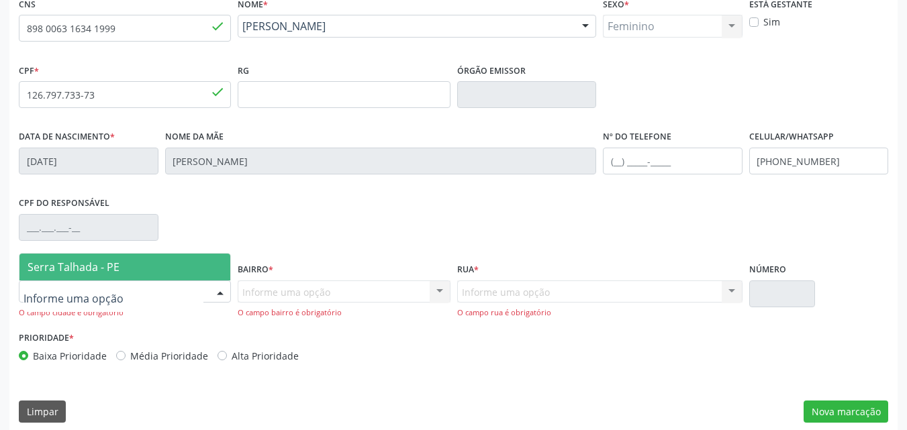
click at [132, 283] on div at bounding box center [125, 292] width 212 height 23
click at [123, 255] on span "Serra Talhada - PE" at bounding box center [124, 267] width 211 height 27
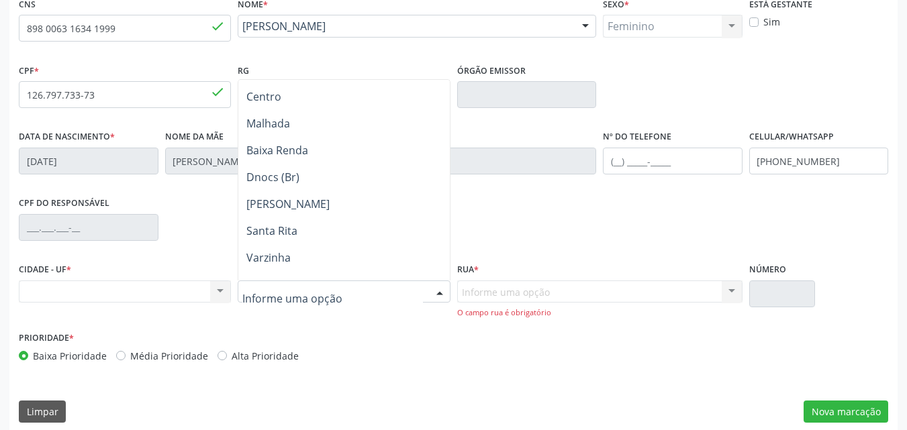
scroll to position [336, 0]
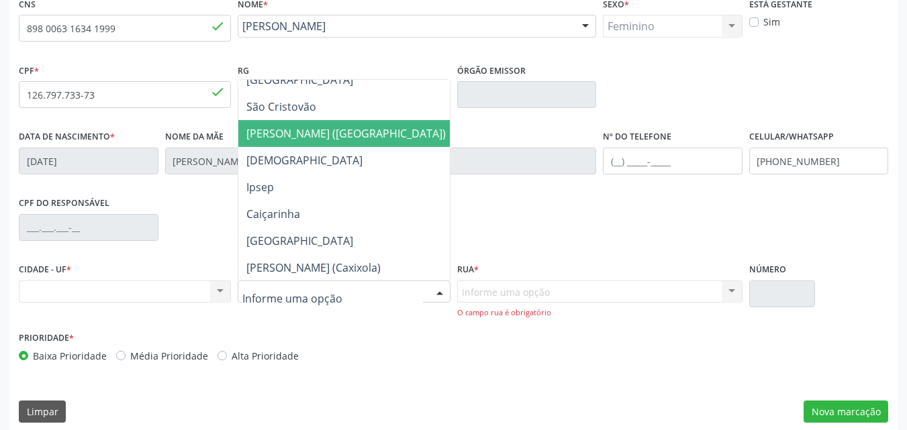
click at [299, 143] on span "[PERSON_NAME] ([GEOGRAPHIC_DATA])" at bounding box center [346, 133] width 216 height 27
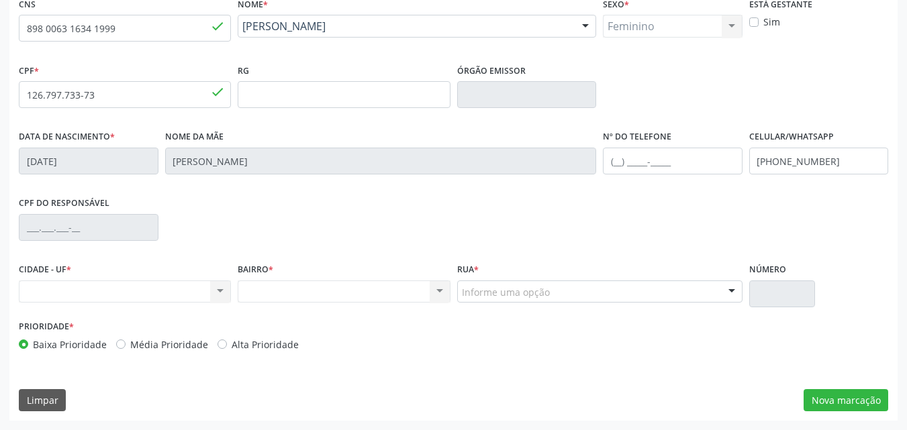
click at [310, 296] on div "Nenhum resultado encontrado para: " " Não há nenhuma opção para ser exibida." at bounding box center [344, 292] width 212 height 23
click at [306, 291] on div "Nenhum resultado encontrado para: " " Não há nenhuma opção para ser exibida." at bounding box center [344, 292] width 212 height 23
click at [211, 292] on div "Nenhum resultado encontrado para: " " Não há nenhuma opção para ser exibida." at bounding box center [125, 292] width 212 height 23
click at [134, 276] on div "CIDADE - UF * Nenhum resultado encontrado para: " " Não há nenhuma opção para s…" at bounding box center [125, 281] width 212 height 43
click at [131, 291] on div "Nenhum resultado encontrado para: " " Não há nenhuma opção para ser exibida." at bounding box center [125, 292] width 212 height 23
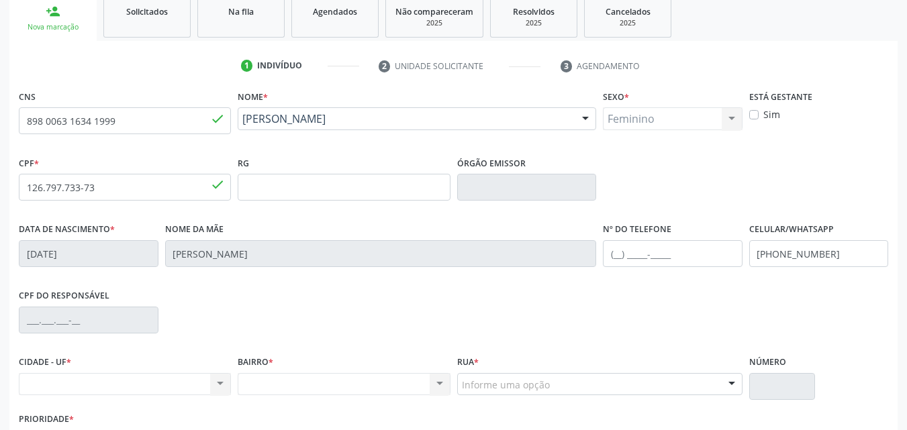
scroll to position [297, 0]
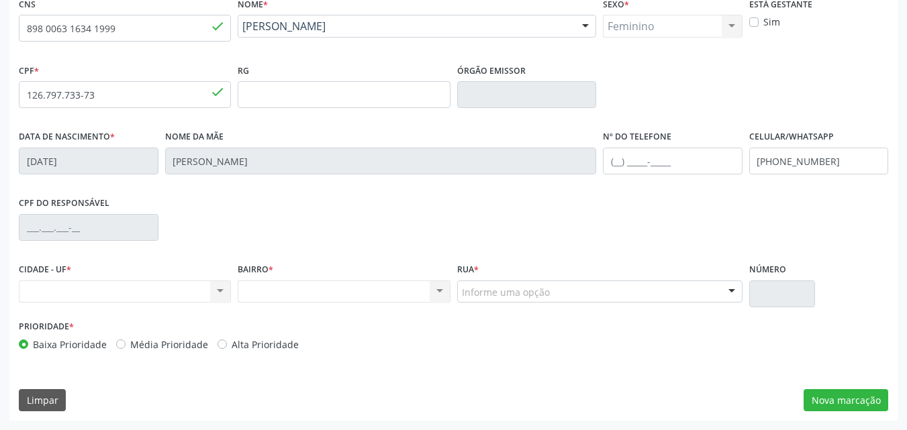
click at [106, 296] on div "Nenhum resultado encontrado para: " " Não há nenhuma opção para ser exibida." at bounding box center [125, 292] width 212 height 23
drag, startPoint x: 218, startPoint y: 288, endPoint x: 205, endPoint y: 287, distance: 12.8
click at [216, 287] on div "Nenhum resultado encontrado para: " " Não há nenhuma opção para ser exibida." at bounding box center [125, 292] width 212 height 23
click at [162, 291] on div "Nenhum resultado encontrado para: " " Não há nenhuma opção para ser exibida." at bounding box center [125, 292] width 212 height 23
click at [376, 297] on div "Nenhum resultado encontrado para: " " Não há nenhuma opção para ser exibida." at bounding box center [344, 292] width 212 height 23
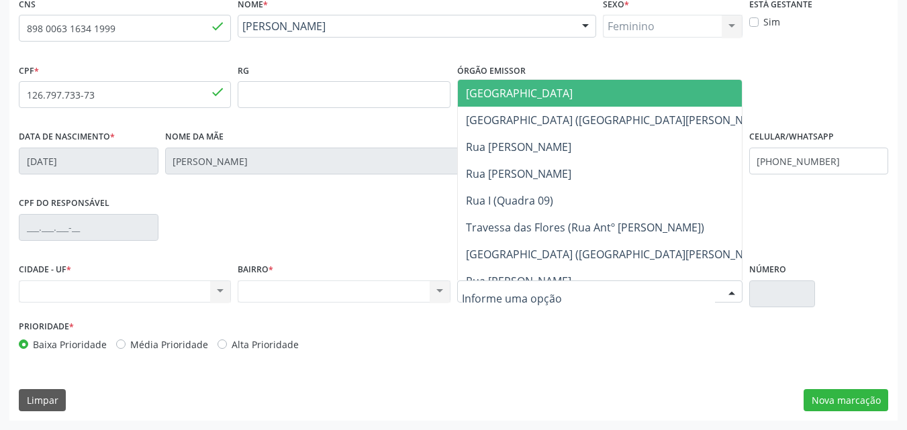
drag, startPoint x: 500, startPoint y: 299, endPoint x: 489, endPoint y: 285, distance: 18.1
click at [495, 293] on div at bounding box center [599, 292] width 285 height 23
click at [489, 285] on input "text" at bounding box center [588, 298] width 253 height 27
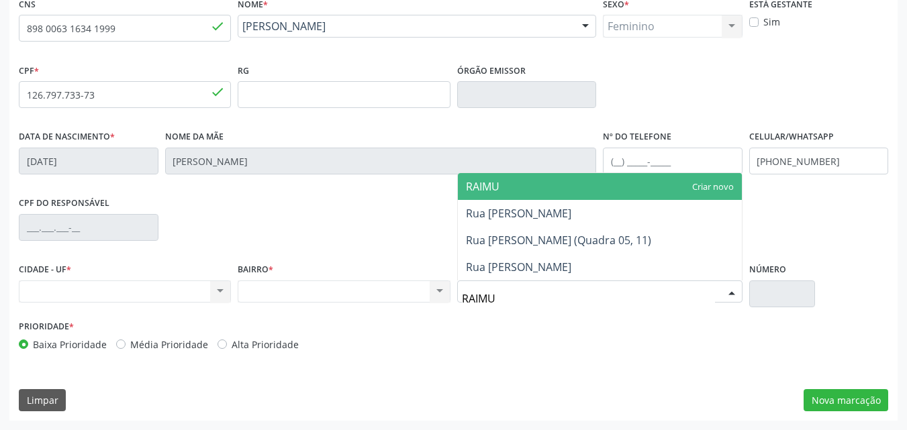
type input "RAIMUN"
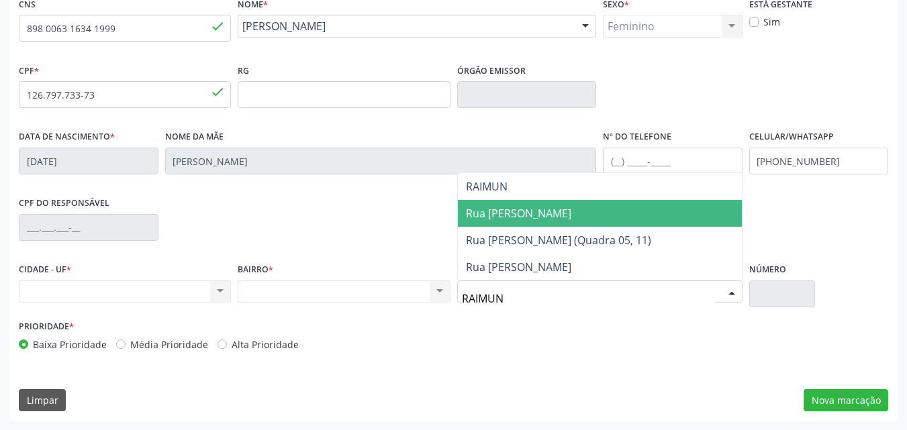
click at [561, 206] on span "Rua Raimundo Antonio de Souza" at bounding box center [518, 213] width 105 height 15
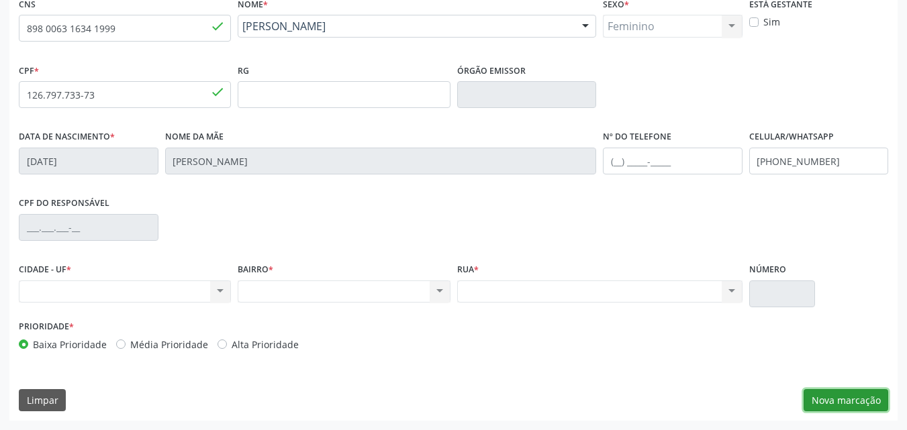
click at [839, 401] on button "Nova marcação" at bounding box center [846, 400] width 85 height 23
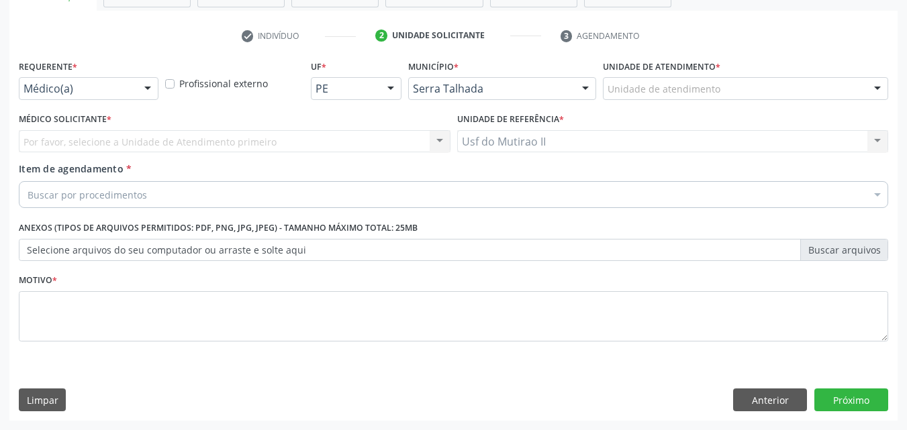
scroll to position [235, 0]
click at [142, 91] on div at bounding box center [148, 89] width 20 height 23
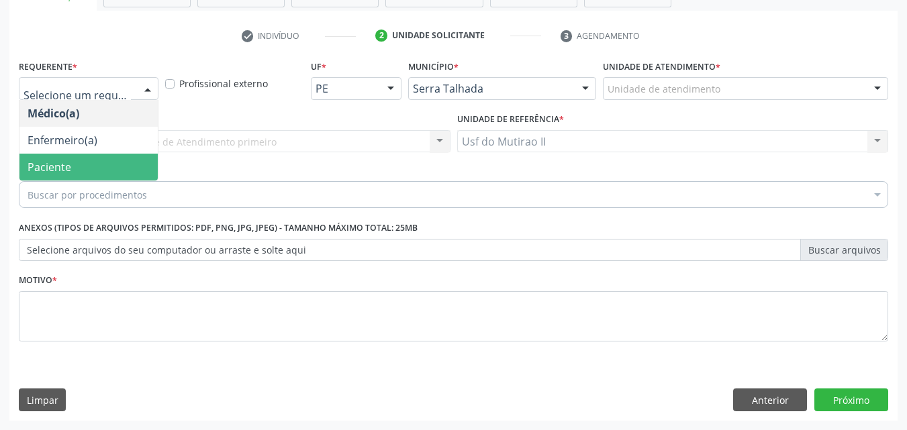
click at [84, 157] on span "Paciente" at bounding box center [88, 167] width 138 height 27
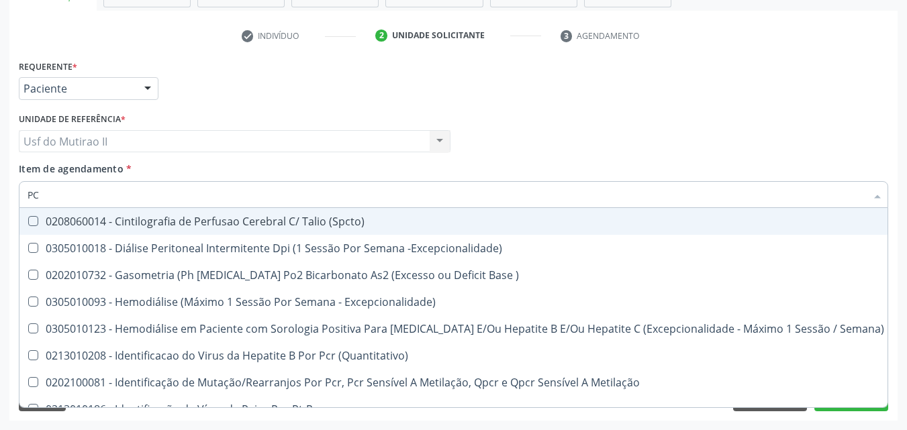
type input "P"
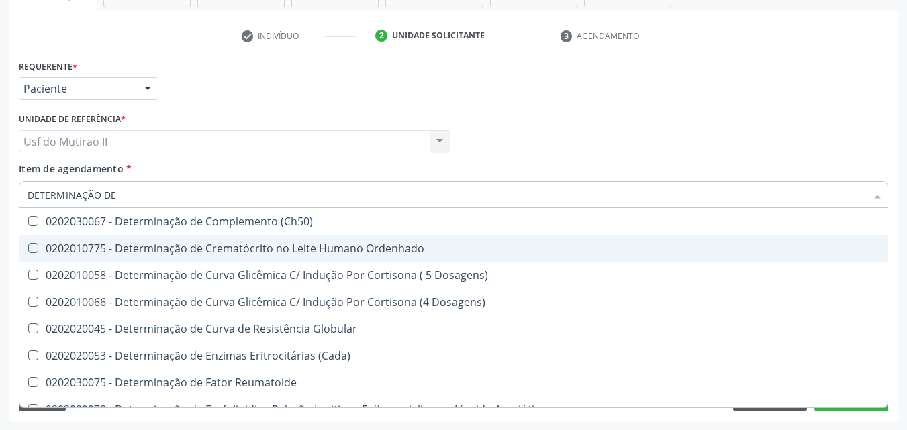
type input "DETERMINAÇÃO DE"
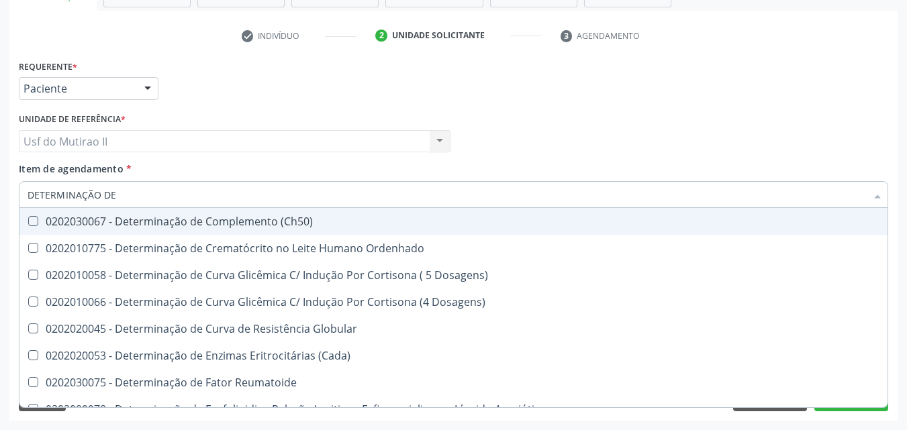
drag, startPoint x: 114, startPoint y: 194, endPoint x: 0, endPoint y: 207, distance: 114.8
click at [0, 207] on div "Acompanhamento Acompanhe a situação das marcações correntes e finalizadas Relat…" at bounding box center [453, 134] width 907 height 591
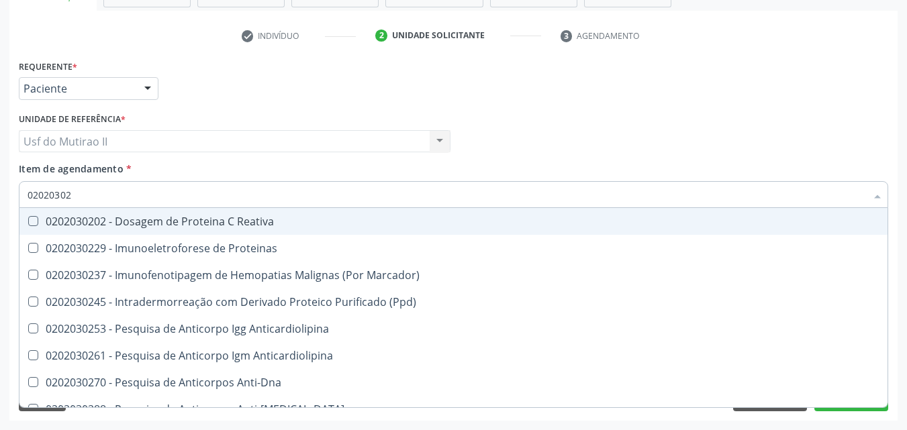
type input "020203020"
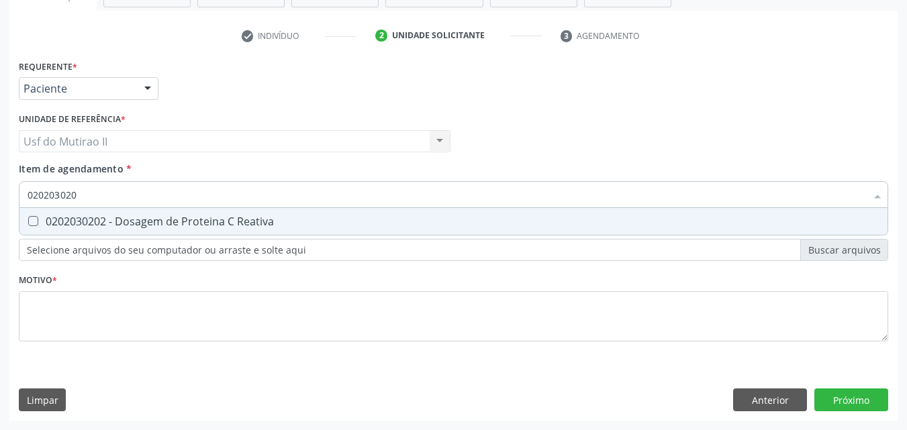
click at [62, 226] on div "0202030202 - Dosagem de Proteina C Reativa" at bounding box center [454, 221] width 852 height 11
checkbox Reativa "true"
drag, startPoint x: 101, startPoint y: 190, endPoint x: 0, endPoint y: 235, distance: 110.9
click at [0, 235] on div "Acompanhamento Acompanhe a situação das marcações correntes e finalizadas Relat…" at bounding box center [453, 134] width 907 height 591
checkbox Reativa "false"
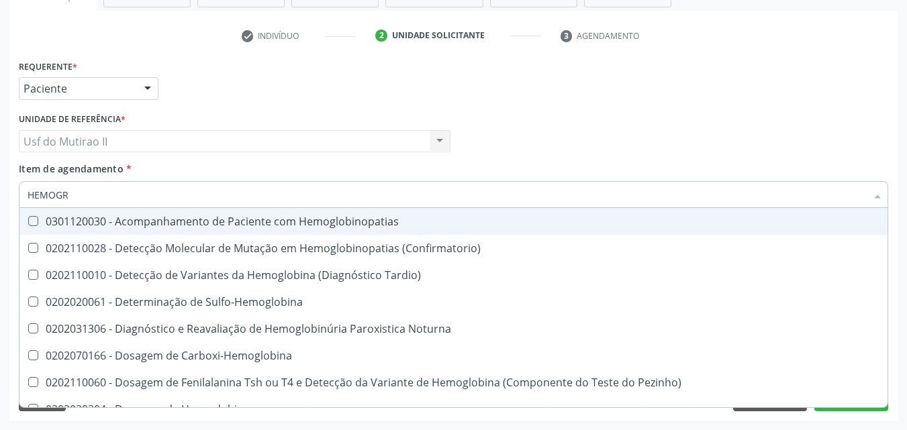
type input "HEMOGRA"
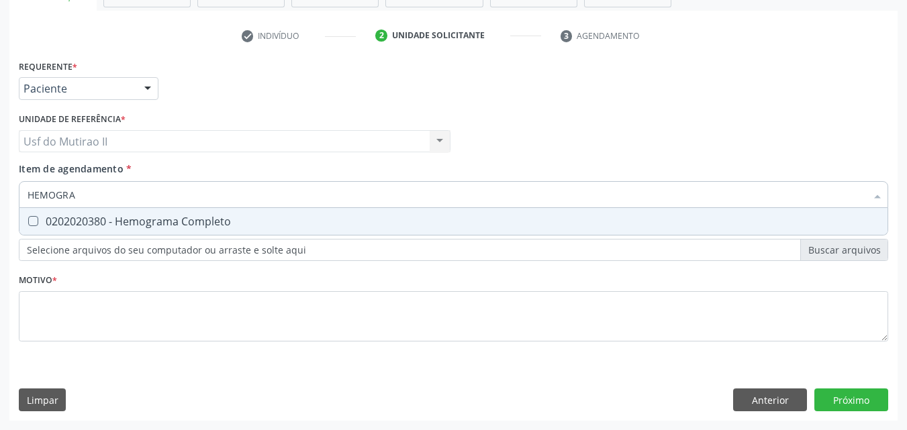
click at [34, 220] on Completo at bounding box center [33, 221] width 10 height 10
click at [28, 220] on Completo "checkbox" at bounding box center [23, 221] width 9 height 9
checkbox Completo "true"
drag, startPoint x: 107, startPoint y: 200, endPoint x: 0, endPoint y: 196, distance: 107.5
click at [0, 196] on div "Acompanhamento Acompanhe a situação das marcações correntes e finalizadas Relat…" at bounding box center [453, 134] width 907 height 591
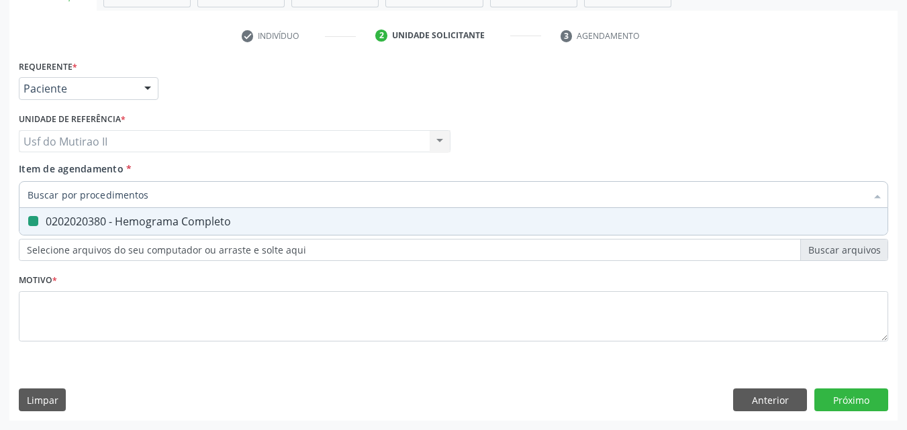
checkbox Completo "false"
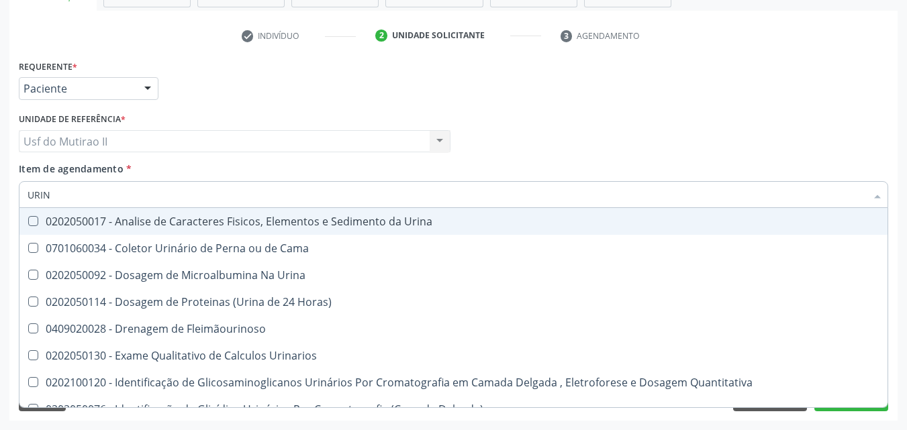
type input "URINA"
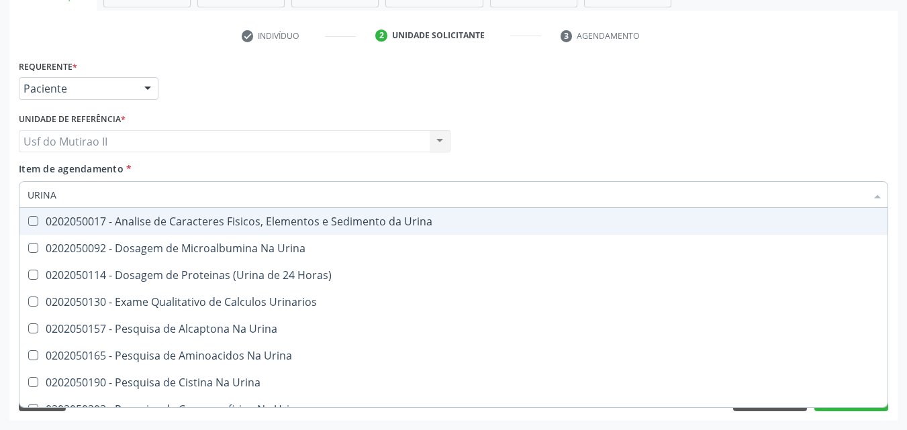
drag, startPoint x: 71, startPoint y: 192, endPoint x: 0, endPoint y: 200, distance: 71.6
click at [0, 200] on div "Acompanhamento Acompanhe a situação das marcações correntes e finalizadas Relat…" at bounding box center [453, 134] width 907 height 591
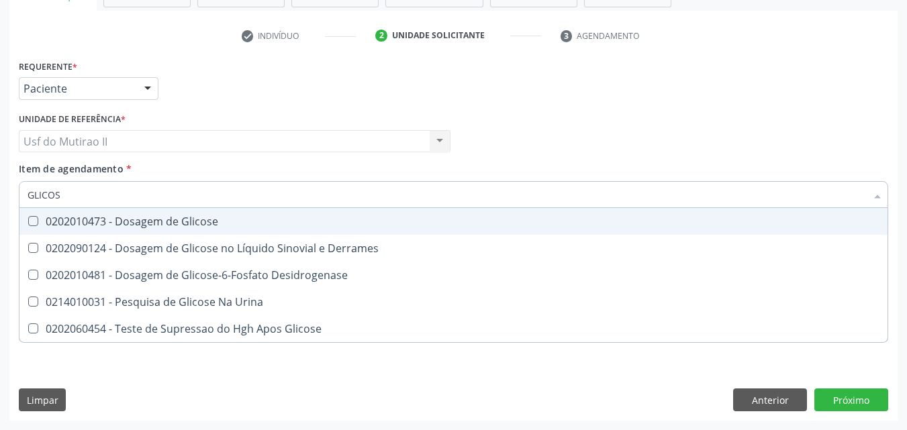
type input "GLICOSE"
click at [46, 223] on div "0202010473 - Dosagem de Glicose" at bounding box center [454, 221] width 852 height 11
checkbox Glicose "true"
drag, startPoint x: 131, startPoint y: 197, endPoint x: 0, endPoint y: 193, distance: 131.0
click at [0, 193] on div "Acompanhamento Acompanhe a situação das marcações correntes e finalizadas Relat…" at bounding box center [453, 134] width 907 height 591
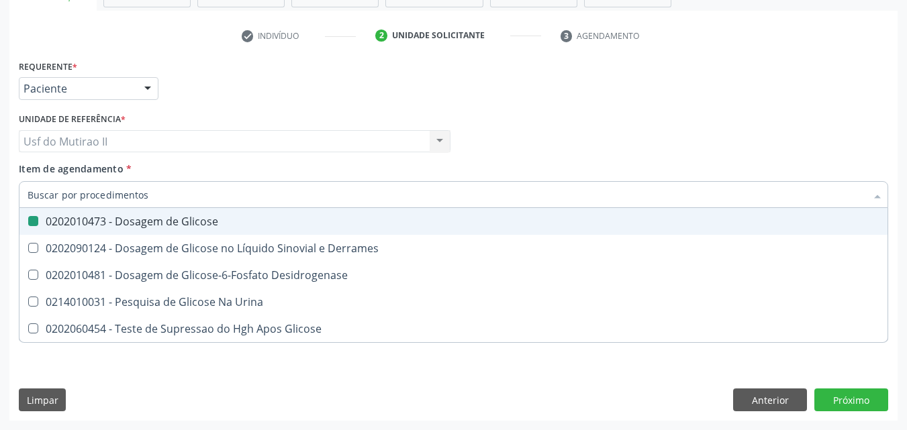
checkbox Glicose "false"
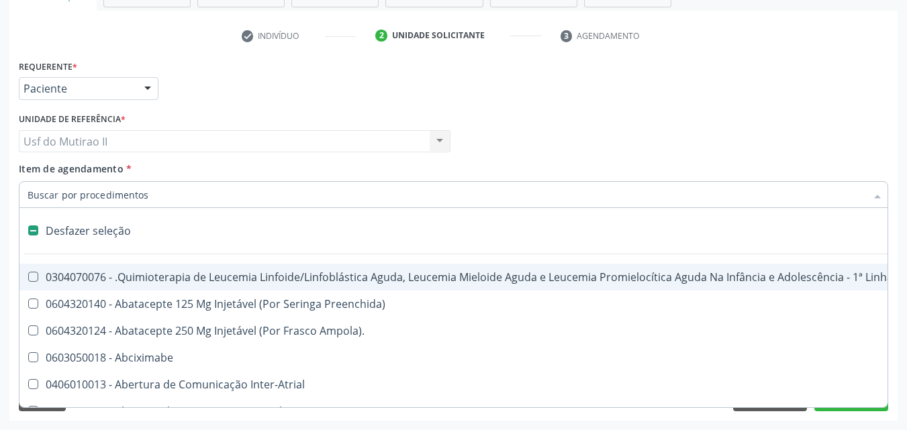
click at [72, 199] on input "Item de agendamento *" at bounding box center [447, 194] width 839 height 27
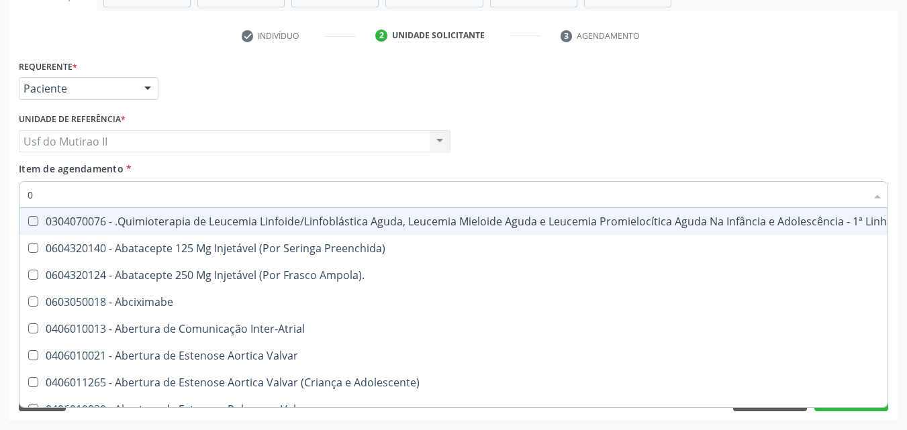
type input "02"
checkbox Bilateral "true"
checkbox Per-Operatoria "true"
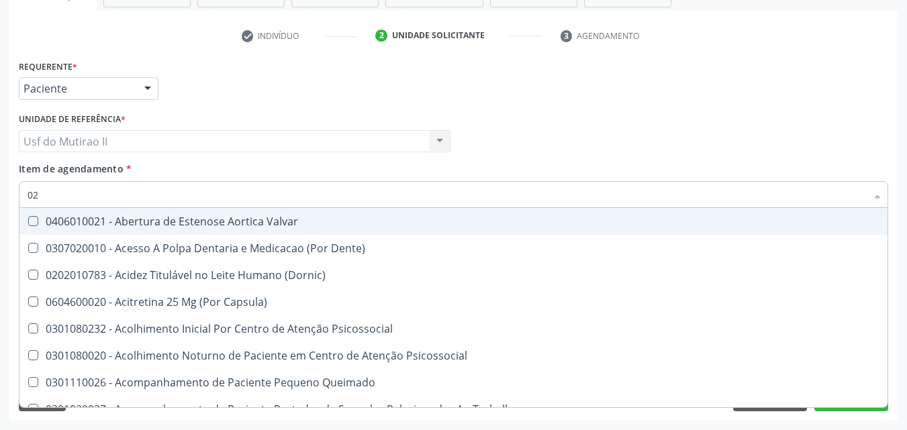
type input "020"
checkbox \(Qualitativo\) "true"
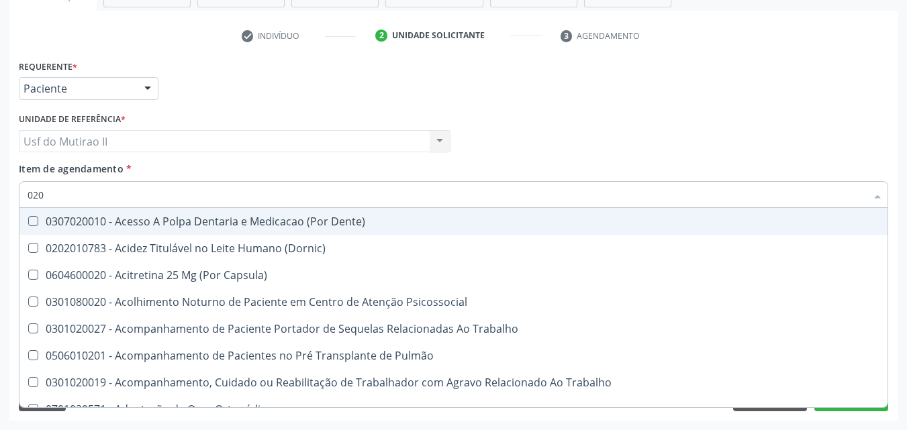
type input "0202"
checkbox Laser "true"
checkbox Gastro-Esofagico "true"
checkbox Biologica "true"
checkbox Glicose "false"
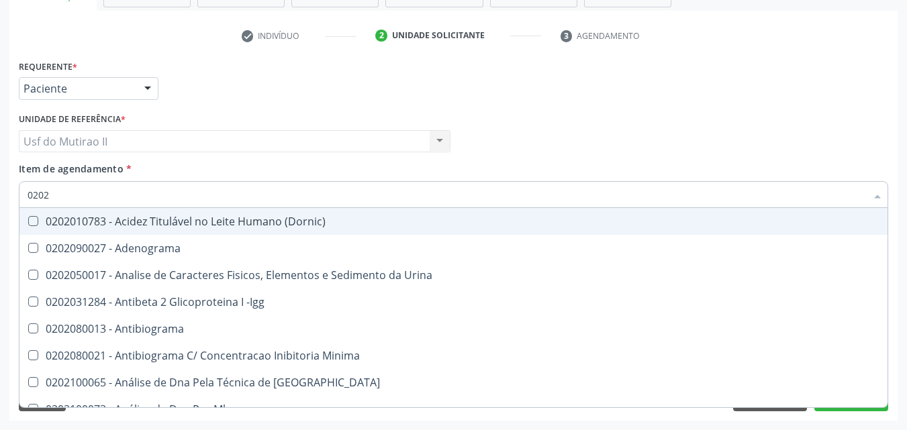
type input "02020"
checkbox Xi "true"
checkbox Glicose "false"
checkbox Insulina "true"
checkbox Reativa "false"
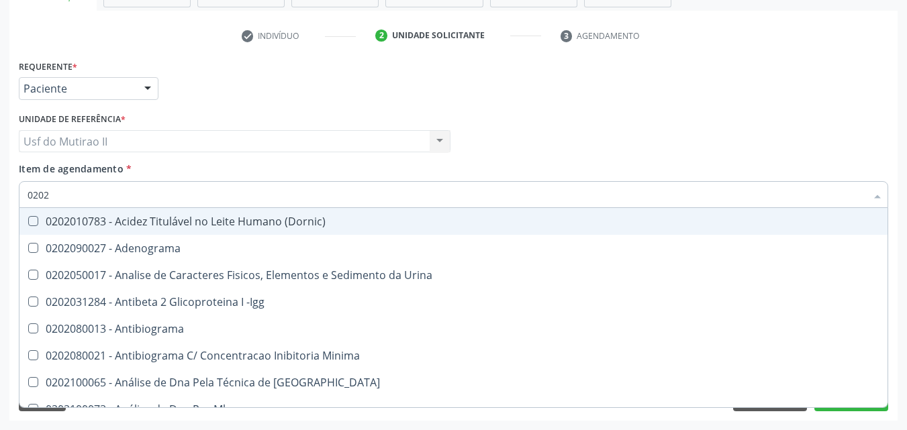
checkbox Zinco "true"
checkbox Completo "false"
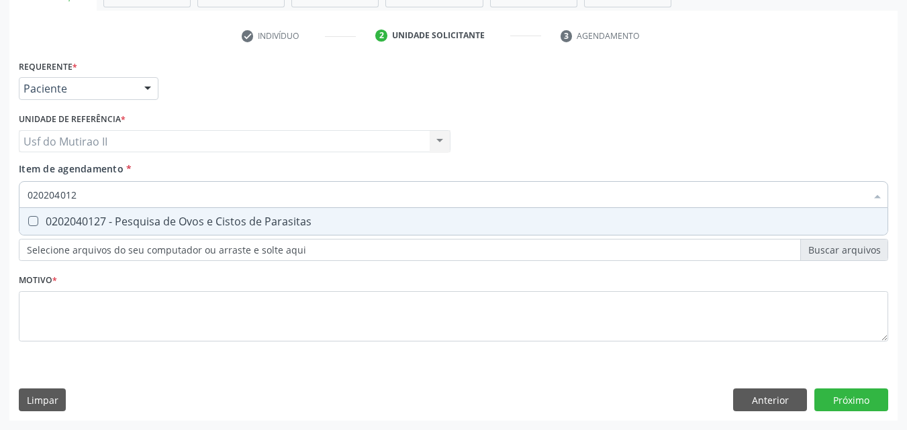
type input "0202040127"
click at [119, 220] on div "0202040127 - Pesquisa de Ovos e Cistos de Parasitas" at bounding box center [454, 221] width 852 height 11
checkbox Parasitas "true"
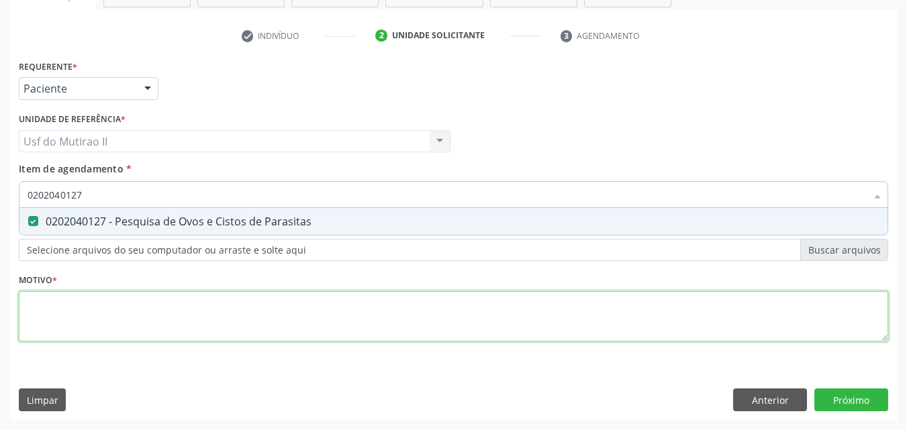
click at [220, 302] on div "Requerente * Paciente Médico(a) Enfermeiro(a) Paciente Nenhum resultado encontr…" at bounding box center [453, 208] width 869 height 304
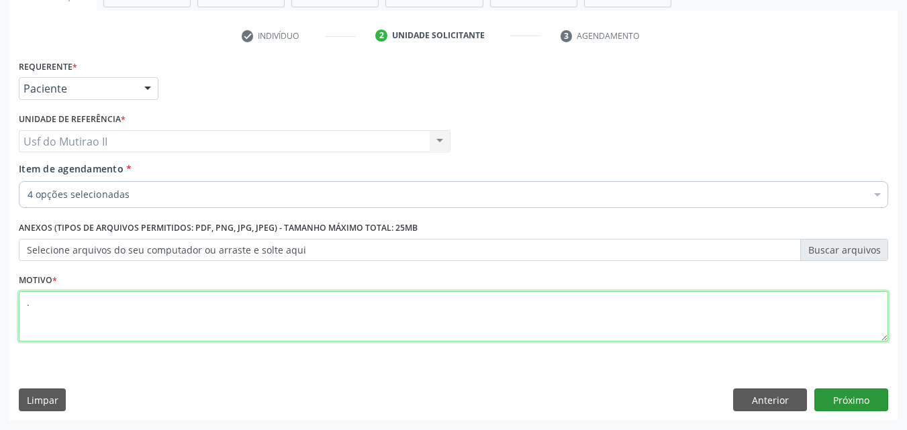
type textarea "."
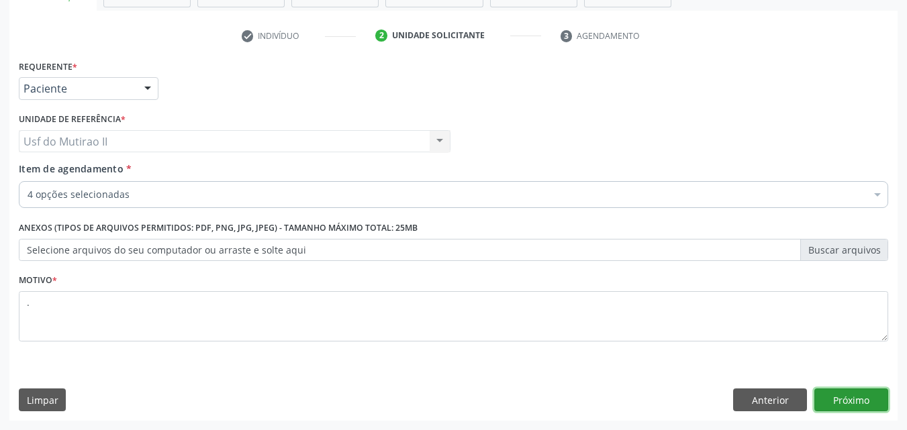
click at [882, 400] on button "Próximo" at bounding box center [851, 400] width 74 height 23
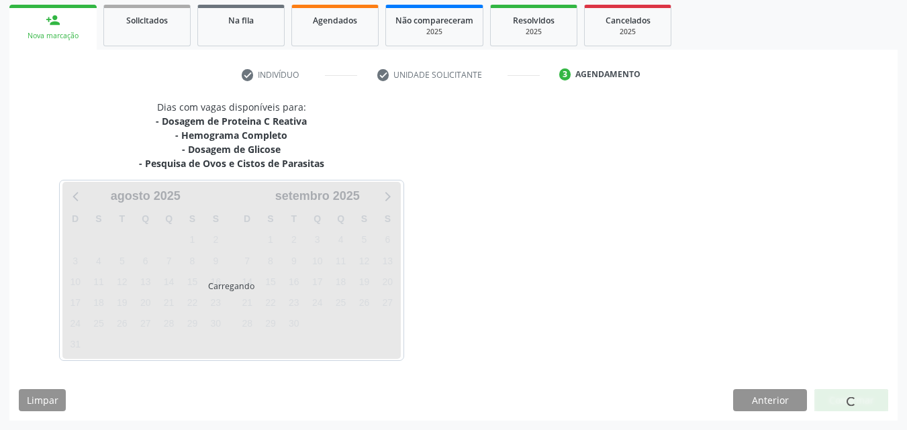
scroll to position [196, 0]
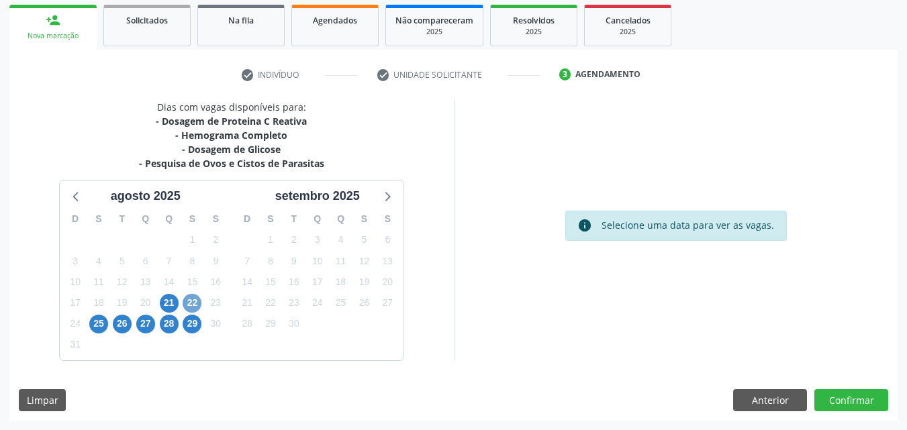
click at [189, 303] on span "22" at bounding box center [192, 303] width 19 height 19
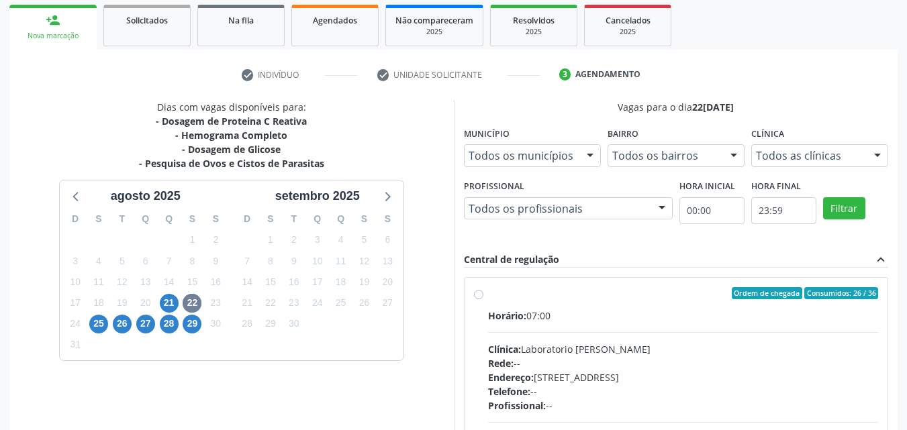
click at [478, 299] on div "Ordem de chegada Consumidos: 26 / 36 Horário: 07:00 Clínica: Laboratorio Jose P…" at bounding box center [676, 390] width 405 height 206
radio input "true"
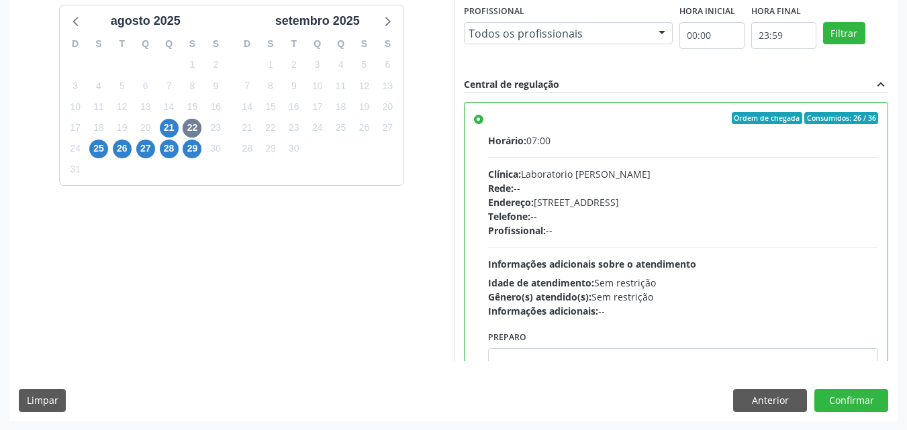
scroll to position [372, 0]
click at [865, 399] on button "Confirmar" at bounding box center [851, 400] width 74 height 23
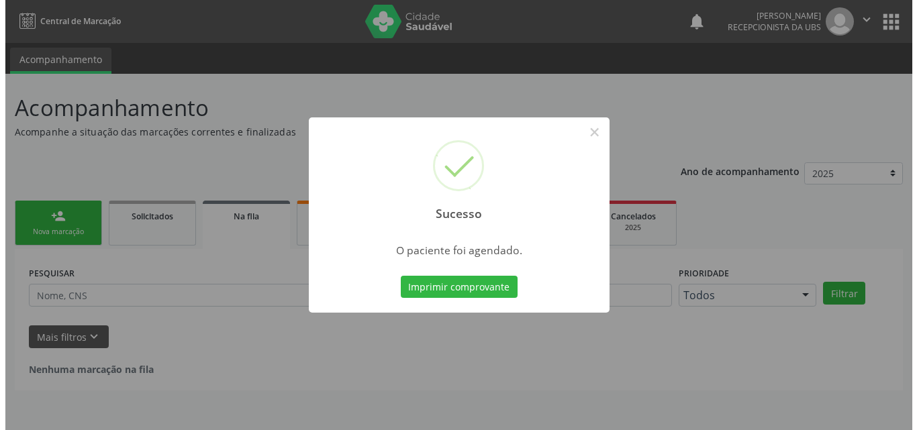
scroll to position [0, 0]
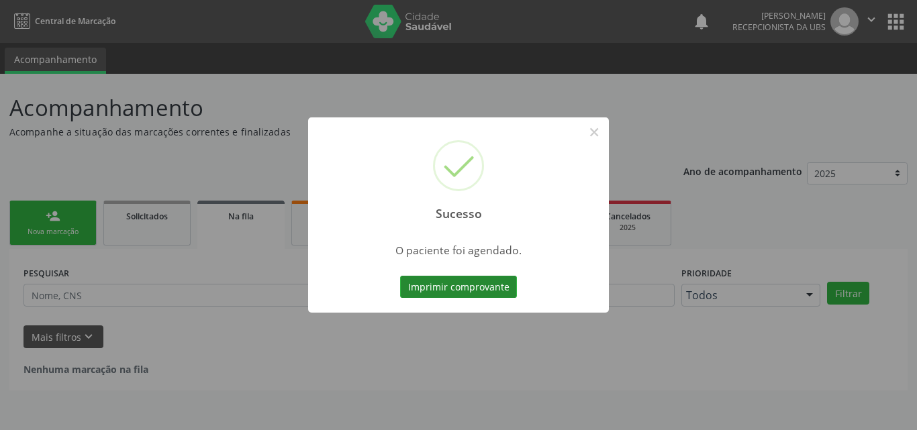
click at [459, 285] on button "Imprimir comprovante" at bounding box center [458, 287] width 117 height 23
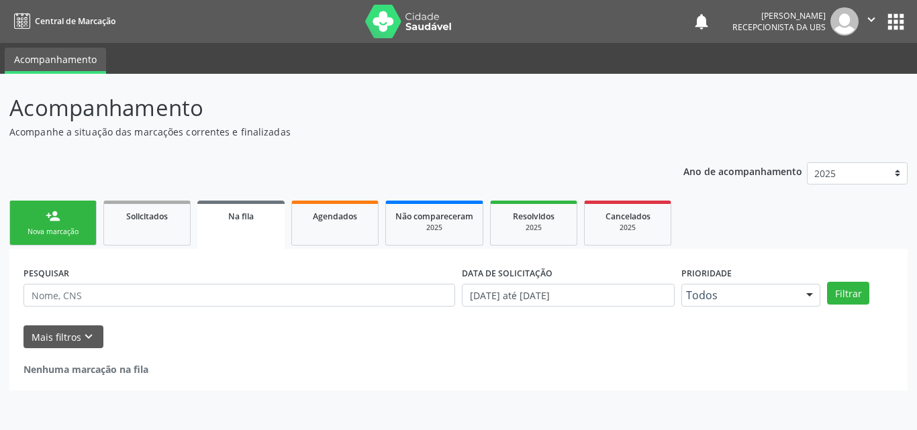
click at [47, 216] on div "person_add" at bounding box center [53, 216] width 15 height 15
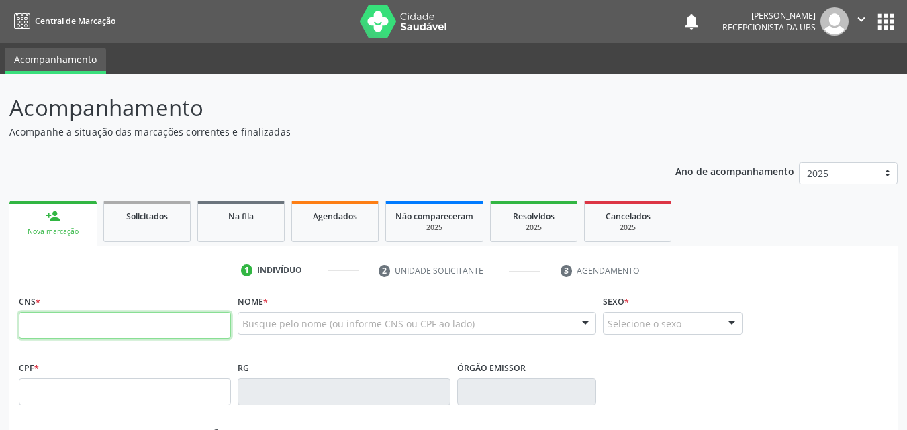
click at [79, 330] on input "text" at bounding box center [125, 325] width 212 height 27
type input "700 0078 5284 4604"
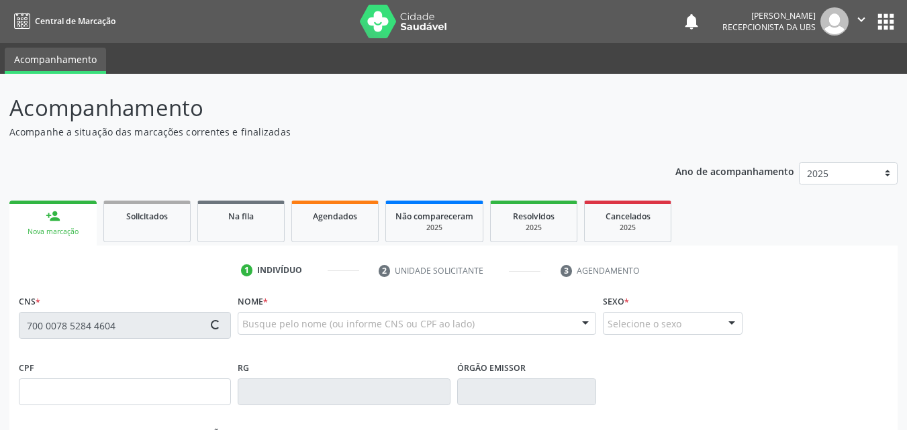
type input "111.930.804-60"
type input "[DATE]"
type input "Lindaci [PERSON_NAME]"
type input "[PHONE_NUMBER]"
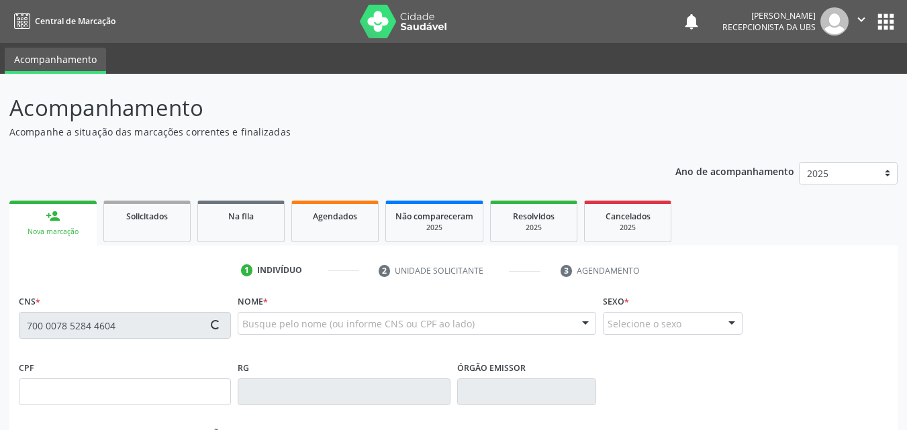
type input "401"
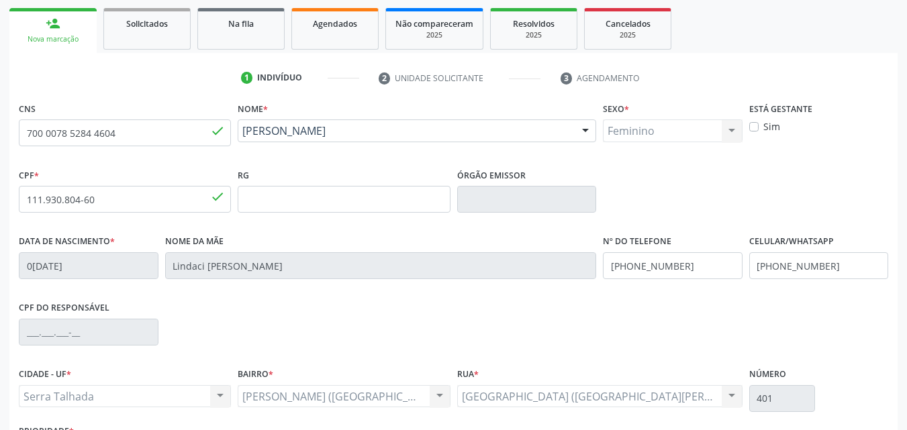
scroll to position [297, 0]
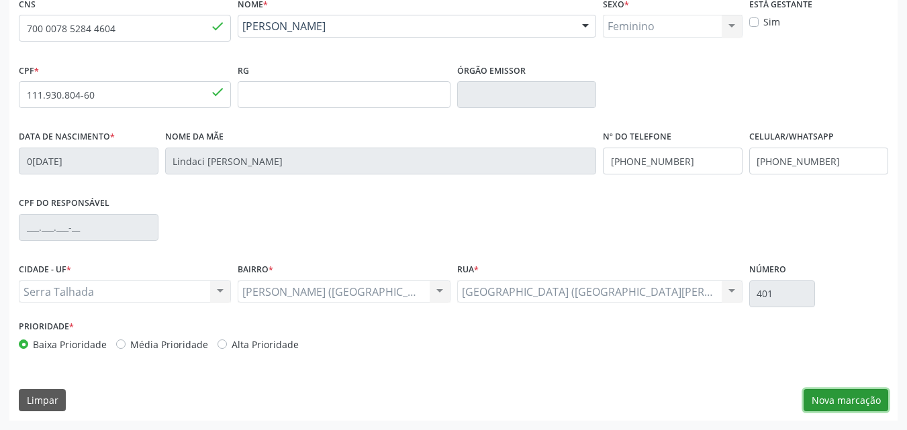
click at [855, 389] on button "Nova marcação" at bounding box center [846, 400] width 85 height 23
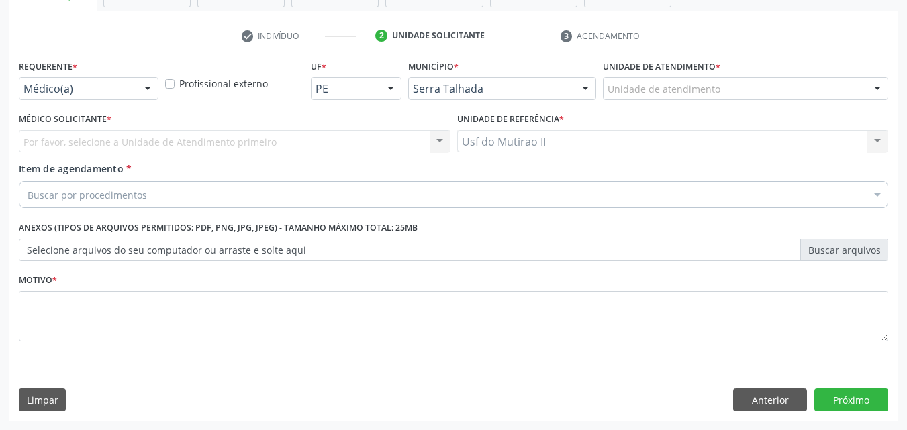
scroll to position [235, 0]
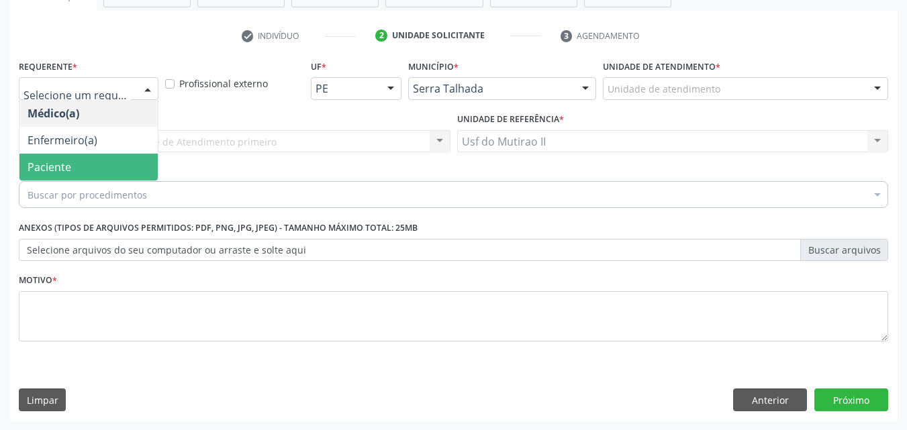
click at [85, 174] on span "Paciente" at bounding box center [88, 167] width 138 height 27
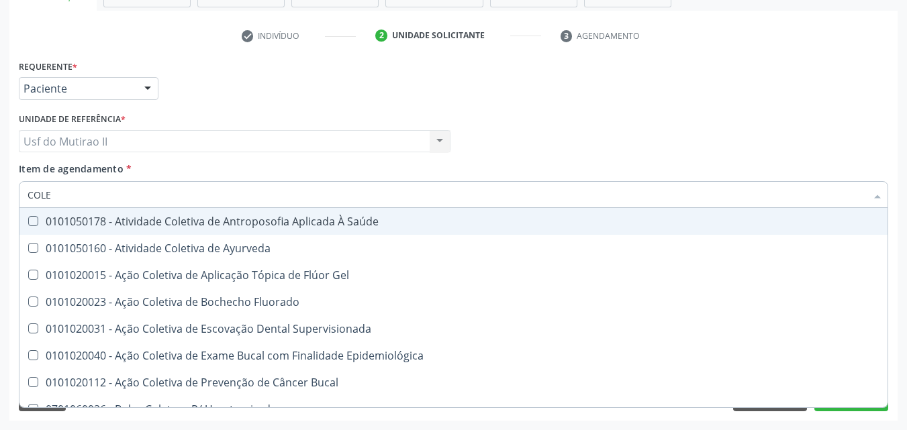
type input "COLES"
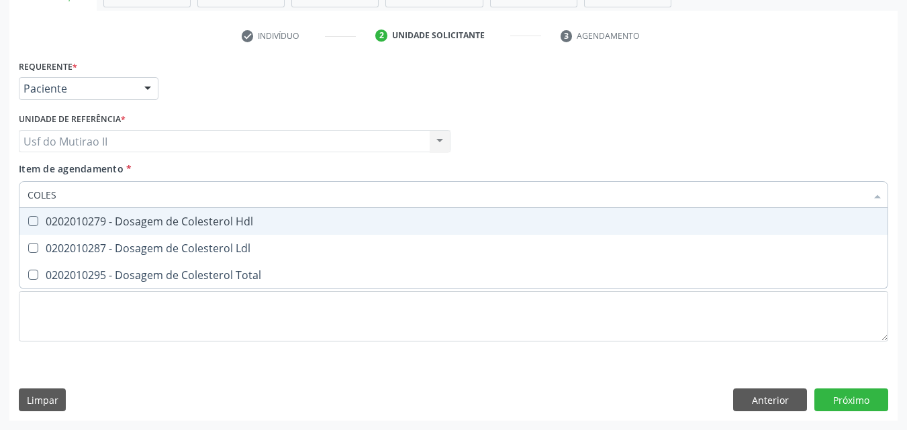
click at [99, 216] on div "0202010279 - Dosagem de Colesterol Hdl" at bounding box center [454, 221] width 852 height 11
click at [99, 233] on span "0202010279 - Dosagem de Colesterol Hdl" at bounding box center [453, 221] width 868 height 27
checkbox Hdl "false"
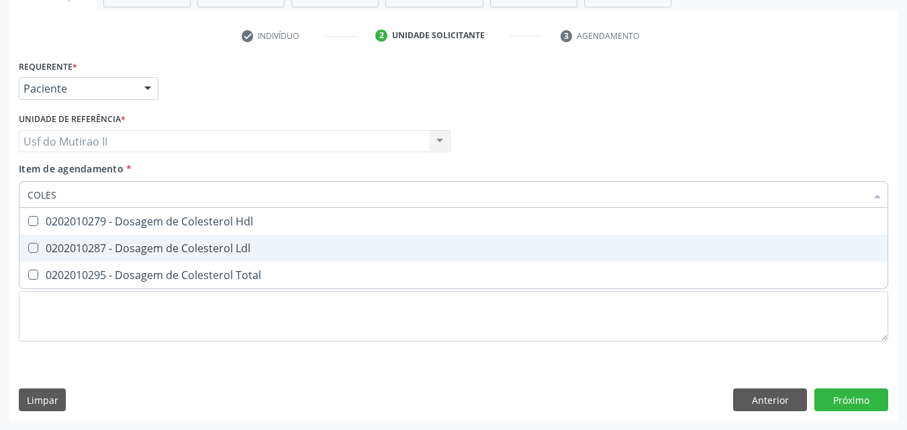
click at [104, 252] on div "0202010287 - Dosagem de Colesterol Ldl" at bounding box center [454, 248] width 852 height 11
checkbox Ldl "true"
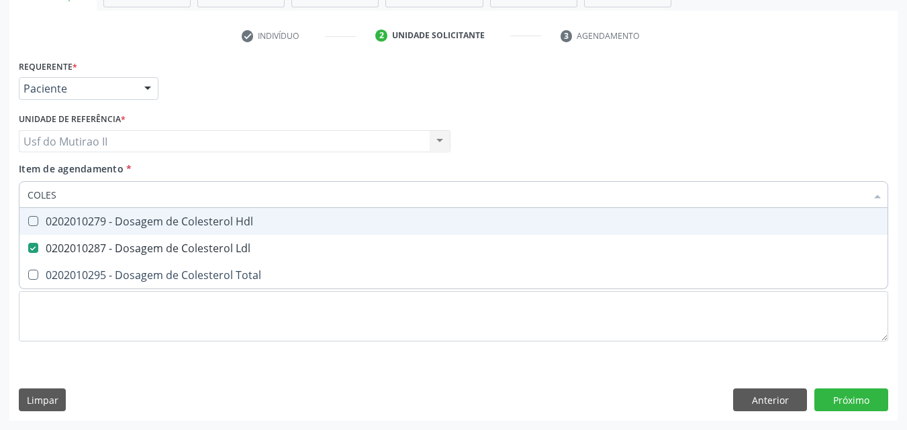
click at [108, 220] on div "0202010279 - Dosagem de Colesterol Hdl" at bounding box center [454, 221] width 852 height 11
checkbox Hdl "true"
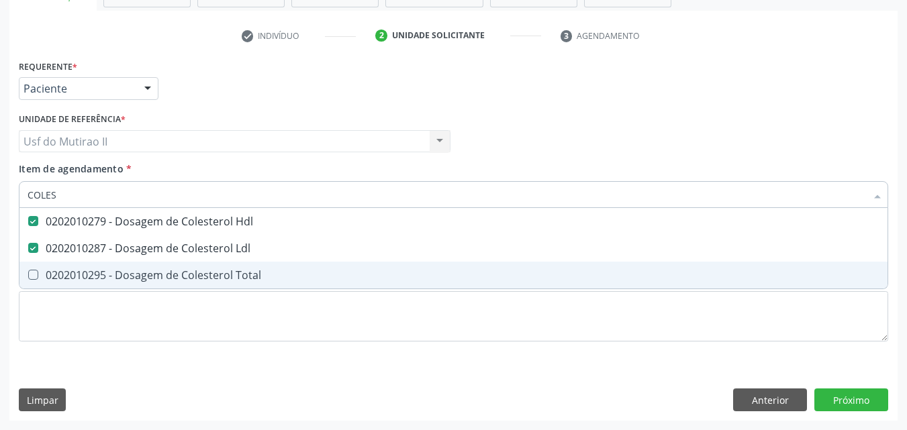
click at [107, 280] on div "0202010295 - Dosagem de Colesterol Total" at bounding box center [454, 275] width 852 height 11
checkbox Total "true"
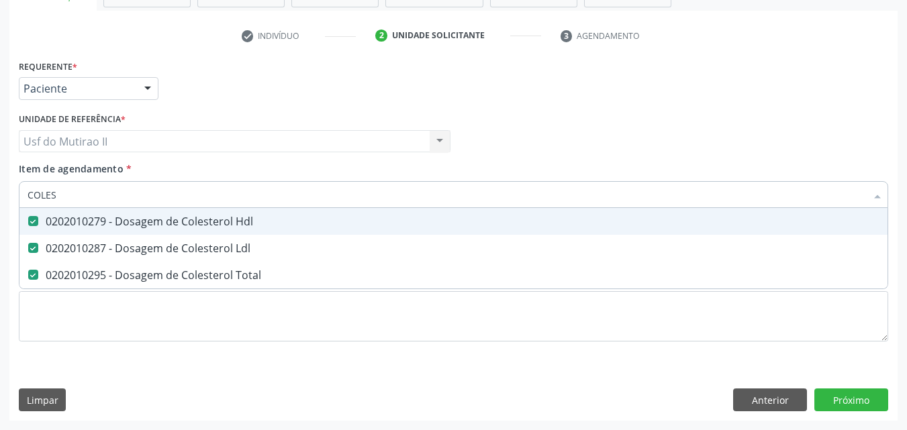
drag, startPoint x: 86, startPoint y: 193, endPoint x: 12, endPoint y: 201, distance: 74.2
click at [12, 201] on div "Requerente * Paciente Médico(a) Enfermeiro(a) Paciente Nenhum resultado encontr…" at bounding box center [453, 238] width 888 height 365
checkbox Hdl "false"
checkbox Ldl "false"
checkbox Total "false"
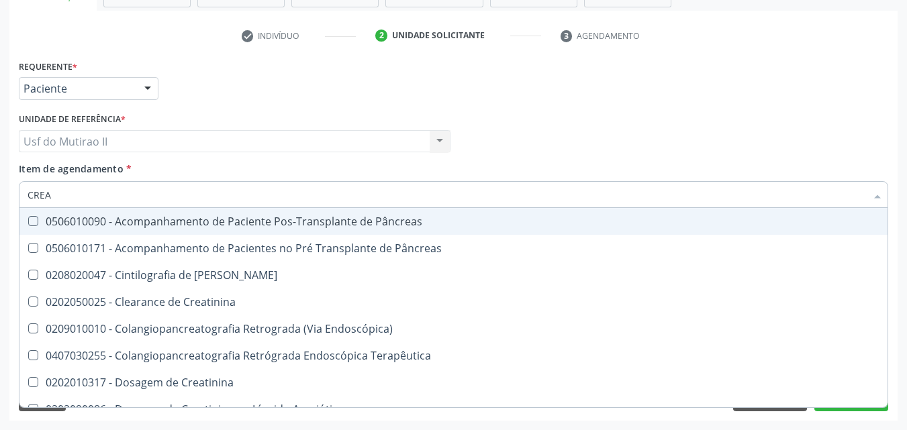
type input "CREAT"
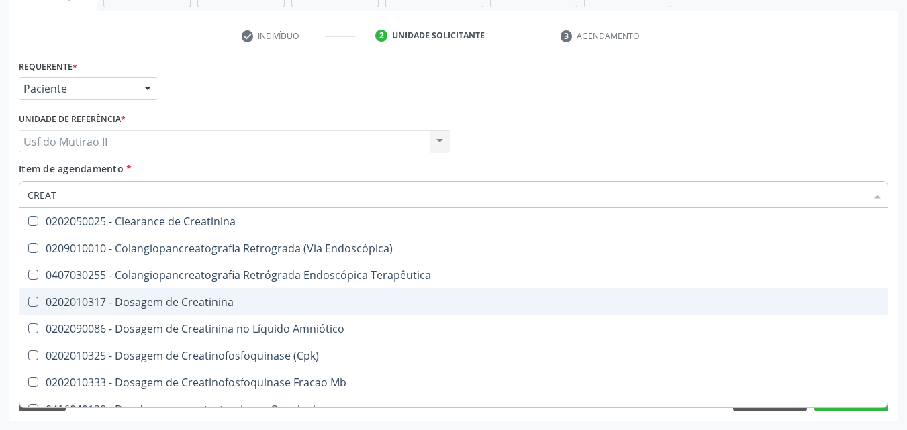
click at [141, 305] on div "0202010317 - Dosagem de Creatinina" at bounding box center [454, 302] width 852 height 11
checkbox Creatinina "true"
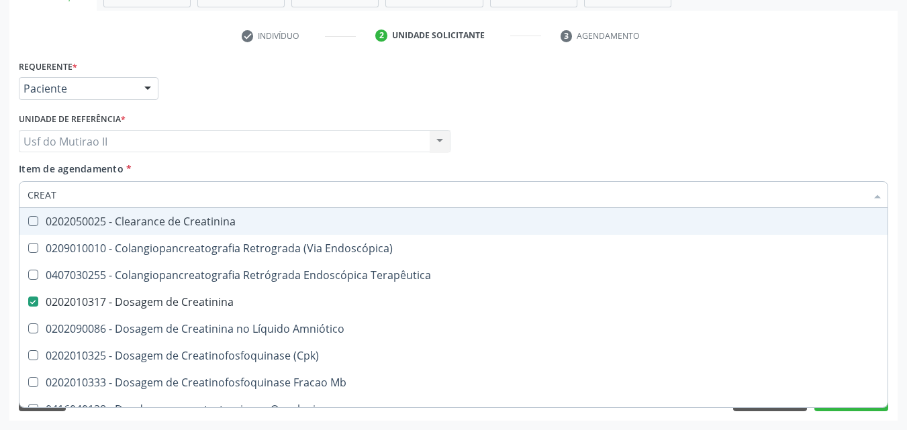
drag, startPoint x: 85, startPoint y: 189, endPoint x: 0, endPoint y: 191, distance: 85.3
click at [0, 191] on div "Acompanhamento Acompanhe a situação das marcações correntes e finalizadas Relat…" at bounding box center [453, 134] width 907 height 591
checkbox Creatinina "false"
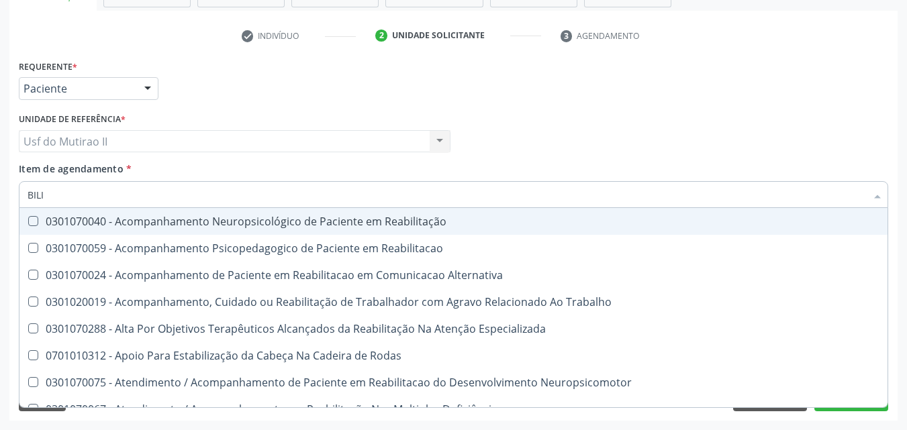
type input "BILIR"
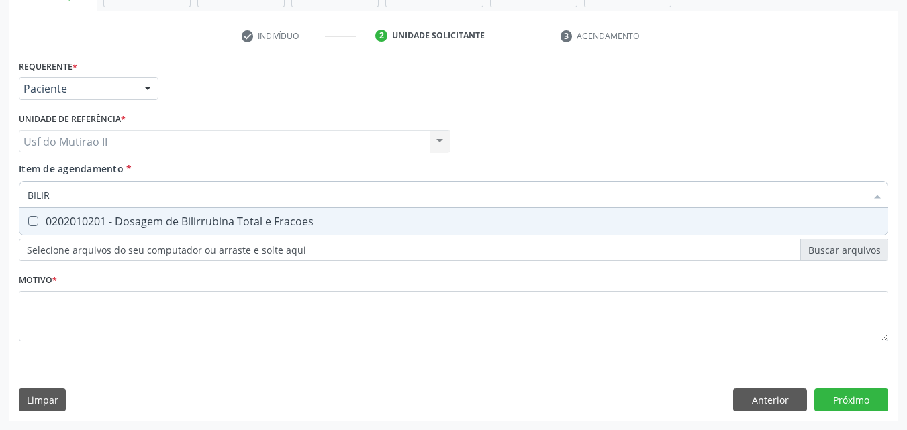
click at [42, 211] on span "0202010201 - Dosagem de Bilirrubina Total e Fracoes" at bounding box center [453, 221] width 868 height 27
checkbox Fracoes "true"
drag, startPoint x: 58, startPoint y: 196, endPoint x: 0, endPoint y: 196, distance: 58.4
click at [0, 196] on div "Acompanhamento Acompanhe a situação das marcações correntes e finalizadas Relat…" at bounding box center [453, 134] width 907 height 591
checkbox Fracoes "false"
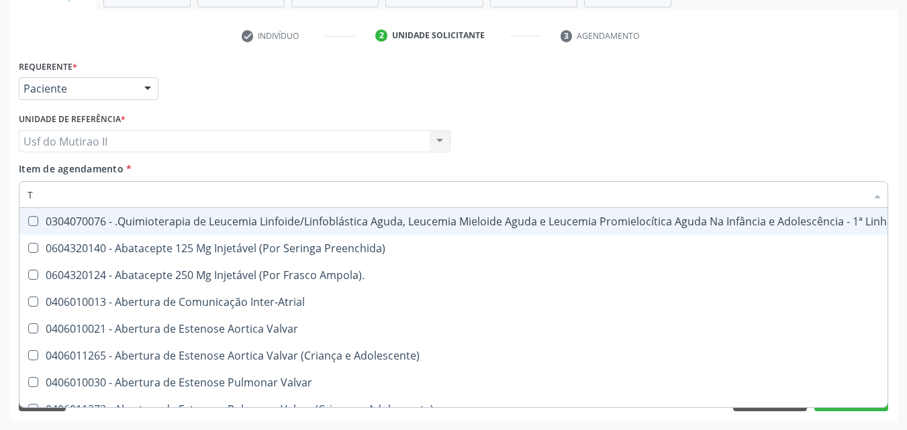
type input "TG"
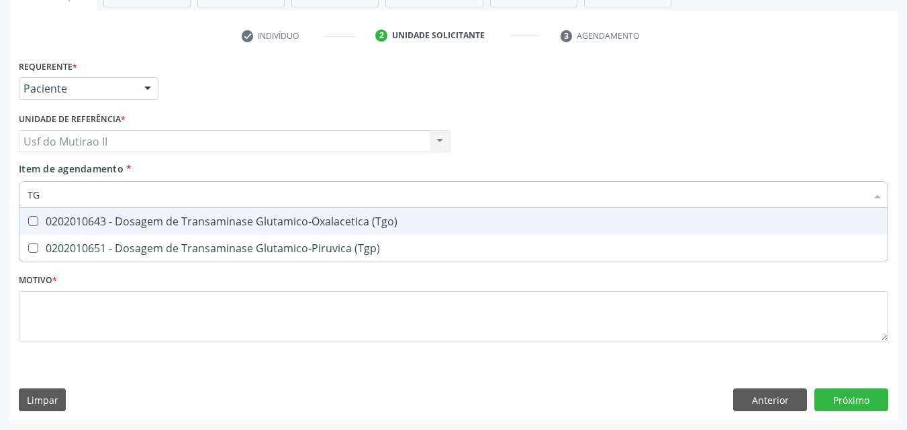
click at [40, 218] on div "0202010643 - Dosagem de Transaminase Glutamico-Oxalacetica (Tgo)" at bounding box center [454, 221] width 852 height 11
checkbox \(Tgo\) "true"
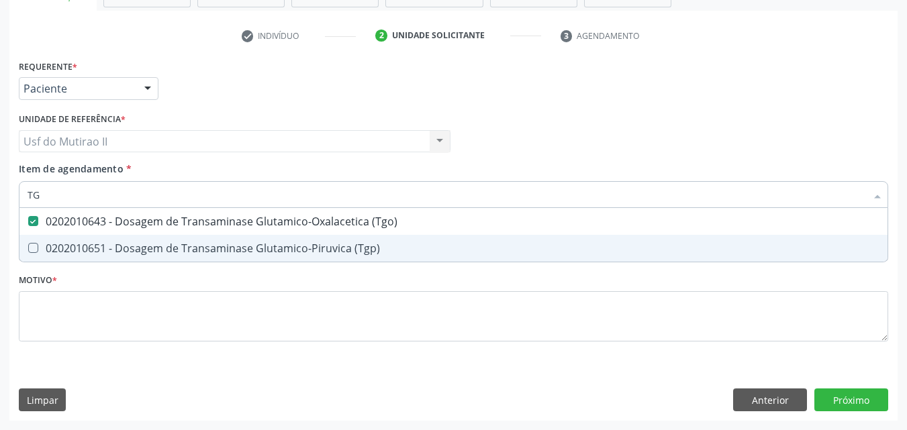
click at [40, 241] on span "0202010651 - Dosagem de Transaminase Glutamico-Piruvica (Tgp)" at bounding box center [453, 248] width 868 height 27
checkbox \(Tgp\) "true"
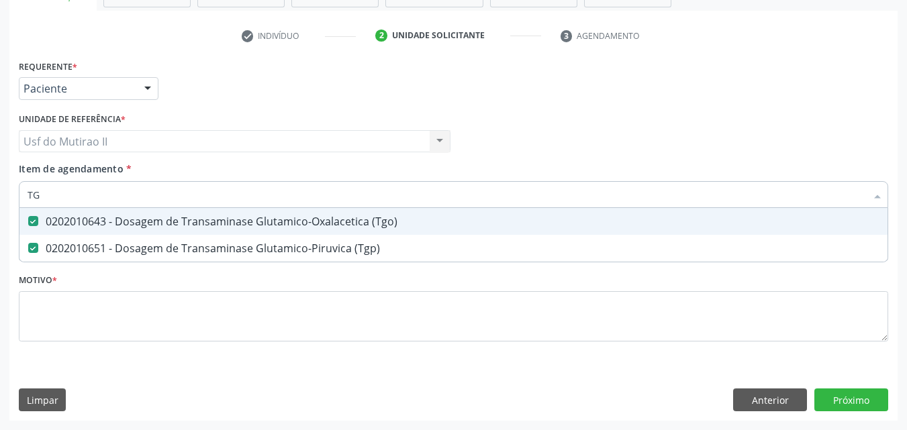
click at [48, 191] on input "TG" at bounding box center [447, 194] width 839 height 27
type input "T"
checkbox \(Tgo\) "false"
checkbox \(Tgp\) "false"
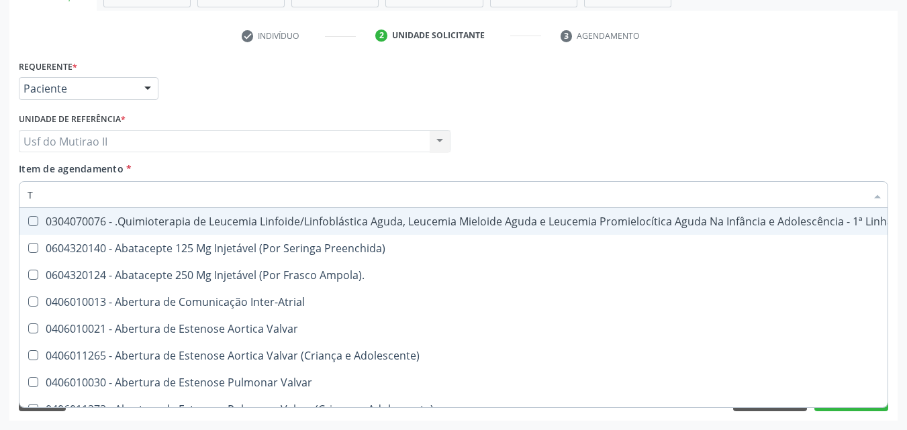
type input "TR"
checkbox Ii\) "true"
checkbox Grupo "true"
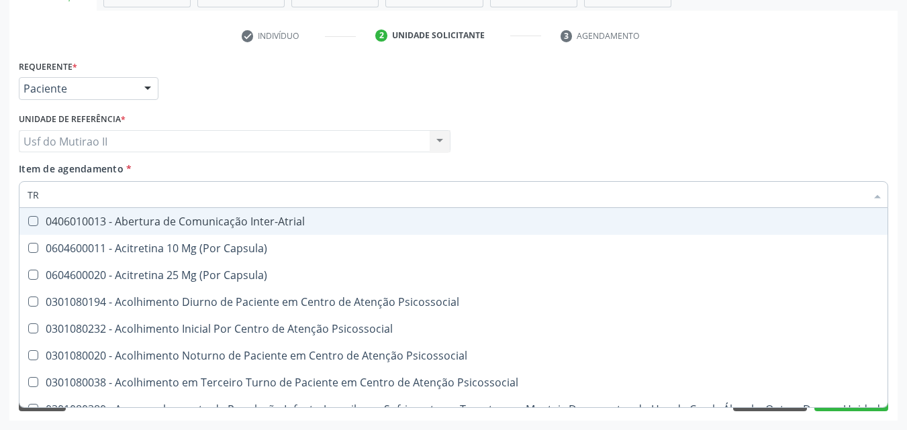
type input "TRO"
checkbox \(Tgo\) "false"
checkbox \(Tgp\) "false"
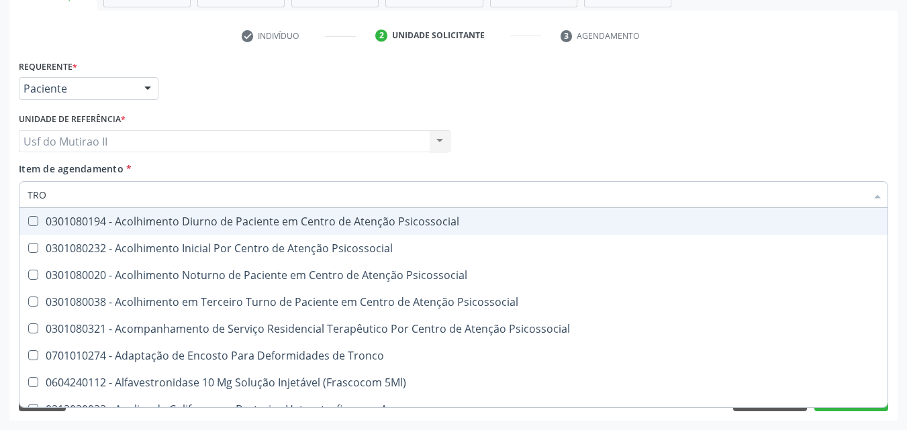
type input "TR"
checkbox Multi-Sitio "true"
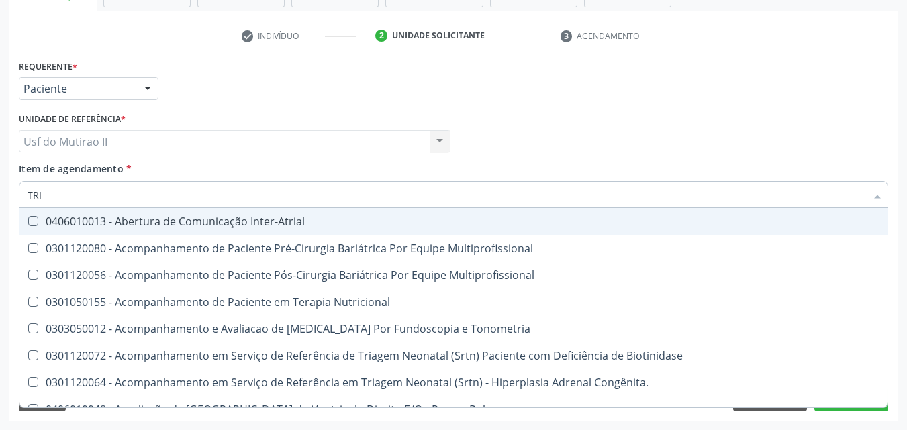
type input "TRIG"
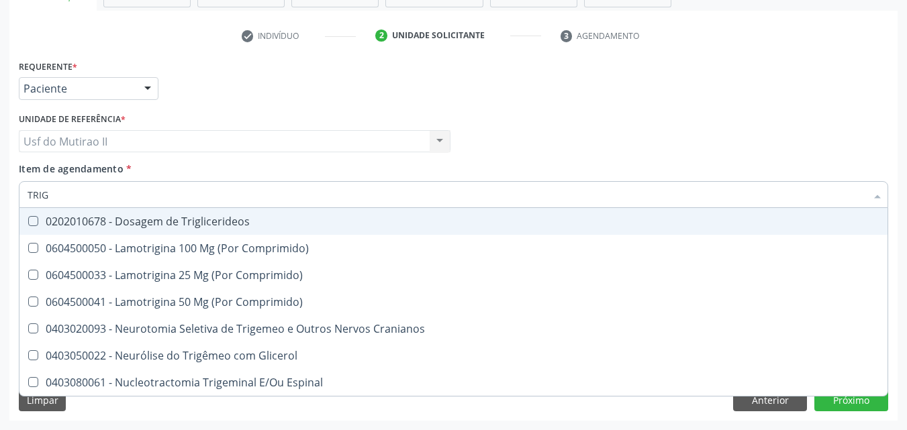
click at [68, 216] on div "0202010678 - Dosagem de Triglicerideos" at bounding box center [454, 221] width 852 height 11
checkbox Triglicerideos "true"
drag, startPoint x: 54, startPoint y: 194, endPoint x: 0, endPoint y: 179, distance: 55.9
click at [0, 183] on div "Acompanhamento Acompanhe a situação das marcações correntes e finalizadas Relat…" at bounding box center [453, 134] width 907 height 591
checkbox Triglicerideos "false"
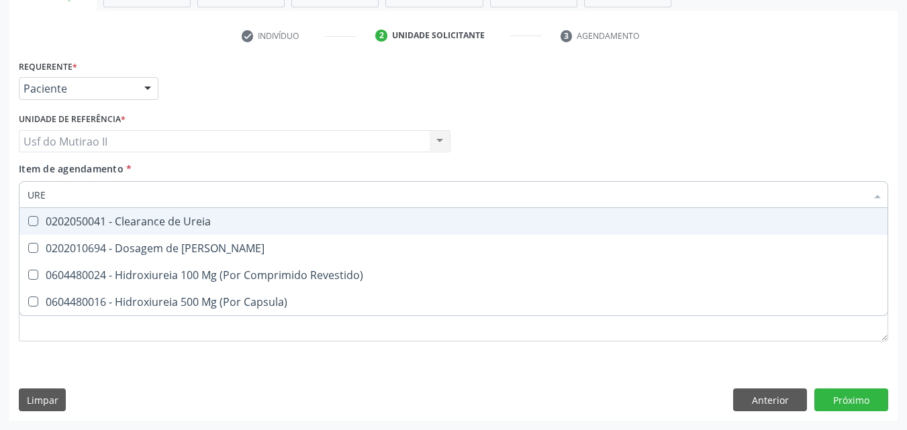
type input "UREI"
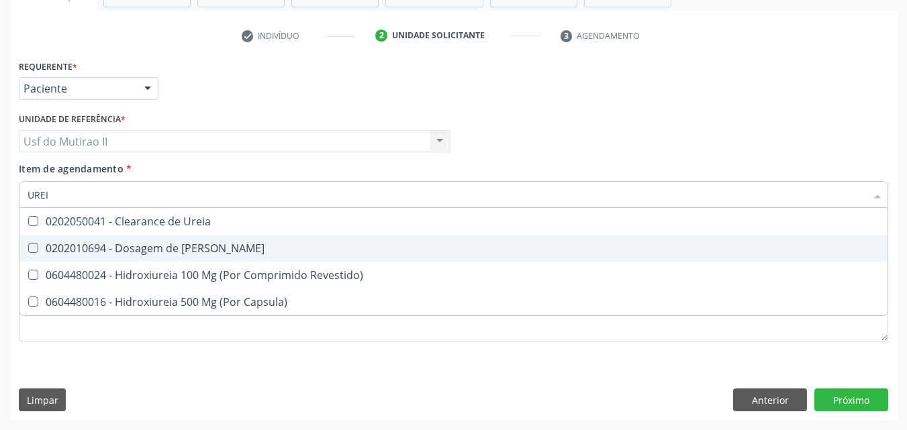
click at [126, 248] on div "0202010694 - Dosagem de Ureia" at bounding box center [454, 248] width 852 height 11
checkbox Ureia "true"
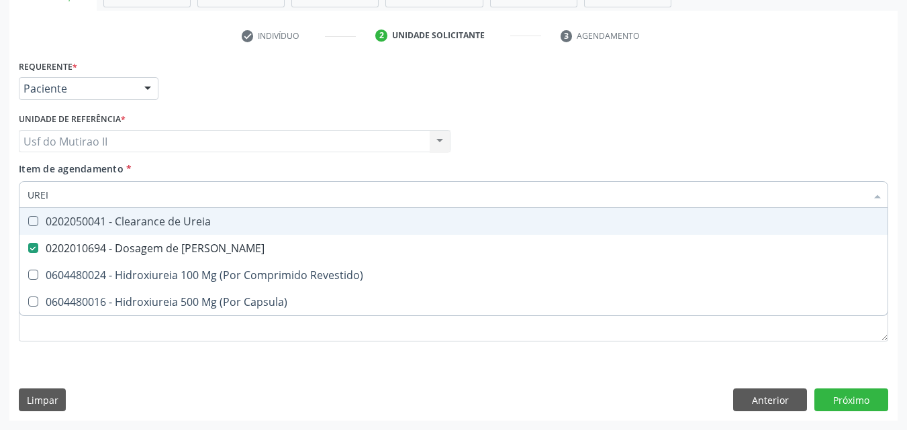
click at [73, 192] on input "UREI" at bounding box center [447, 194] width 839 height 27
type input "URE"
checkbox Ureia "false"
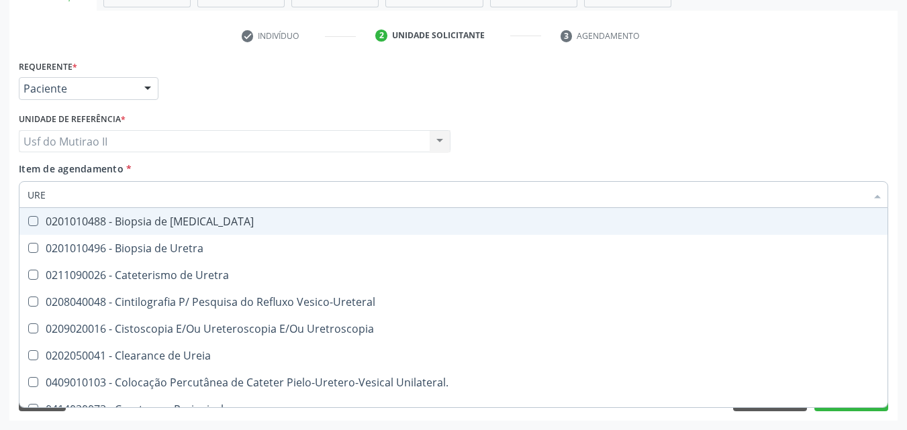
type input "UR"
checkbox Ureia "false"
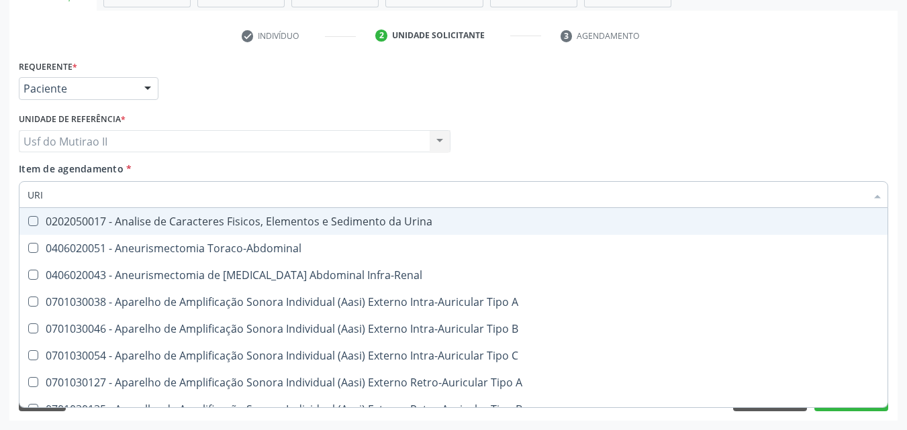
type input "URIN"
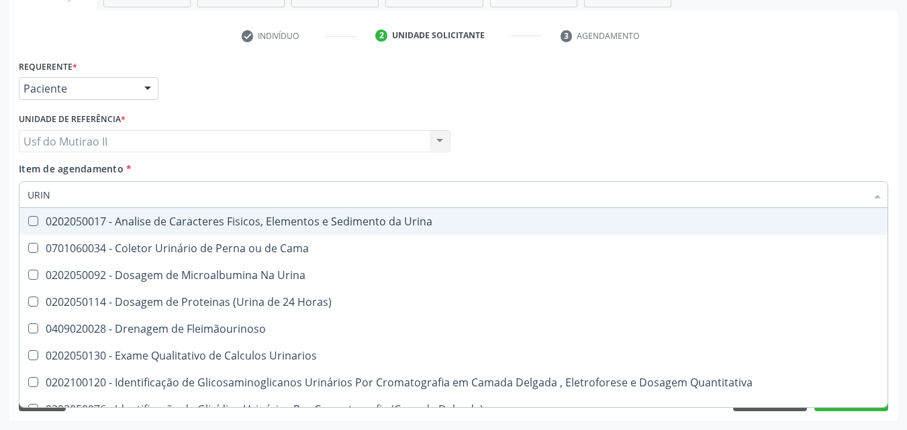
click at [112, 227] on div "0202050017 - Analise de Caracteres Fisicos, Elementos e Sedimento da Urina" at bounding box center [454, 221] width 852 height 11
checkbox Urina "true"
drag, startPoint x: 59, startPoint y: 185, endPoint x: 0, endPoint y: 194, distance: 59.7
click at [0, 194] on div "Acompanhamento Acompanhe a situação das marcações correntes e finalizadas Relat…" at bounding box center [453, 134] width 907 height 591
checkbox Urina "false"
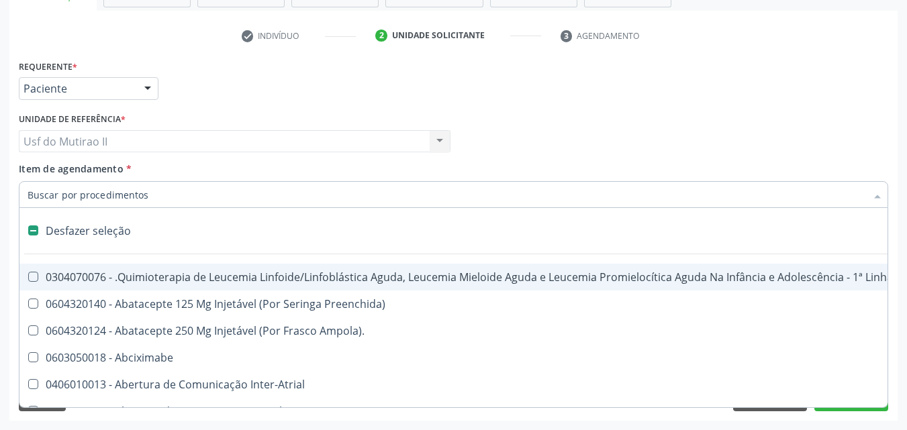
type input "G"
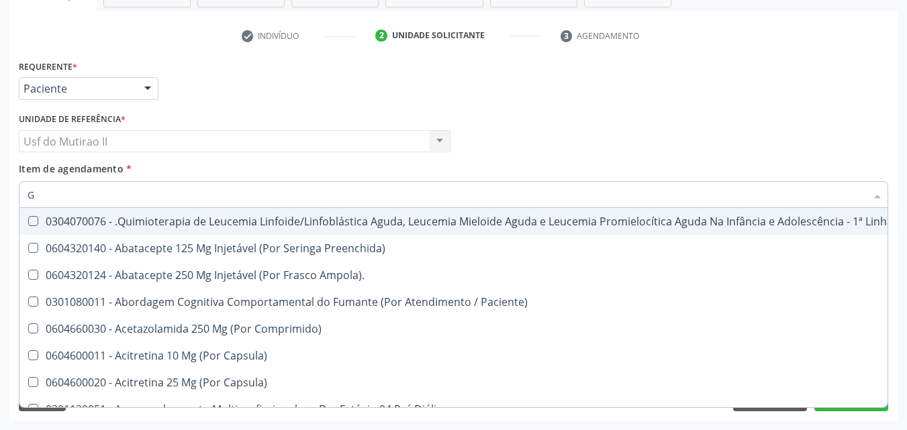
checkbox Geo-Helmintíases "false"
checkbox Fracoes "true"
checkbox Hdl "true"
checkbox Ldl "true"
checkbox Total "true"
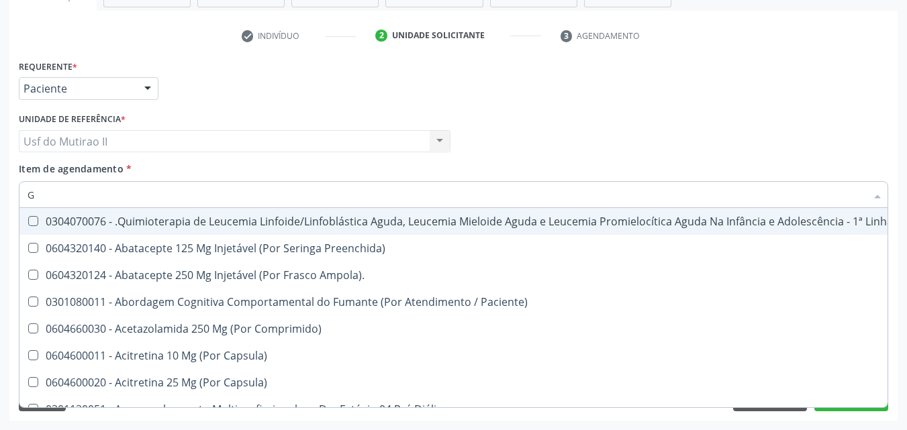
checkbox Creatinina "true"
checkbox \(Tgo\) "true"
checkbox \(Tgp\) "true"
checkbox Triglicerideos "true"
checkbox Ureia "true"
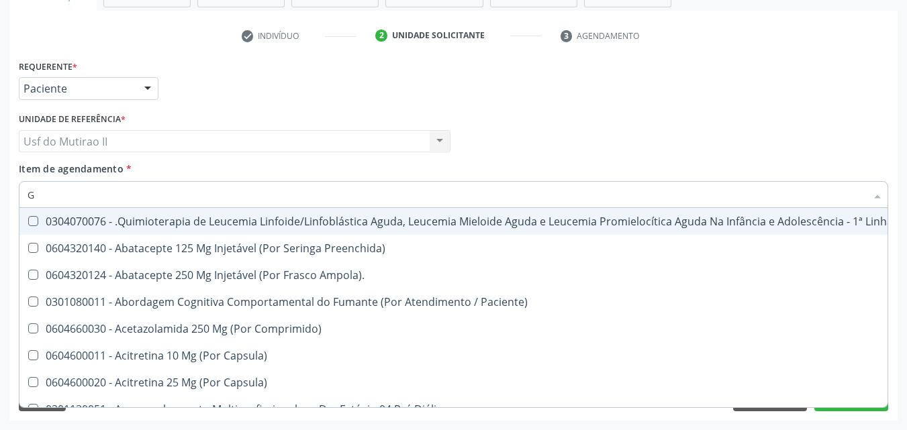
type input "GL"
checkbox 5Ml\) "true"
checkbox Miotendinoso "true"
checkbox Pé "true"
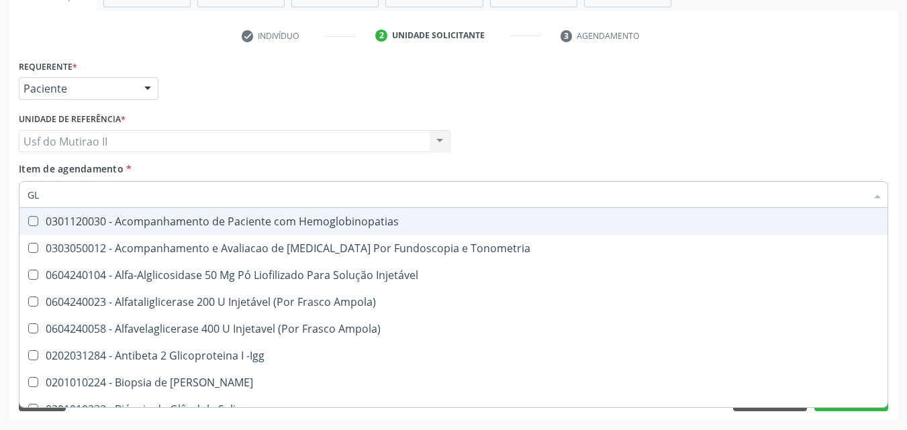
type input "GLI"
checkbox Glomerular "true"
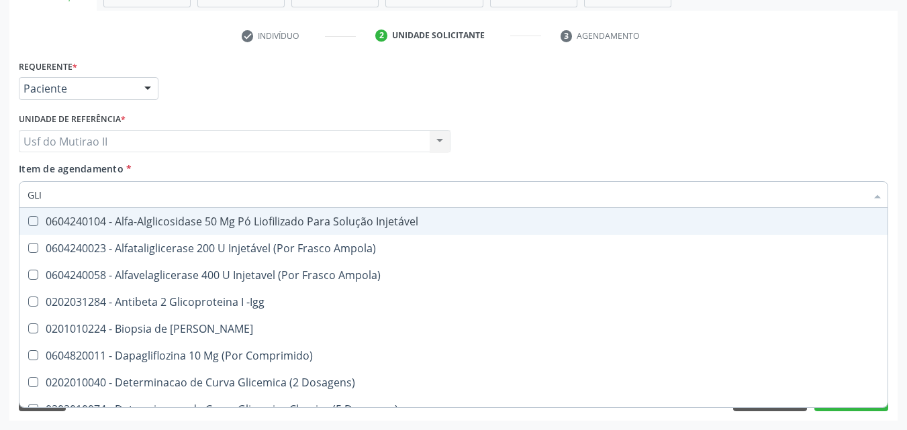
type input "GLIC"
checkbox Derrames "true"
checkbox Triglicerideos "false"
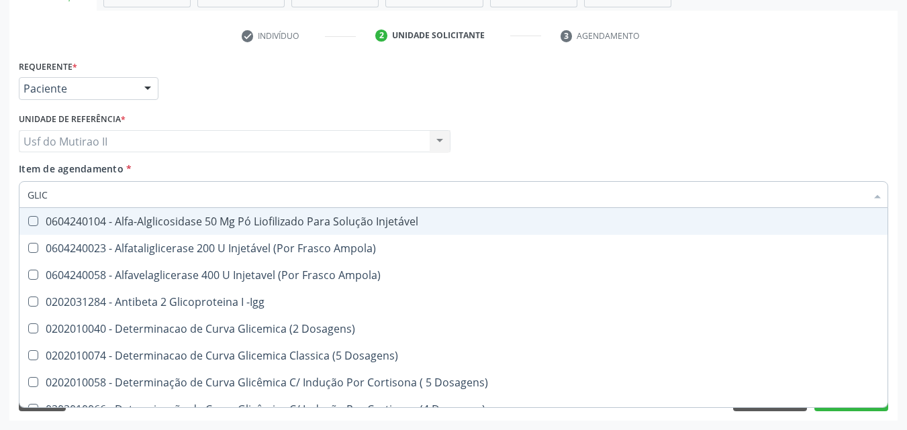
type input "GLICO"
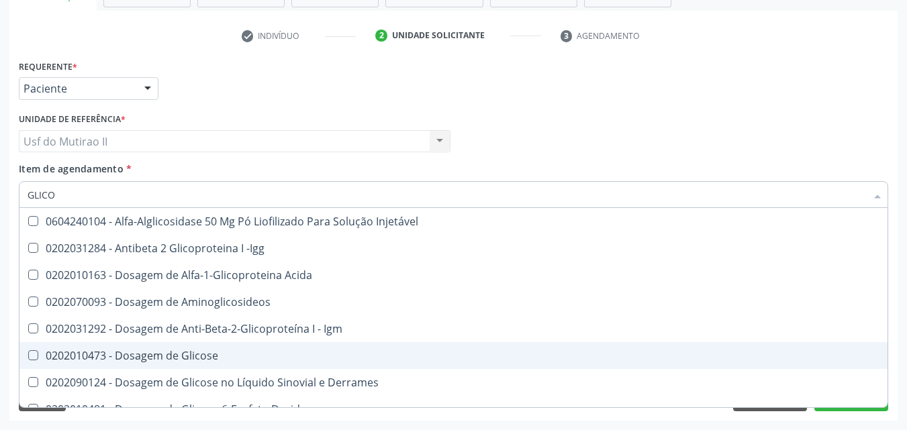
click at [113, 350] on div "0202010473 - Dosagem de Glicose" at bounding box center [454, 355] width 852 height 11
checkbox Glicose "true"
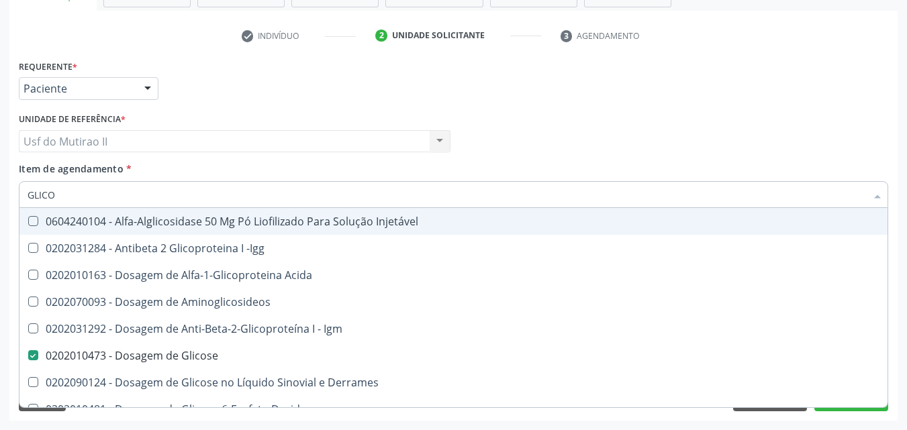
drag, startPoint x: 86, startPoint y: 195, endPoint x: 0, endPoint y: 197, distance: 85.9
click at [0, 197] on div "Acompanhamento Acompanhe a situação das marcações correntes e finalizadas Relat…" at bounding box center [453, 134] width 907 height 591
checkbox Glicose "false"
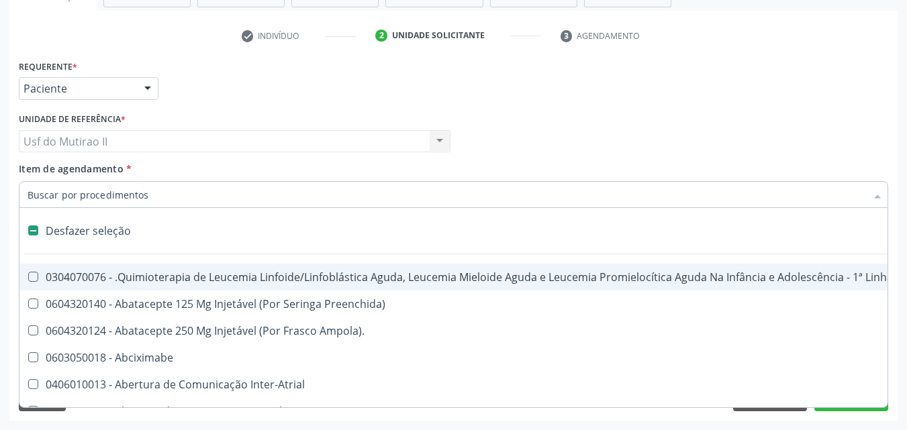
type input "H"
checkbox Urina "false"
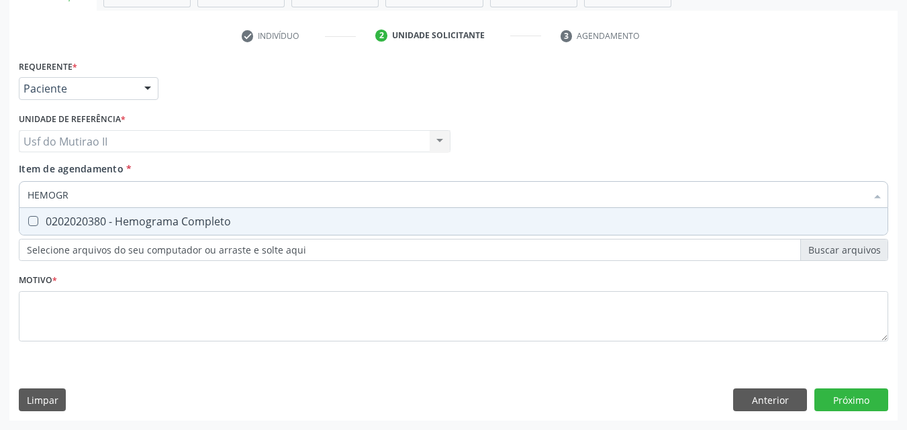
type input "HEMOGRA"
click at [53, 227] on div "0202020380 - Hemograma Completo" at bounding box center [454, 221] width 852 height 11
checkbox Completo "true"
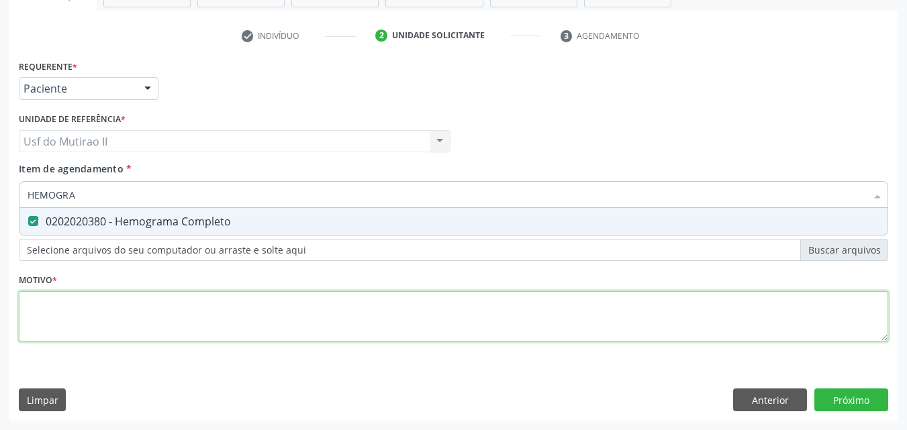
click at [110, 326] on div "Requerente * Paciente Médico(a) Enfermeiro(a) Paciente Nenhum resultado encontr…" at bounding box center [453, 208] width 869 height 304
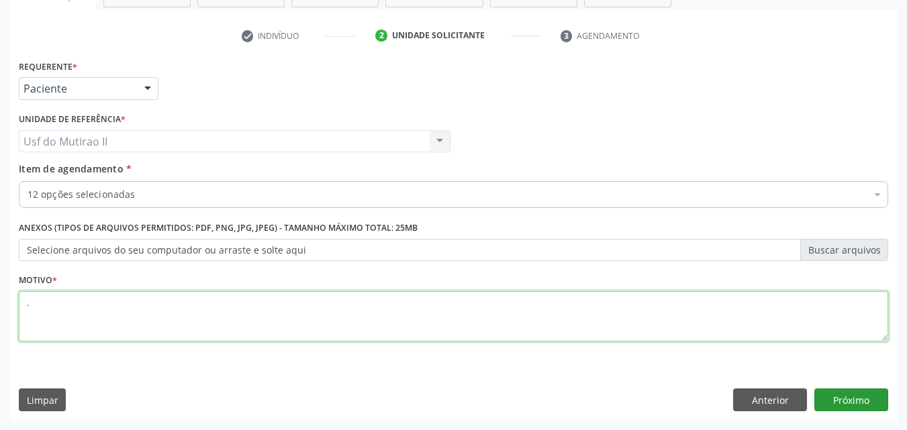
type textarea "."
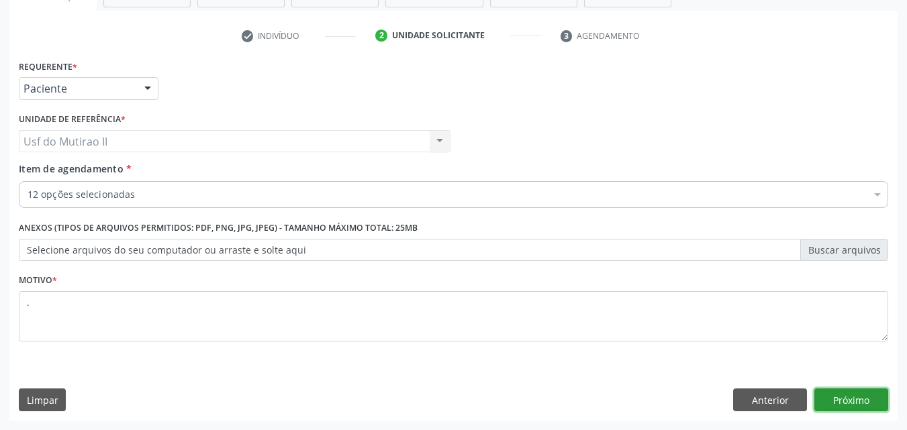
click at [839, 400] on button "Próximo" at bounding box center [851, 400] width 74 height 23
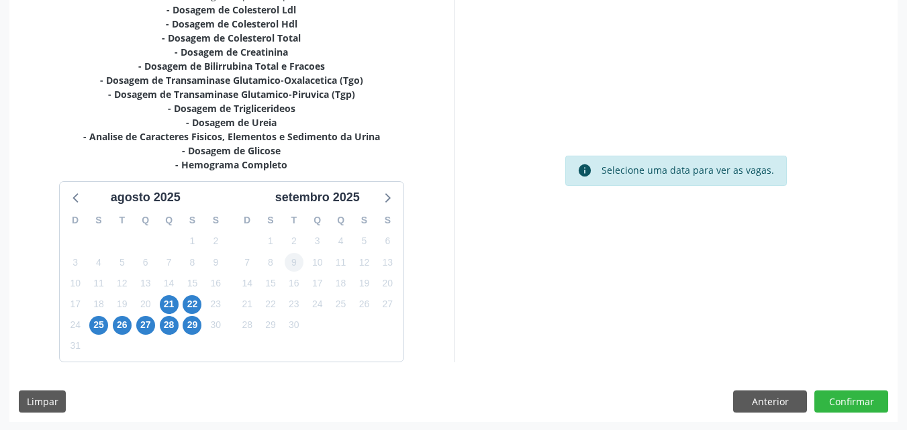
scroll to position [309, 0]
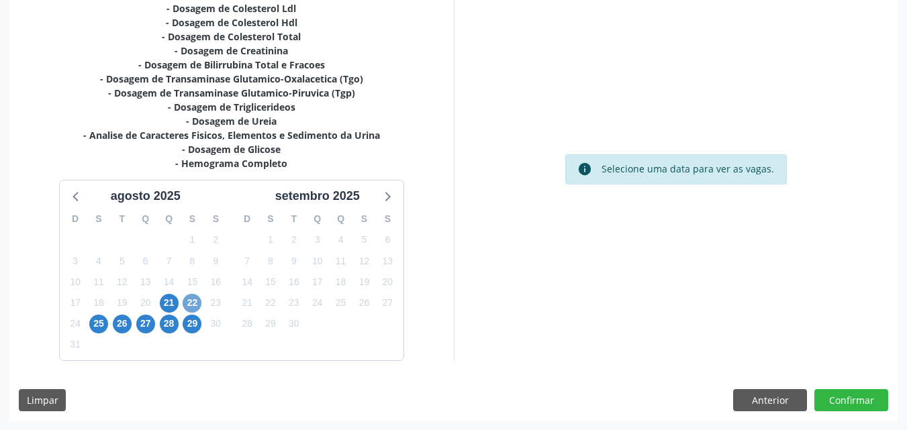
click at [200, 299] on span "22" at bounding box center [192, 303] width 19 height 19
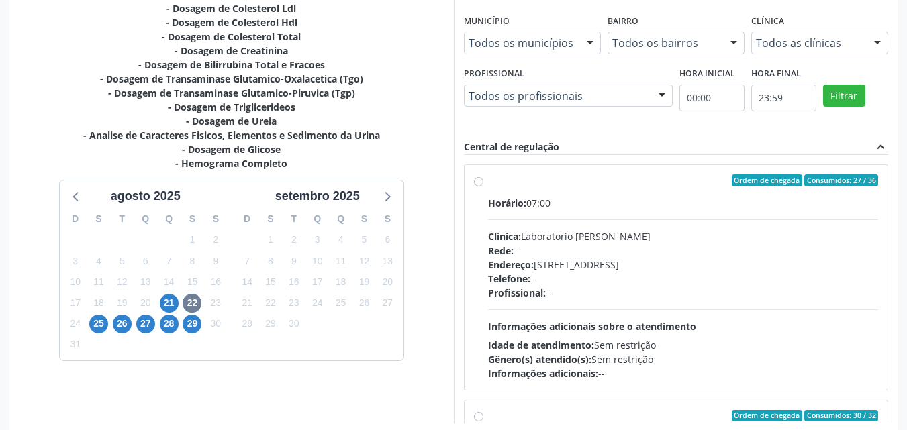
click at [491, 180] on div "Ordem de chegada Consumidos: 27 / 36" at bounding box center [683, 181] width 391 height 12
click at [483, 180] on input "Ordem de chegada Consumidos: 27 / 36 Horário: 07:00 Clínica: Laboratorio Jose P…" at bounding box center [478, 181] width 9 height 12
radio input "true"
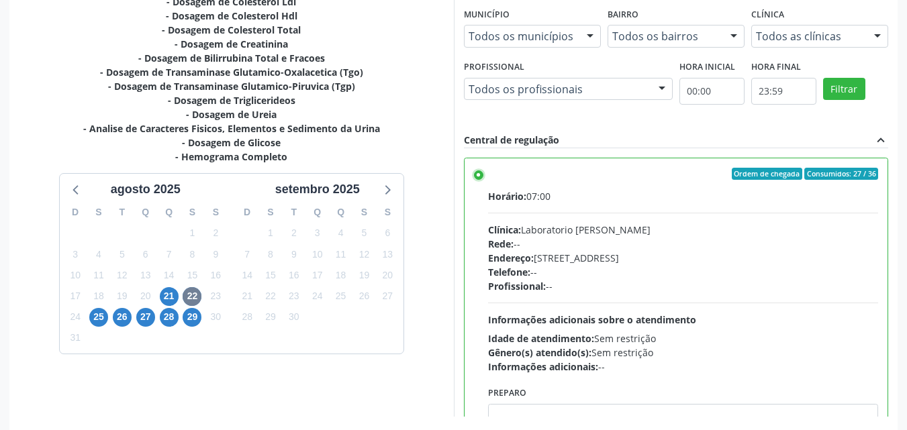
scroll to position [372, 0]
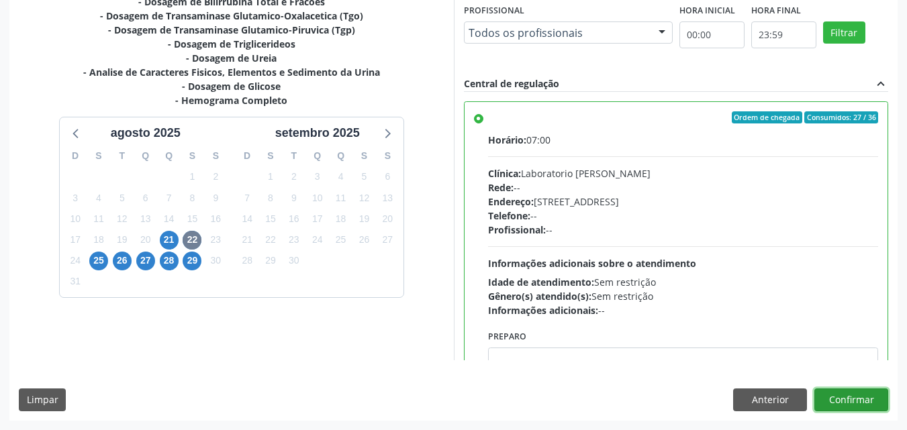
click at [846, 401] on button "Confirmar" at bounding box center [851, 400] width 74 height 23
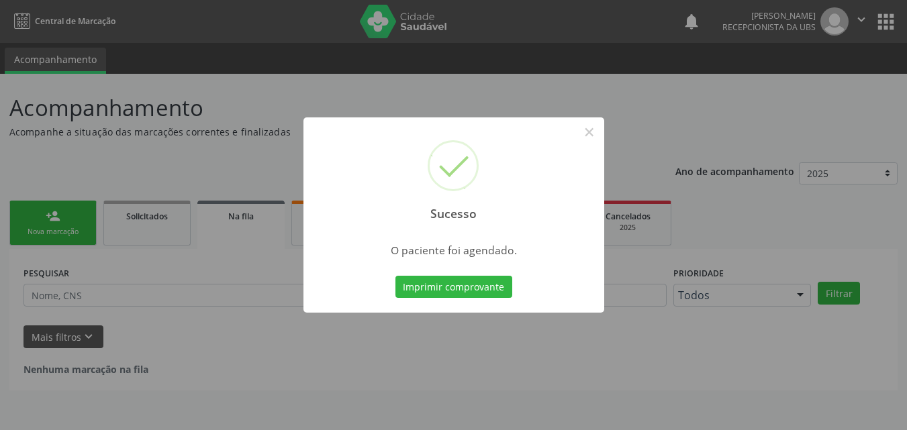
scroll to position [0, 0]
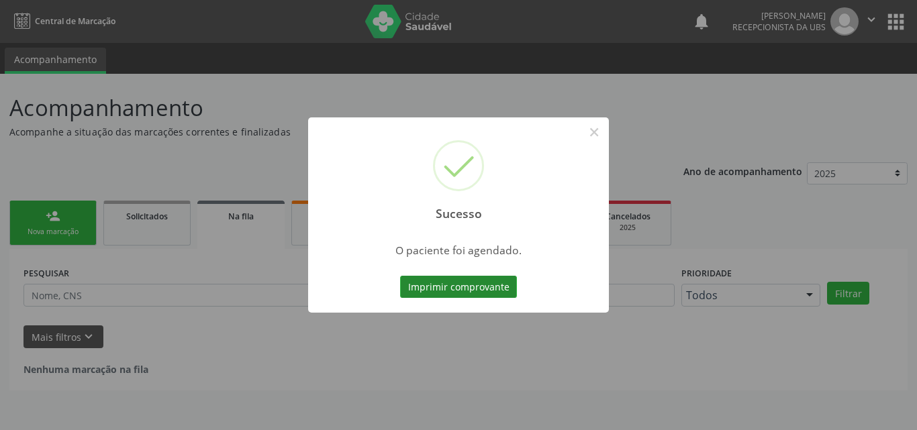
click at [436, 283] on button "Imprimir comprovante" at bounding box center [458, 287] width 117 height 23
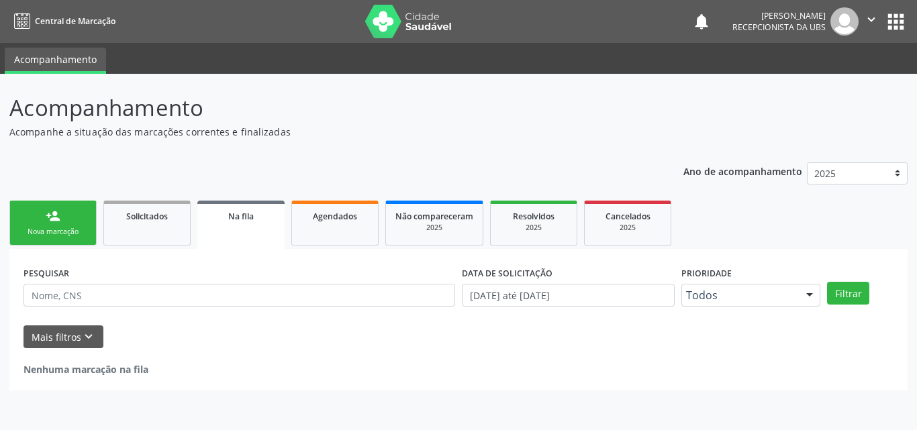
click at [63, 220] on link "person_add Nova marcação" at bounding box center [52, 223] width 87 height 45
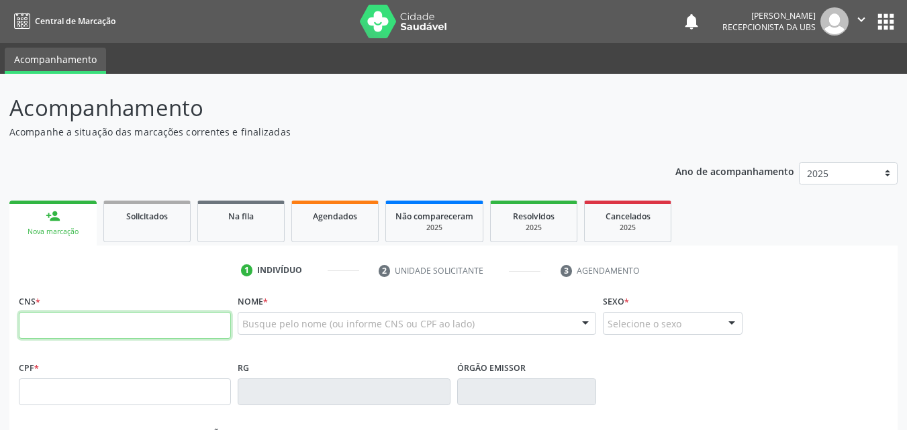
click at [69, 327] on input "text" at bounding box center [125, 325] width 212 height 27
paste input "700 0078 5284 4604"
type input "700 0078 5284 4604"
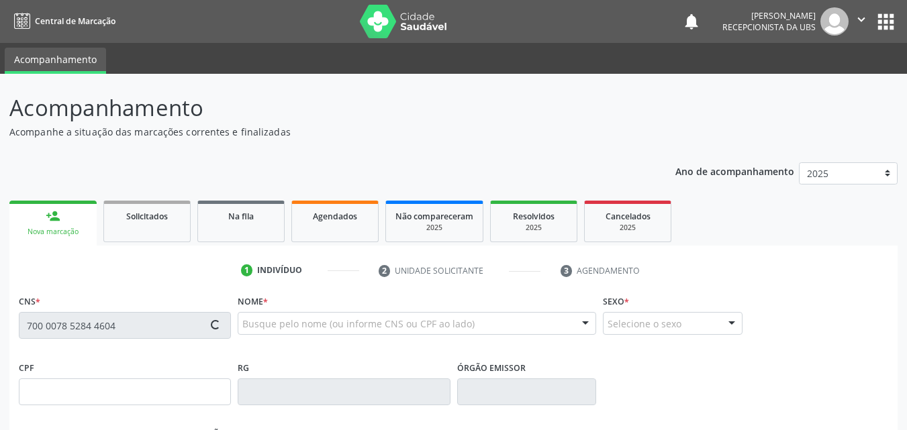
type input "111.930.804-60"
type input "[DATE]"
type input "Lindaci [PERSON_NAME]"
type input "[PHONE_NUMBER]"
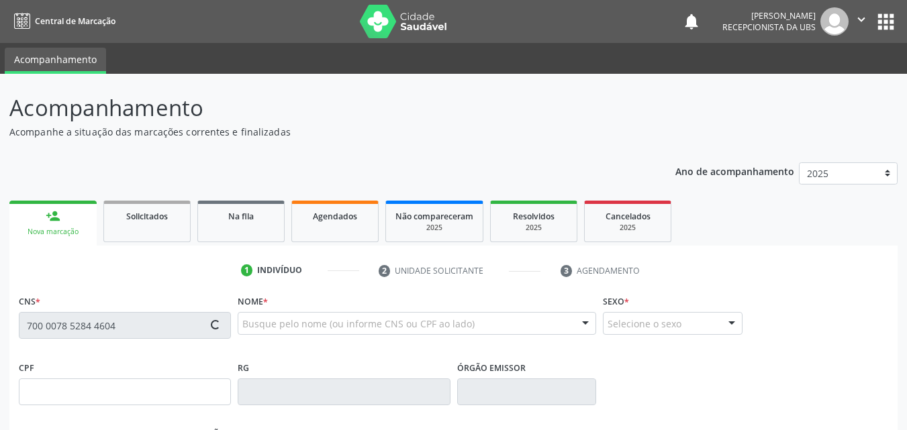
type input "401"
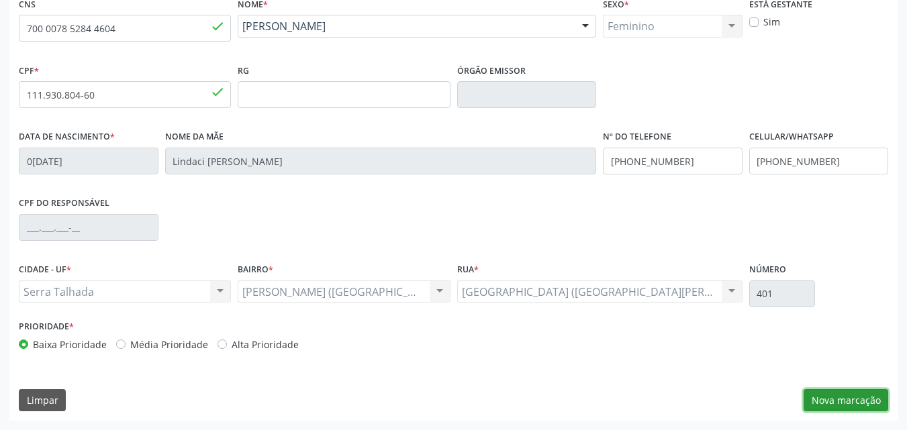
drag, startPoint x: 850, startPoint y: 407, endPoint x: 739, endPoint y: 387, distance: 113.3
click at [849, 407] on button "Nova marcação" at bounding box center [846, 400] width 85 height 23
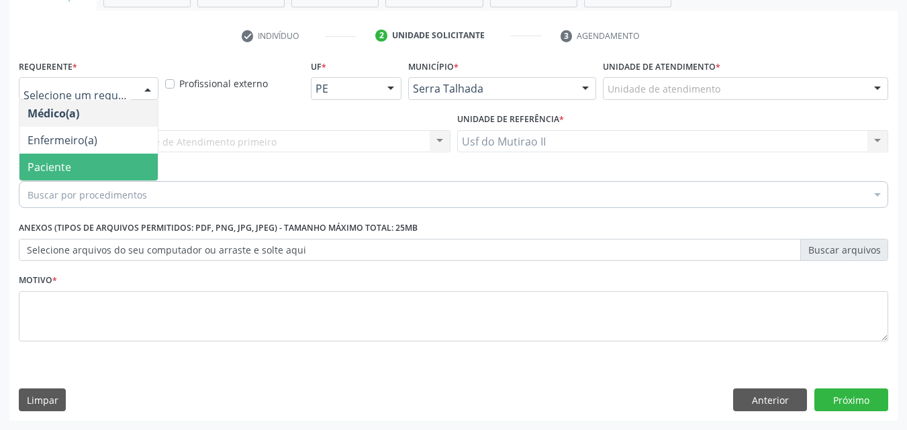
click at [57, 158] on span "Paciente" at bounding box center [88, 167] width 138 height 27
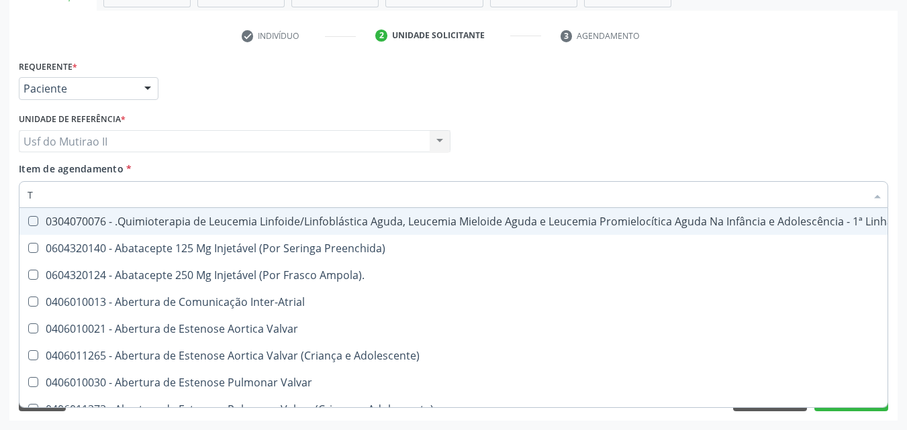
type input "T4"
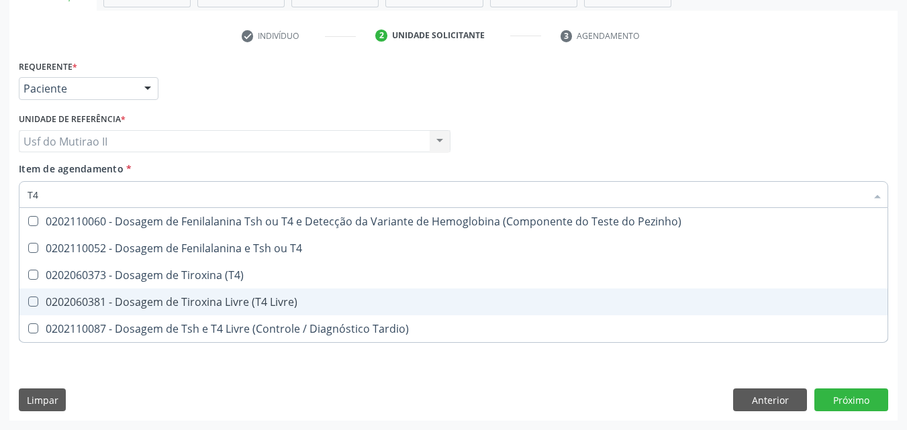
drag, startPoint x: 175, startPoint y: 289, endPoint x: 179, endPoint y: 282, distance: 7.8
click at [175, 286] on ul "Selecionar todos 0202110060 - Dosagem de Fenilalanina Tsh ou T4 e Detecção da V…" at bounding box center [453, 275] width 868 height 134
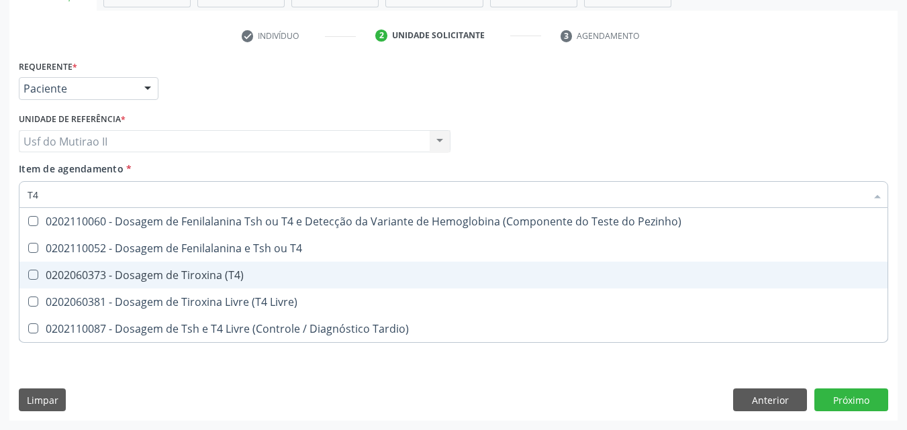
click at [183, 276] on div "0202060373 - Dosagem de Tiroxina (T4)" at bounding box center [454, 275] width 852 height 11
checkbox \(T4\) "true"
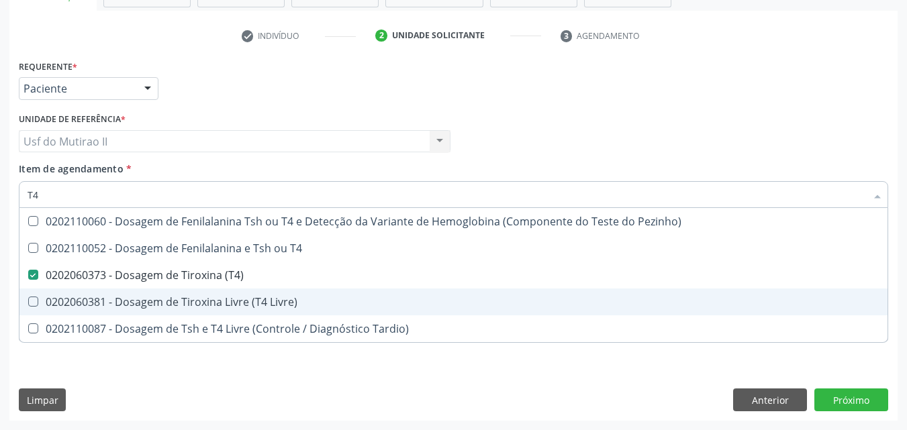
drag, startPoint x: 183, startPoint y: 293, endPoint x: 185, endPoint y: 307, distance: 14.9
click at [185, 302] on span "0202060381 - Dosagem de Tiroxina Livre (T4 Livre)" at bounding box center [453, 302] width 868 height 27
checkbox Livre\) "true"
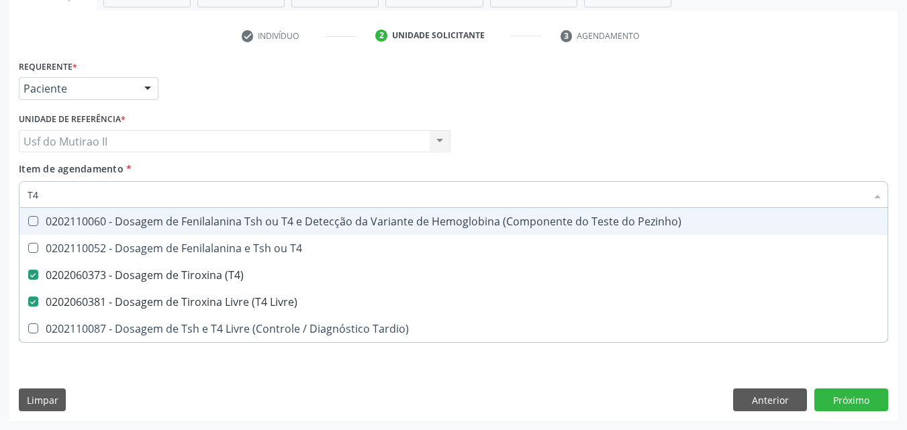
click at [107, 200] on input "T4" at bounding box center [447, 194] width 839 height 27
type input "T"
checkbox \(T4\) "false"
checkbox Livre\) "false"
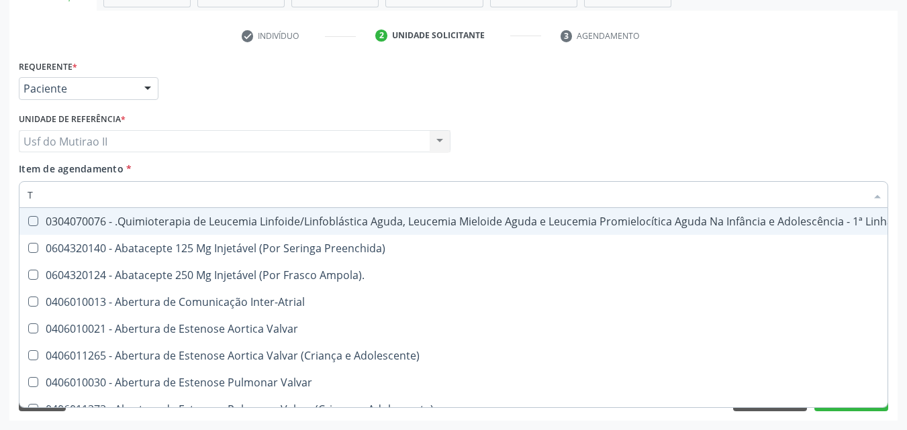
type input "TS"
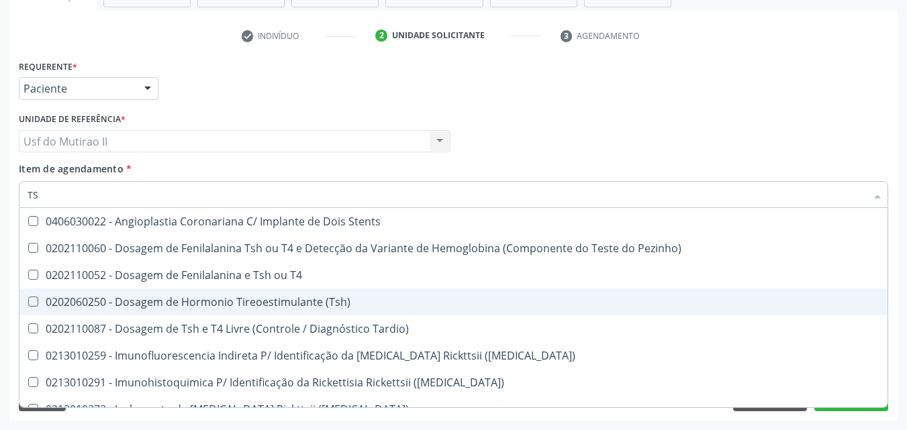
click at [195, 301] on div "0202060250 - Dosagem de Hormonio Tireoestimulante (Tsh)" at bounding box center [454, 302] width 852 height 11
checkbox \(Tsh\) "true"
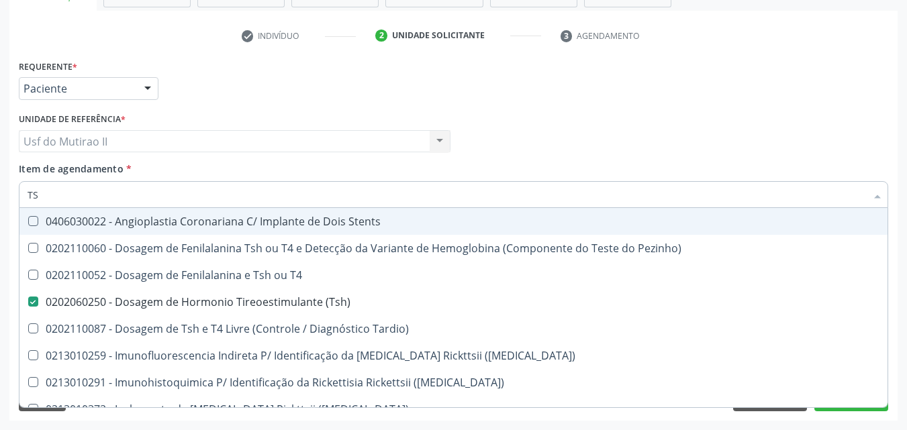
drag, startPoint x: 48, startPoint y: 197, endPoint x: 30, endPoint y: 195, distance: 18.2
click at [30, 195] on input "TS" at bounding box center [447, 194] width 839 height 27
checkbox \(Tsh\) "false"
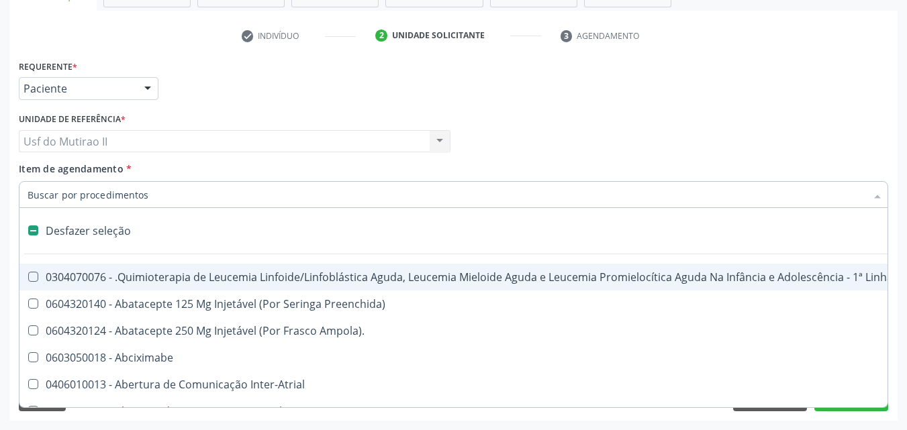
type input "T"
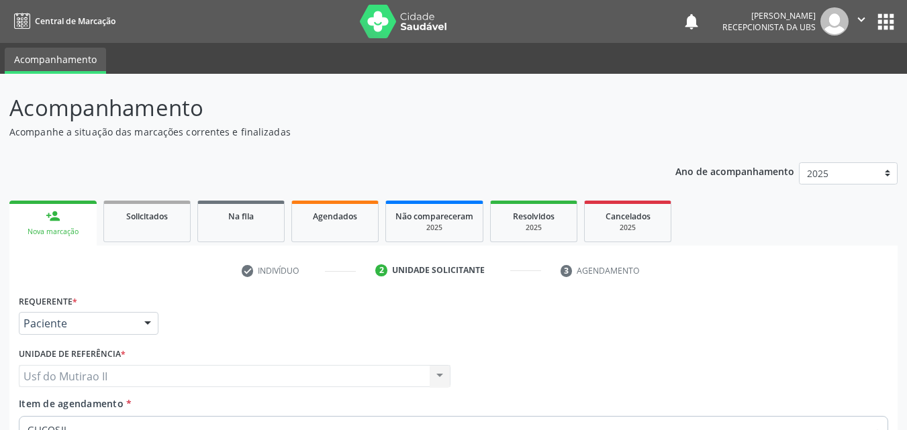
scroll to position [235, 0]
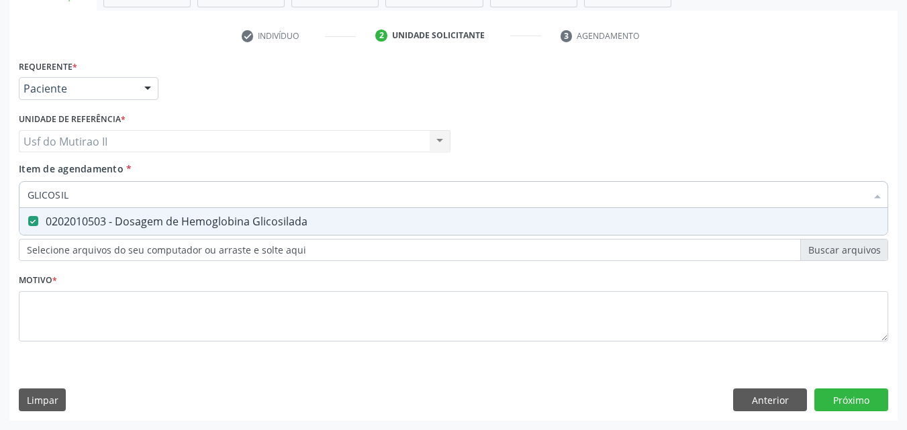
drag, startPoint x: 66, startPoint y: 193, endPoint x: 0, endPoint y: 191, distance: 66.5
click at [0, 191] on div "Acompanhamento Acompanhe a situação das marcações correntes e finalizadas Relat…" at bounding box center [453, 134] width 907 height 591
checkbox Glicosilada "false"
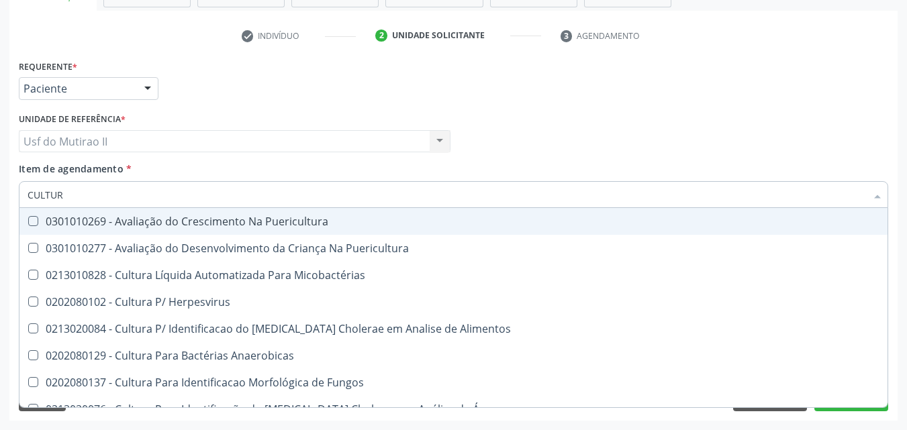
type input "CULTURA"
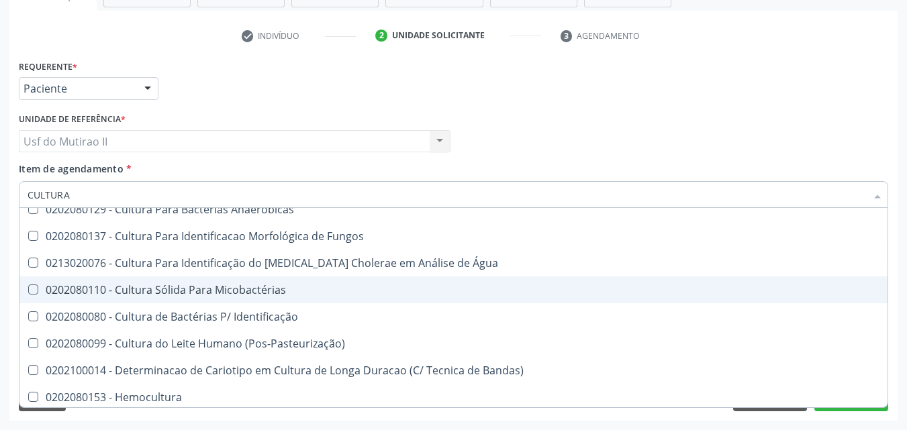
scroll to position [150, 0]
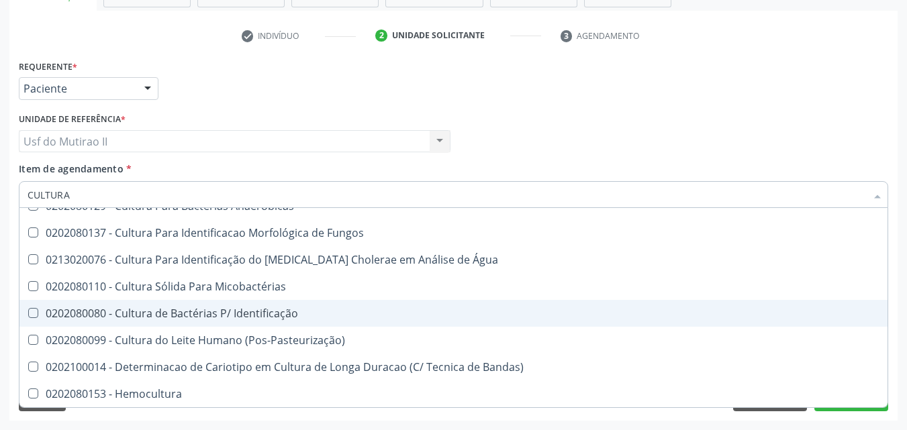
click at [181, 318] on div "0202080080 - Cultura de Bactérias P/ Identificação" at bounding box center [454, 313] width 852 height 11
checkbox Identificação "true"
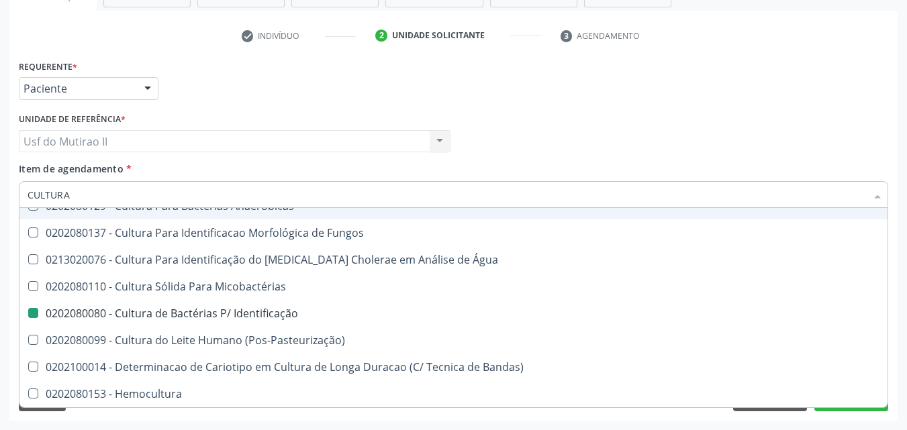
click at [379, 120] on div "Unidade de referência * Usf do Mutirao II Usf do Mutirao II Nenhum resultado en…" at bounding box center [235, 130] width 432 height 43
checkbox Puericultura "true"
checkbox Micobactérias "true"
checkbox Herpesvirus "true"
checkbox Alimentos "true"
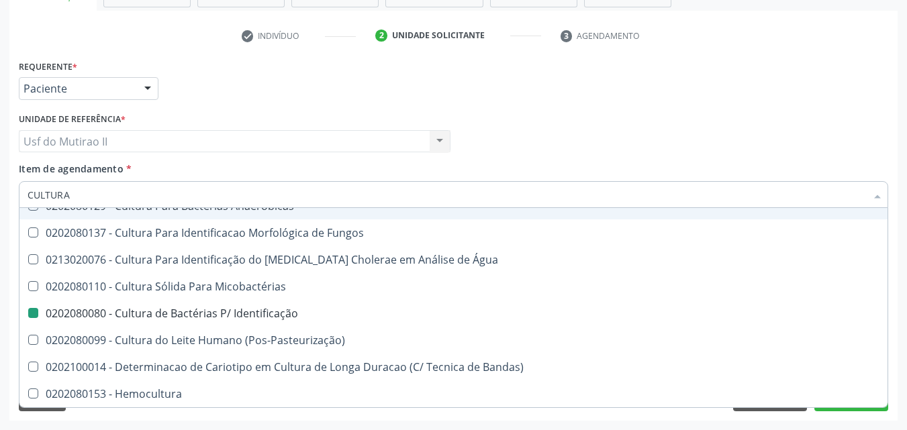
checkbox Anaerobicas "true"
checkbox Fungos "true"
checkbox Identificação "false"
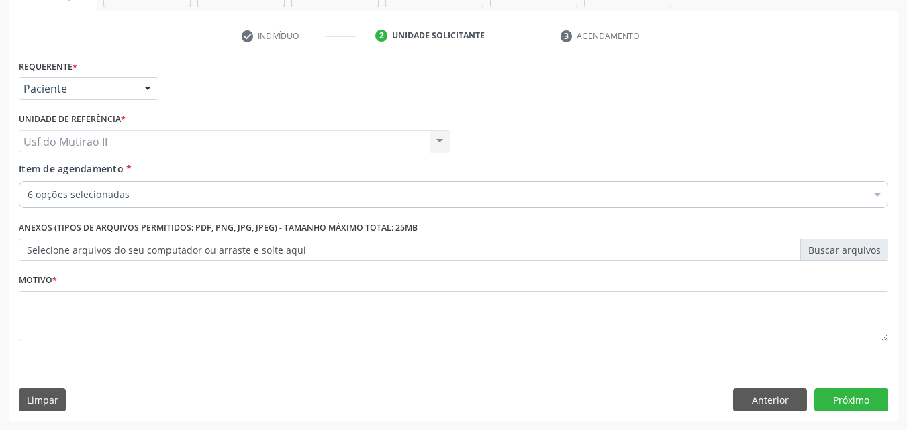
scroll to position [0, 0]
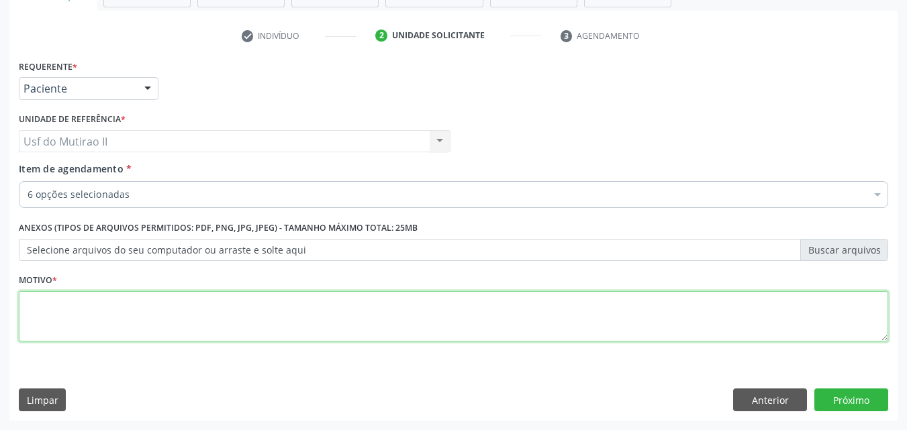
click at [200, 319] on textarea at bounding box center [453, 316] width 869 height 51
type textarea "."
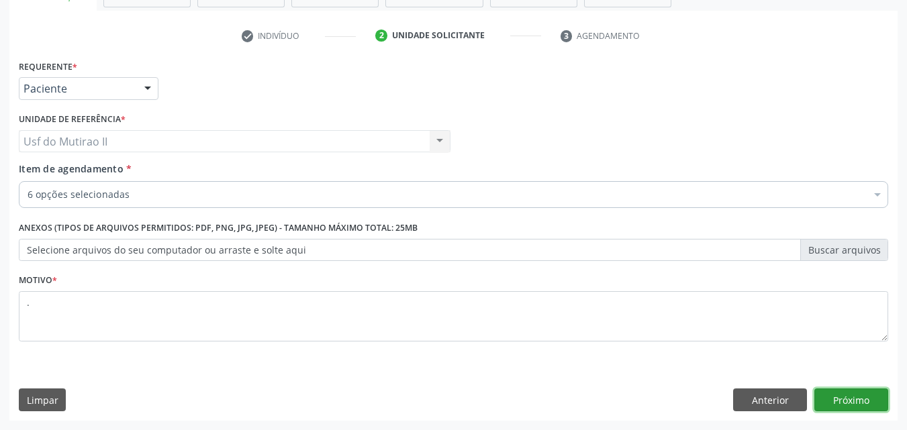
click at [849, 395] on button "Próximo" at bounding box center [851, 400] width 74 height 23
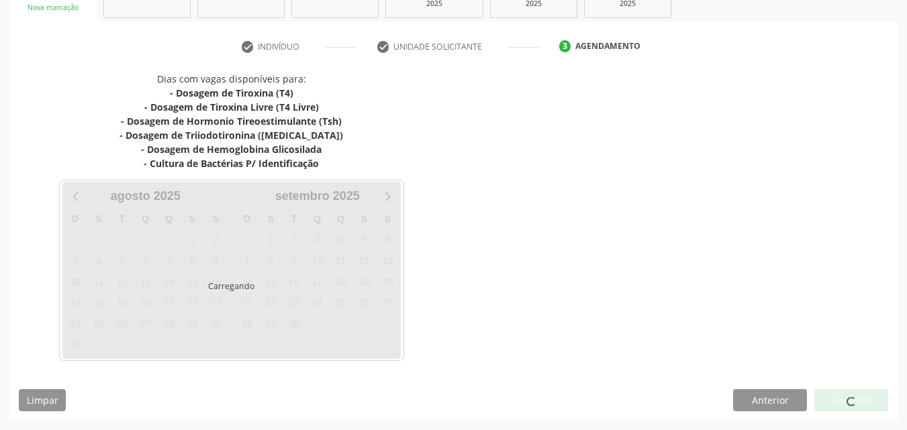
scroll to position [224, 0]
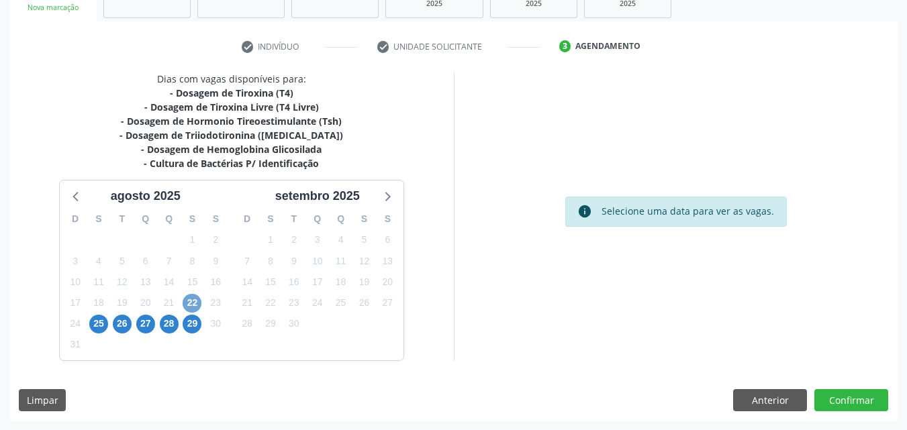
click at [196, 301] on span "22" at bounding box center [192, 303] width 19 height 19
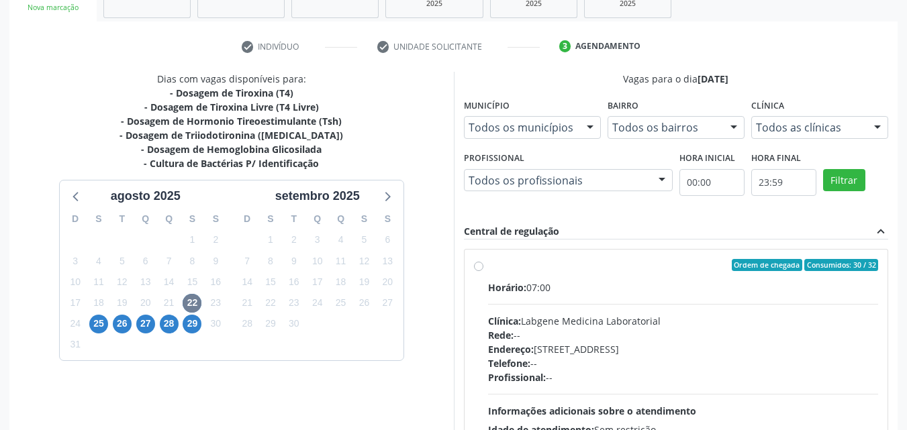
click at [516, 285] on span "Horário:" at bounding box center [507, 287] width 38 height 13
click at [483, 271] on input "Ordem de chegada Consumidos: 30 / 32 Horário: 07:00 Clínica: Labgene Medicina L…" at bounding box center [478, 265] width 9 height 12
radio input "true"
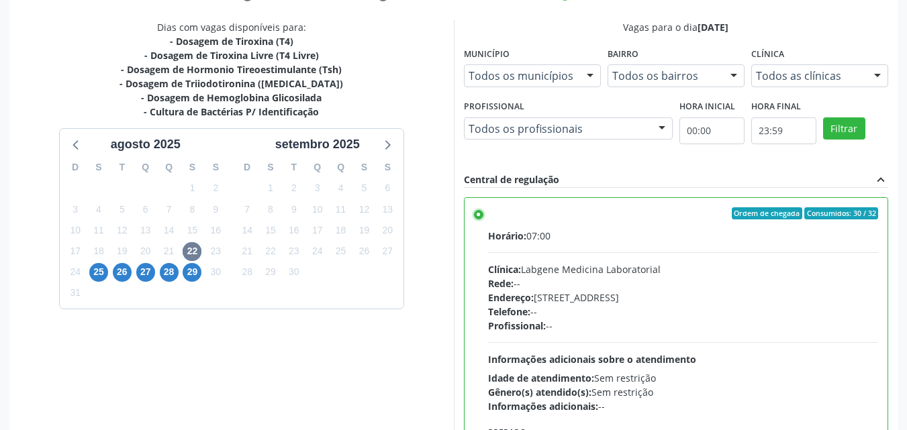
scroll to position [372, 0]
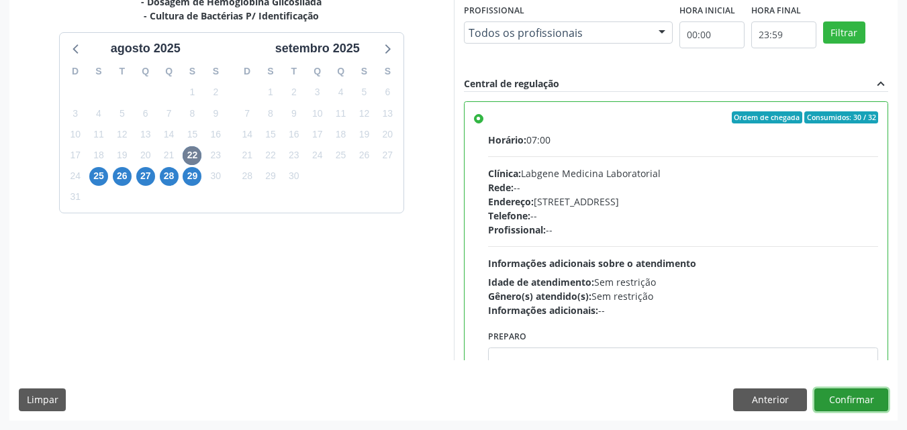
click at [840, 398] on button "Confirmar" at bounding box center [851, 400] width 74 height 23
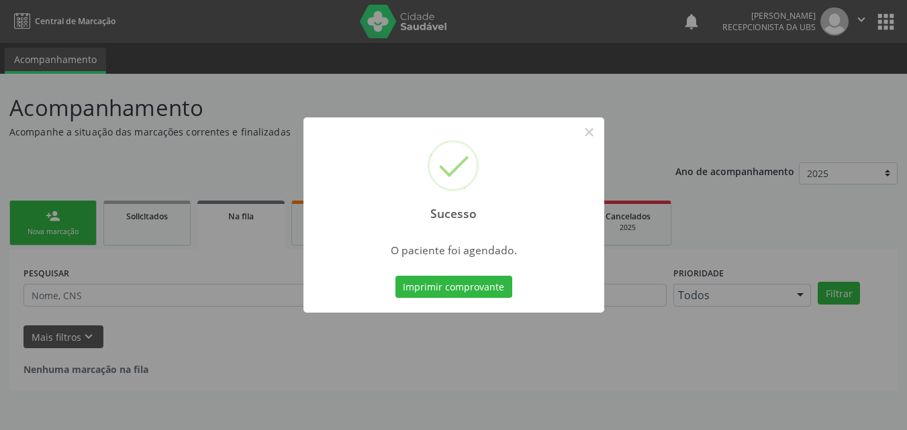
scroll to position [0, 0]
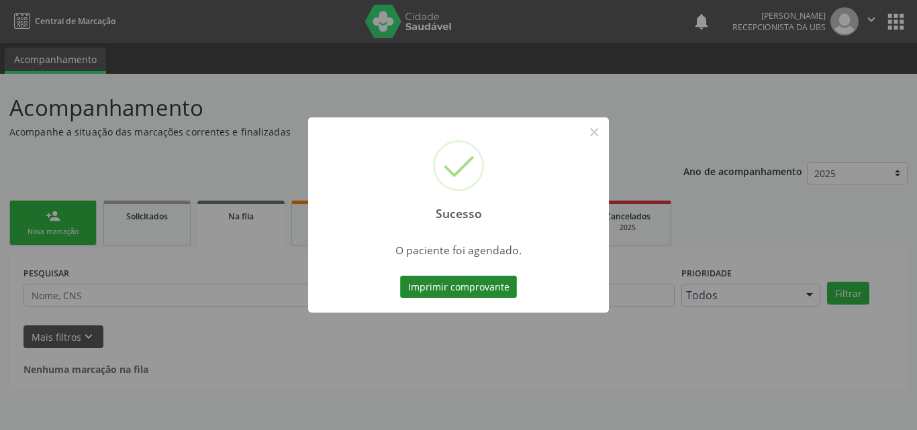
click at [463, 281] on button "Imprimir comprovante" at bounding box center [458, 287] width 117 height 23
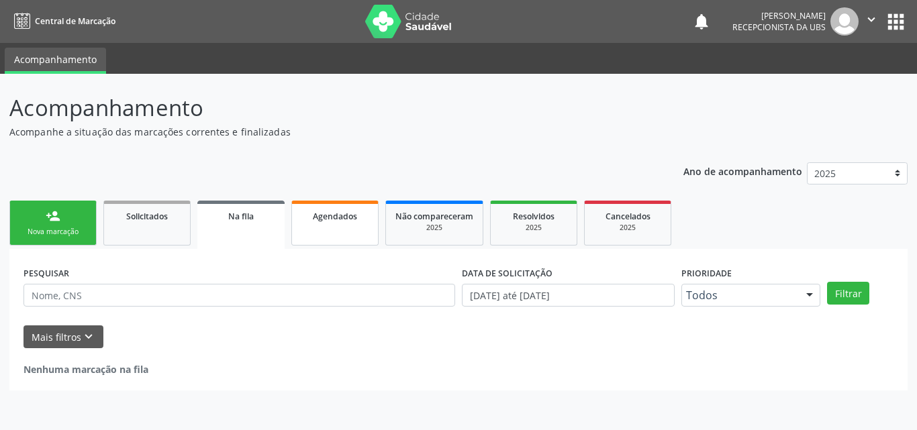
click at [320, 228] on link "Agendados" at bounding box center [334, 223] width 87 height 45
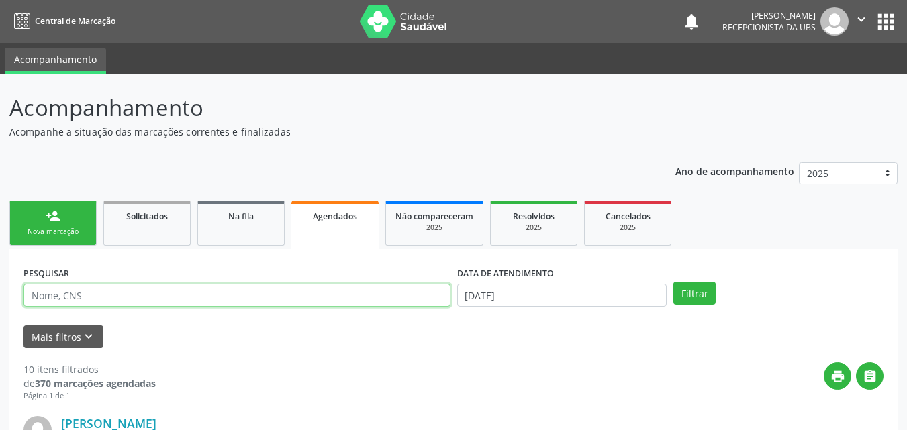
click at [95, 292] on input "text" at bounding box center [236, 295] width 427 height 23
type input "[PERSON_NAME]"
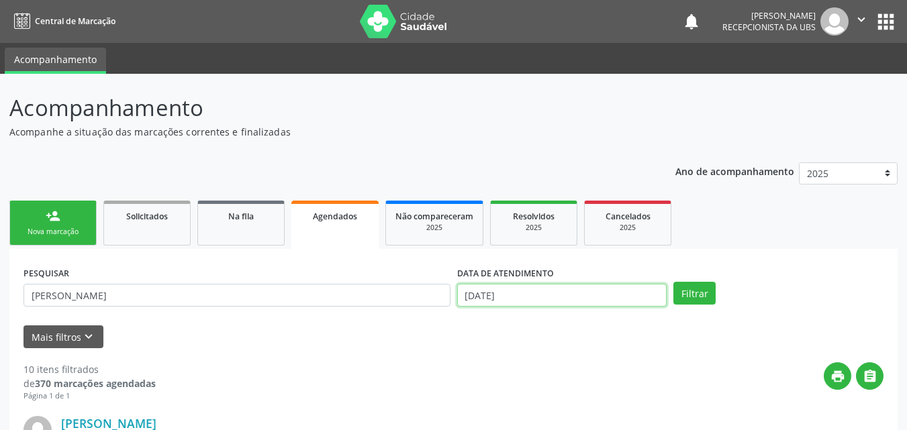
drag, startPoint x: 602, startPoint y: 297, endPoint x: 581, endPoint y: 297, distance: 20.8
click at [591, 297] on input "[DATE]" at bounding box center [562, 295] width 210 height 23
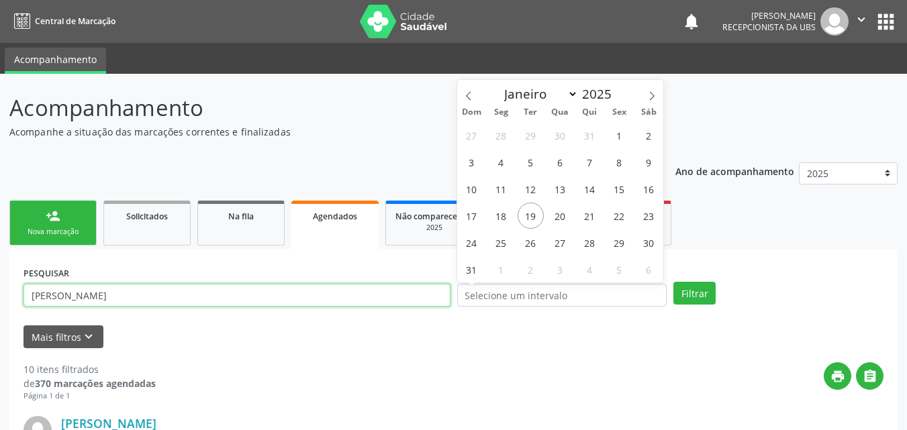
click at [92, 298] on input "[PERSON_NAME]" at bounding box center [236, 295] width 427 height 23
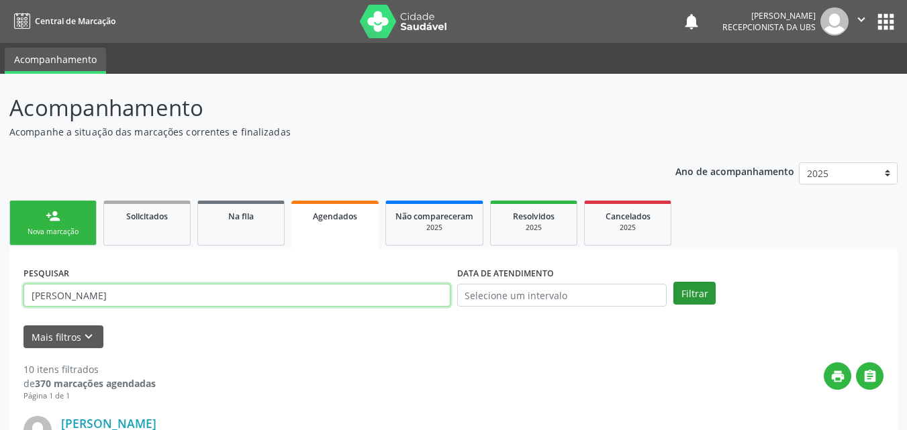
type input "[PERSON_NAME]"
click at [687, 283] on button "Filtrar" at bounding box center [694, 293] width 42 height 23
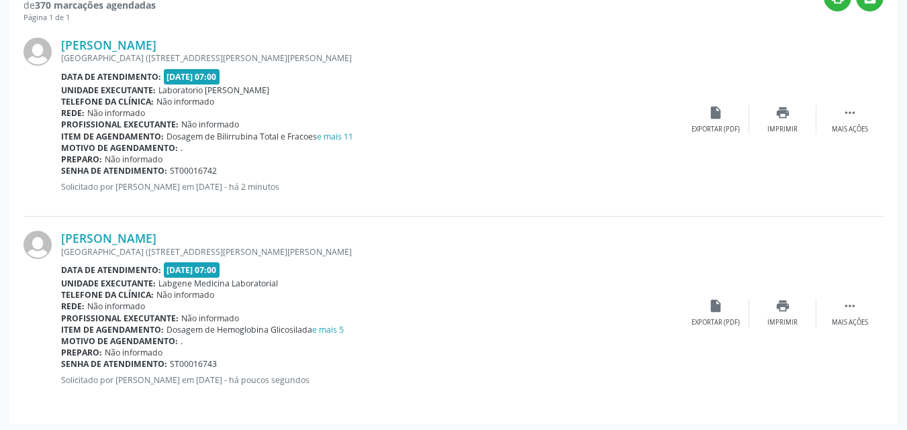
scroll to position [382, 0]
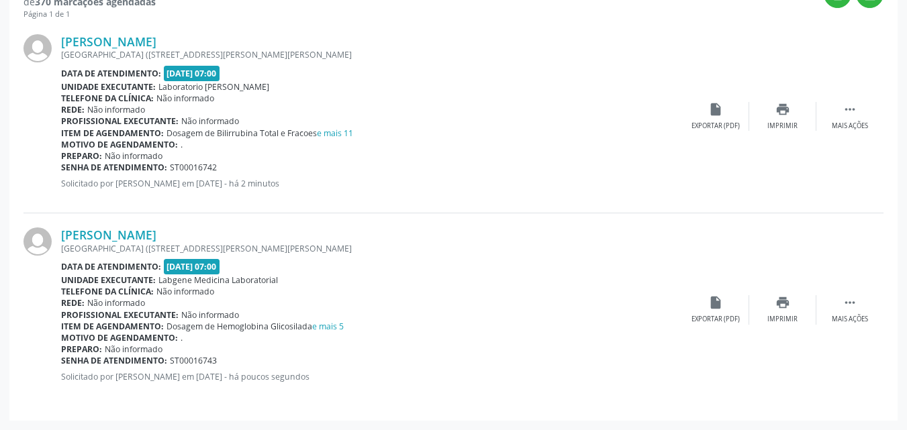
click at [240, 330] on span "Dosagem de Hemoglobina Glicosilada e mais 5" at bounding box center [255, 326] width 177 height 11
click at [710, 312] on div "insert_drive_file Exportar (PDF)" at bounding box center [715, 309] width 67 height 29
